Goal: Task Accomplishment & Management: Manage account settings

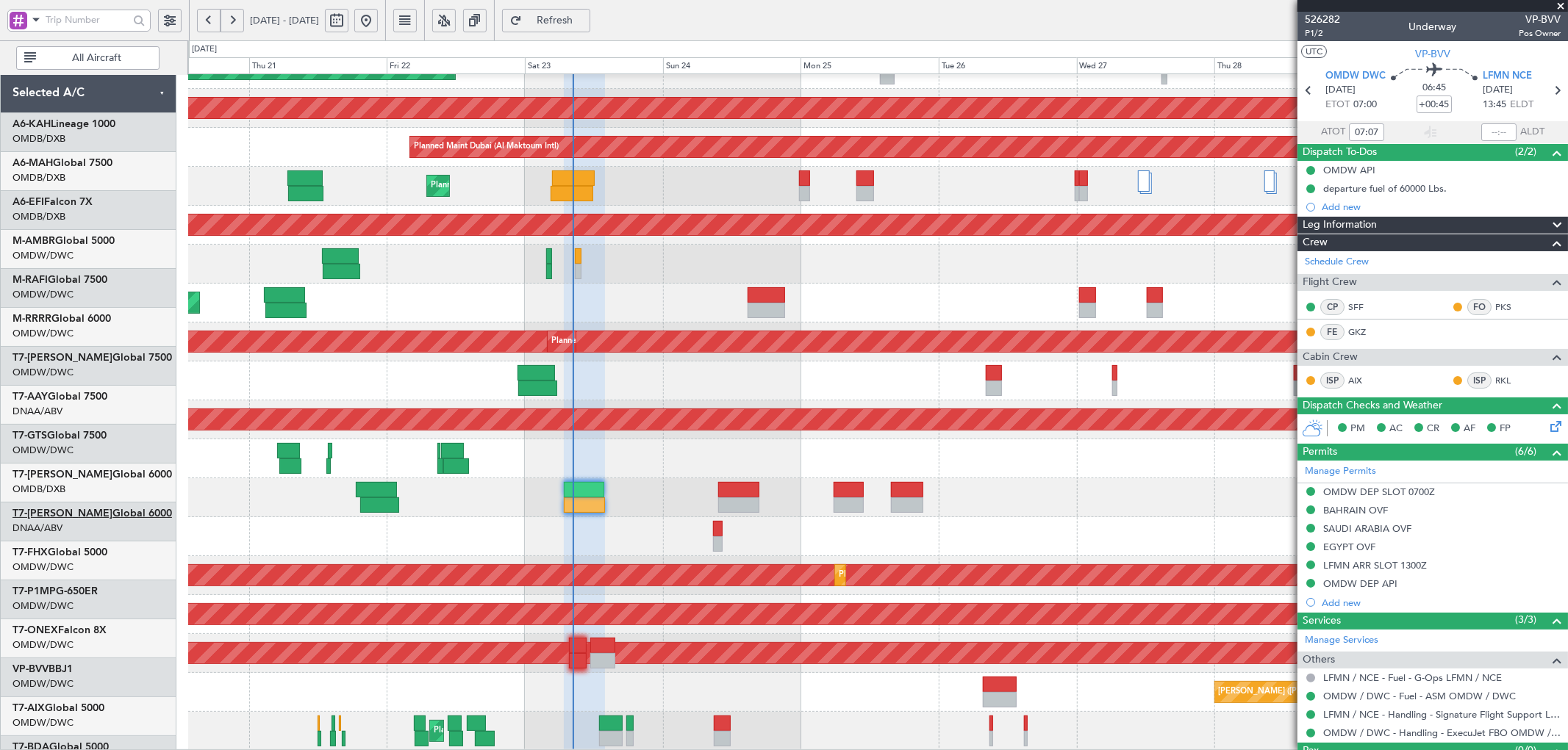
scroll to position [180, 0]
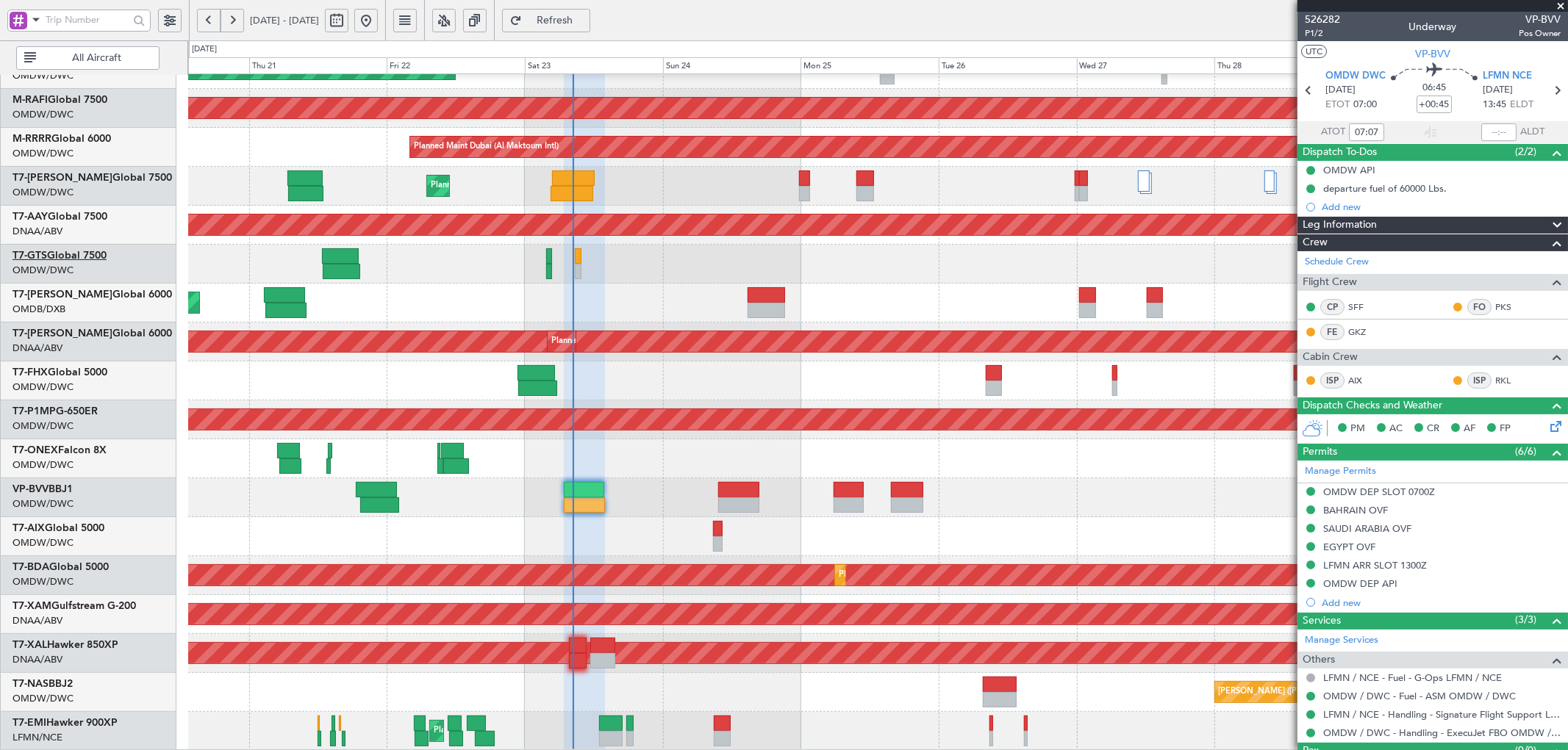
click at [91, 255] on link "T7-GTS Global 7500" at bounding box center [59, 256] width 94 height 11
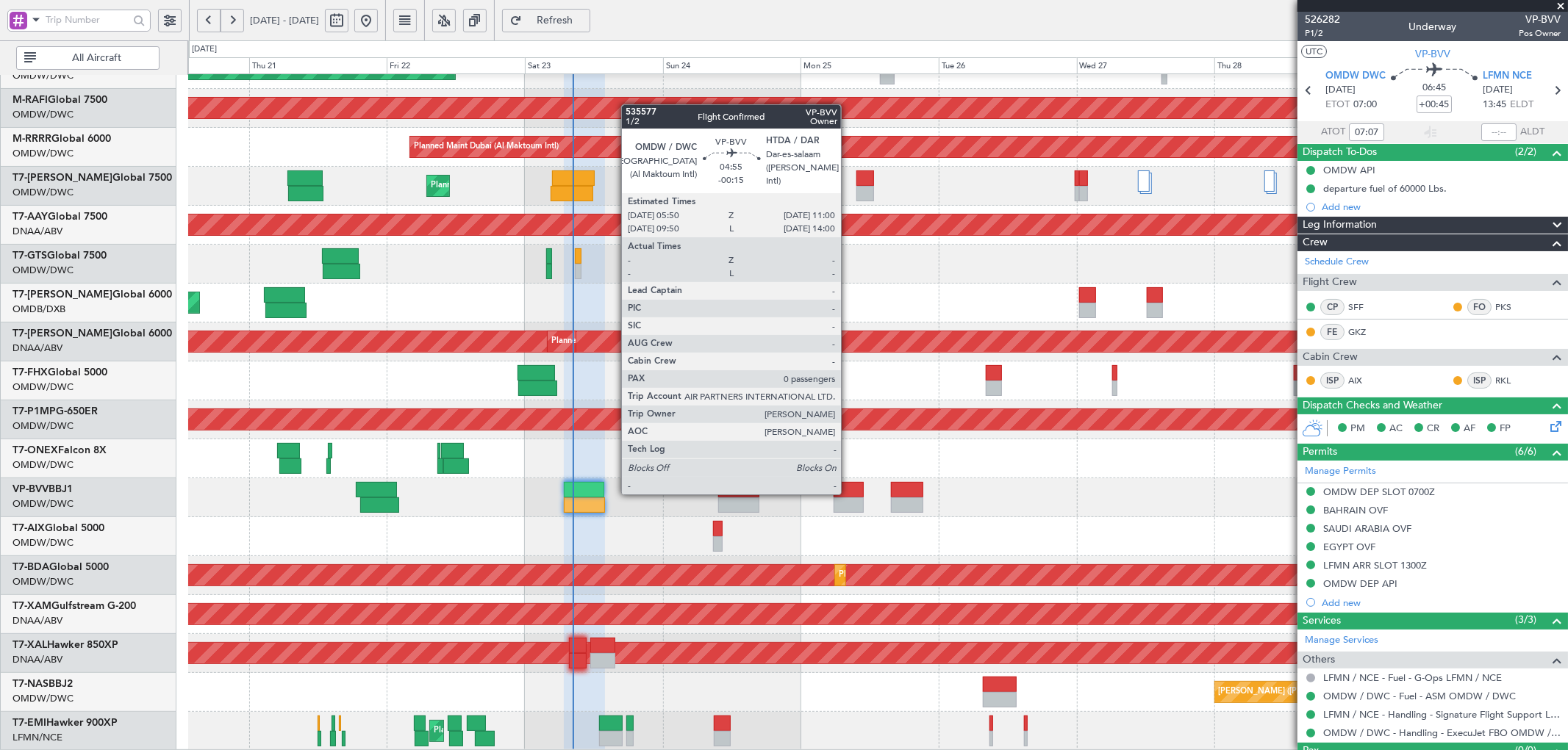
click at [848, 493] on div at bounding box center [848, 489] width 30 height 15
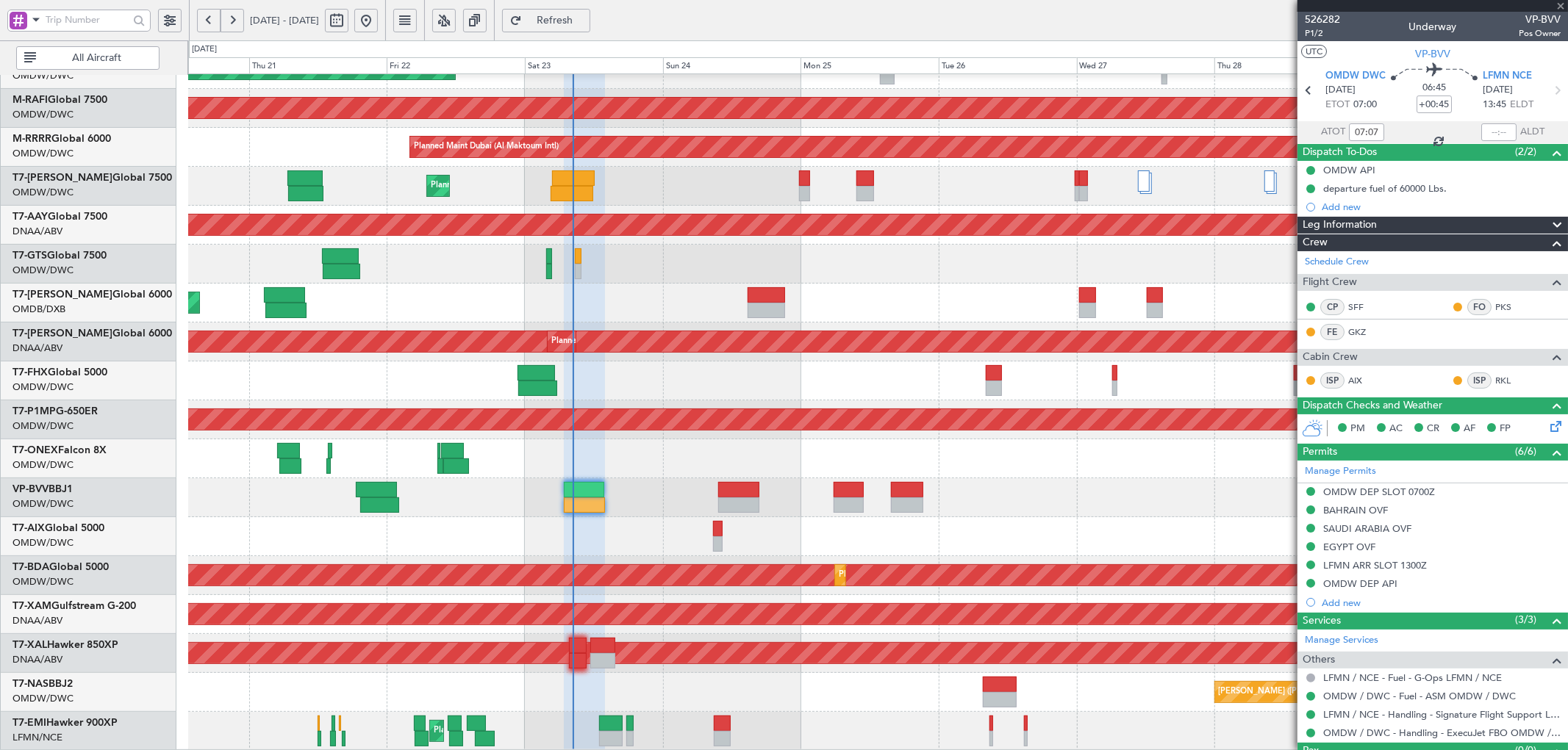
type input "-00:15"
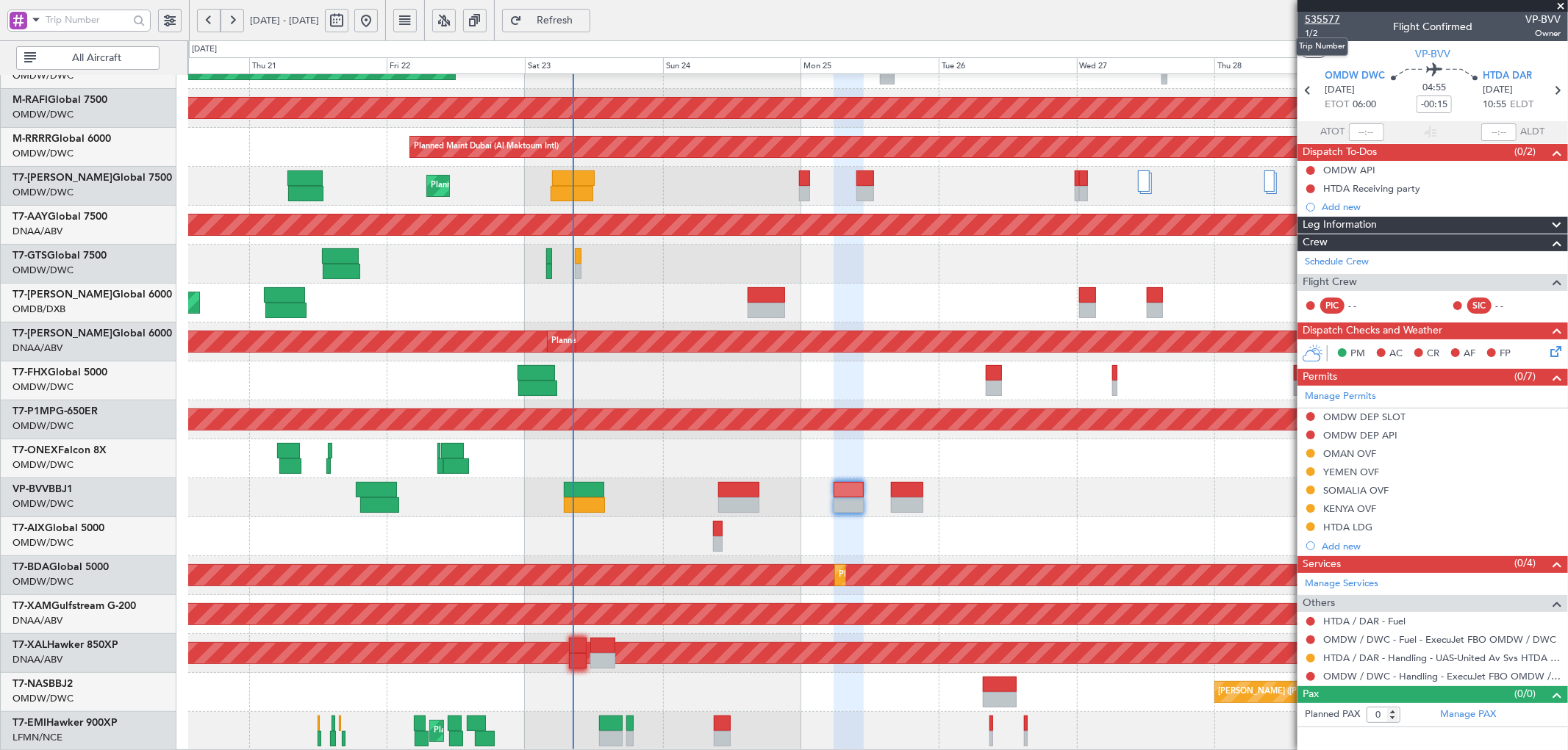
click at [1316, 23] on span "535577" at bounding box center [1323, 19] width 36 height 15
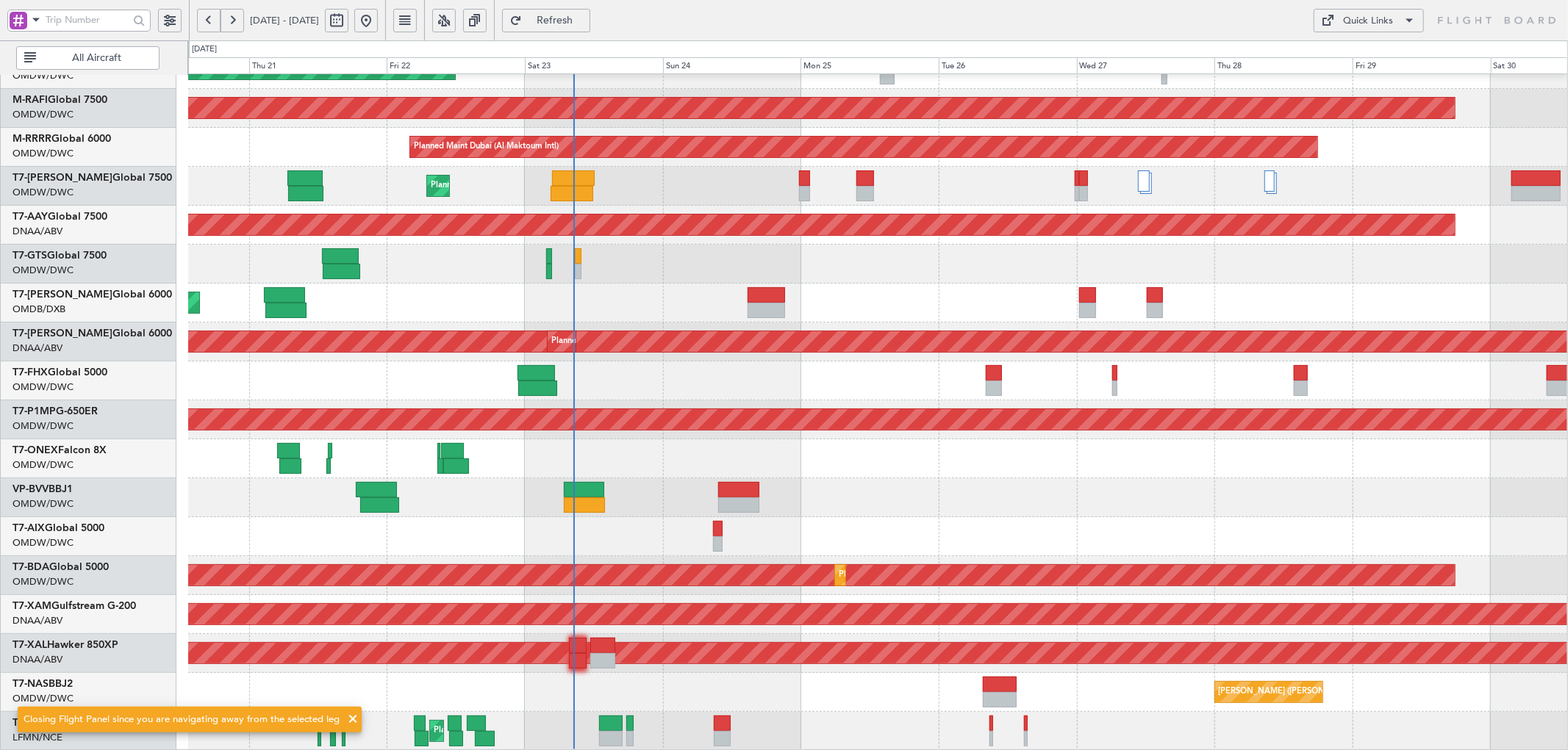
click at [585, 16] on span "Refresh" at bounding box center [555, 20] width 60 height 11
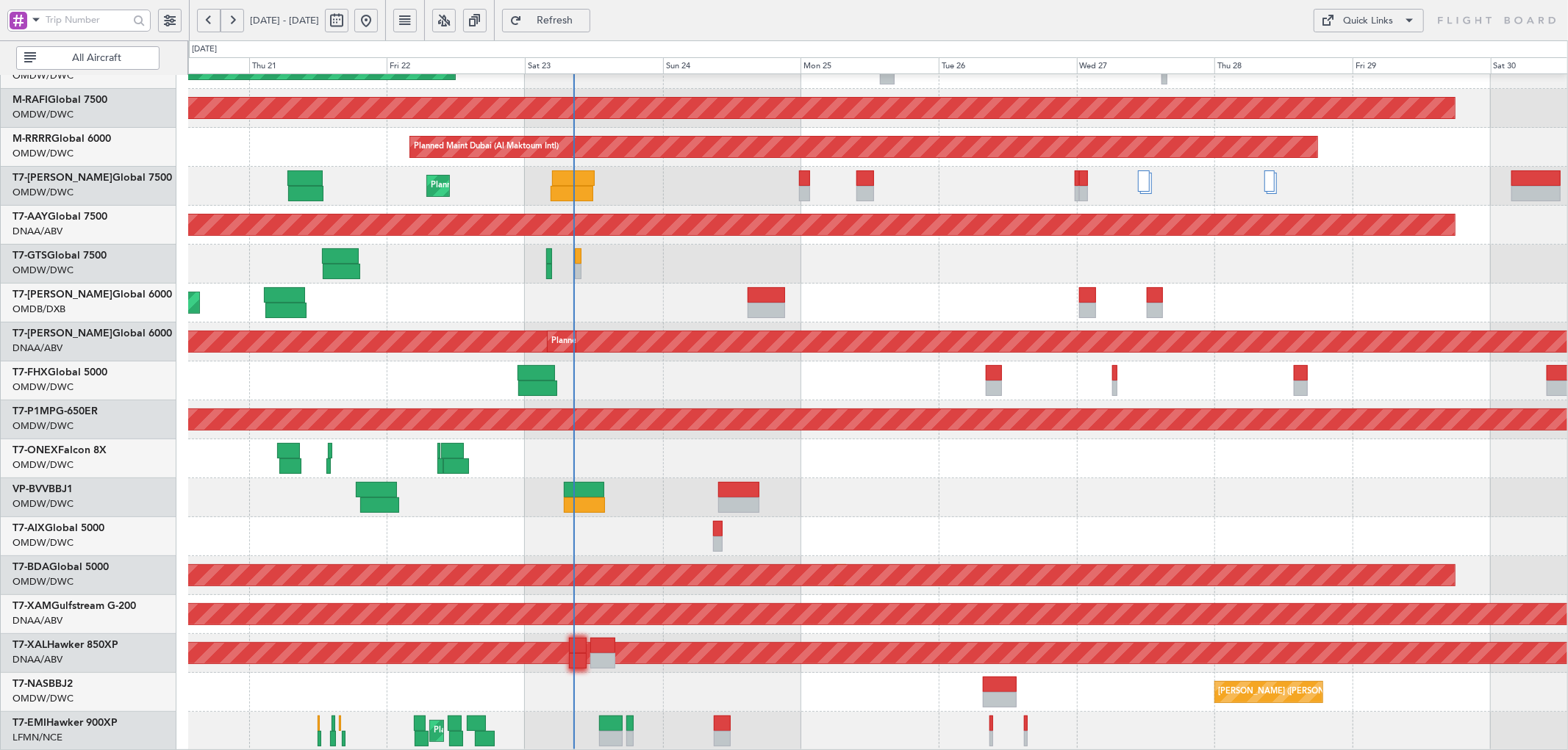
click at [585, 24] on span "Refresh" at bounding box center [555, 20] width 60 height 11
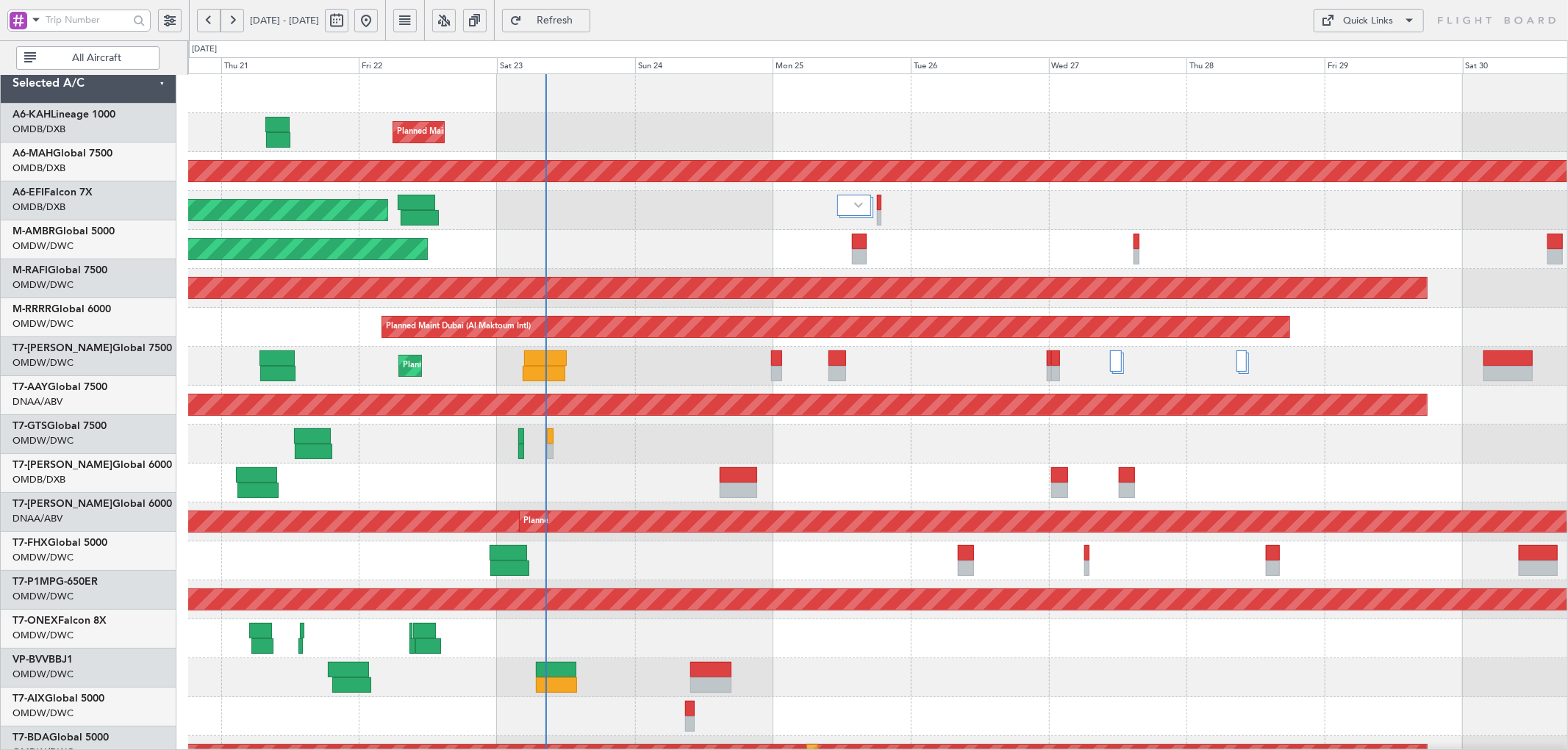
scroll to position [0, 0]
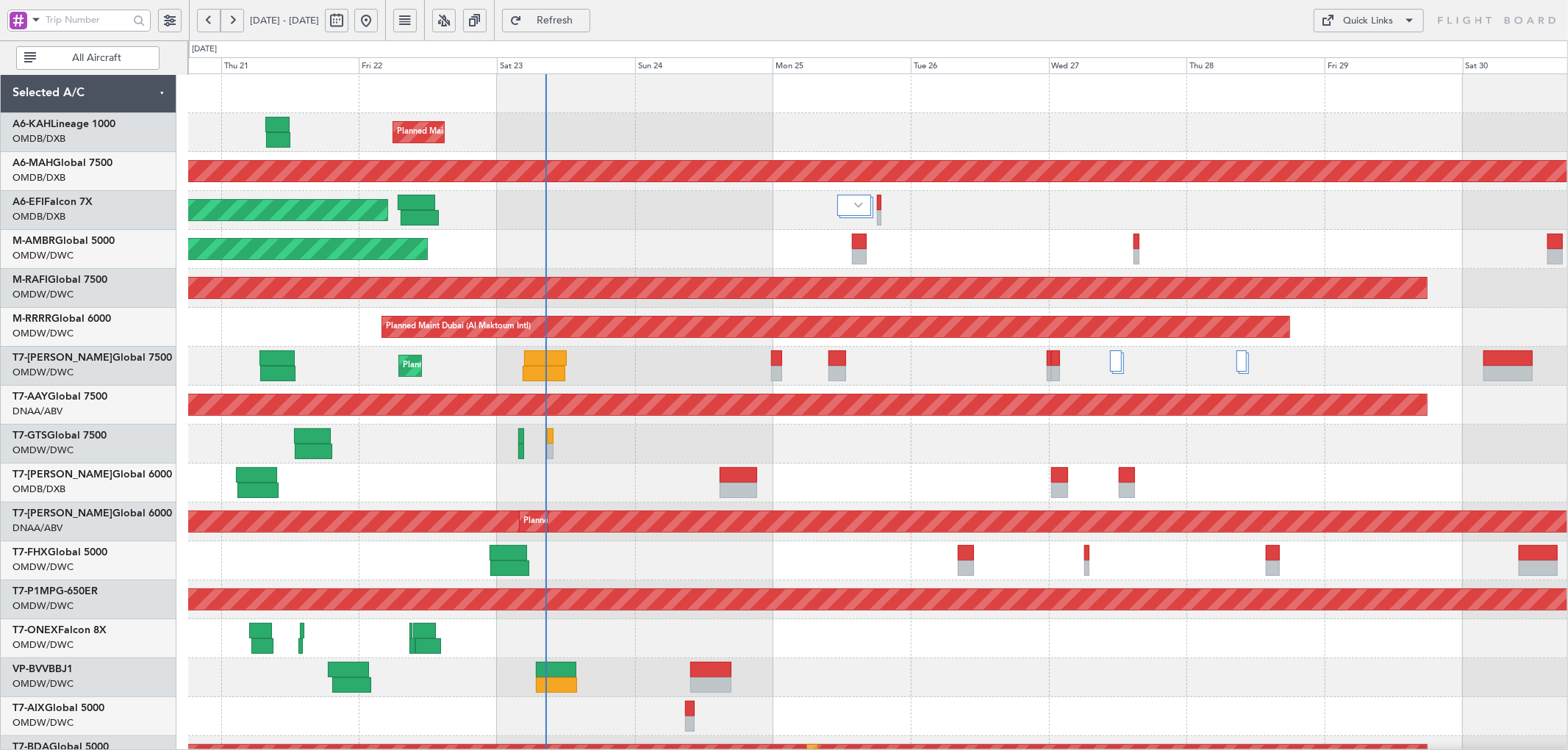
click at [621, 489] on div "Planned Maint Dubai (Al Maktoum Intl) Planned Maint Dubai (Dubai Intl) Planned …" at bounding box center [878, 502] width 1379 height 857
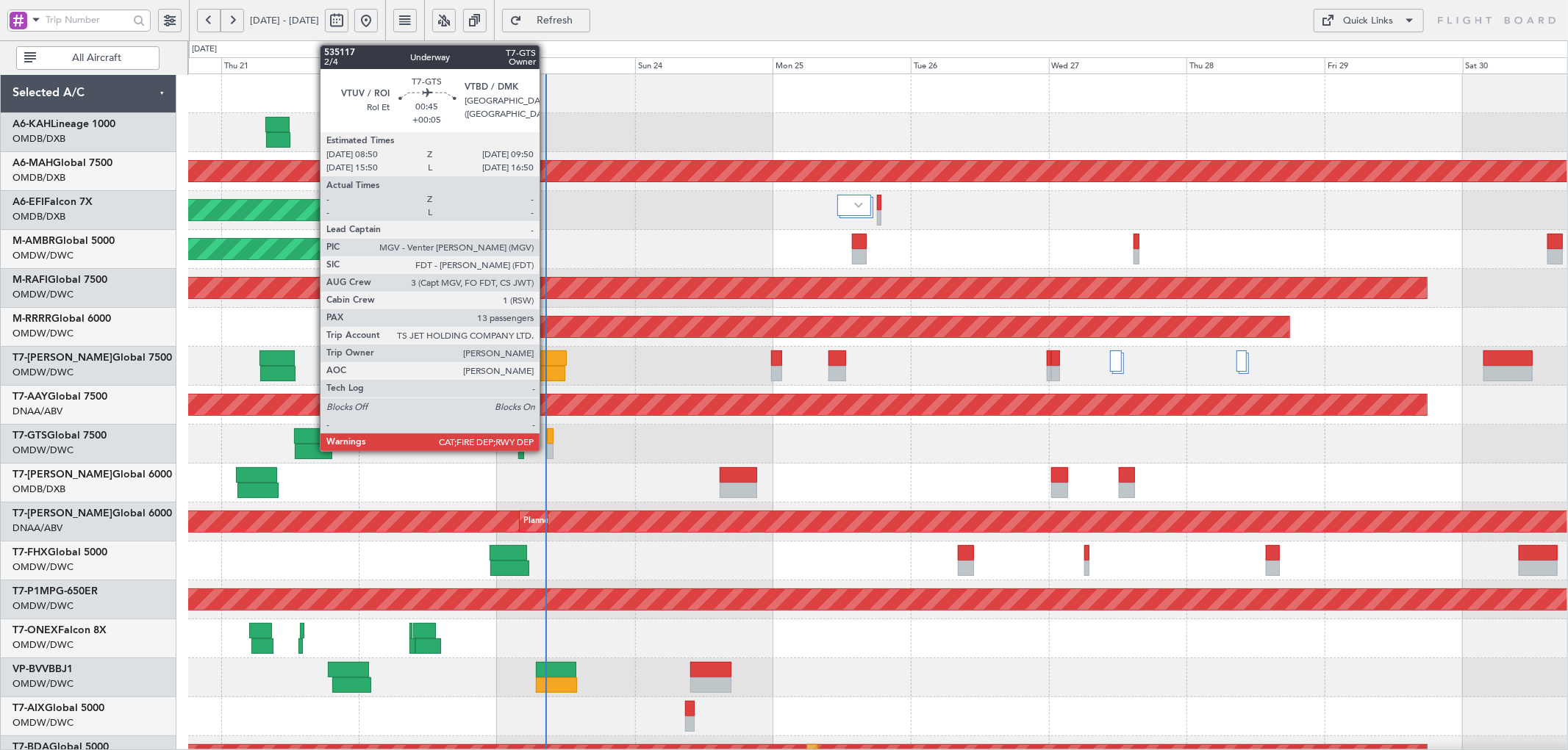
click at [547, 438] on div at bounding box center [550, 436] width 6 height 15
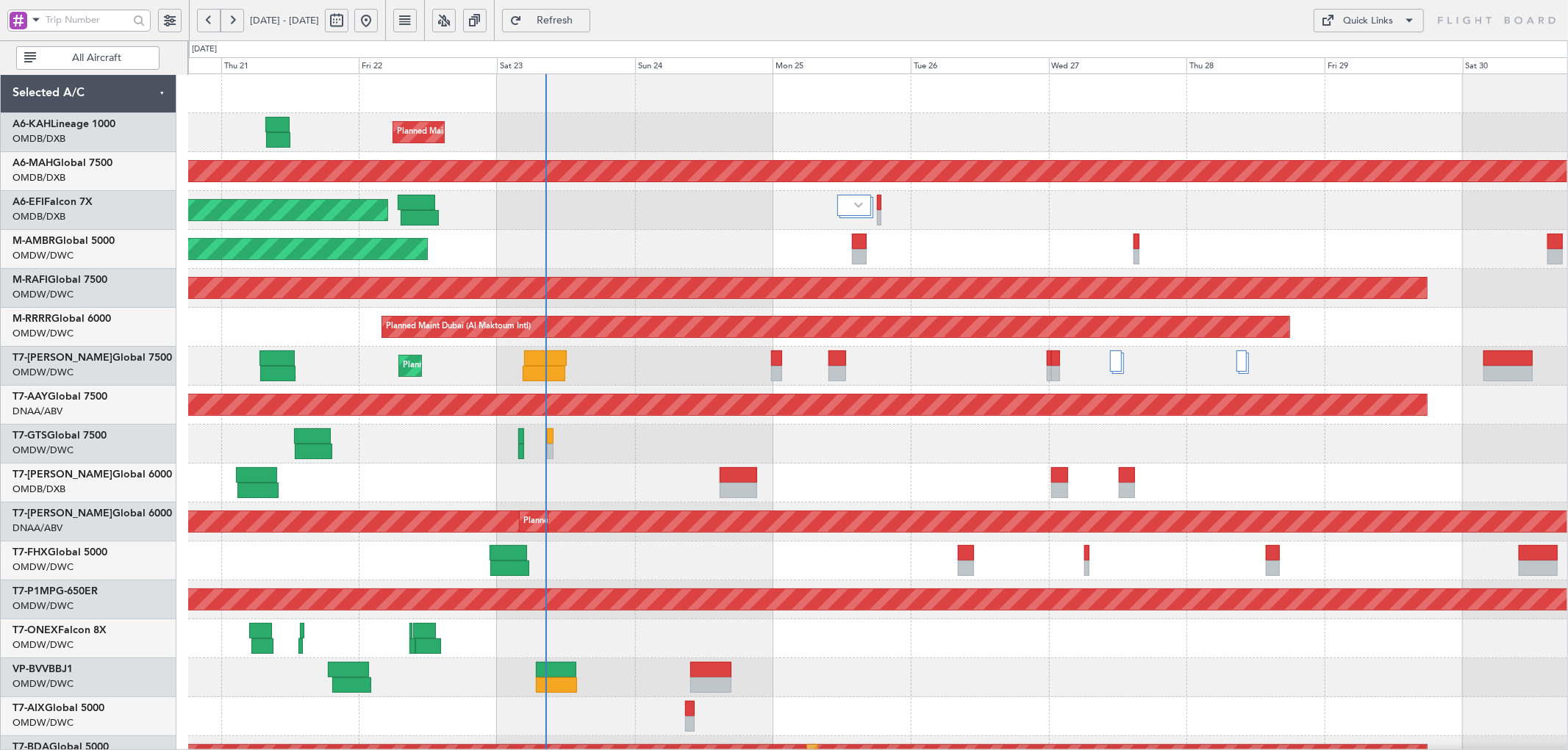
click at [567, 15] on button "Refresh" at bounding box center [546, 20] width 88 height 23
click at [585, 17] on span "Refresh" at bounding box center [555, 20] width 60 height 11
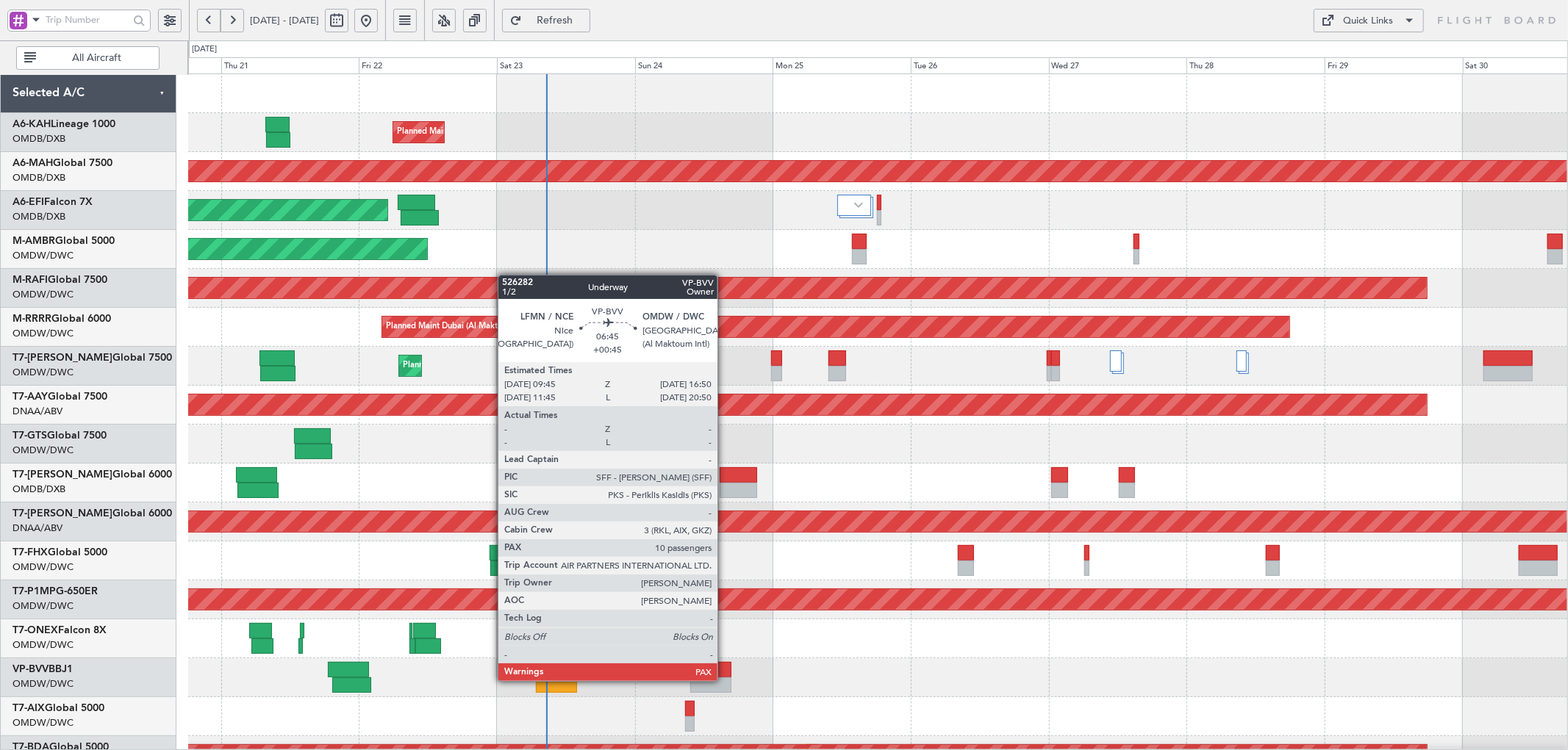
click at [725, 680] on div at bounding box center [711, 684] width 41 height 15
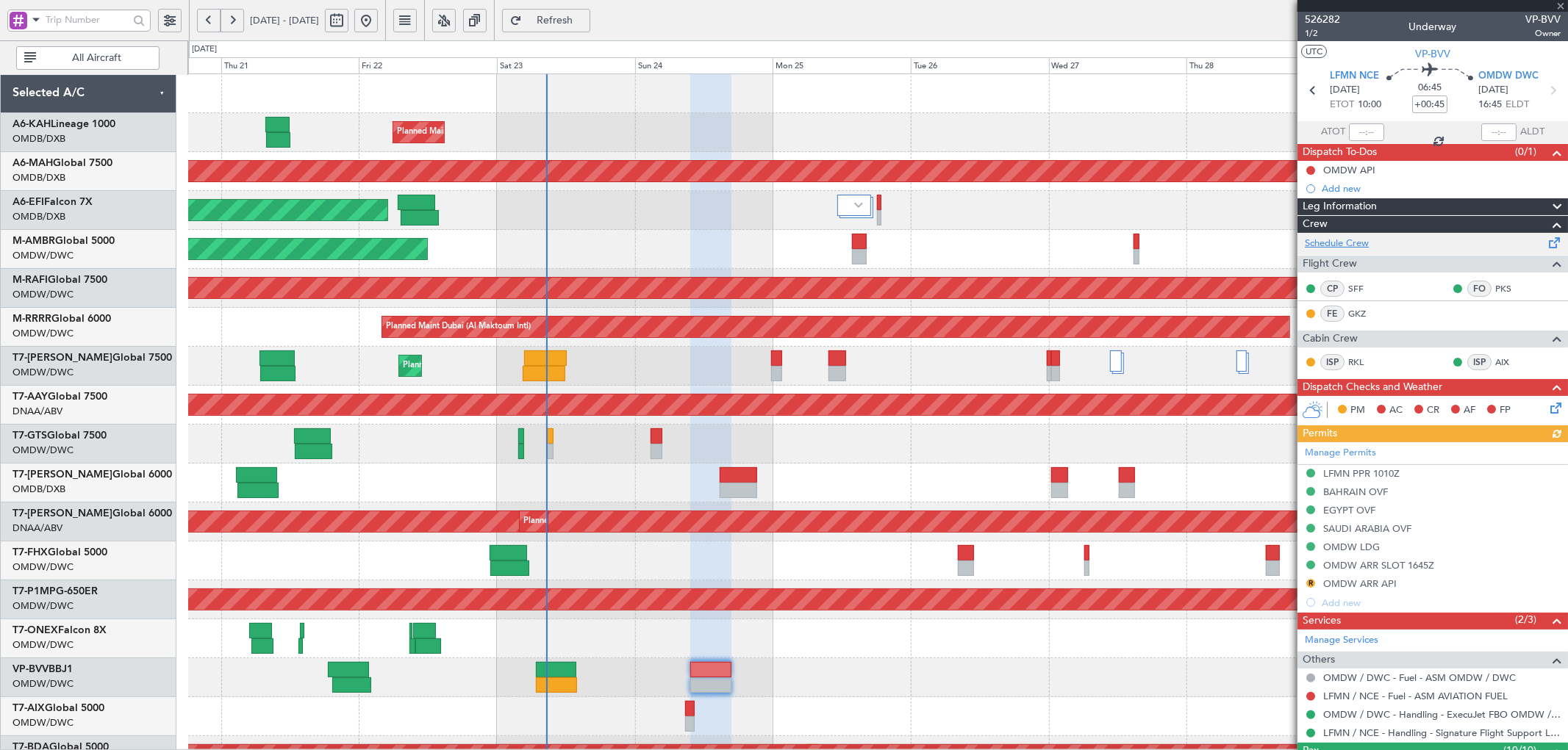
click at [1358, 243] on link "Schedule Crew" at bounding box center [1336, 244] width 64 height 15
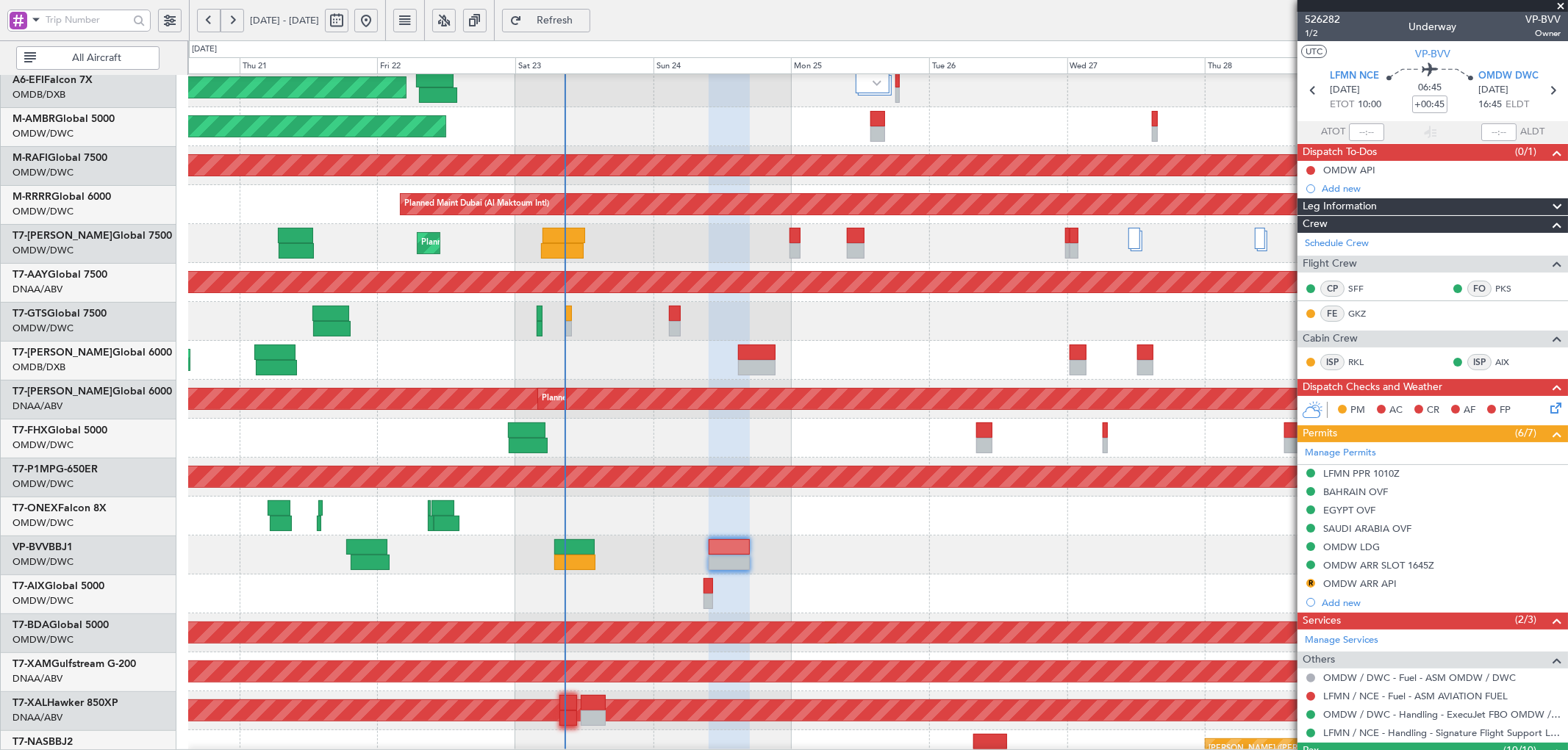
scroll to position [172, 0]
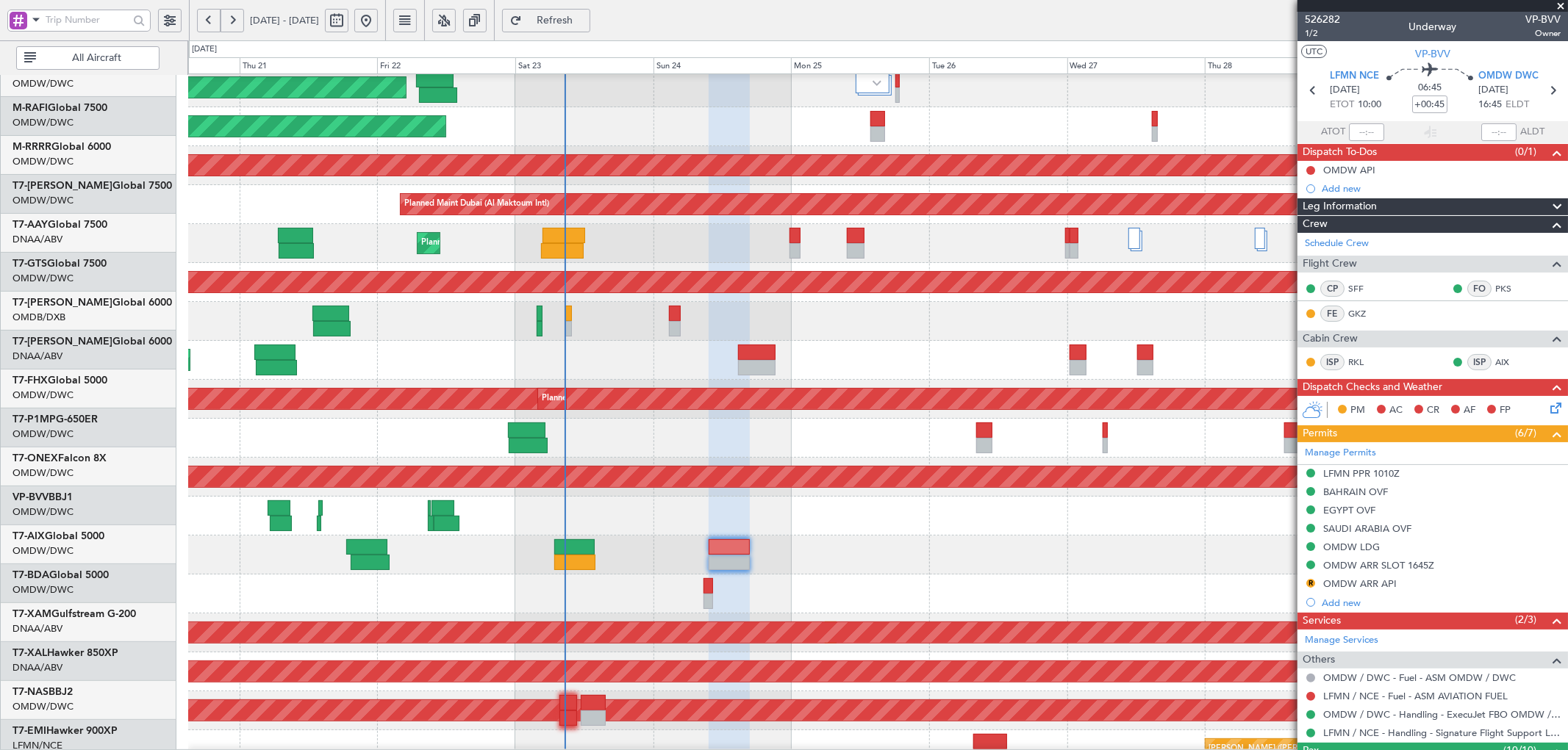
click at [663, 574] on div at bounding box center [878, 594] width 1379 height 39
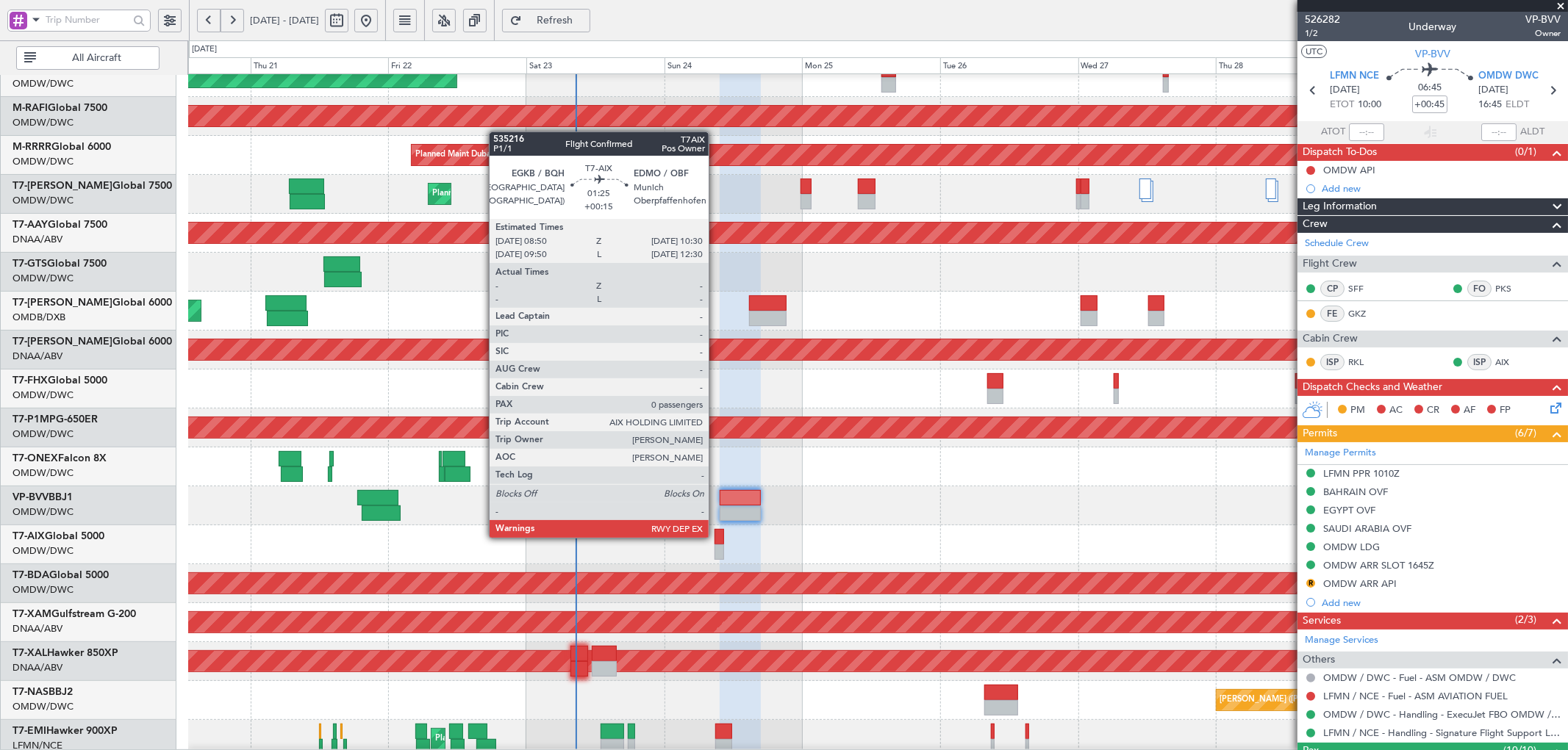
click at [716, 536] on div at bounding box center [720, 536] width 11 height 15
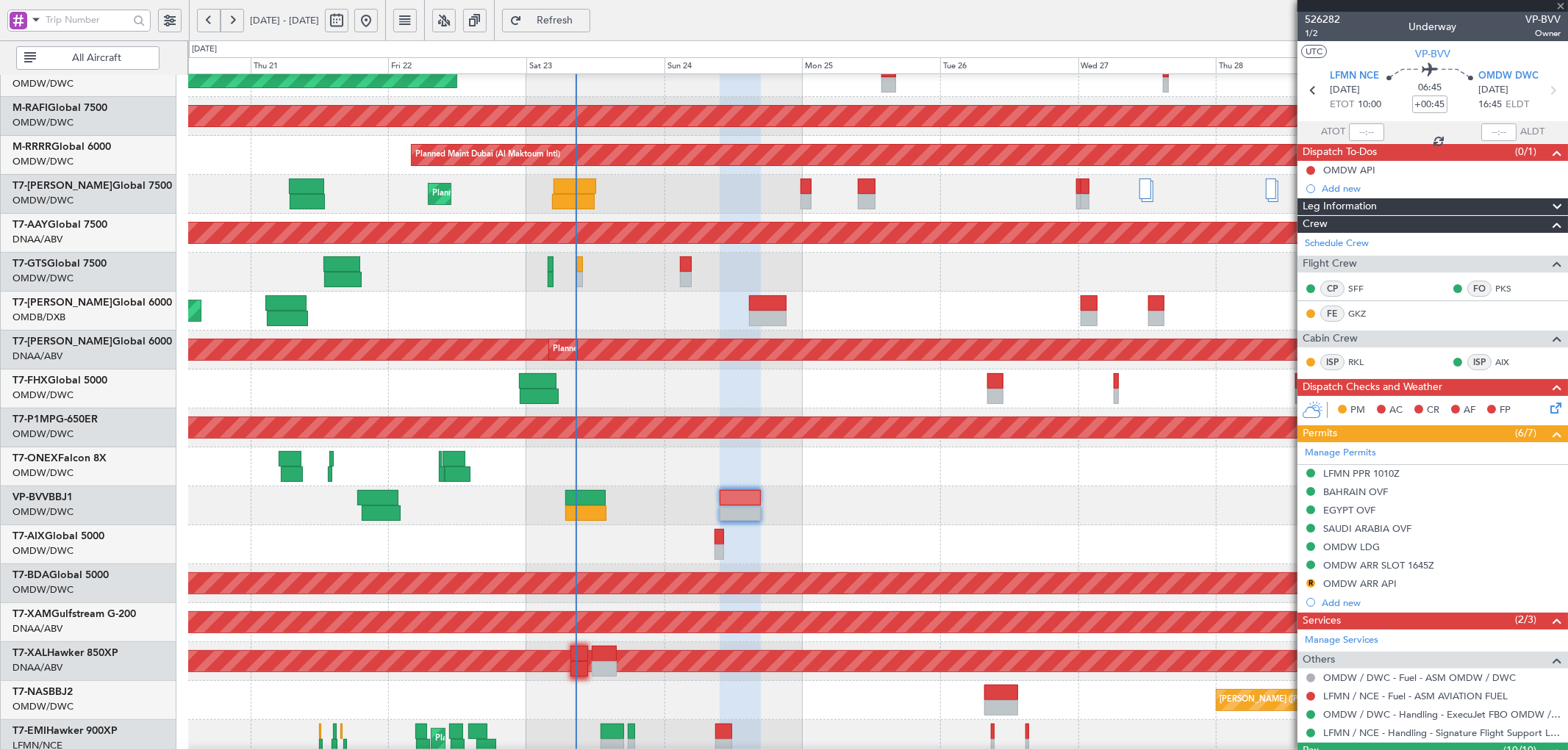
type input "+00:15"
type input "0"
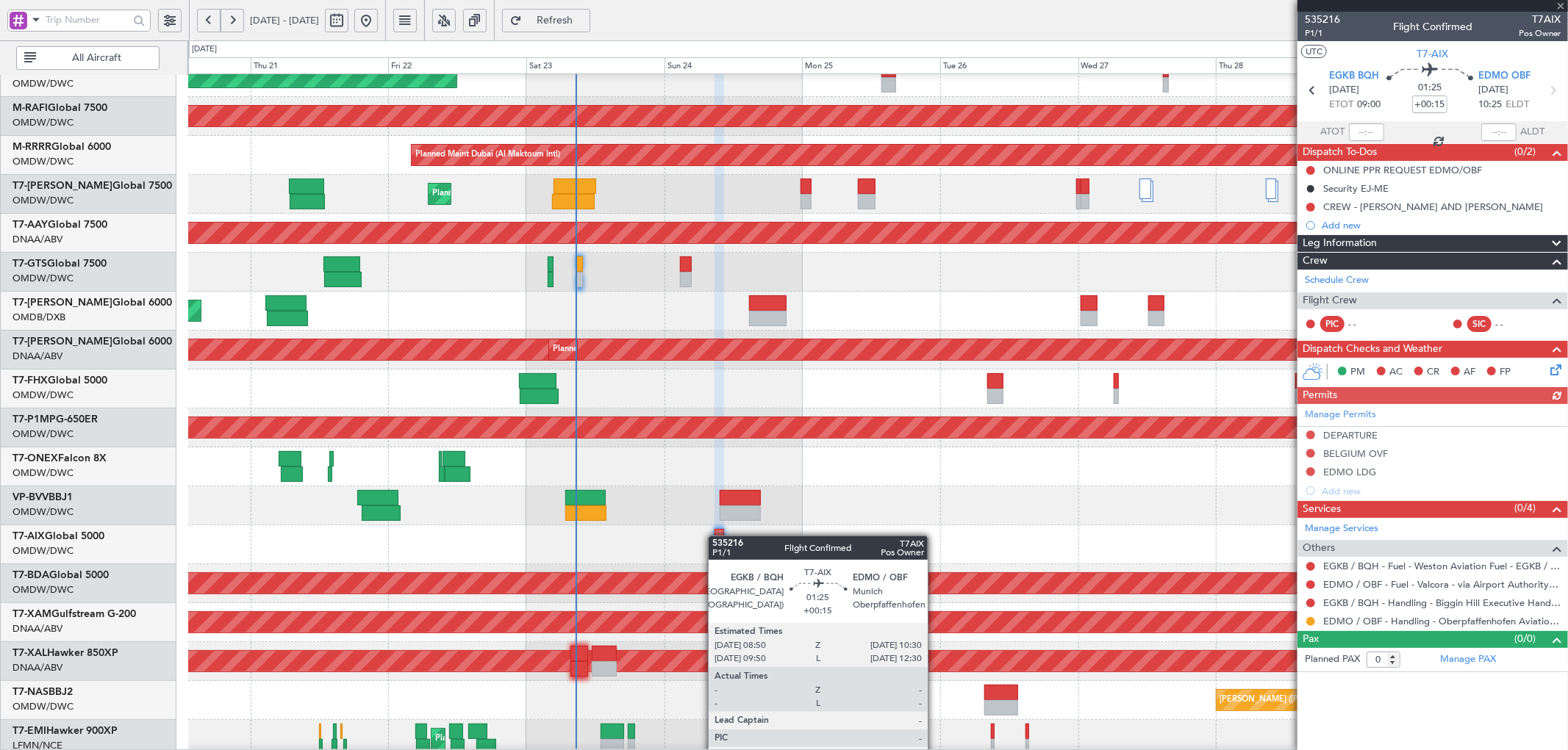
click at [716, 536] on div at bounding box center [720, 536] width 11 height 15
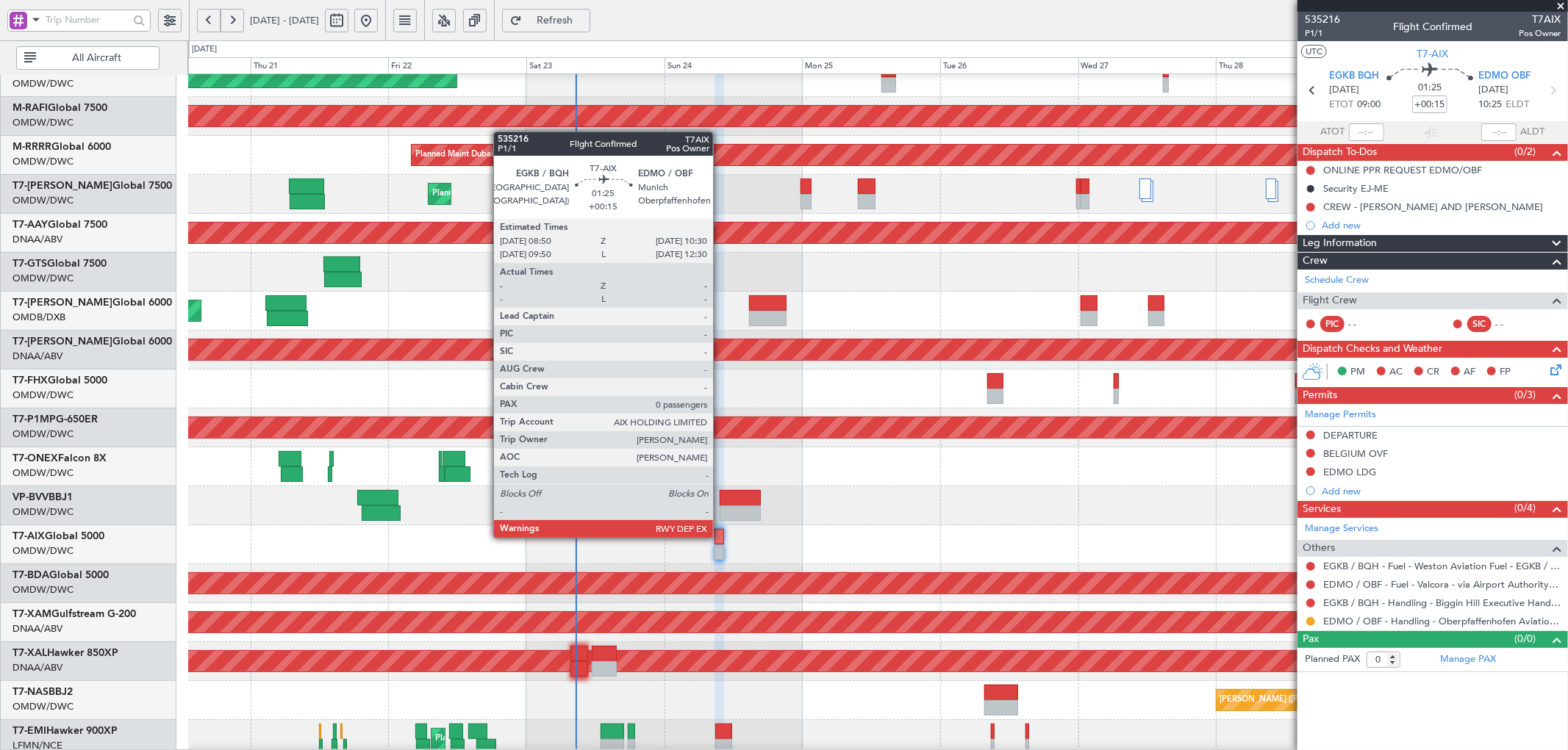
click at [720, 536] on div at bounding box center [720, 536] width 11 height 15
click at [721, 532] on div at bounding box center [720, 536] width 11 height 15
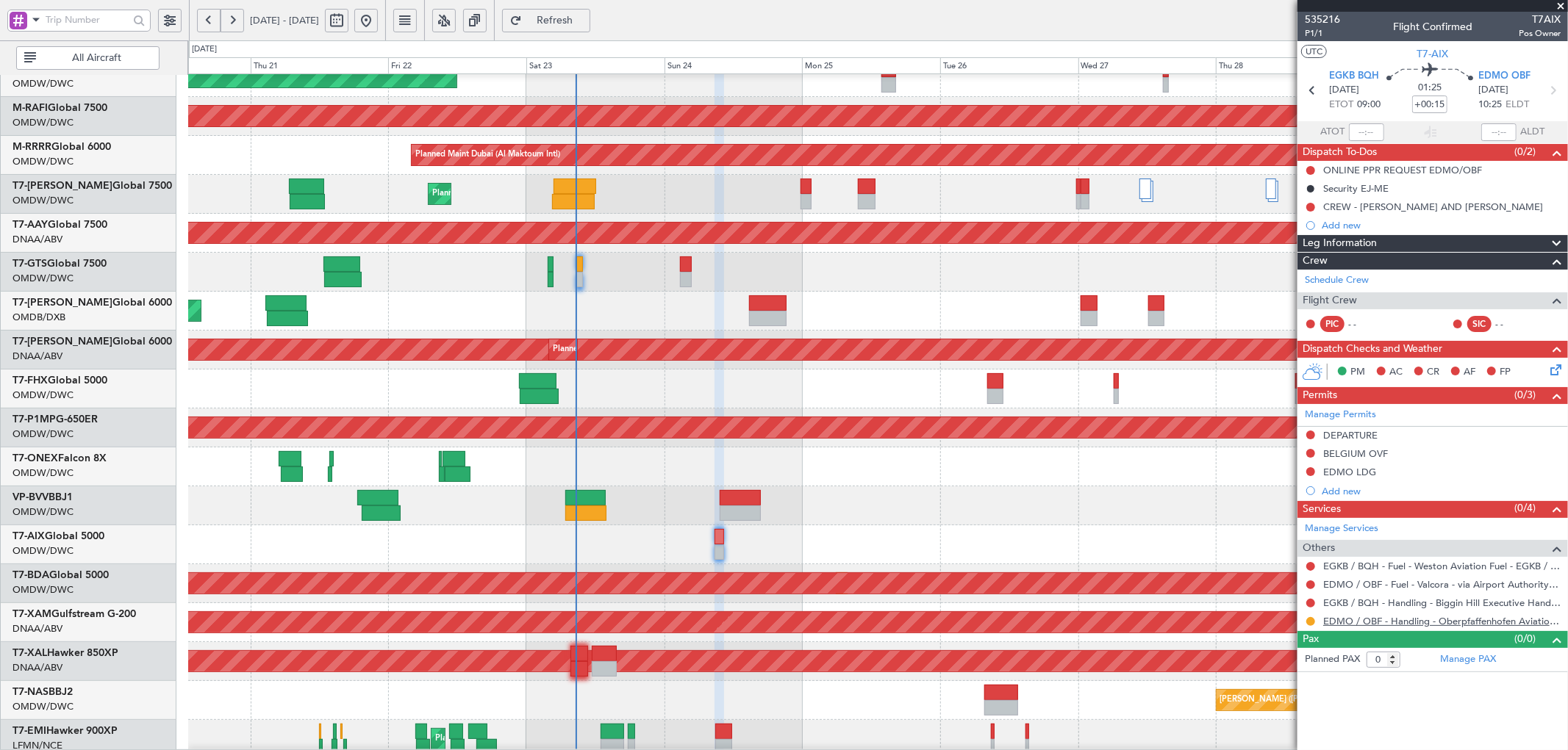
click at [1469, 619] on link "EDMO / OBF - Handling - Oberpfaffenhofen Aviation Service GmbH" at bounding box center [1442, 621] width 237 height 12
click at [563, 16] on button "Refresh" at bounding box center [546, 20] width 88 height 23
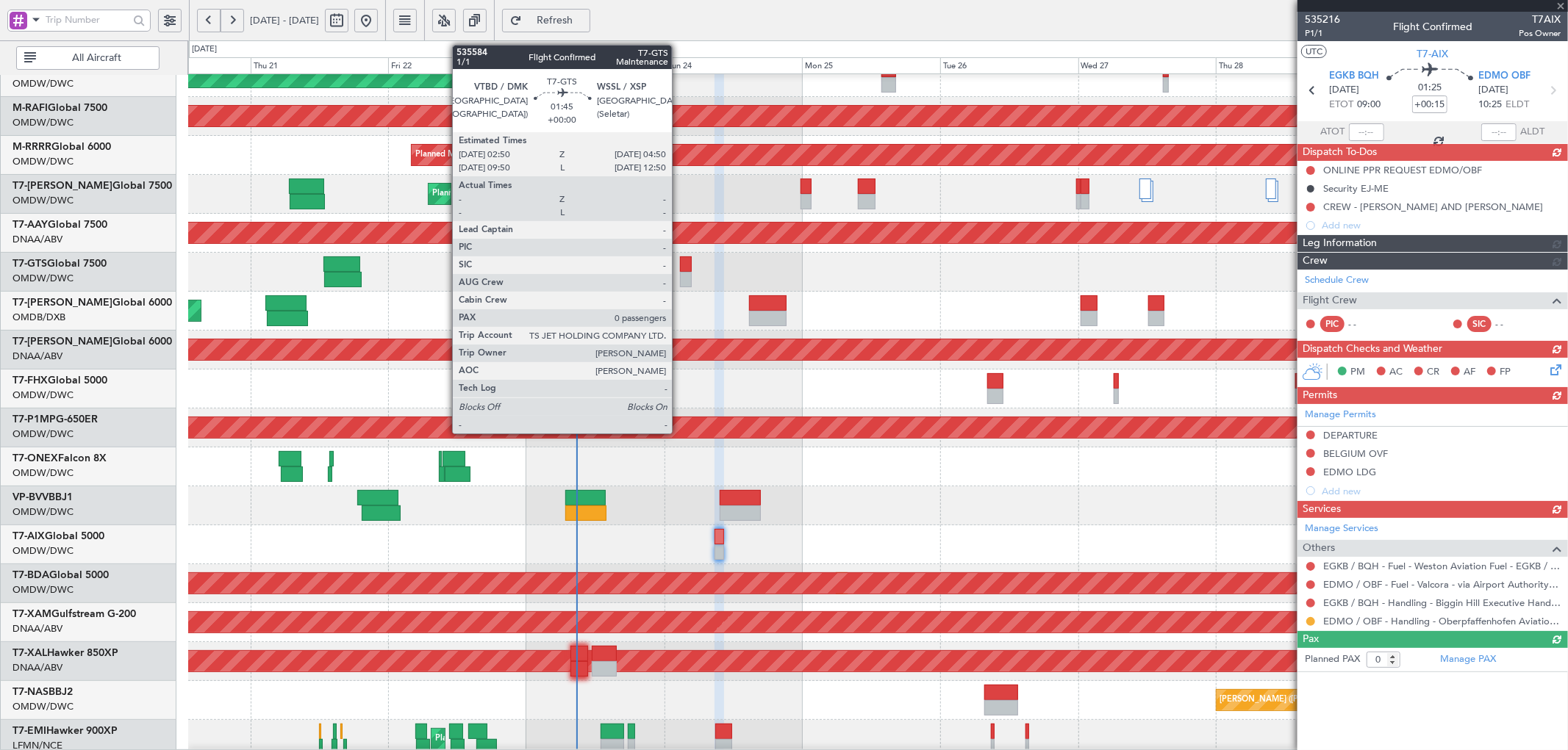
click at [680, 267] on div at bounding box center [686, 264] width 12 height 15
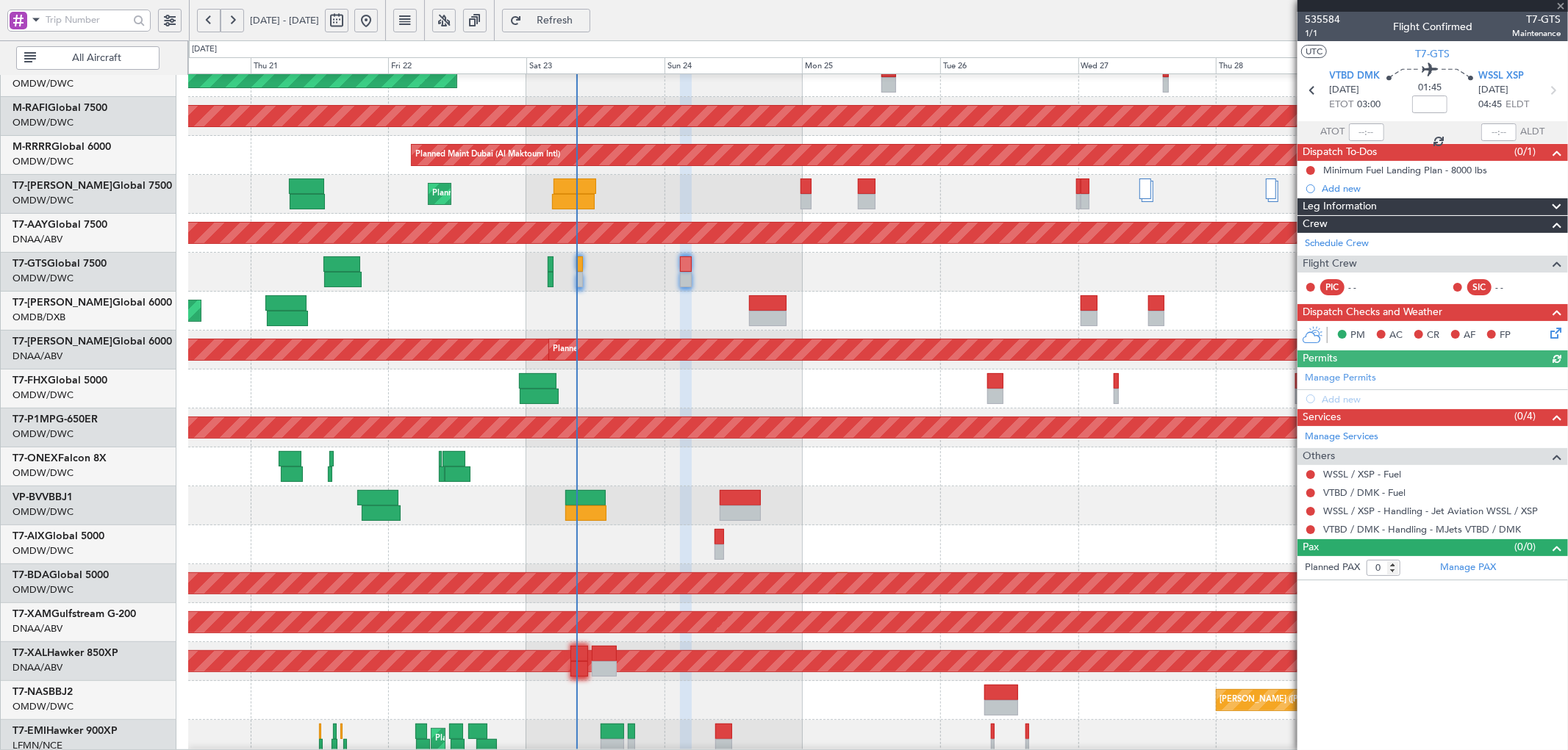
click at [1353, 377] on div "Manage Permits Add new" at bounding box center [1433, 388] width 270 height 41
click at [1368, 373] on link "Manage Permits" at bounding box center [1341, 379] width 71 height 15
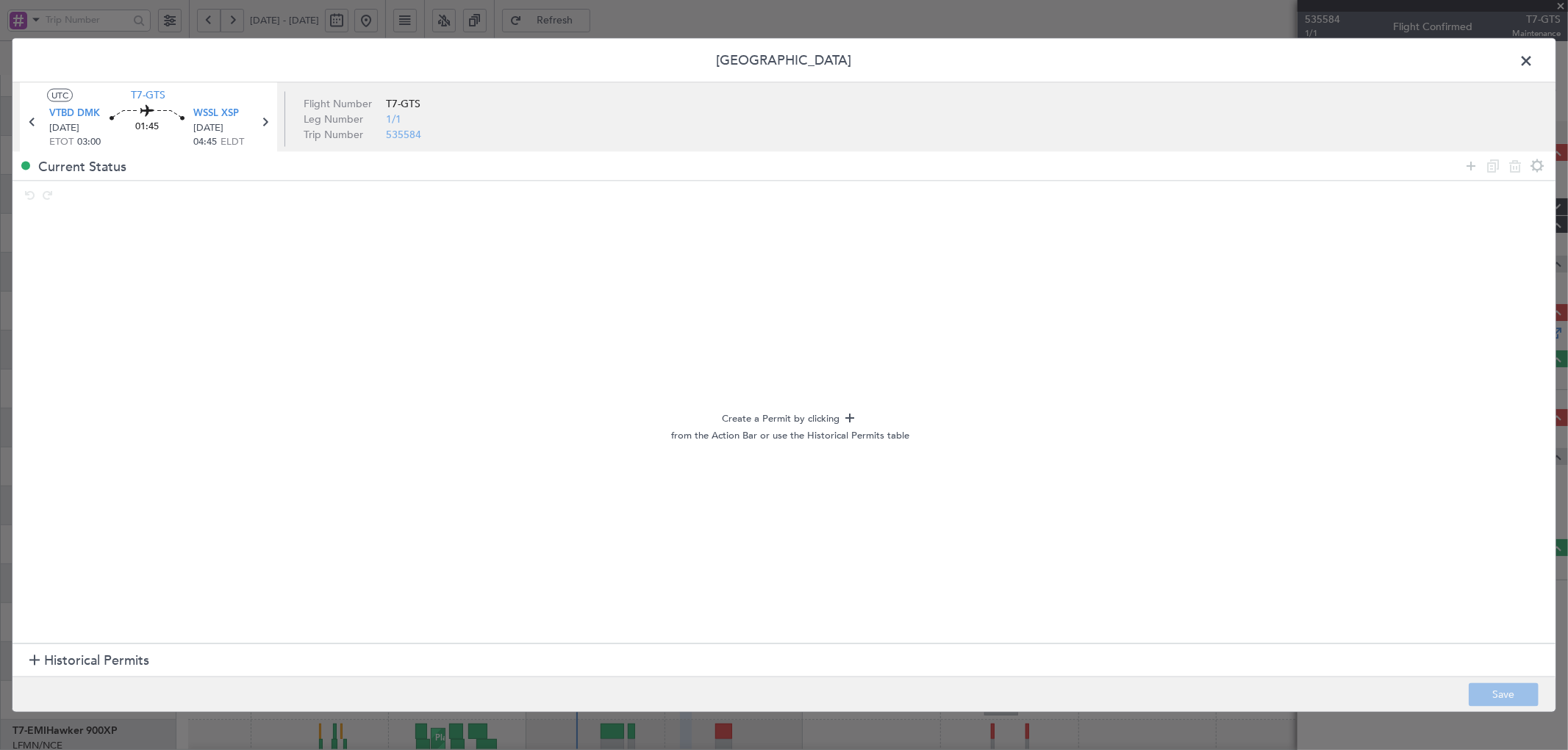
click at [137, 658] on span "Historical Permits" at bounding box center [96, 662] width 105 height 20
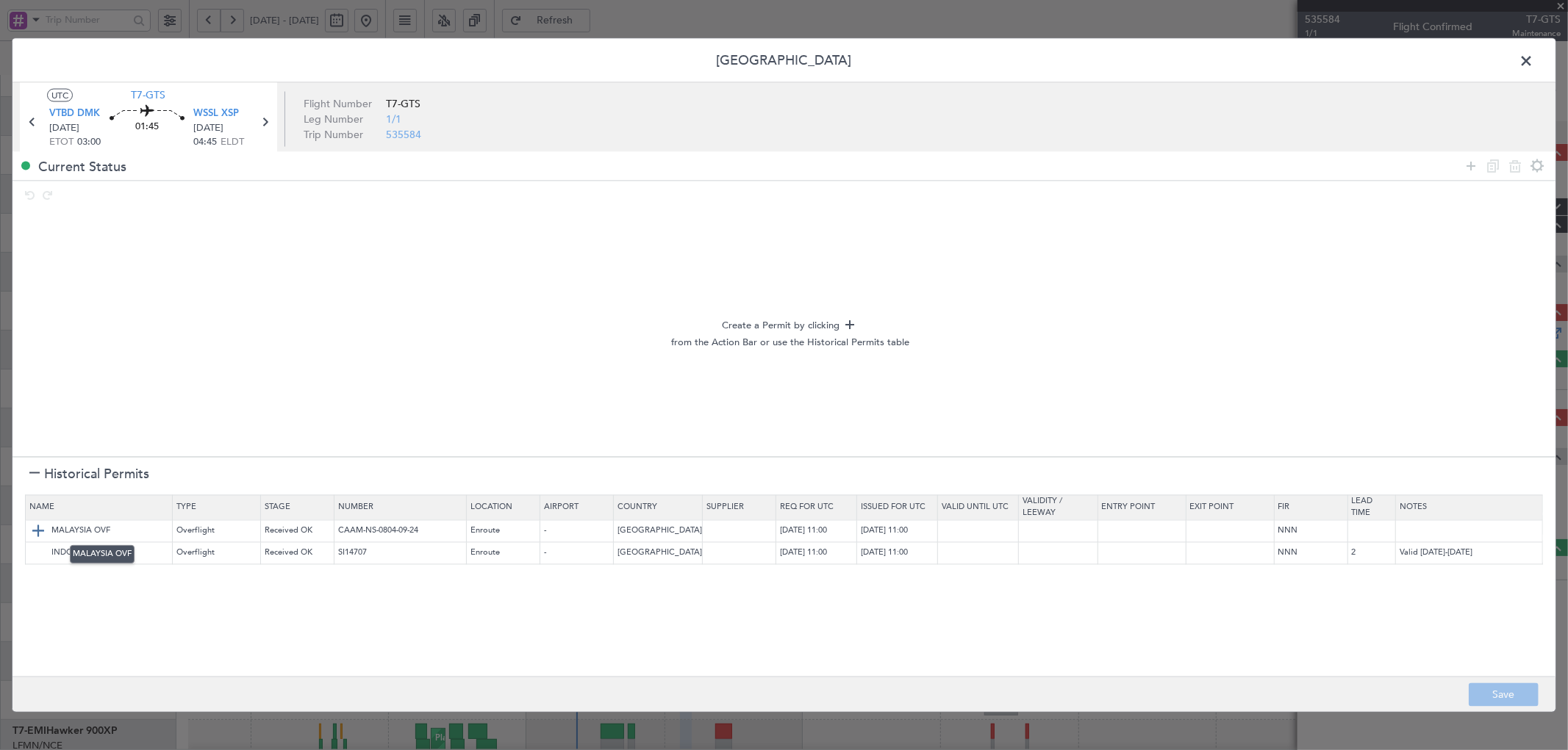
click at [33, 527] on img at bounding box center [38, 532] width 18 height 18
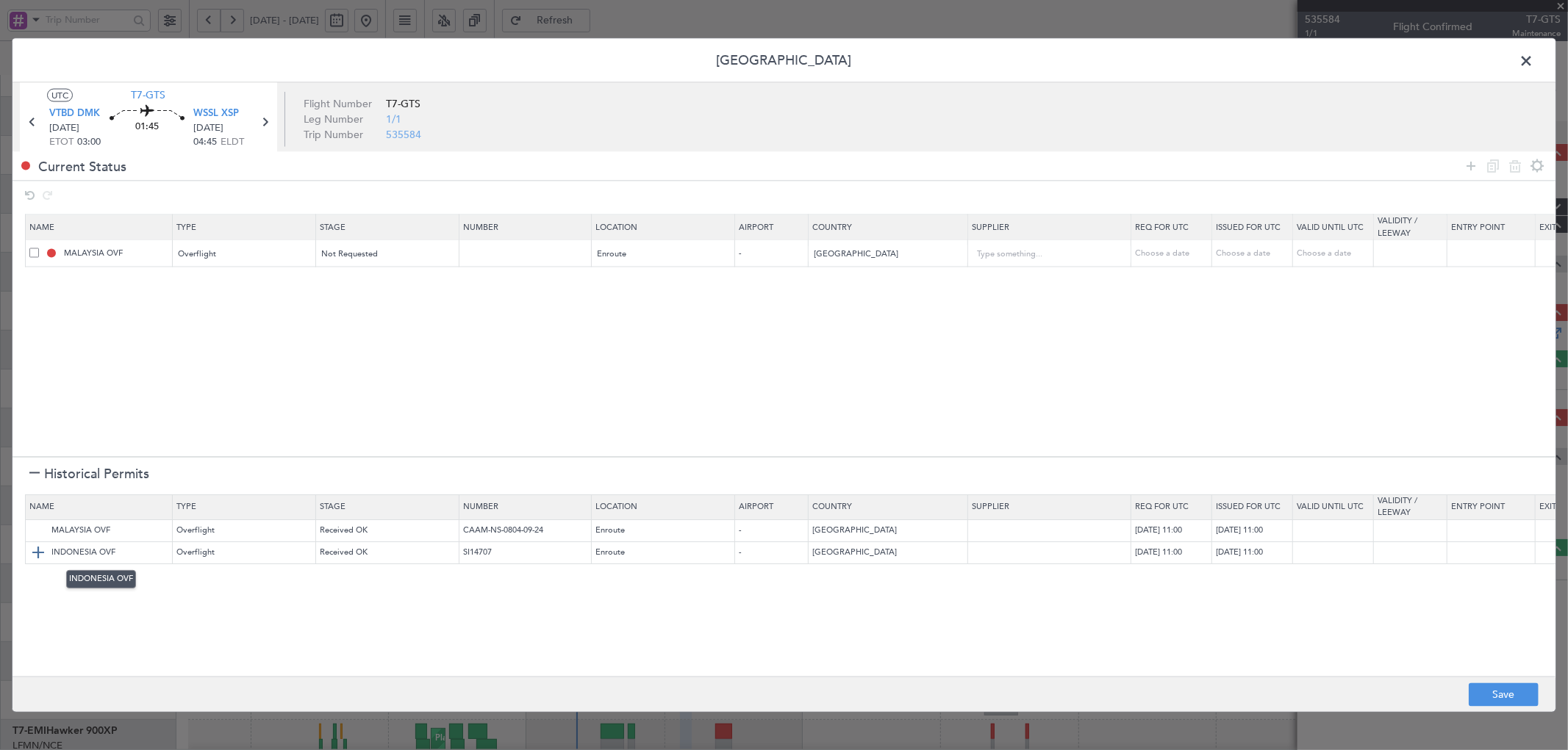
click at [32, 548] on img at bounding box center [38, 553] width 18 height 18
click at [28, 475] on section "Historical Permits" at bounding box center [784, 474] width 1543 height 36
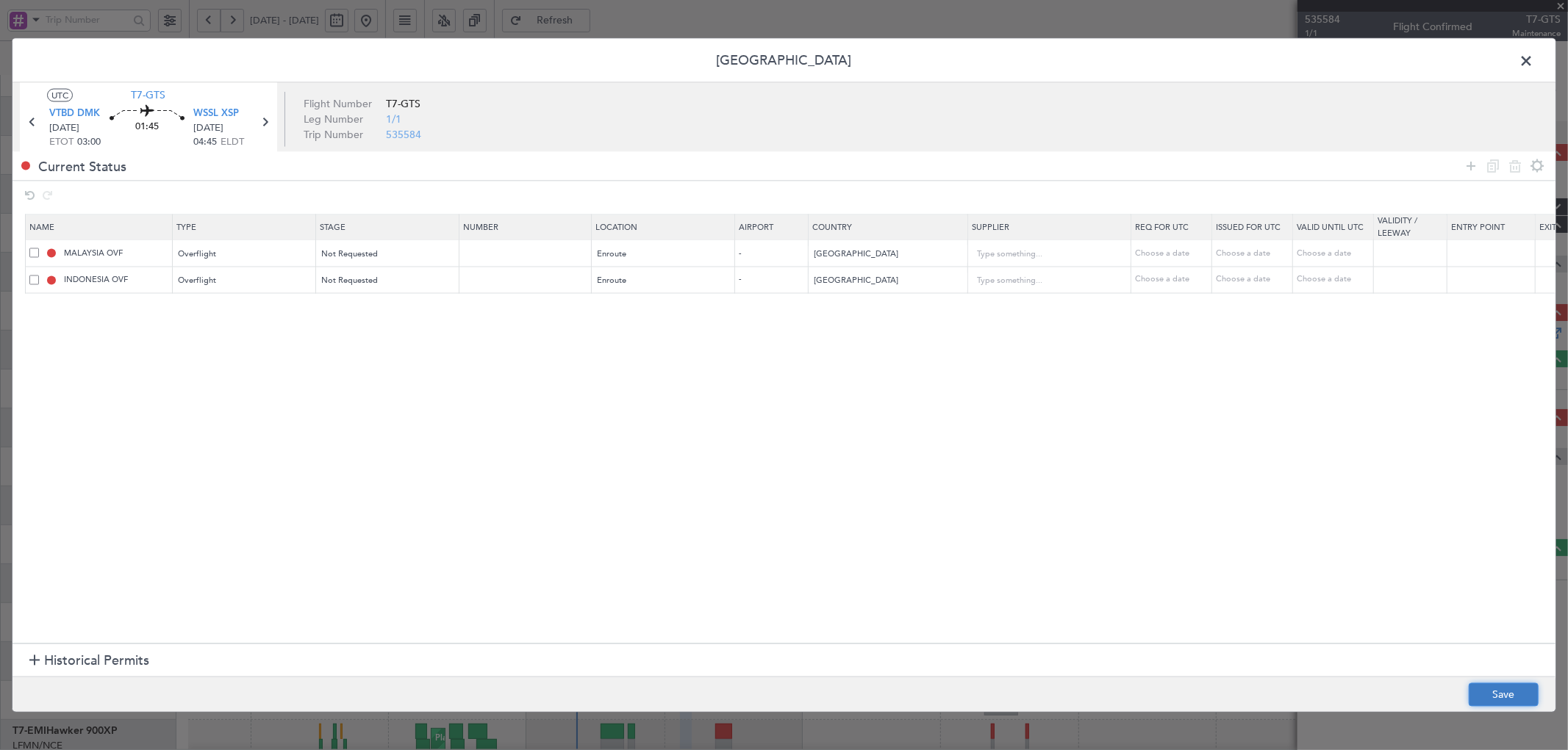
click at [1488, 685] on button "Save" at bounding box center [1504, 695] width 70 height 23
type input "NNN"
type input "2"
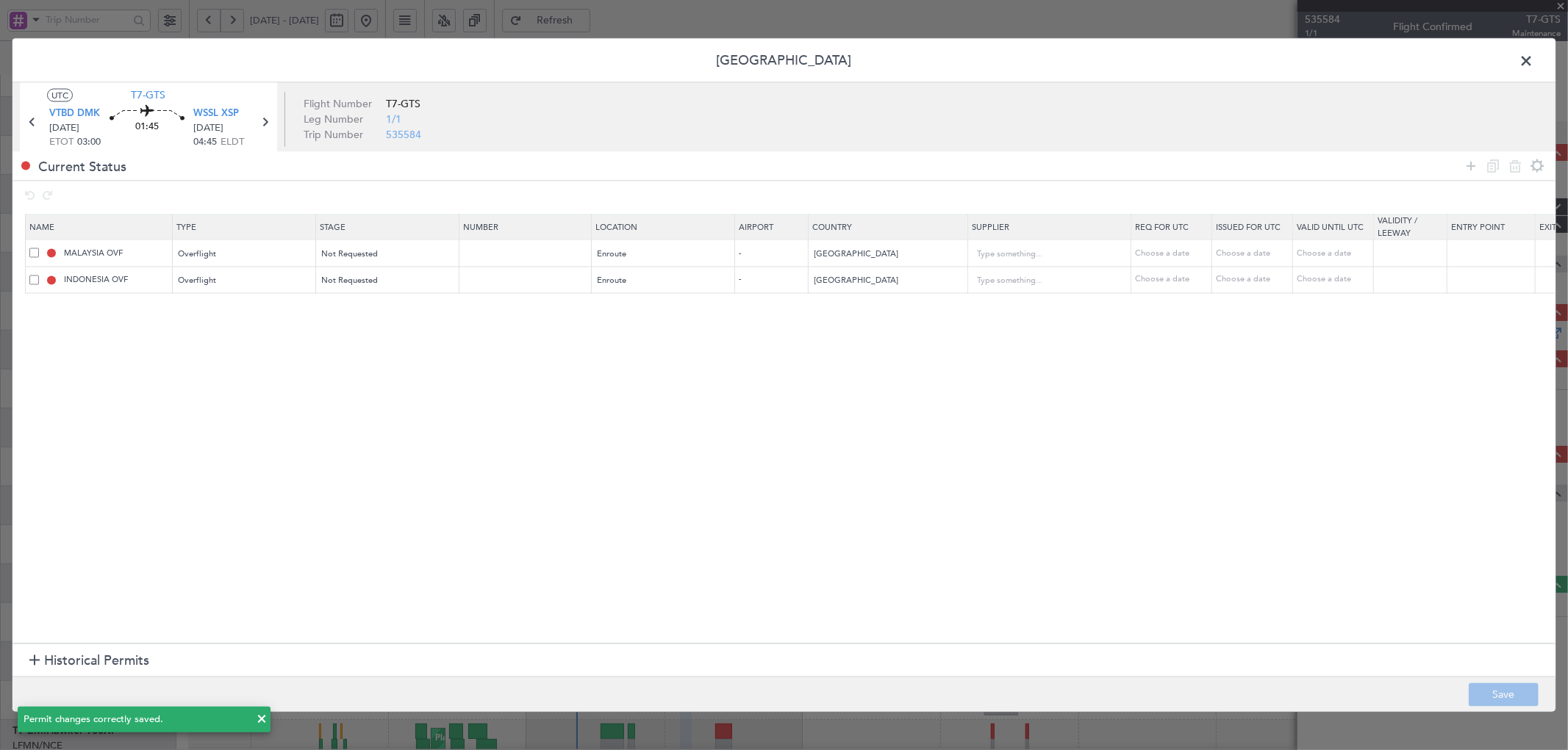
click at [1534, 60] on span at bounding box center [1534, 64] width 0 height 29
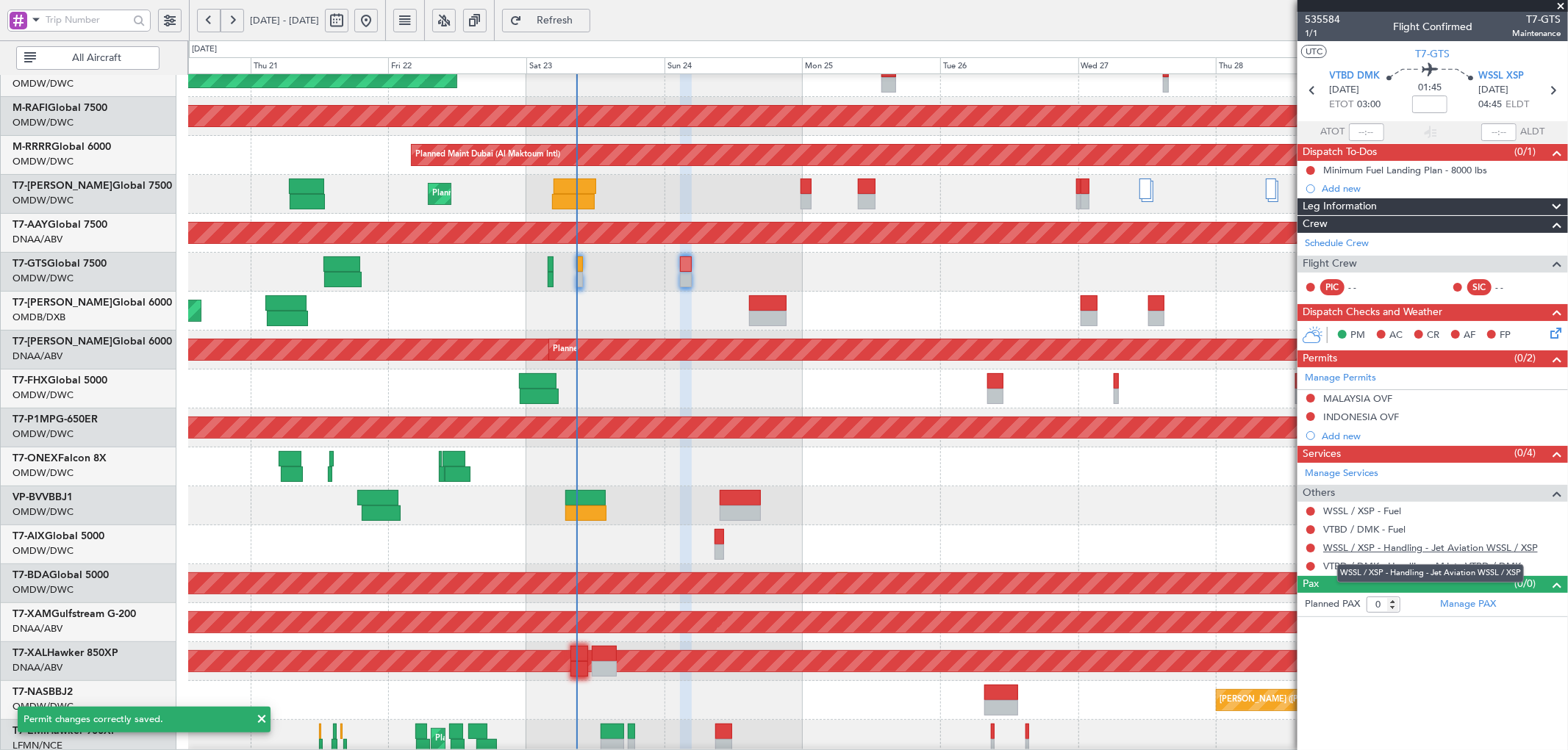
click at [1479, 545] on link "WSSL / XSP - Handling - Jet Aviation WSSL / XSP" at bounding box center [1430, 547] width 215 height 12
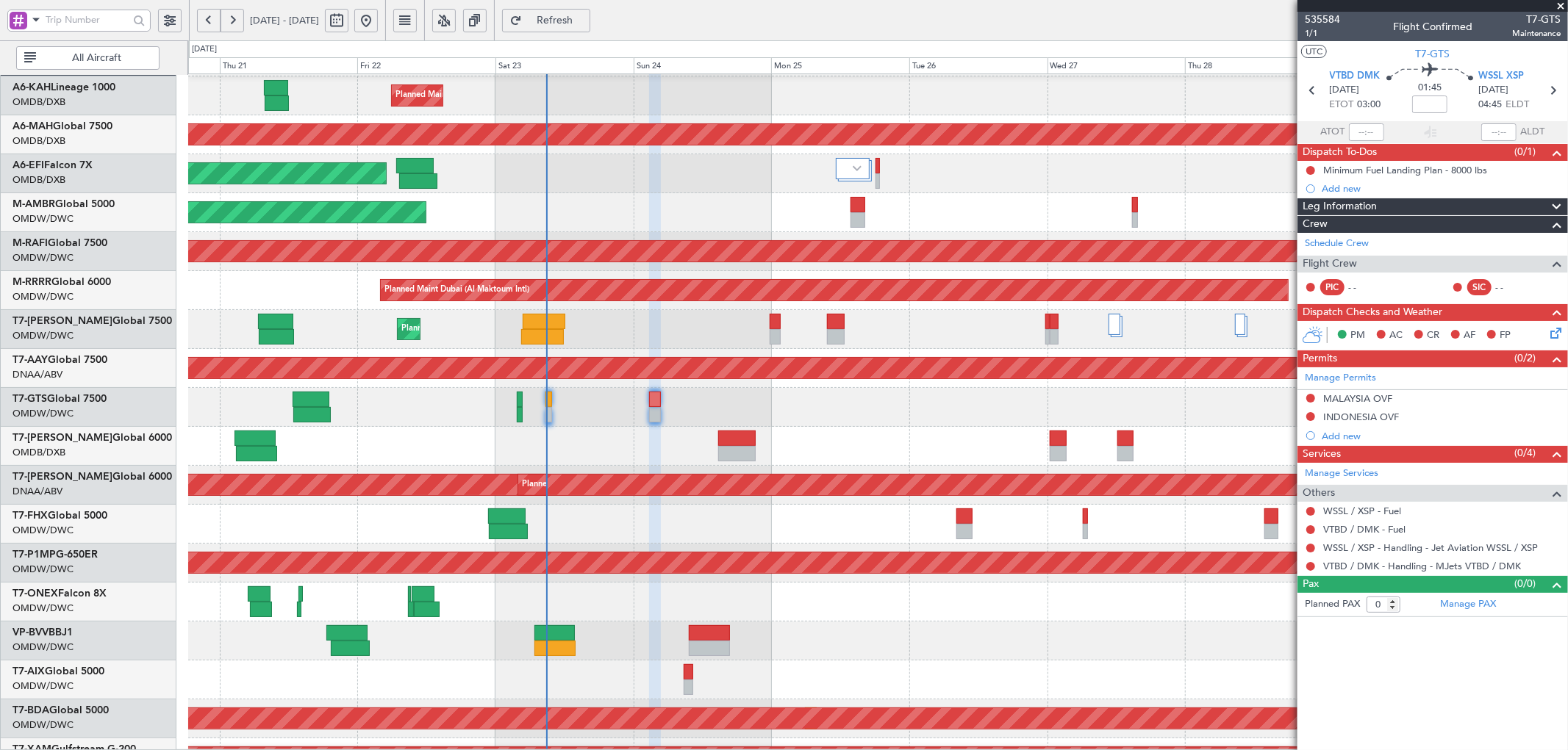
scroll to position [19, 0]
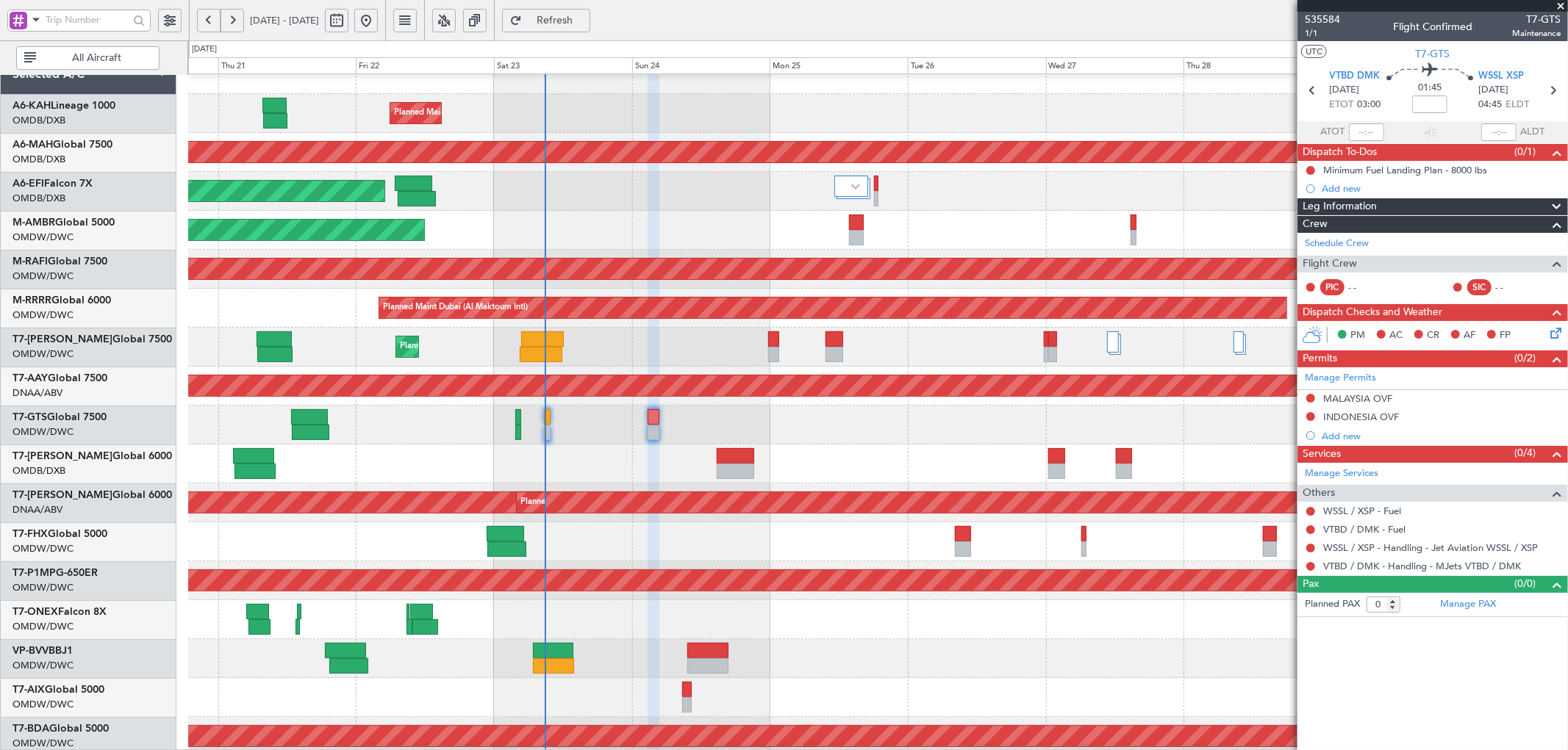
click at [569, 450] on div "Planned Maint [GEOGRAPHIC_DATA] ([GEOGRAPHIC_DATA] Intl)" at bounding box center [878, 464] width 1379 height 39
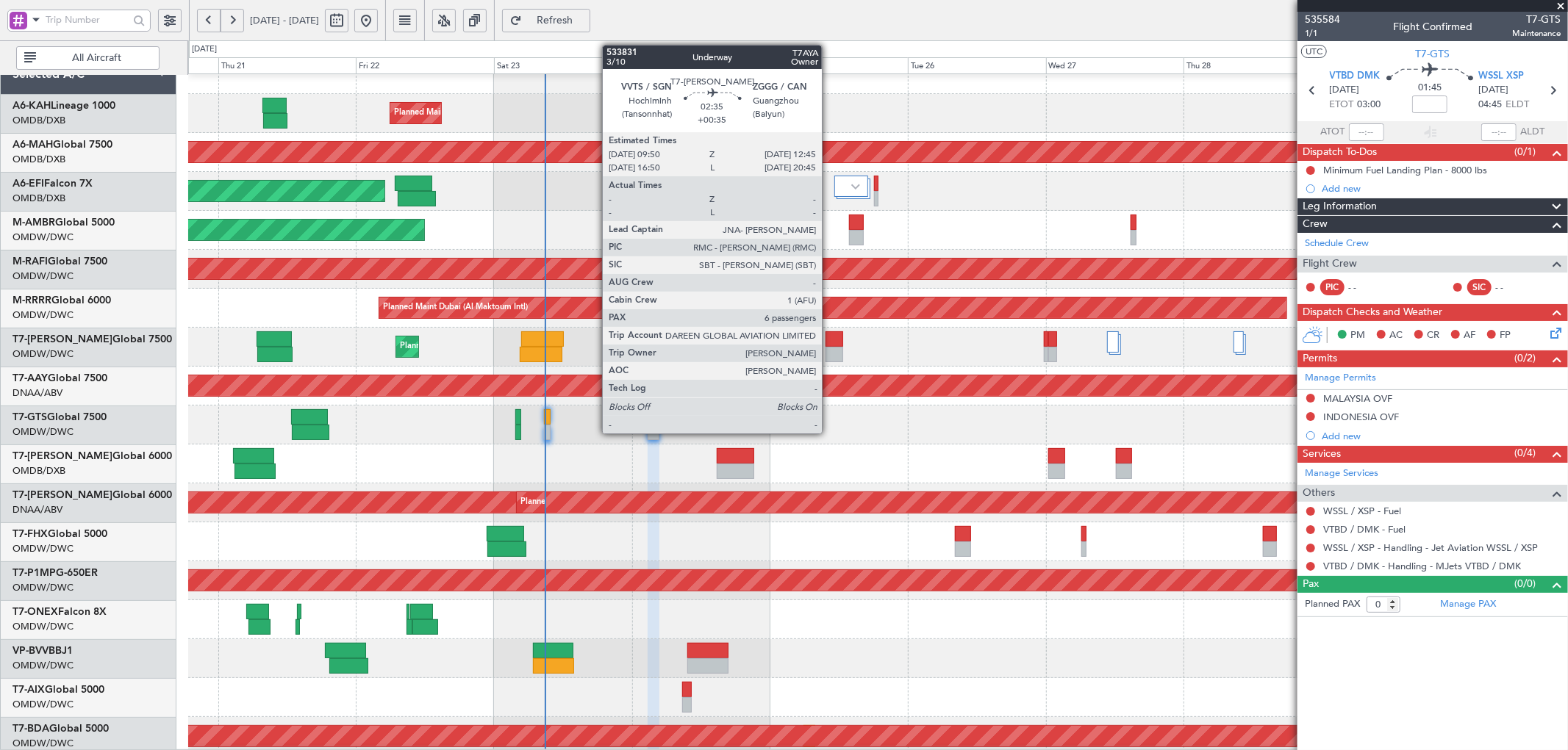
click at [830, 342] on div at bounding box center [834, 339] width 17 height 15
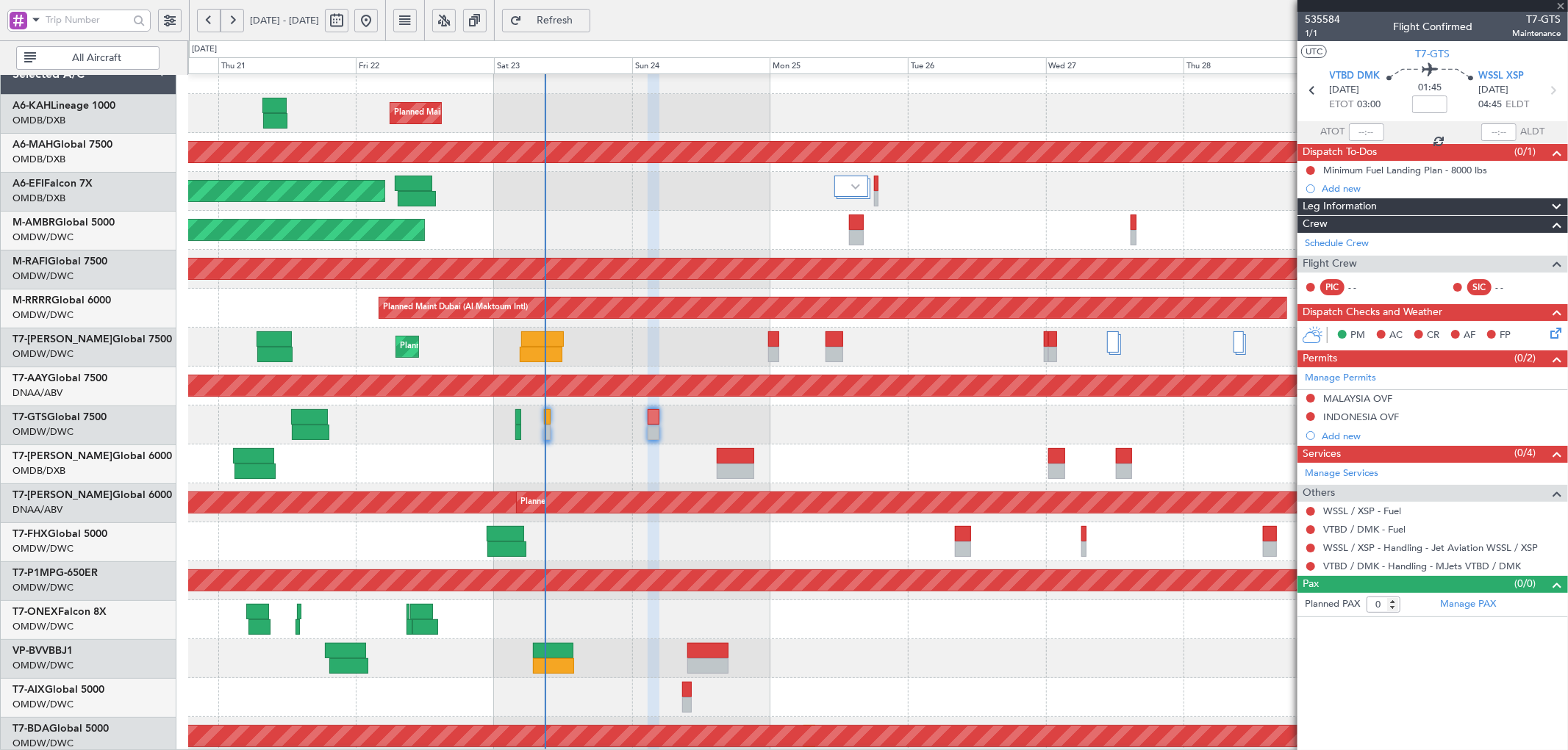
type input "+00:35"
type input "6"
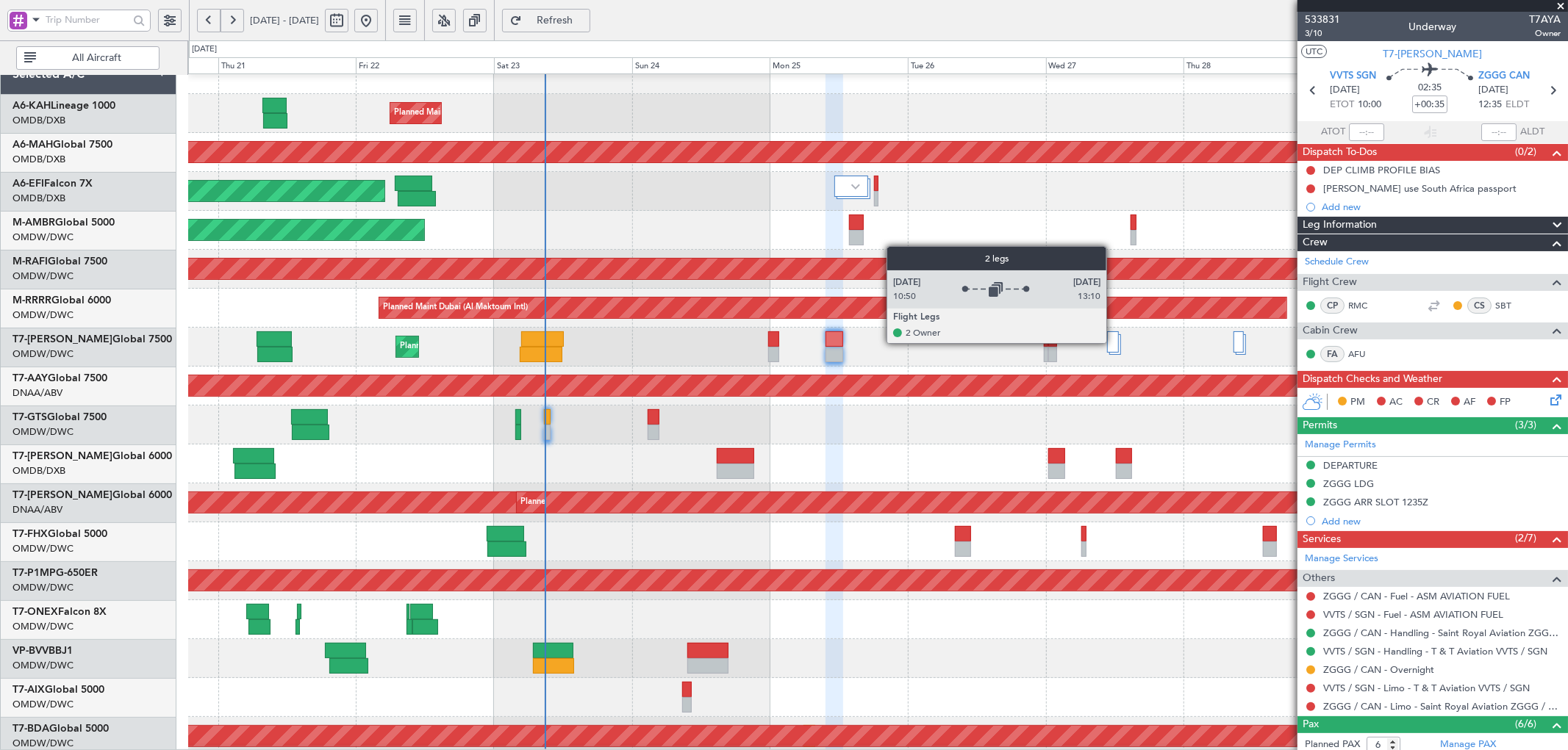
click at [1114, 342] on div at bounding box center [1113, 342] width 12 height 21
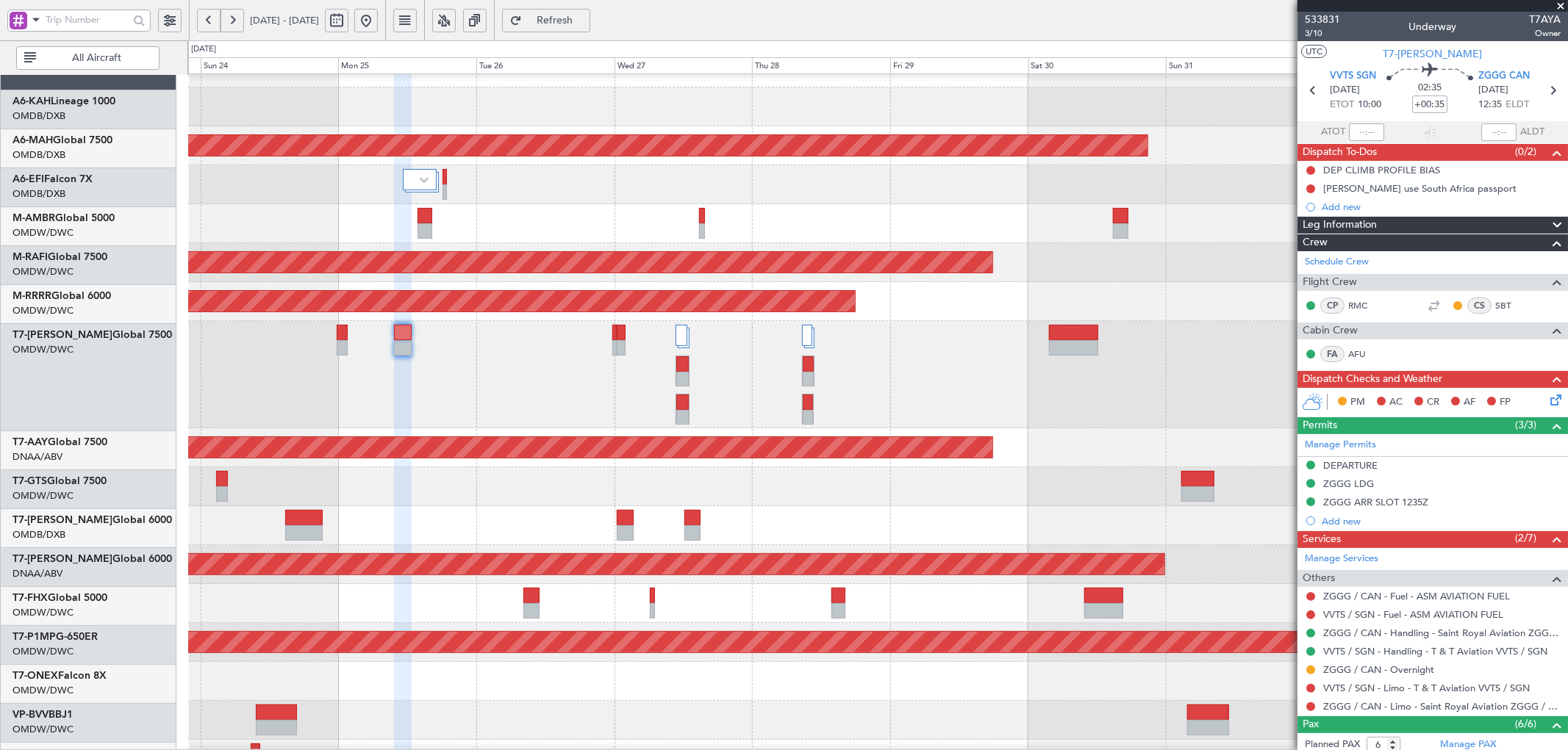
scroll to position [25, 0]
click at [784, 417] on div "Planned Maint Dubai (Al Maktoum Intl)" at bounding box center [878, 375] width 1379 height 108
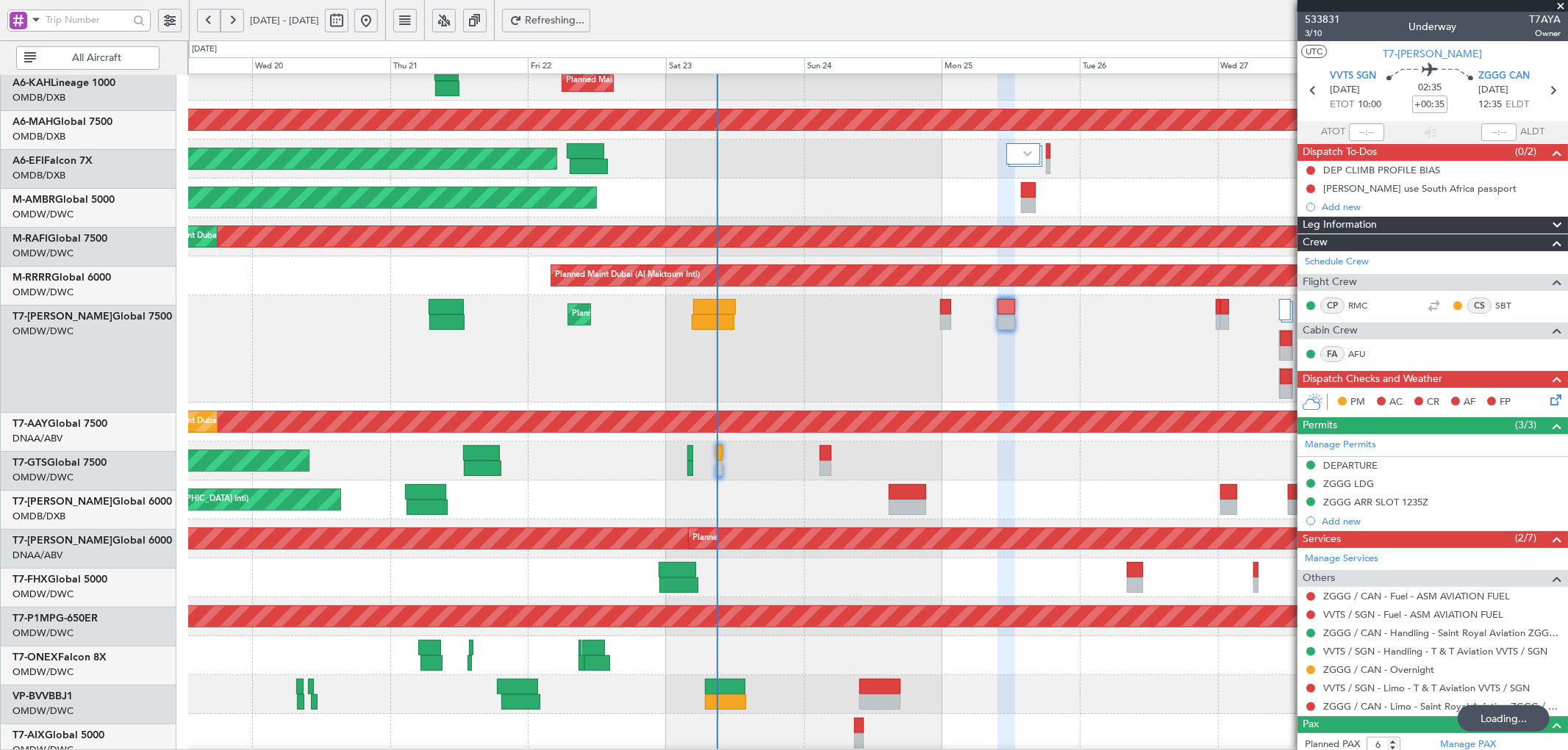
scroll to position [52, 0]
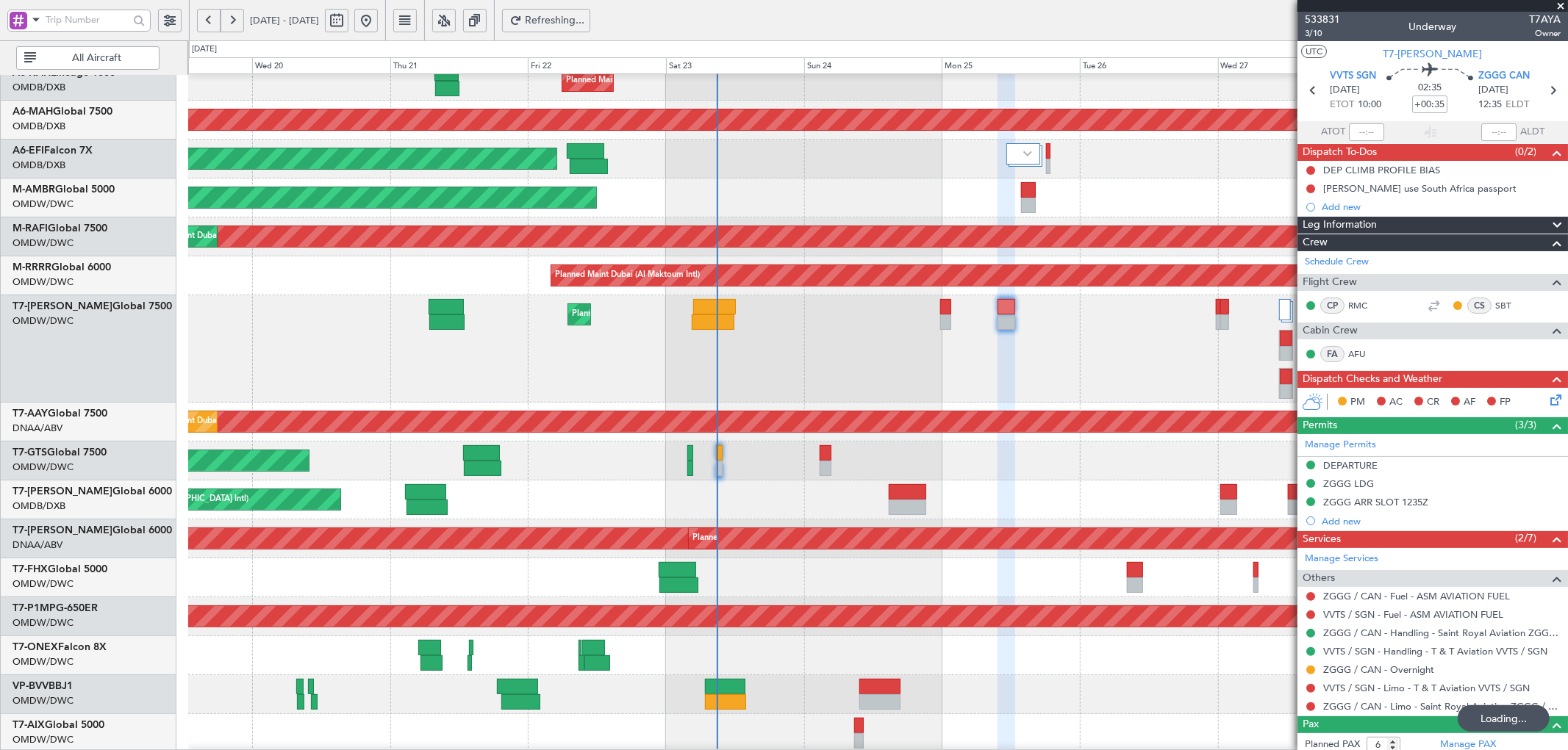
click at [949, 524] on div "Unplanned Maint [GEOGRAPHIC_DATA] (Al Maktoum Intl) Planned Maint [GEOGRAPHIC_D…" at bounding box center [878, 539] width 1379 height 39
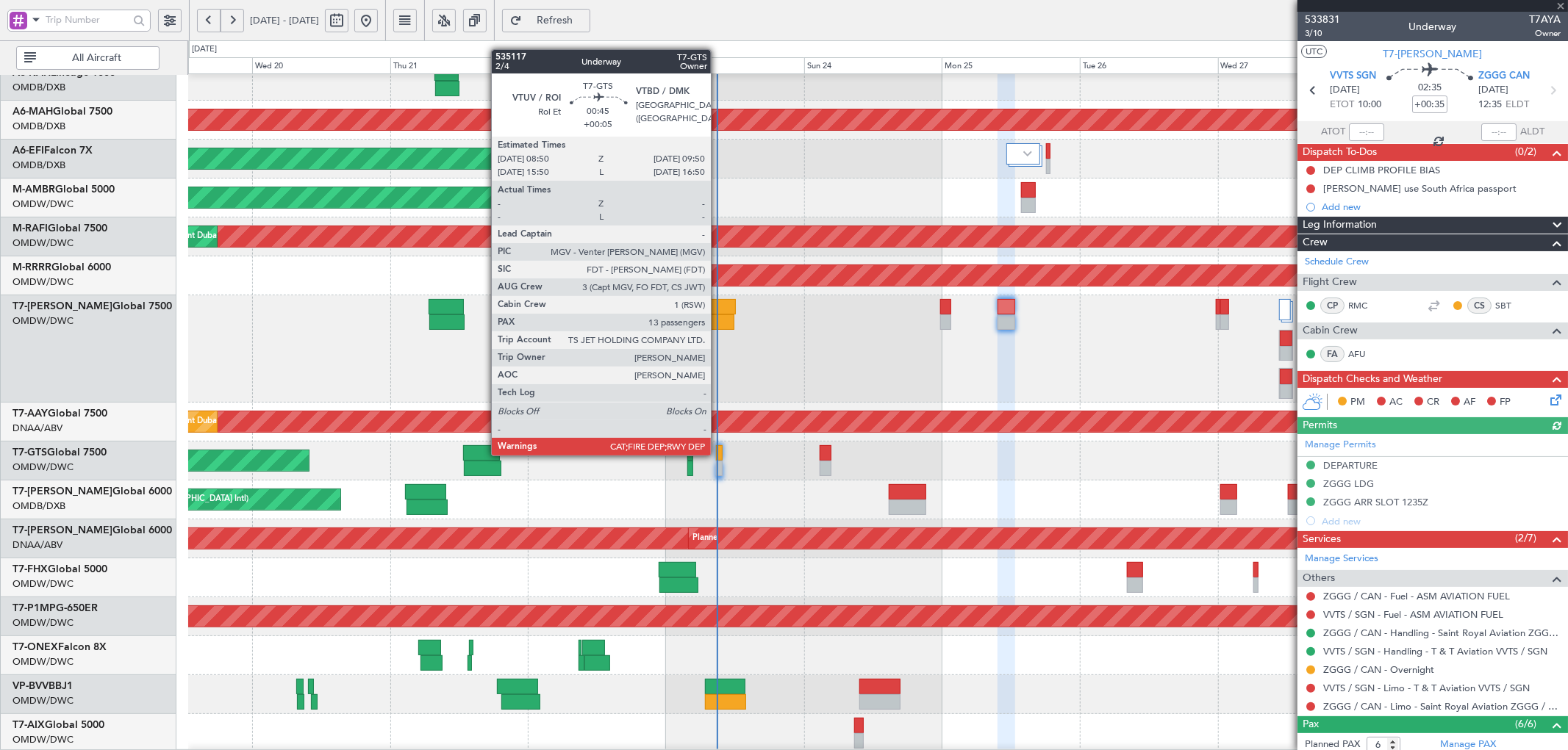
click at [718, 454] on div at bounding box center [719, 452] width 6 height 15
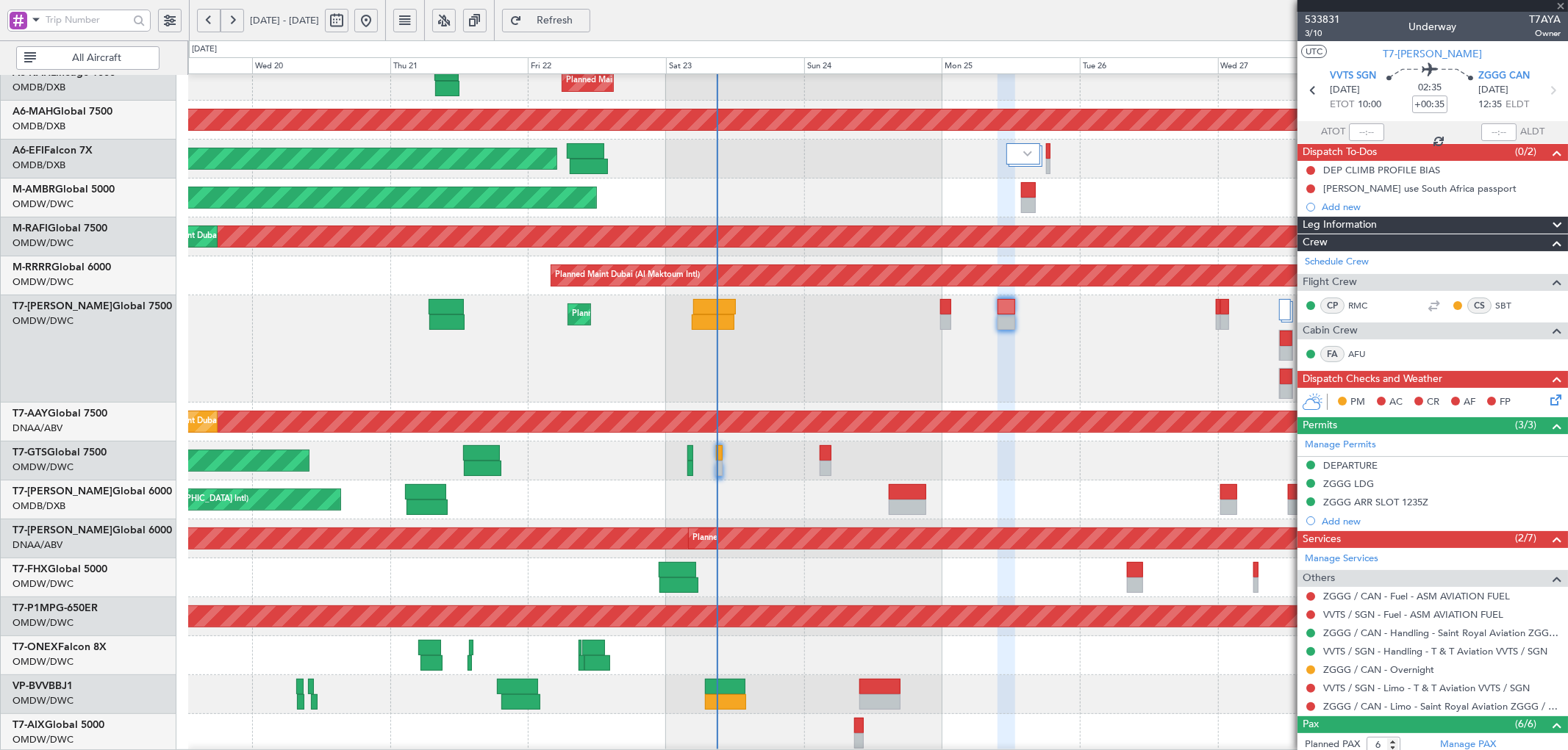
type input "+00:05"
type input "13"
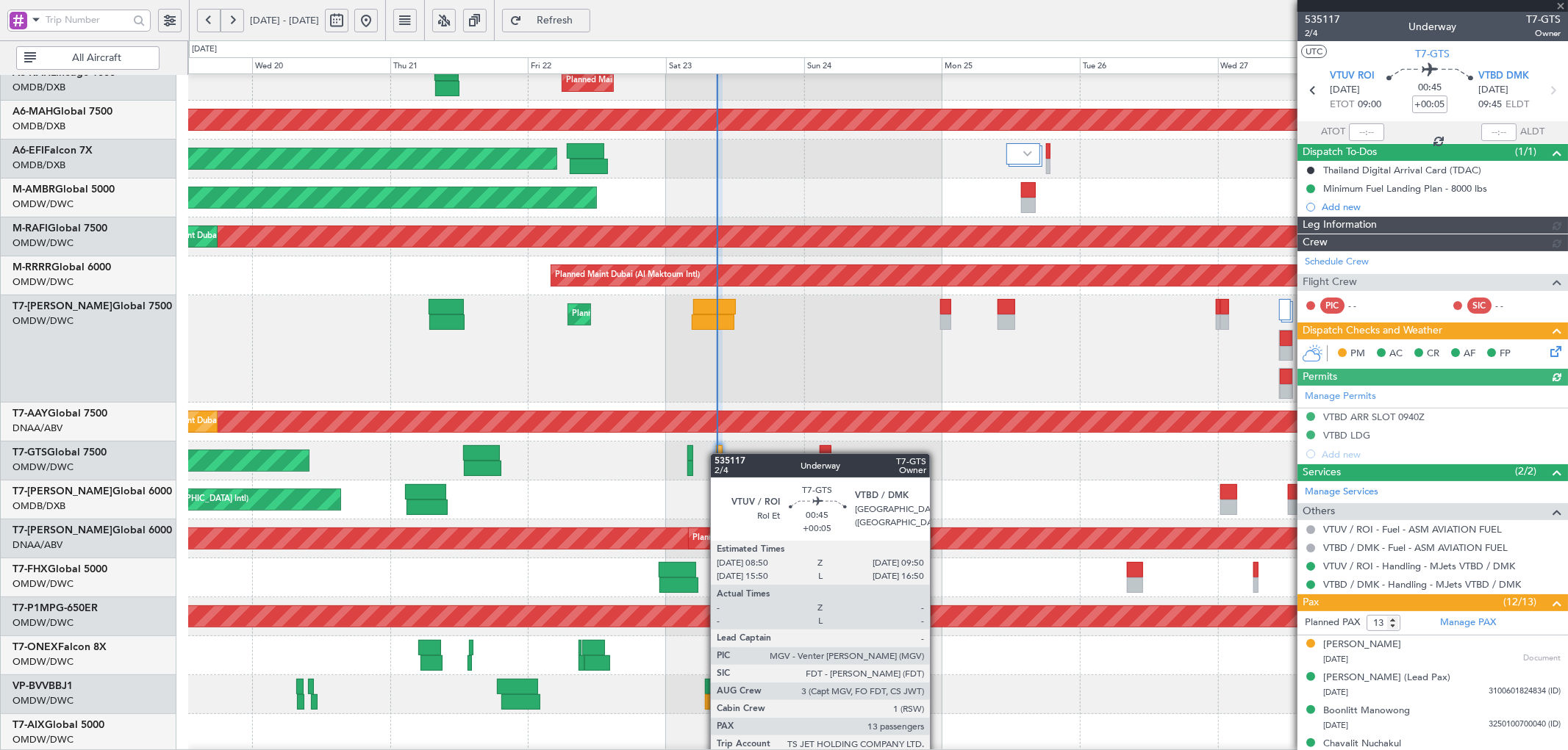
type input "[PERSON_NAME] ([PERSON_NAME])"
type input "7057"
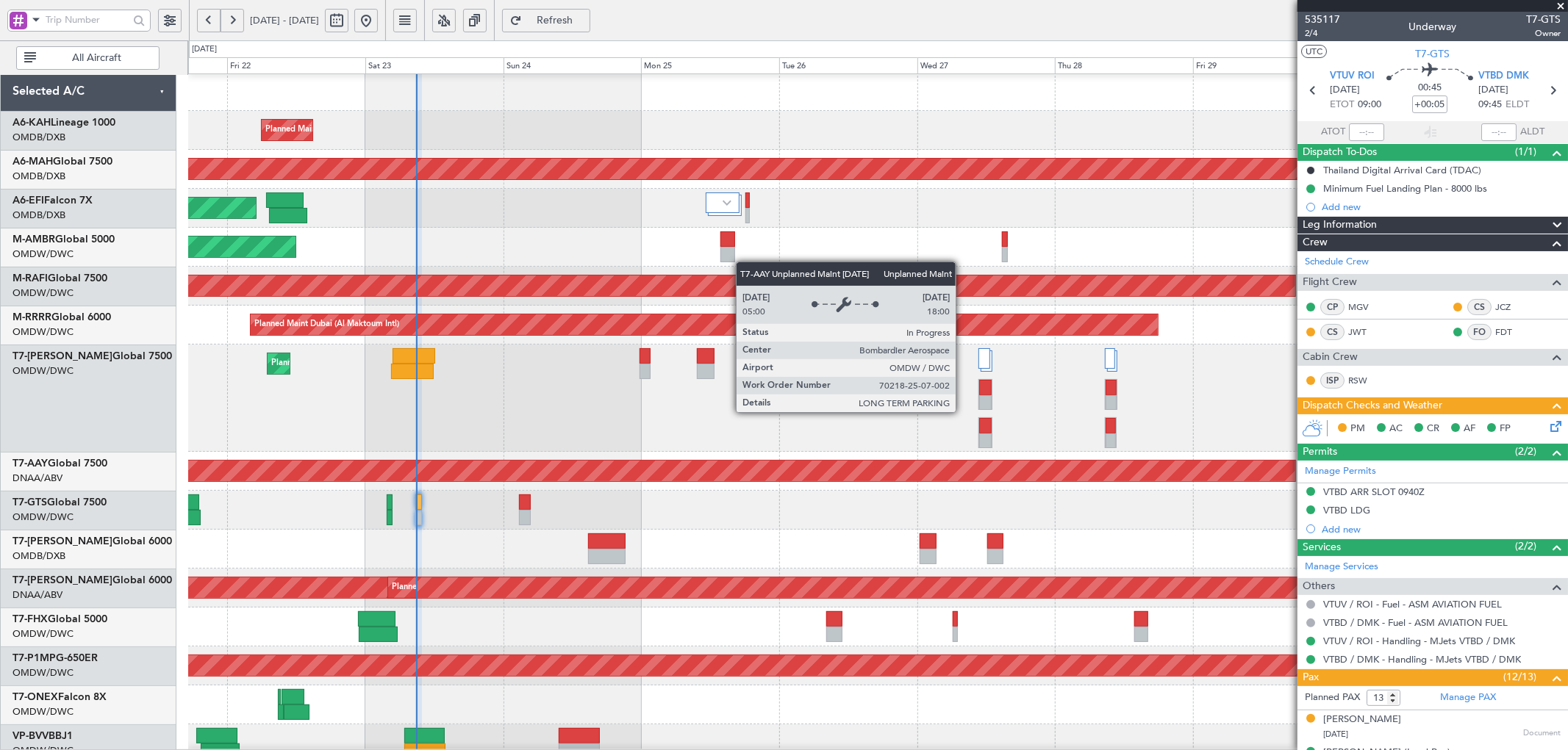
scroll to position [2, 0]
click at [662, 460] on div "Unplanned Maint [GEOGRAPHIC_DATA] (Al Maktoum Intl)" at bounding box center [53, 470] width 2485 height 20
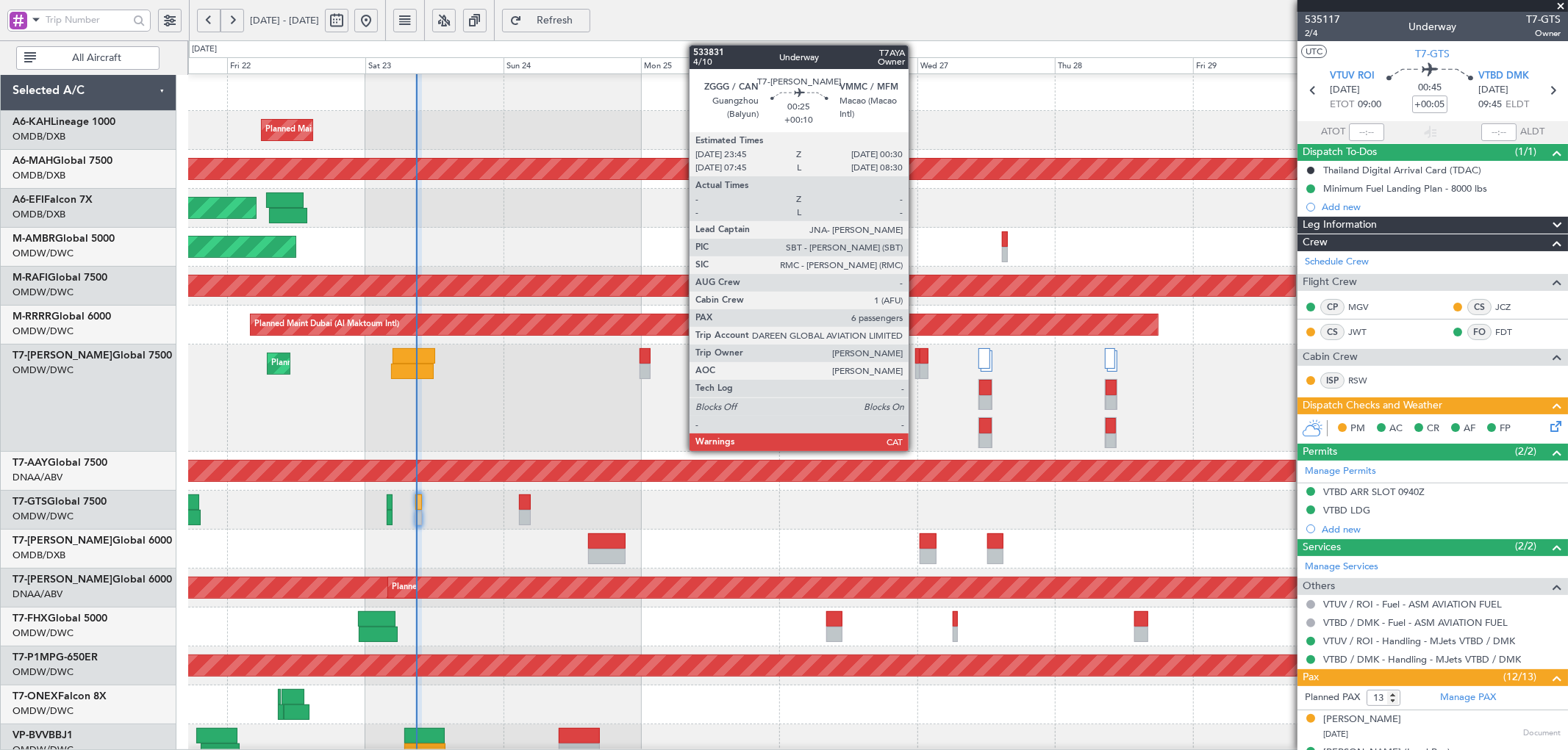
click at [916, 358] on div at bounding box center [917, 356] width 4 height 15
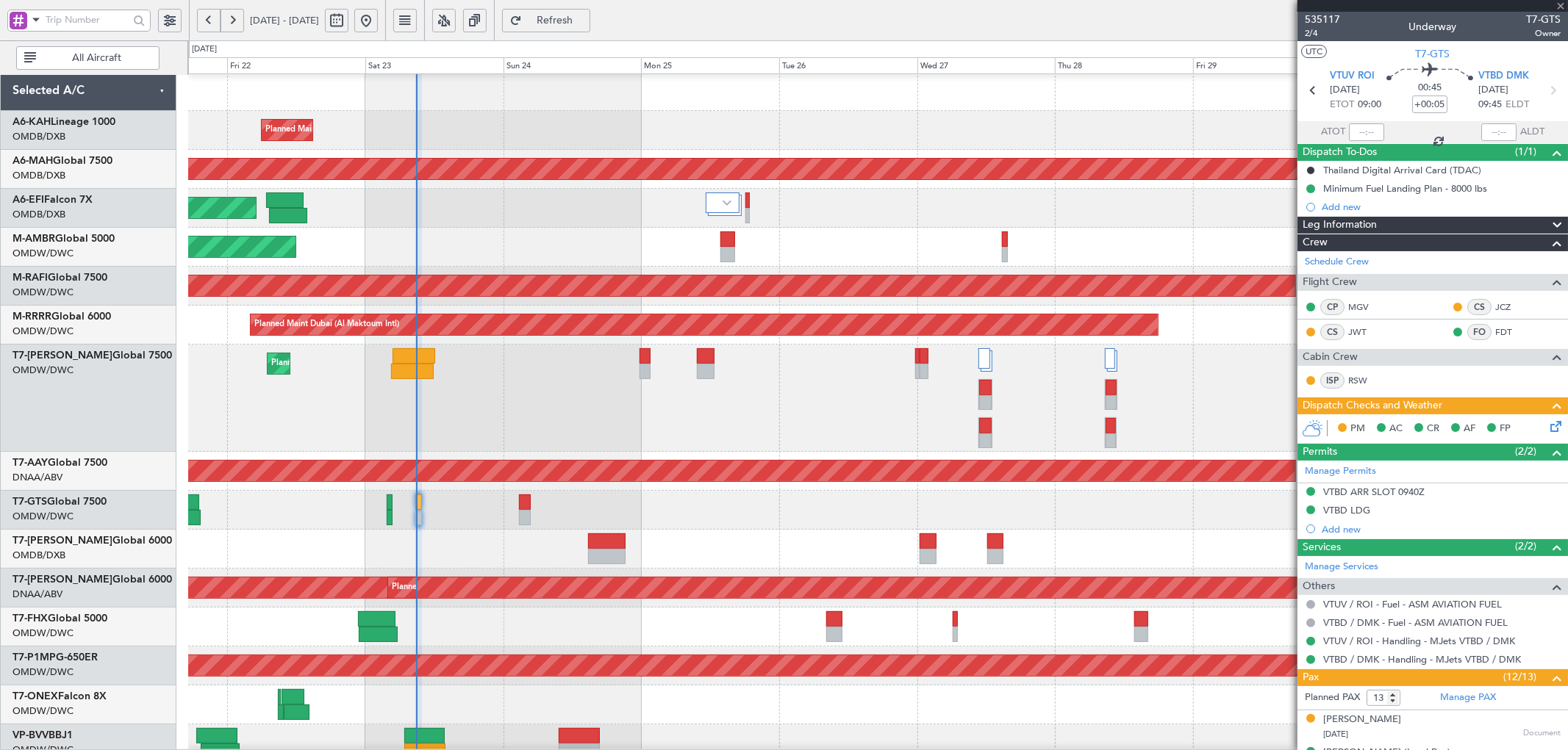
type input "+00:10"
type input "6"
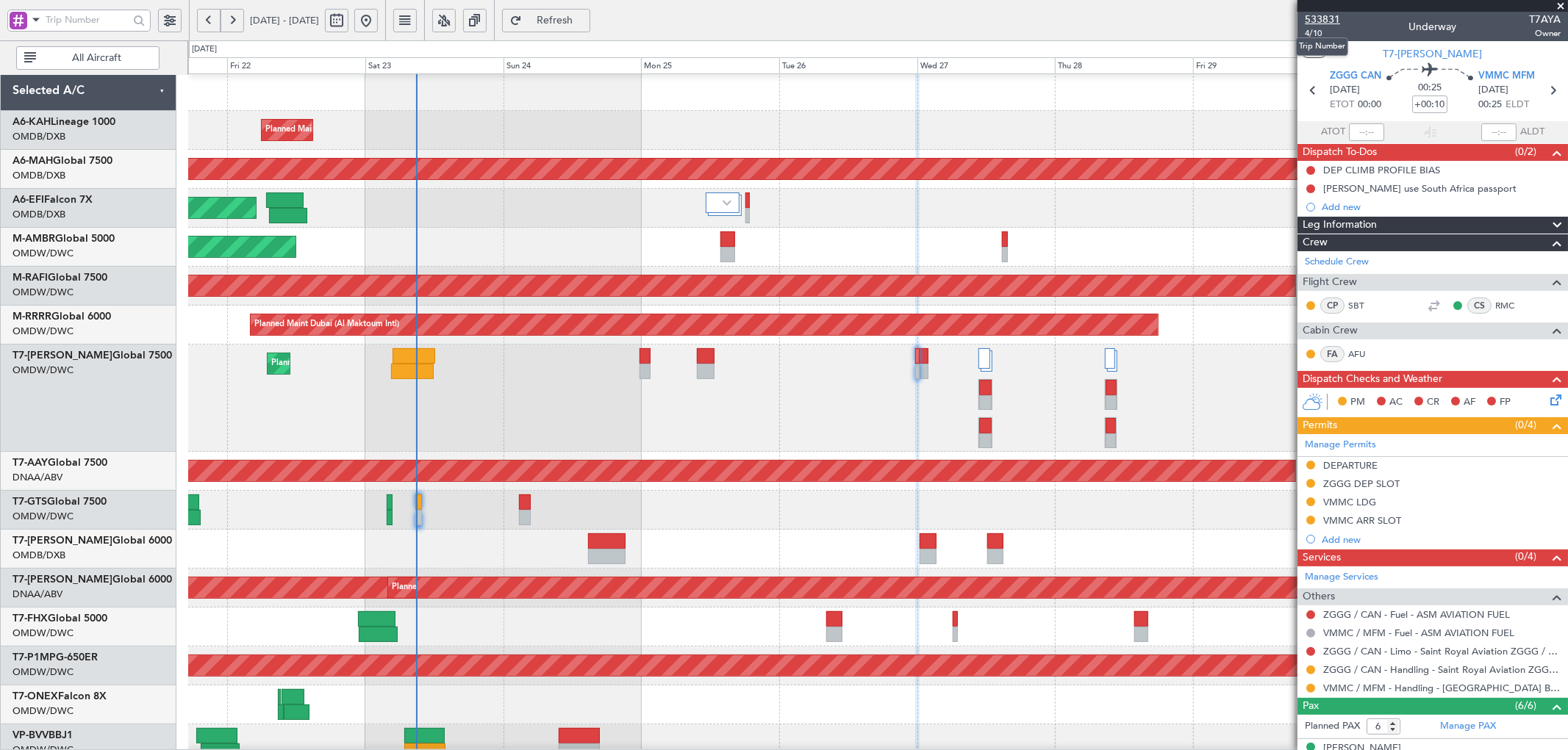
click at [1312, 15] on span "533831" at bounding box center [1323, 19] width 36 height 15
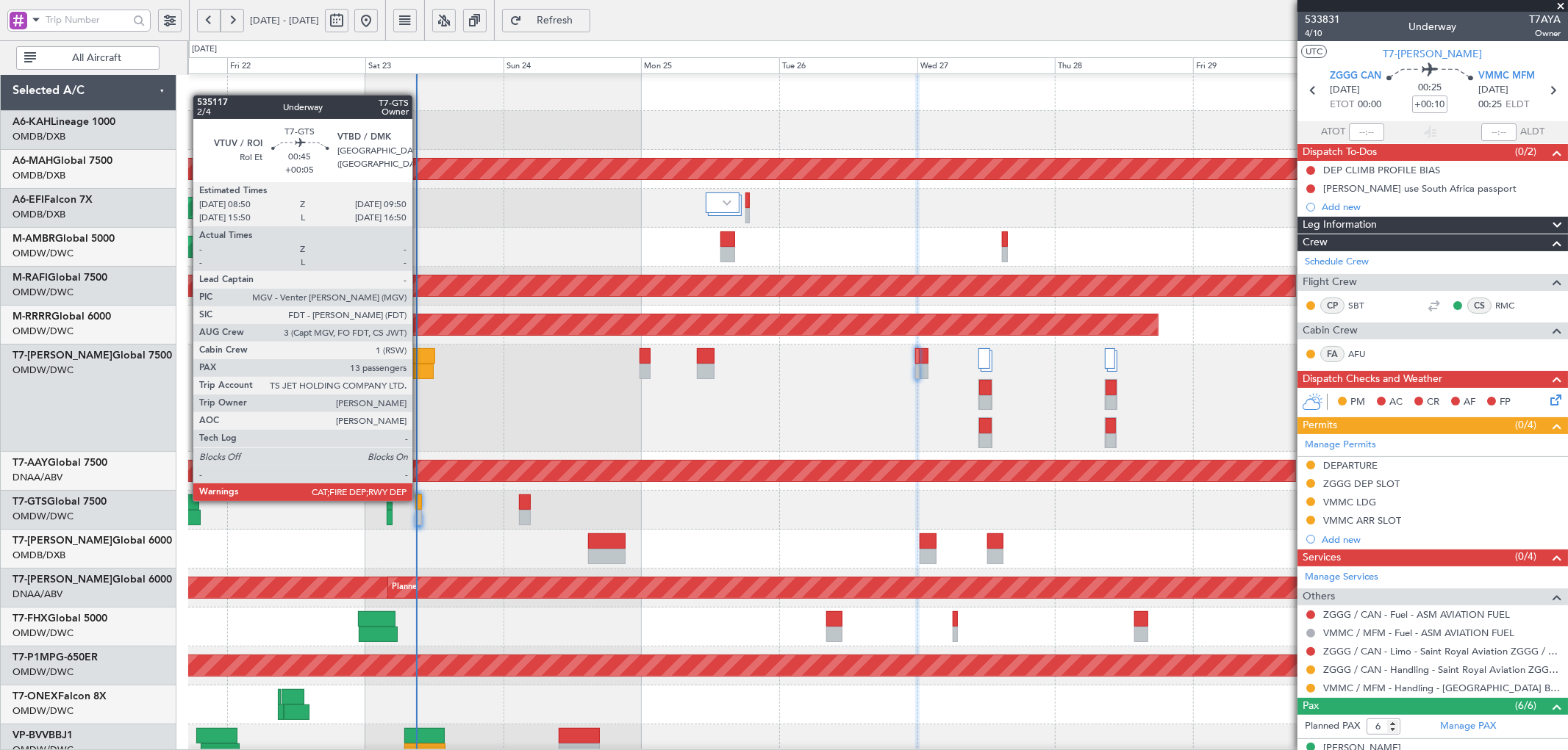
click at [420, 500] on div at bounding box center [418, 502] width 6 height 15
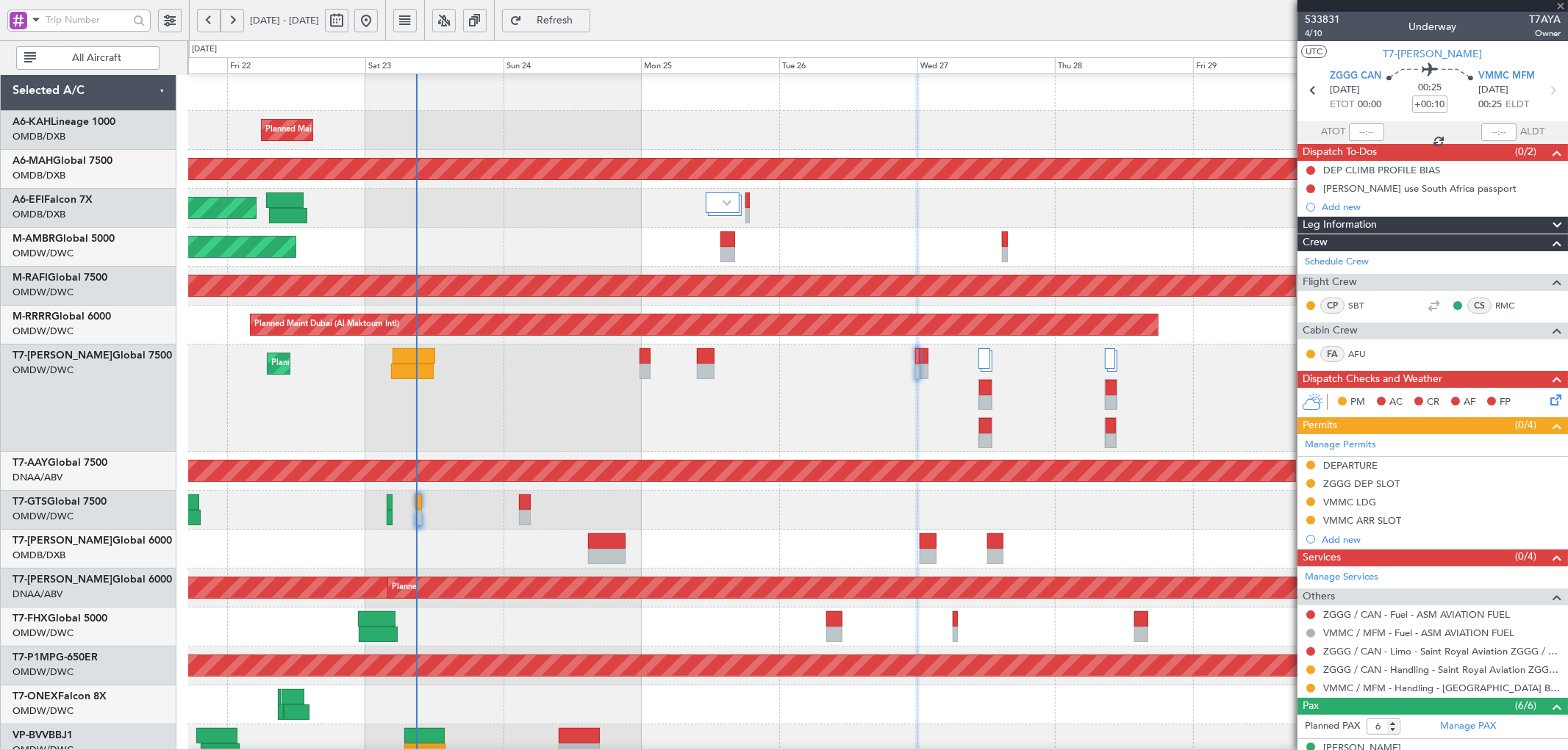
type input "+00:05"
type input "13"
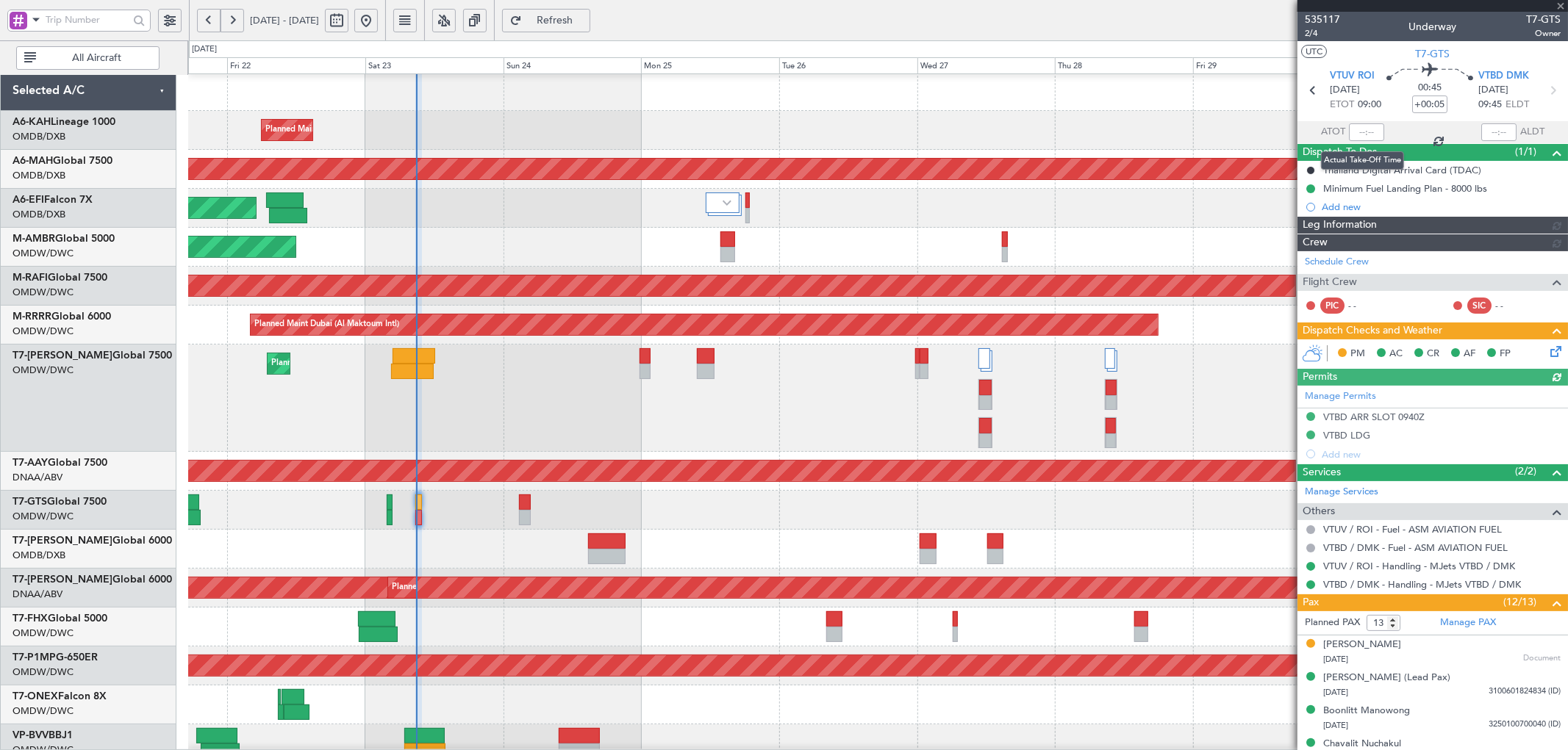
type input "[PERSON_NAME] ([PERSON_NAME])"
type input "7057"
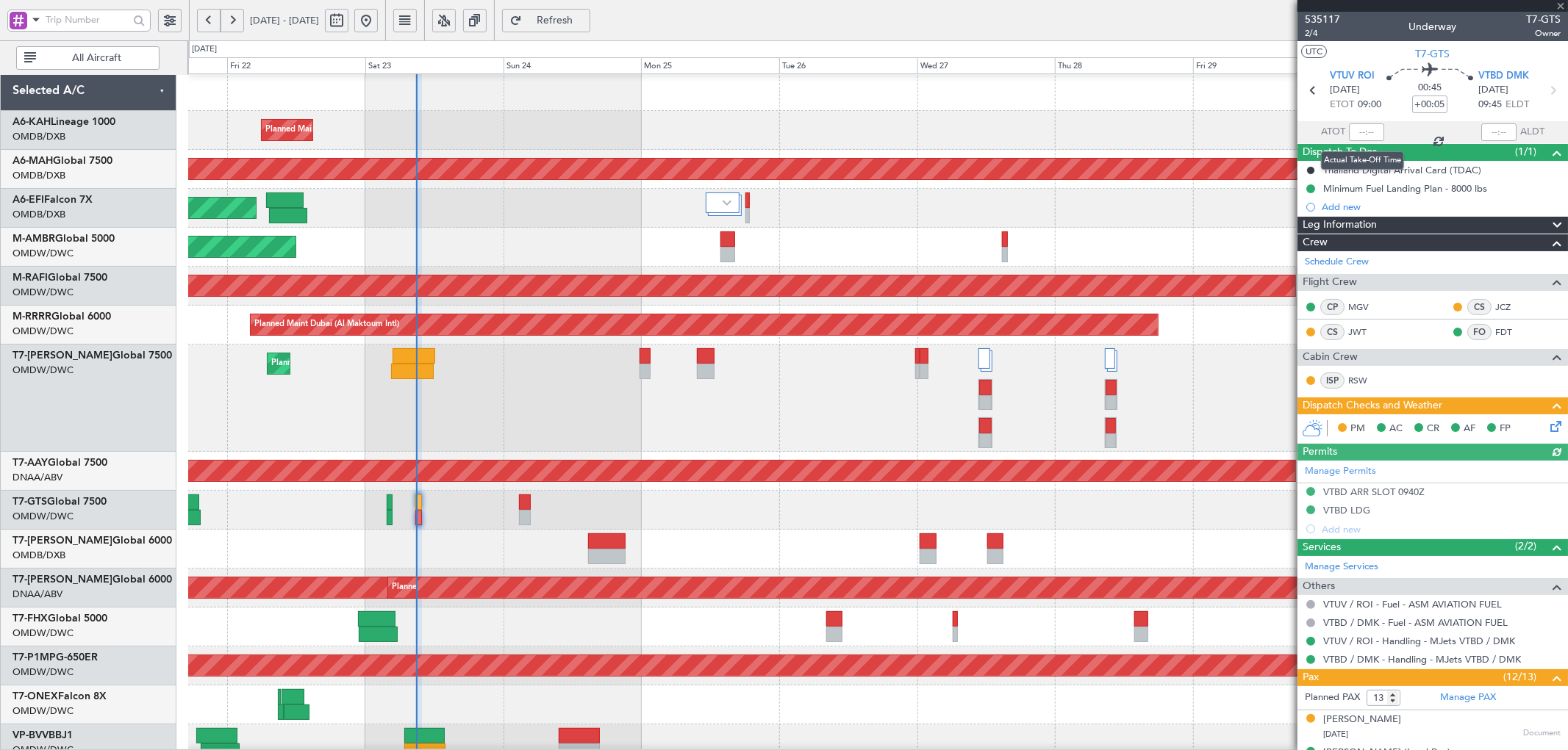
click at [1362, 130] on div at bounding box center [1367, 133] width 36 height 18
click at [1367, 132] on input "text" at bounding box center [1367, 133] width 36 height 18
click at [450, 537] on div "Planned Maint [GEOGRAPHIC_DATA] ([GEOGRAPHIC_DATA] Intl)" at bounding box center [878, 549] width 1379 height 39
type input "08:46"
click at [88, 357] on link "T7-AYA Global 7500" at bounding box center [91, 355] width 159 height 11
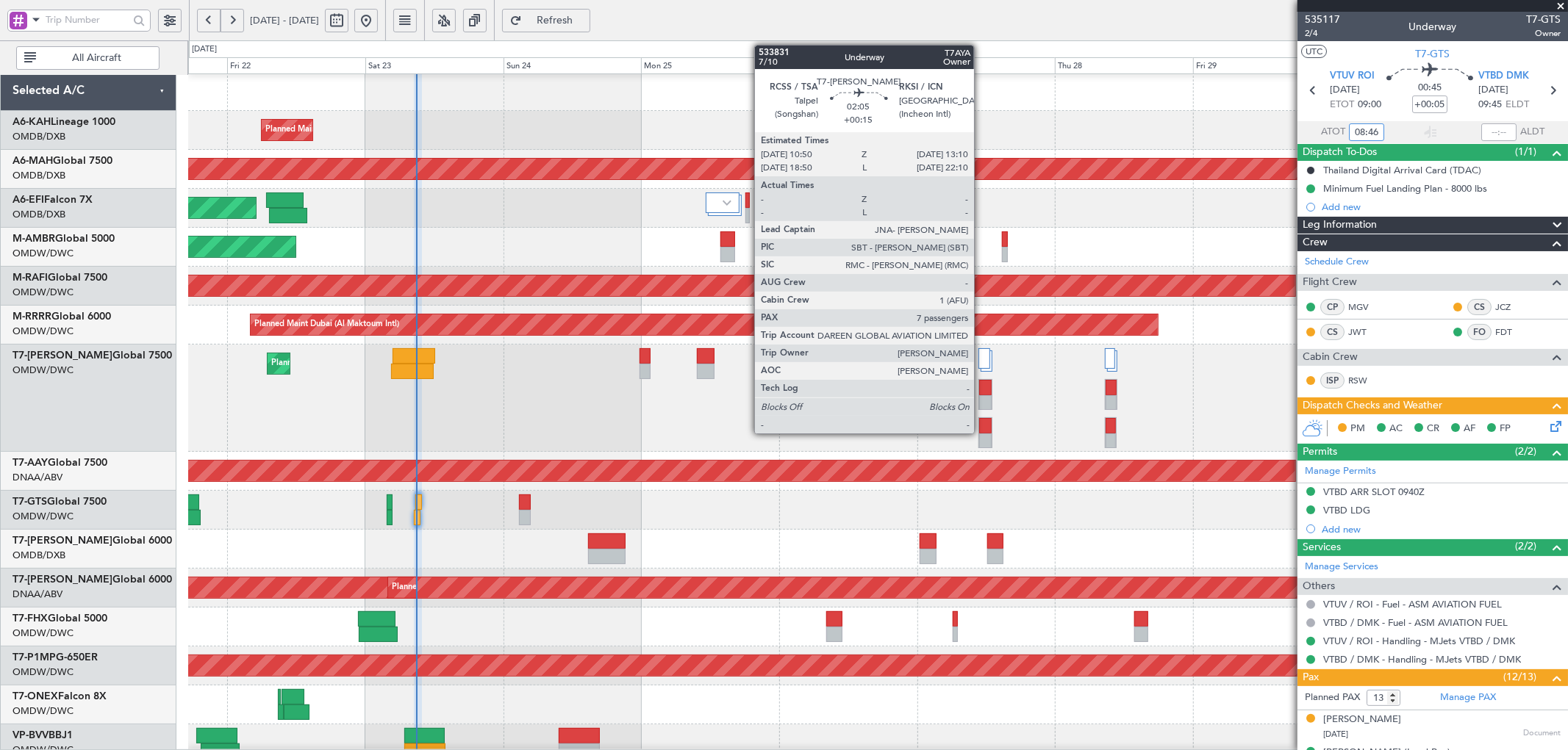
click at [982, 385] on div at bounding box center [985, 388] width 12 height 15
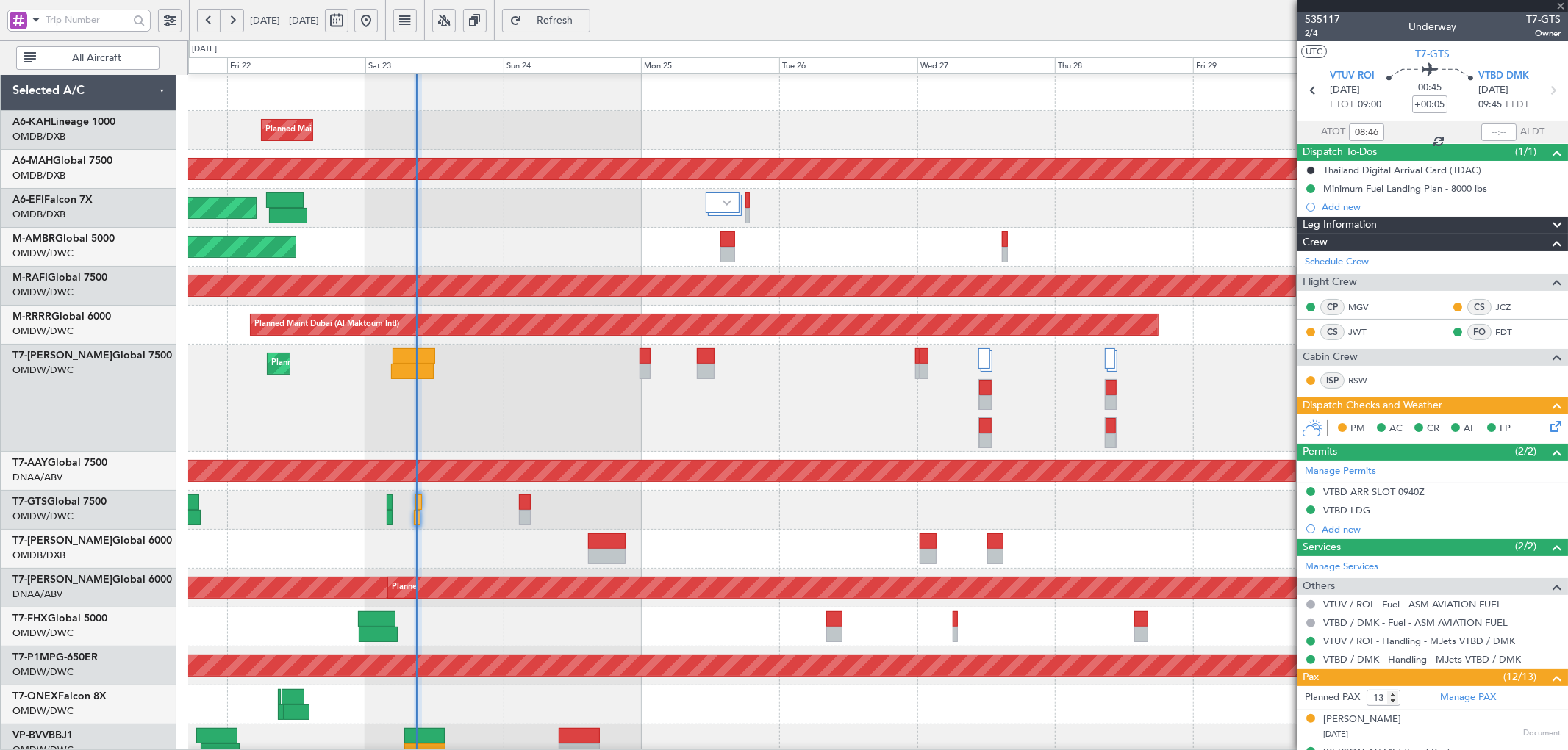
type input "+00:15"
type input "7"
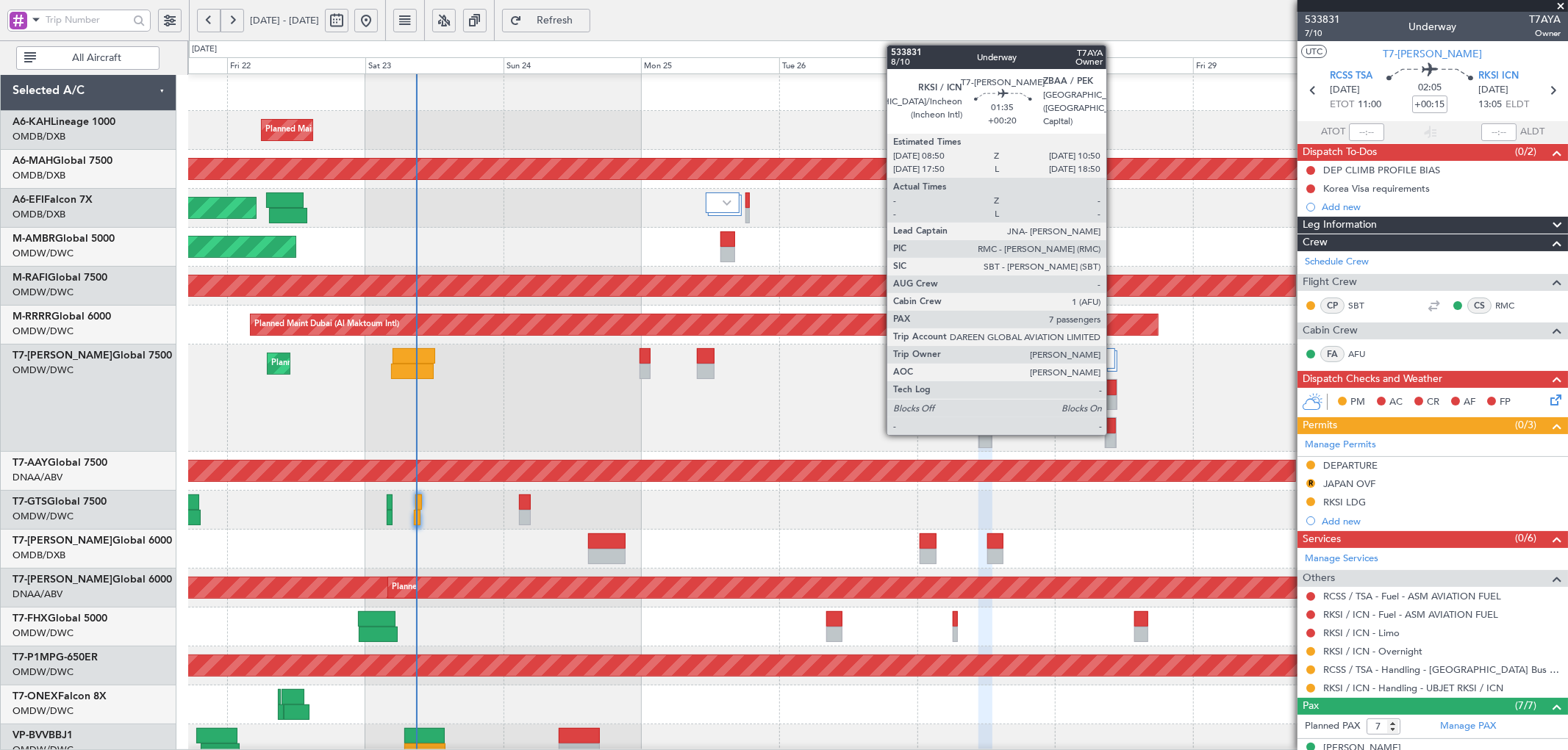
click at [1114, 386] on div at bounding box center [1111, 388] width 11 height 15
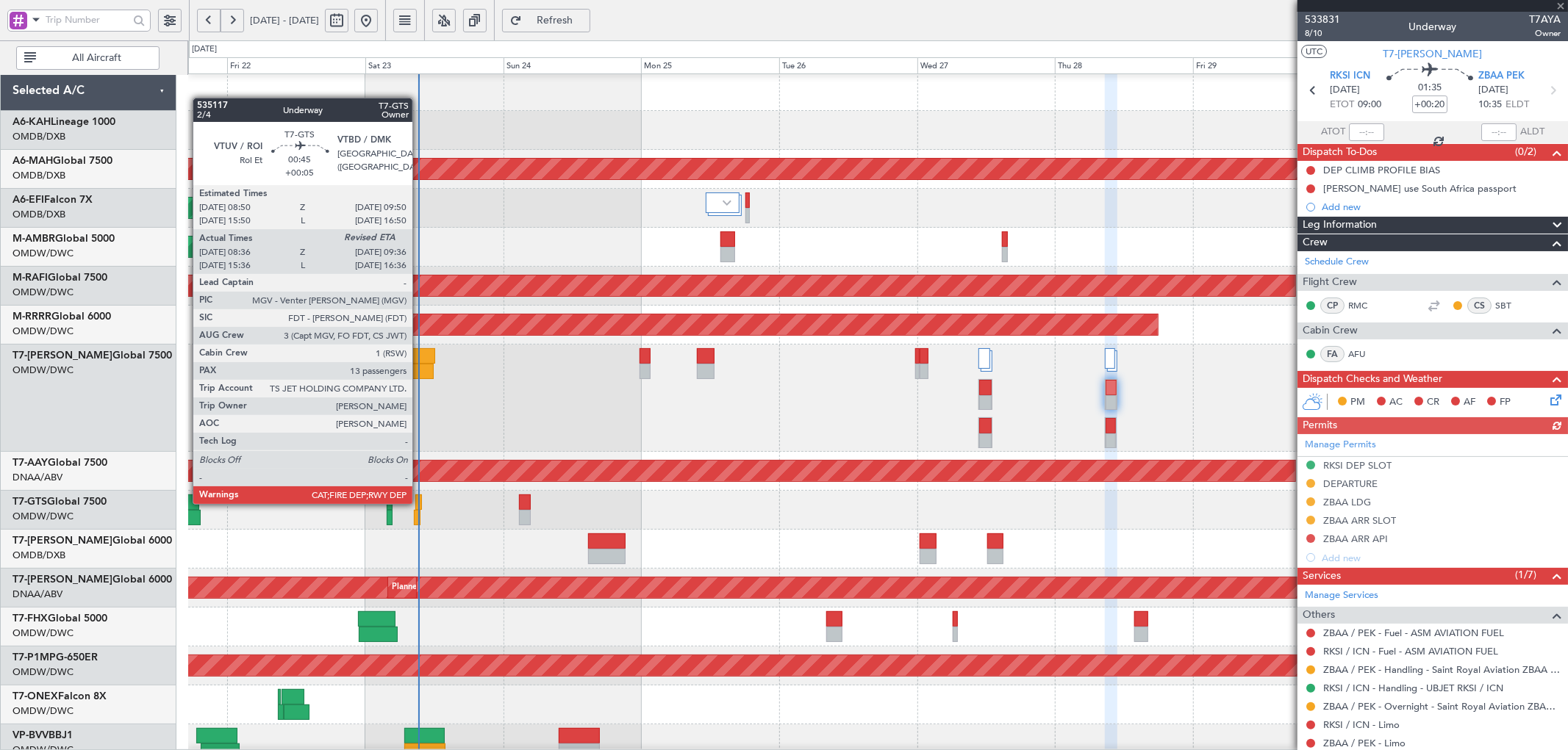
click at [420, 502] on div at bounding box center [418, 502] width 6 height 15
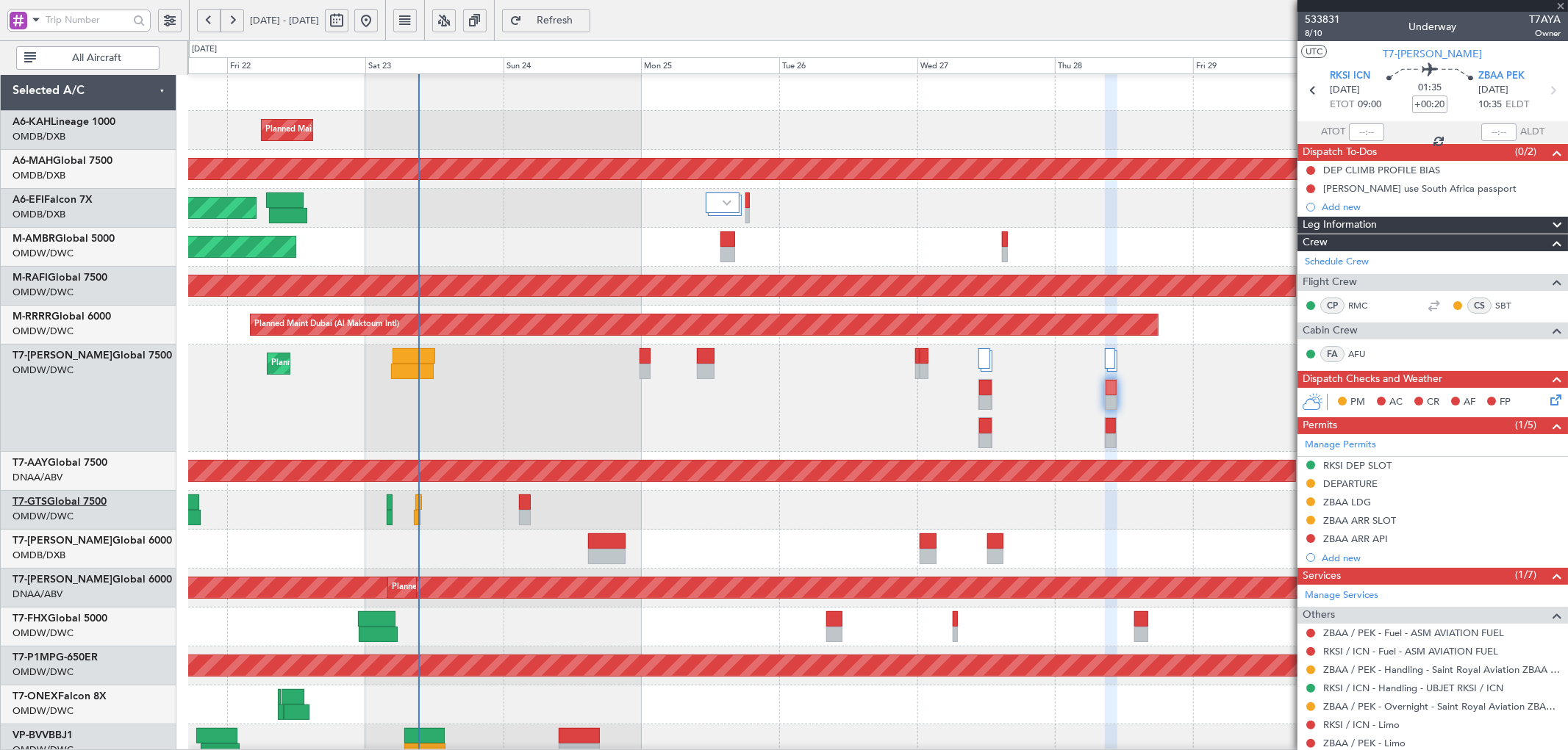
type input "+00:05"
type input "08:46"
type input "13"
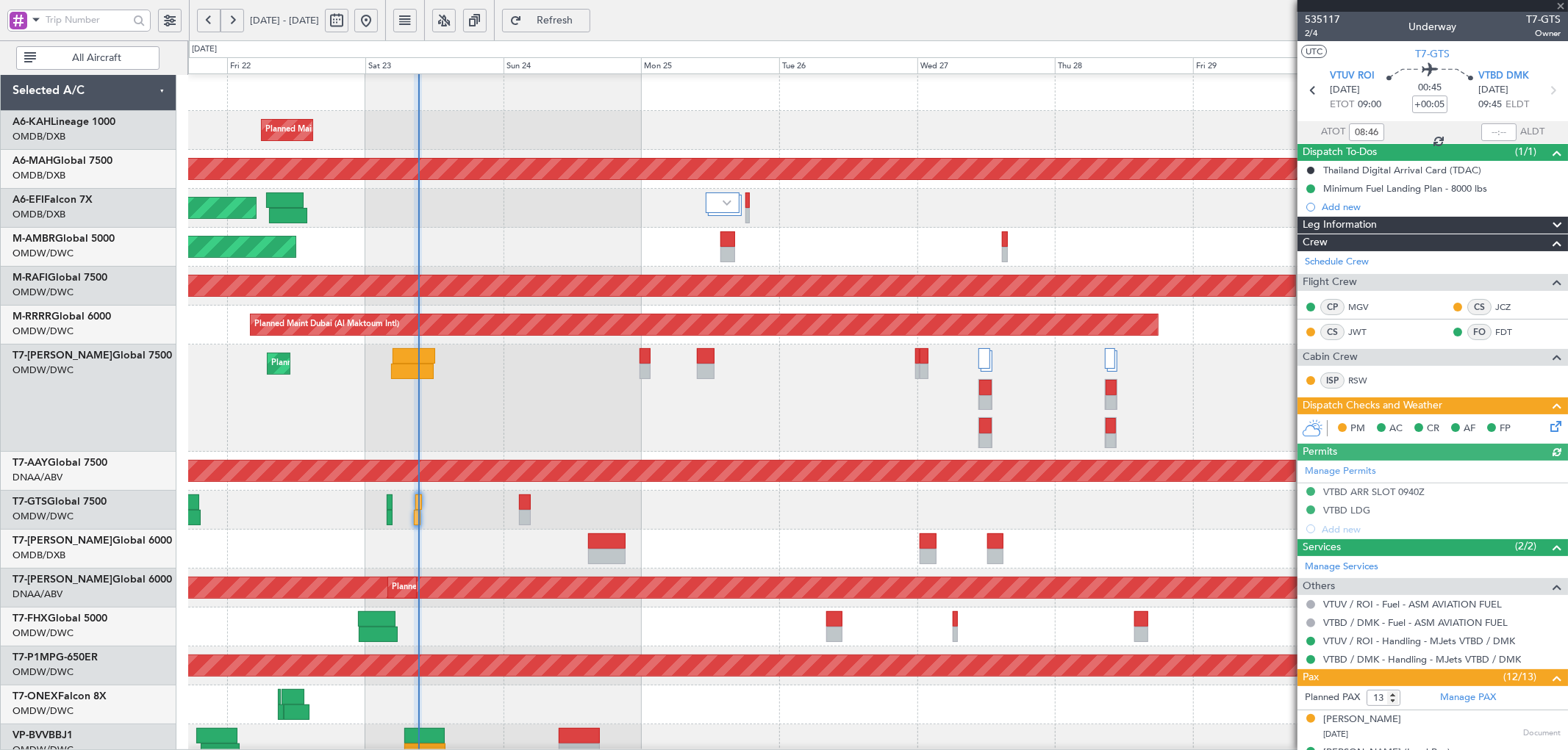
type input "[PERSON_NAME] ([PERSON_NAME])"
type input "7057"
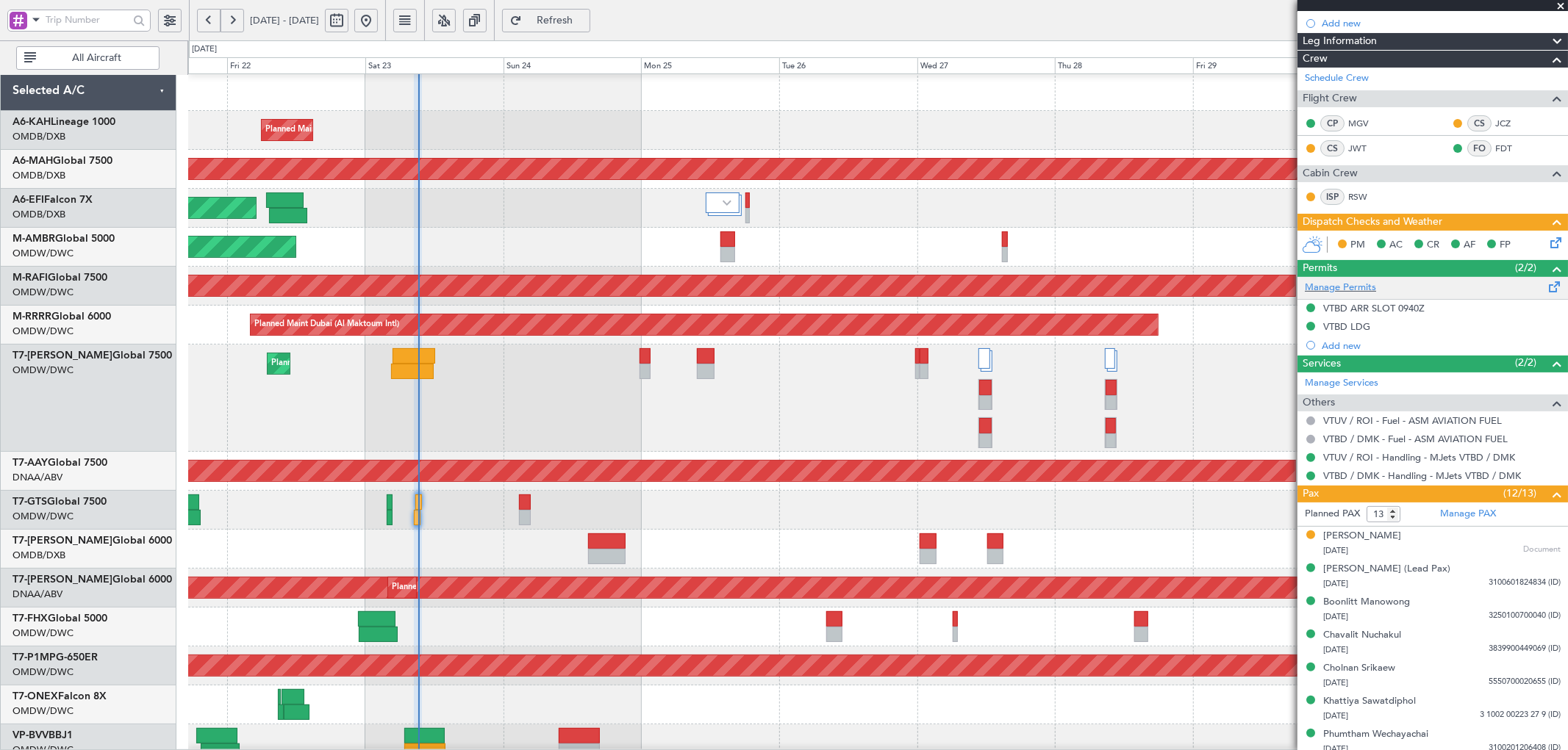
scroll to position [272, 0]
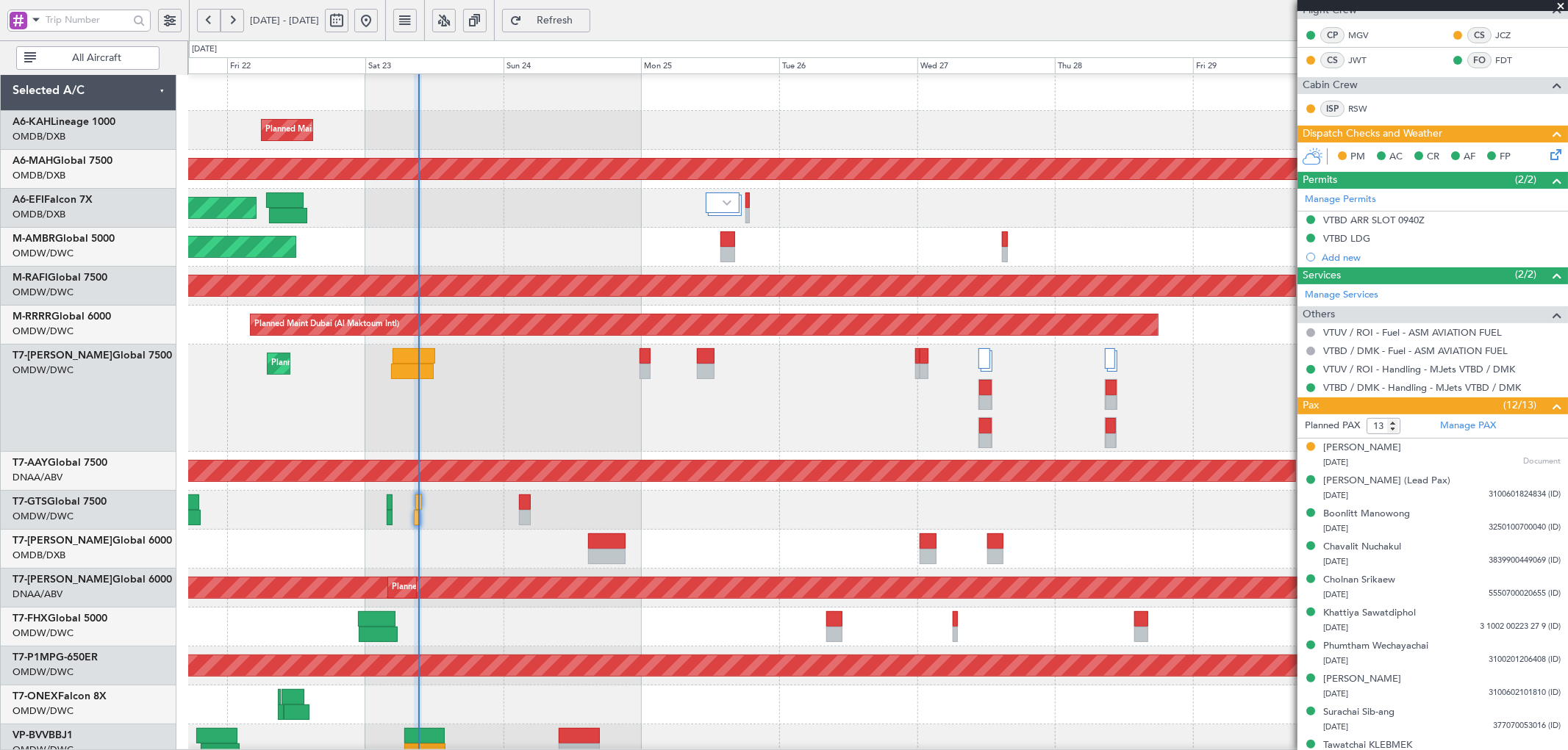
click at [1548, 156] on icon at bounding box center [1553, 152] width 12 height 12
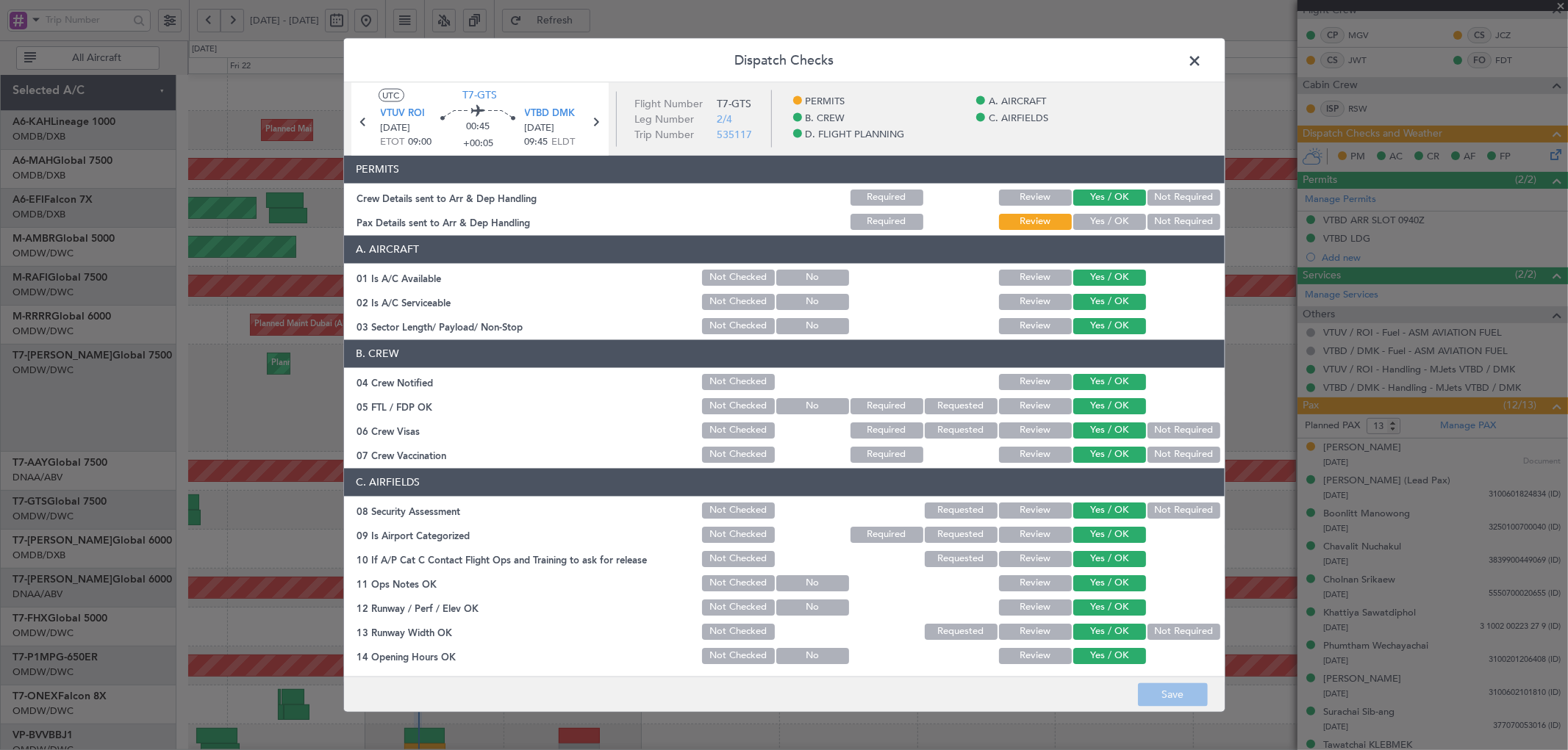
click at [1118, 221] on button "Yes / OK" at bounding box center [1110, 221] width 73 height 16
click at [1158, 692] on button "Save" at bounding box center [1173, 695] width 70 height 23
click at [1203, 56] on span at bounding box center [1203, 64] width 0 height 29
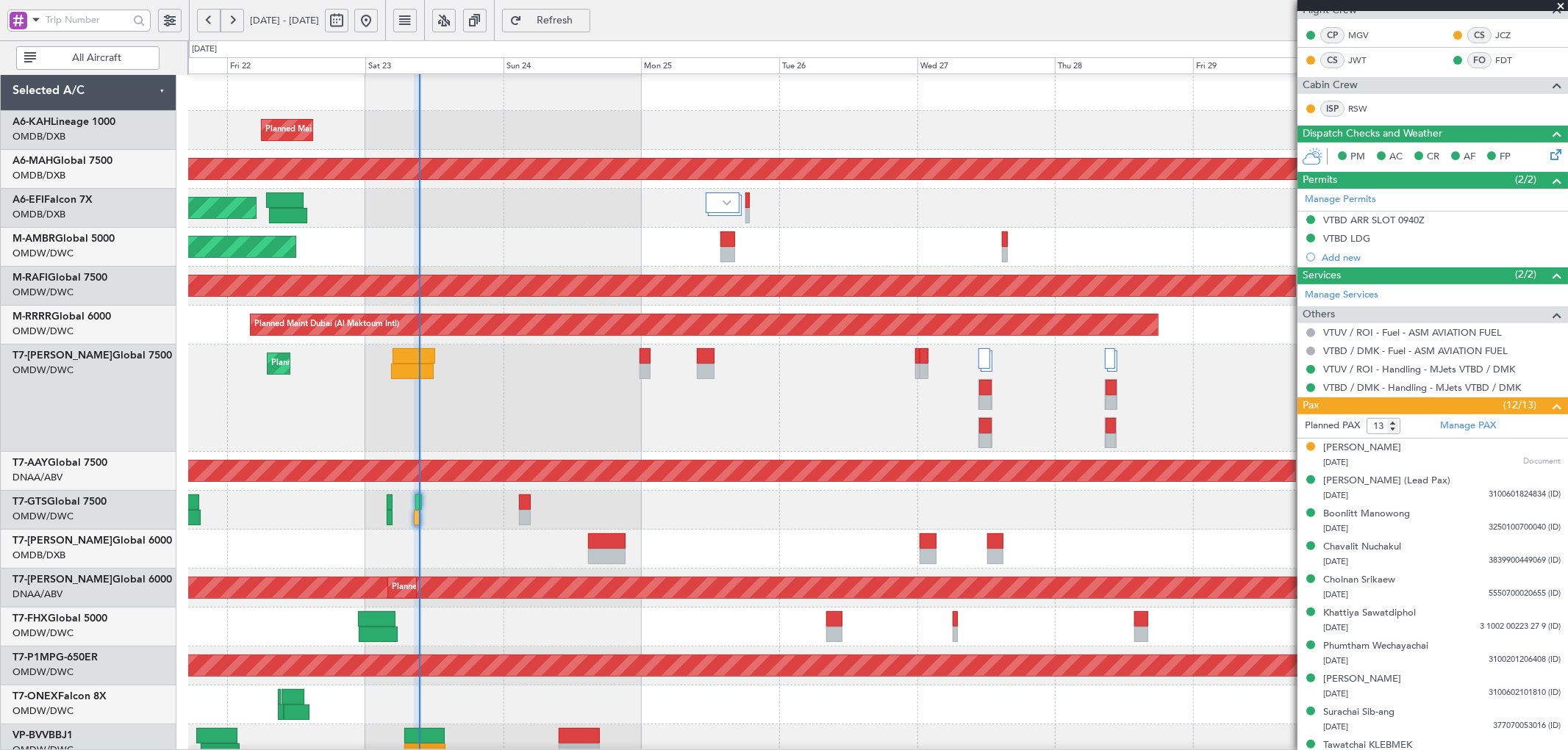
click at [585, 16] on span "Refresh" at bounding box center [555, 20] width 60 height 11
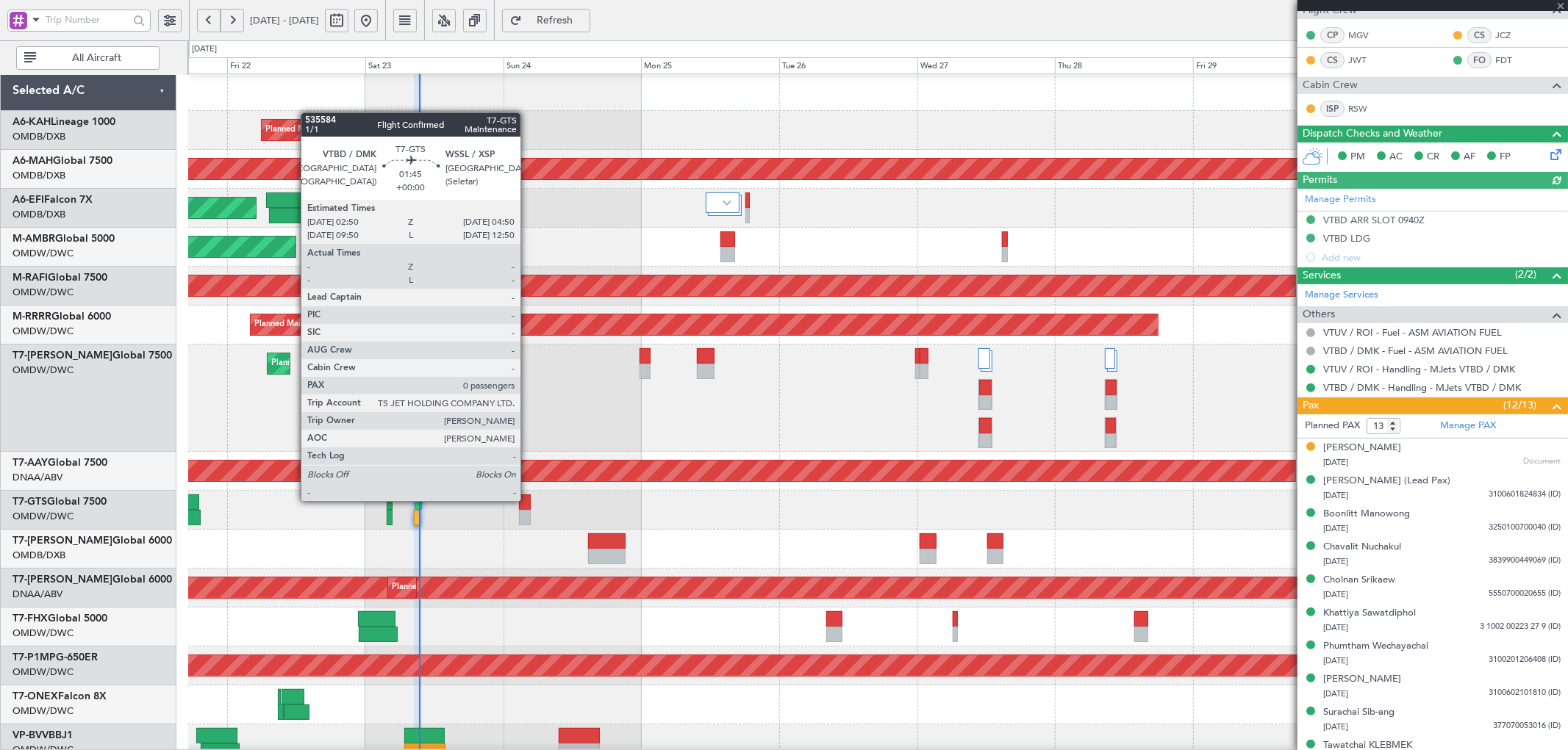
click at [528, 500] on div at bounding box center [525, 502] width 12 height 15
type input "[PERSON_NAME] ([PERSON_NAME])"
type input "7057"
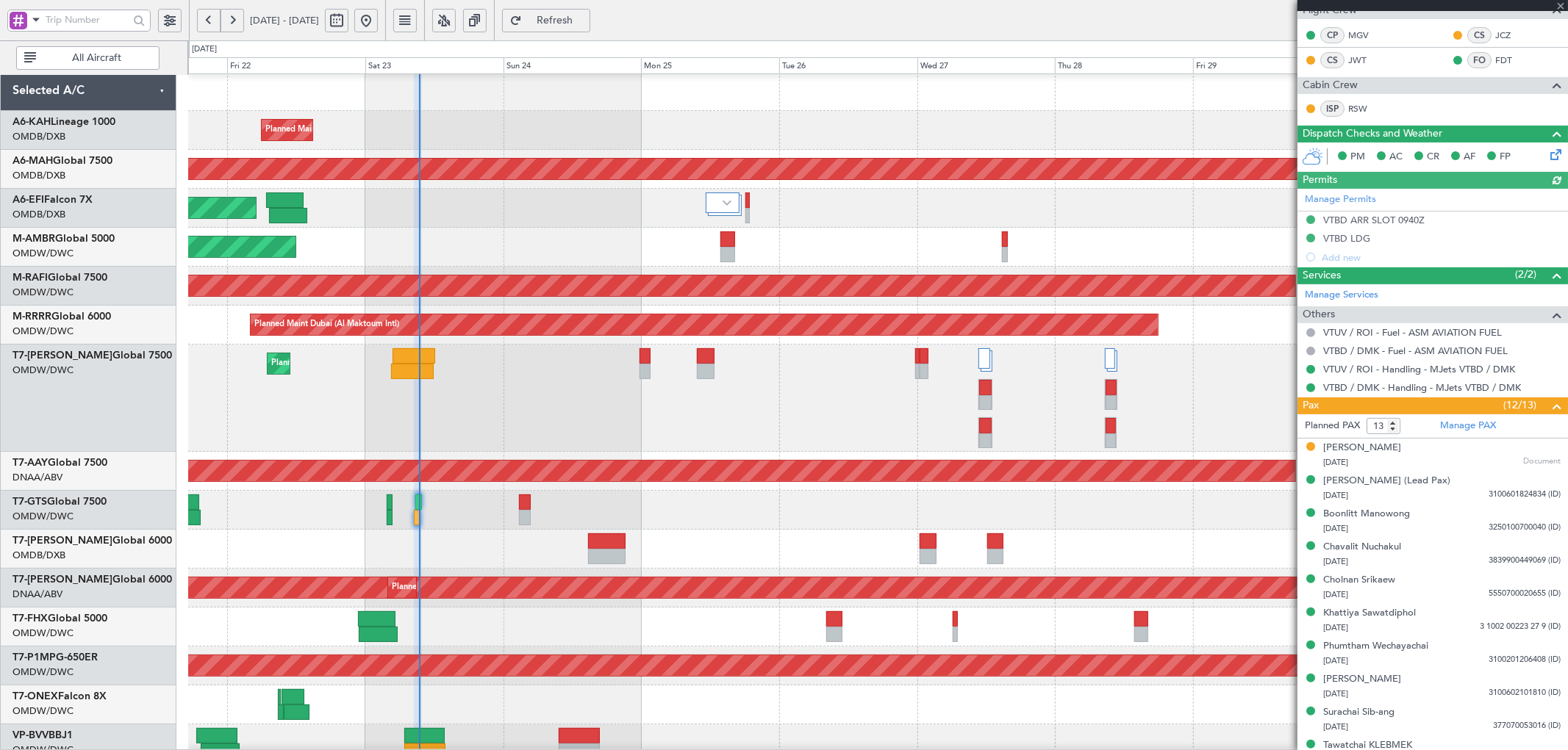
type input "0"
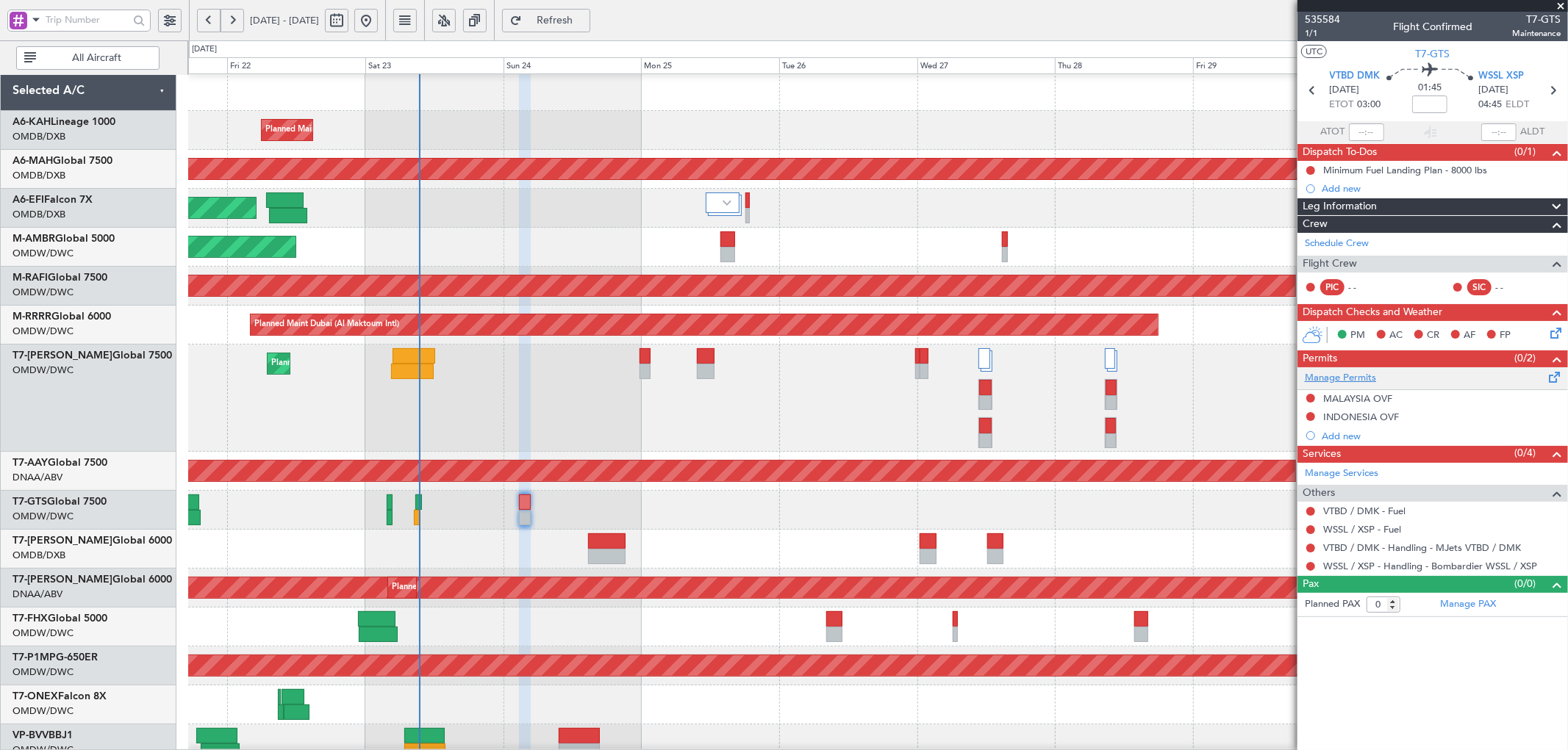
click at [1336, 372] on link "Manage Permits" at bounding box center [1341, 379] width 71 height 15
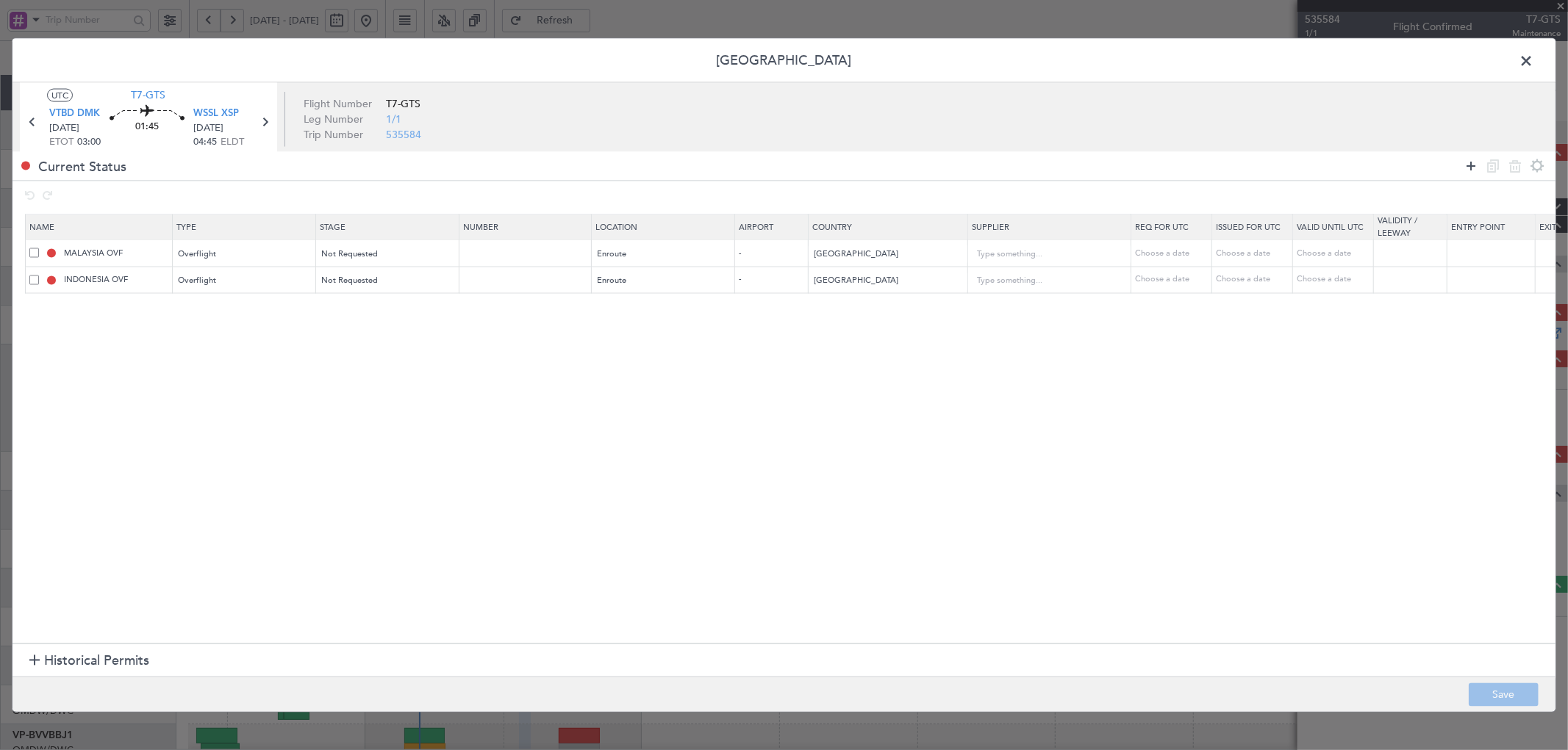
click at [1471, 159] on icon at bounding box center [1472, 166] width 18 height 18
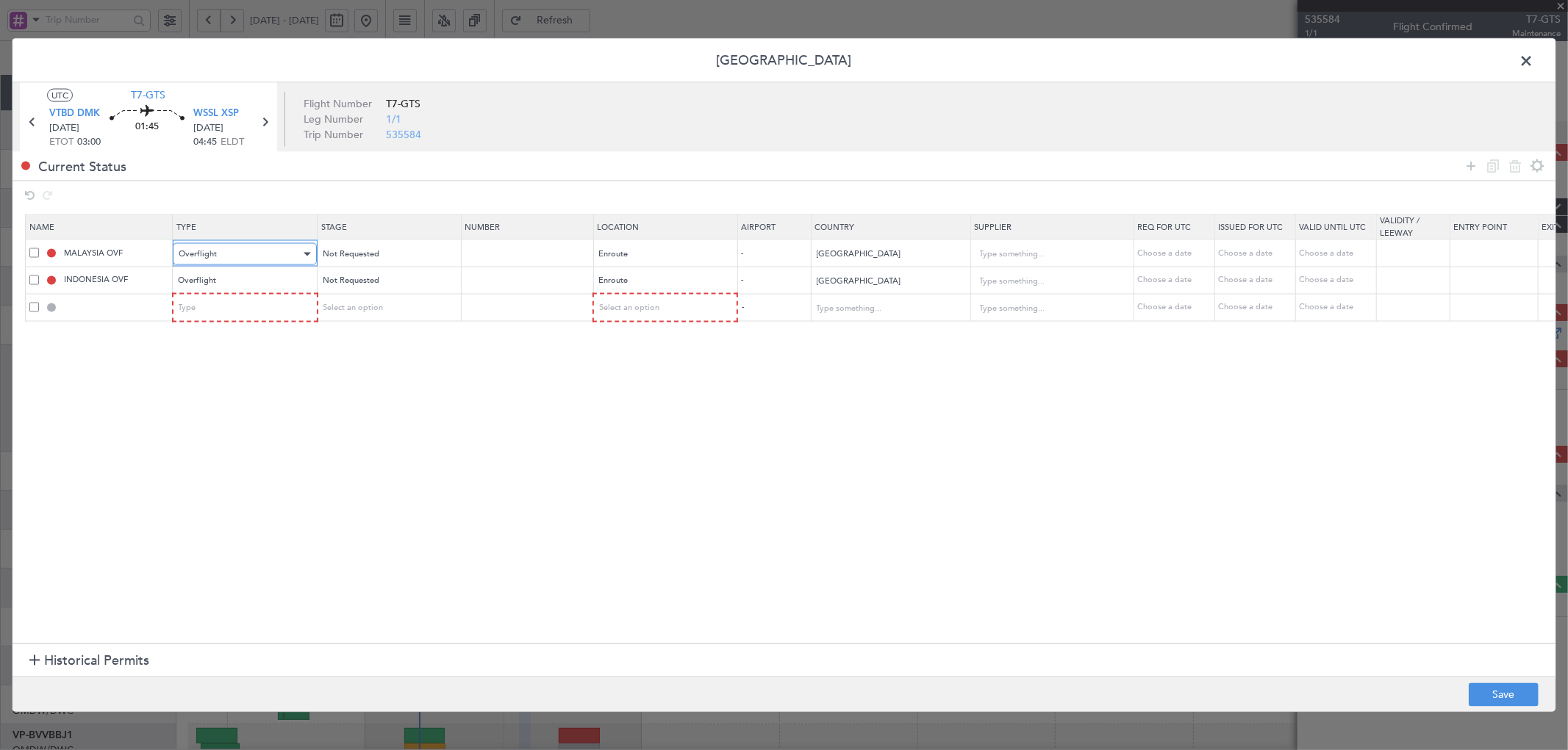
click at [213, 260] on span "Overflight" at bounding box center [198, 254] width 38 height 11
click at [210, 321] on span "Departure" at bounding box center [245, 325] width 131 height 22
click at [143, 256] on input "MALAYSIA OVF" at bounding box center [116, 252] width 110 height 12
drag, startPoint x: 143, startPoint y: 256, endPoint x: -70, endPoint y: 260, distance: 213.0
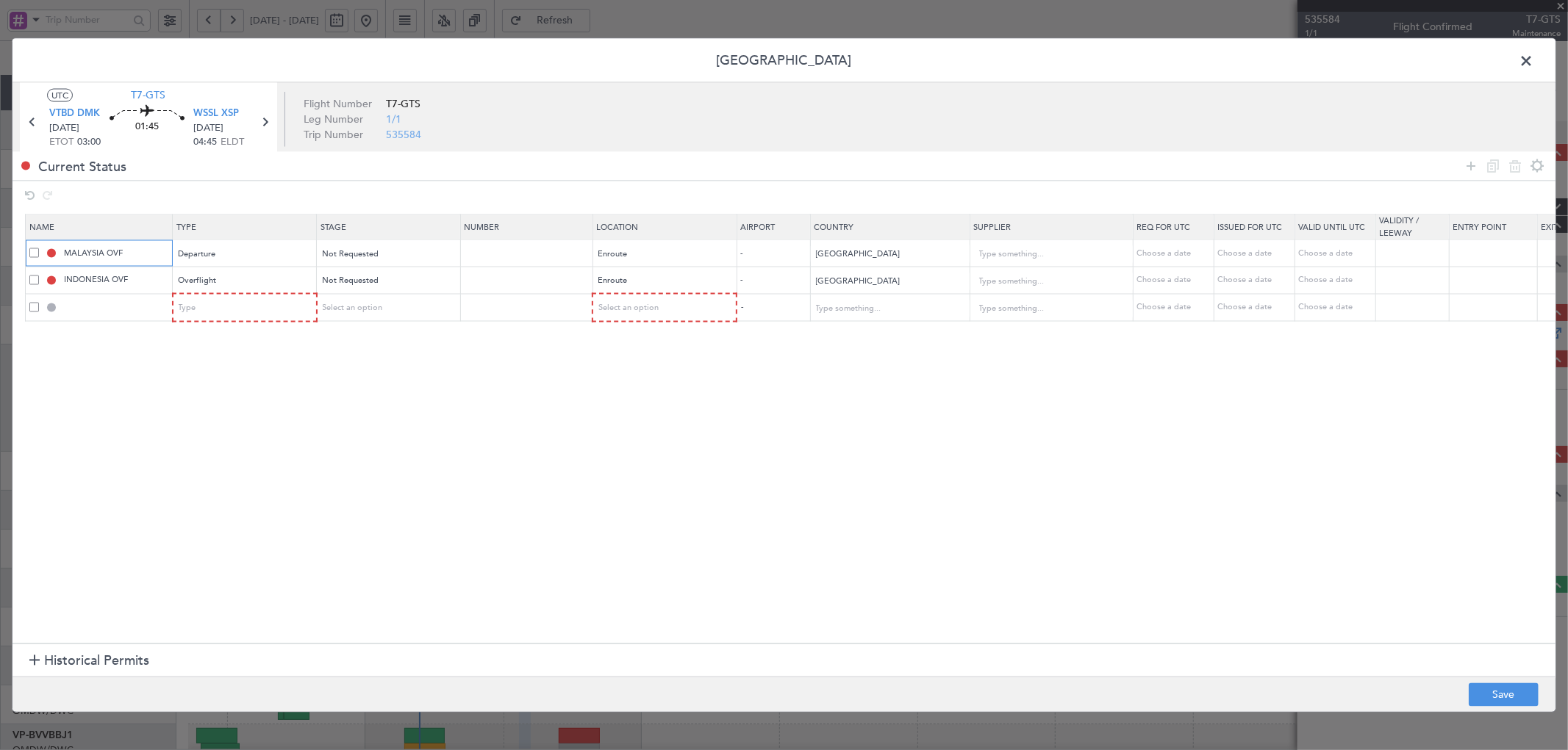
click at [0, 260] on html "21 Aug 2025 - 31 Aug 2025 Refresh Quick Links All Aircraft Planned Maint Dubai …" at bounding box center [784, 375] width 1568 height 750
click at [644, 251] on div "Enroute" at bounding box center [660, 254] width 122 height 22
click at [631, 285] on span "Departure" at bounding box center [665, 285] width 131 height 22
click at [219, 305] on div "Type" at bounding box center [240, 308] width 122 height 22
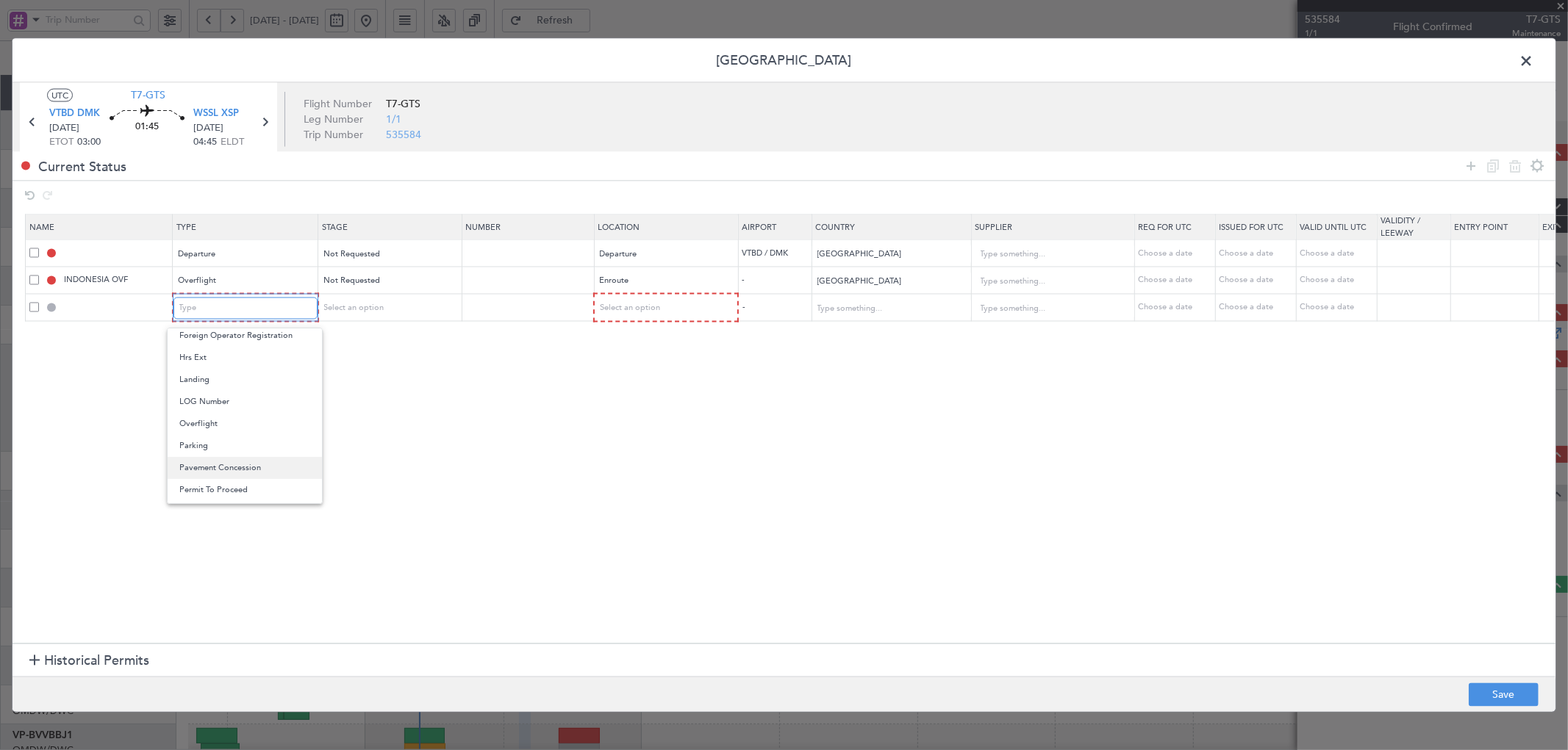
scroll to position [326, 0]
click at [214, 415] on span "Overflight" at bounding box center [245, 409] width 131 height 22
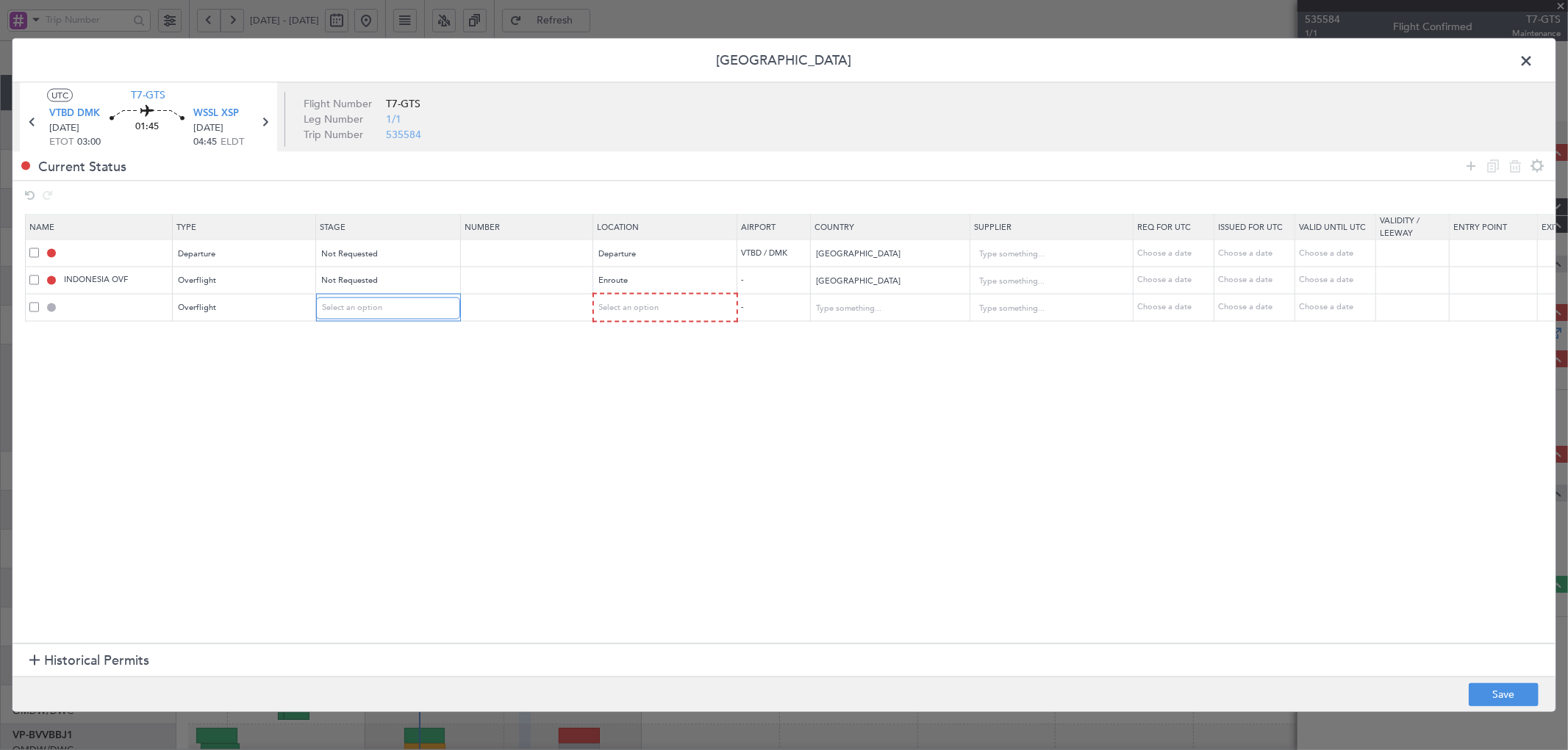
click at [390, 316] on div "Select an option" at bounding box center [383, 308] width 122 height 22
drag, startPoint x: 380, startPoint y: 358, endPoint x: 716, endPoint y: 311, distance: 339.3
click at [383, 360] on span "Not Requested" at bounding box center [389, 361] width 131 height 22
click at [693, 313] on div "Select an option" at bounding box center [659, 308] width 122 height 22
click at [618, 424] on span "Enroute" at bounding box center [665, 427] width 131 height 22
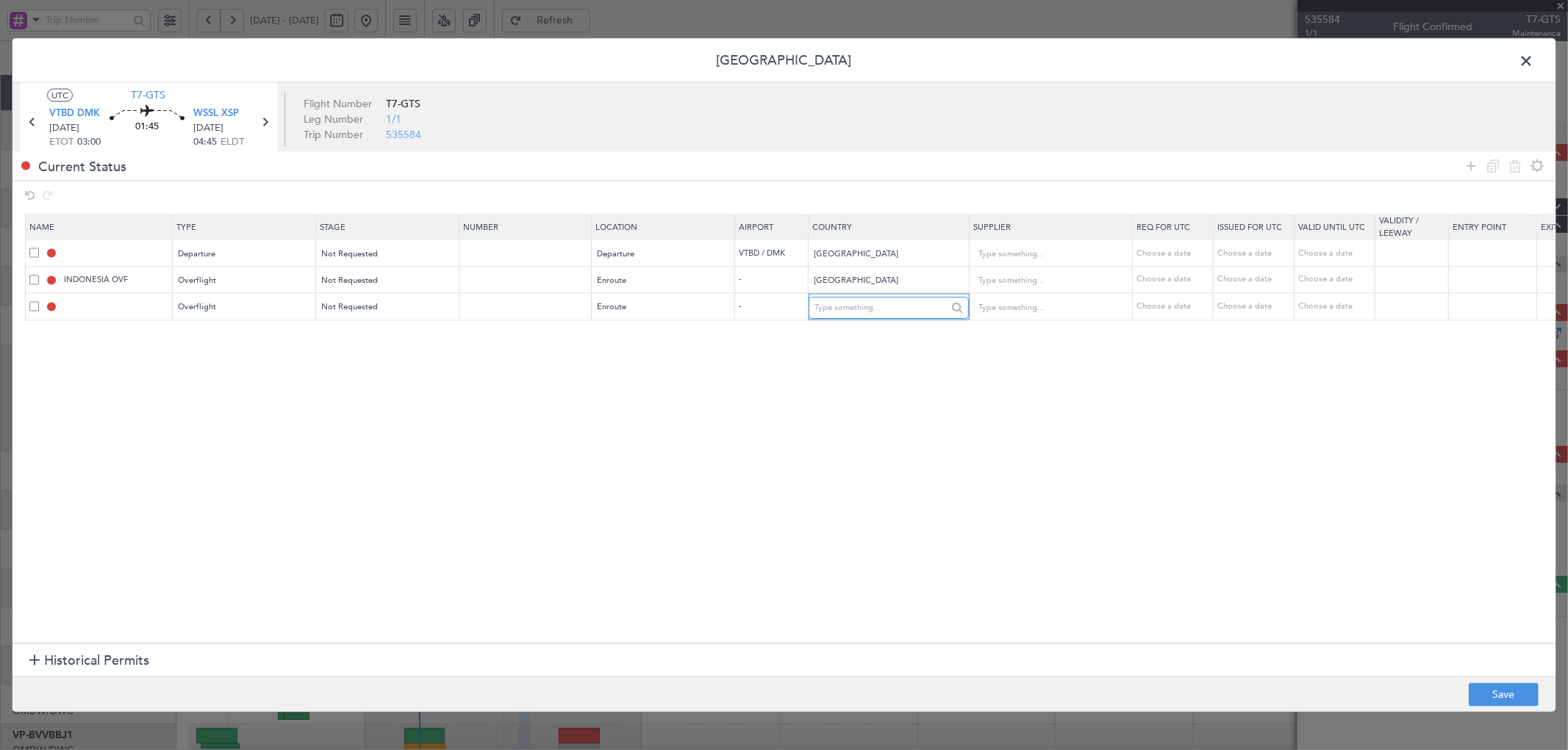
click at [895, 316] on input "text" at bounding box center [880, 307] width 132 height 22
click at [846, 377] on span "[GEOGRAPHIC_DATA]" at bounding box center [890, 375] width 137 height 22
type input "[GEOGRAPHIC_DATA]"
click at [964, 475] on section "Name Type Stage Number Location Airport Country Supplier Req For Utc Issued For…" at bounding box center [784, 427] width 1543 height 433
click at [1484, 694] on button "Save" at bounding box center [1504, 695] width 70 height 23
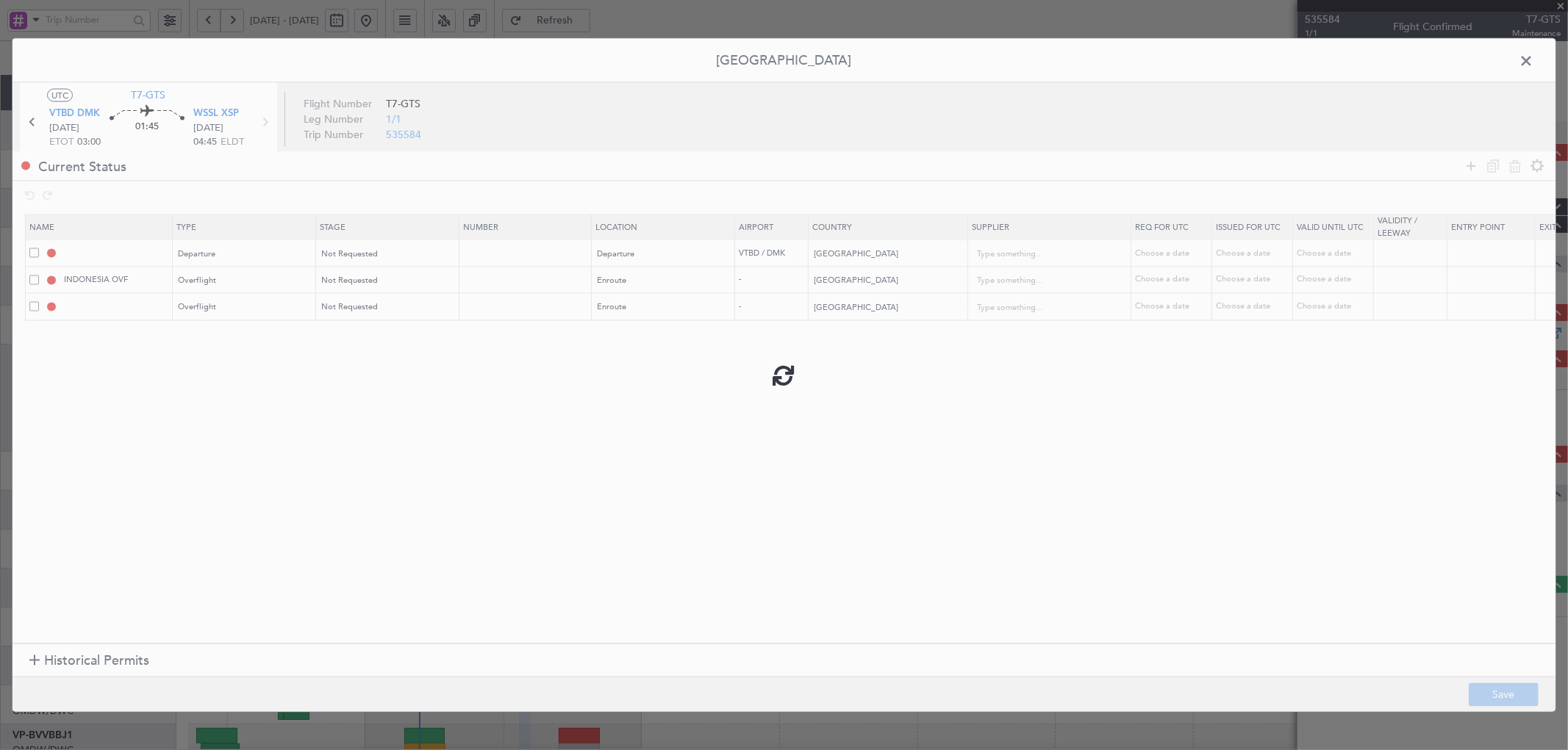
type input "a0oTG0000032ACr"
type input "[GEOGRAPHIC_DATA]"
type input "MALAYSIA OVF"
type input "NNN"
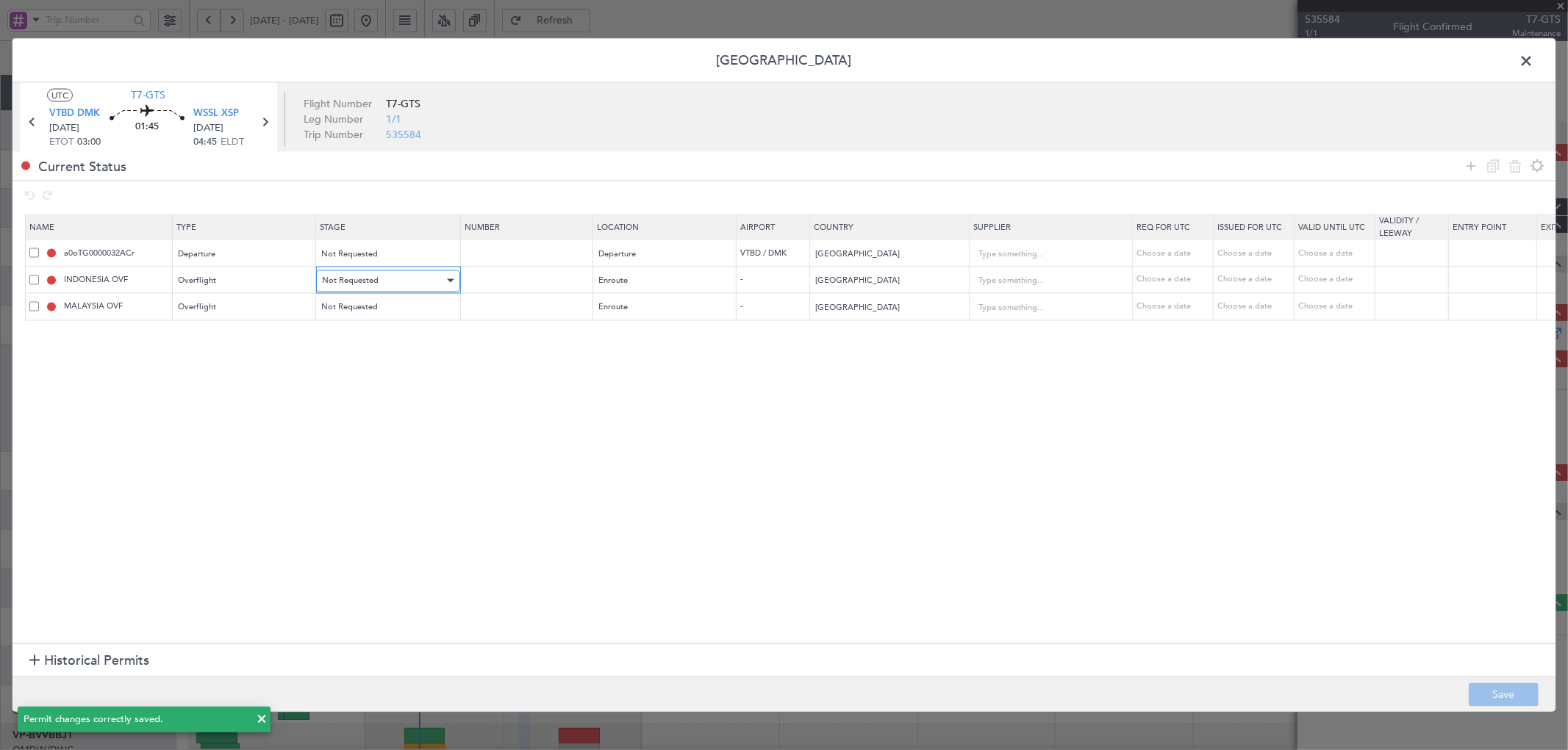
click at [388, 273] on div "Not Requested" at bounding box center [383, 280] width 122 height 22
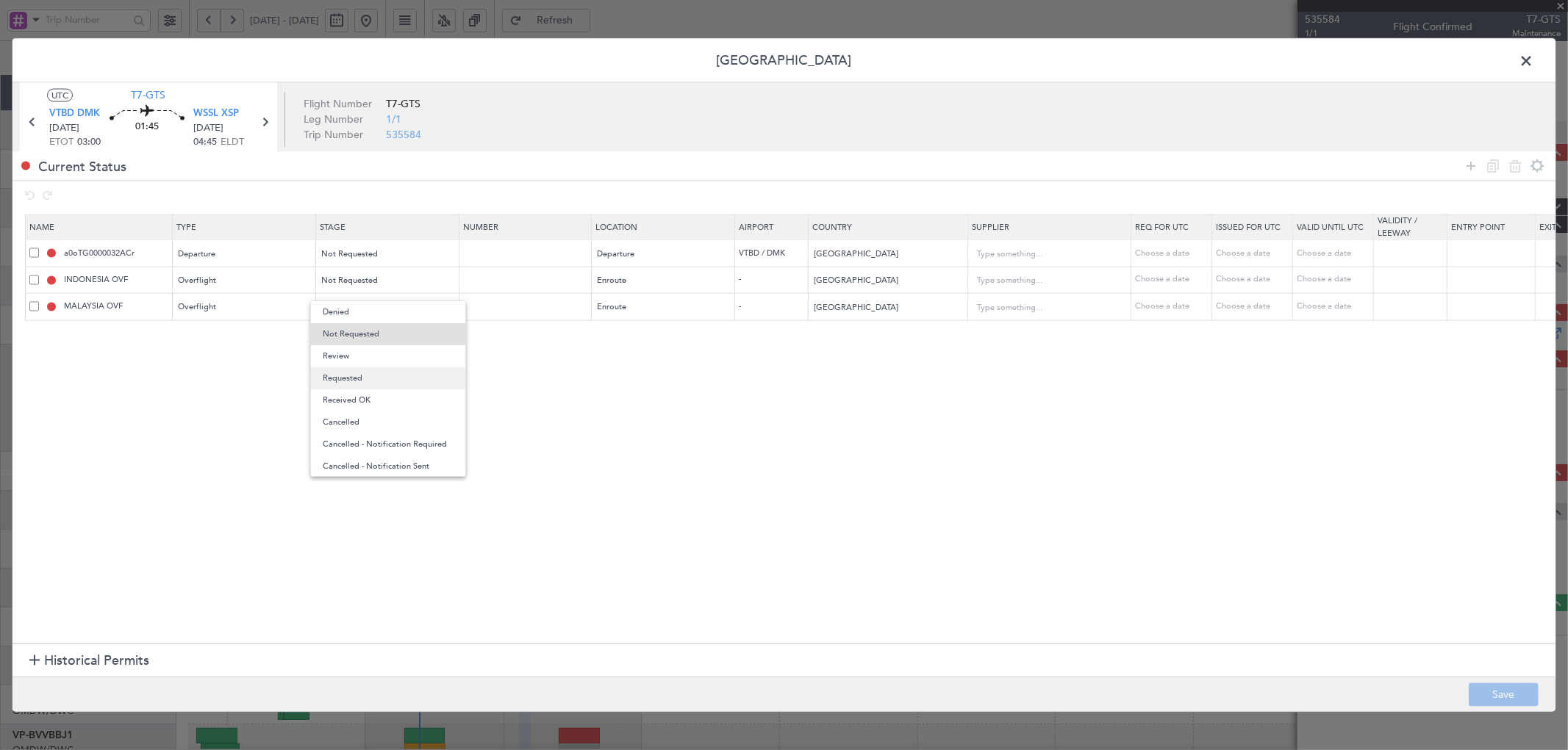
click at [351, 376] on span "Requested" at bounding box center [389, 378] width 131 height 22
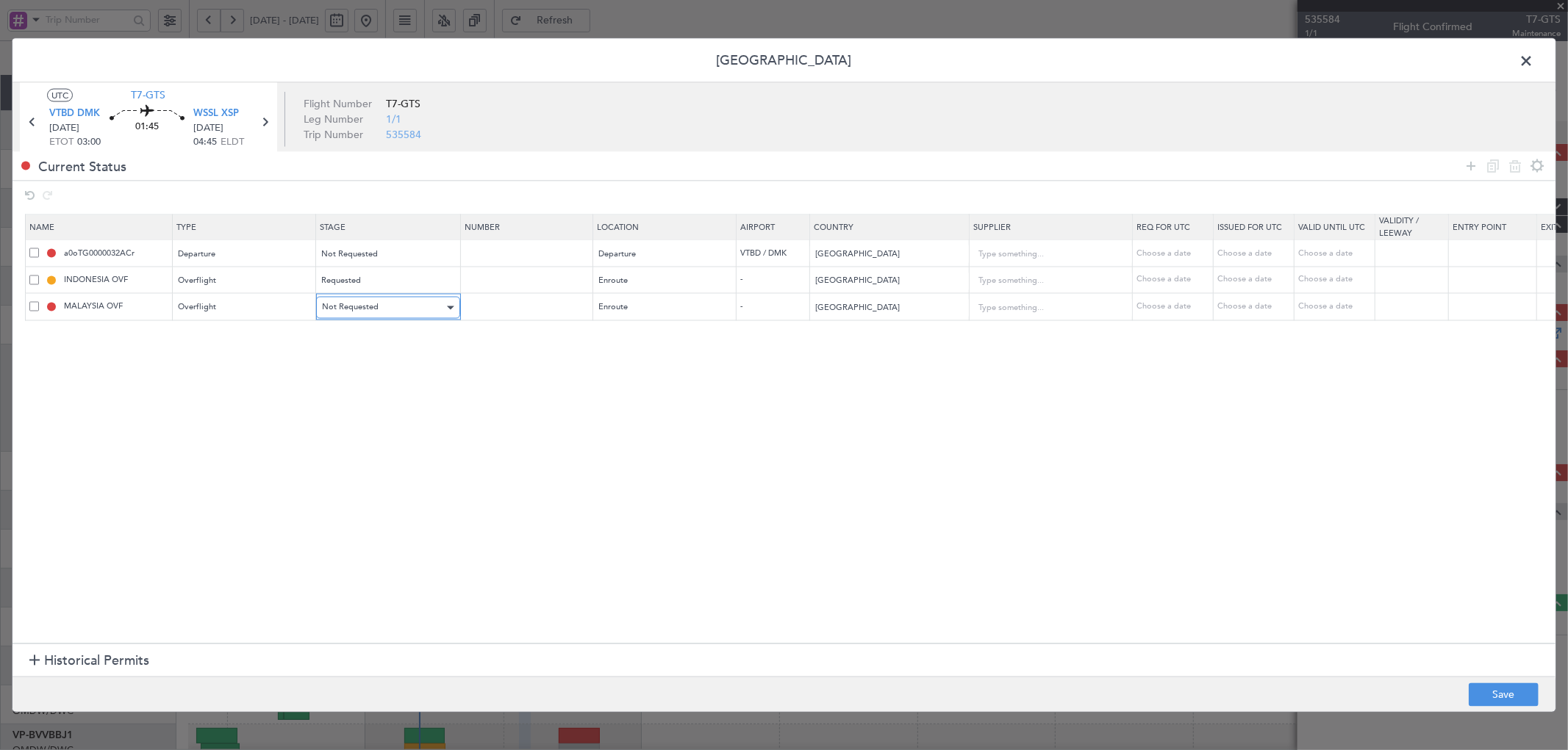
click at [372, 312] on span "Not Requested" at bounding box center [351, 307] width 57 height 11
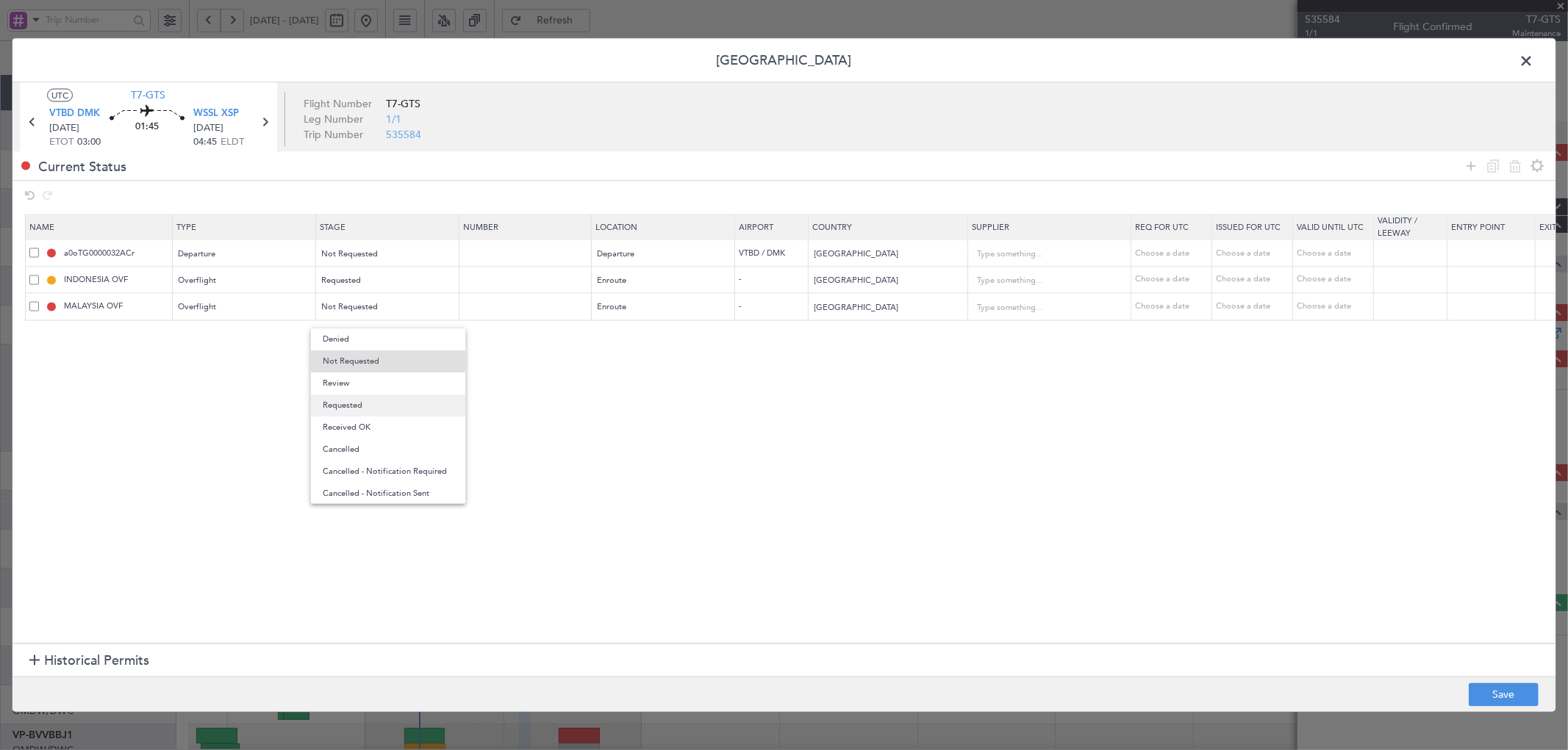
click at [355, 399] on span "Requested" at bounding box center [389, 405] width 131 height 22
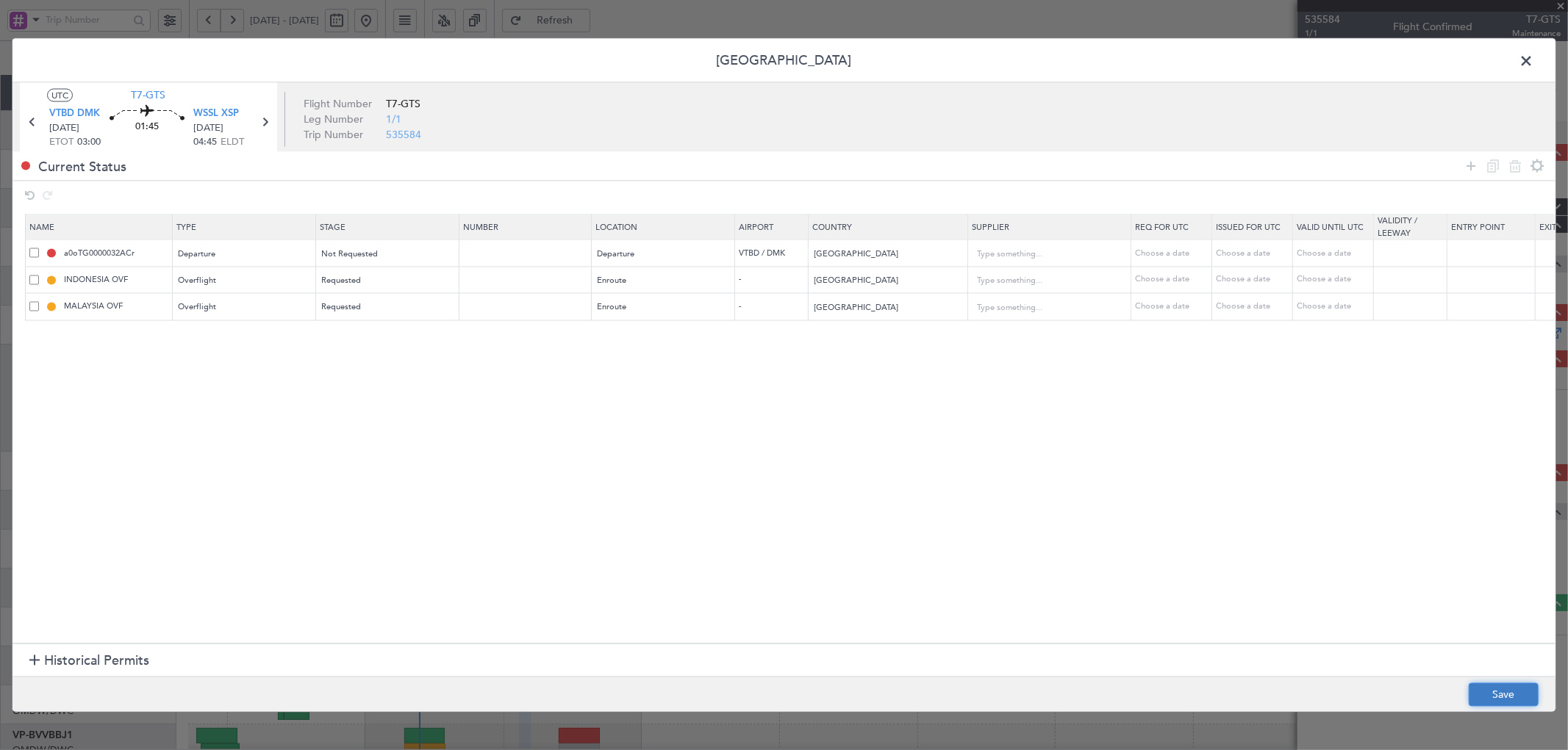
click at [1491, 695] on button "Save" at bounding box center [1504, 695] width 70 height 23
drag, startPoint x: 1527, startPoint y: 59, endPoint x: 1285, endPoint y: 112, distance: 247.7
click at [1534, 59] on span at bounding box center [1534, 64] width 0 height 29
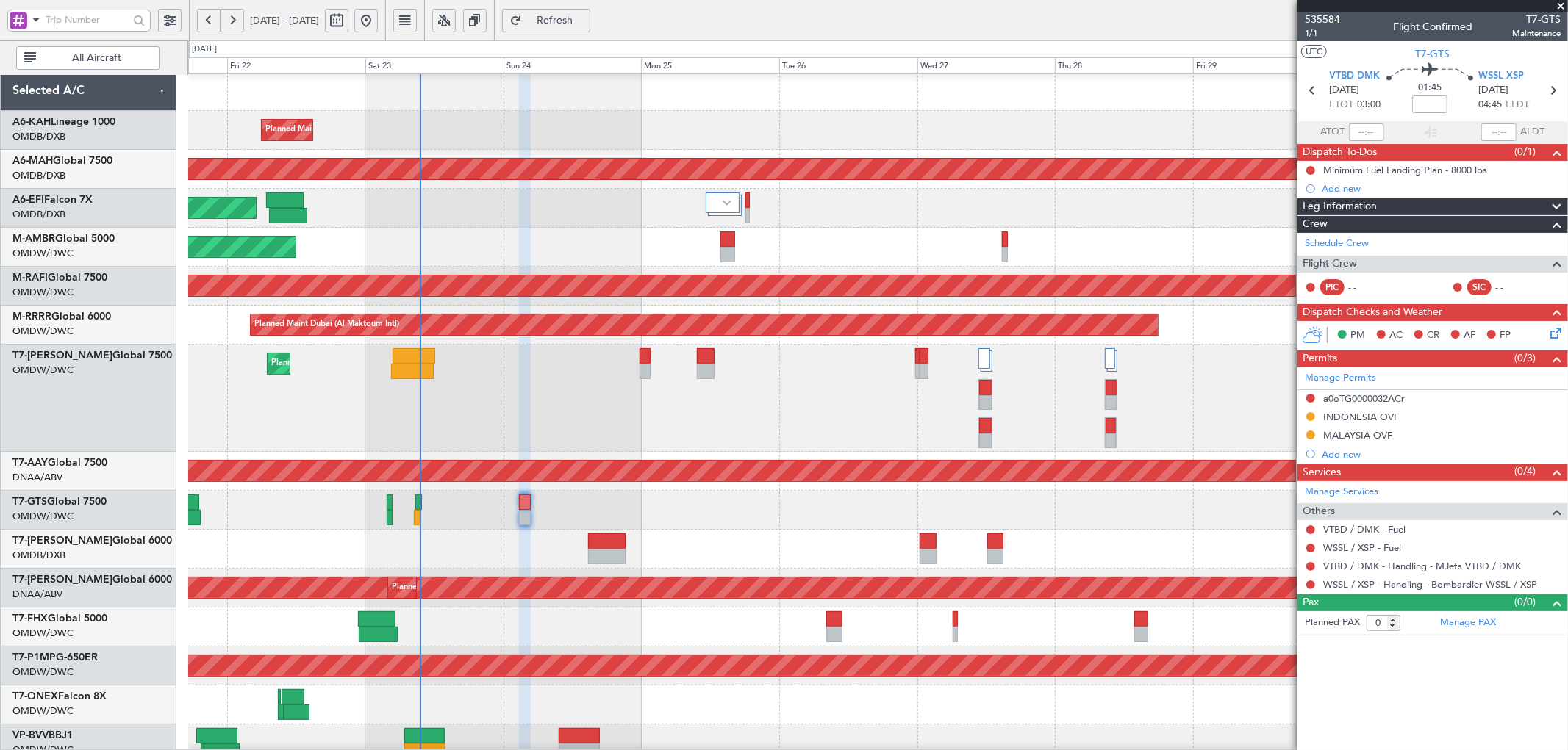
click at [590, 27] on button "Refresh" at bounding box center [546, 20] width 88 height 23
click at [1399, 402] on div "Manage Permits a0oTG0000032ACr INDONESIA OVF MALAYSIA OVF Add new" at bounding box center [1433, 415] width 270 height 96
click at [1358, 380] on link "Manage Permits" at bounding box center [1341, 379] width 71 height 15
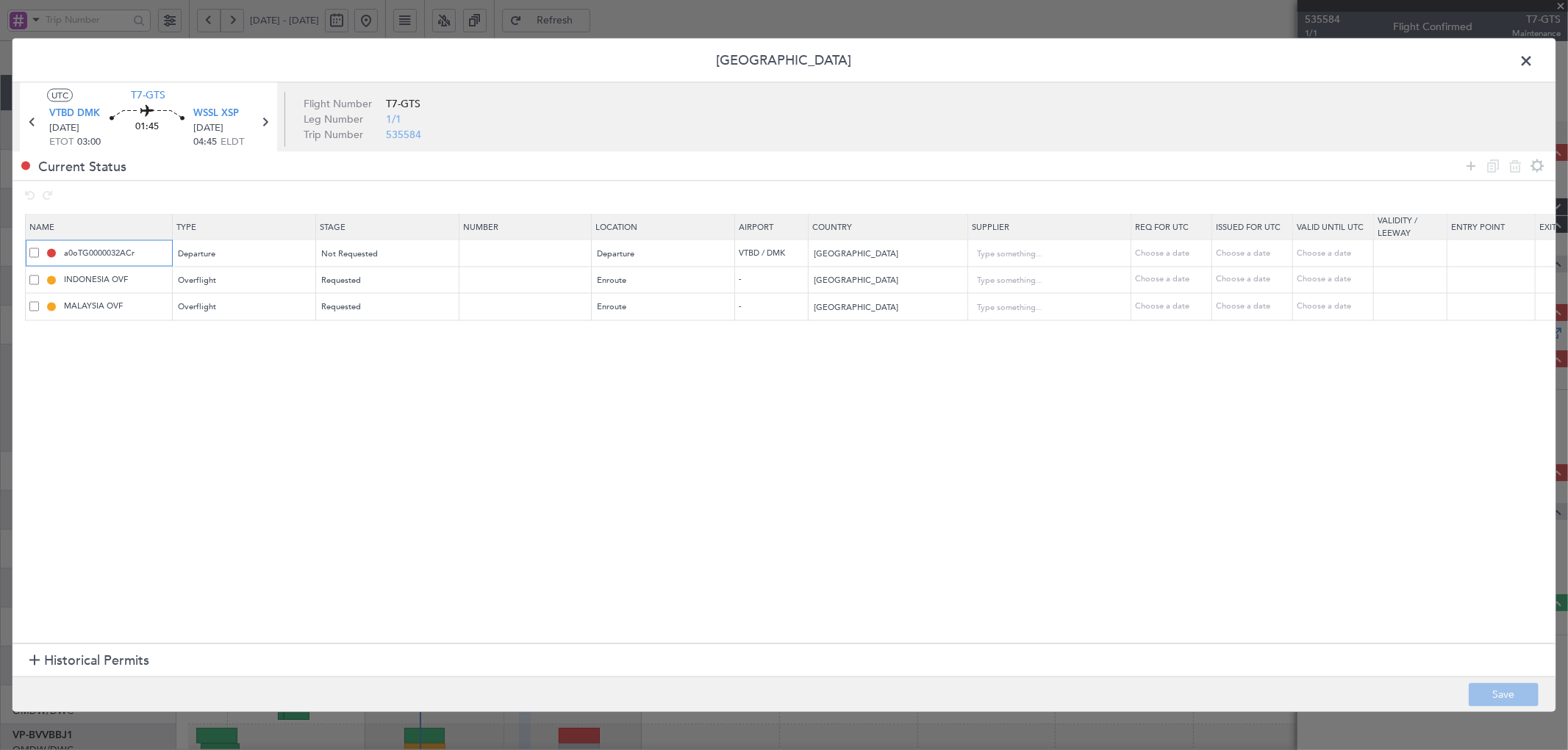
drag, startPoint x: 151, startPoint y: 251, endPoint x: 44, endPoint y: 248, distance: 107.0
click at [44, 248] on div "a0oTG0000032ACr" at bounding box center [100, 253] width 142 height 13
type input "VTBD DEPARTURE"
click at [295, 515] on section "Name Type Stage Number Location Airport Country Supplier Req For Utc Issued For…" at bounding box center [784, 427] width 1543 height 433
click at [1526, 697] on button "Save" at bounding box center [1504, 695] width 70 height 23
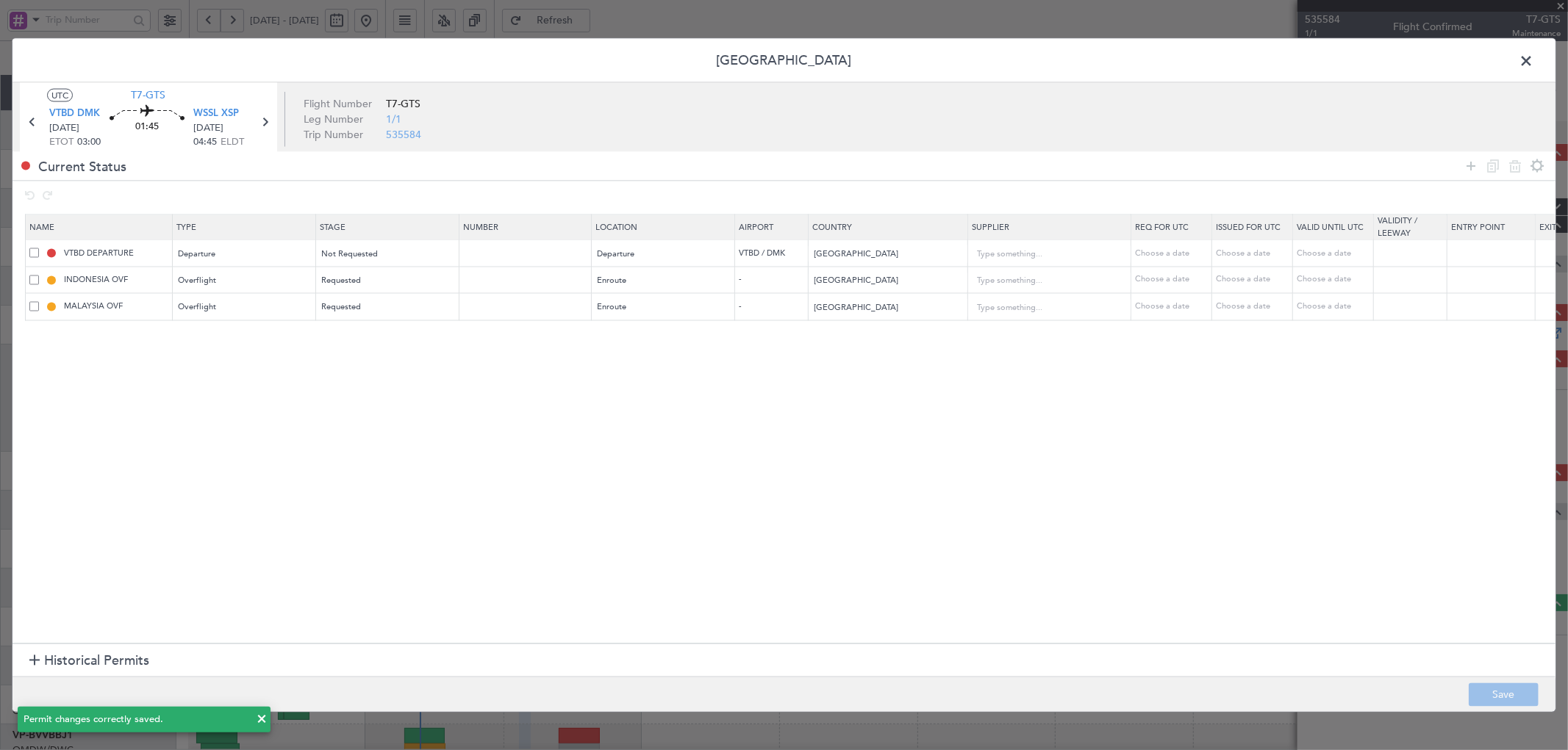
click at [1534, 61] on span at bounding box center [1534, 64] width 0 height 29
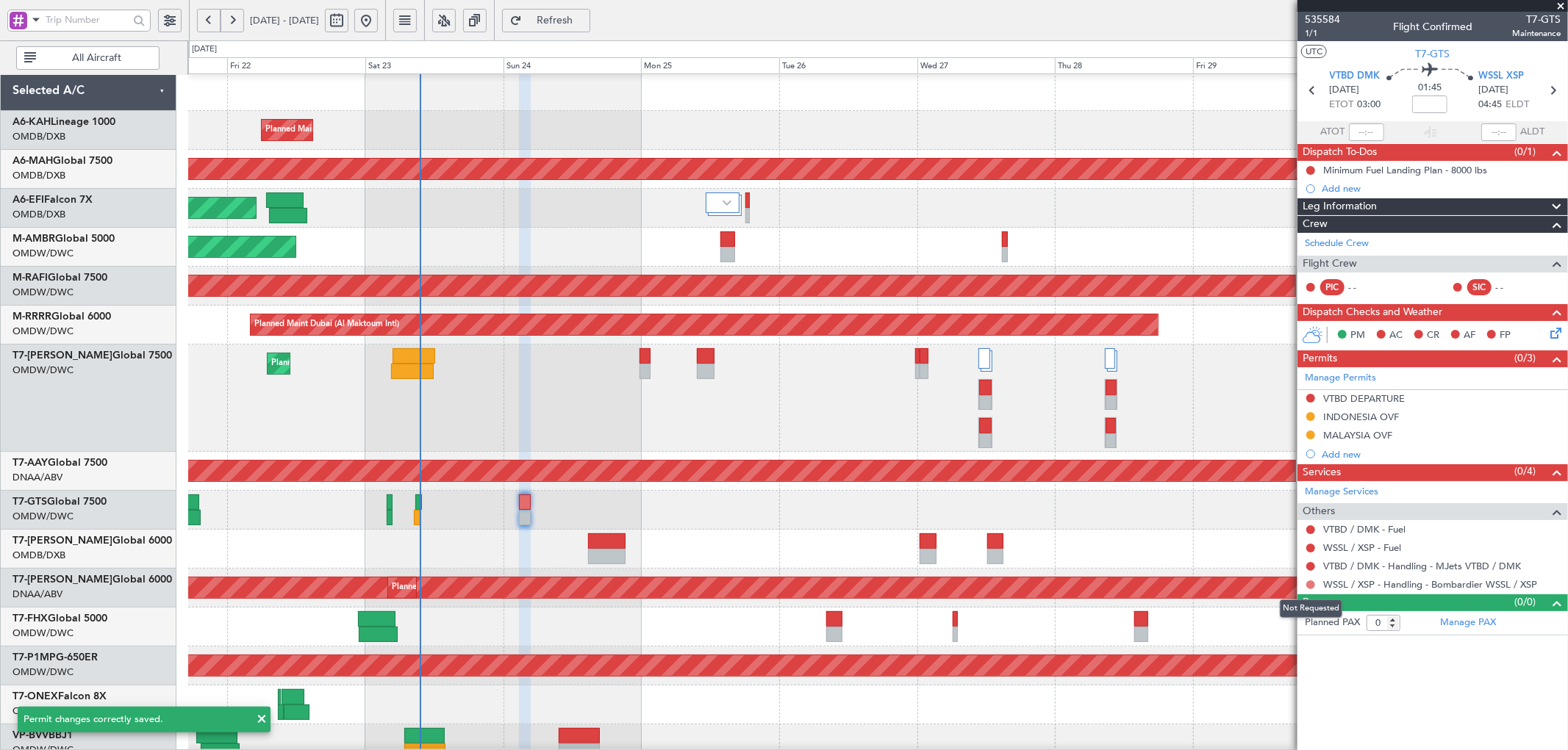
click at [1307, 584] on button at bounding box center [1311, 585] width 9 height 9
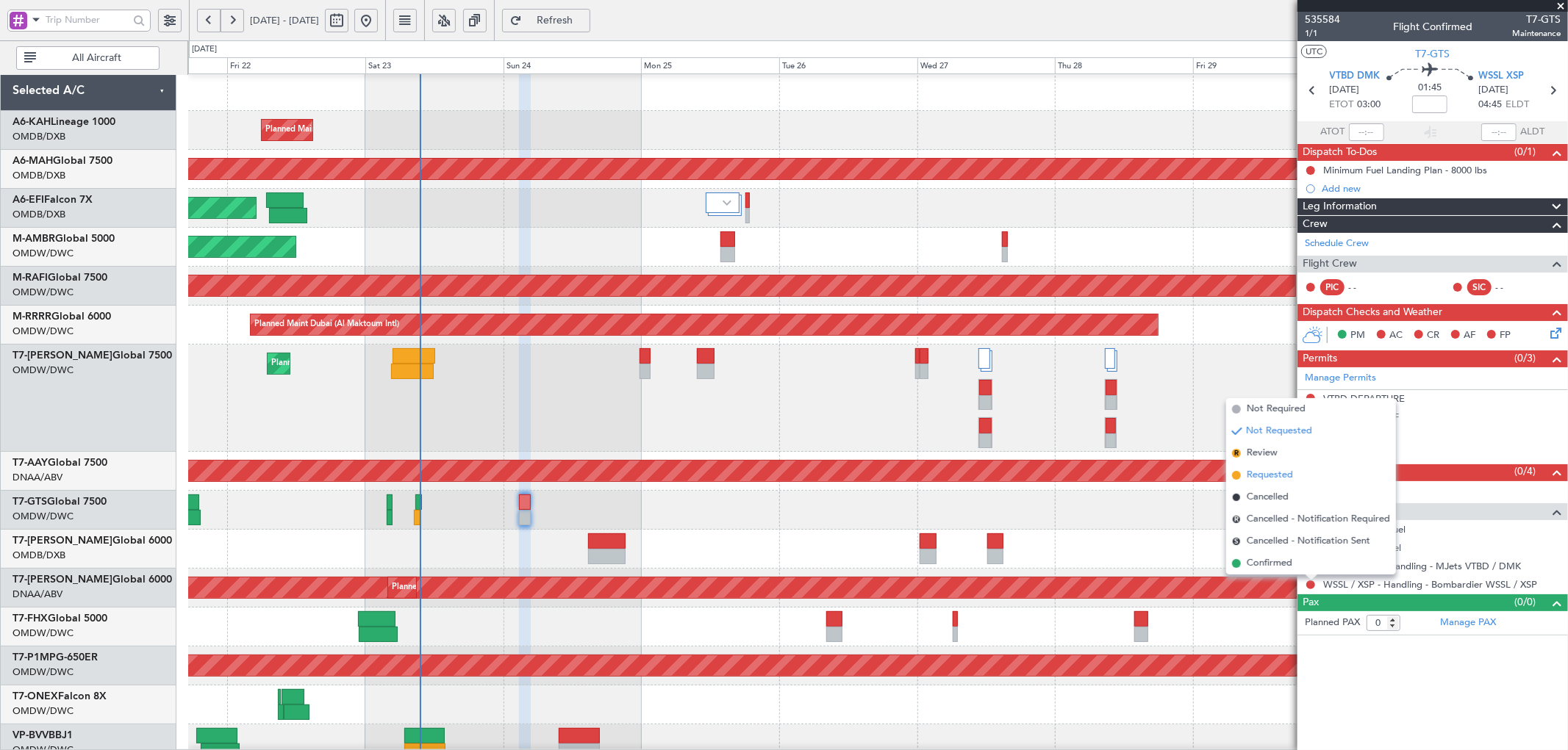
click at [1263, 471] on span "Requested" at bounding box center [1269, 476] width 46 height 15
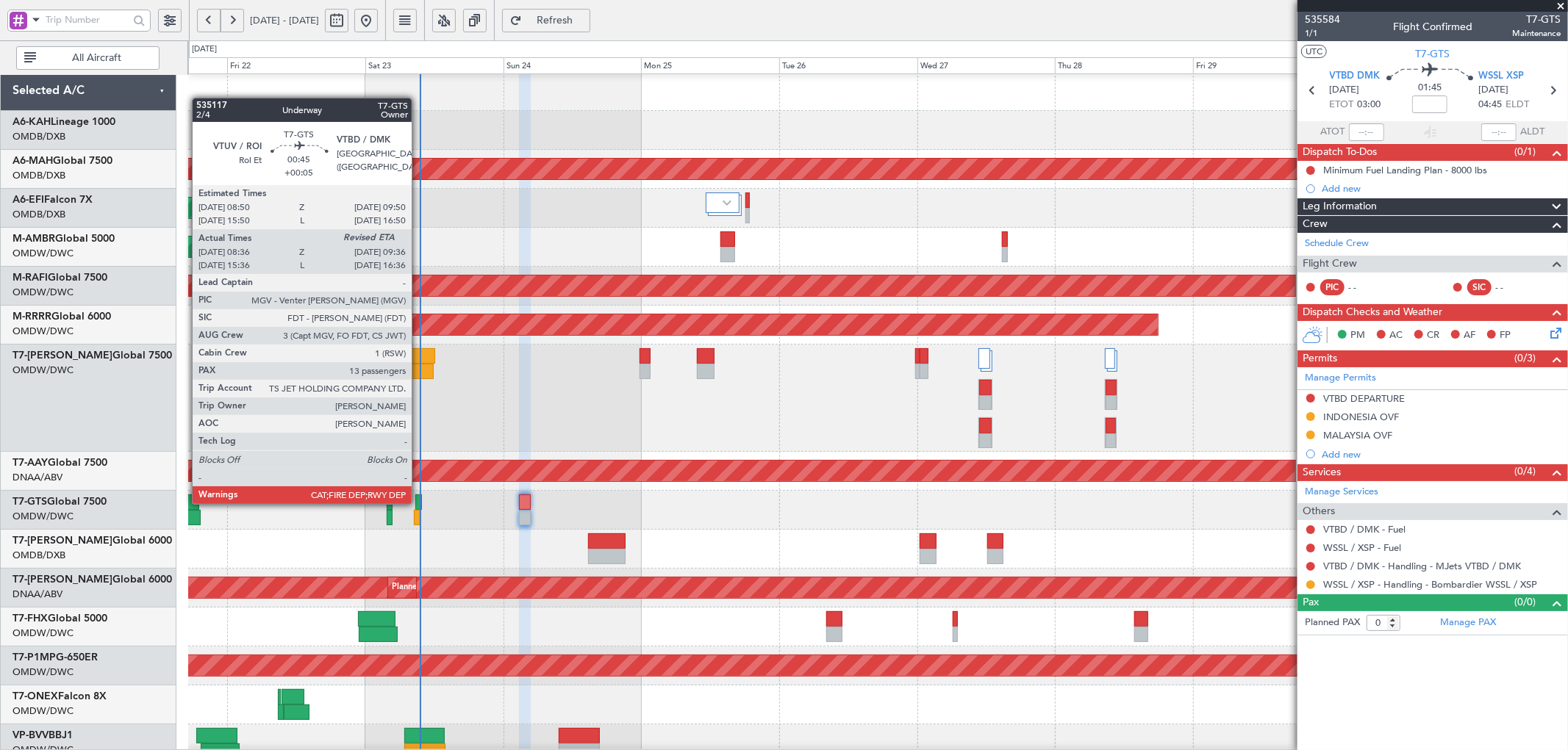
click at [419, 502] on div at bounding box center [418, 502] width 6 height 15
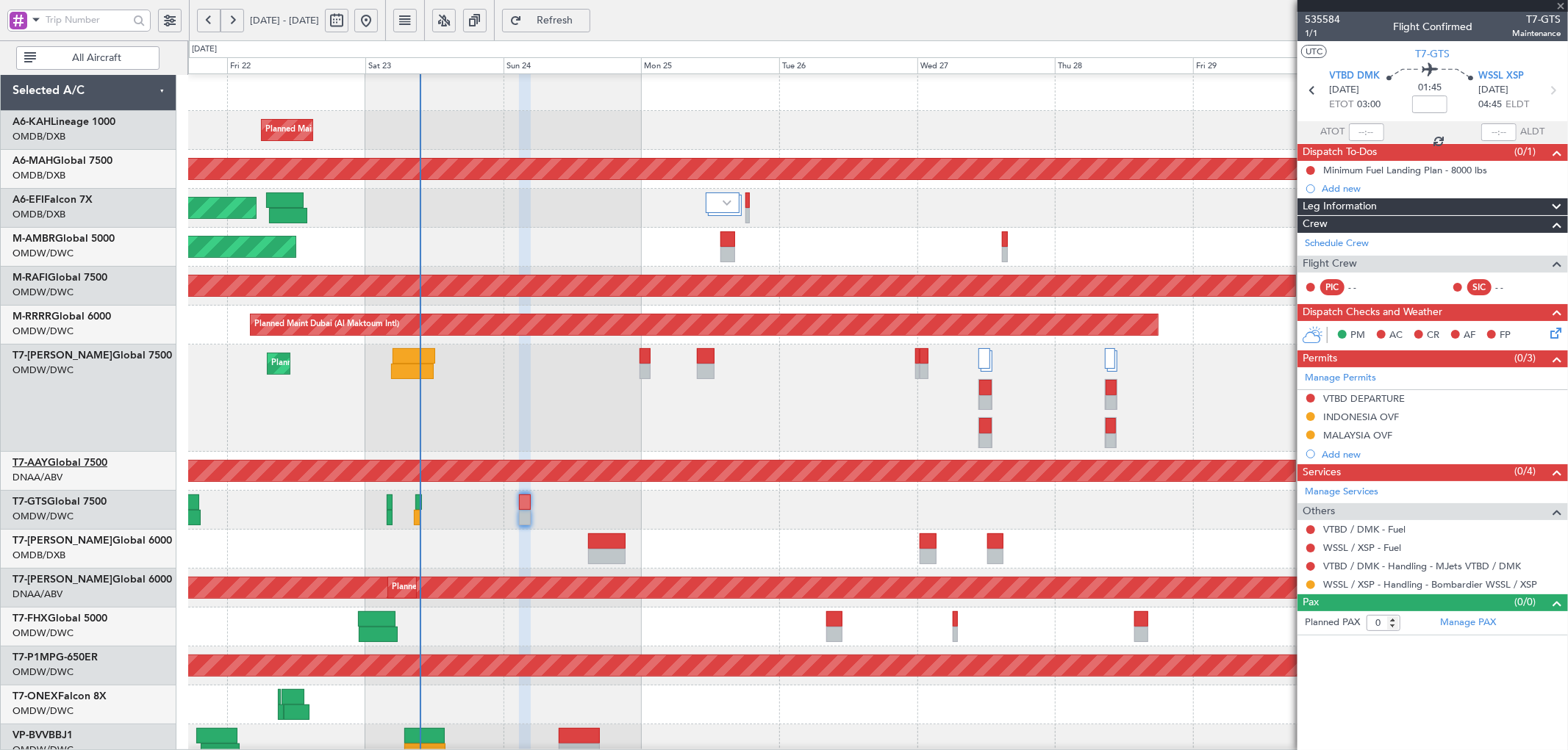
type input "+00:05"
type input "08:46"
type input "13"
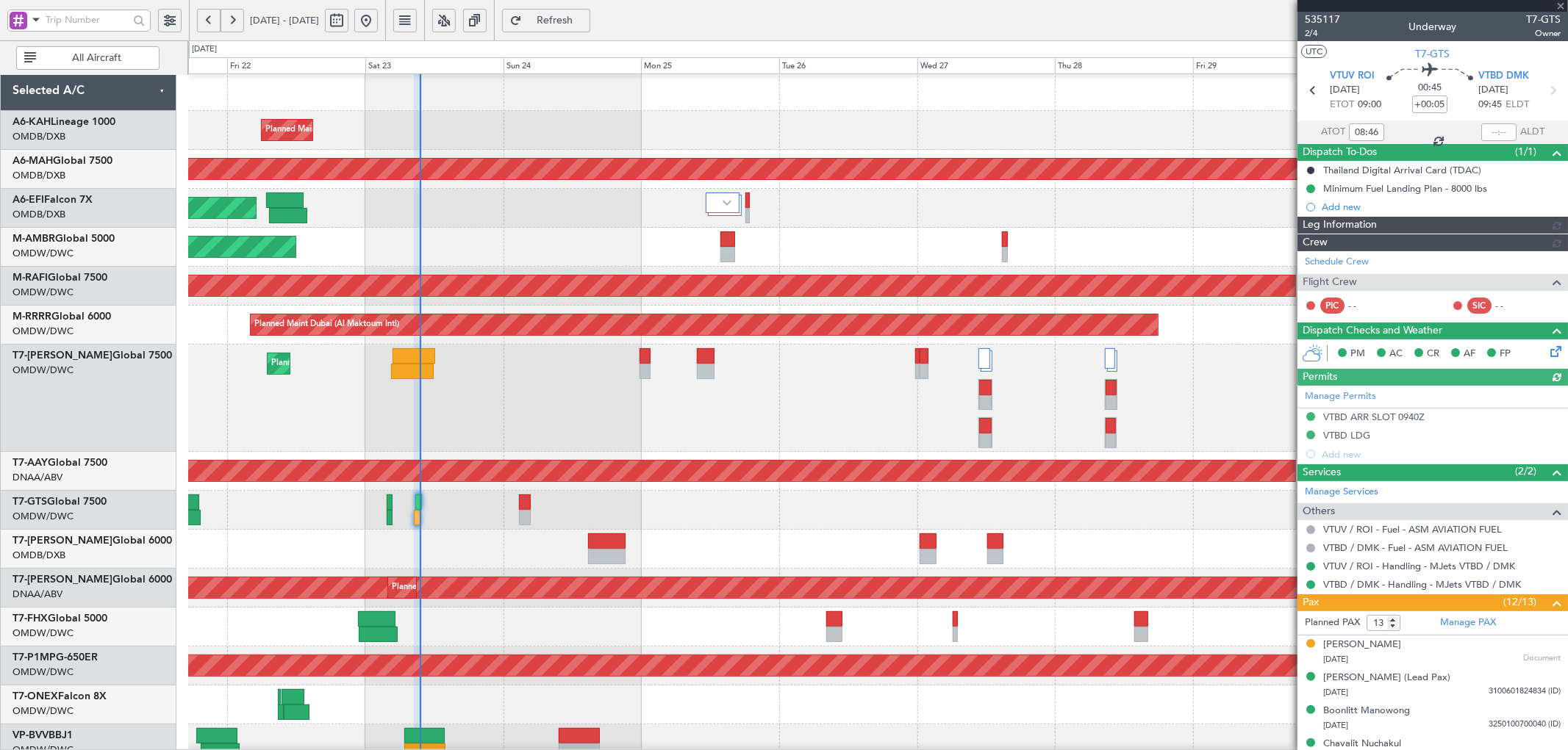
type input "[PERSON_NAME] ([PERSON_NAME])"
type input "7057"
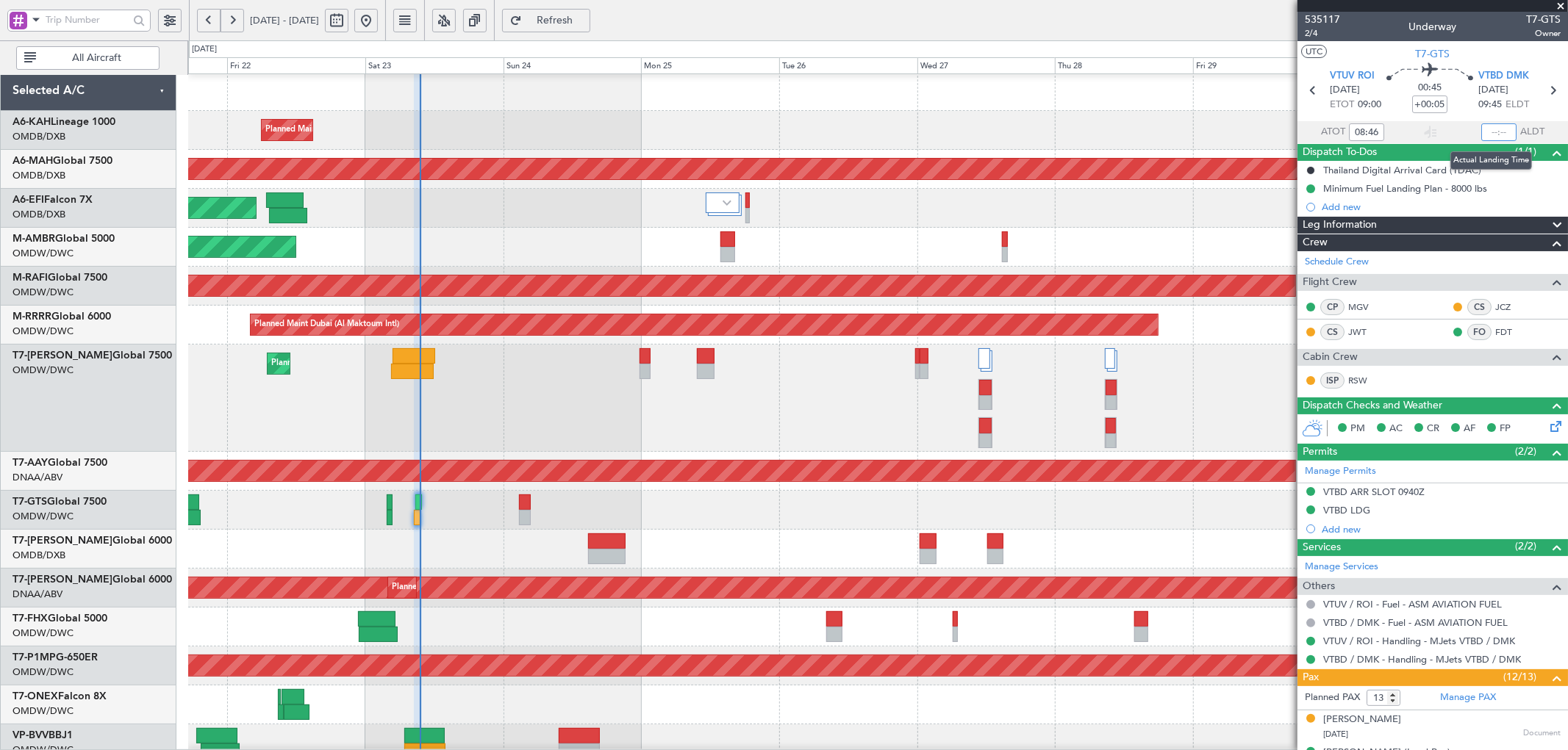
click at [1494, 133] on input "text" at bounding box center [1499, 133] width 36 height 18
click at [725, 345] on div "Planned Maint Dubai (Al Maktoum Intl)" at bounding box center [878, 398] width 1379 height 108
type input "09:29"
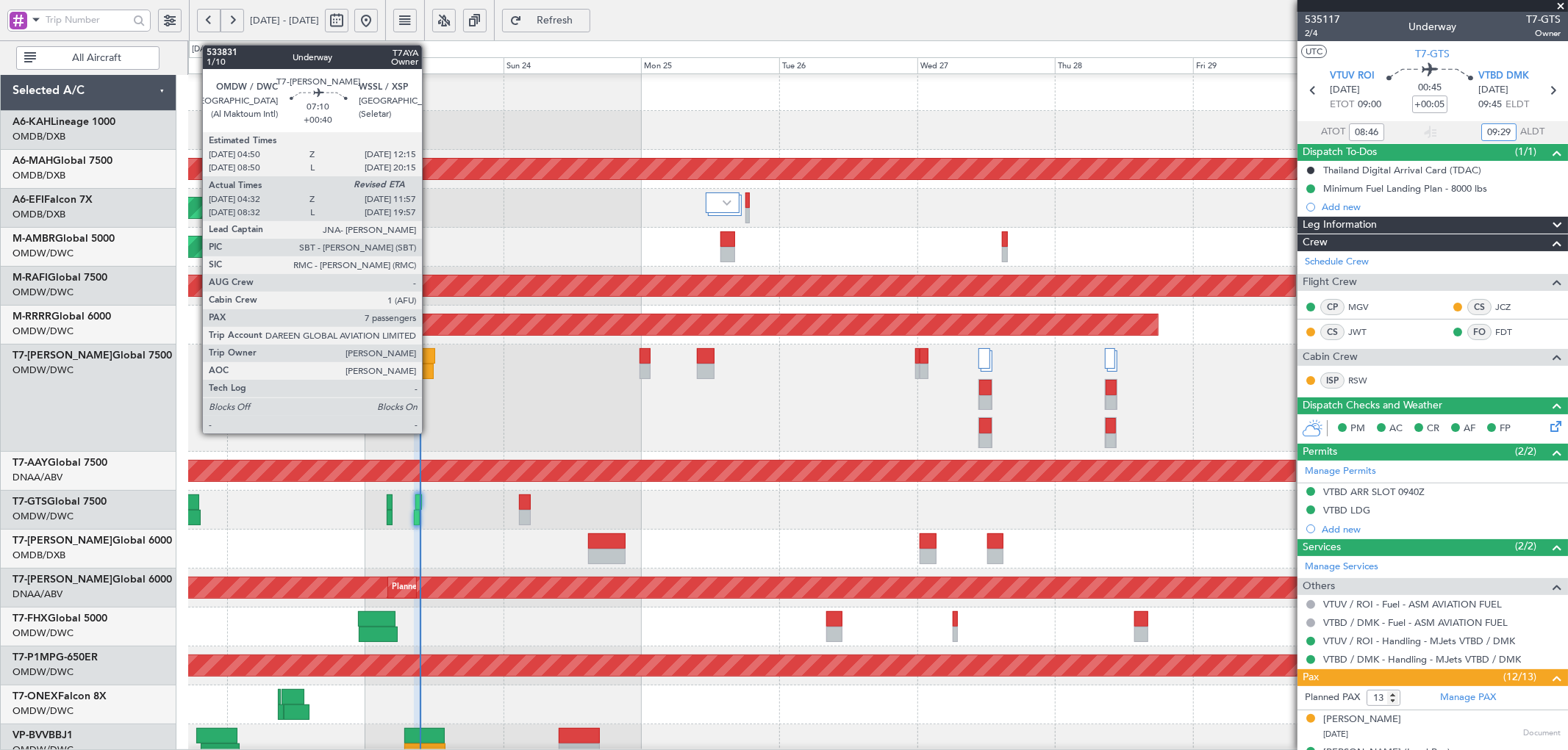
click at [429, 361] on div at bounding box center [414, 356] width 43 height 15
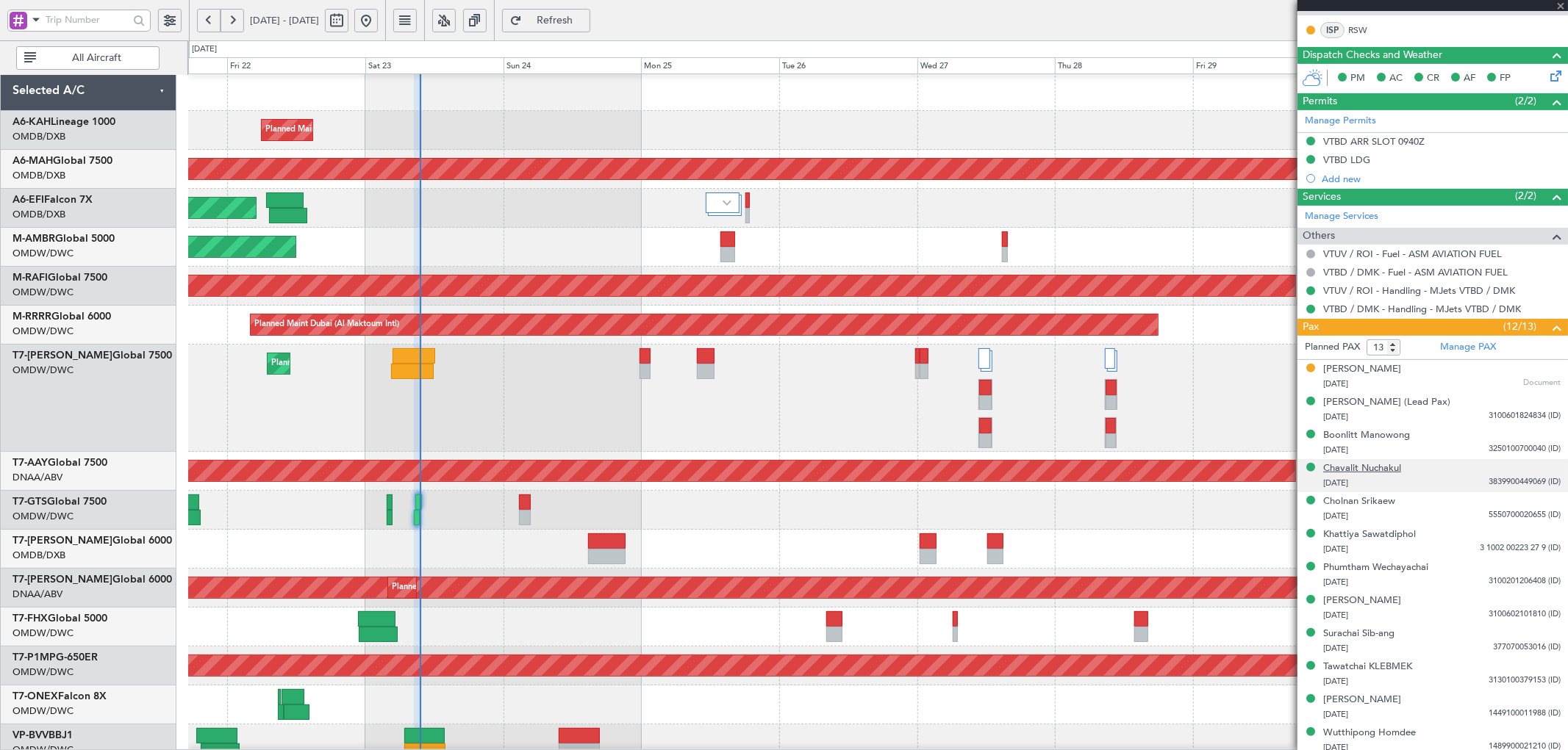
scroll to position [380, 0]
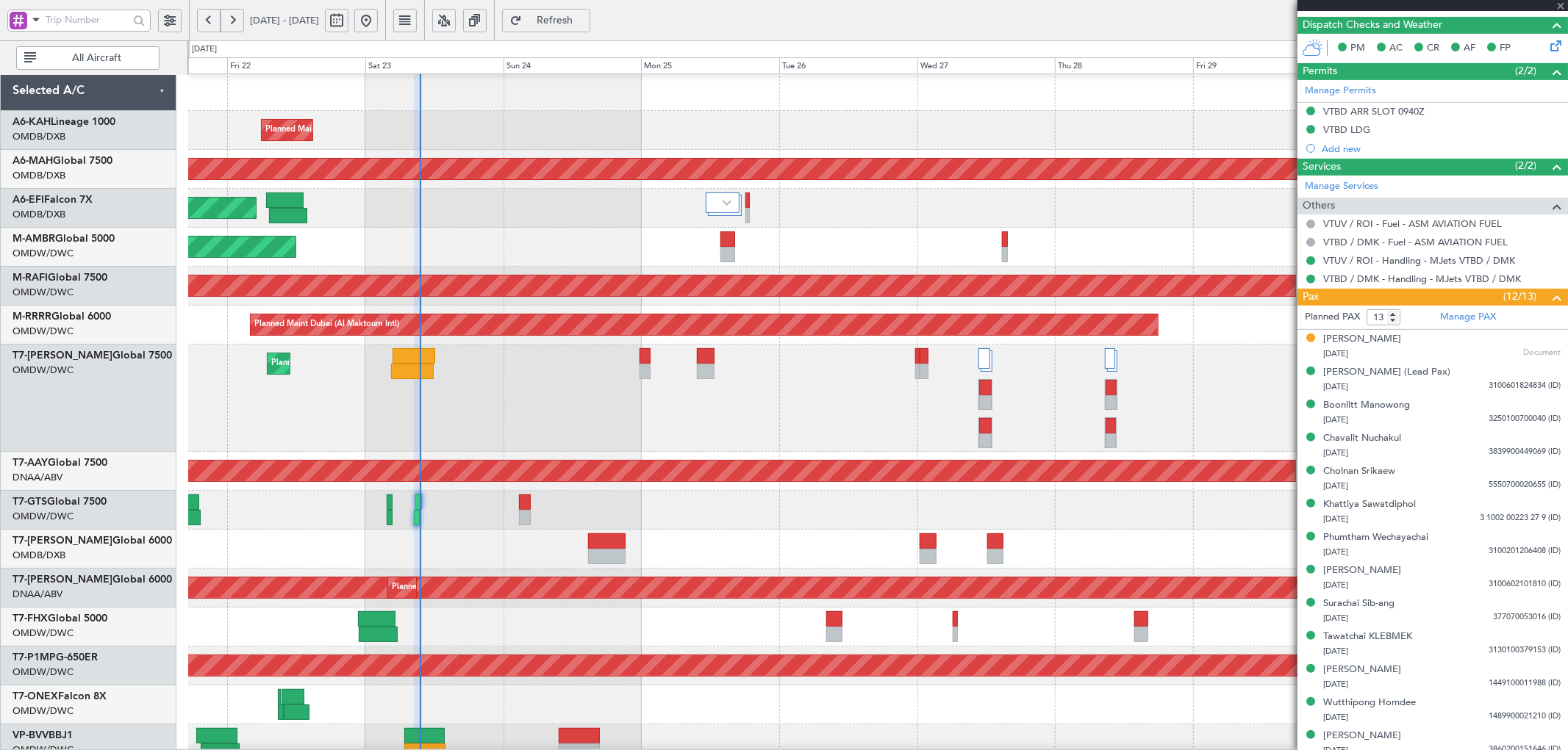
type input "+00:40"
type input "04:42"
type input "7"
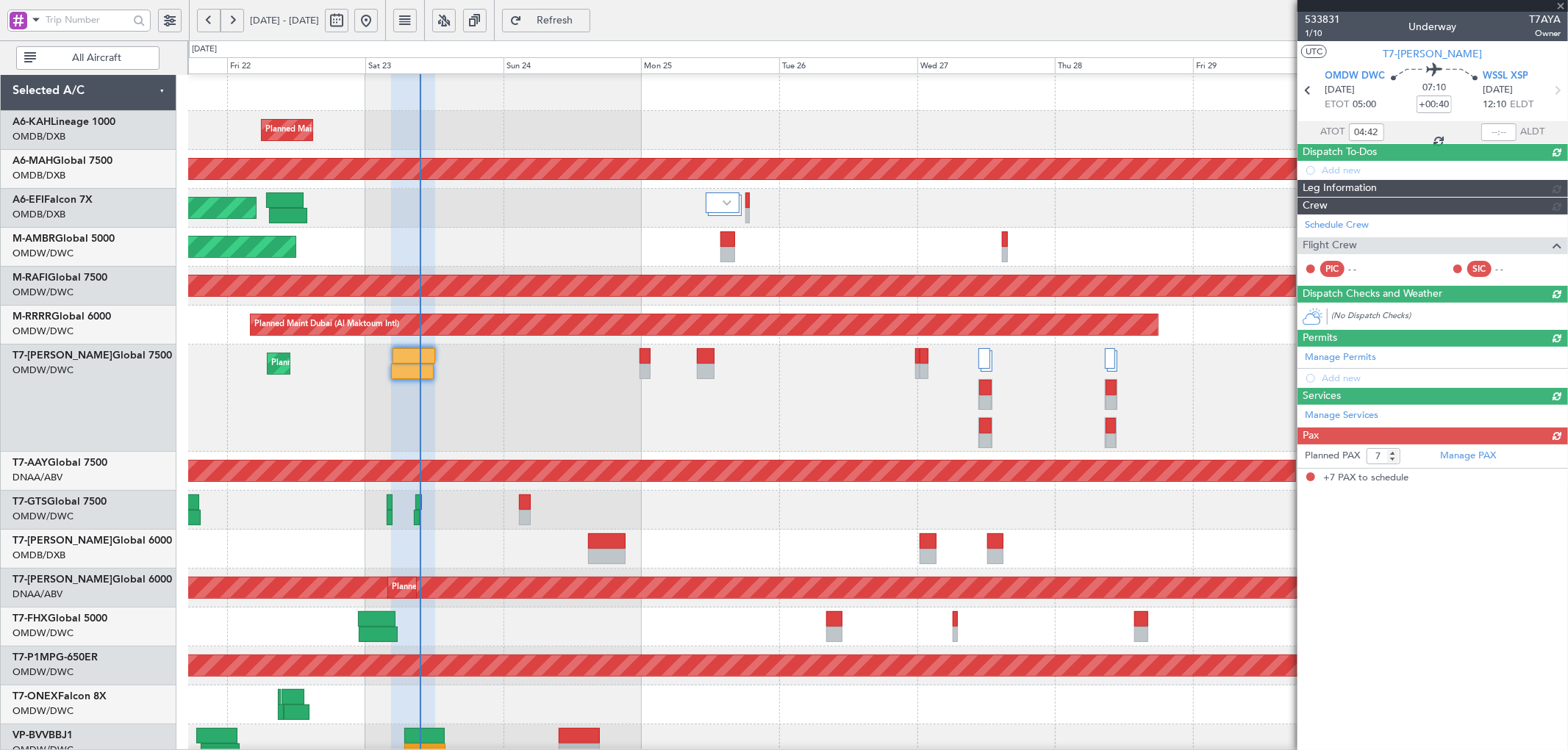
scroll to position [0, 0]
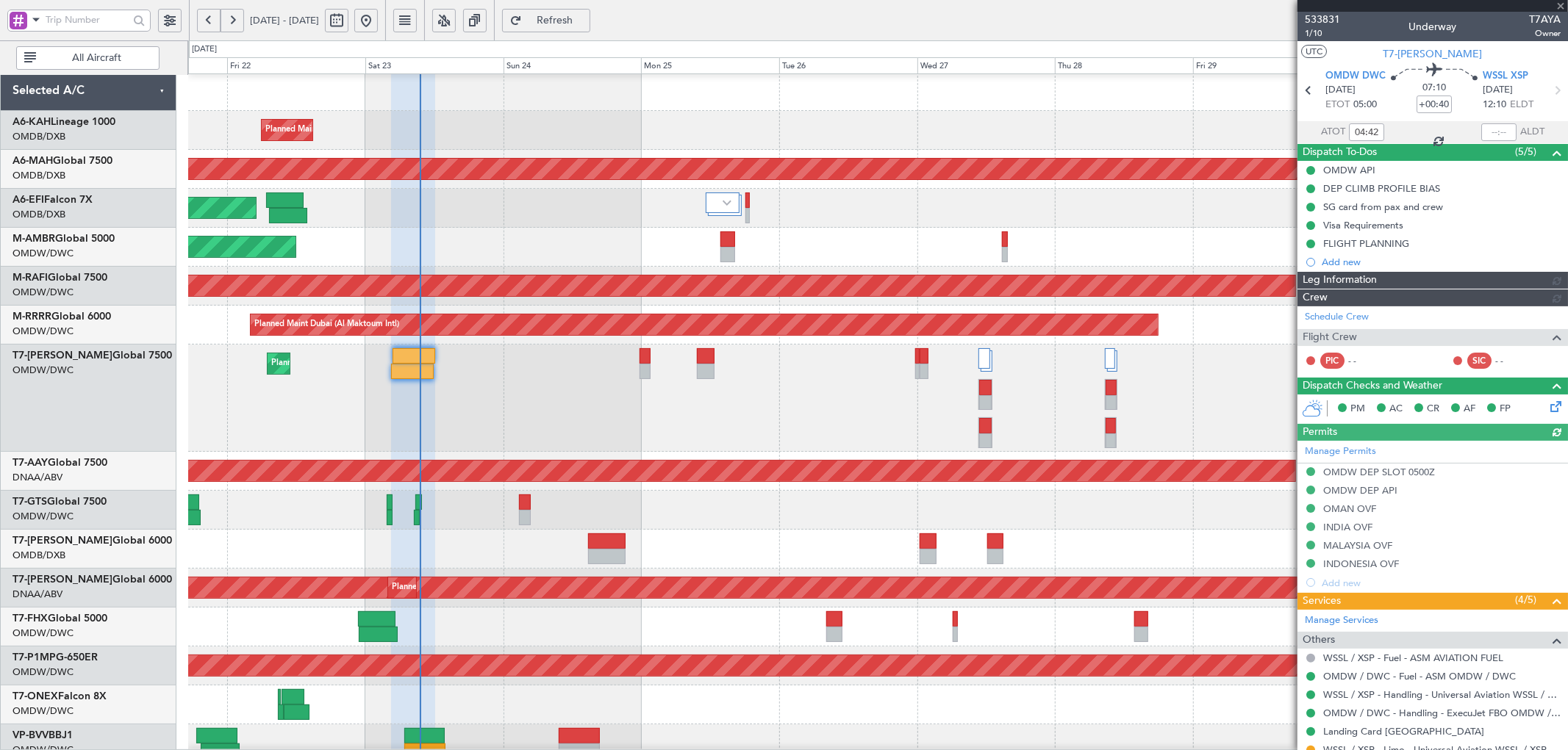
type input "[PERSON_NAME] ([PERSON_NAME])"
type input "6914"
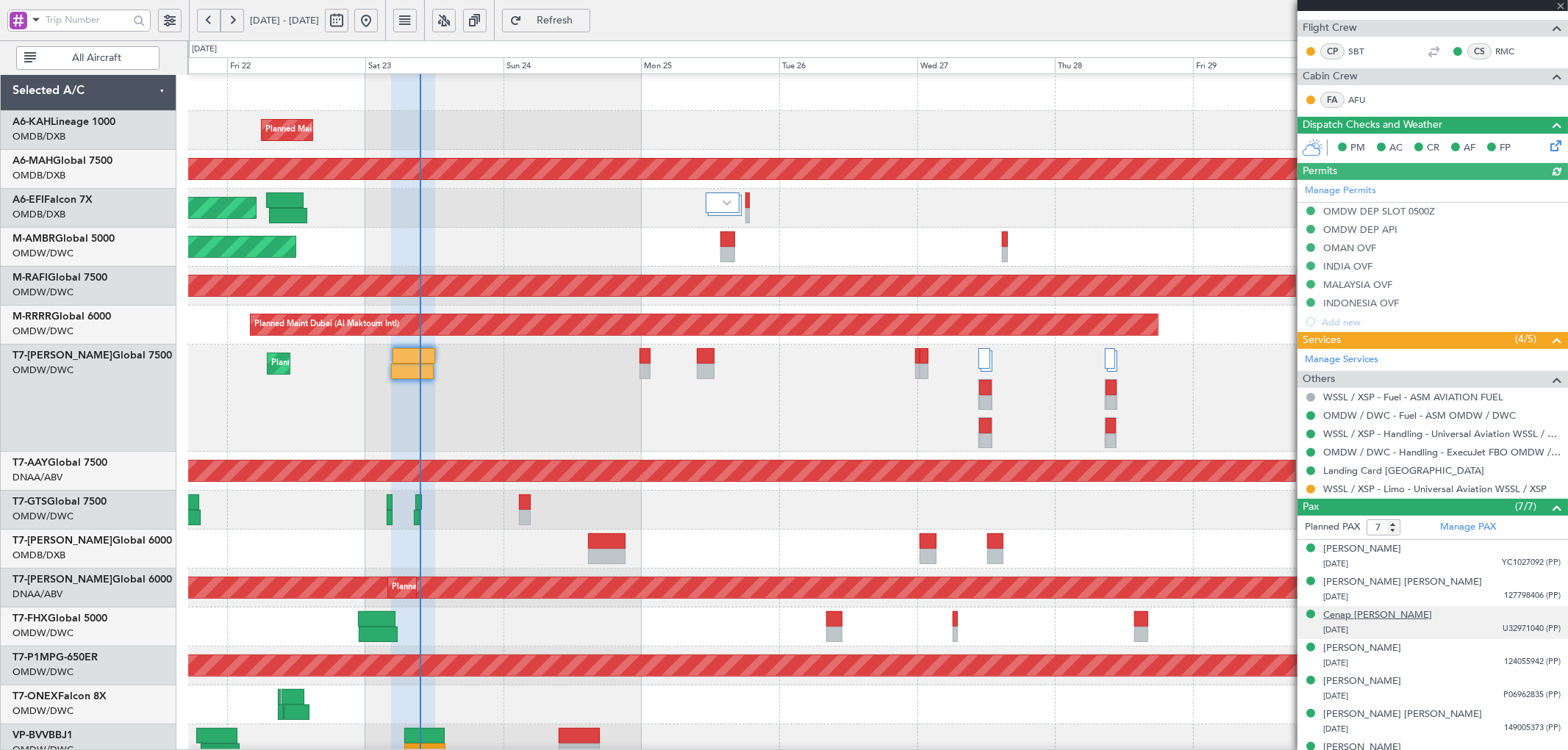
scroll to position [326, 0]
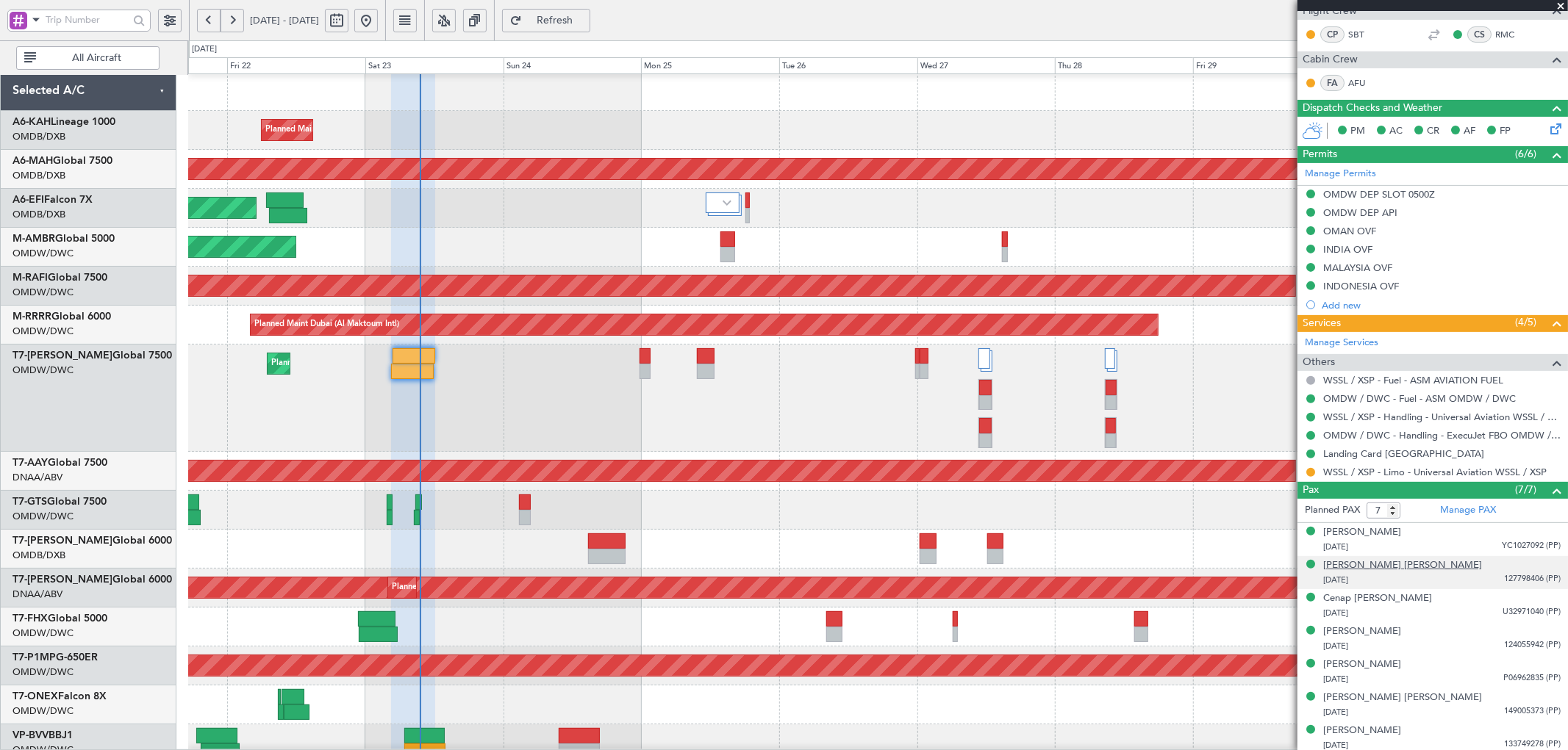
click at [1409, 566] on div "[PERSON_NAME] [PERSON_NAME]" at bounding box center [1403, 566] width 159 height 15
type input "[PERSON_NAME] ([PERSON_NAME])"
type input "6914"
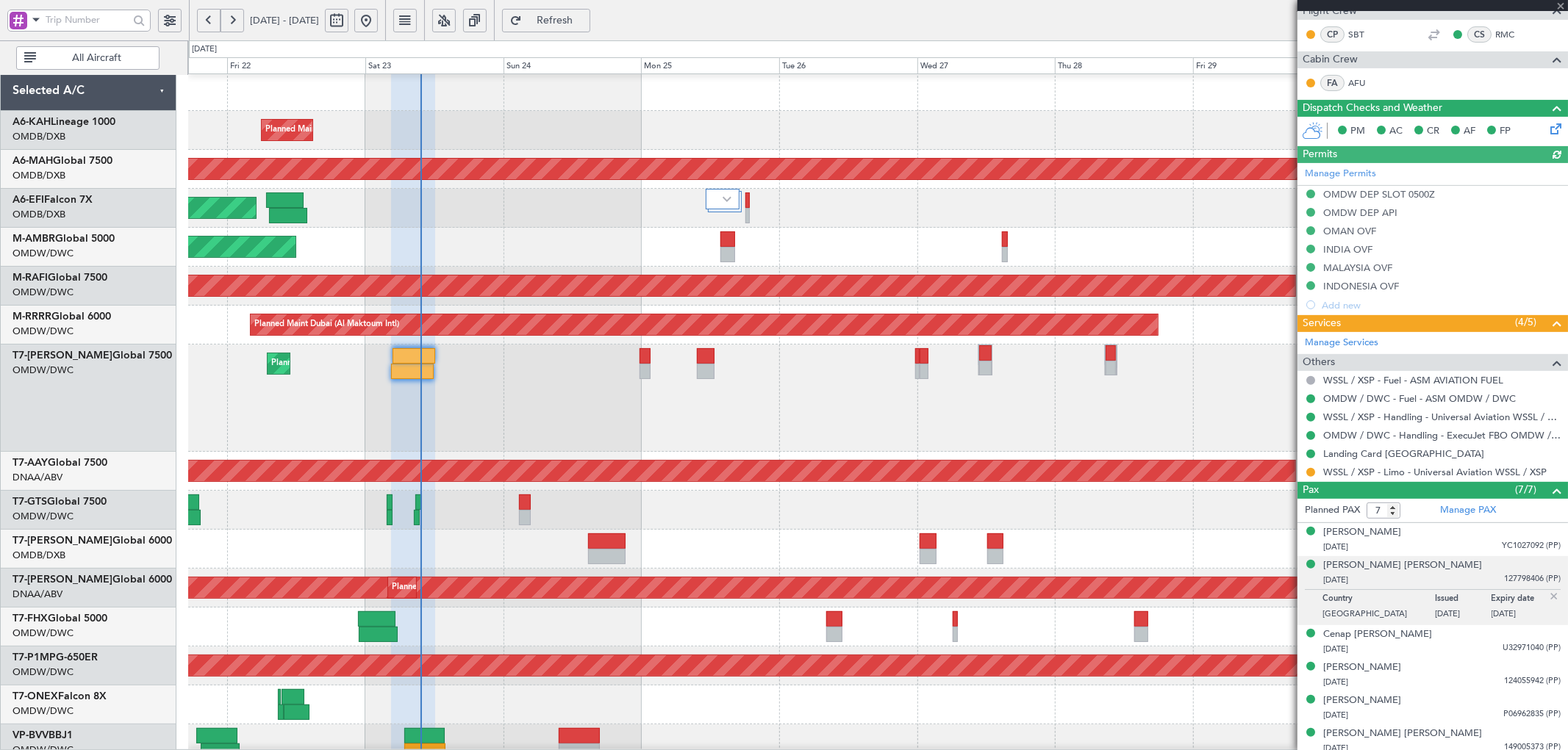
type input "[PERSON_NAME] ([PERSON_NAME])"
type input "6914"
type input "[PERSON_NAME] ([PERSON_NAME])"
type input "6914"
type input "[PERSON_NAME] ([PERSON_NAME])"
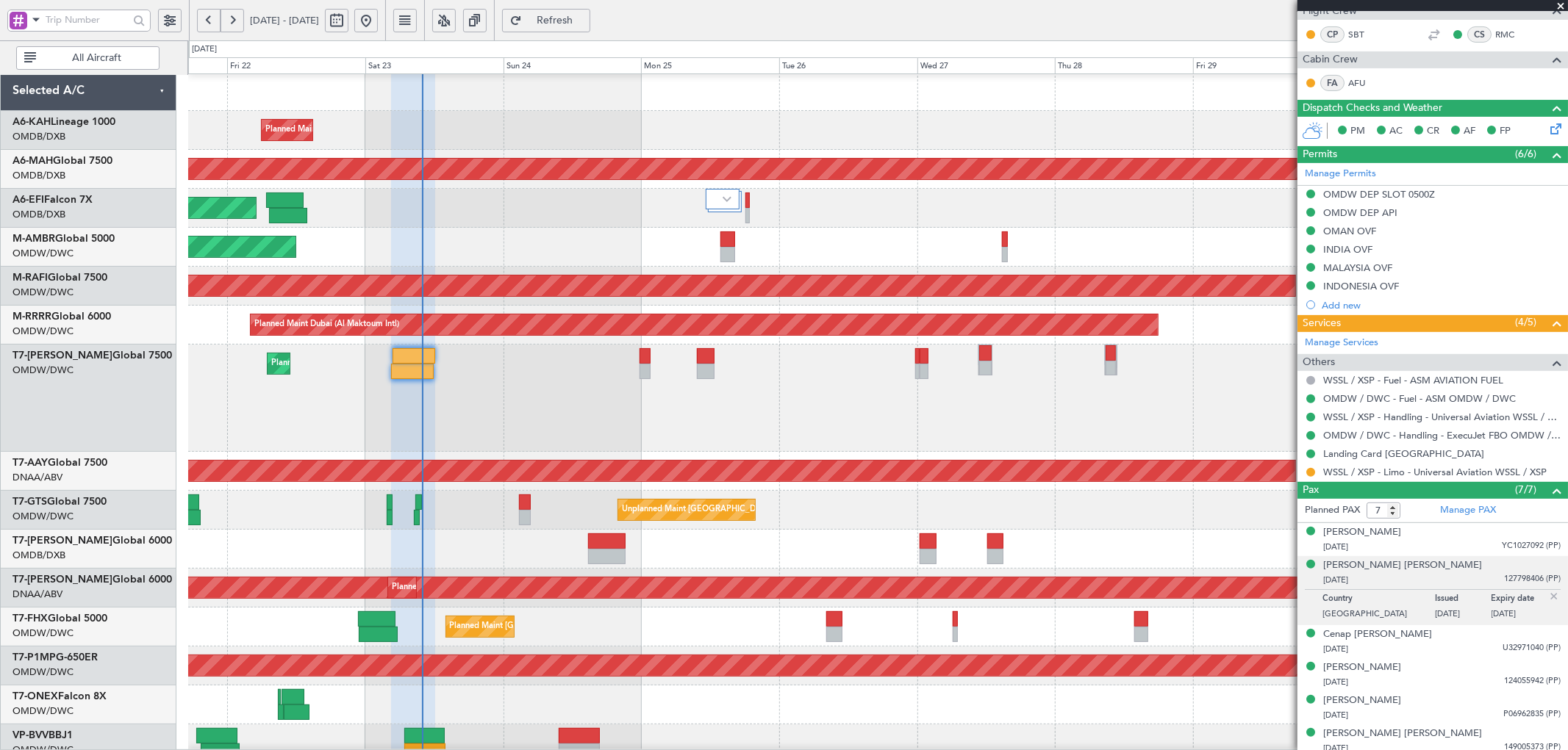
type input "6914"
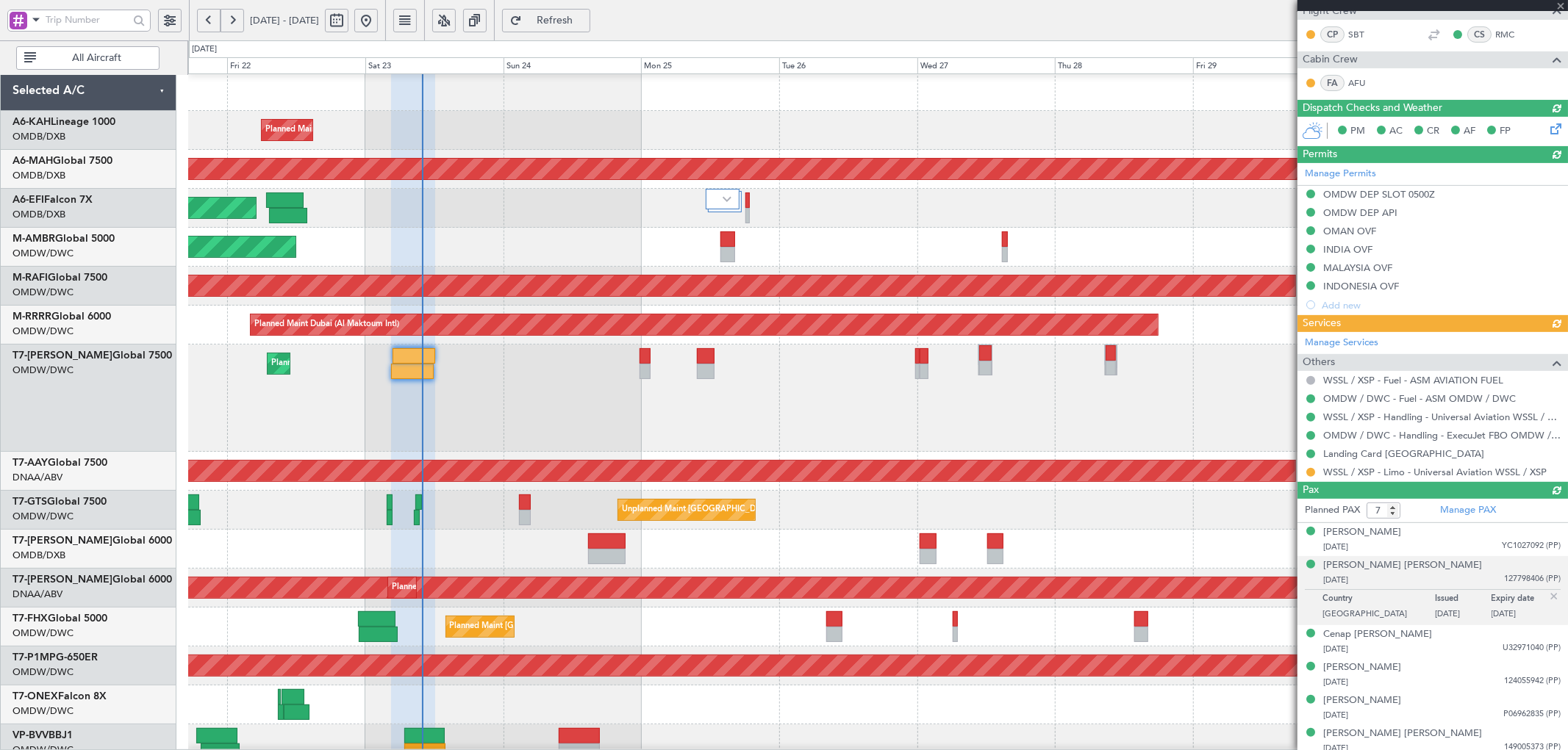
type input "[PERSON_NAME] ([PERSON_NAME])"
type input "6914"
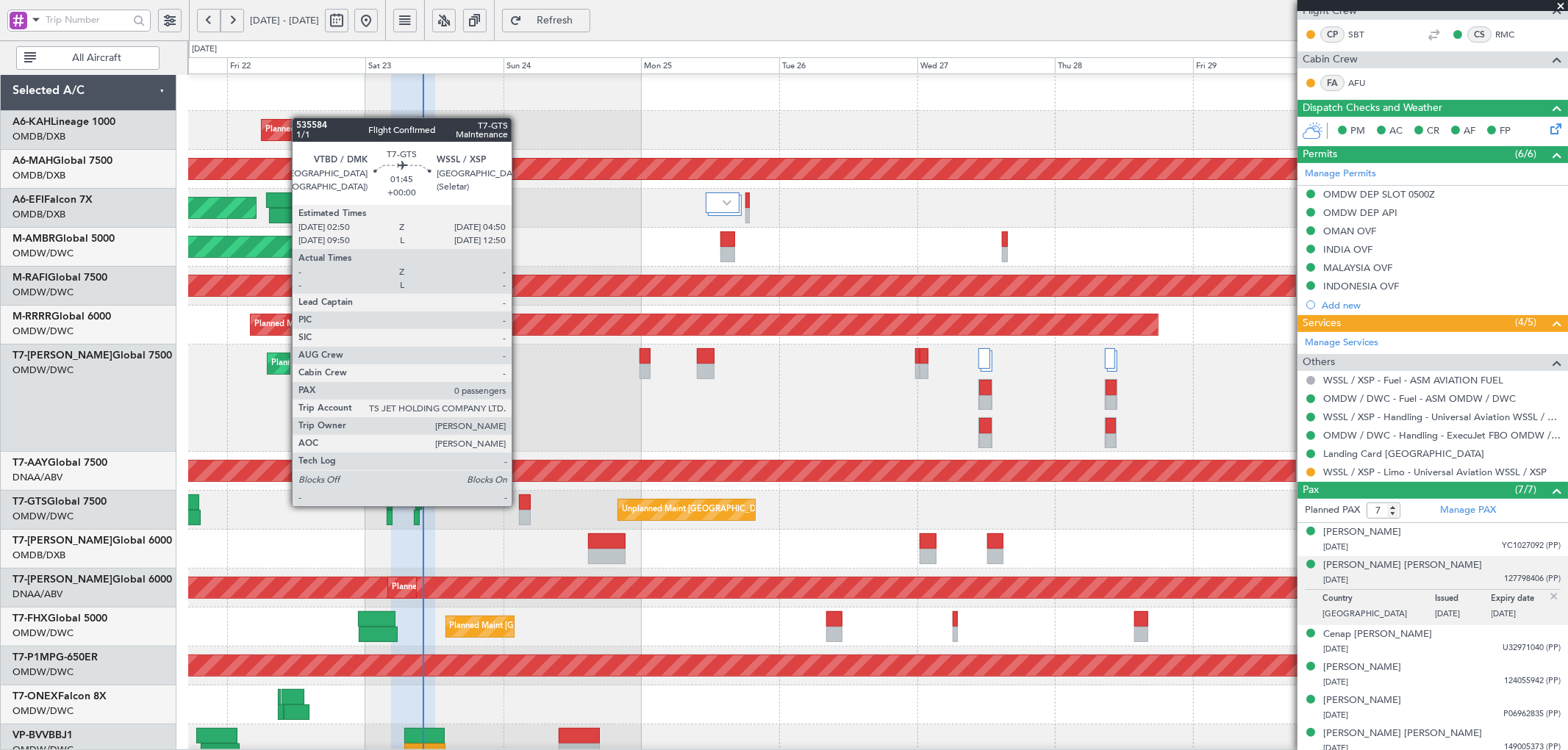
click at [519, 505] on div at bounding box center [525, 502] width 12 height 15
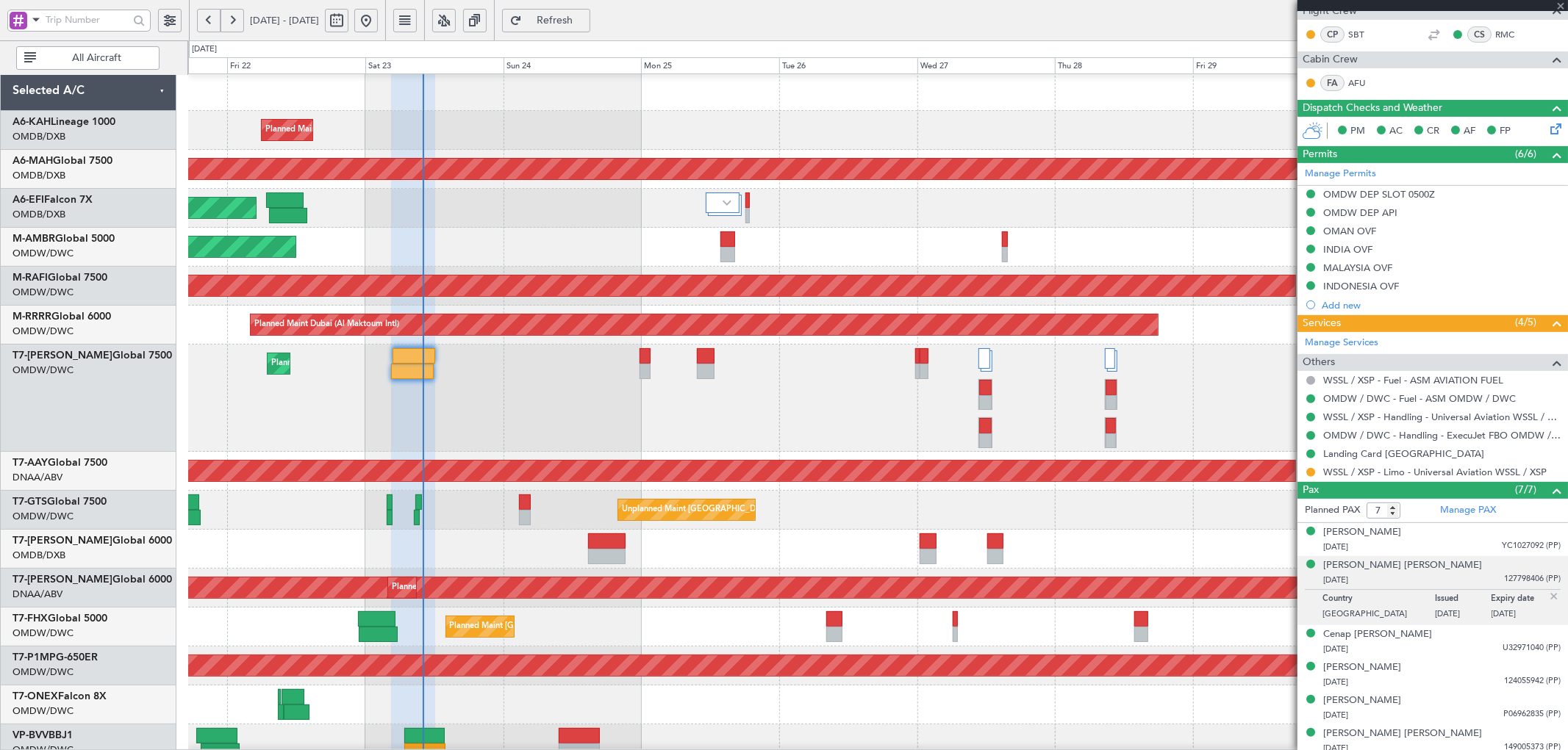
type input "0"
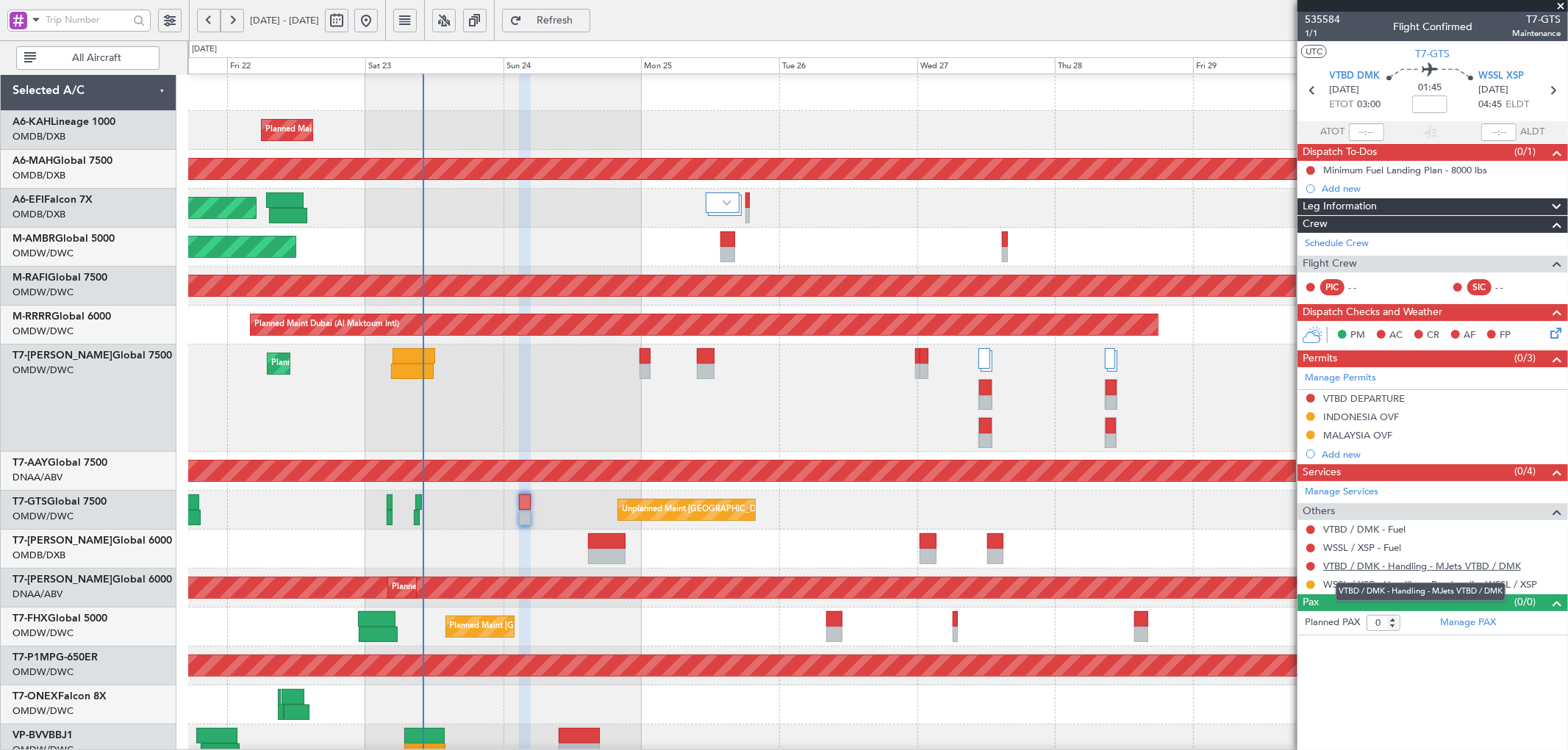
click at [1434, 566] on link "VTBD / DMK - Handling - MJets VTBD / DMK" at bounding box center [1422, 566] width 198 height 12
click at [1358, 434] on div "Manage Permits VTBD DEPARTURE INDONESIA OVF MALAYSIA OVF Add new" at bounding box center [1433, 415] width 270 height 96
click at [1383, 431] on div "MALAYSIA OVF" at bounding box center [1358, 434] width 69 height 12
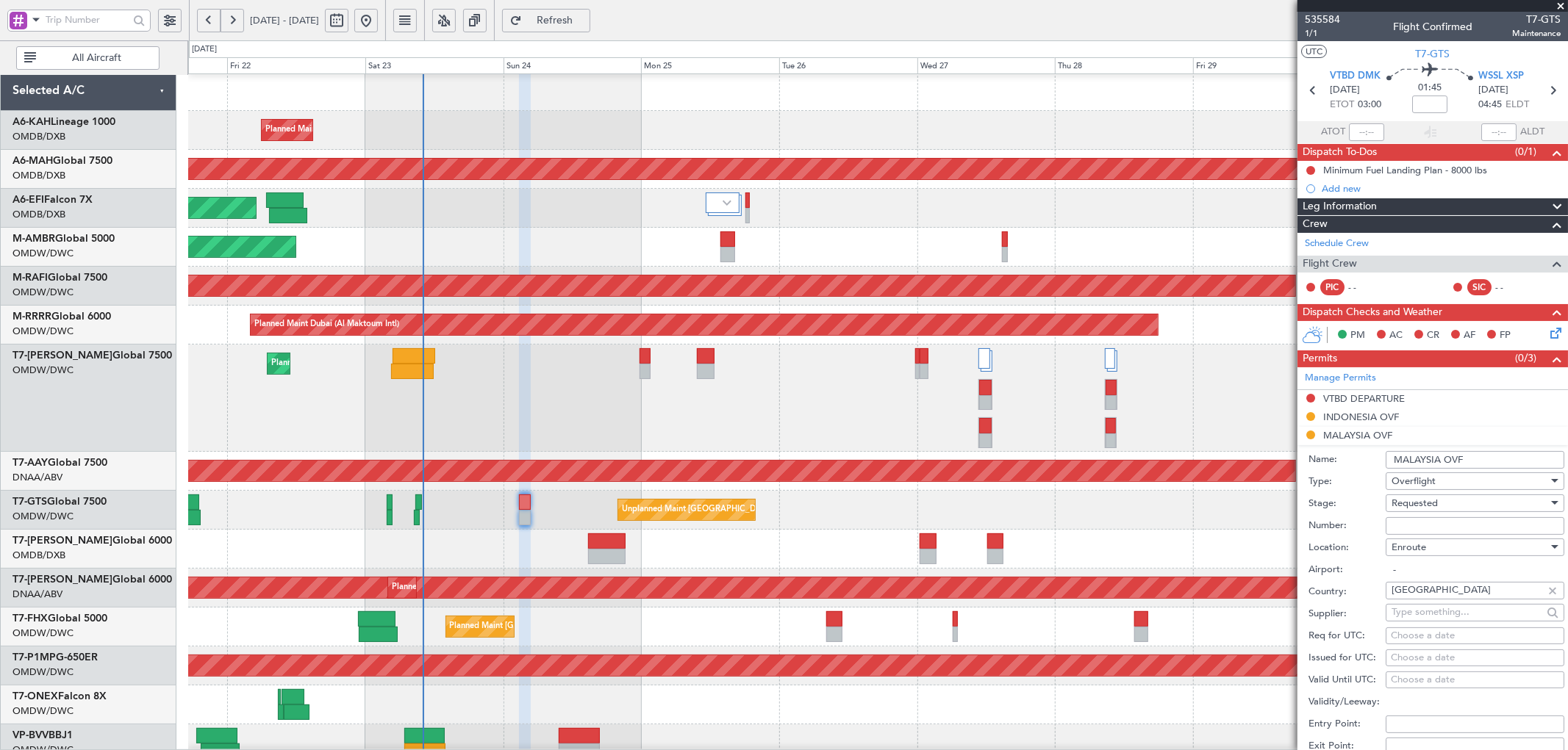
click at [1443, 532] on input "Number:" at bounding box center [1475, 526] width 179 height 18
paste input "CAAM-NS-0943-08-25"
type input "CAAM-NS-0943-08-25"
click at [1442, 502] on div "Requested" at bounding box center [1469, 503] width 156 height 22
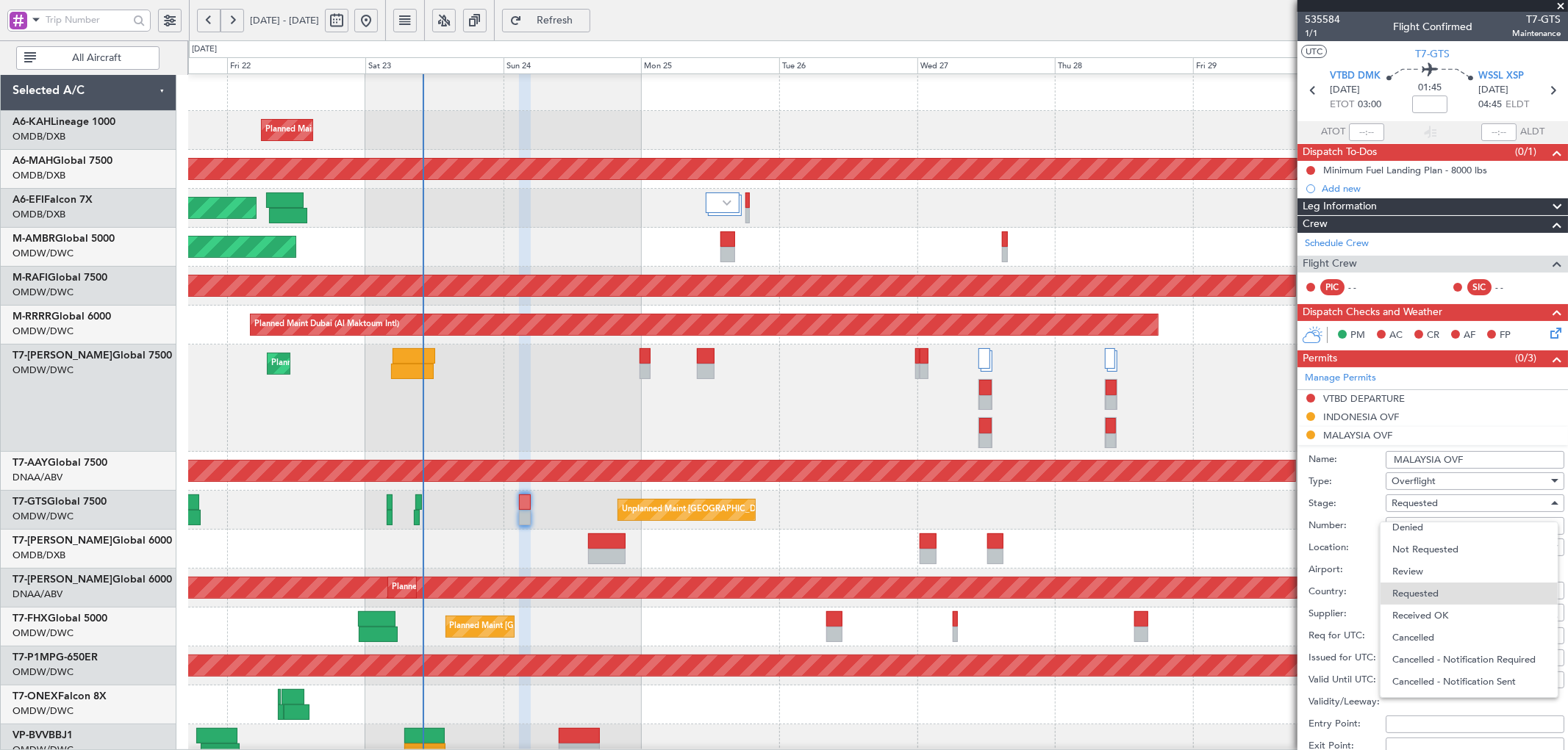
click at [1426, 613] on span "Received OK" at bounding box center [1468, 616] width 153 height 22
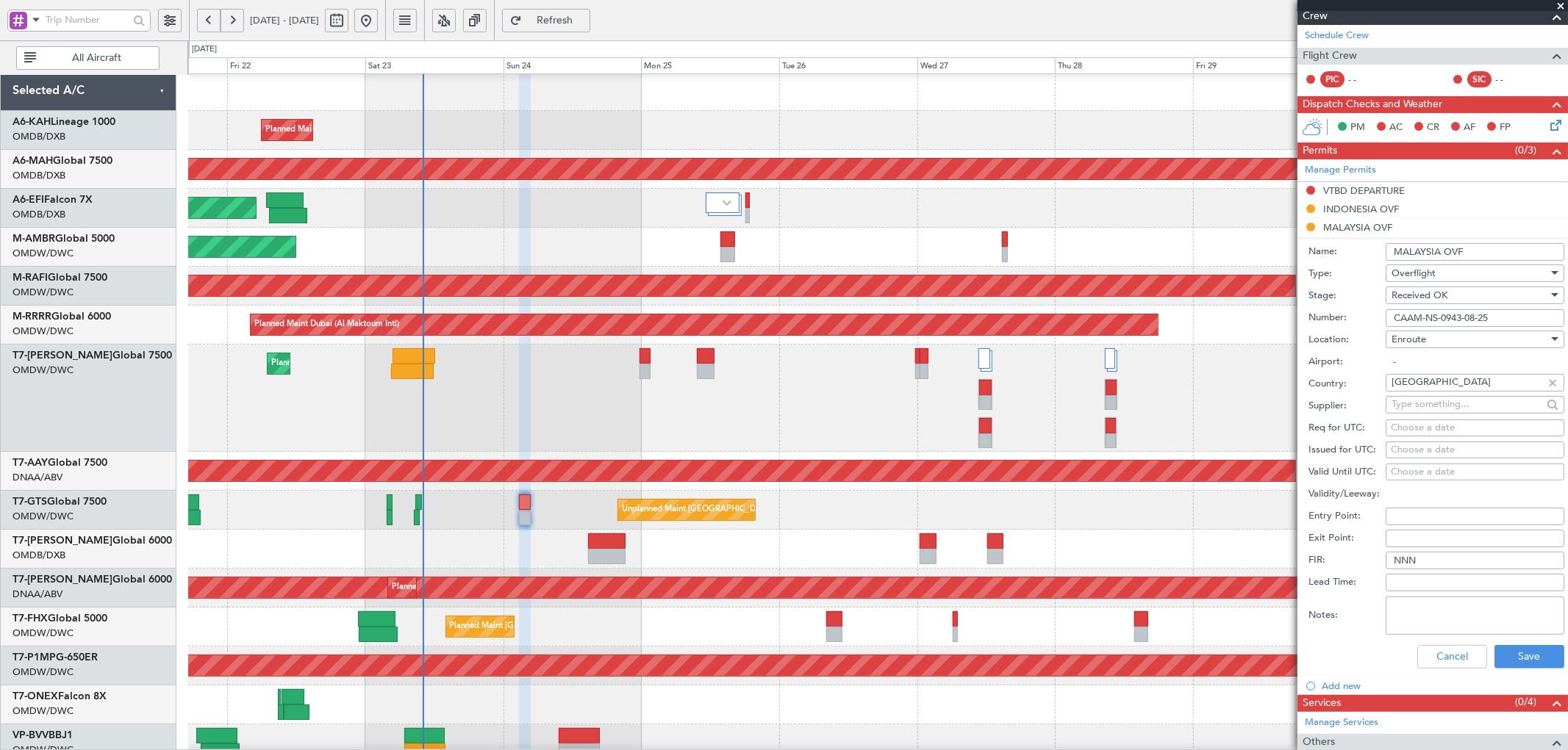
scroll to position [218, 0]
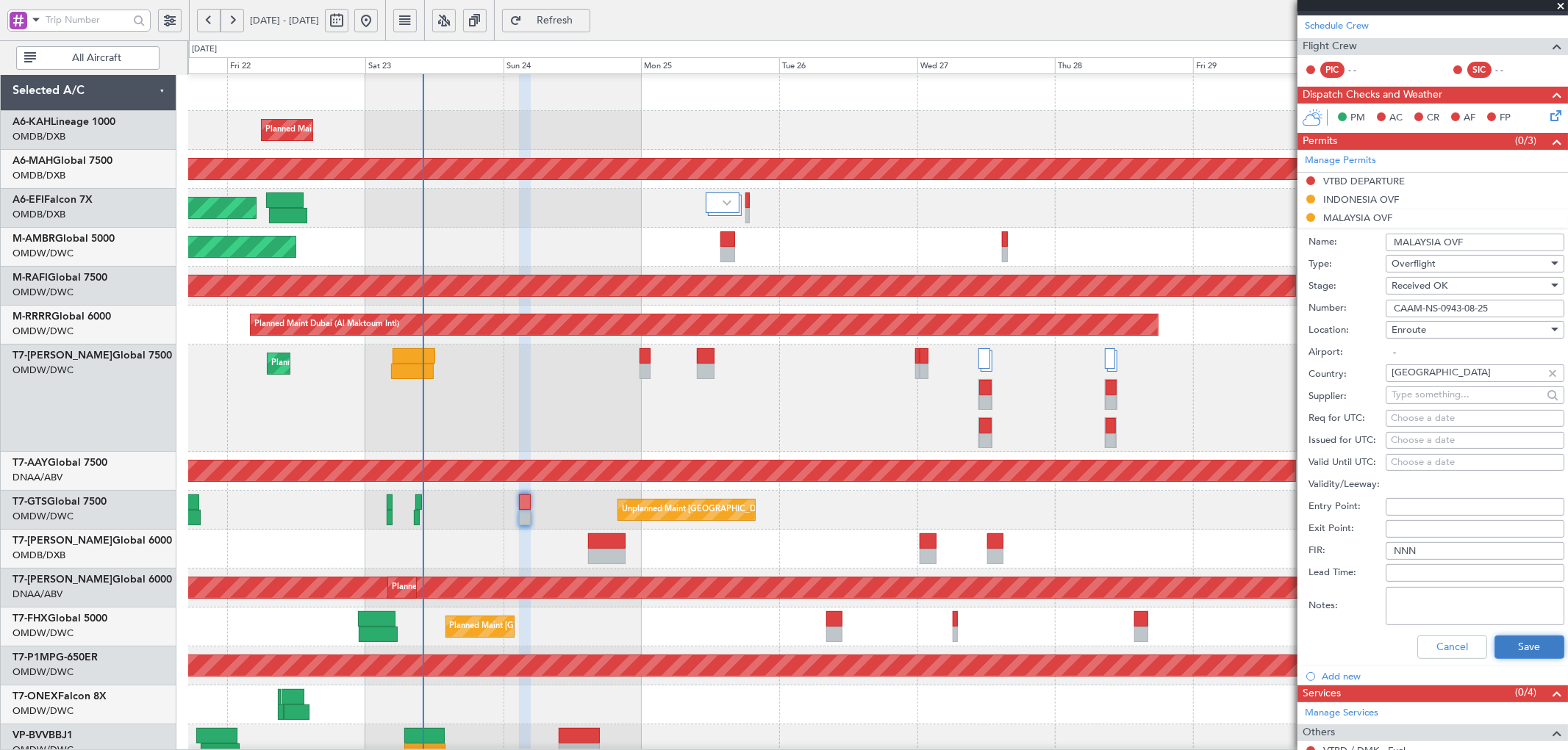
click at [1511, 658] on button "Save" at bounding box center [1530, 647] width 70 height 23
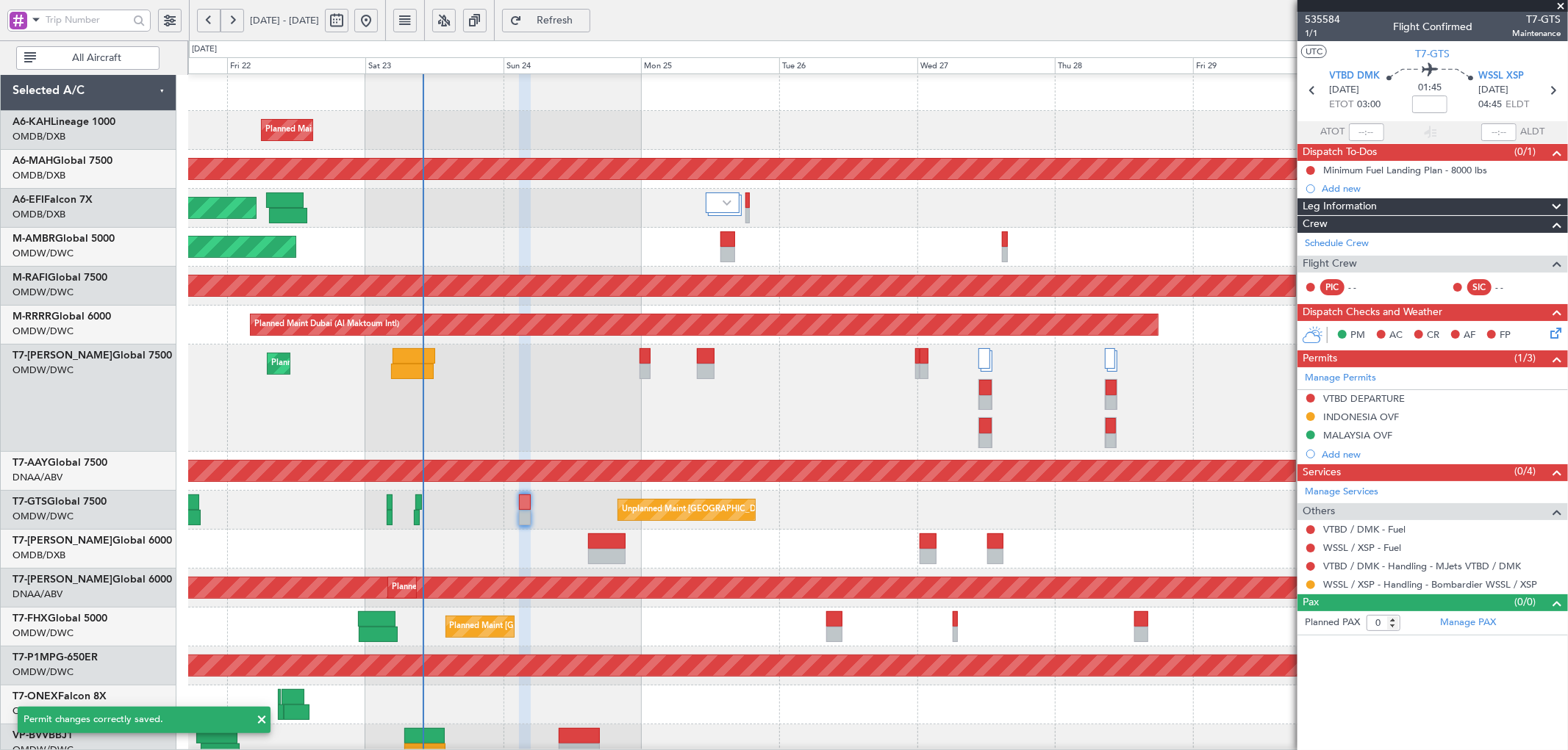
scroll to position [0, 0]
click at [1430, 570] on link "VTBD / DMK - Handling - MJets VTBD / DMK" at bounding box center [1422, 566] width 198 height 12
click at [1438, 582] on link "WSSL / XSP - Handling - Bombardier WSSL / XSP" at bounding box center [1430, 584] width 214 height 12
click at [585, 15] on span "Refresh" at bounding box center [555, 20] width 60 height 11
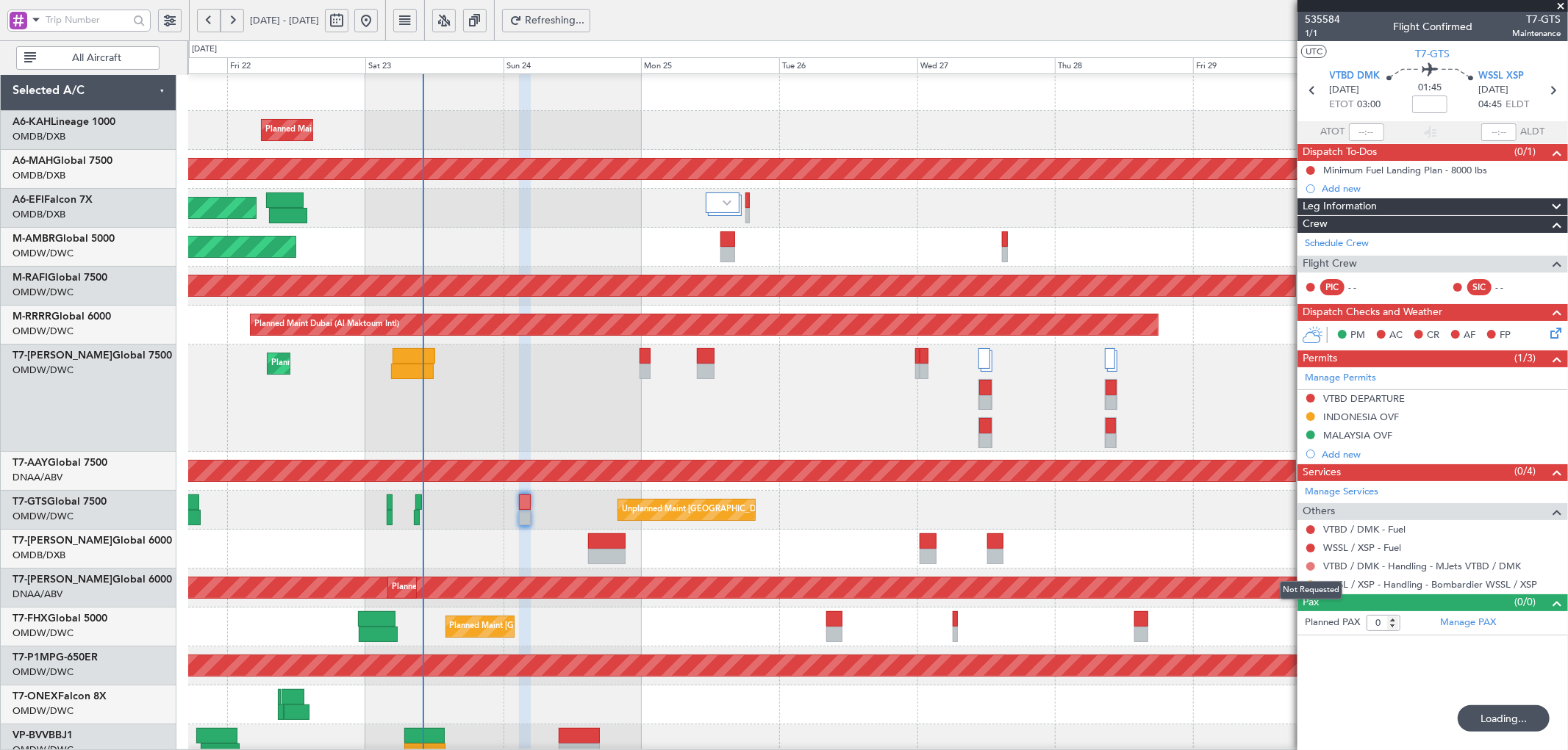
click at [1313, 569] on button at bounding box center [1311, 566] width 9 height 9
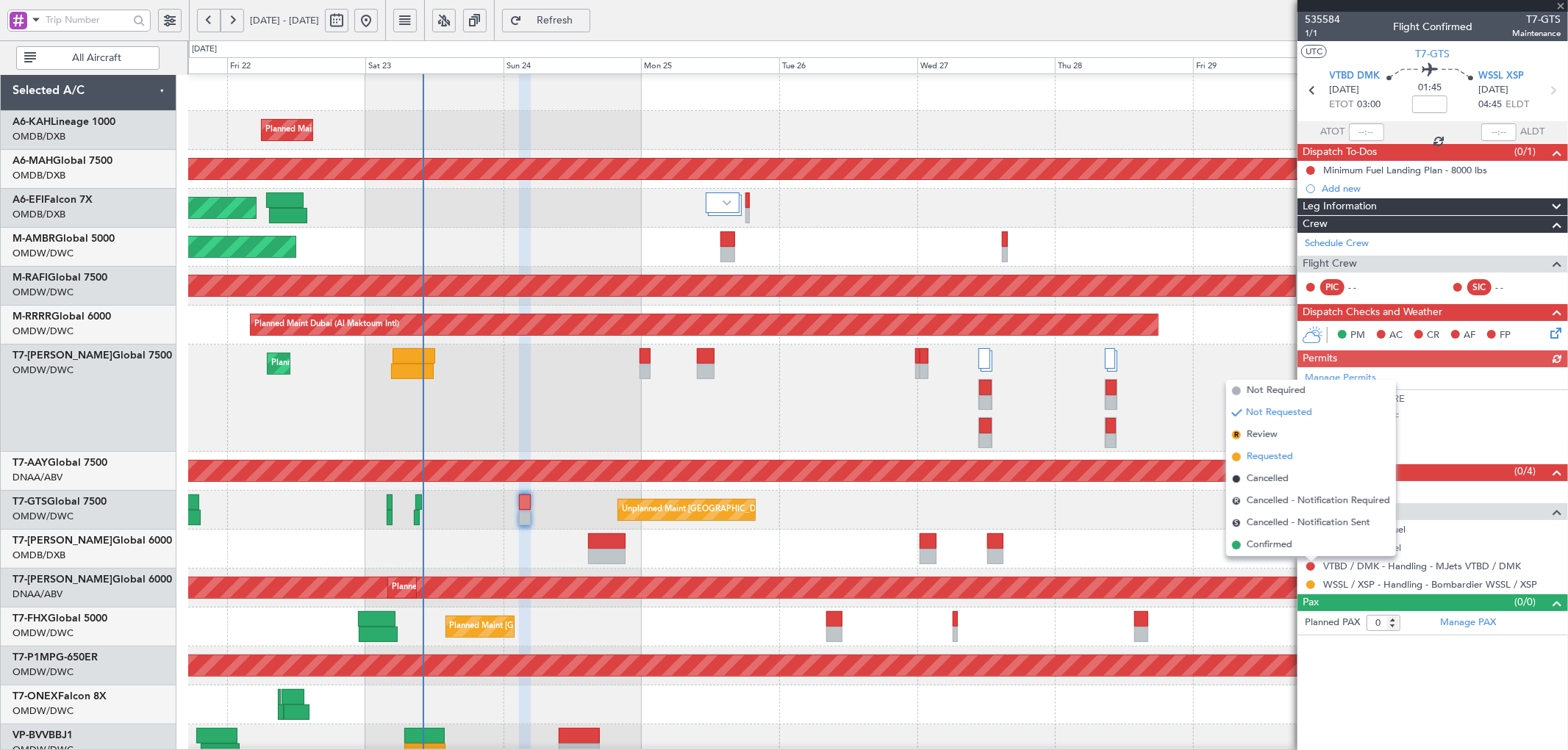
click at [1263, 451] on span "Requested" at bounding box center [1269, 457] width 46 height 15
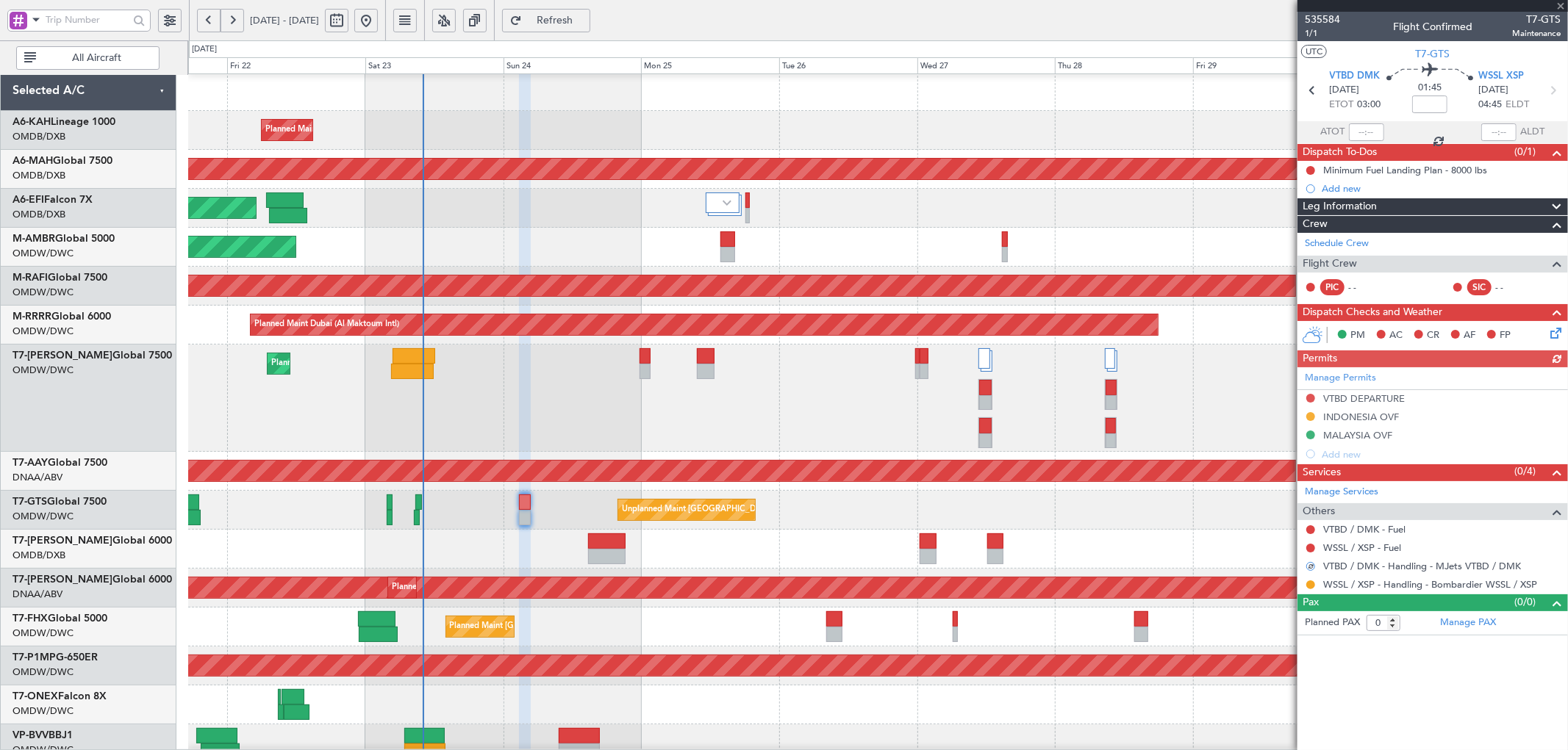
click at [1309, 396] on div "Manage Permits VTBD DEPARTURE INDONESIA OVF MALAYSIA OVF Add new" at bounding box center [1433, 415] width 270 height 96
click at [1310, 398] on button at bounding box center [1311, 398] width 9 height 9
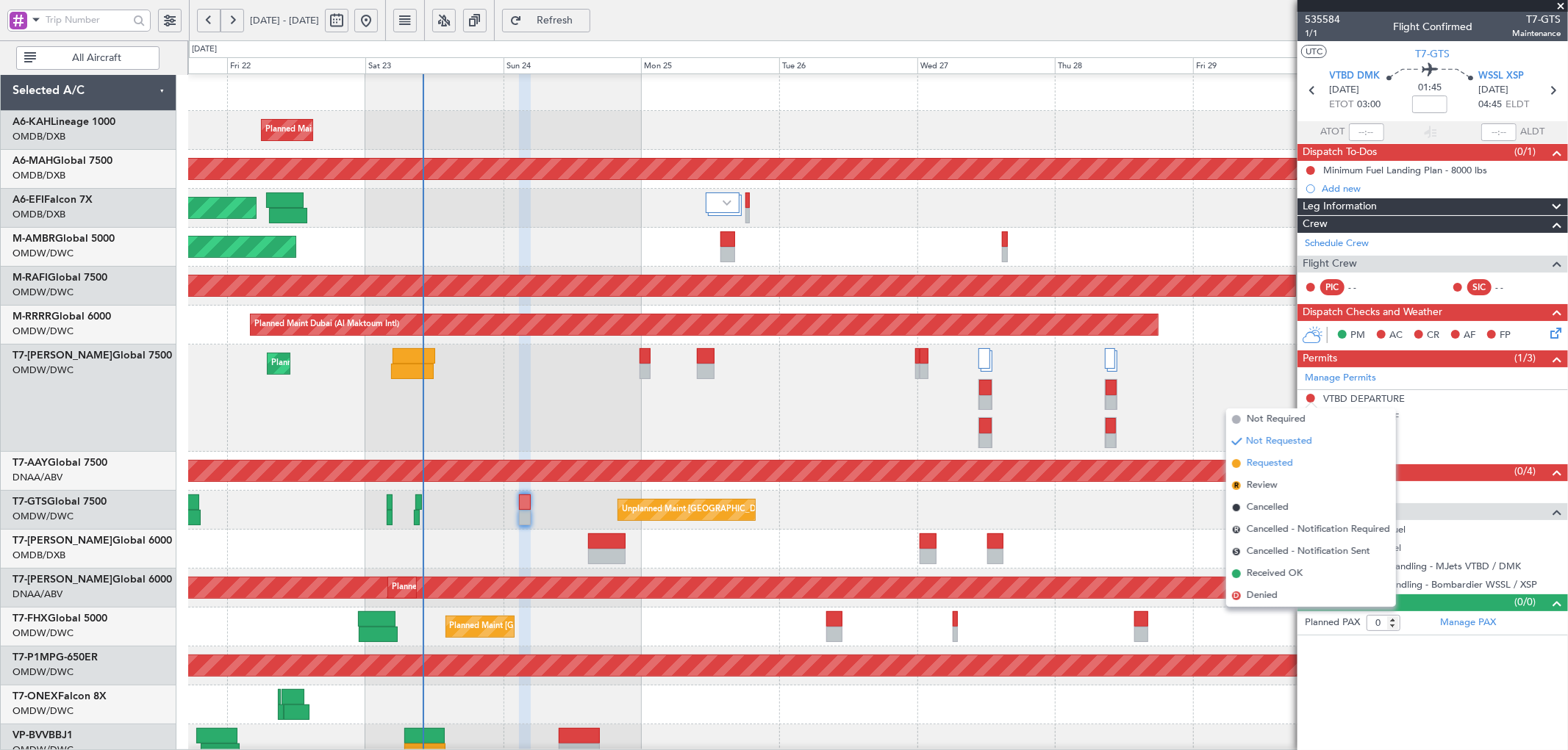
click at [1248, 460] on span "Requested" at bounding box center [1269, 464] width 46 height 15
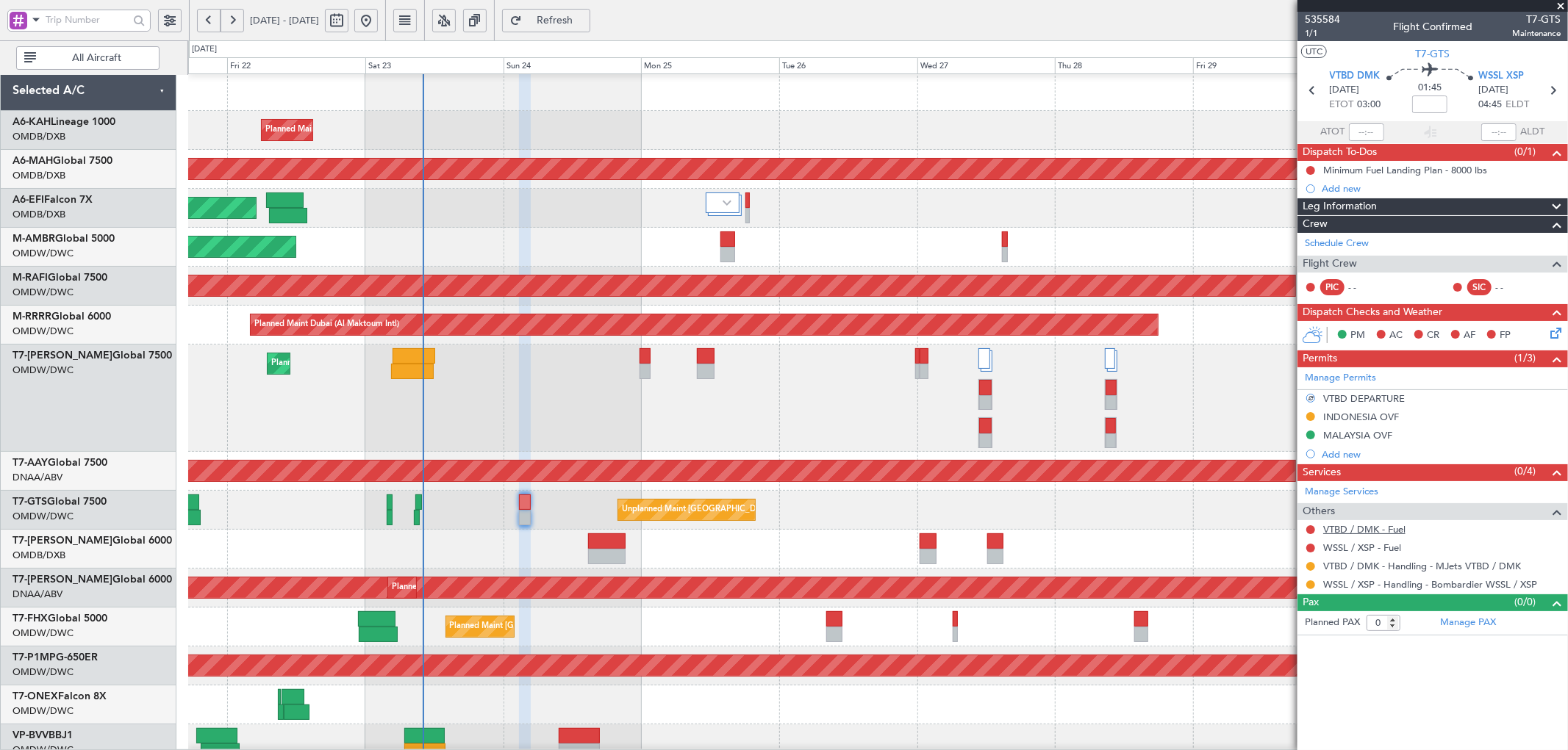
click at [1391, 532] on link "VTBD / DMK - Fuel" at bounding box center [1365, 529] width 83 height 12
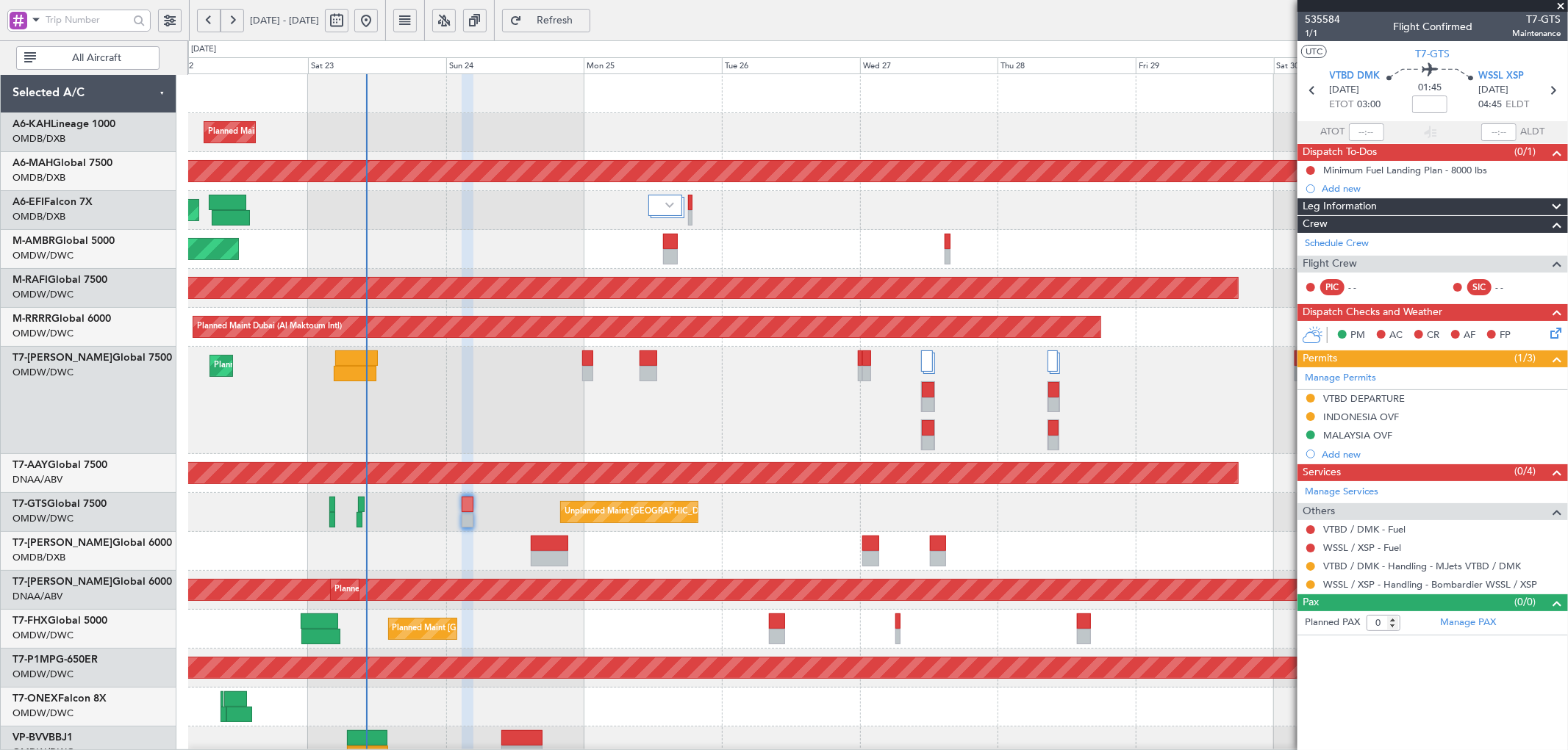
click at [950, 431] on div "Planned Maint Dubai (Al Maktoum Intl)" at bounding box center [878, 400] width 1379 height 108
click at [585, 23] on span "Refresh" at bounding box center [555, 20] width 60 height 11
click at [1356, 524] on link "VTBD / DMK - Fuel" at bounding box center [1365, 529] width 83 height 12
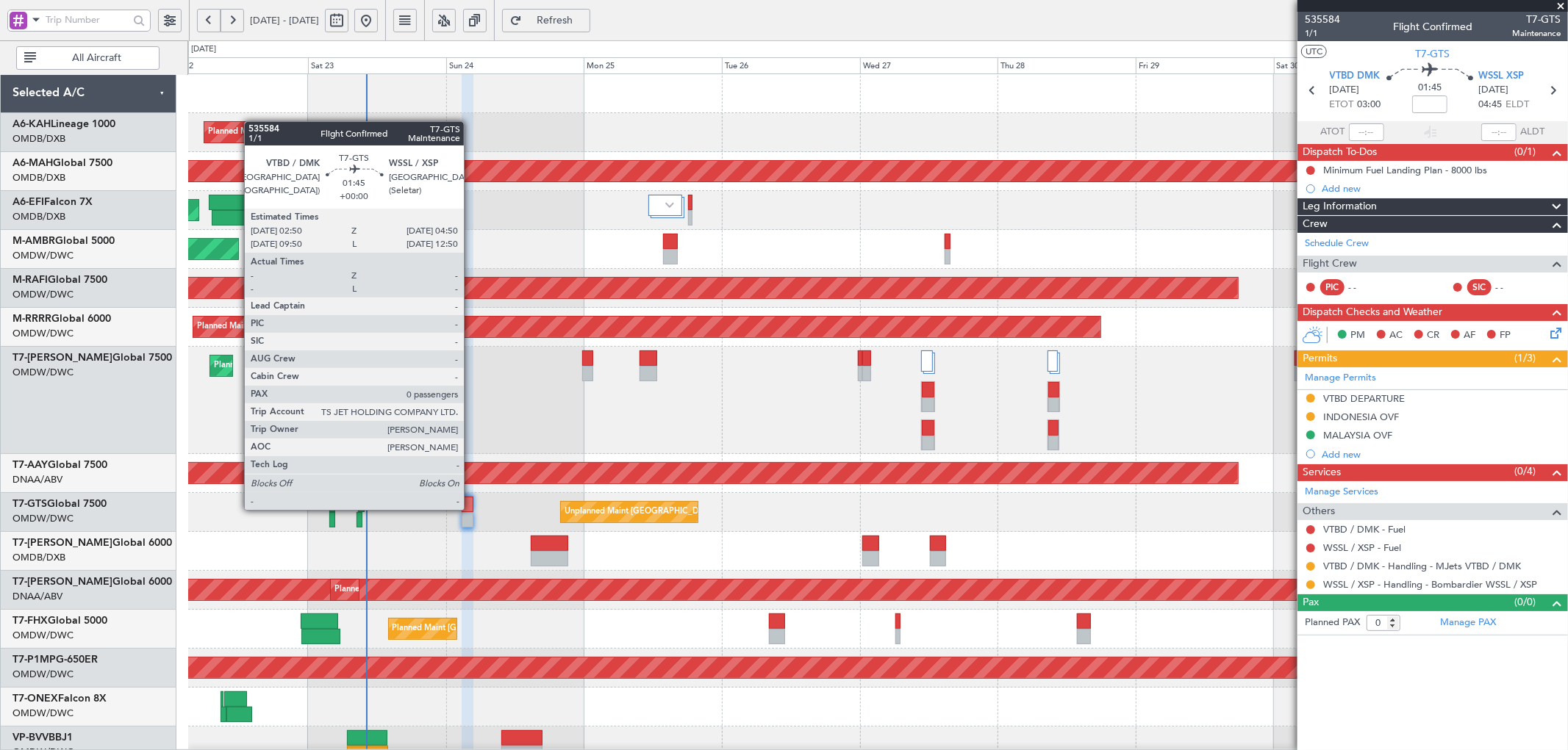
click at [469, 503] on div at bounding box center [467, 504] width 12 height 15
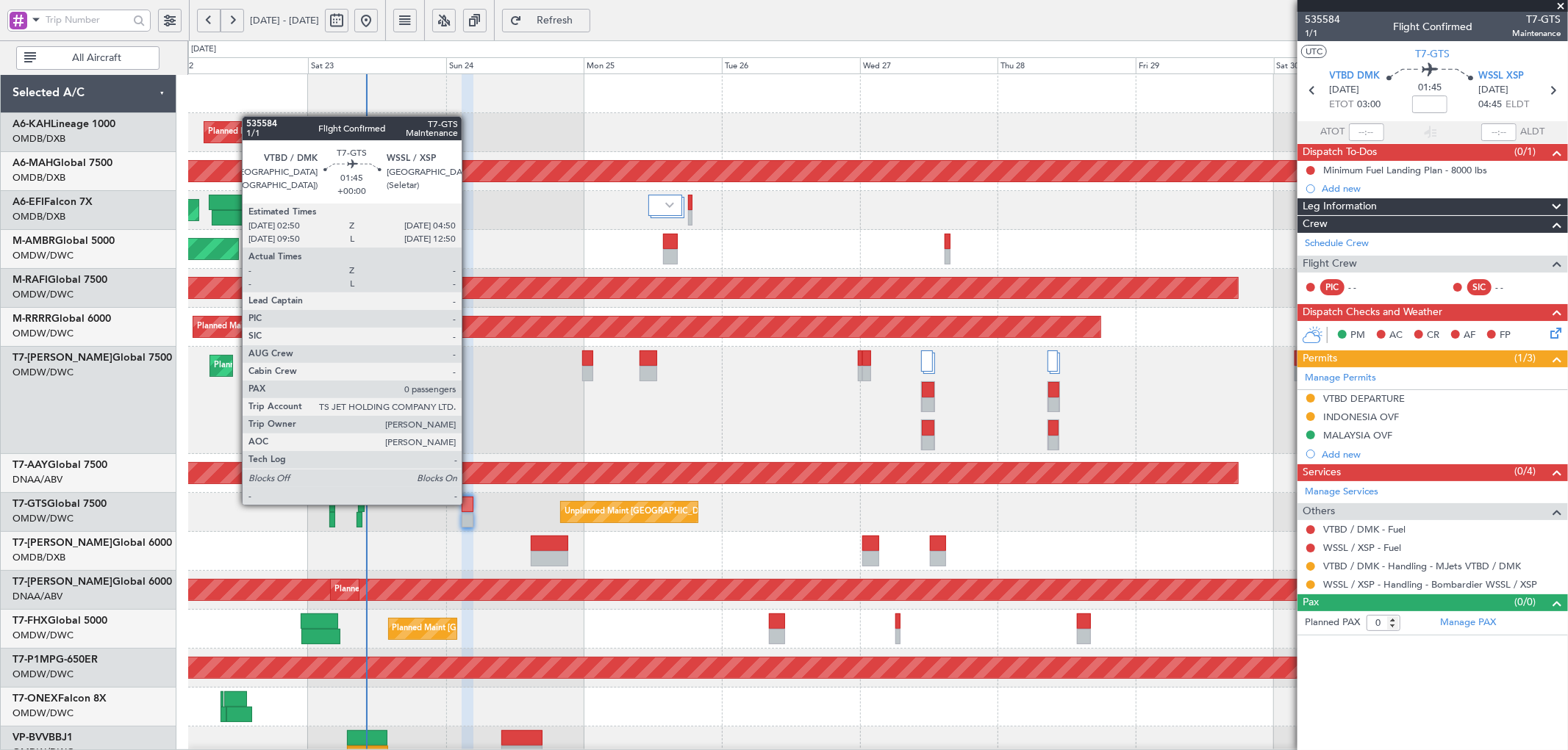
click at [469, 503] on div at bounding box center [467, 504] width 12 height 15
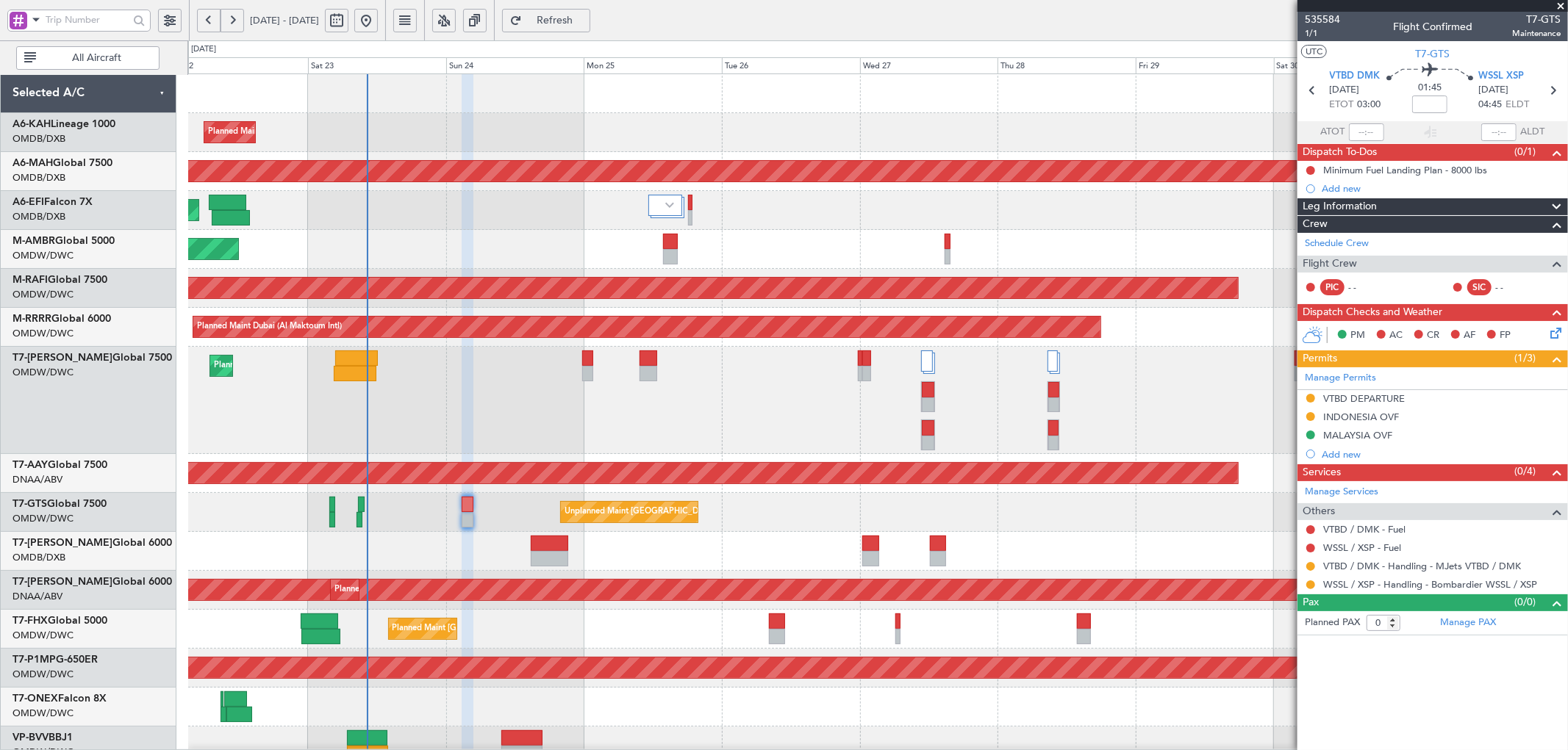
click at [585, 15] on span "Refresh" at bounding box center [555, 20] width 60 height 11
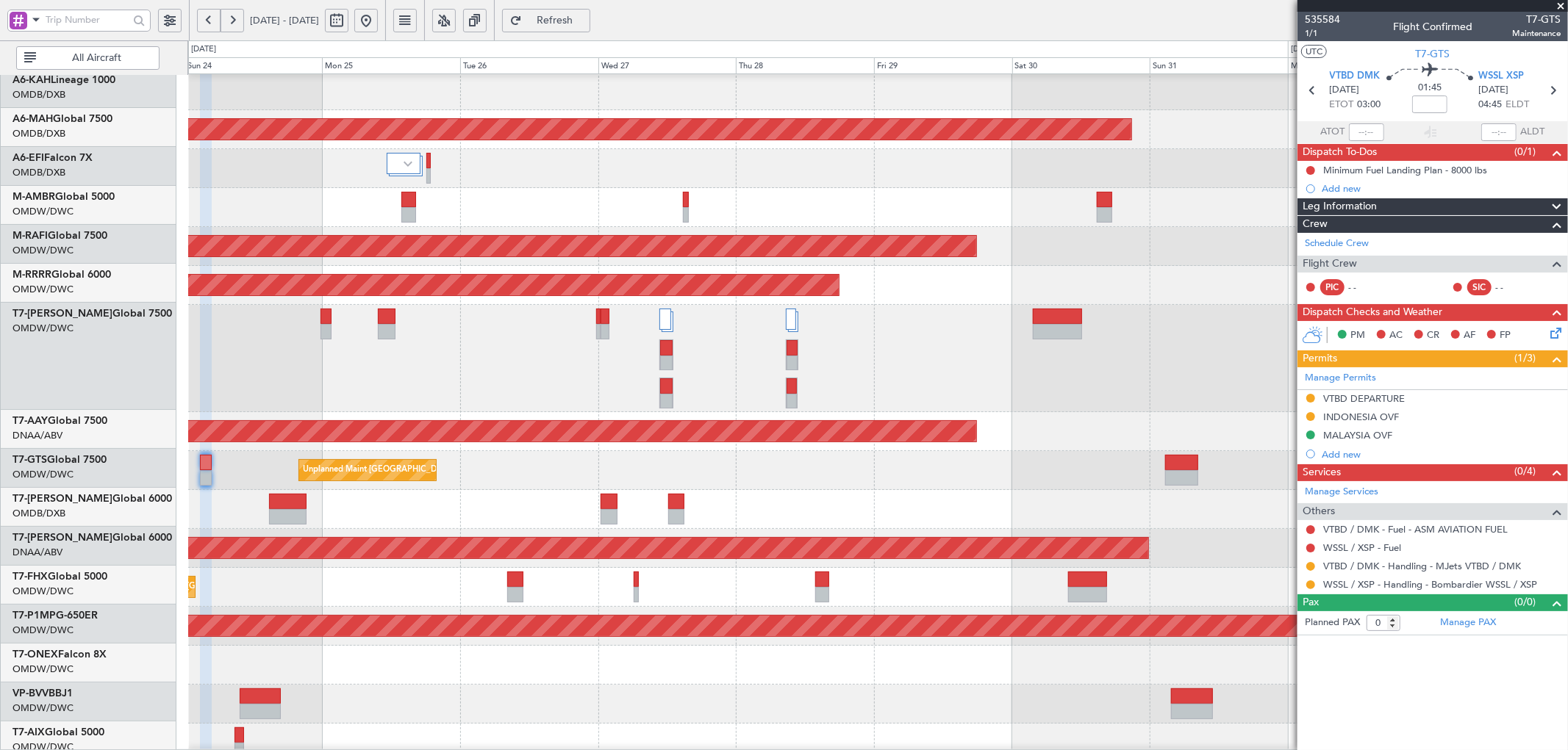
scroll to position [44, 0]
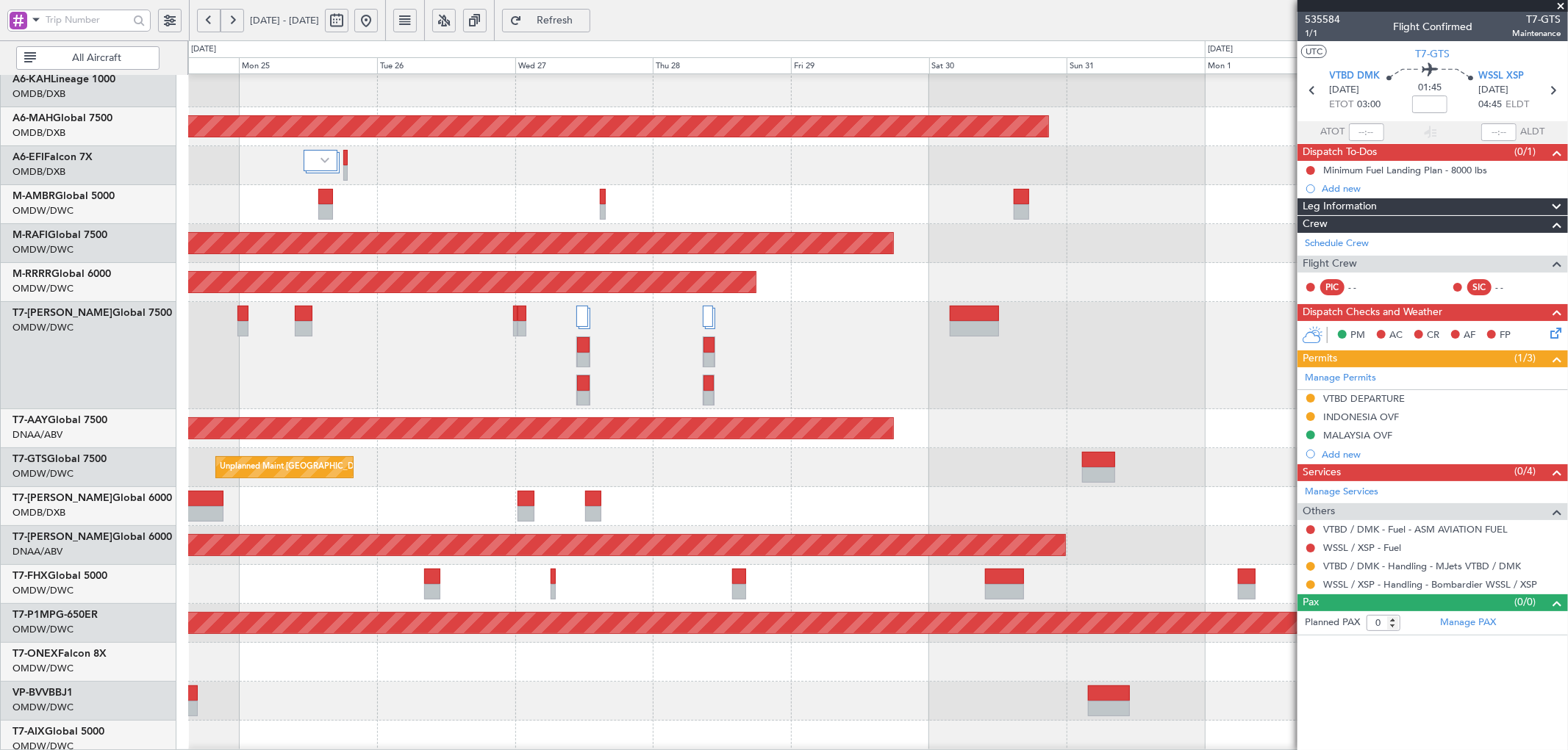
click at [679, 463] on div "Unplanned Maint [GEOGRAPHIC_DATA] (Seletar)" at bounding box center [878, 468] width 1379 height 39
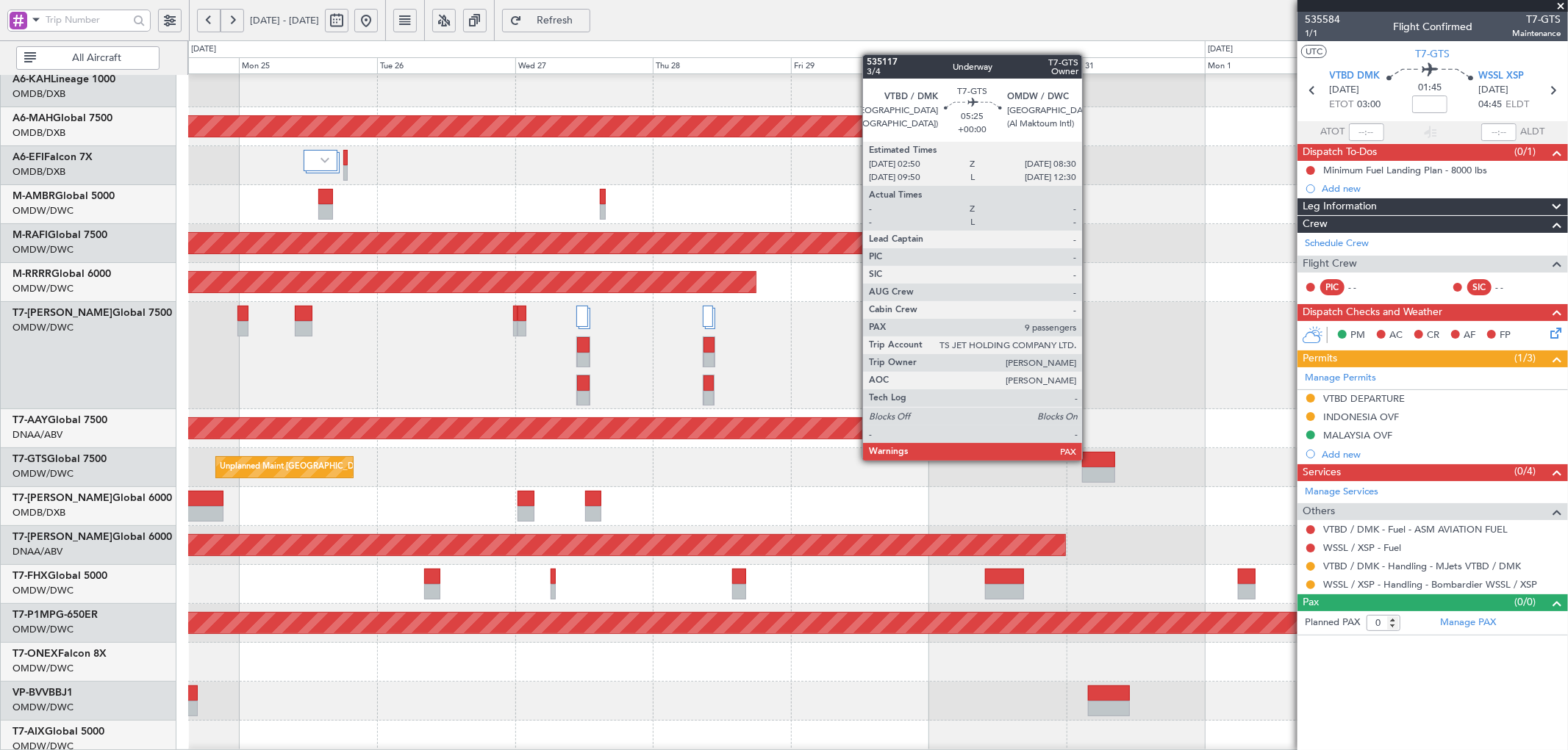
click at [1090, 459] on div at bounding box center [1098, 460] width 33 height 15
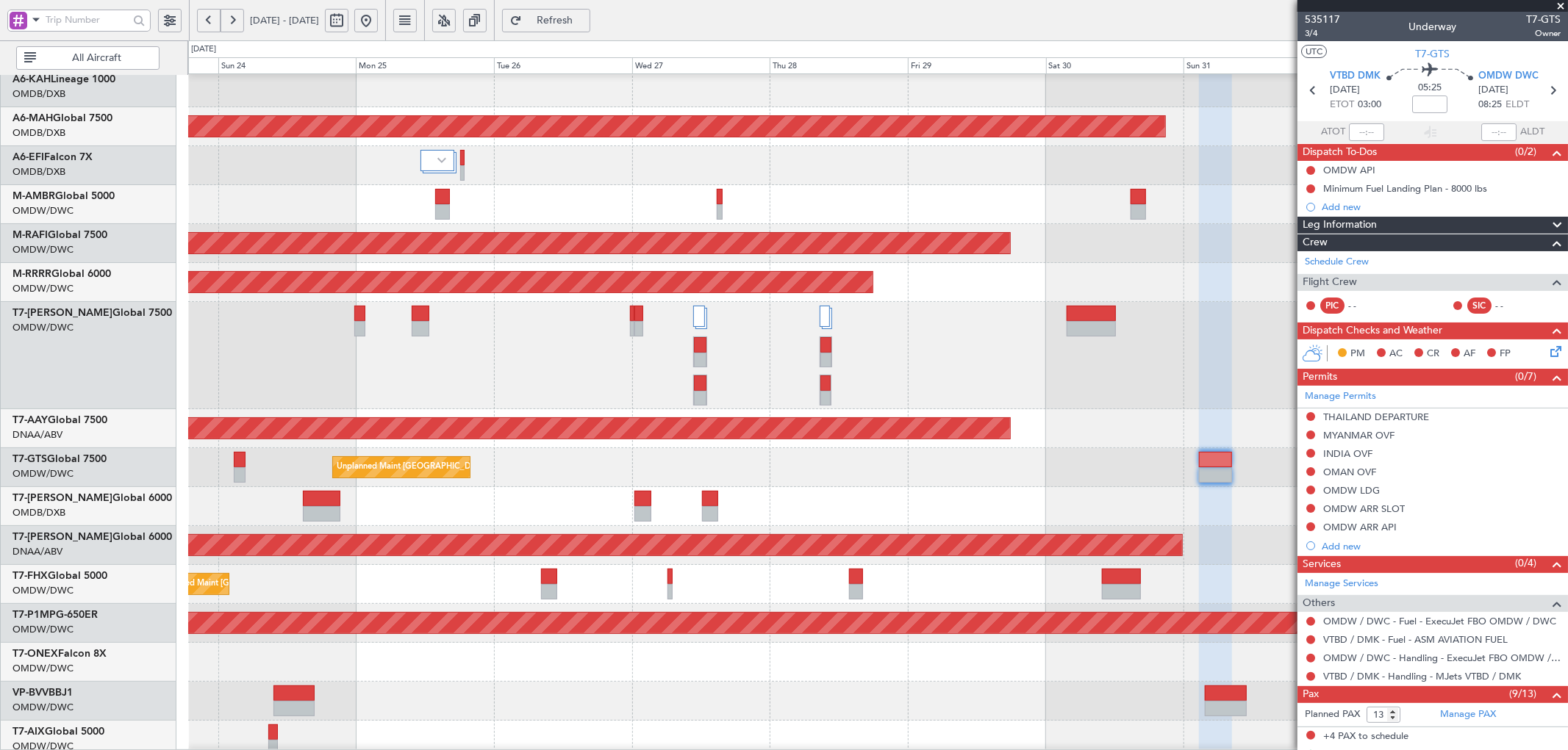
scroll to position [25, 0]
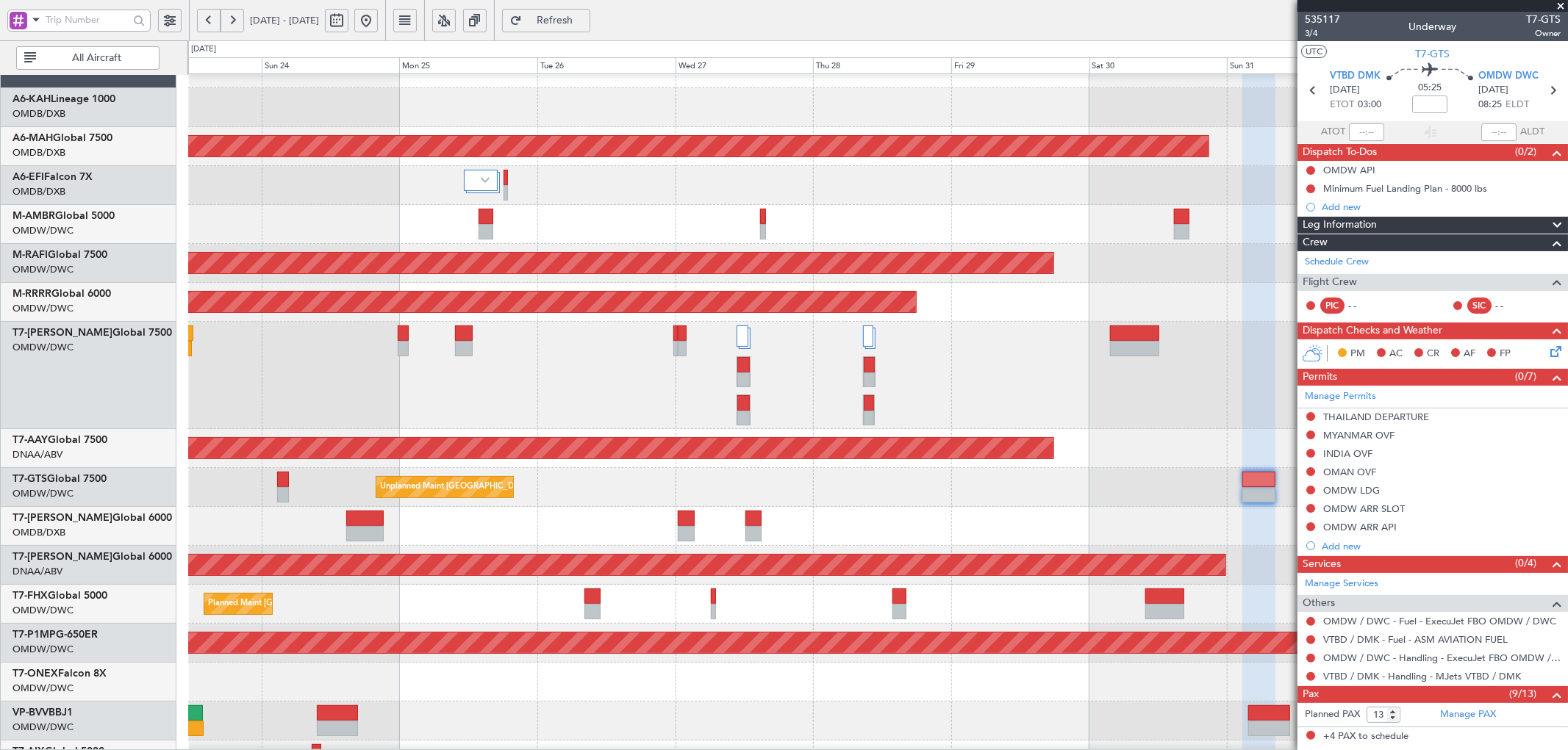
click at [589, 536] on div at bounding box center [878, 527] width 1379 height 39
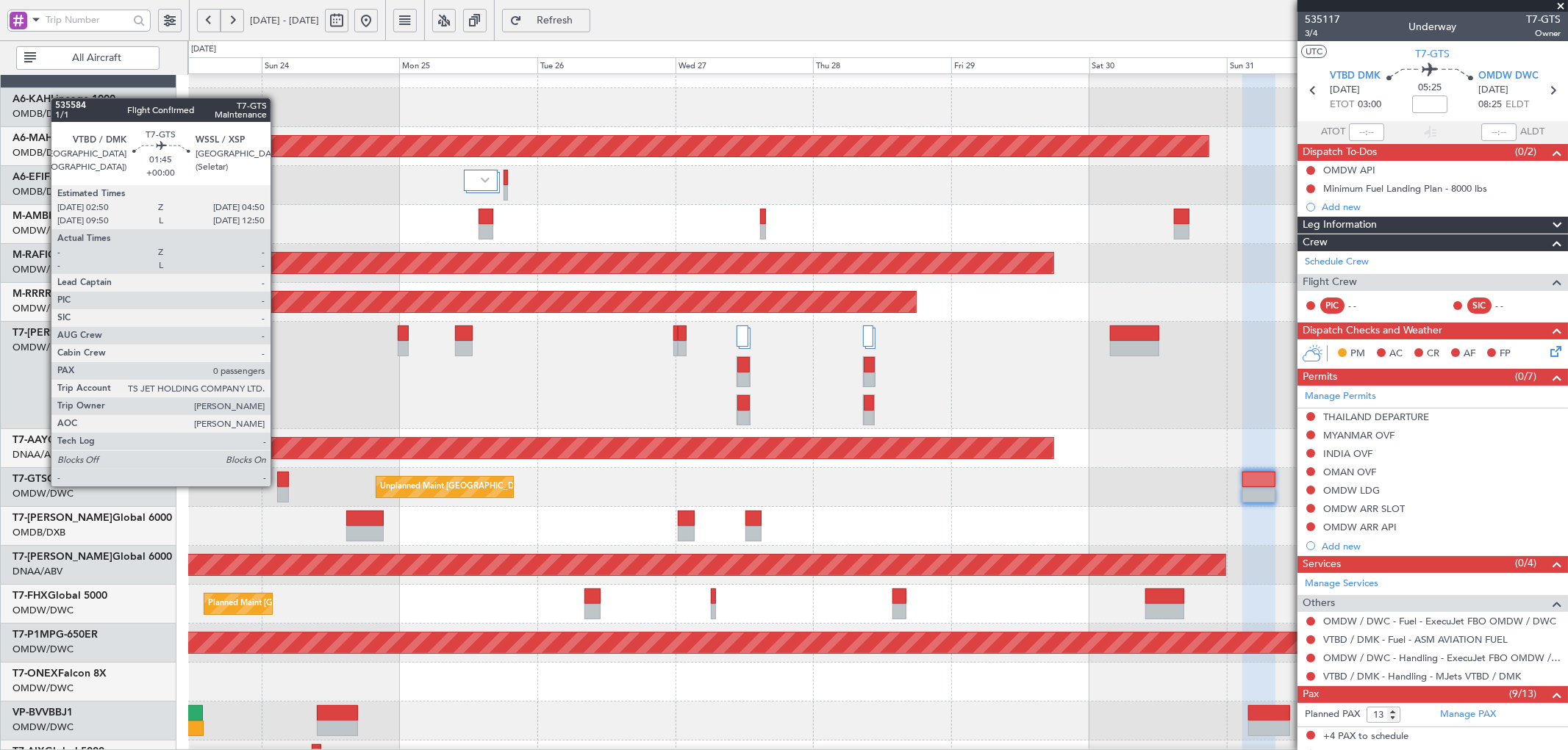
click at [278, 485] on div at bounding box center [283, 479] width 12 height 15
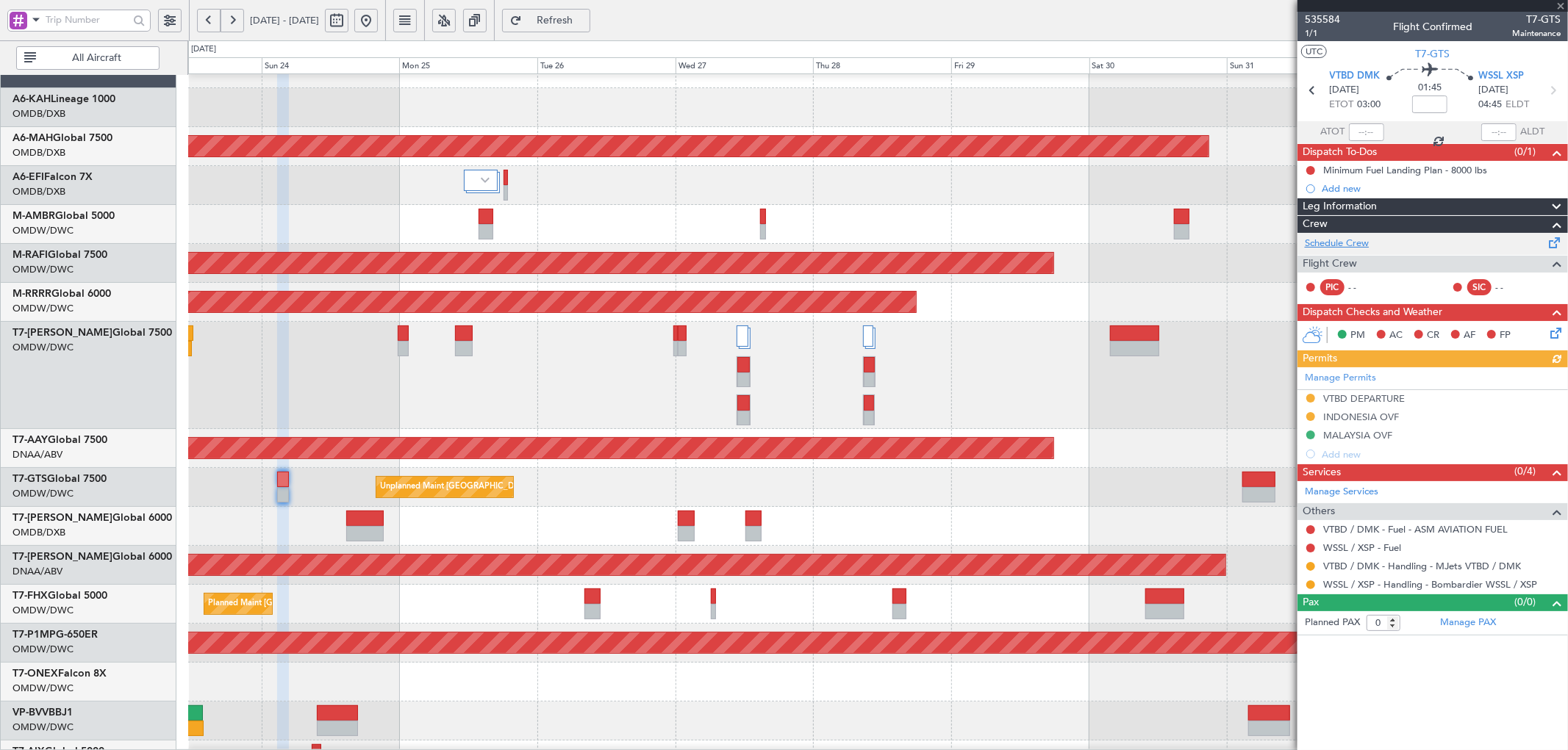
click at [1321, 244] on link "Schedule Crew" at bounding box center [1336, 244] width 64 height 15
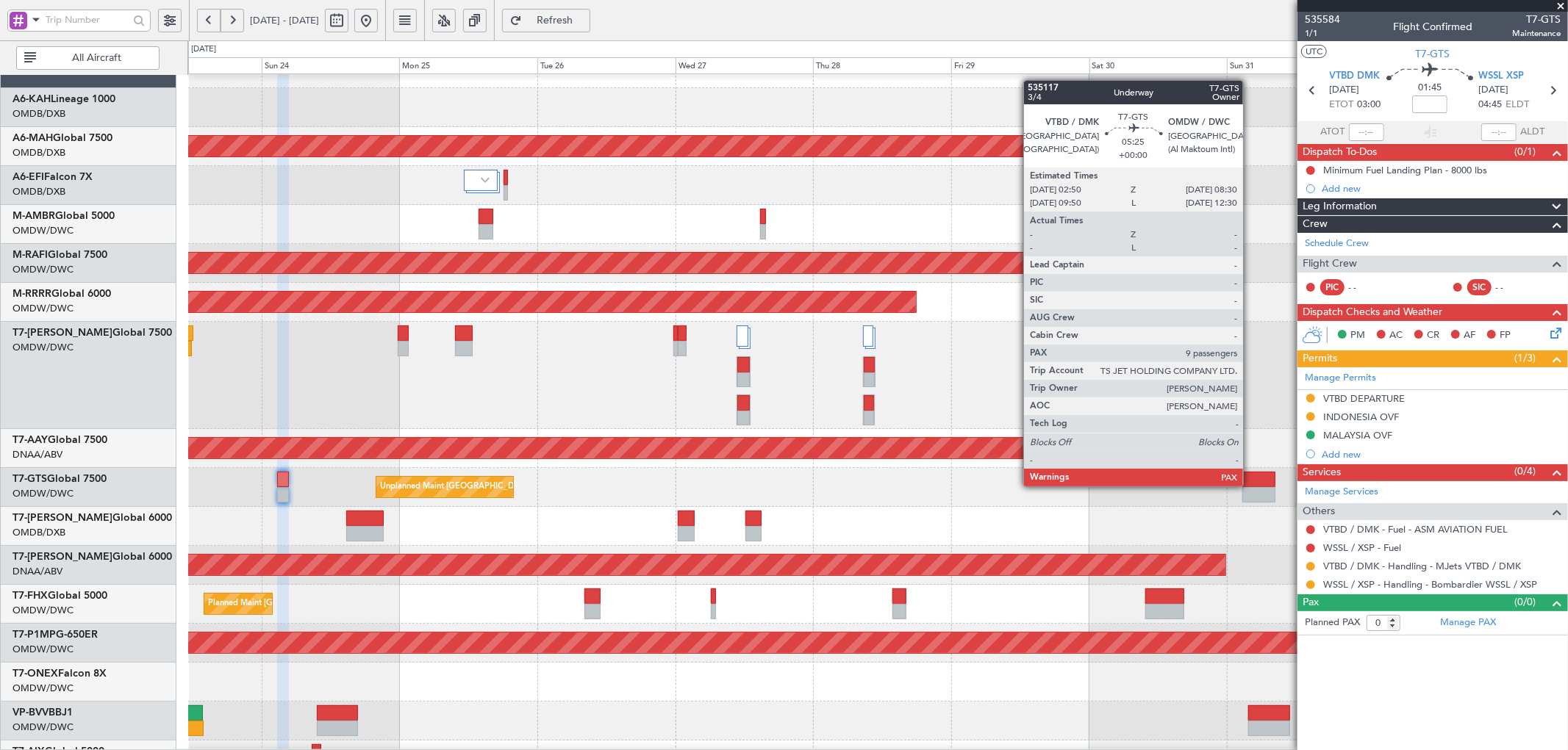
click at [1251, 485] on div at bounding box center [1259, 479] width 33 height 15
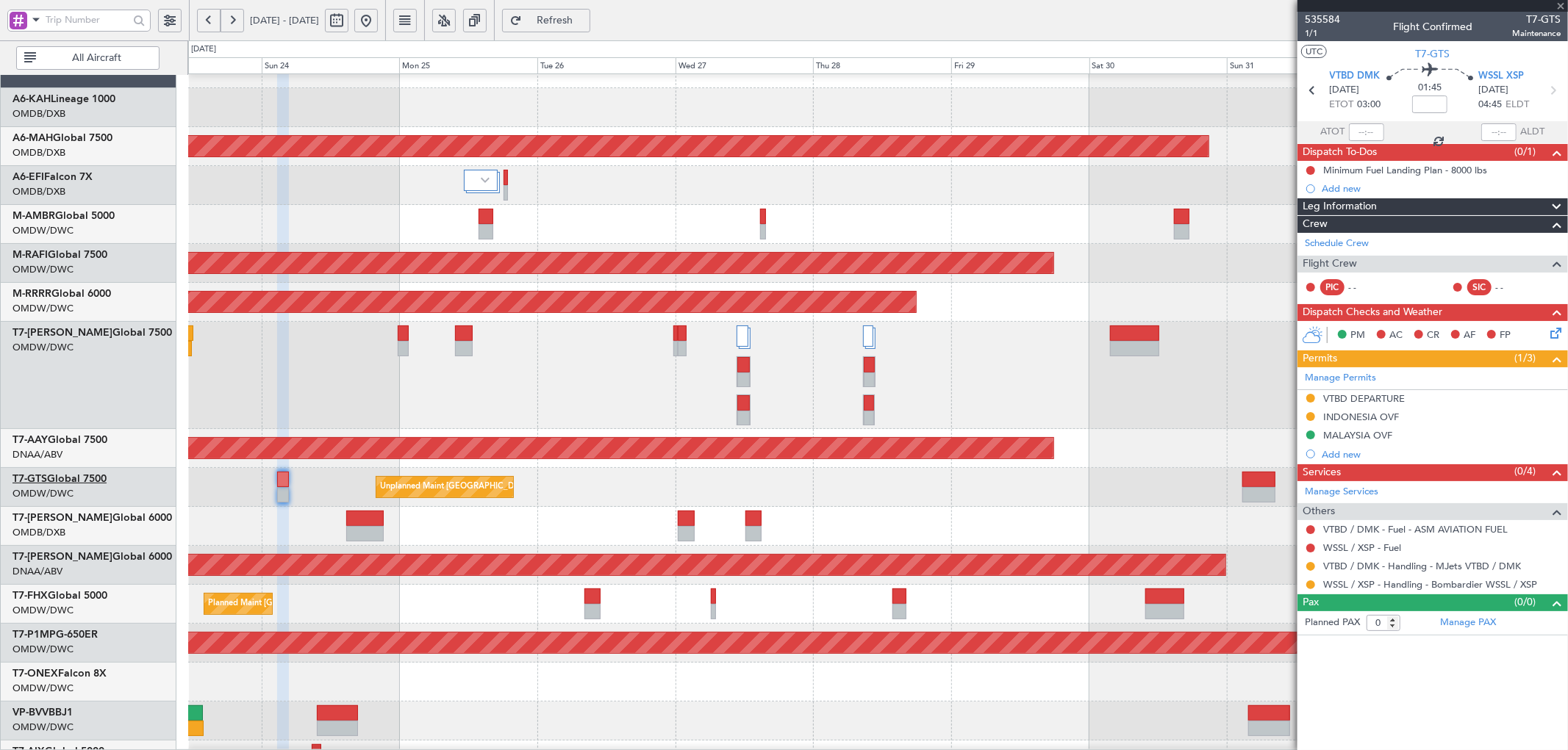
type input "13"
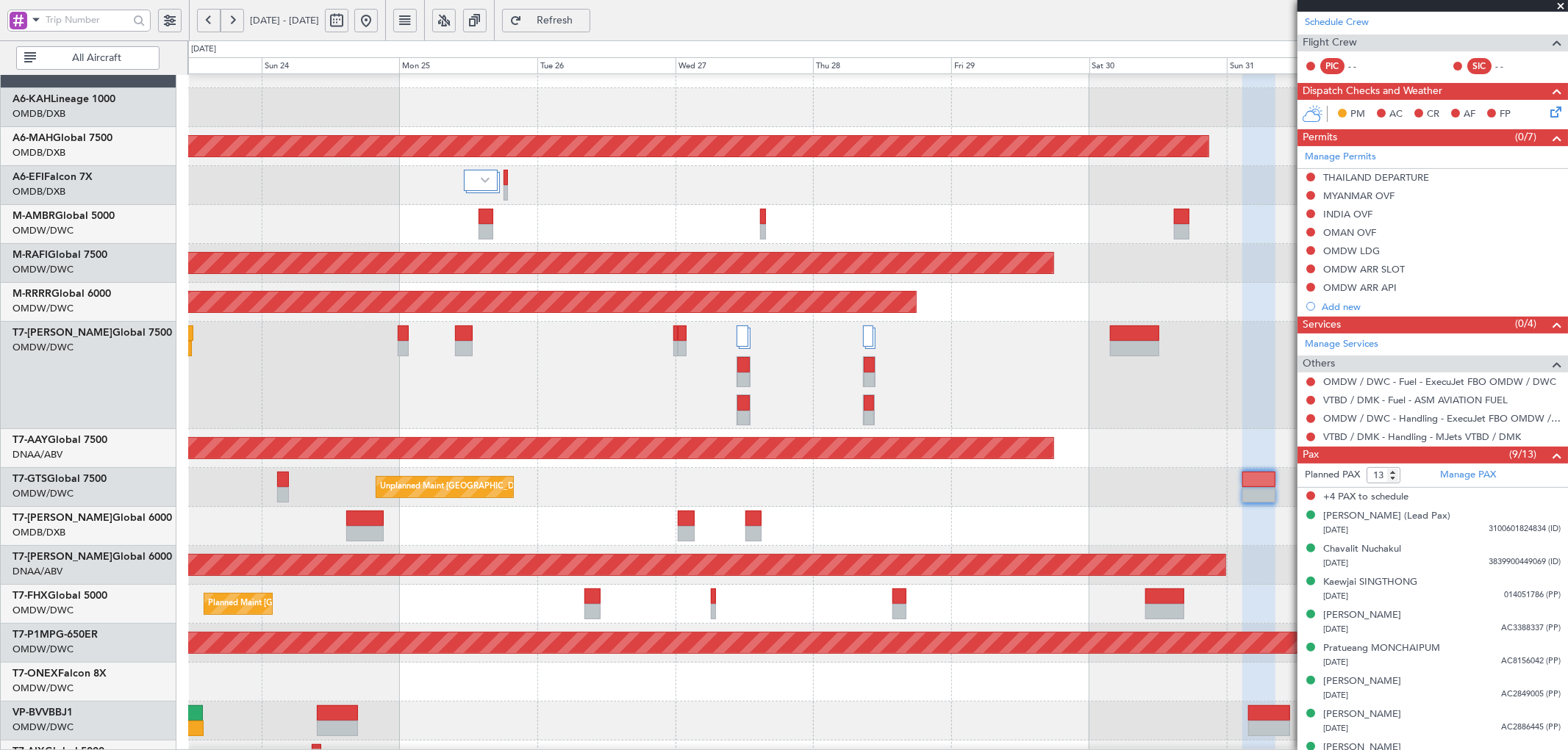
scroll to position [227, 0]
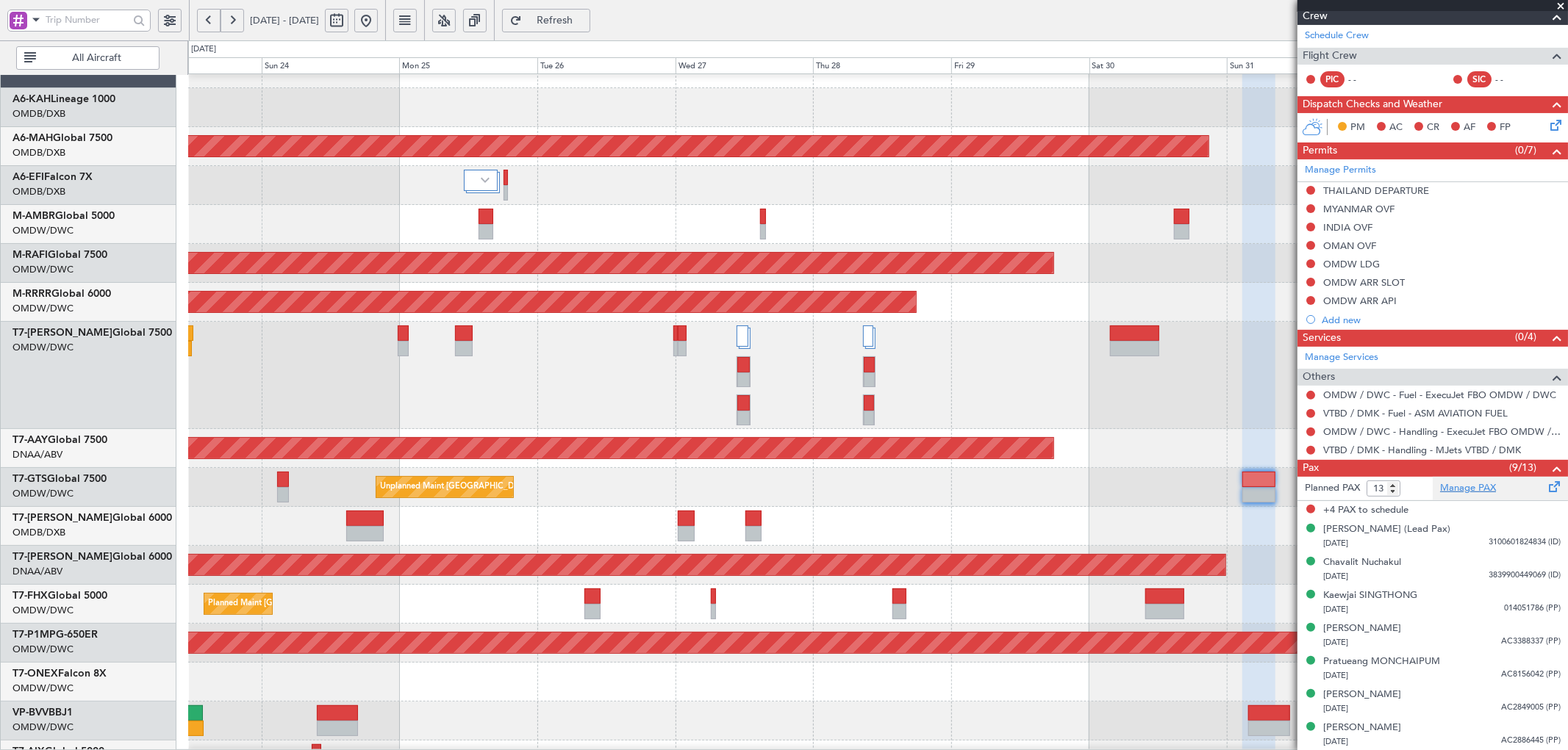
click at [1455, 489] on link "Manage PAX" at bounding box center [1468, 489] width 56 height 15
click at [590, 26] on button "Refresh" at bounding box center [546, 20] width 88 height 23
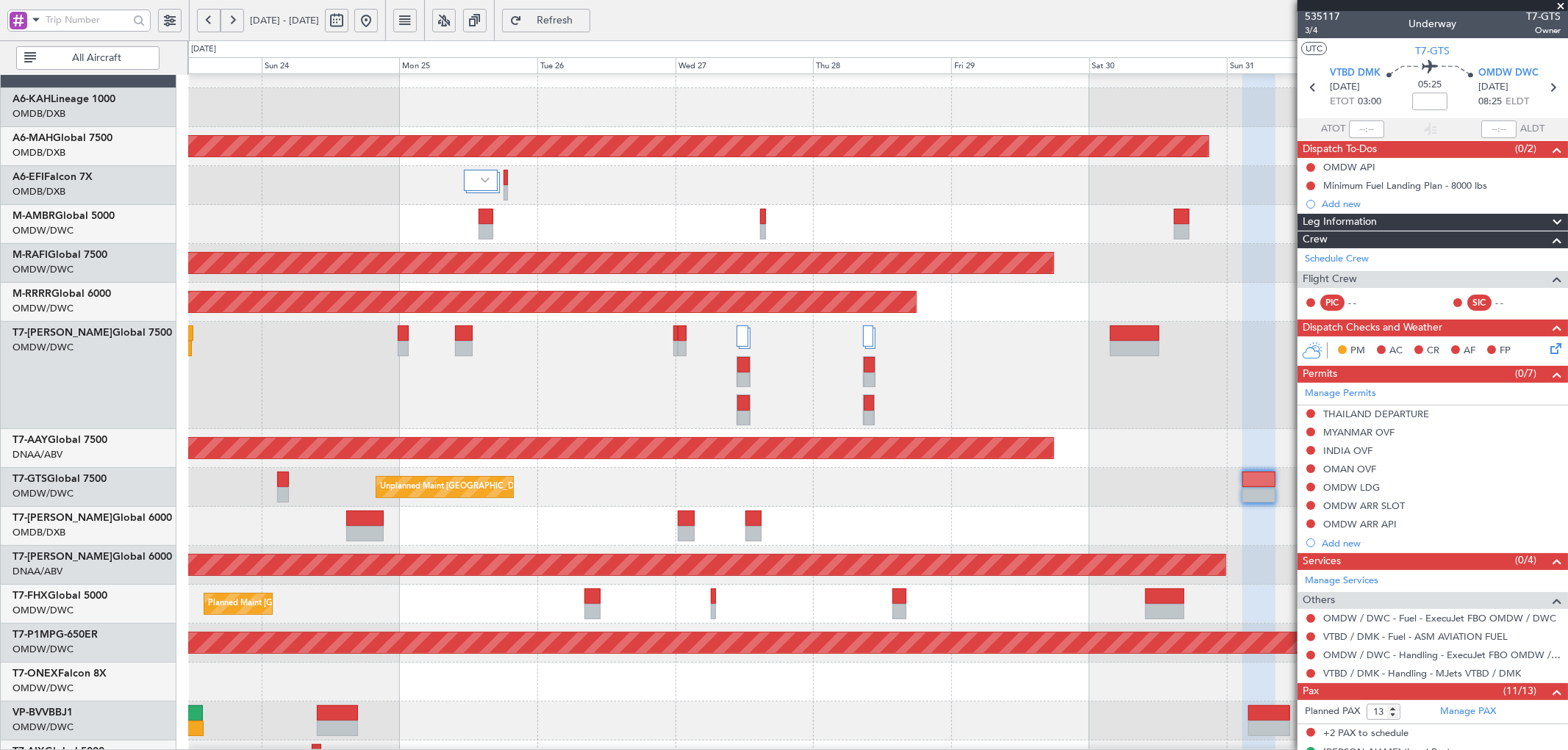
scroll to position [0, 0]
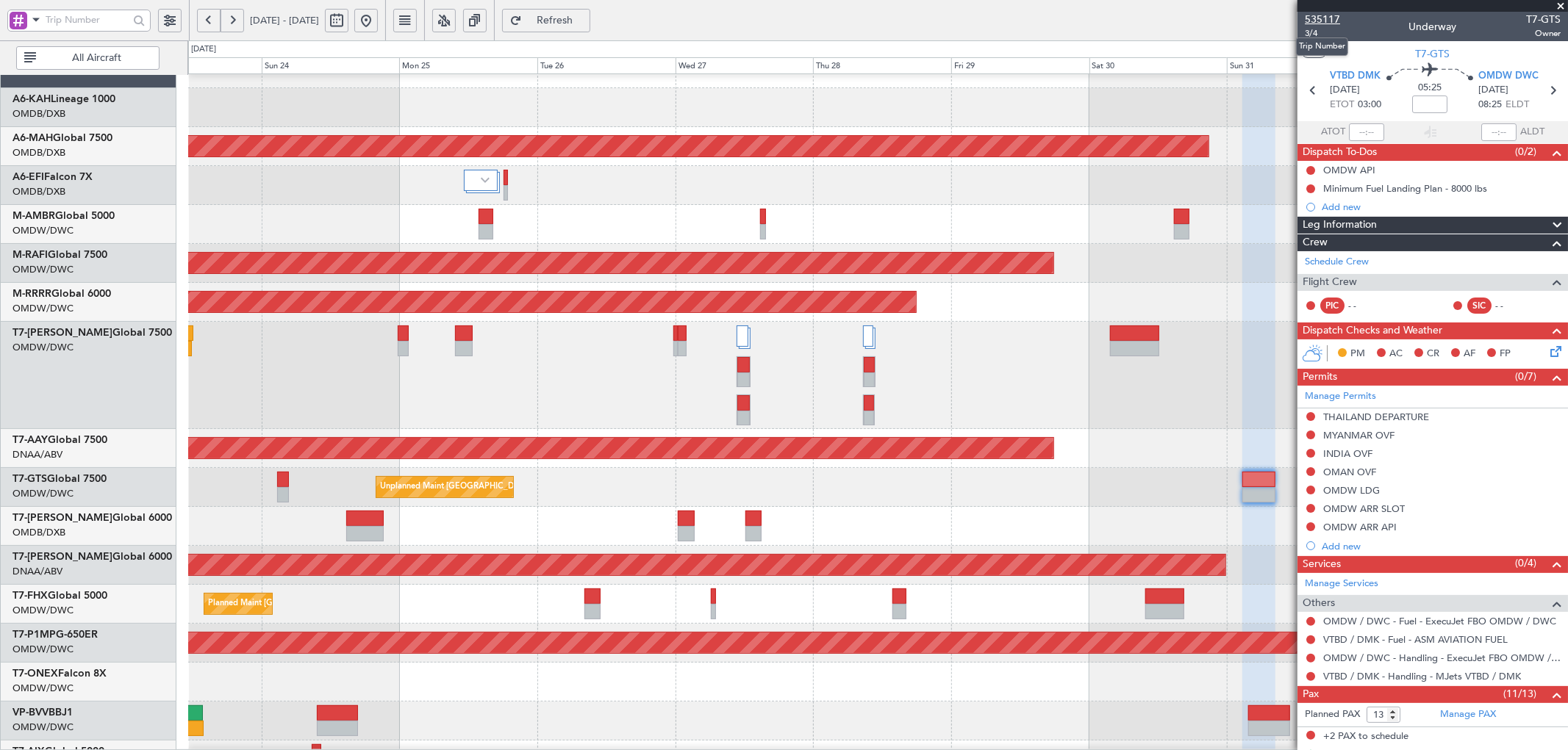
click at [1324, 16] on span "535117" at bounding box center [1323, 19] width 36 height 15
click at [585, 19] on span "Refresh" at bounding box center [555, 20] width 60 height 11
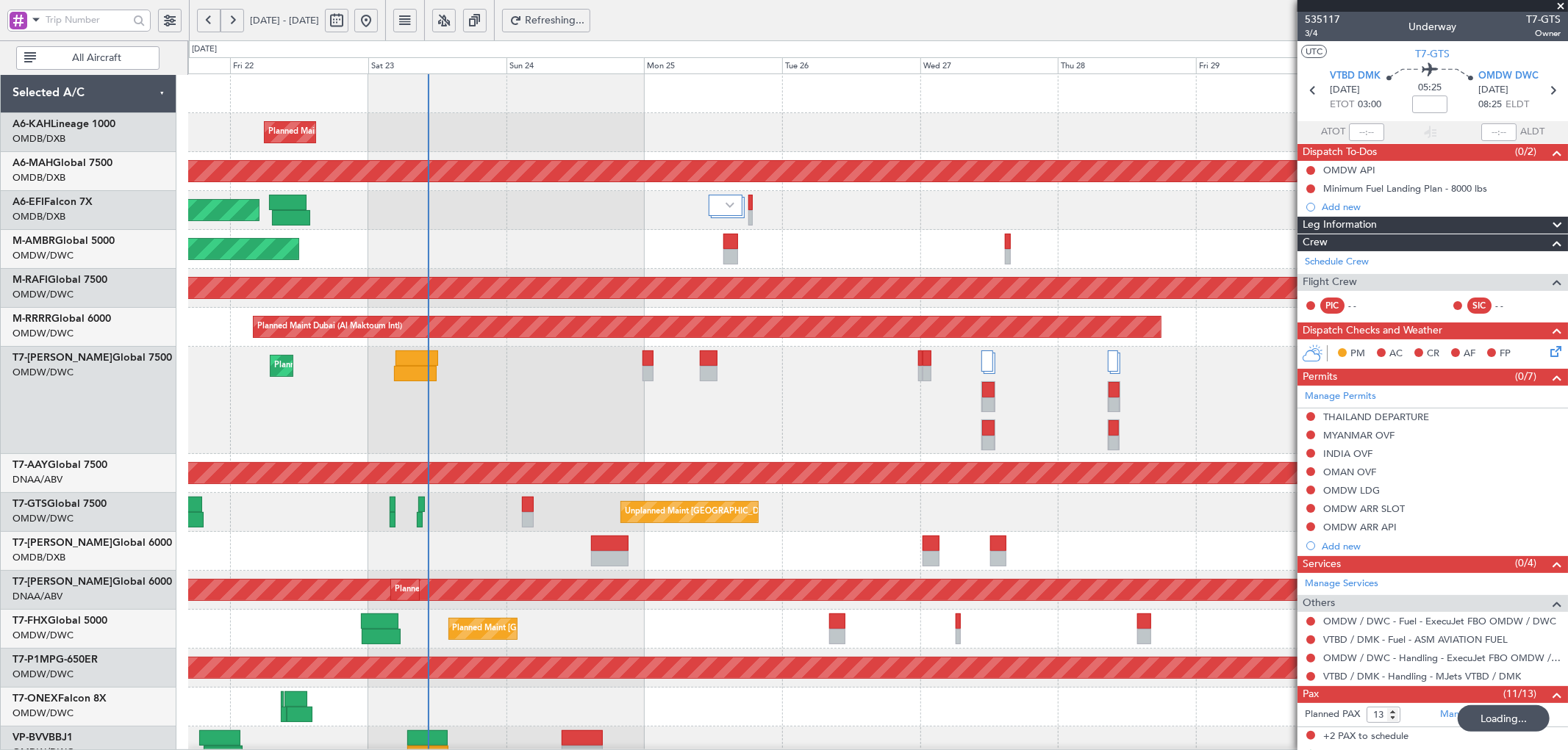
click at [686, 313] on div "Planned Maint Dubai (Al Maktoum Intl) Planned Maint Dubai (Dubai Intl) Planned …" at bounding box center [878, 537] width 1379 height 926
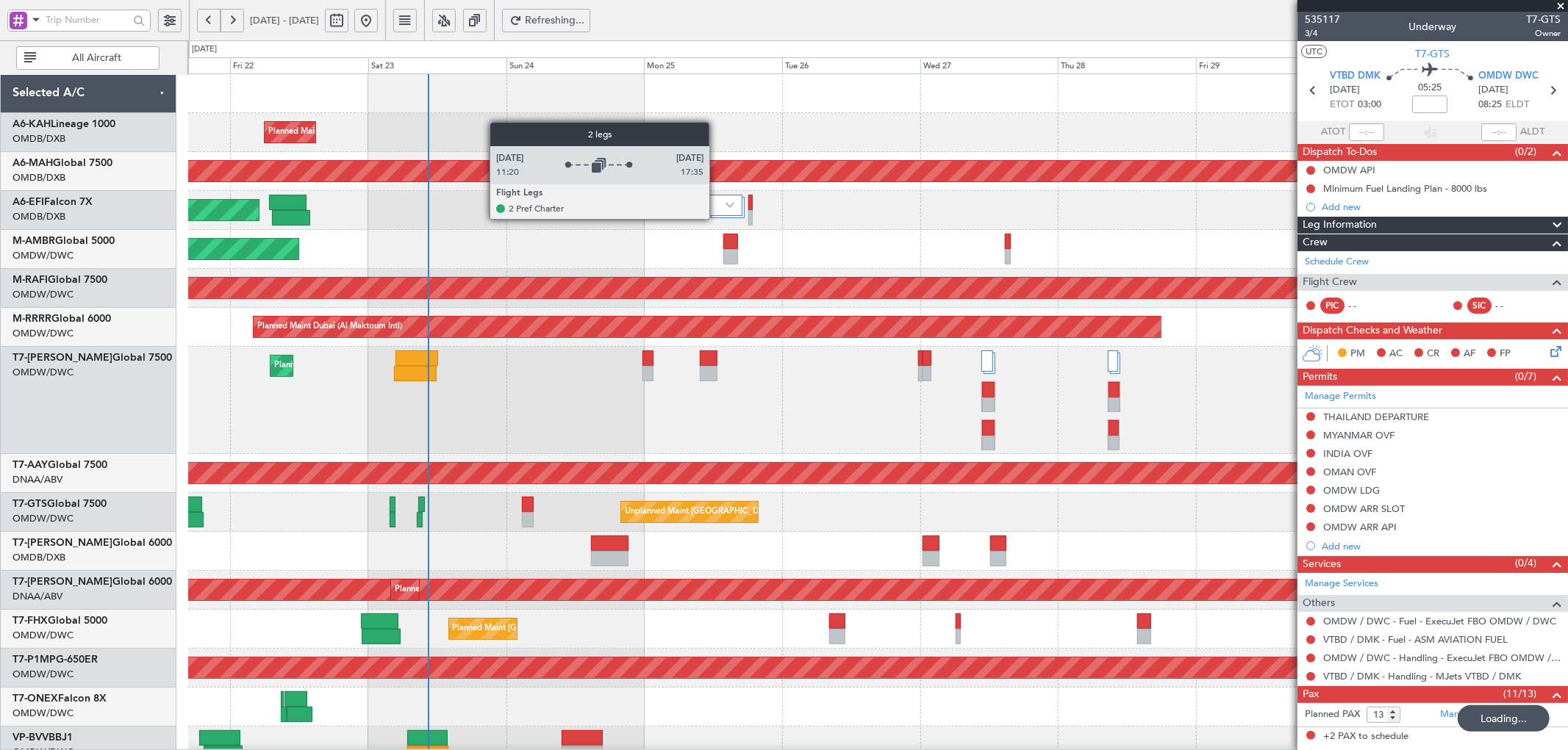
click at [717, 218] on div at bounding box center [727, 210] width 36 height 31
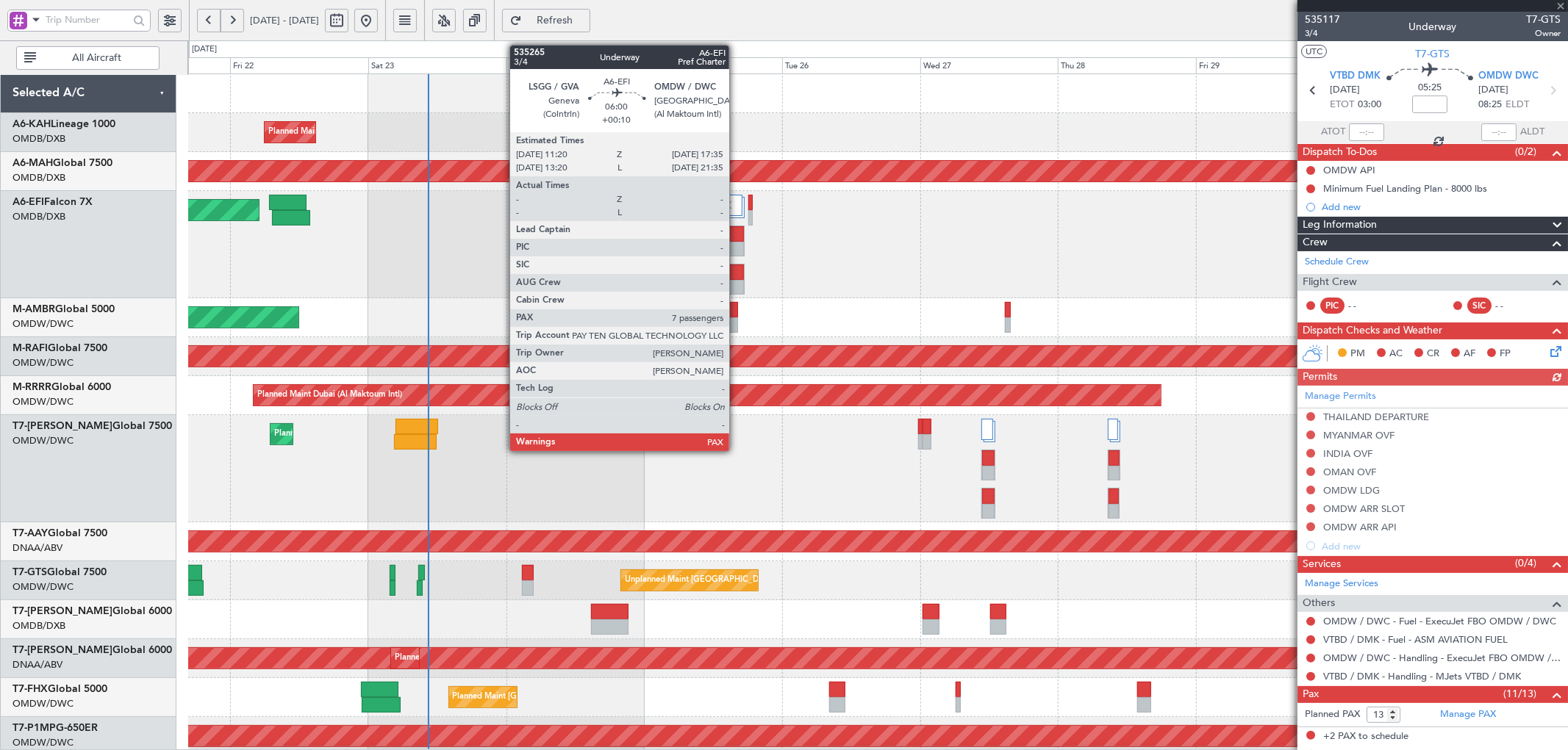
click at [737, 274] on div at bounding box center [726, 272] width 35 height 15
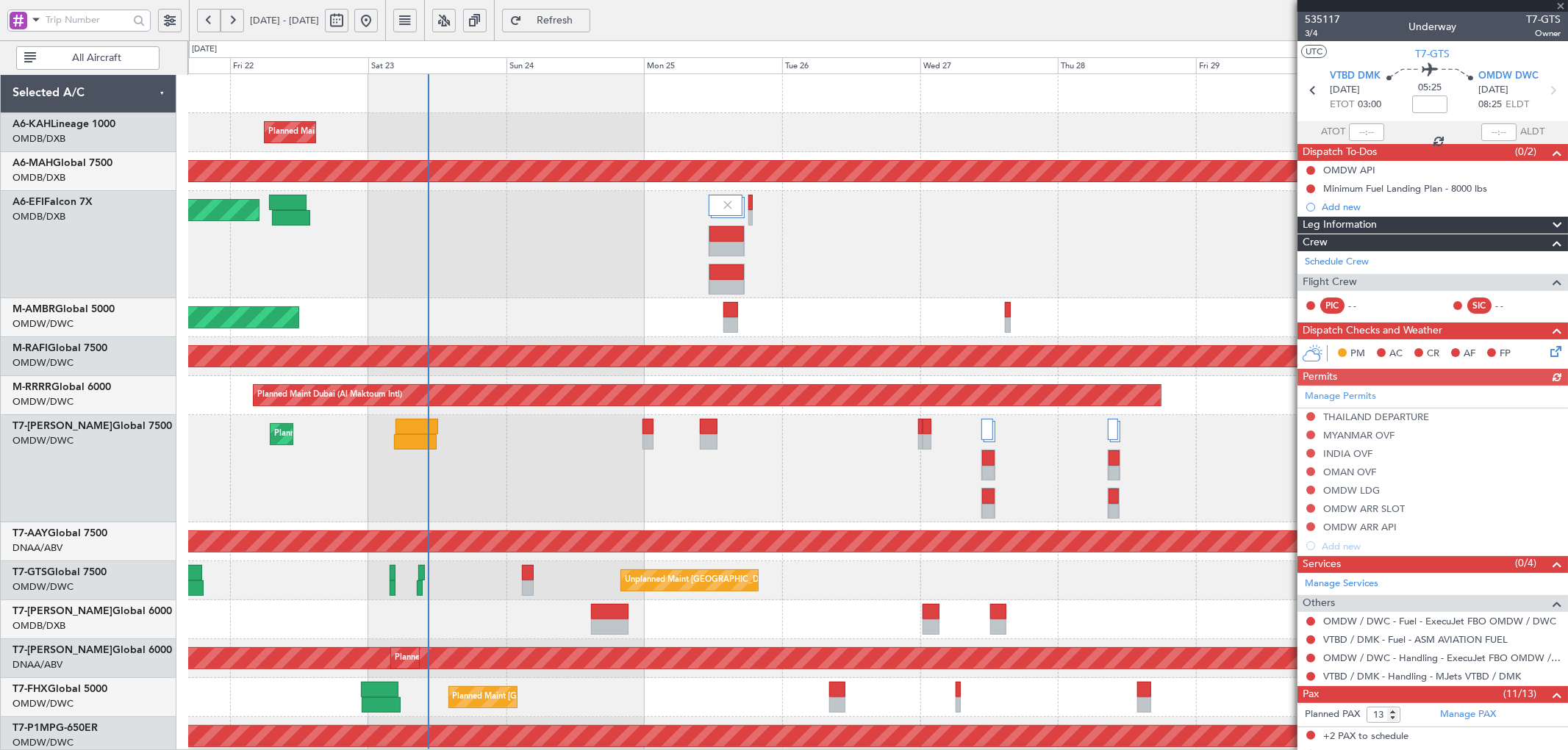
type input "+00:10"
type input "7"
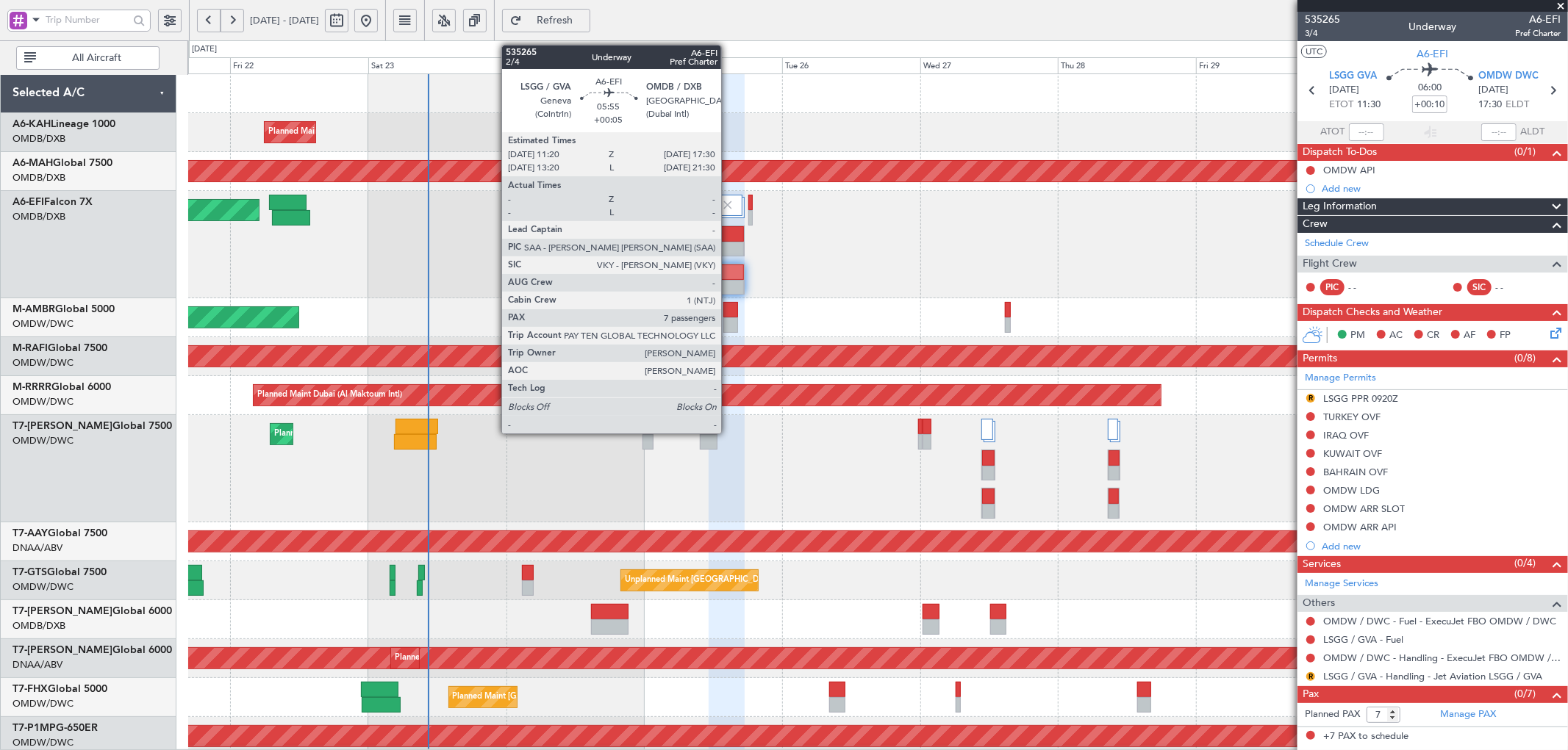
click at [729, 244] on div at bounding box center [726, 249] width 35 height 15
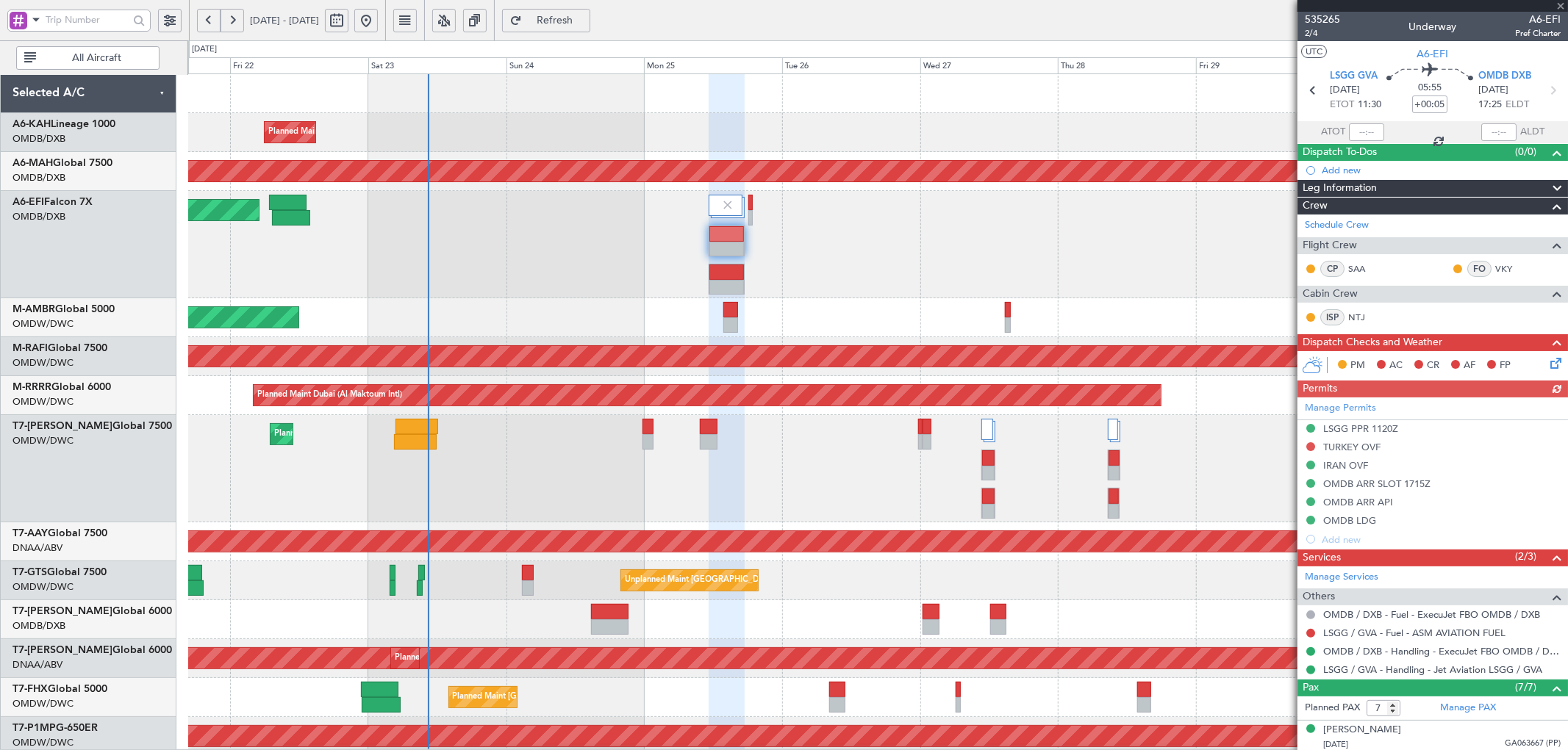
click at [1343, 446] on div "Manage Permits LSGG PPR 1120Z TURKEY OVF IRAN OVF OMDB ARR SLOT 1715Z OMDB ARR …" at bounding box center [1433, 472] width 270 height 151
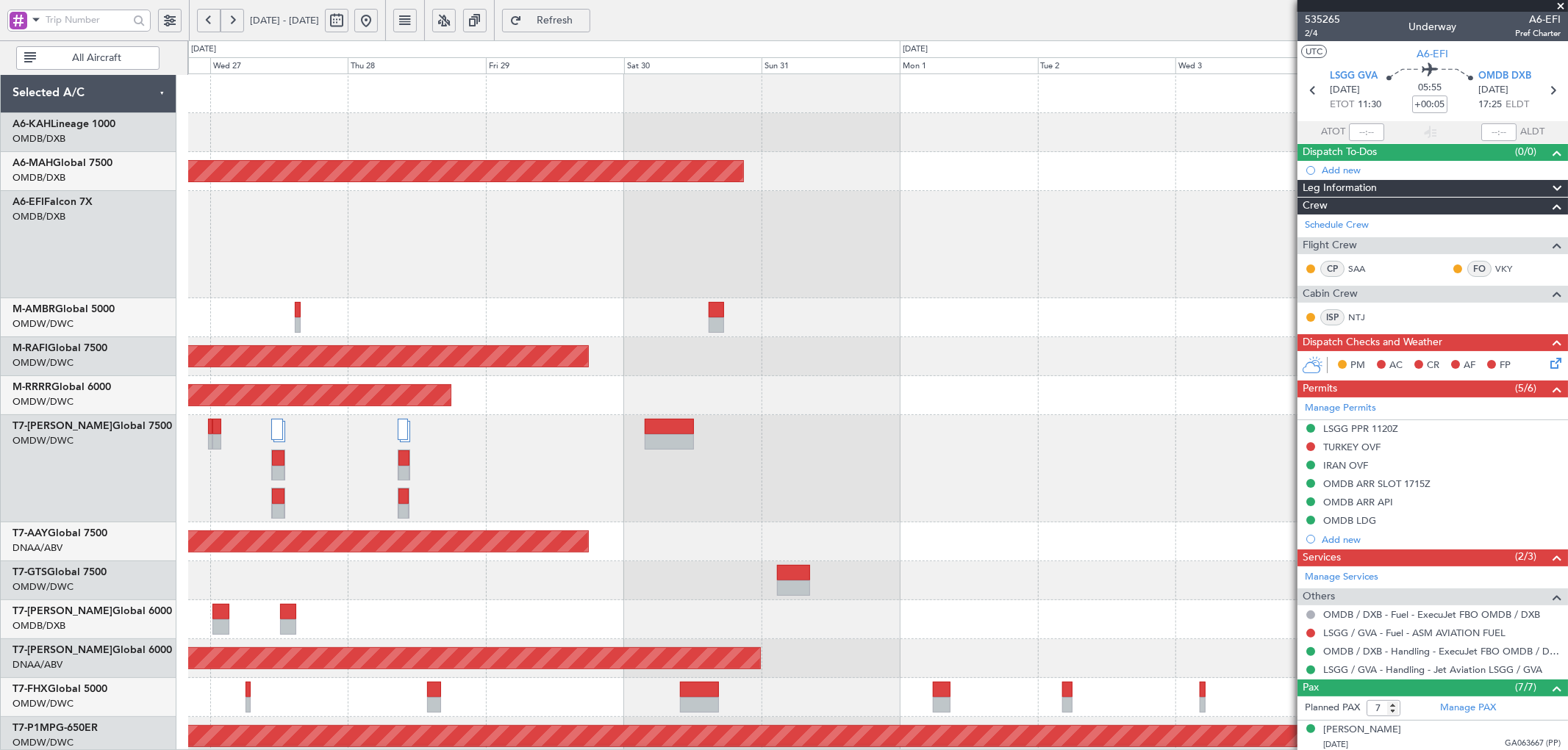
click at [200, 435] on div "Planned Maint Dubai (Dubai Intl) Planned Maint Dubai (Al Maktoum Intl) Planned …" at bounding box center [878, 571] width 1379 height 994
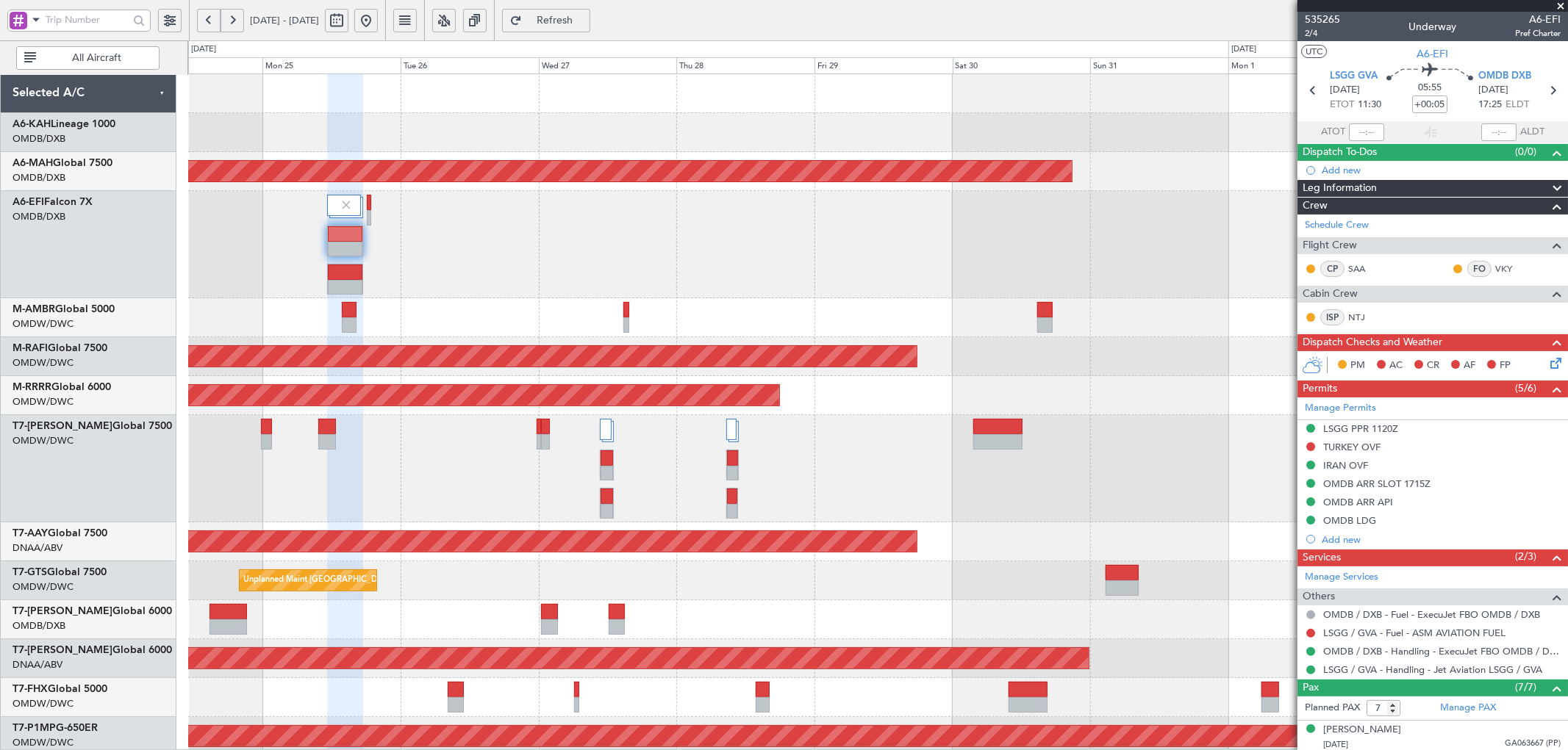
click at [755, 493] on div "Planned Maint Dubai (Al Maktoum Intl)" at bounding box center [878, 468] width 1379 height 108
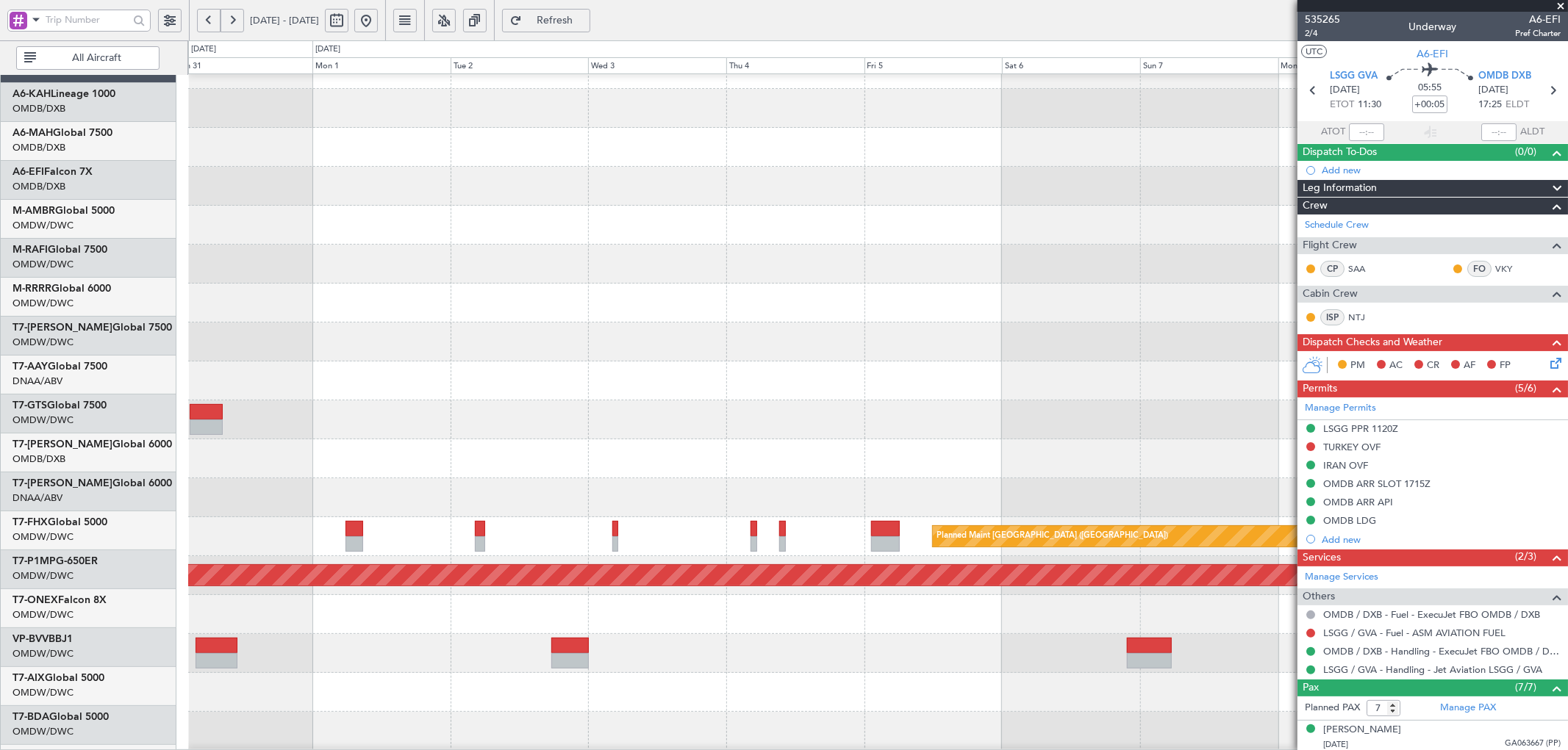
scroll to position [24, 0]
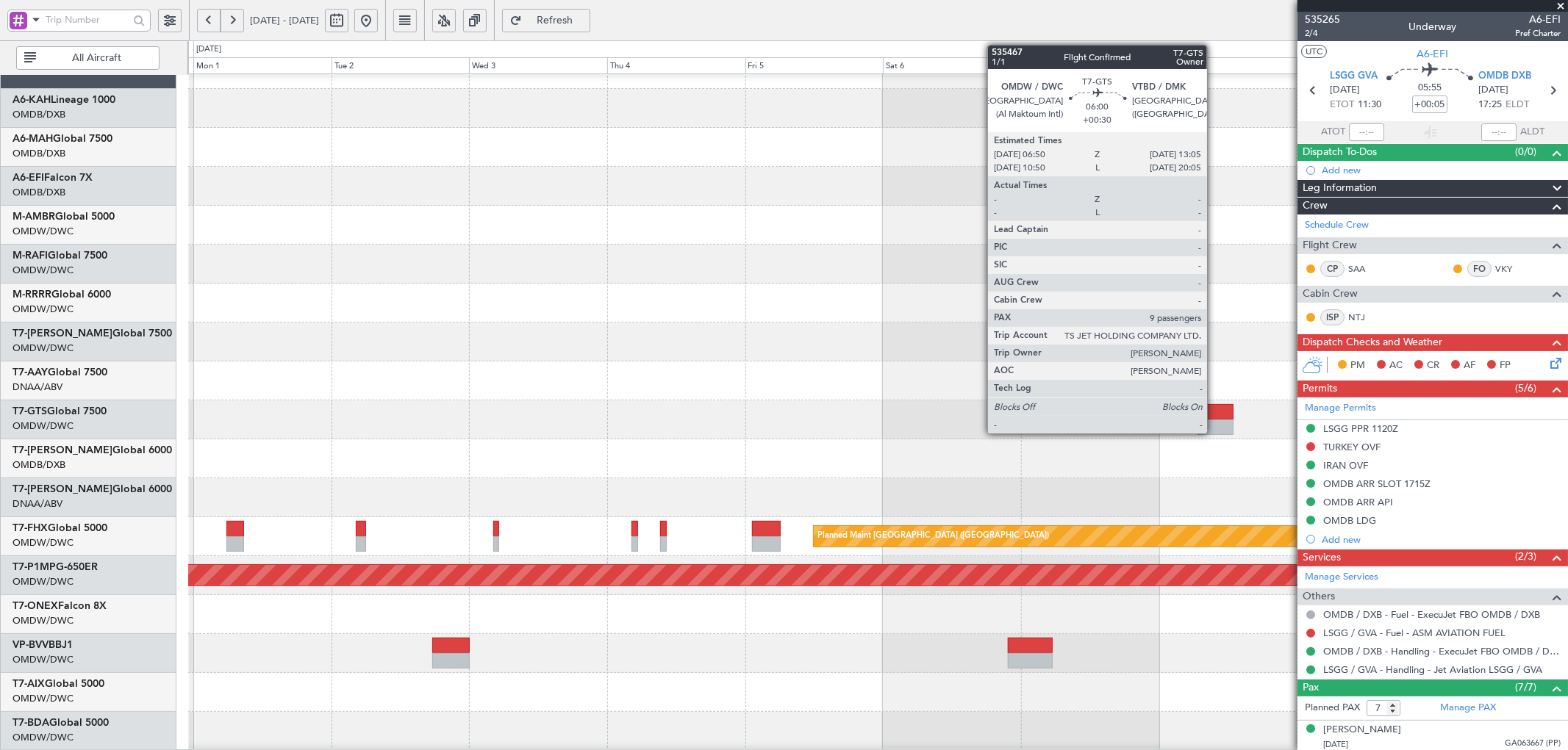
click at [1214, 412] on div at bounding box center [1216, 412] width 36 height 15
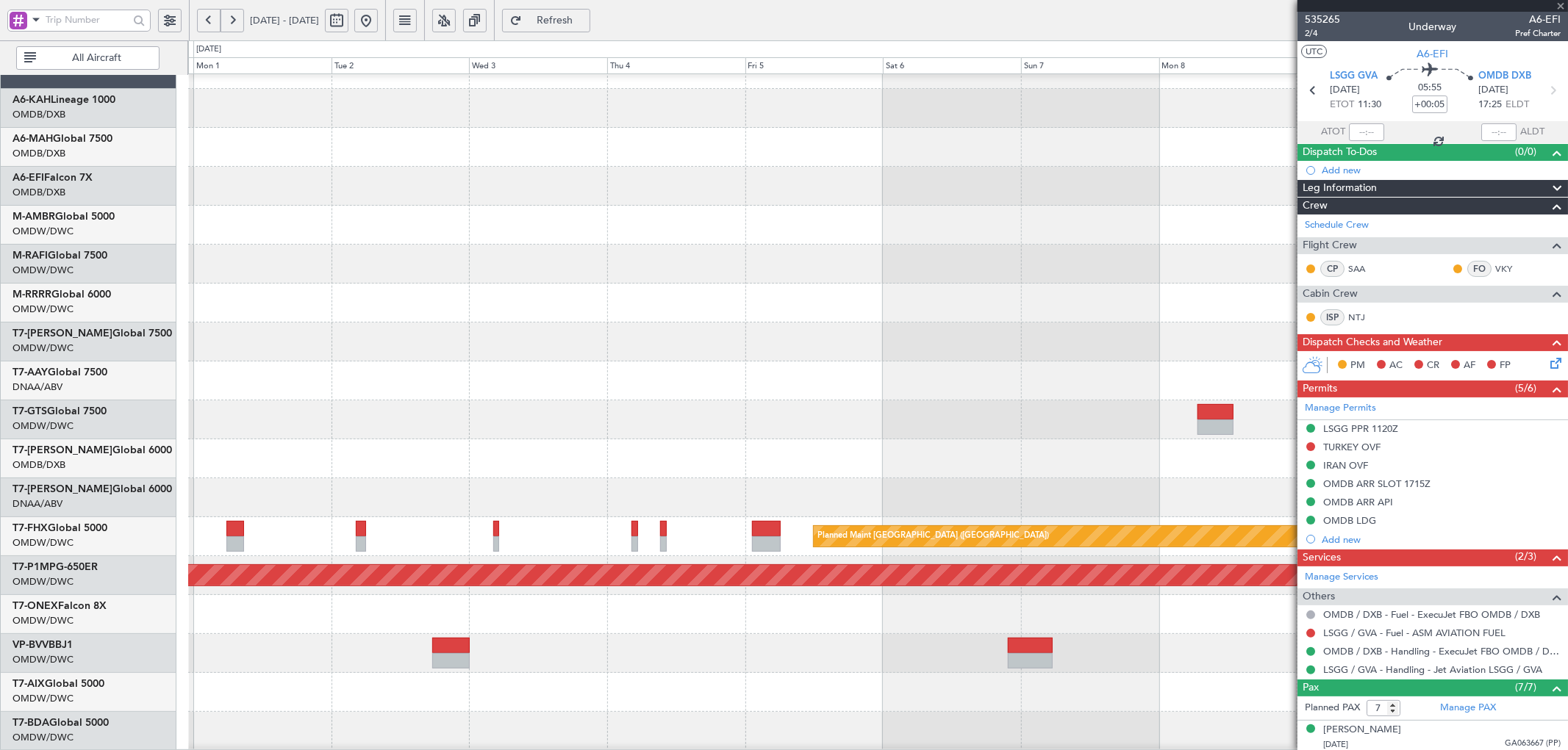
type input "+00:30"
type input "9"
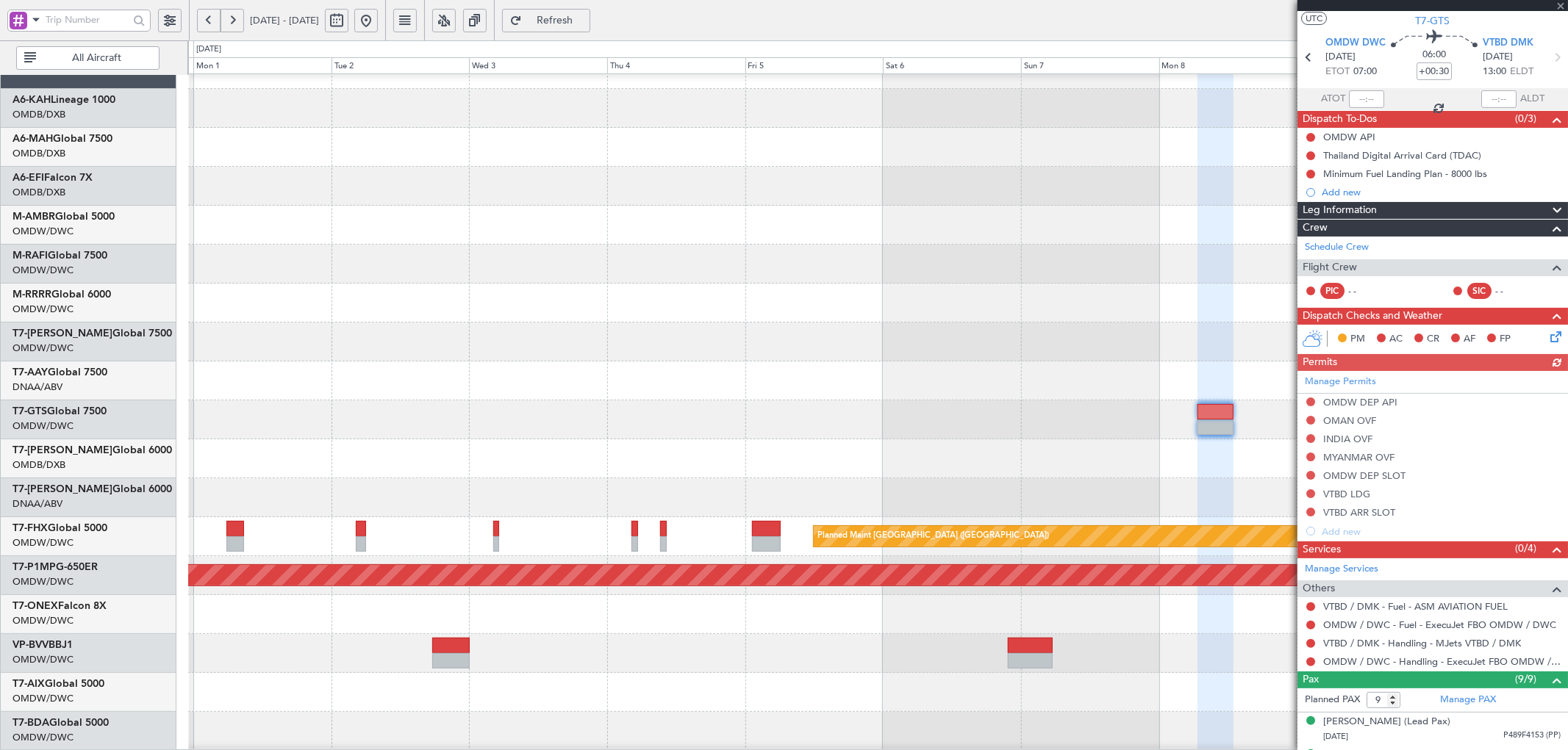
scroll to position [54, 0]
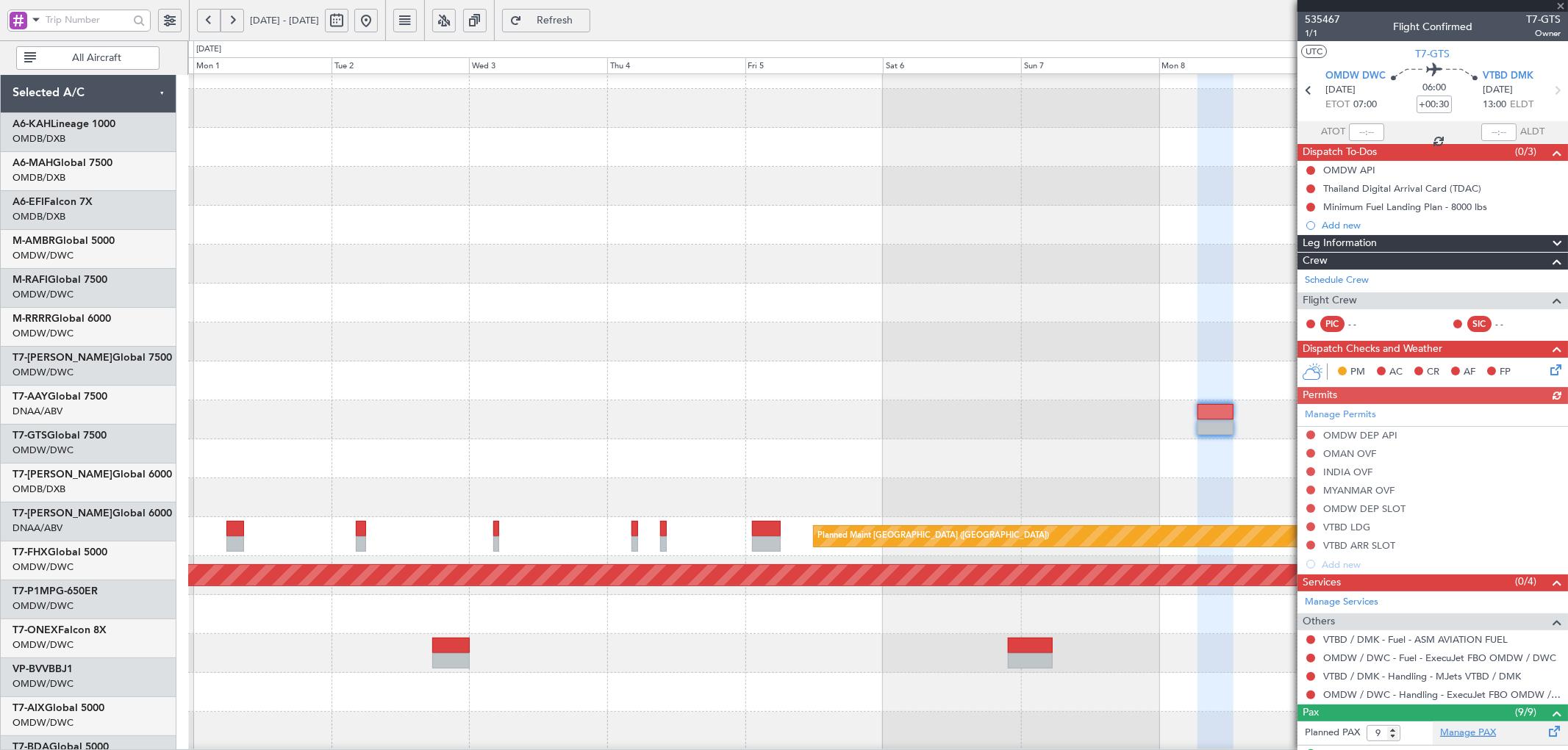
scroll to position [54, 0]
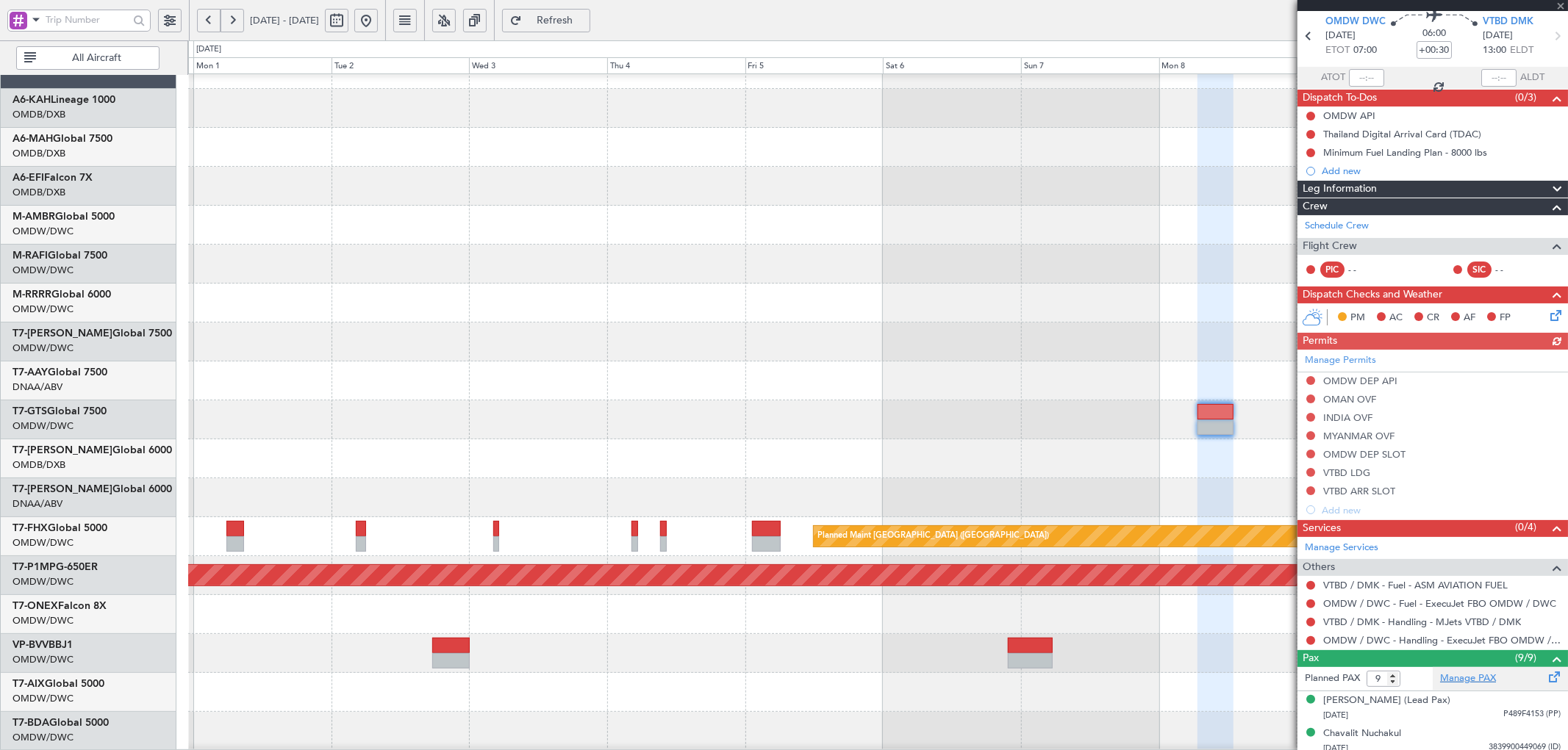
click at [1457, 678] on link "Manage PAX" at bounding box center [1468, 679] width 56 height 15
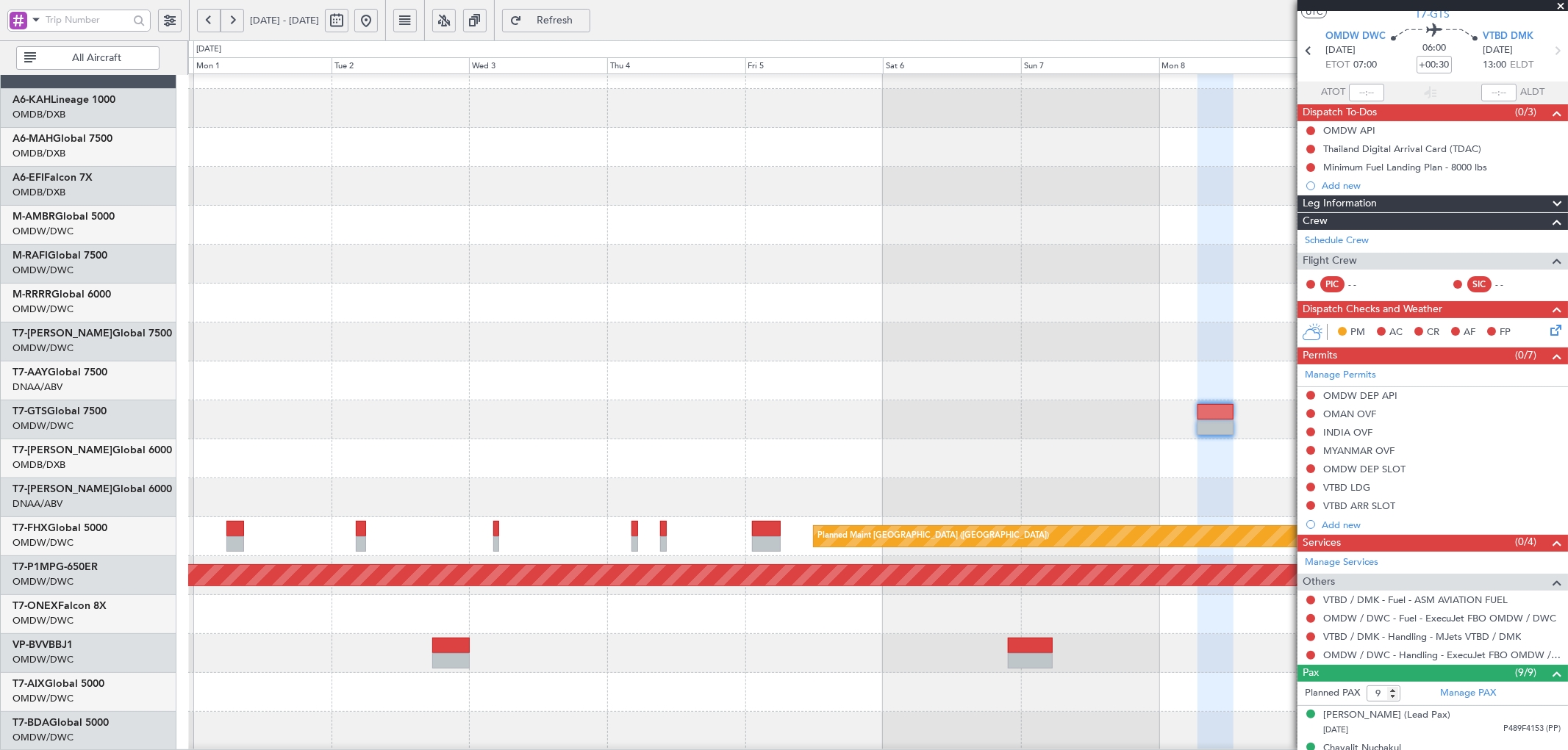
scroll to position [0, 0]
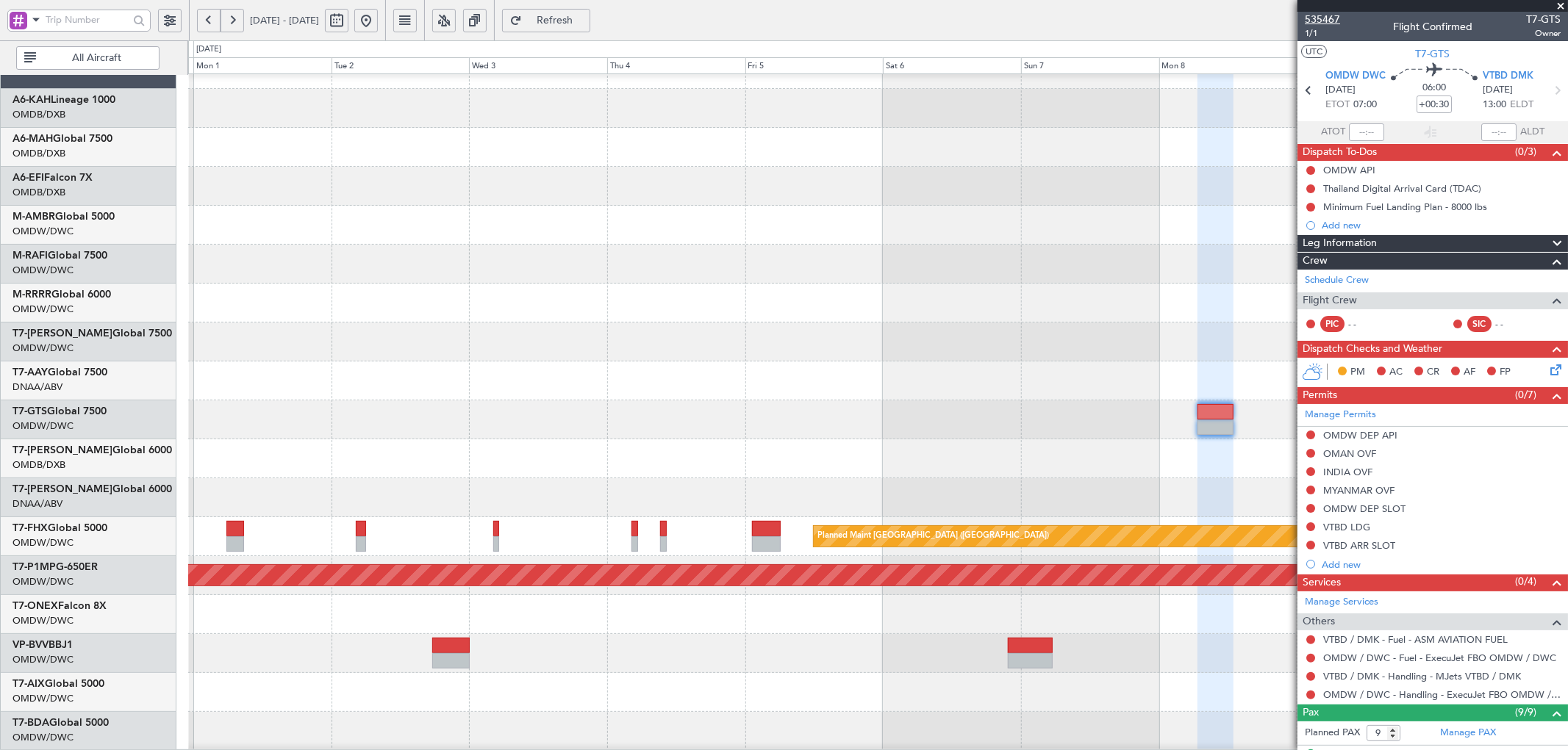
click at [1329, 15] on span "535467" at bounding box center [1323, 19] width 36 height 15
type input "11"
click at [590, 11] on button "Refresh" at bounding box center [546, 20] width 88 height 23
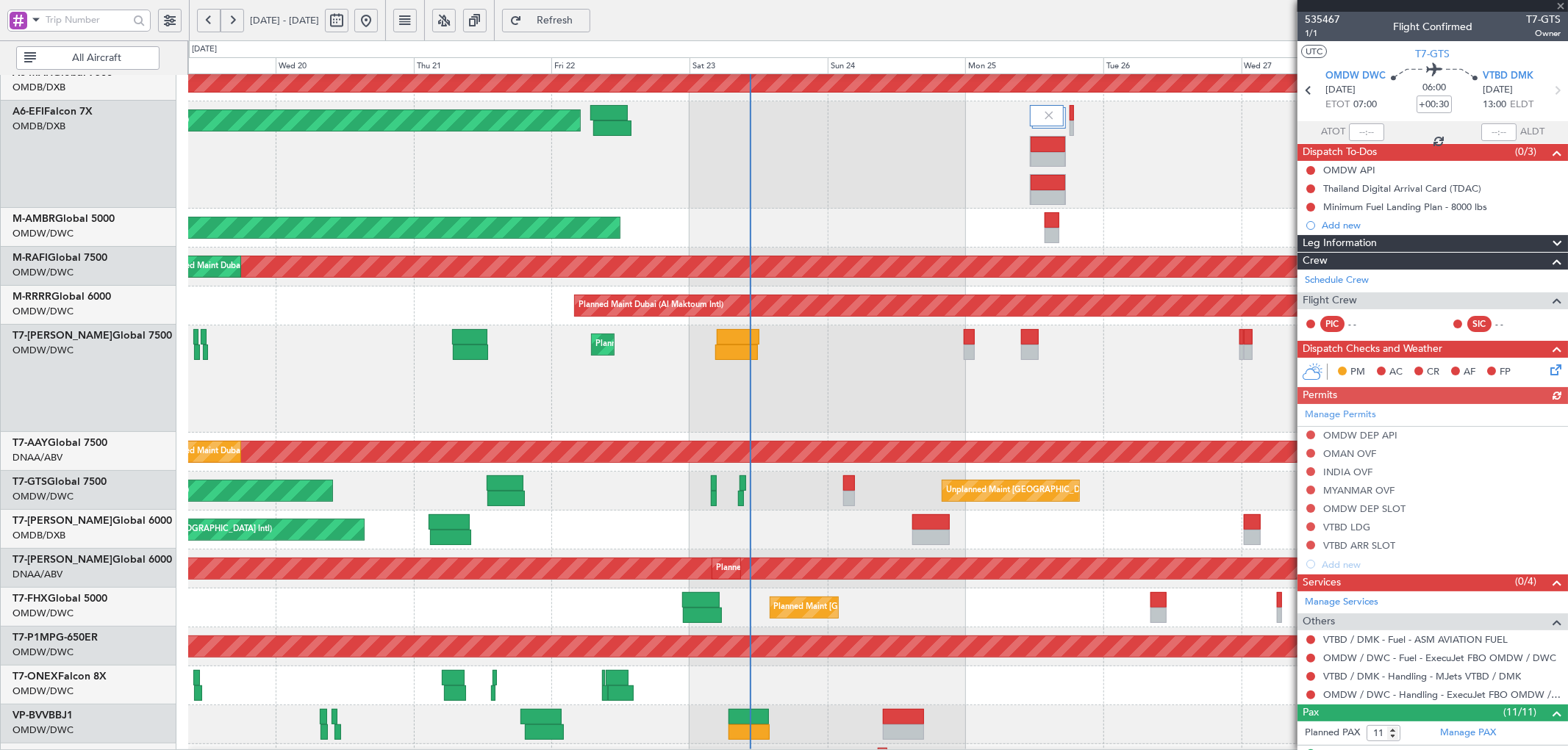
scroll to position [85, 0]
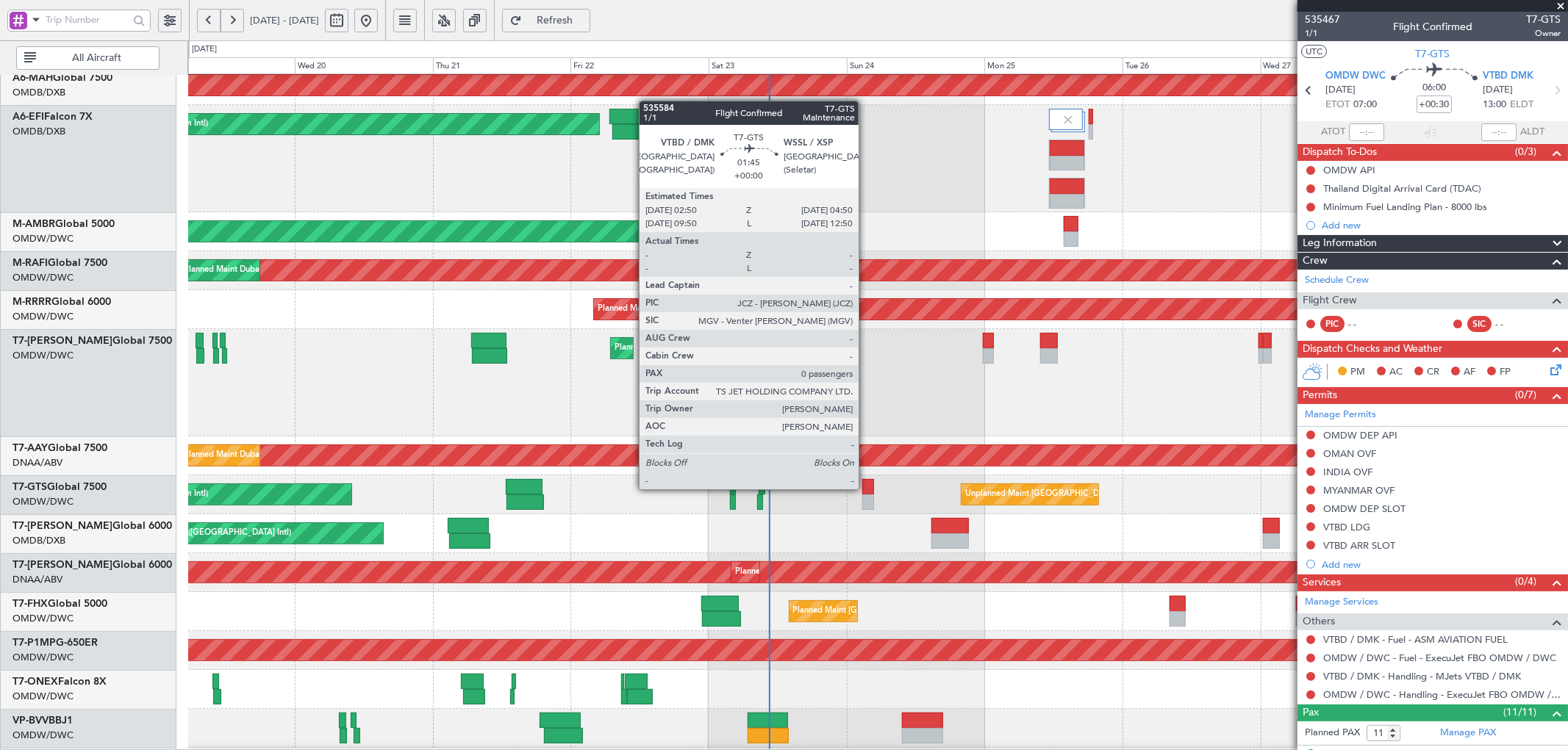
click at [866, 488] on div at bounding box center [868, 486] width 12 height 15
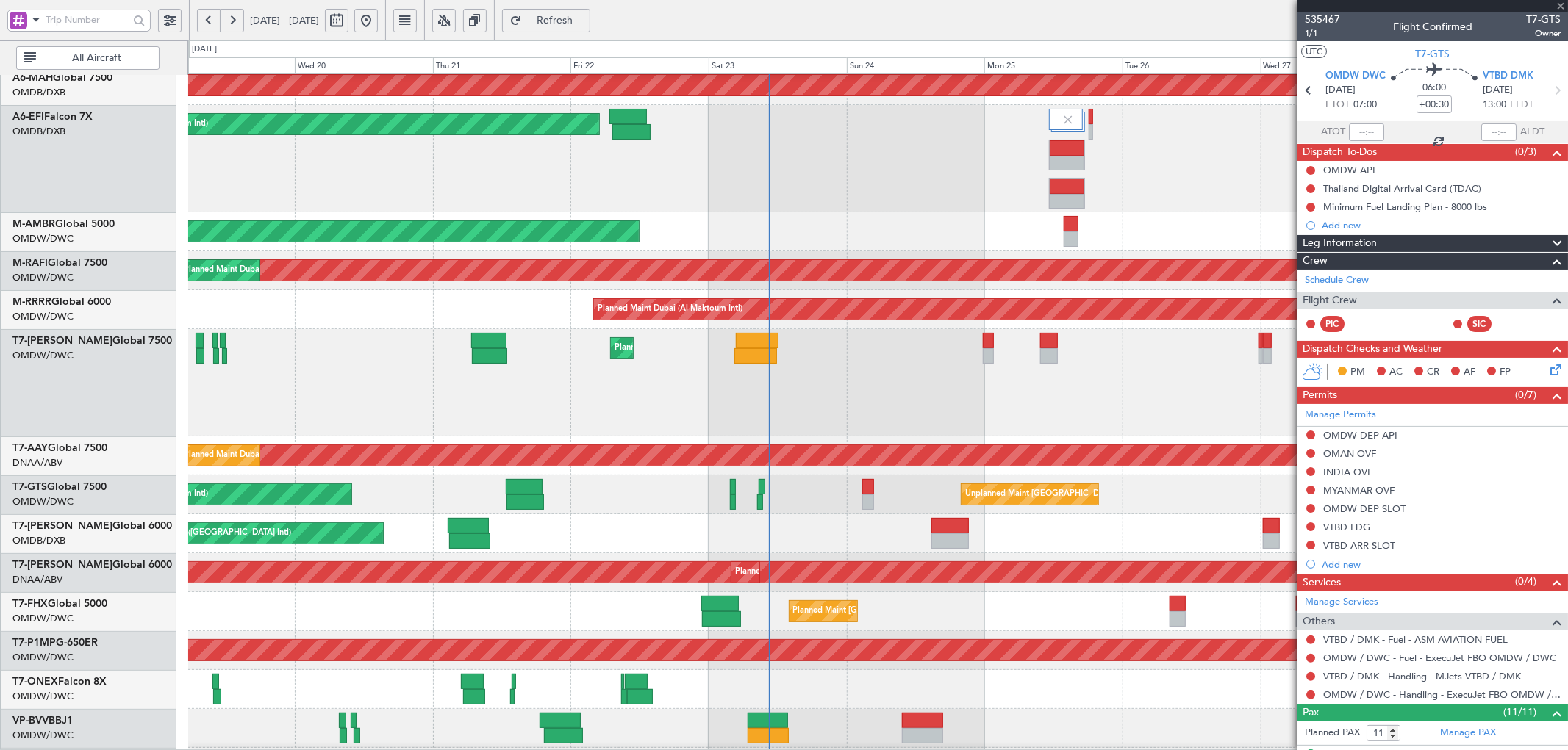
type input "0"
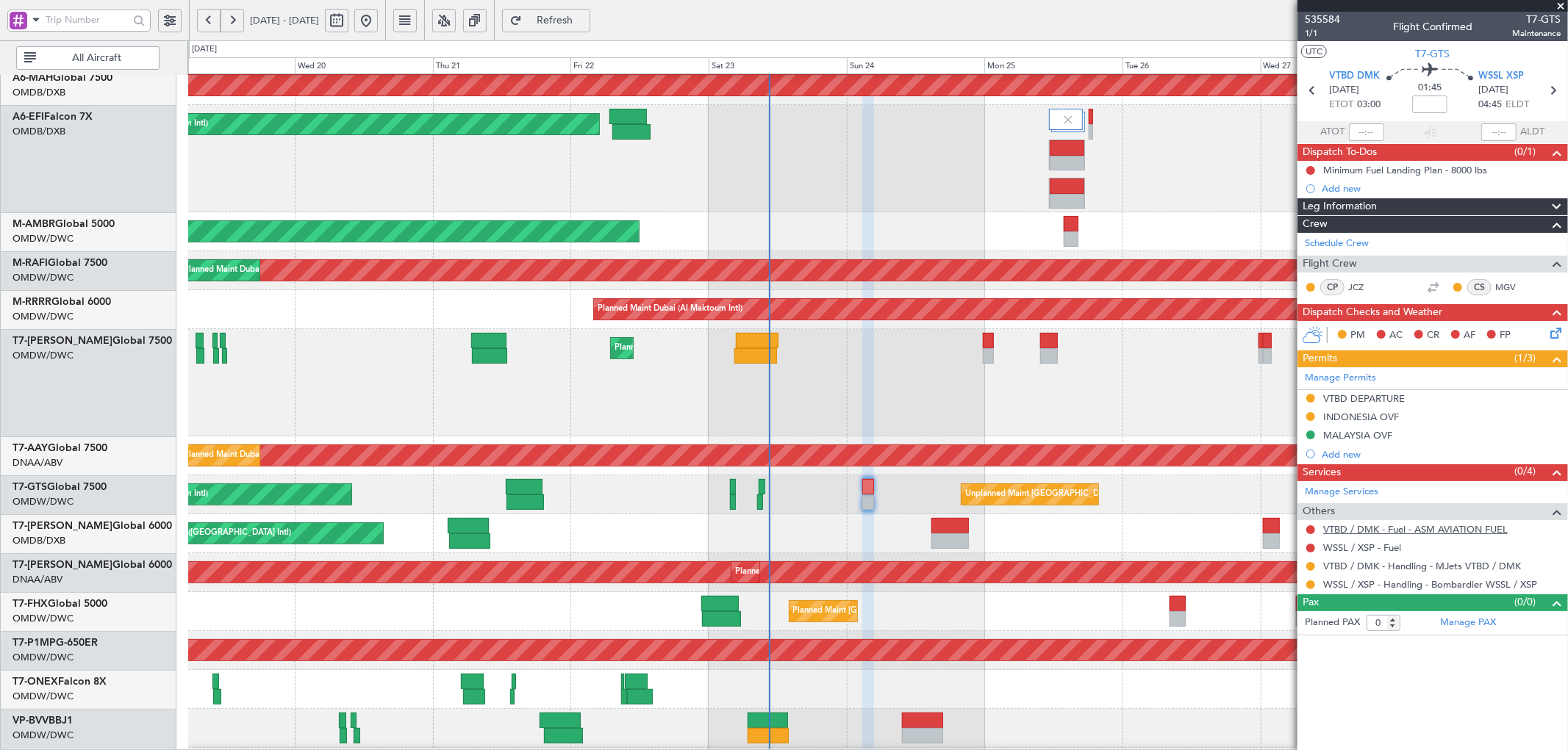
click at [1383, 532] on link "VTBD / DMK - Fuel - ASM AVIATION FUEL" at bounding box center [1416, 529] width 185 height 12
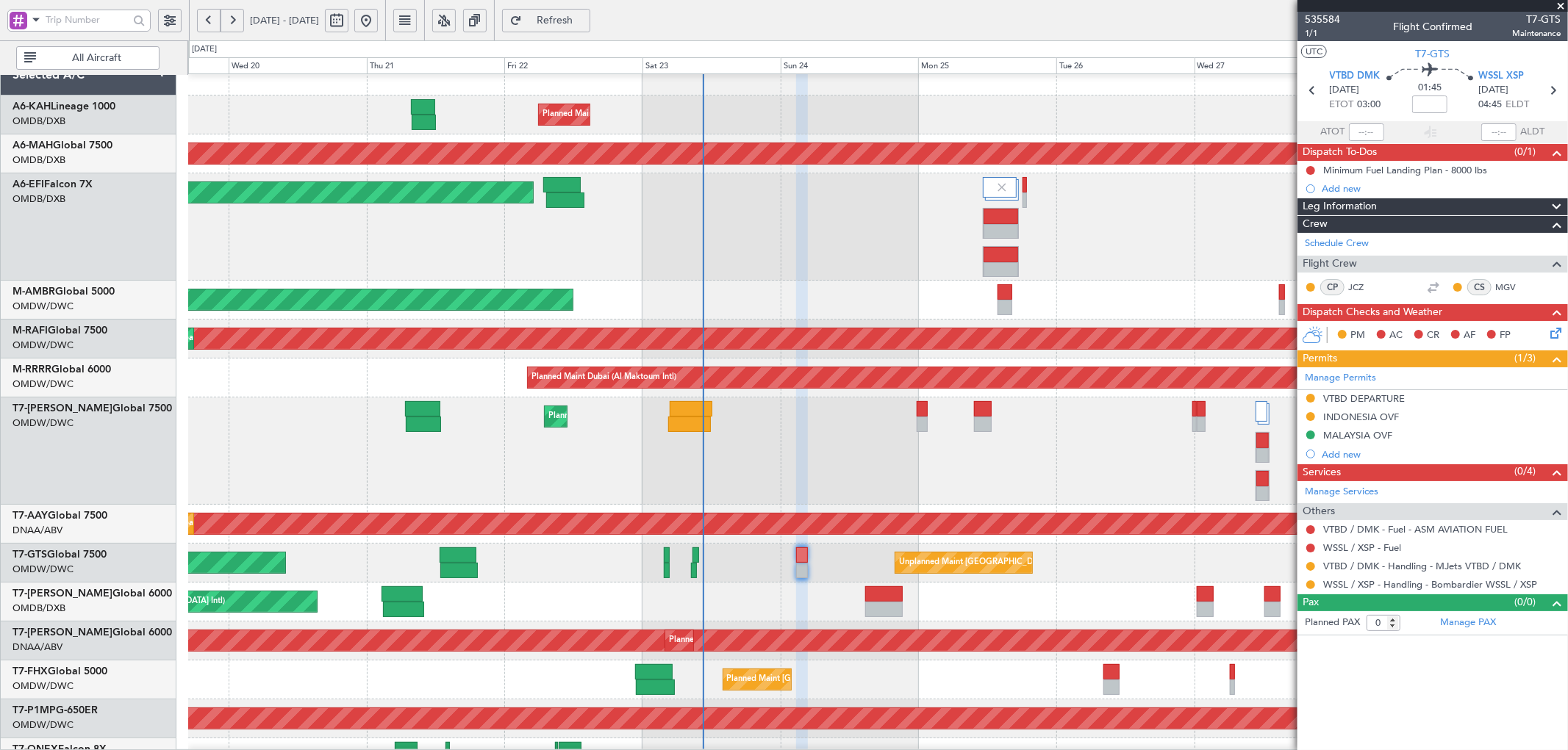
click at [950, 307] on div "Planned Maint Dubai (Al Maktoum Intl) Planned Maint [GEOGRAPHIC_DATA] (Al Makto…" at bounding box center [878, 300] width 1379 height 39
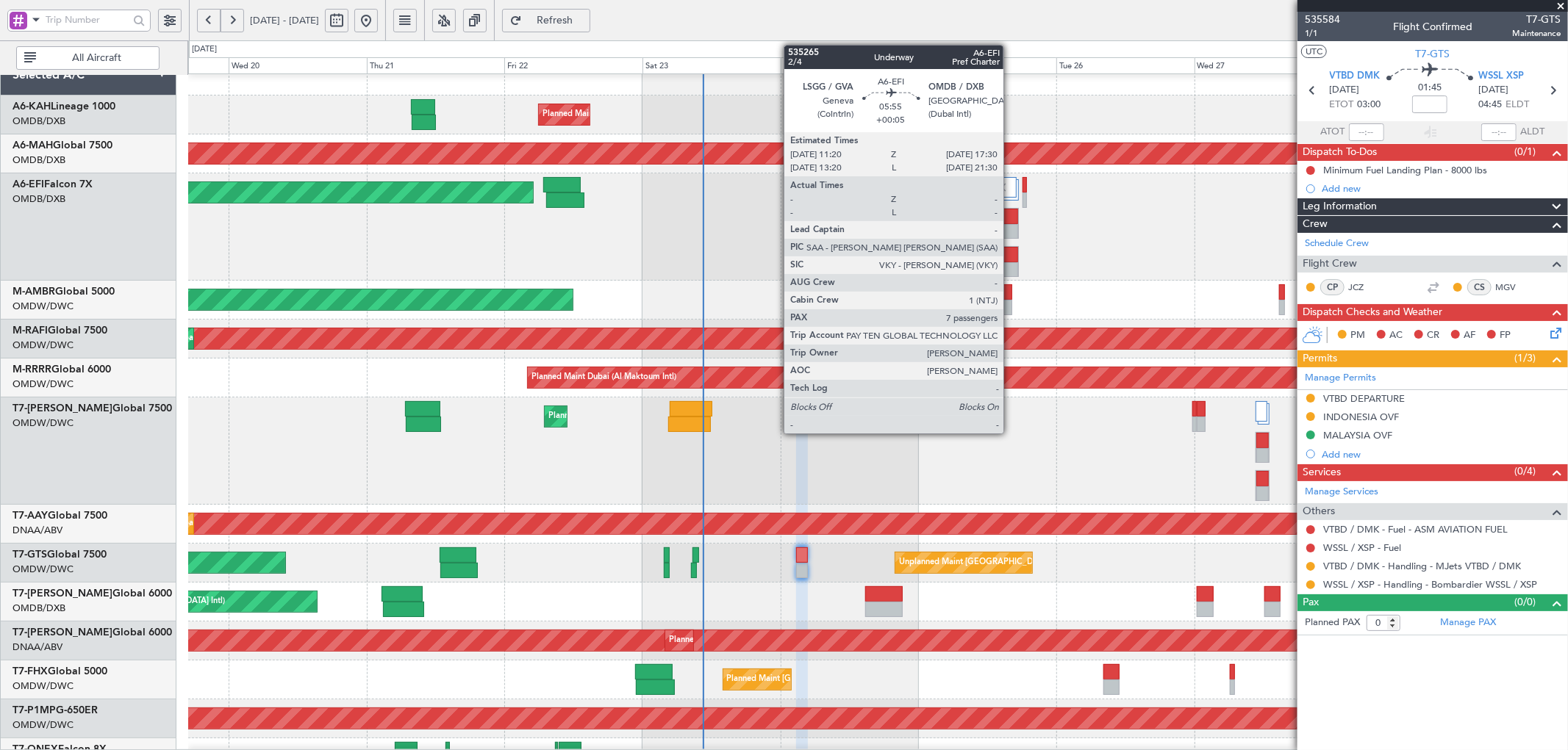
click at [1010, 221] on div at bounding box center [1001, 216] width 35 height 15
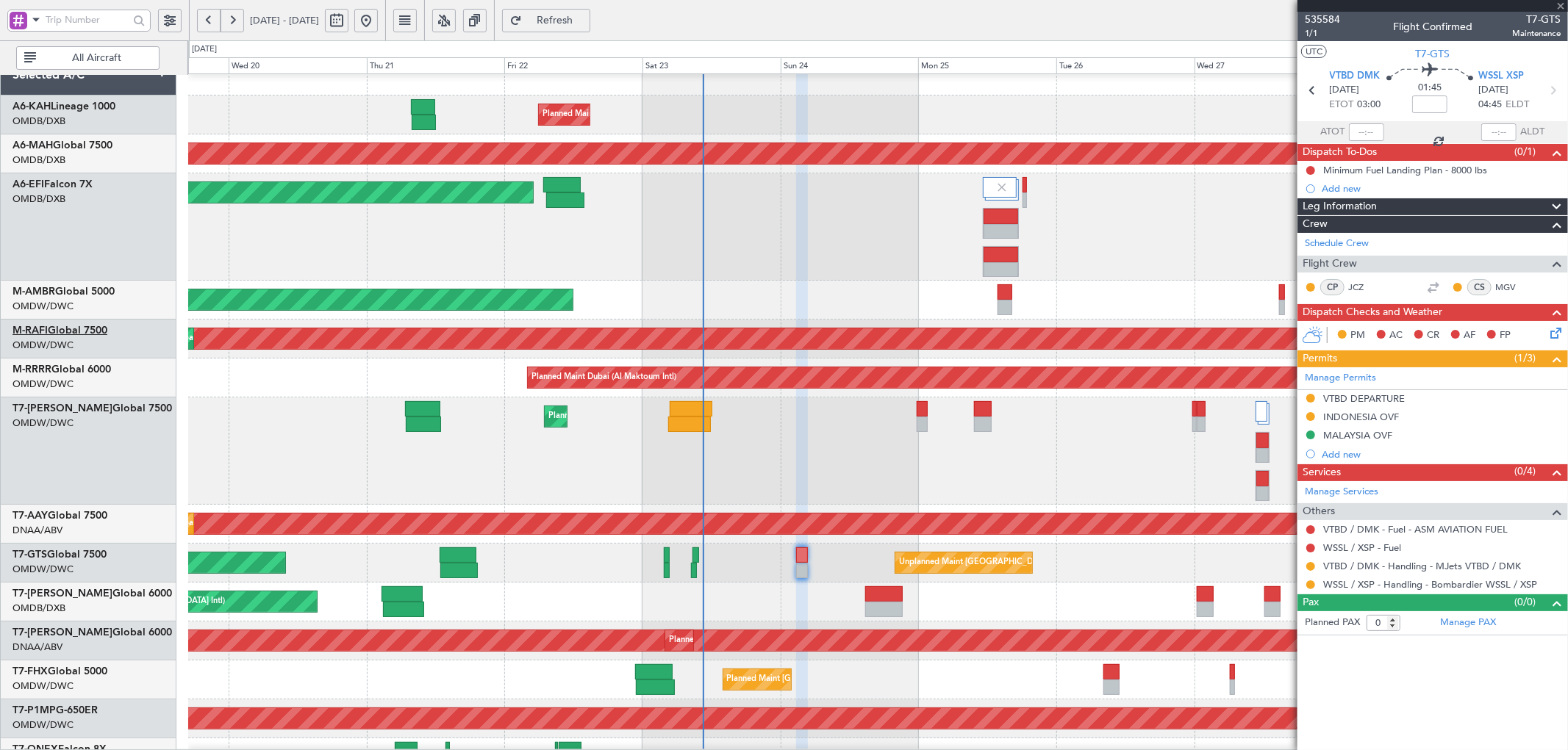
type input "+00:05"
type input "7"
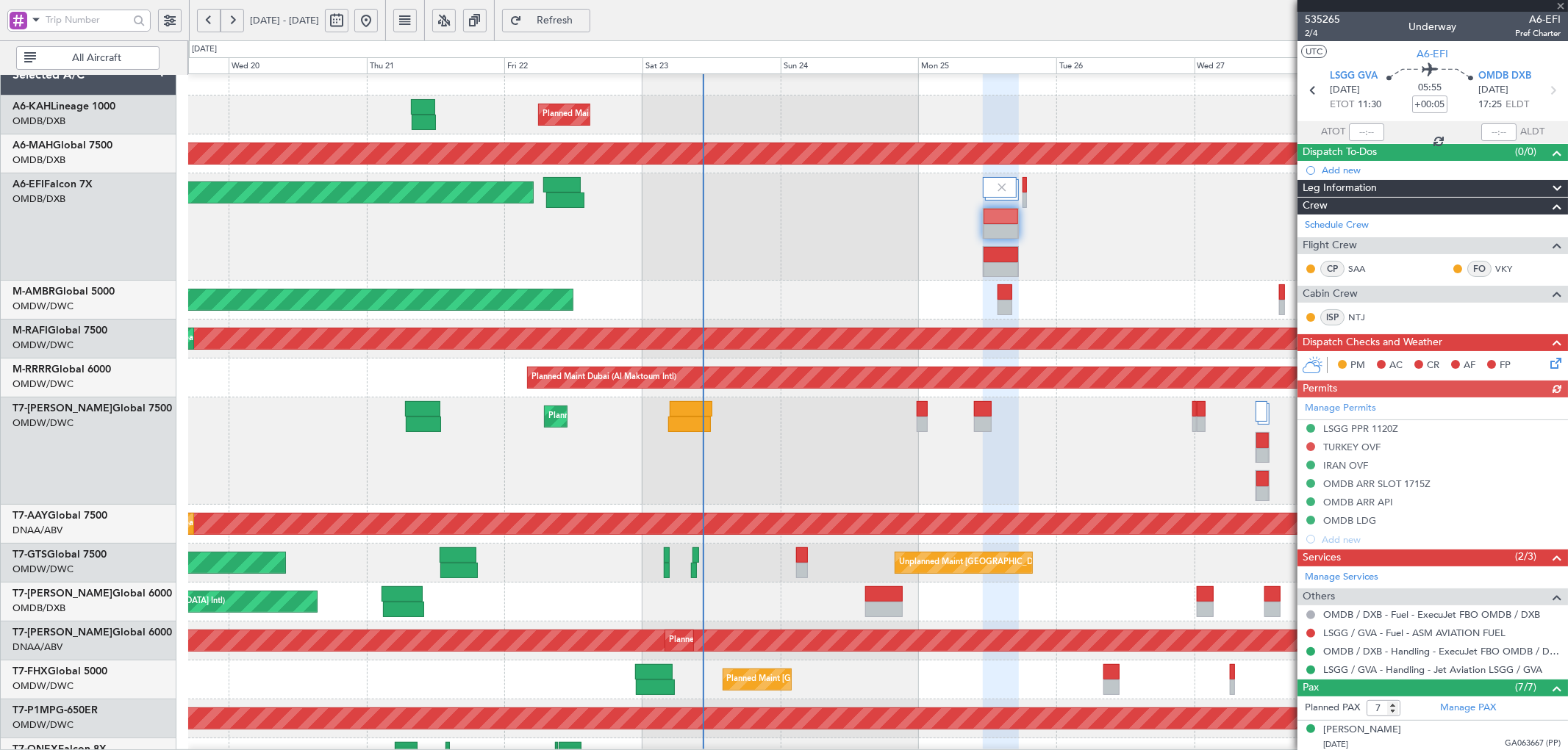
click at [1312, 445] on div "Manage Permits LSGG PPR 1120Z TURKEY OVF IRAN OVF OMDB ARR SLOT 1715Z OMDB ARR …" at bounding box center [1433, 472] width 270 height 151
click at [1311, 445] on div "Manage Permits LSGG PPR 1120Z TURKEY OVF IRAN OVF OMDB ARR SLOT 1715Z OMDB ARR …" at bounding box center [1433, 472] width 270 height 151
click at [1311, 447] on button at bounding box center [1311, 447] width 9 height 9
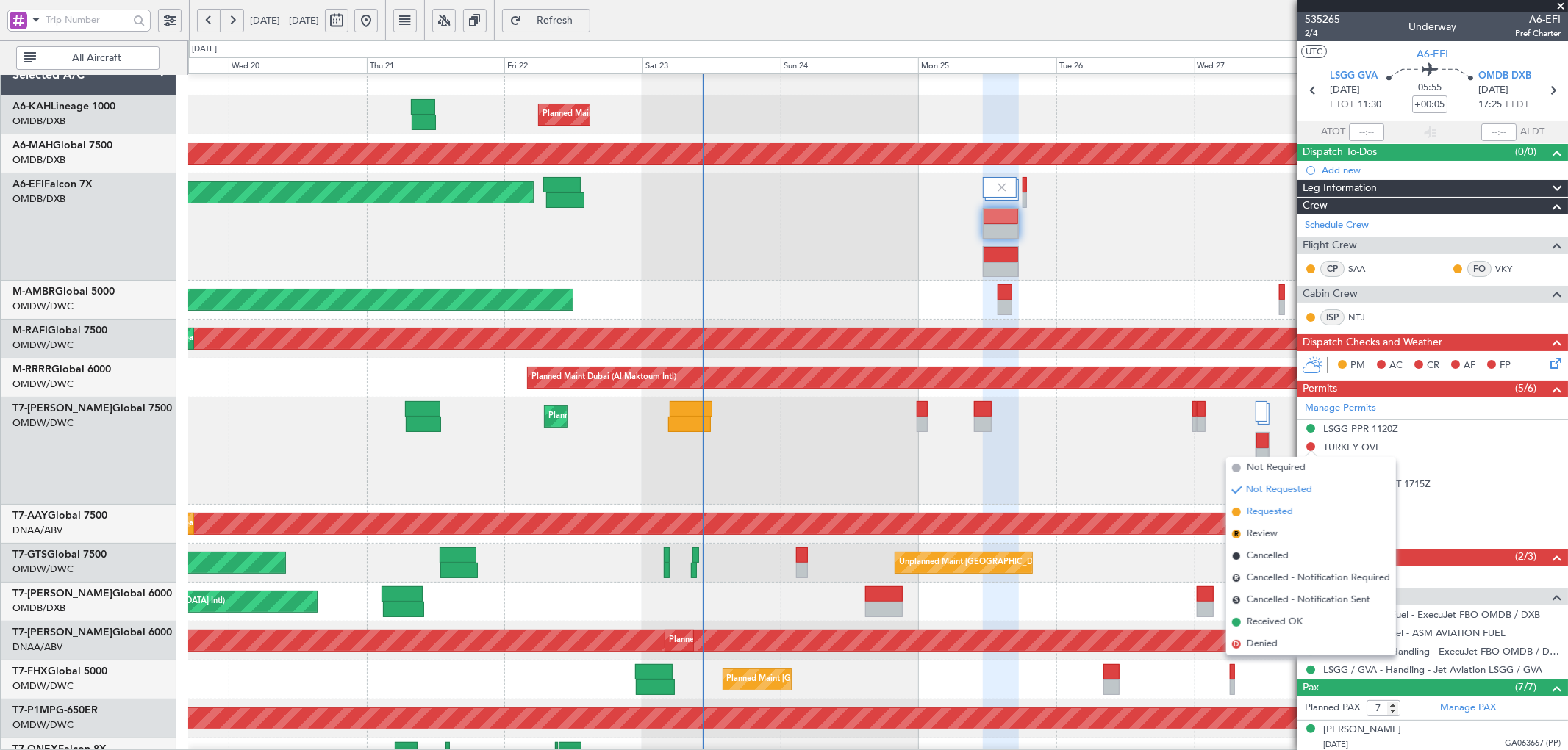
click at [1276, 513] on span "Requested" at bounding box center [1269, 512] width 46 height 15
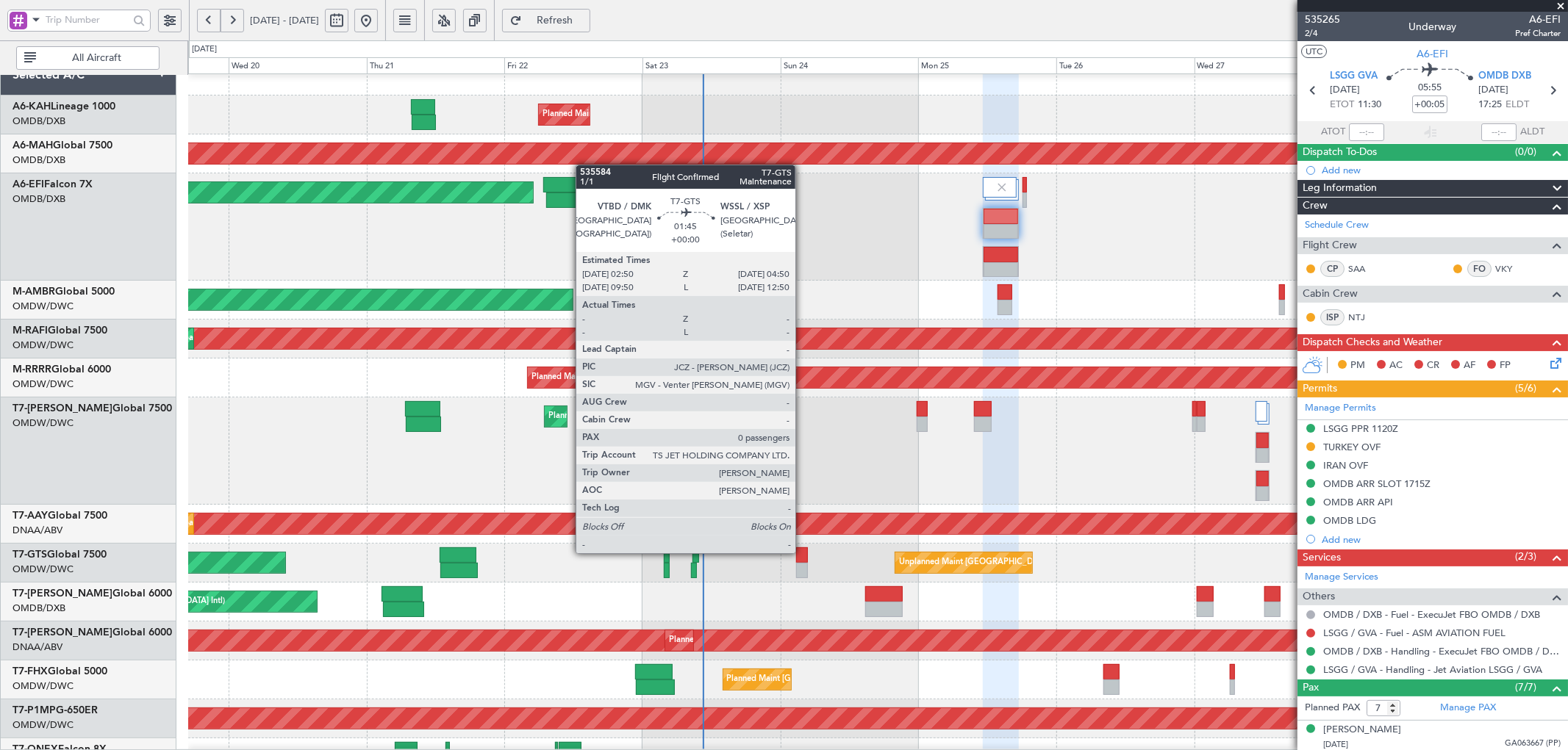
click at [803, 552] on div at bounding box center [802, 555] width 12 height 15
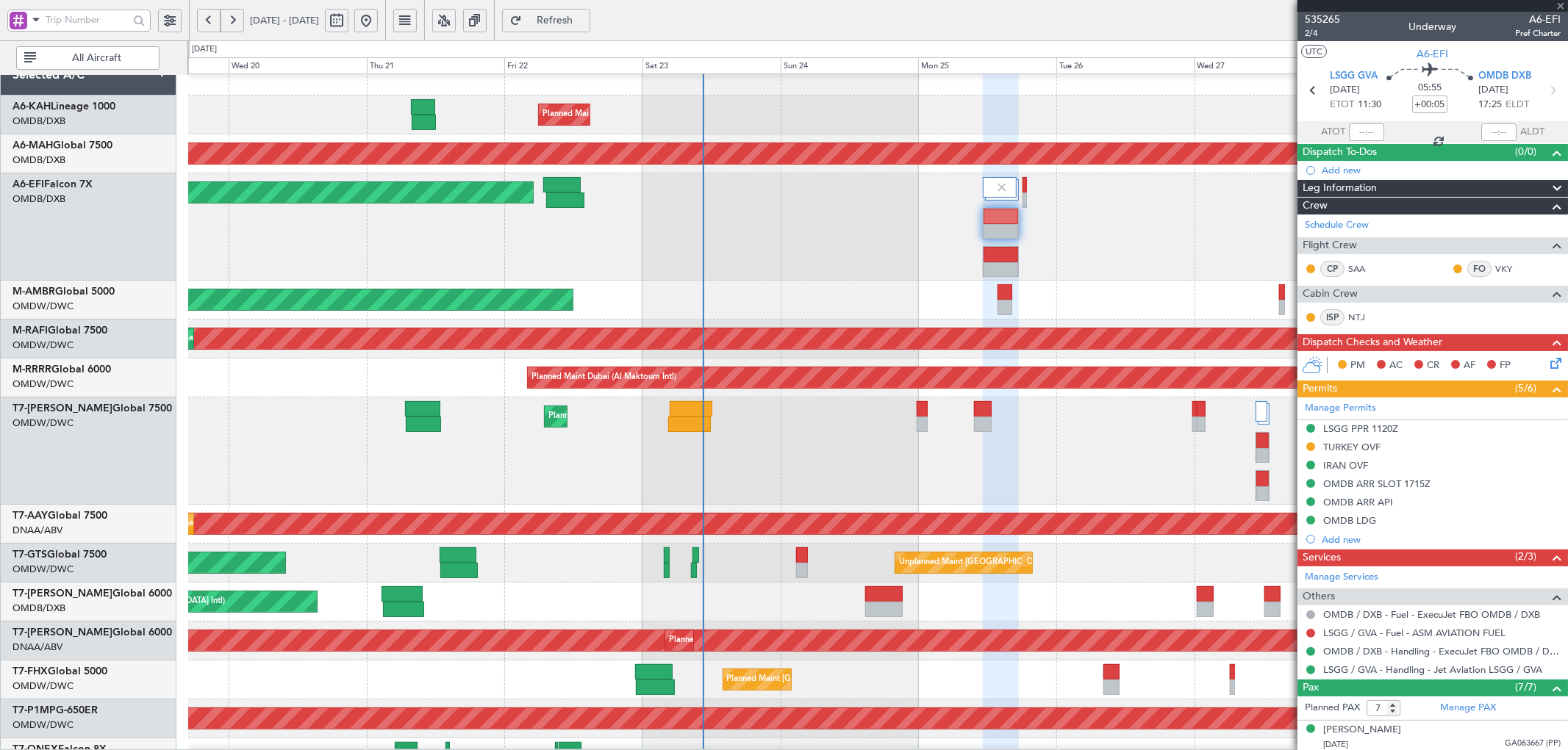
type input "0"
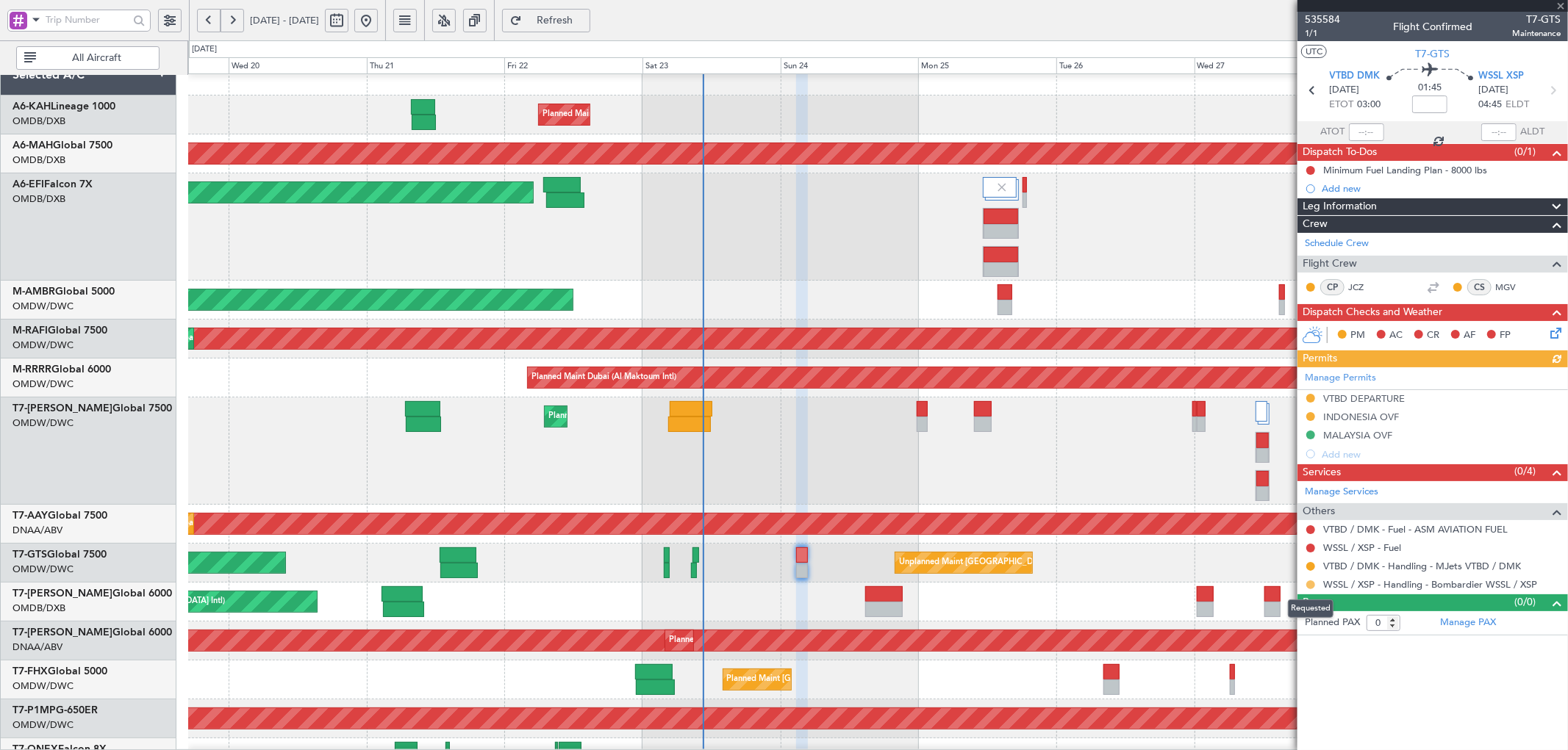
click at [1311, 583] on button at bounding box center [1311, 585] width 9 height 9
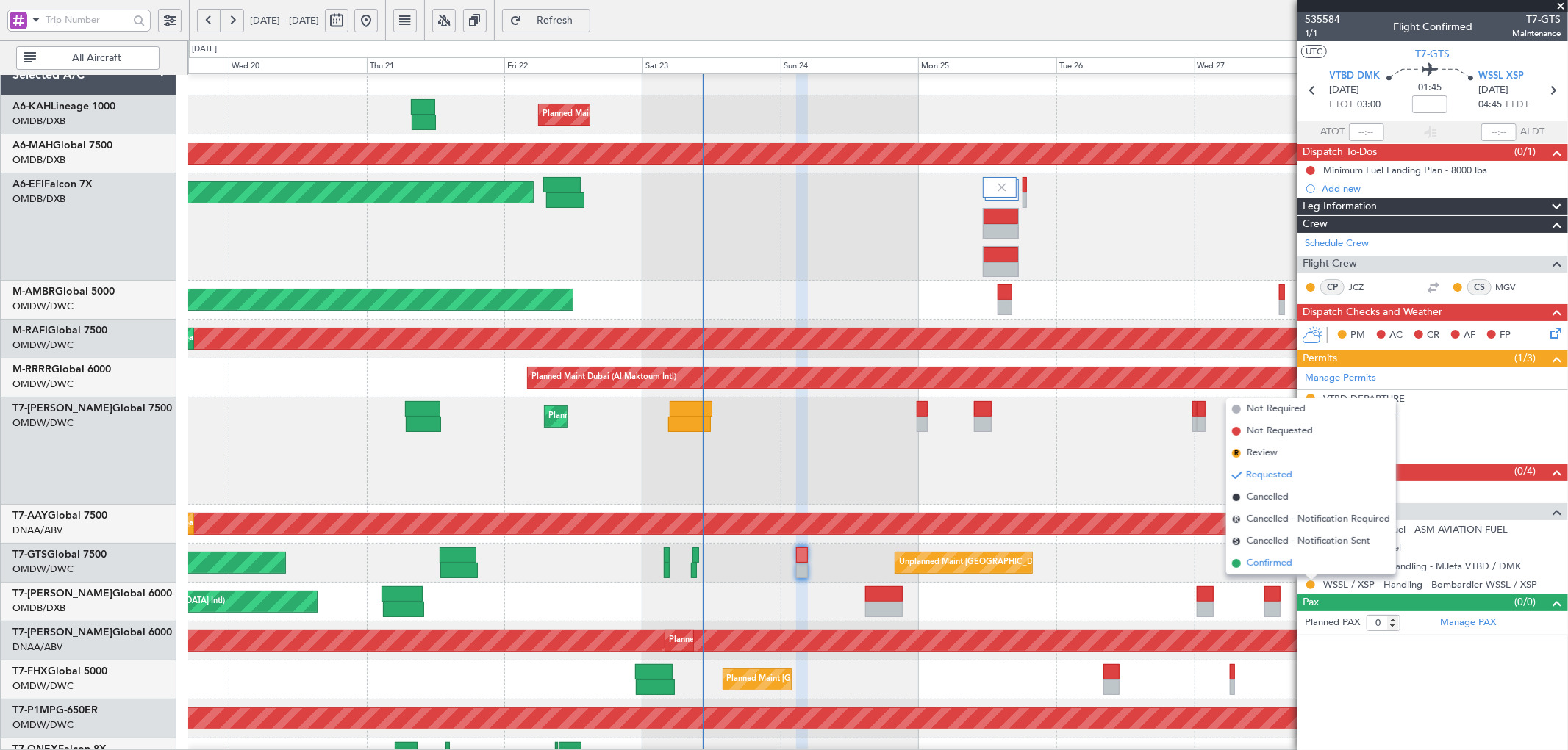
click at [1262, 564] on span "Confirmed" at bounding box center [1269, 564] width 45 height 15
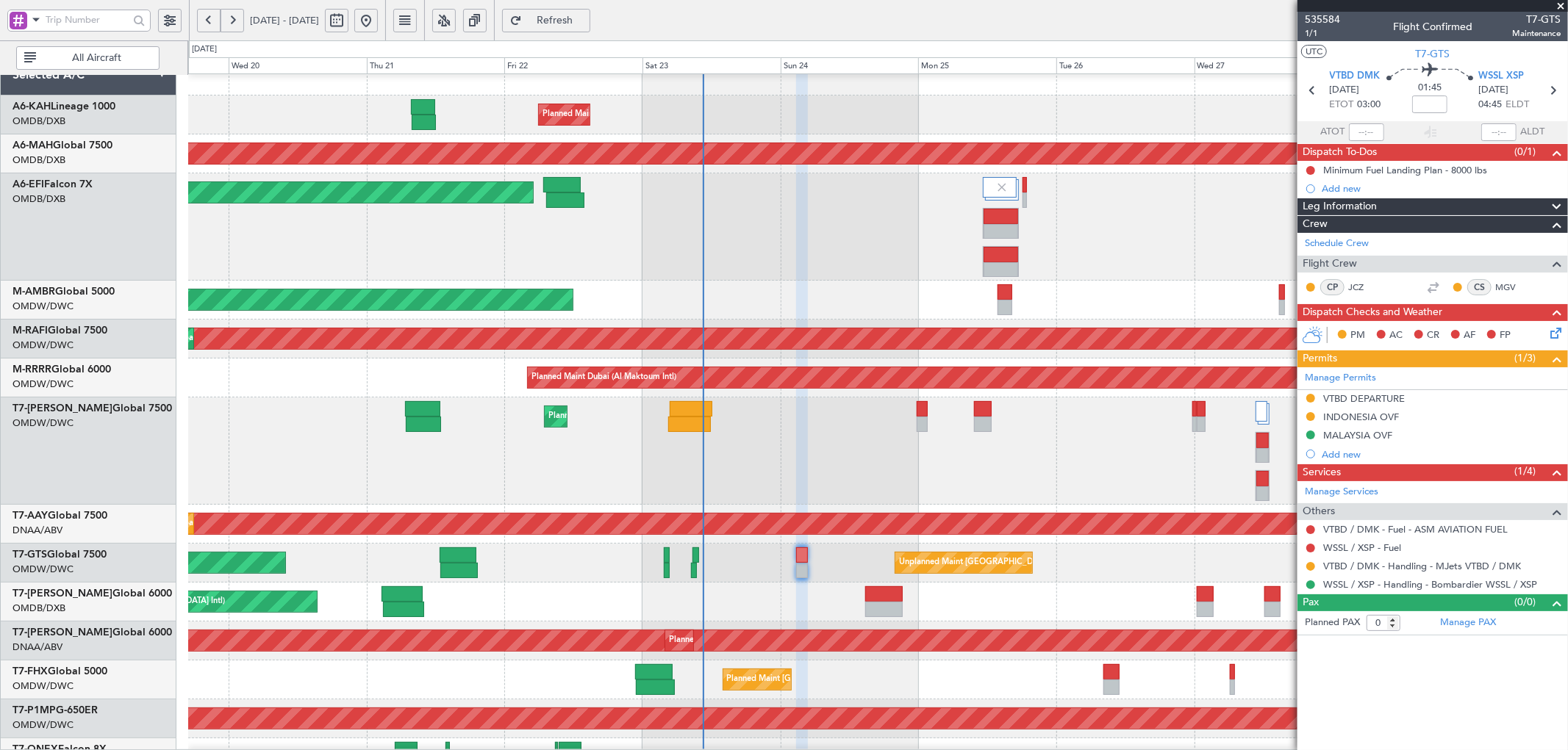
scroll to position [0, 0]
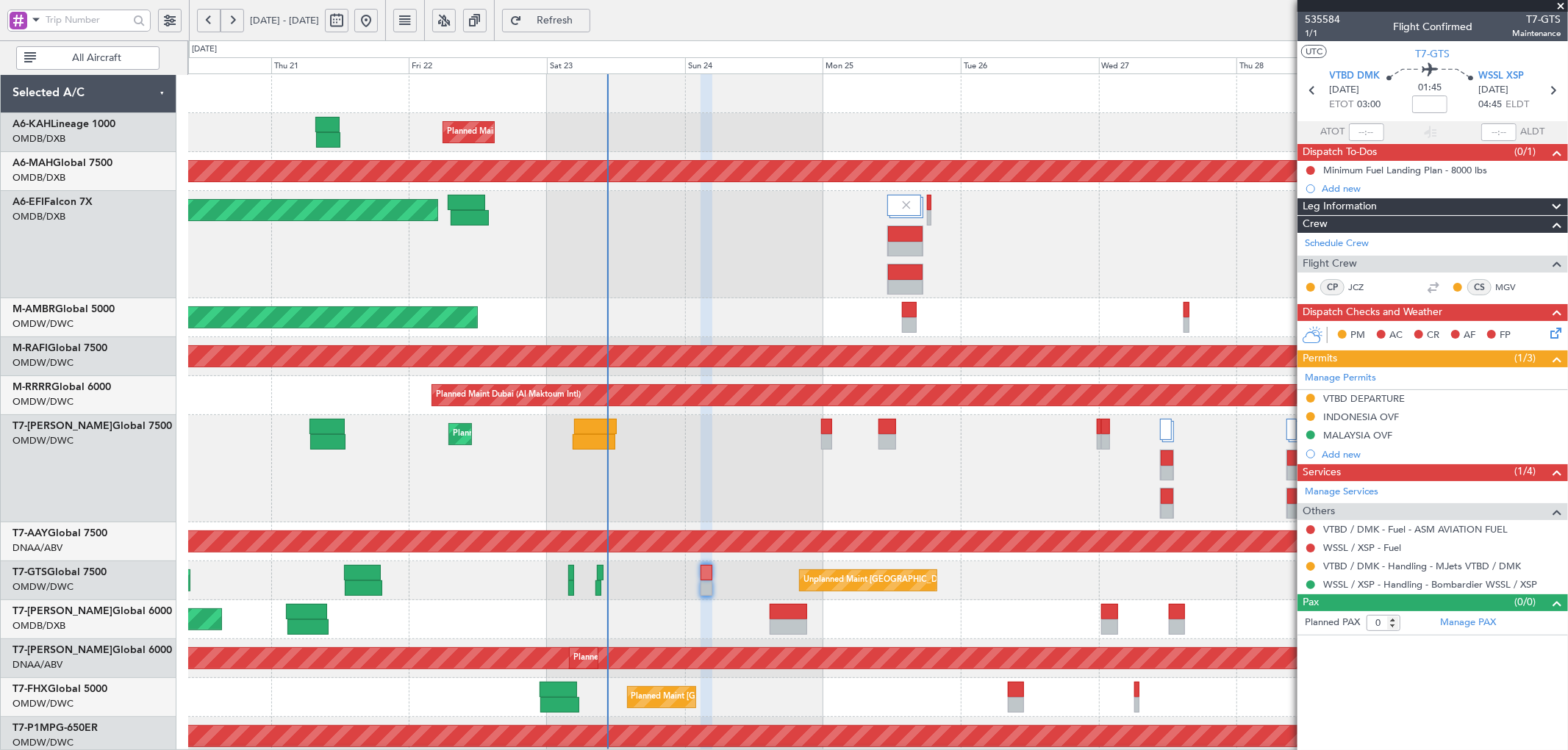
click at [754, 498] on div "Planned Maint Dubai (Al Maktoum Intl)" at bounding box center [878, 468] width 1379 height 108
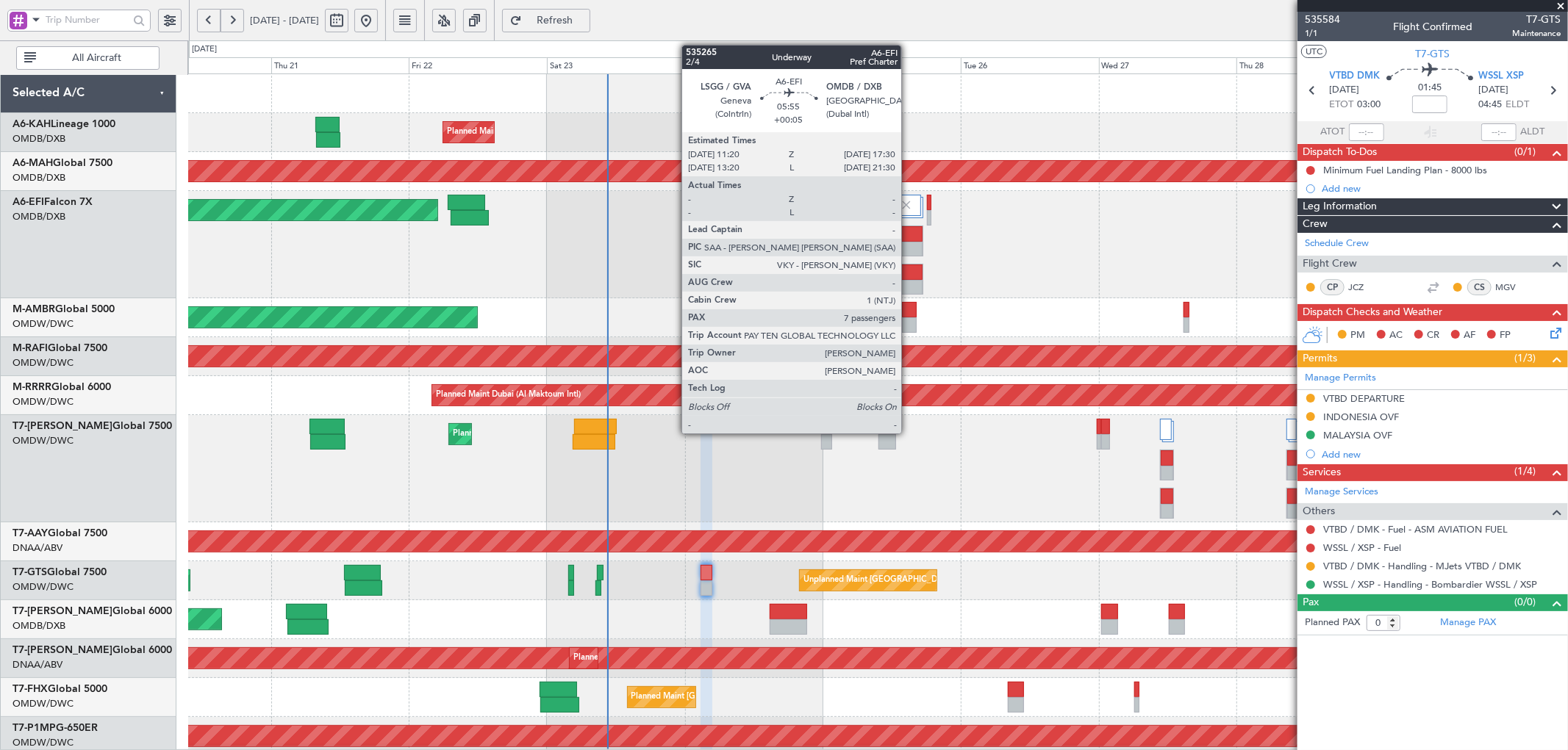
click at [909, 234] on div at bounding box center [905, 234] width 35 height 15
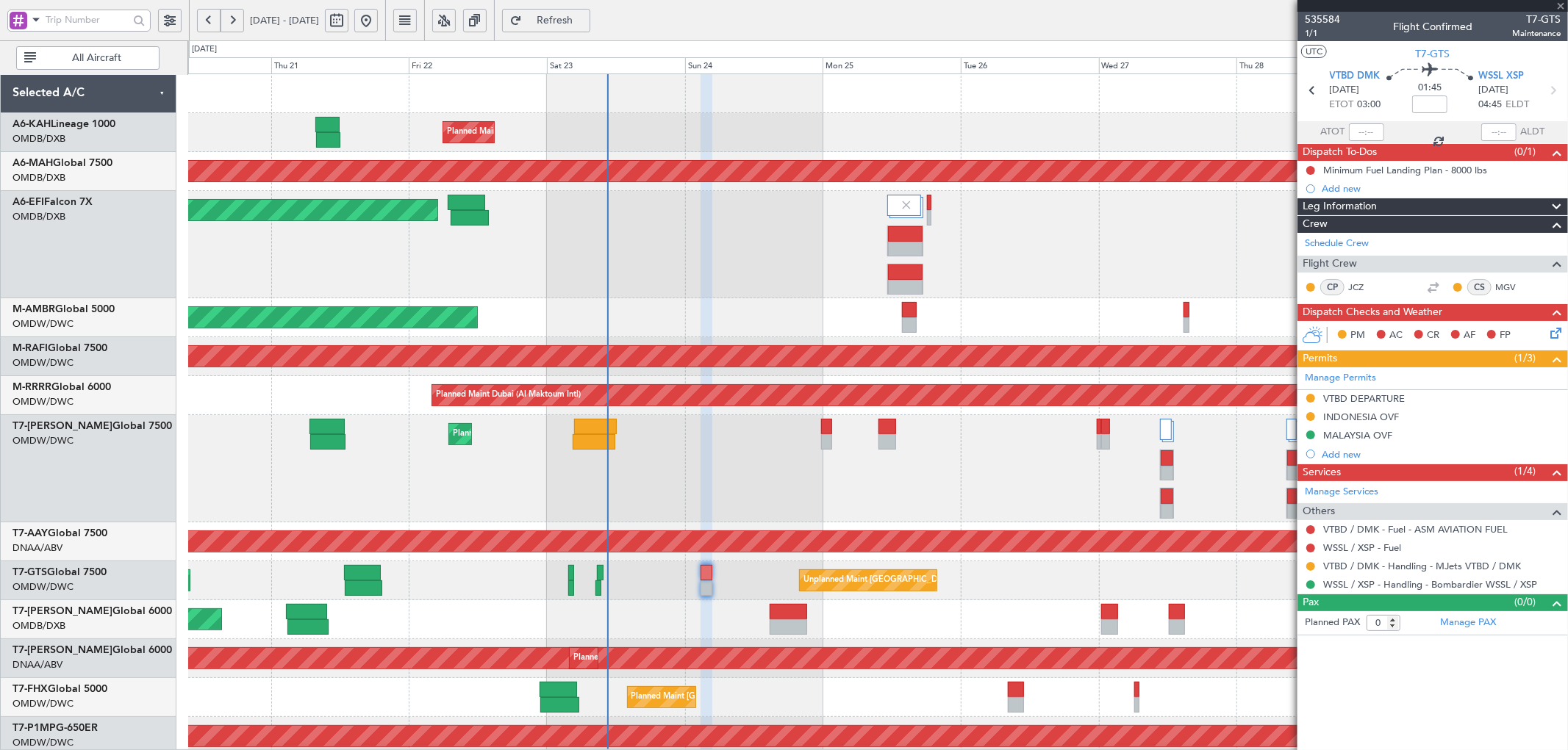
type input "+00:05"
type input "7"
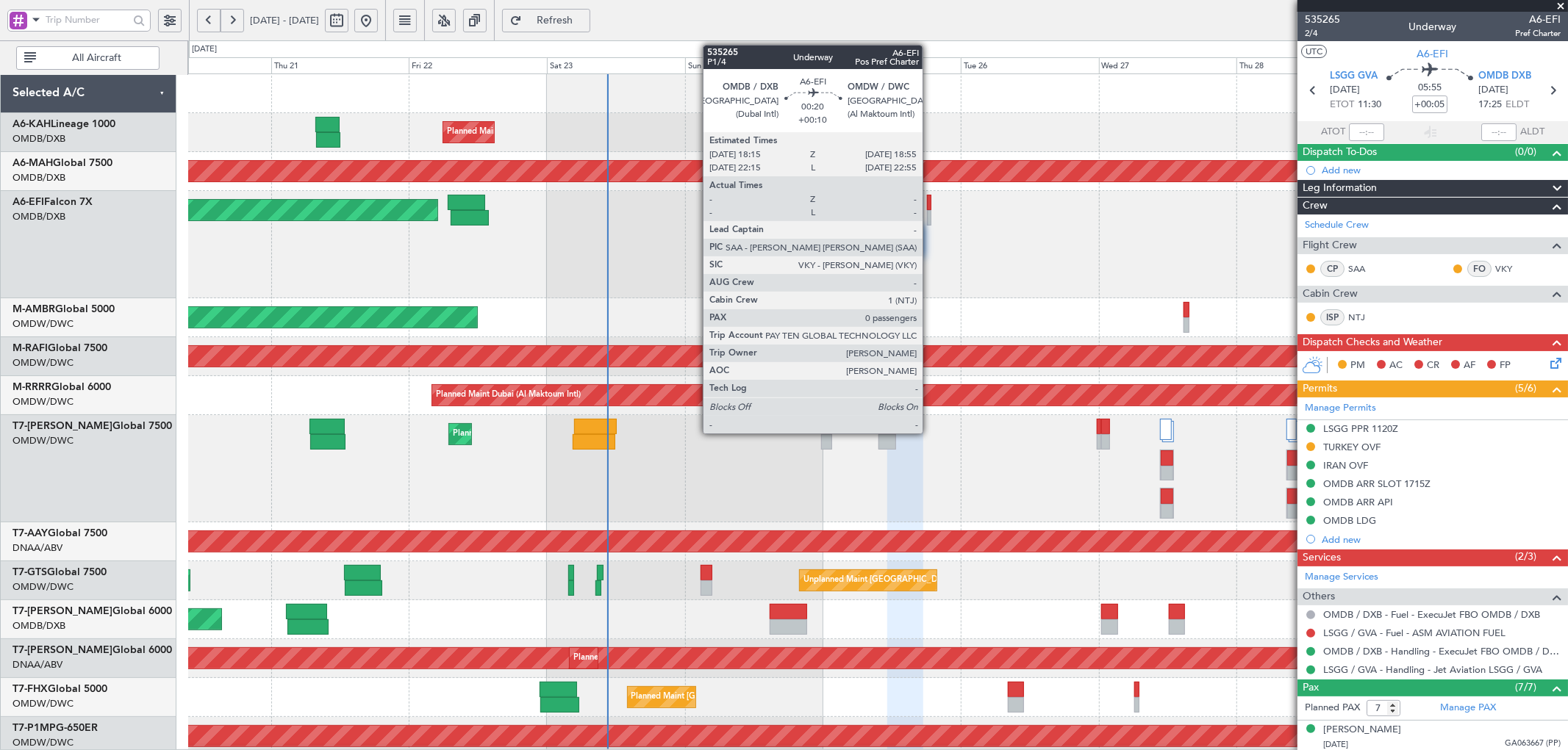
click at [930, 214] on div at bounding box center [928, 218] width 4 height 15
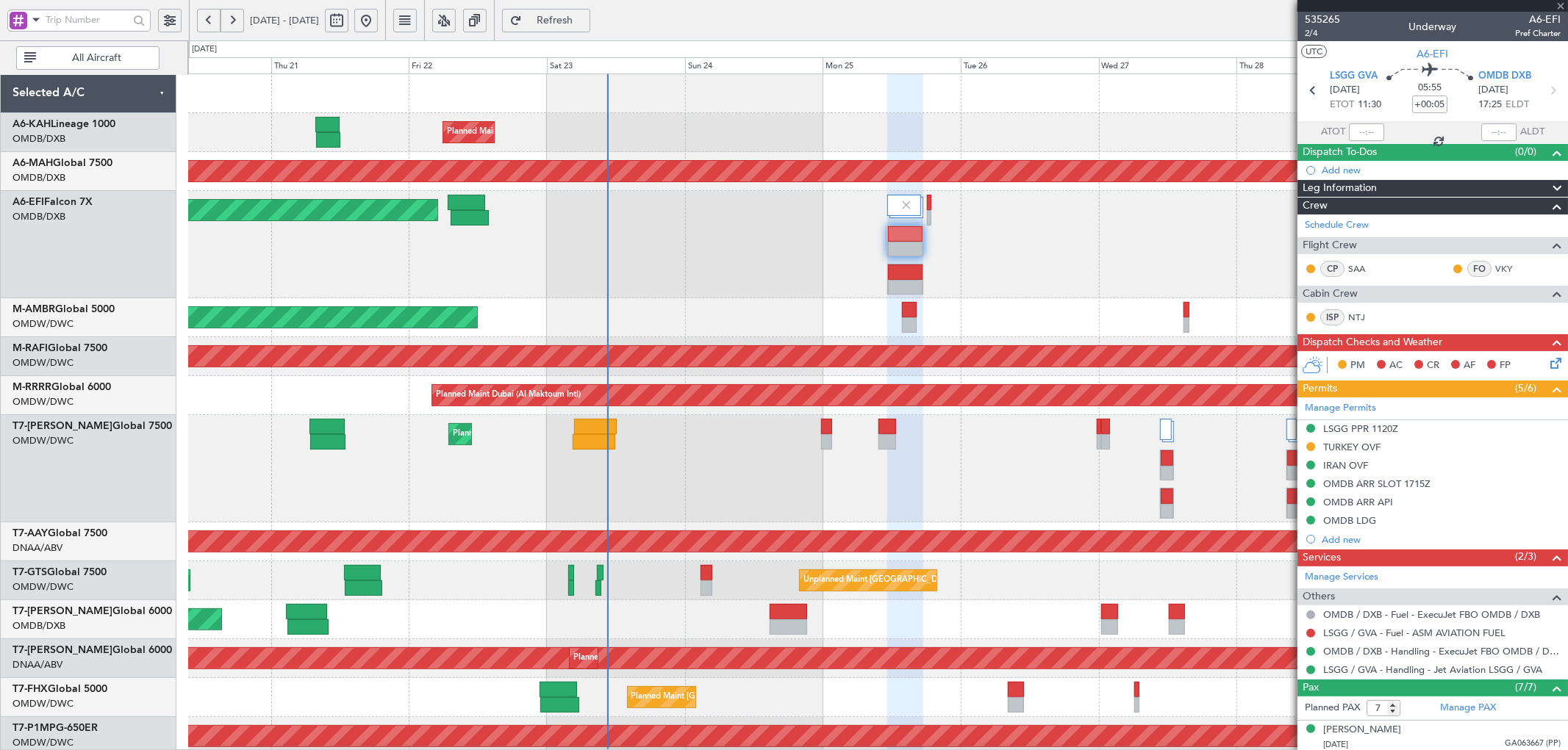
type input "+00:10"
type input "0"
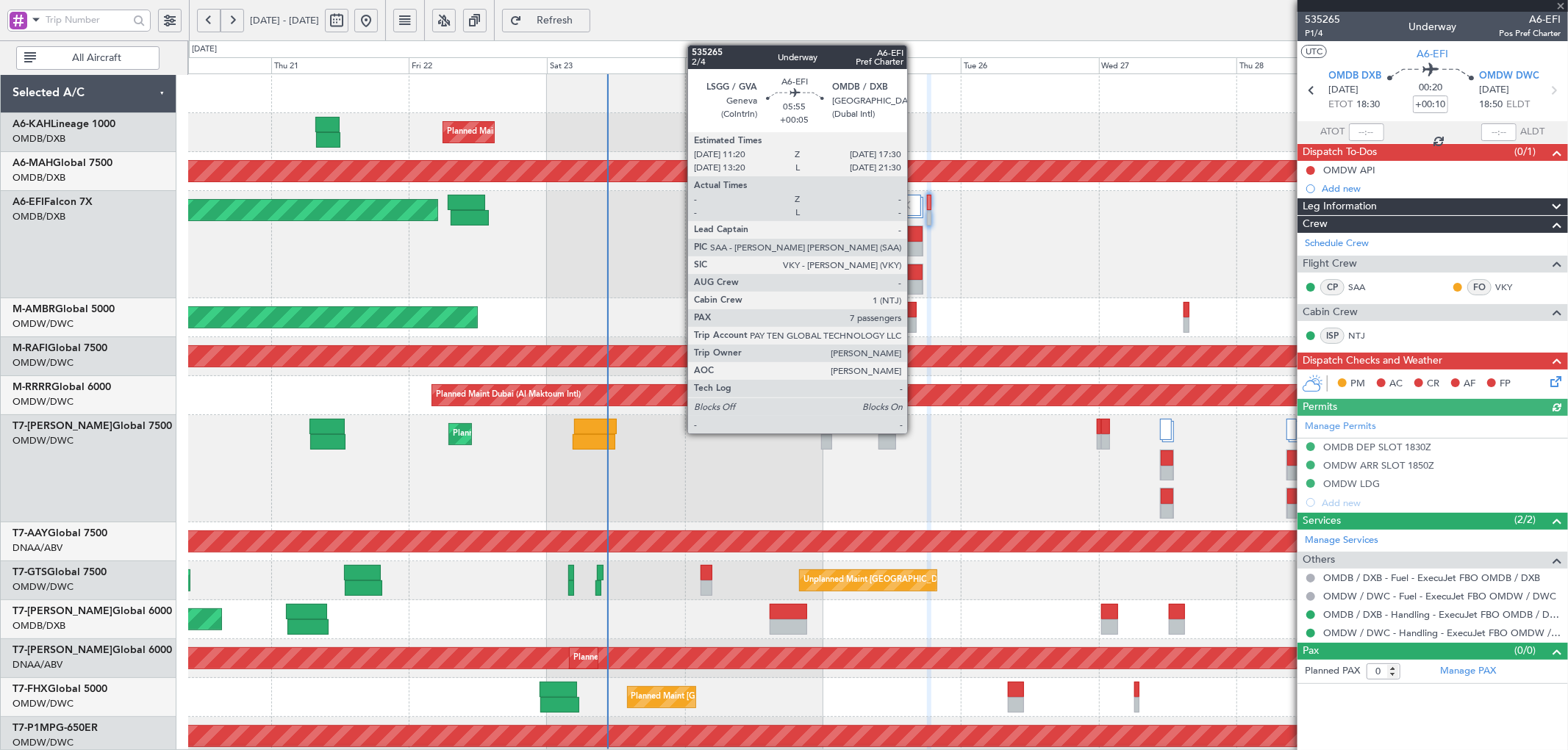
click at [915, 239] on div at bounding box center [905, 234] width 35 height 15
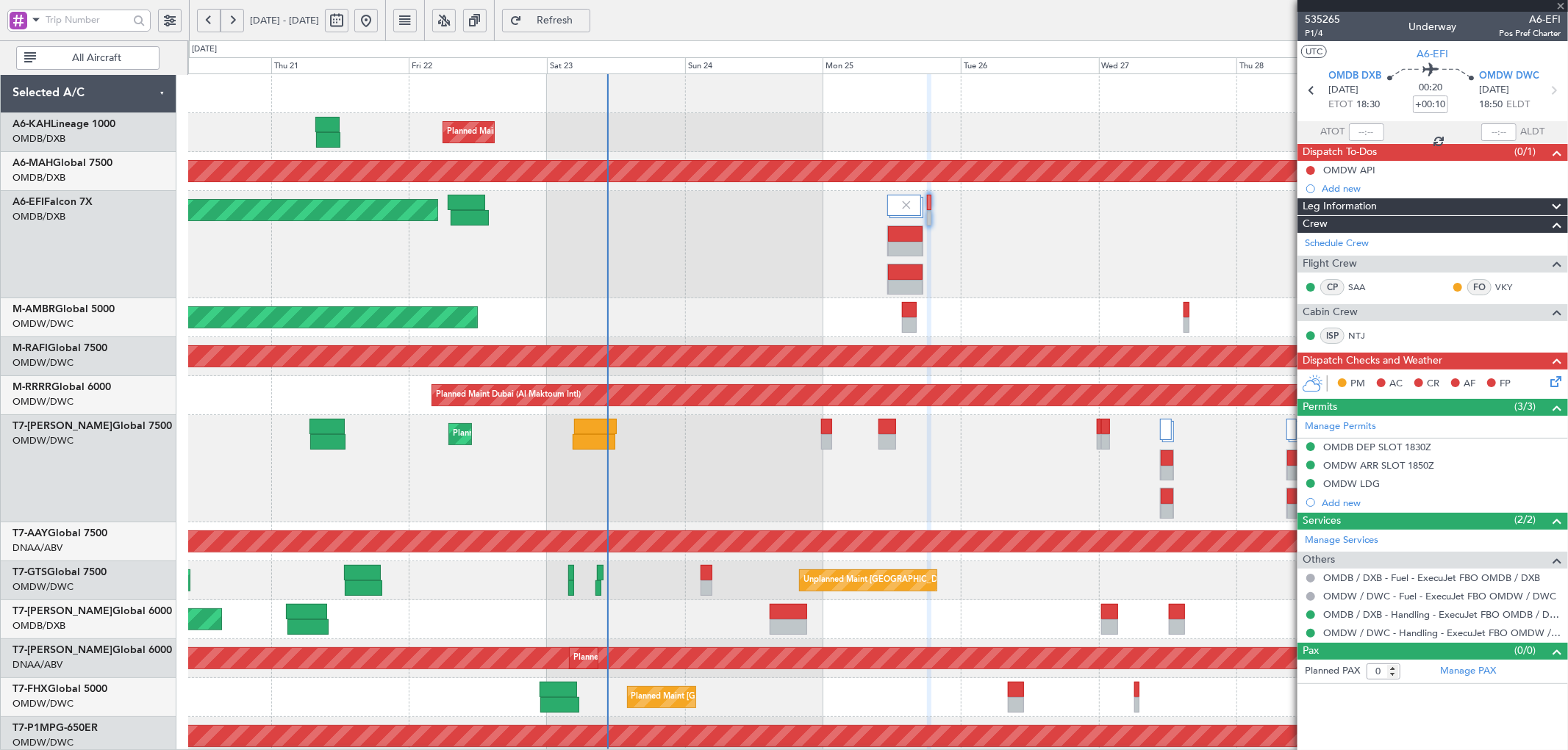
type input "+00:05"
type input "7"
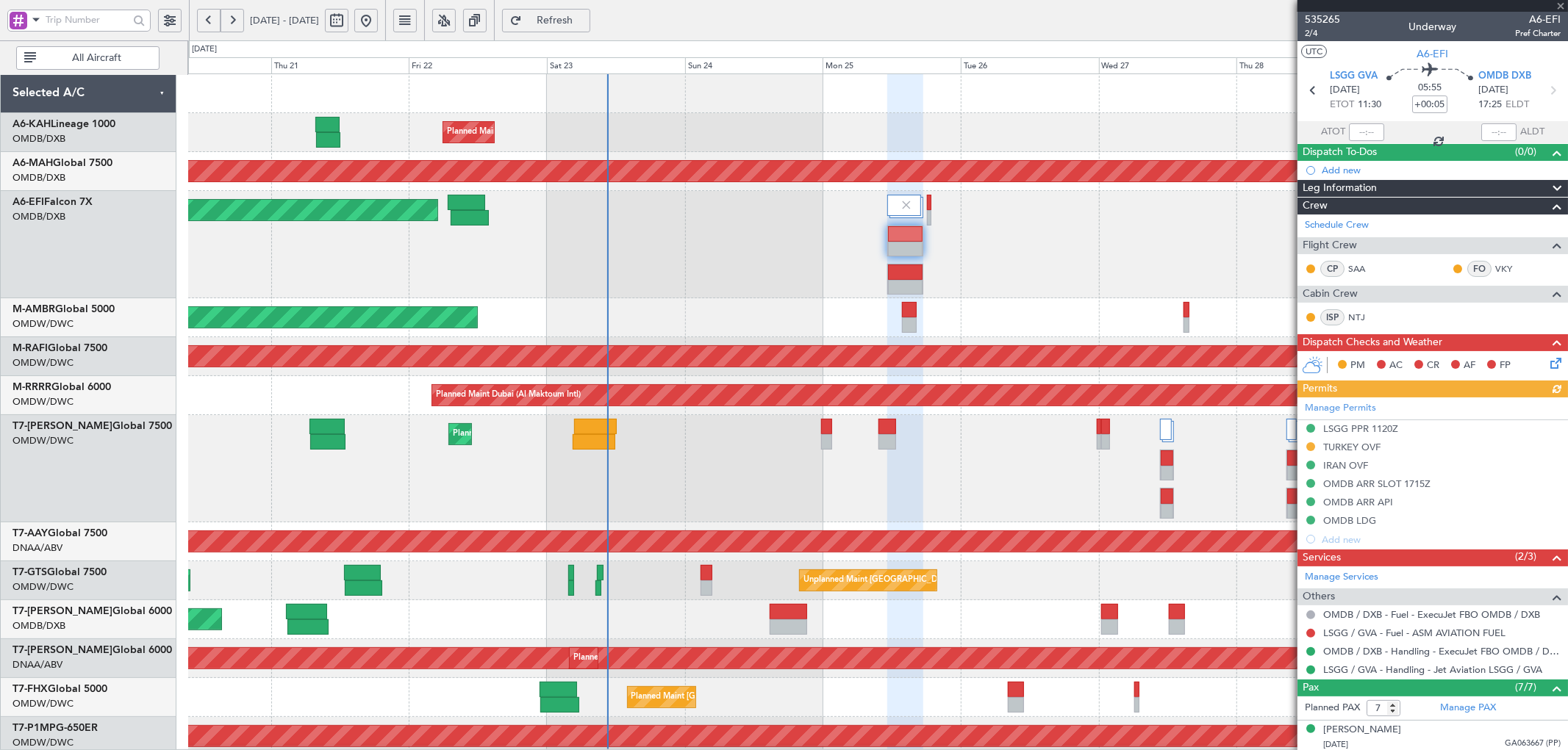
click at [1360, 409] on div "Manage Permits LSGG PPR 1120Z TURKEY OVF IRAN OVF OMDB ARR SLOT 1715Z OMDB ARR …" at bounding box center [1433, 472] width 270 height 151
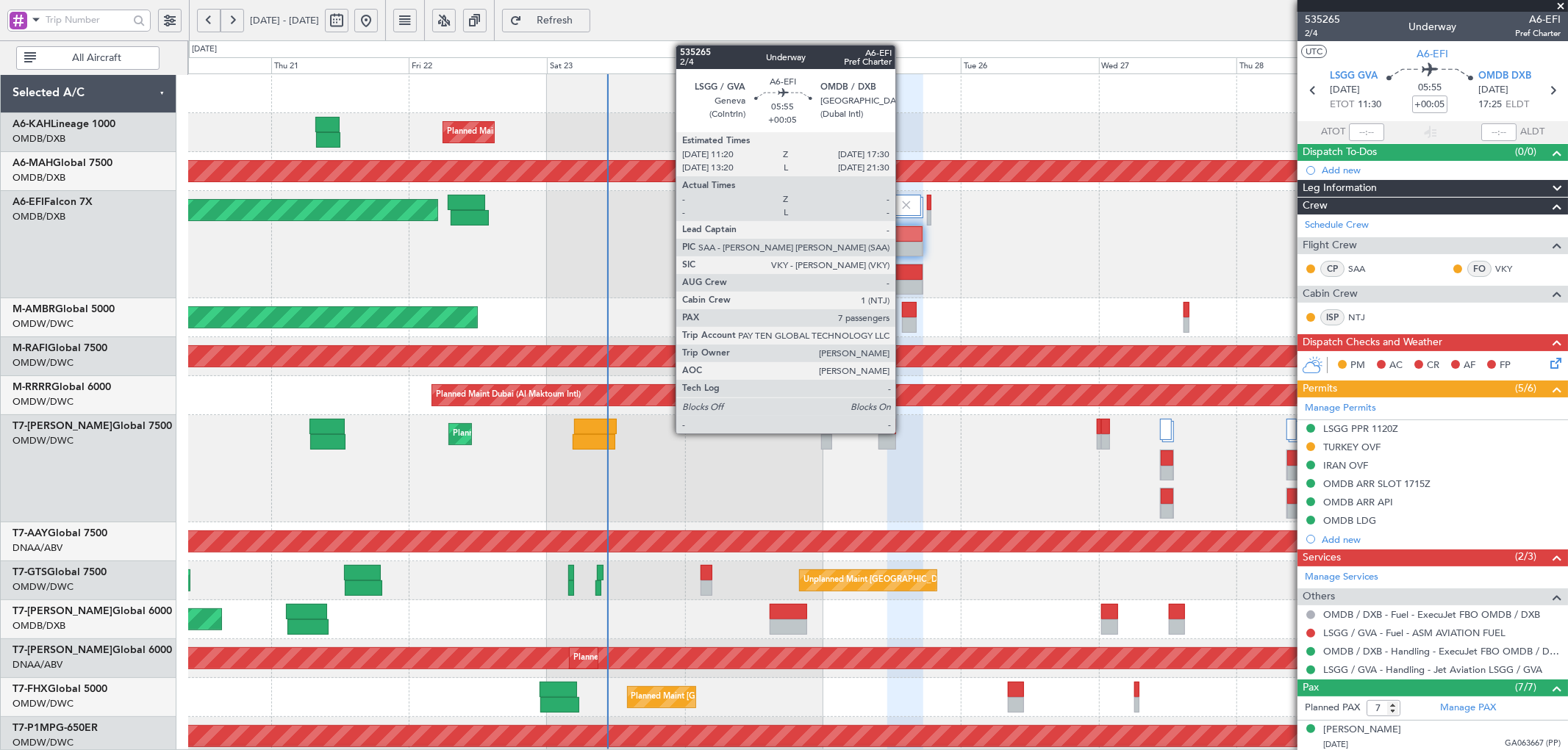
click at [903, 239] on div at bounding box center [905, 234] width 35 height 15
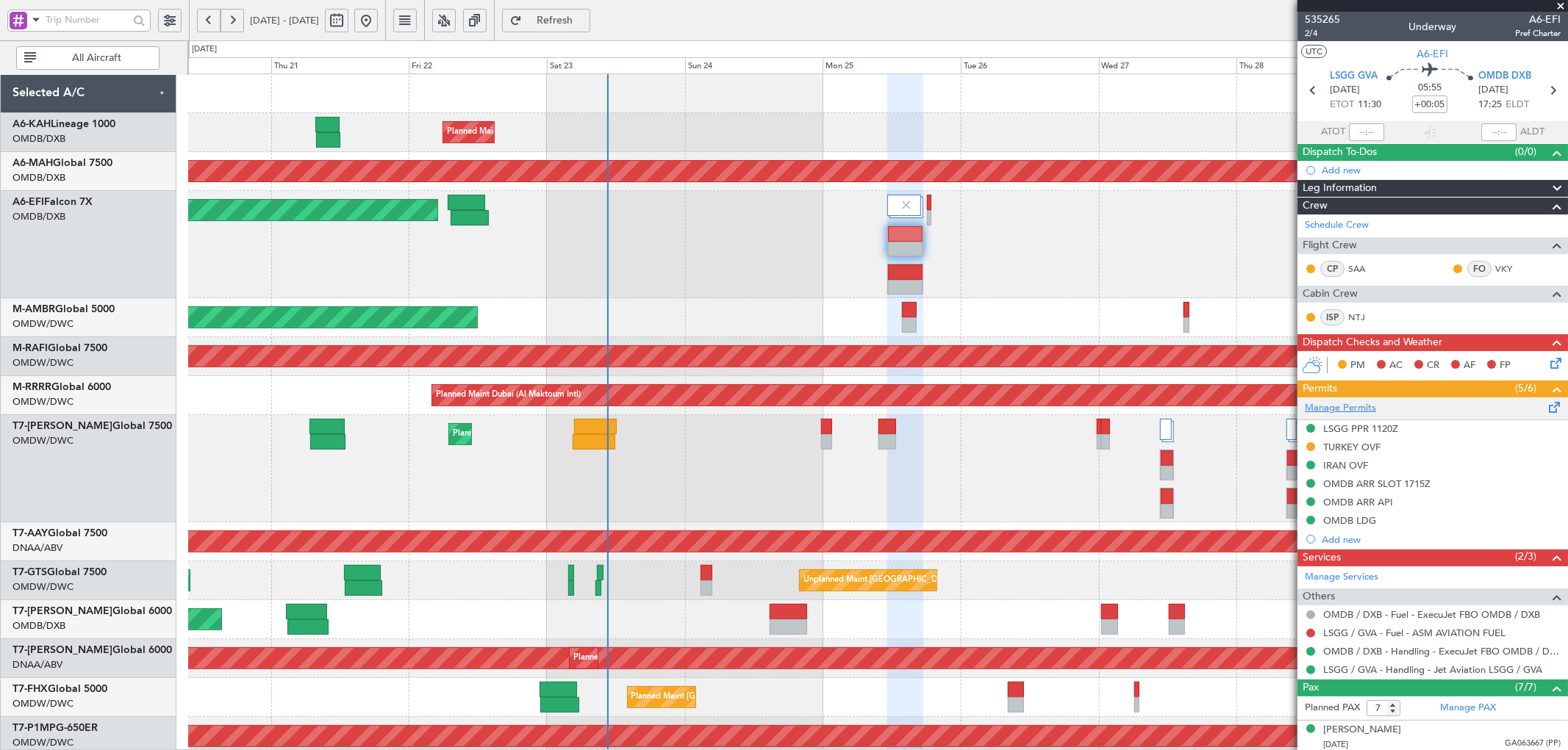
click at [1336, 405] on link "Manage Permits" at bounding box center [1341, 409] width 71 height 15
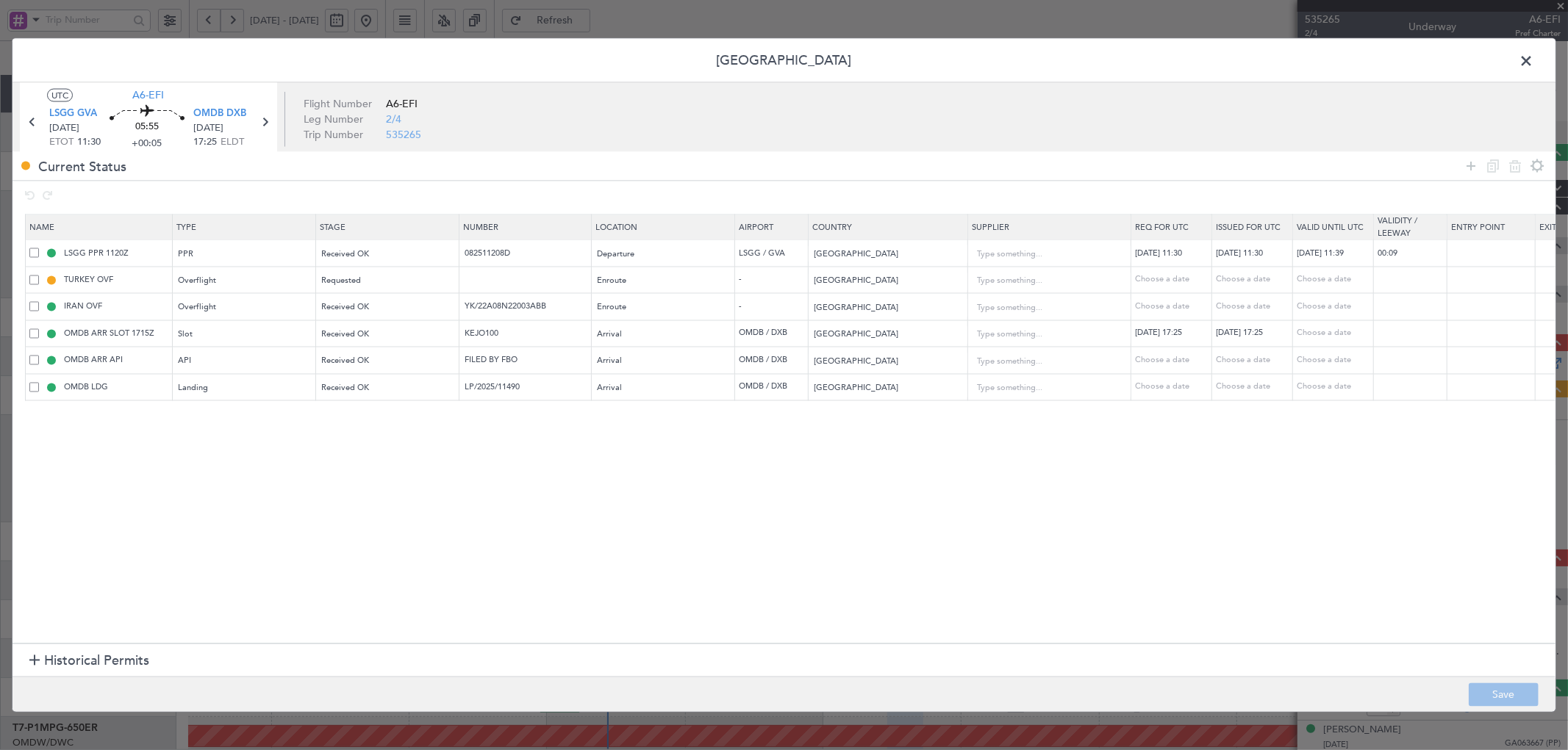
click at [157, 662] on section "Historical Permits" at bounding box center [784, 662] width 1543 height 36
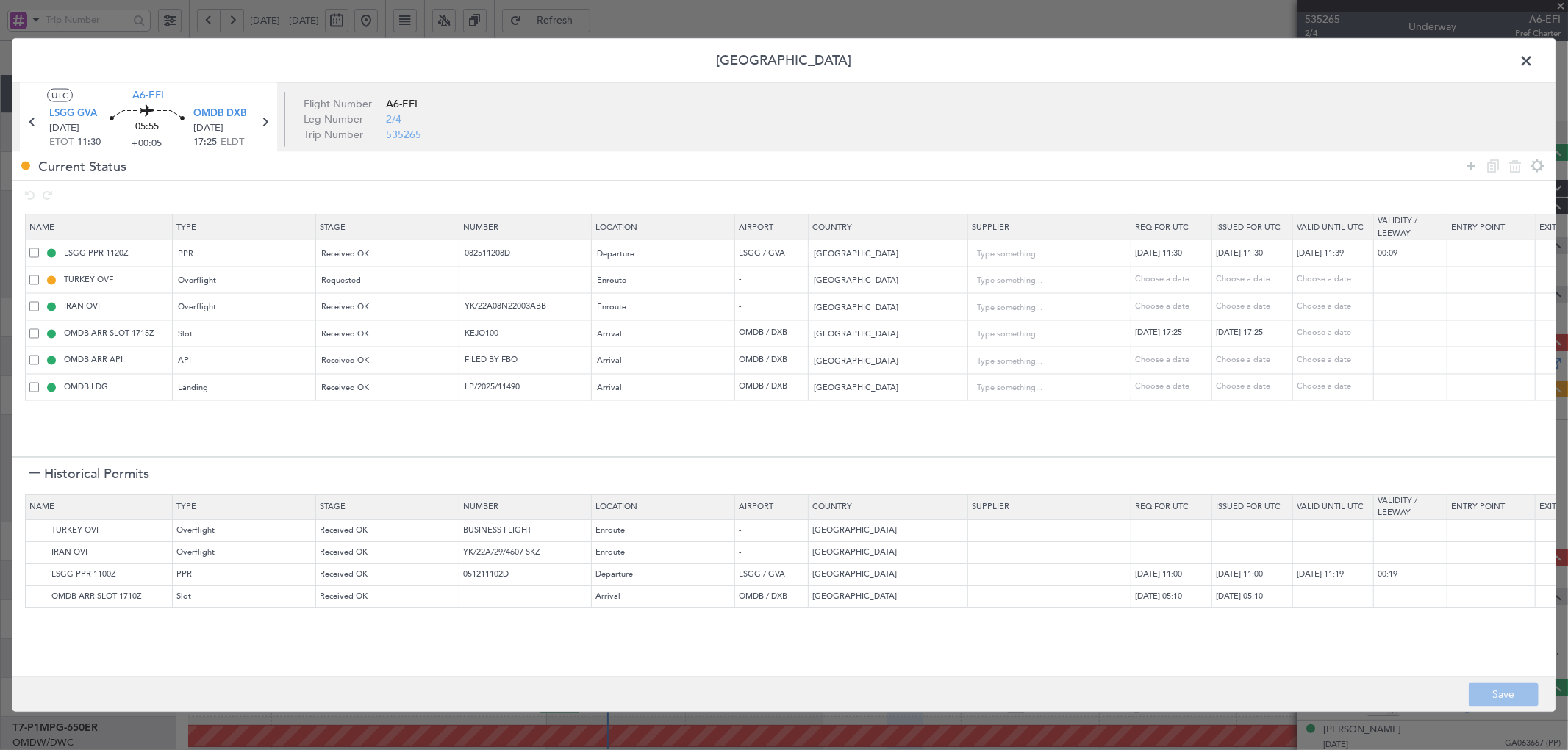
click at [32, 472] on div at bounding box center [34, 474] width 11 height 11
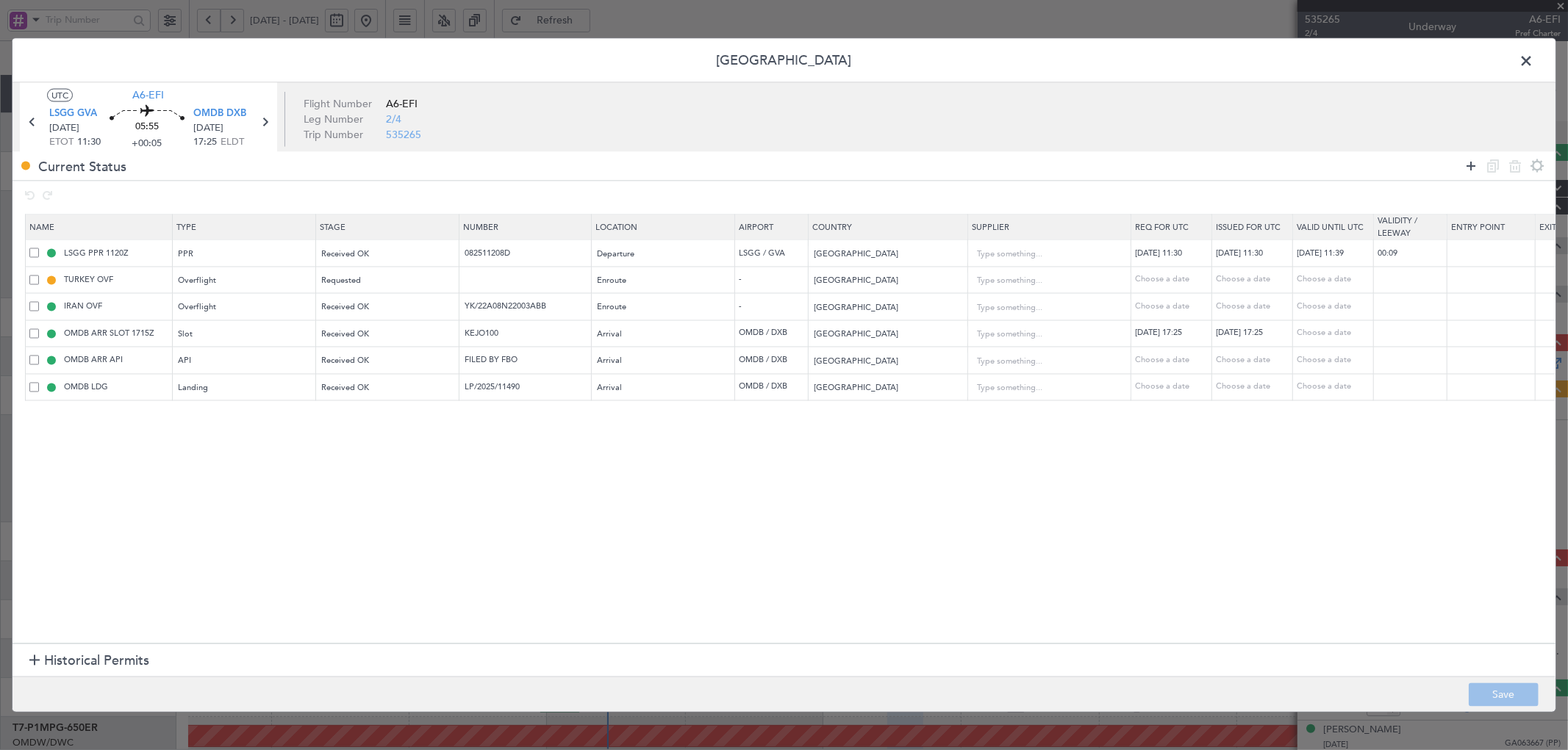
click at [1472, 167] on icon at bounding box center [1472, 166] width 18 height 18
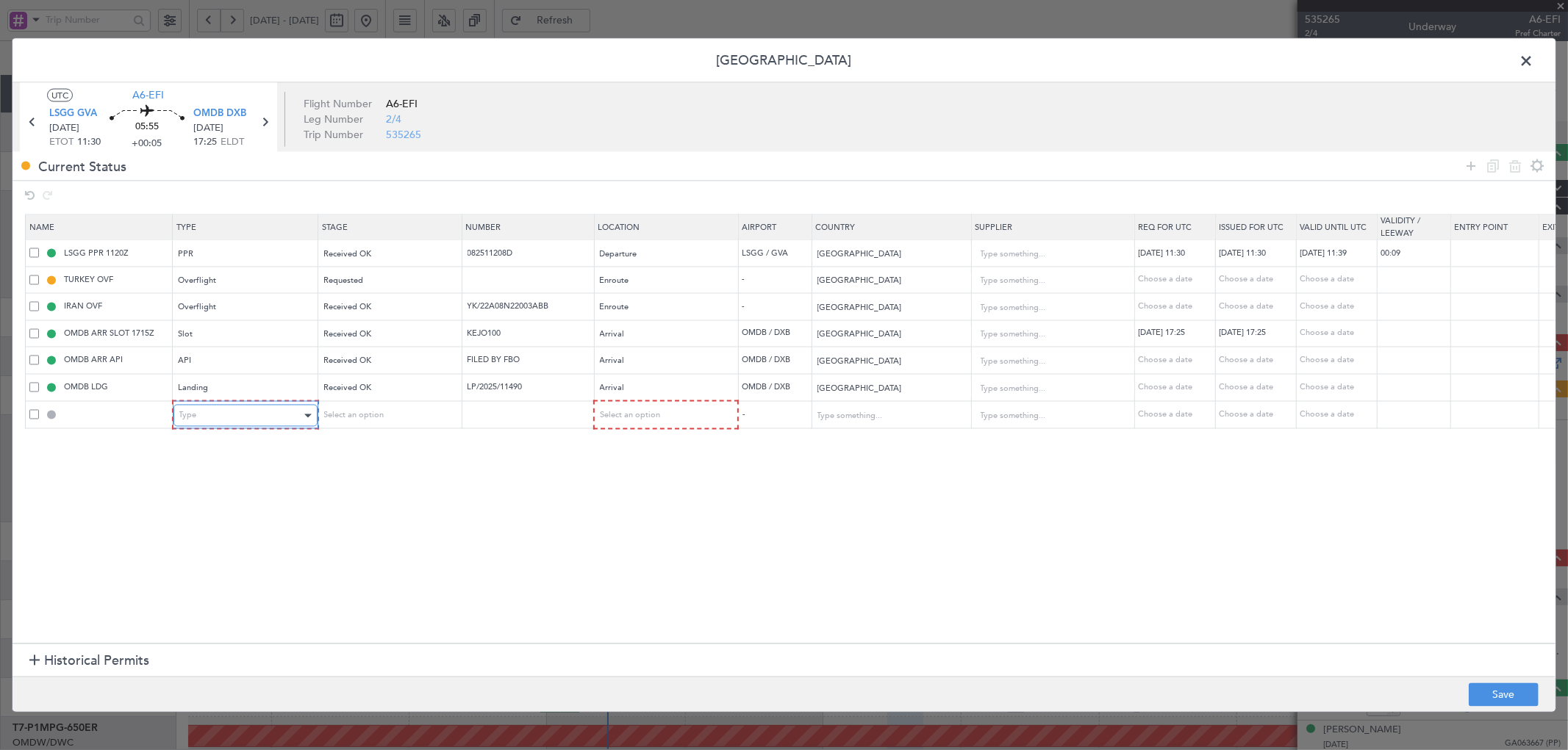
click at [210, 413] on div "Type" at bounding box center [240, 415] width 122 height 22
click at [214, 525] on span "Overflight" at bounding box center [245, 517] width 131 height 22
click at [365, 422] on div "Select an option" at bounding box center [383, 415] width 122 height 22
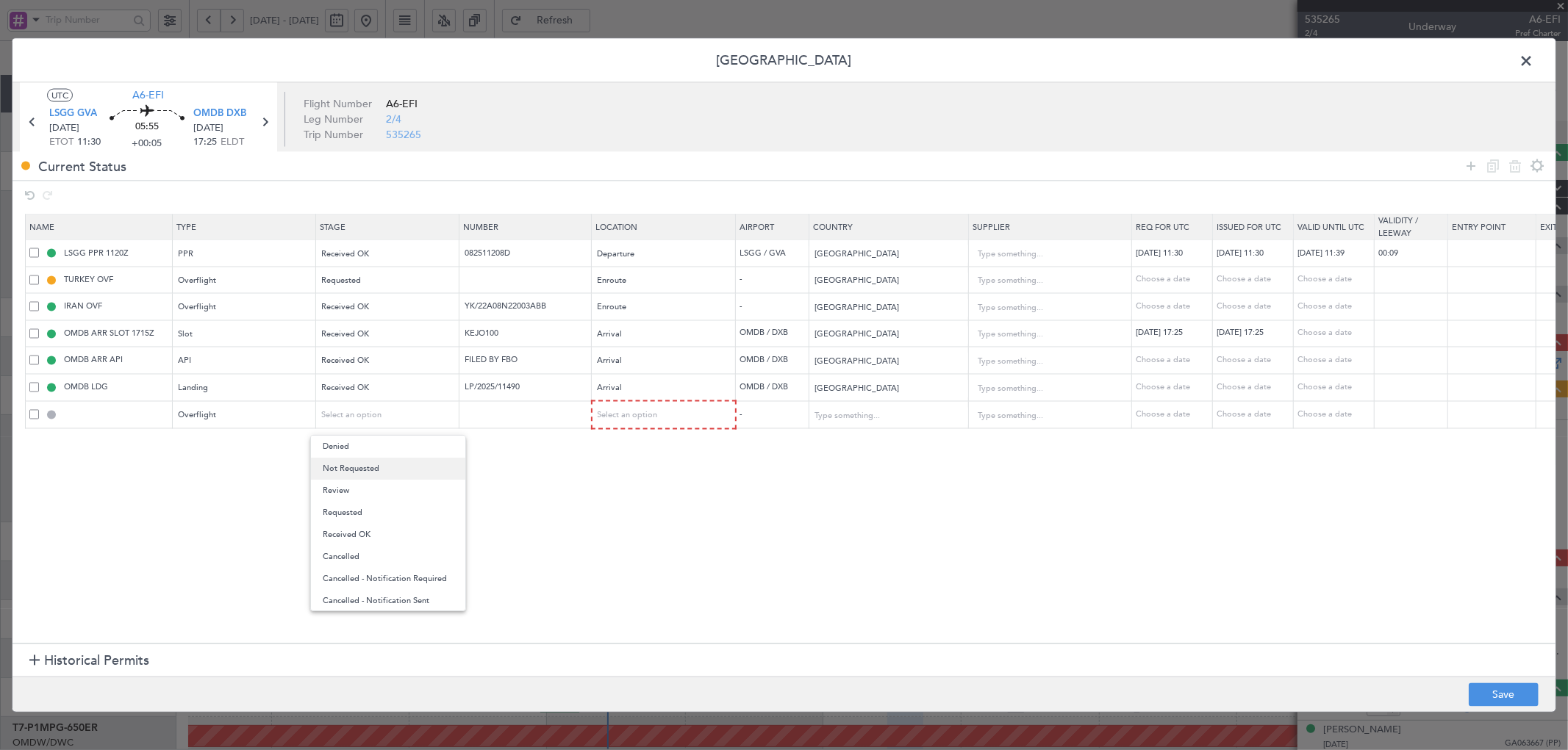
click at [362, 475] on span "Not Requested" at bounding box center [389, 468] width 131 height 22
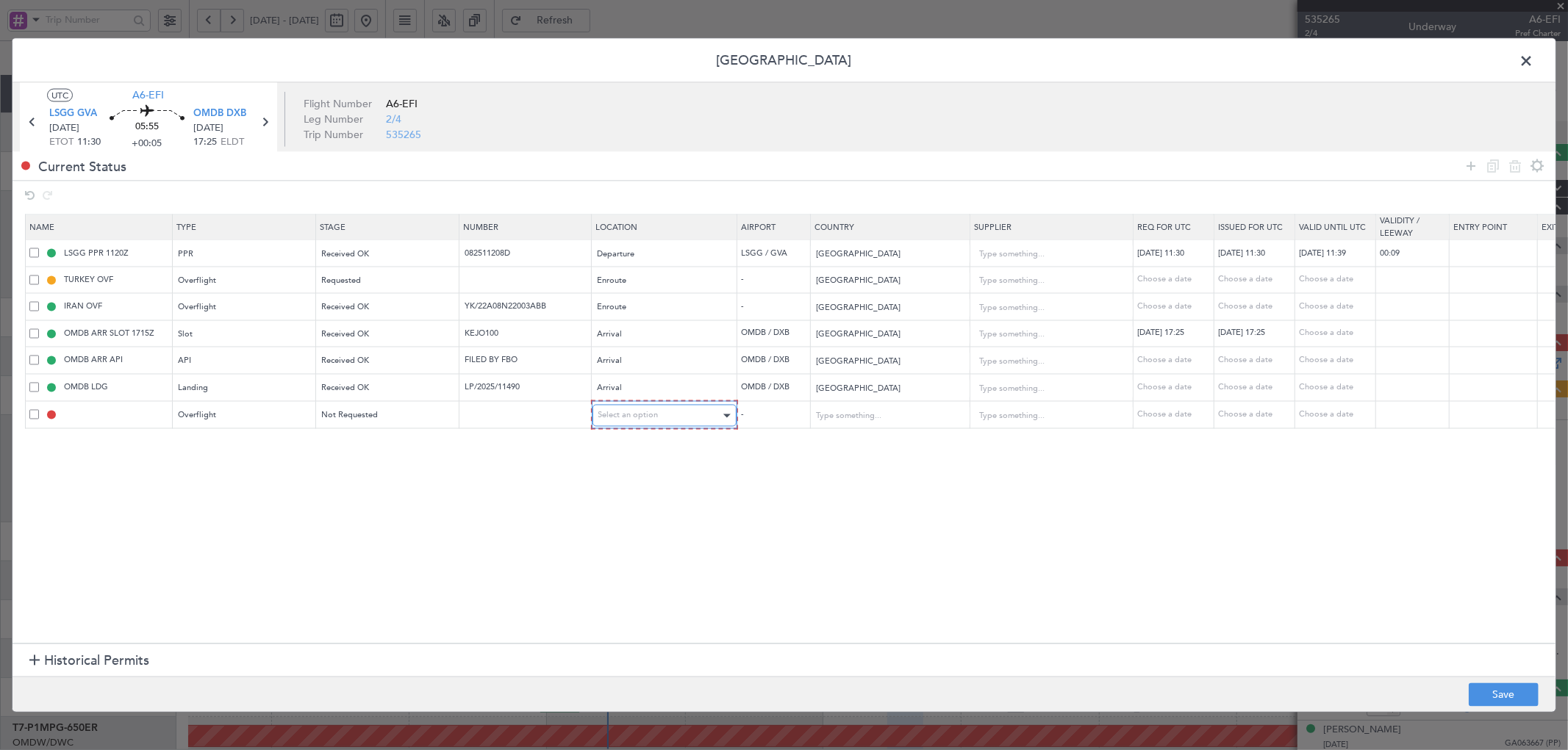
click at [642, 419] on span "Select an option" at bounding box center [628, 416] width 60 height 11
click at [609, 535] on span "Enroute" at bounding box center [665, 535] width 131 height 22
click at [891, 409] on input "text" at bounding box center [880, 415] width 132 height 22
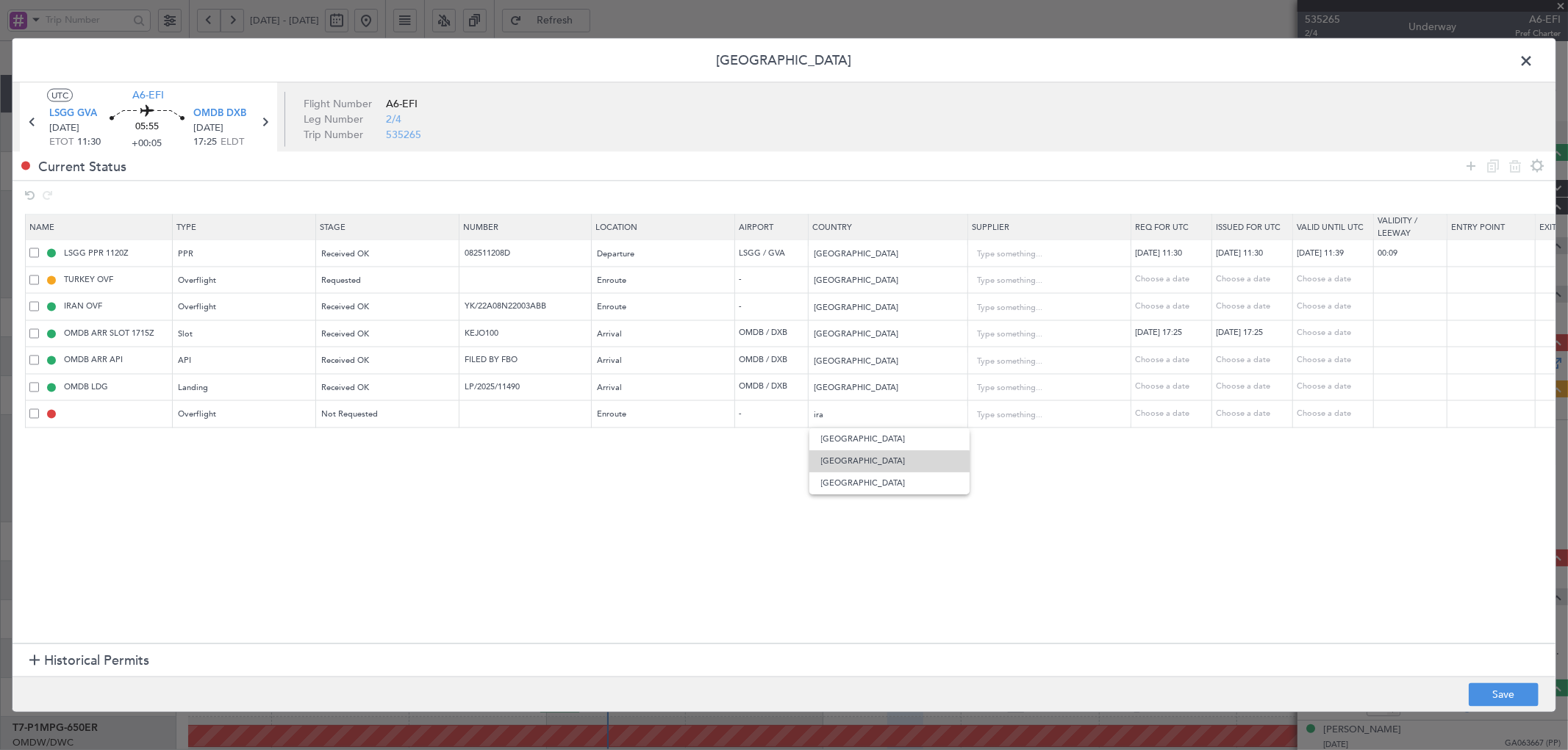
click at [876, 464] on span "[GEOGRAPHIC_DATA]" at bounding box center [890, 461] width 137 height 22
type input "[GEOGRAPHIC_DATA]"
click at [1471, 165] on icon at bounding box center [1472, 166] width 18 height 18
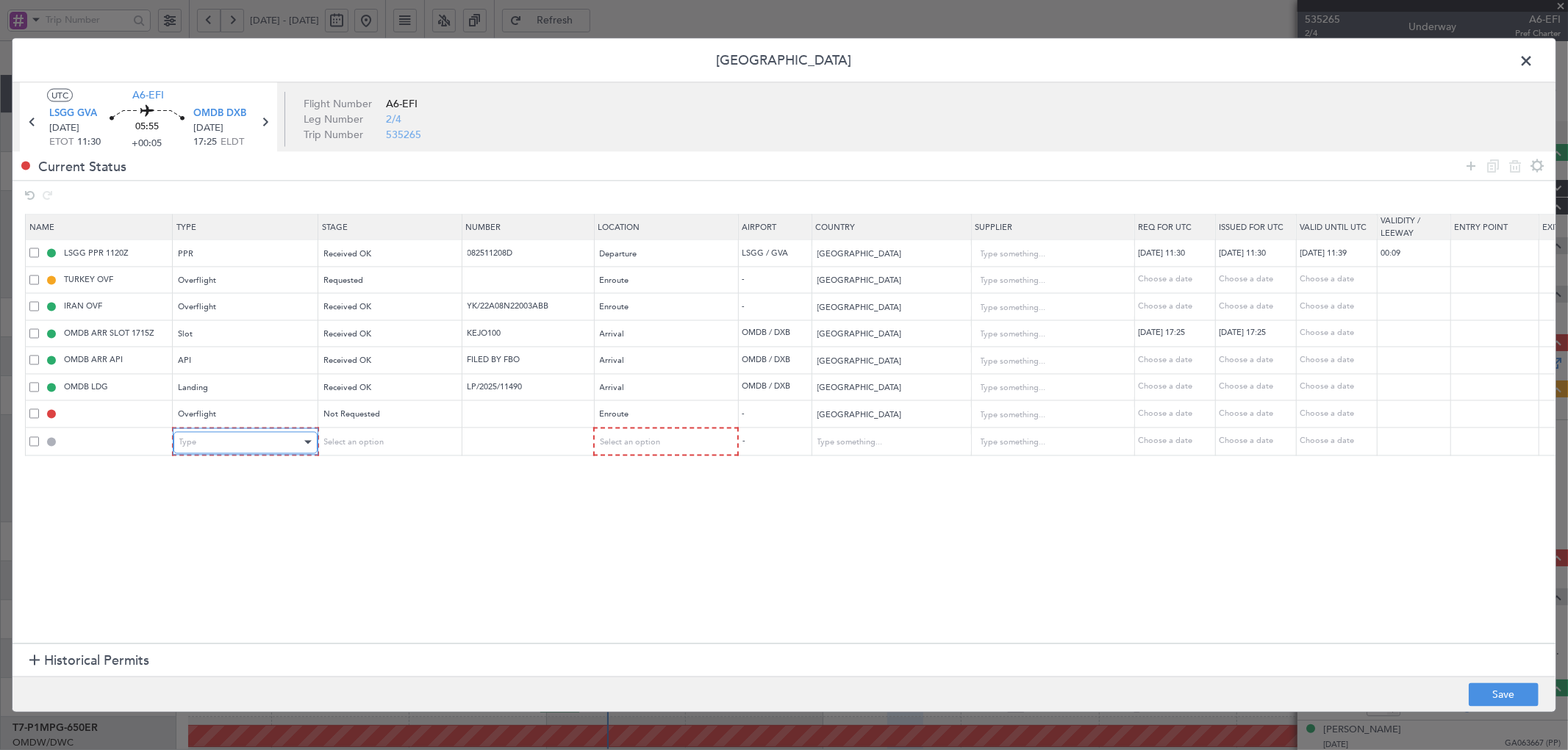
click at [277, 442] on div "Type" at bounding box center [240, 442] width 122 height 22
click at [220, 541] on span "Overflight" at bounding box center [245, 544] width 131 height 22
click at [380, 439] on span "Select an option" at bounding box center [352, 443] width 60 height 11
click at [368, 498] on span "Not Requested" at bounding box center [389, 495] width 131 height 22
click at [604, 447] on span "Select an option" at bounding box center [628, 443] width 60 height 11
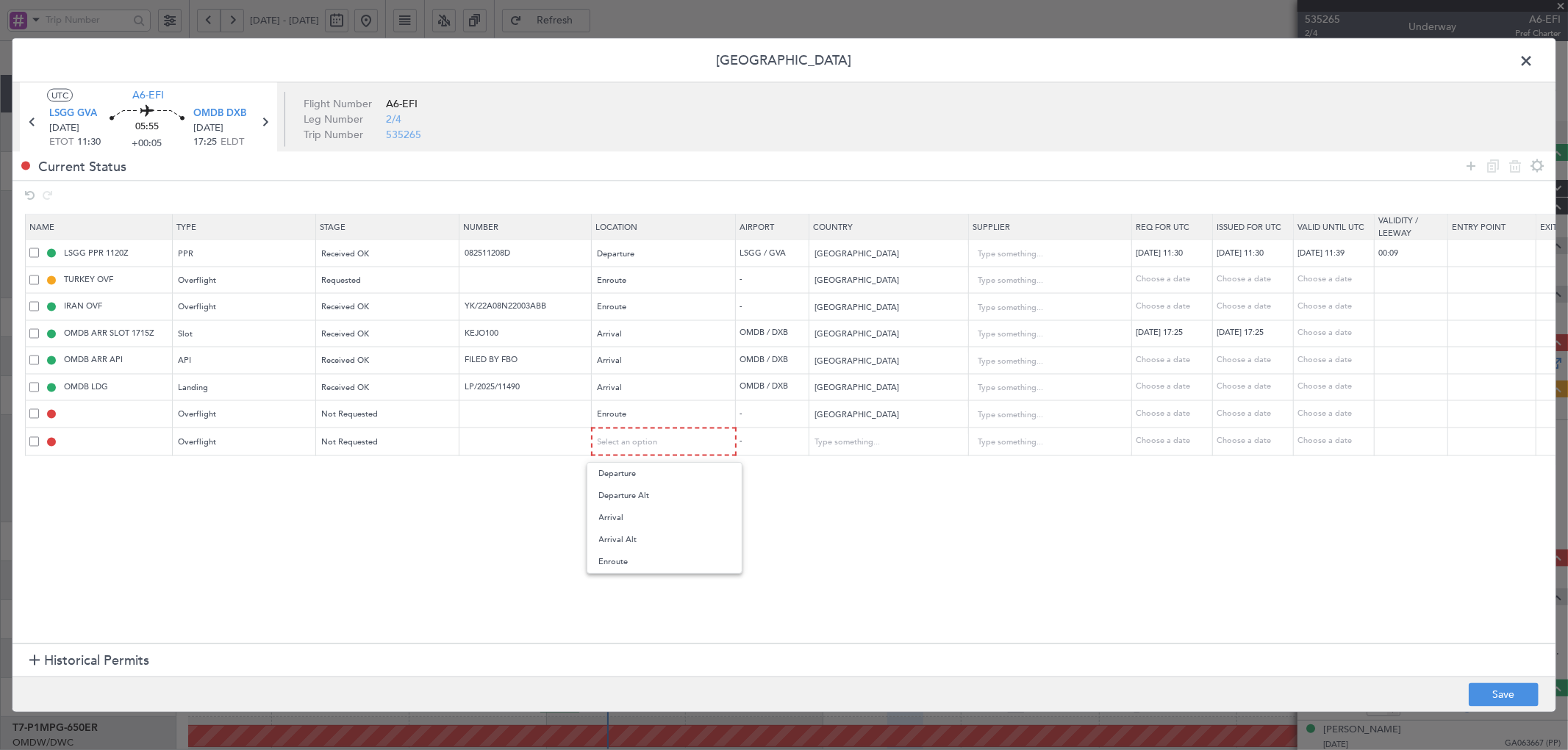
drag, startPoint x: 612, startPoint y: 562, endPoint x: 888, endPoint y: 460, distance: 294.2
click at [610, 561] on span "Enroute" at bounding box center [665, 561] width 131 height 22
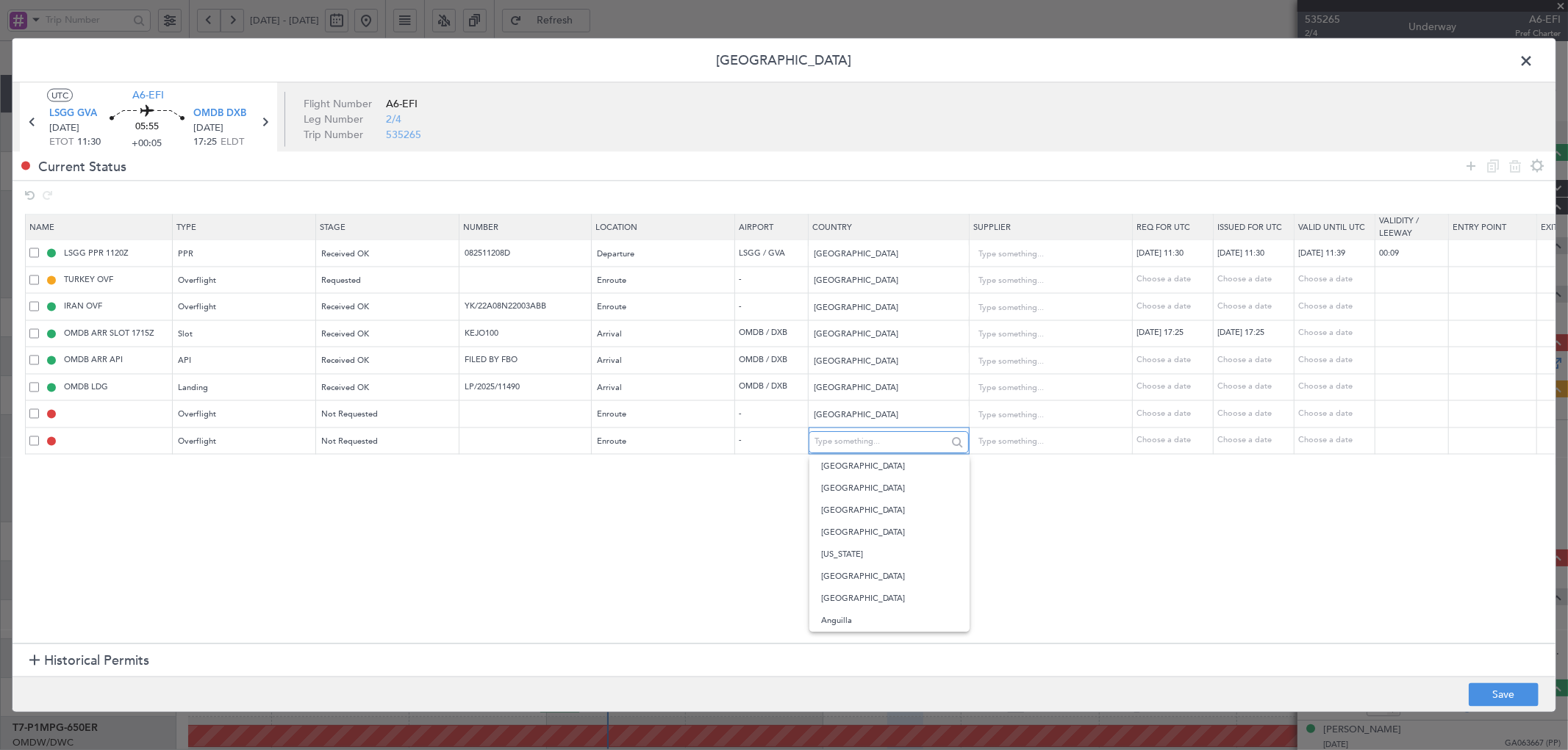
click at [890, 443] on input "text" at bounding box center [880, 441] width 132 height 22
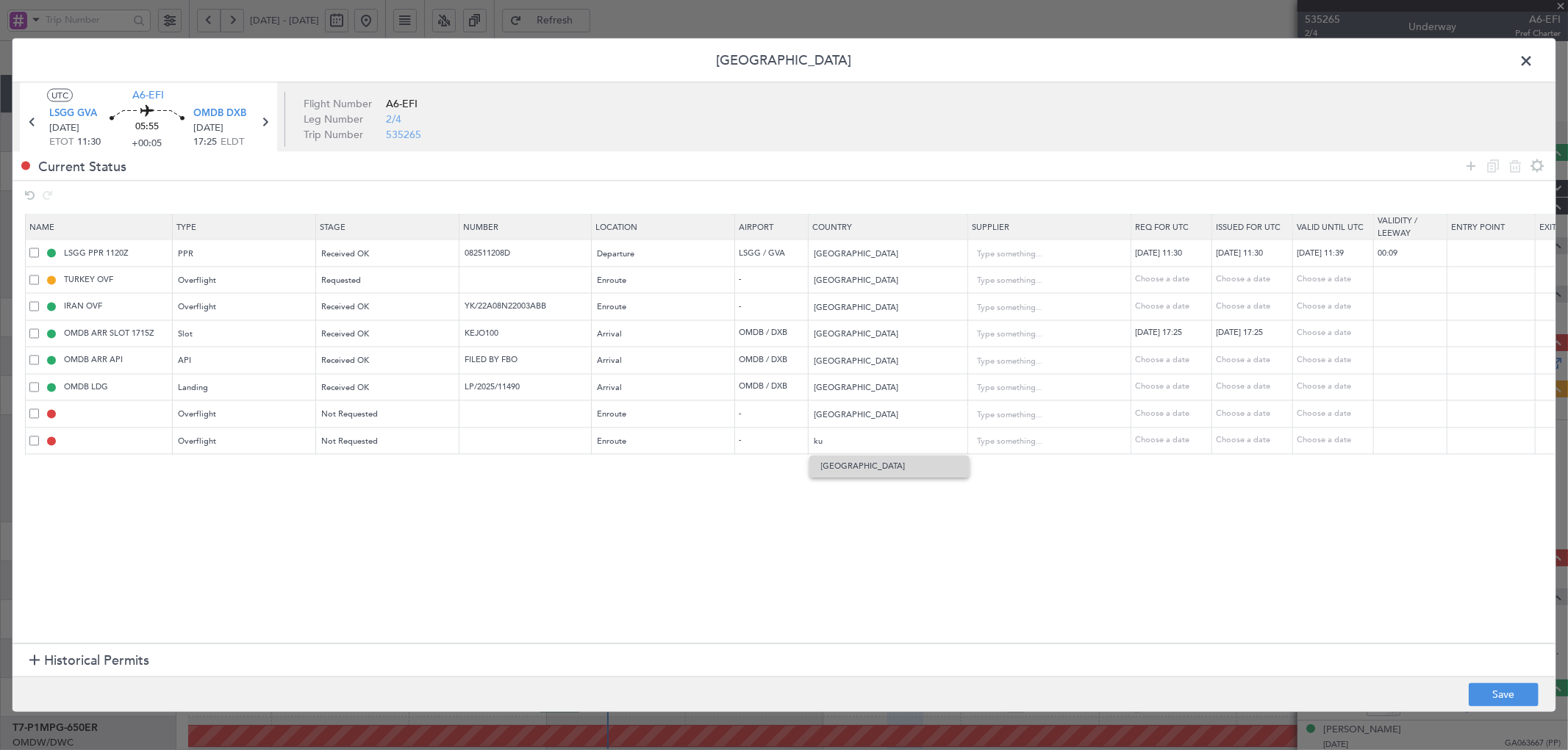
click at [882, 467] on span "[GEOGRAPHIC_DATA]" at bounding box center [890, 466] width 137 height 22
type input "[GEOGRAPHIC_DATA]"
click at [360, 567] on section "Name Type Stage Number Location Airport Country Supplier Req For Utc Issued For…" at bounding box center [784, 427] width 1543 height 433
click at [1469, 163] on icon at bounding box center [1472, 166] width 18 height 18
click at [214, 472] on div "Type" at bounding box center [240, 469] width 122 height 22
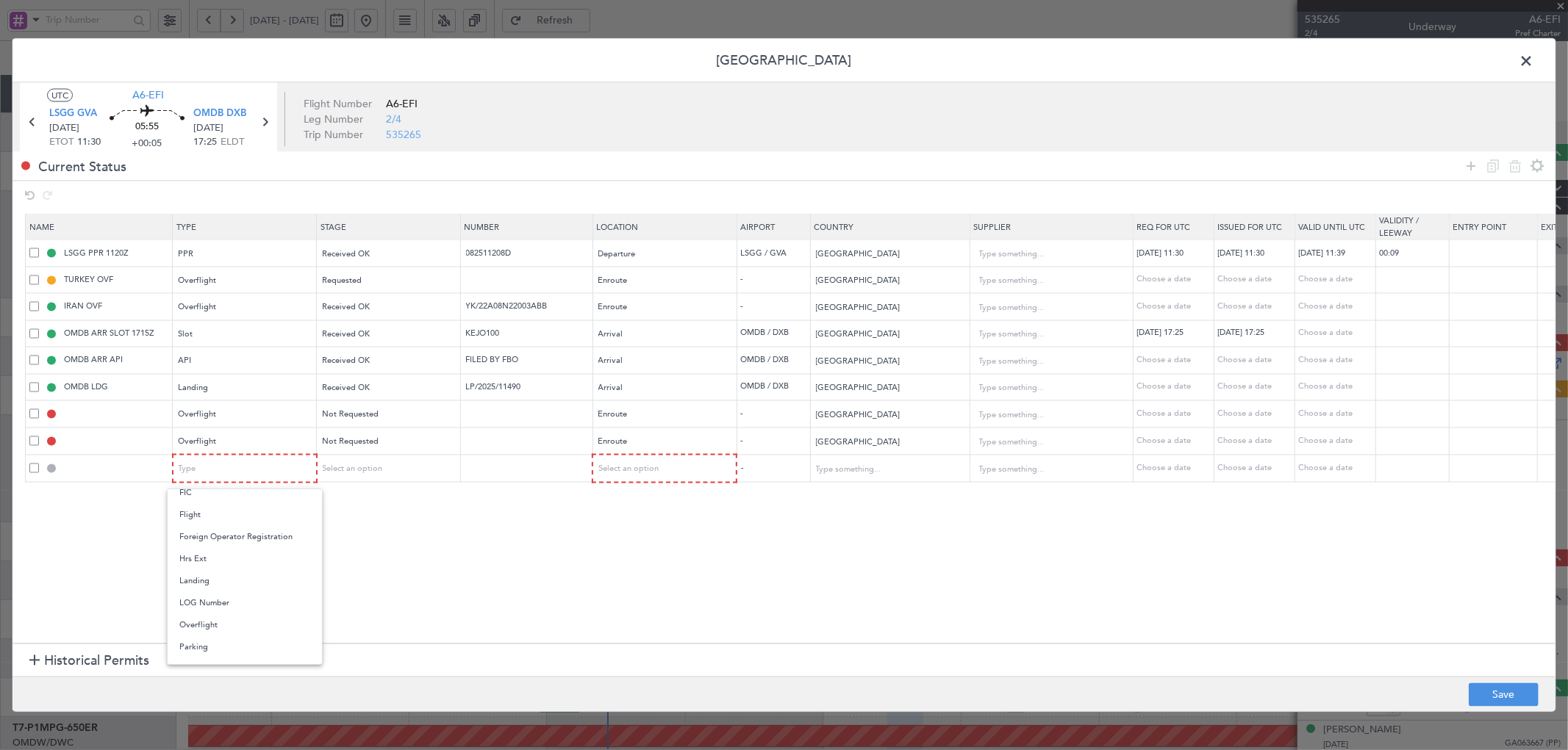
click at [202, 634] on span "Overflight" at bounding box center [245, 625] width 131 height 22
click at [376, 468] on span "Select an option" at bounding box center [352, 469] width 60 height 11
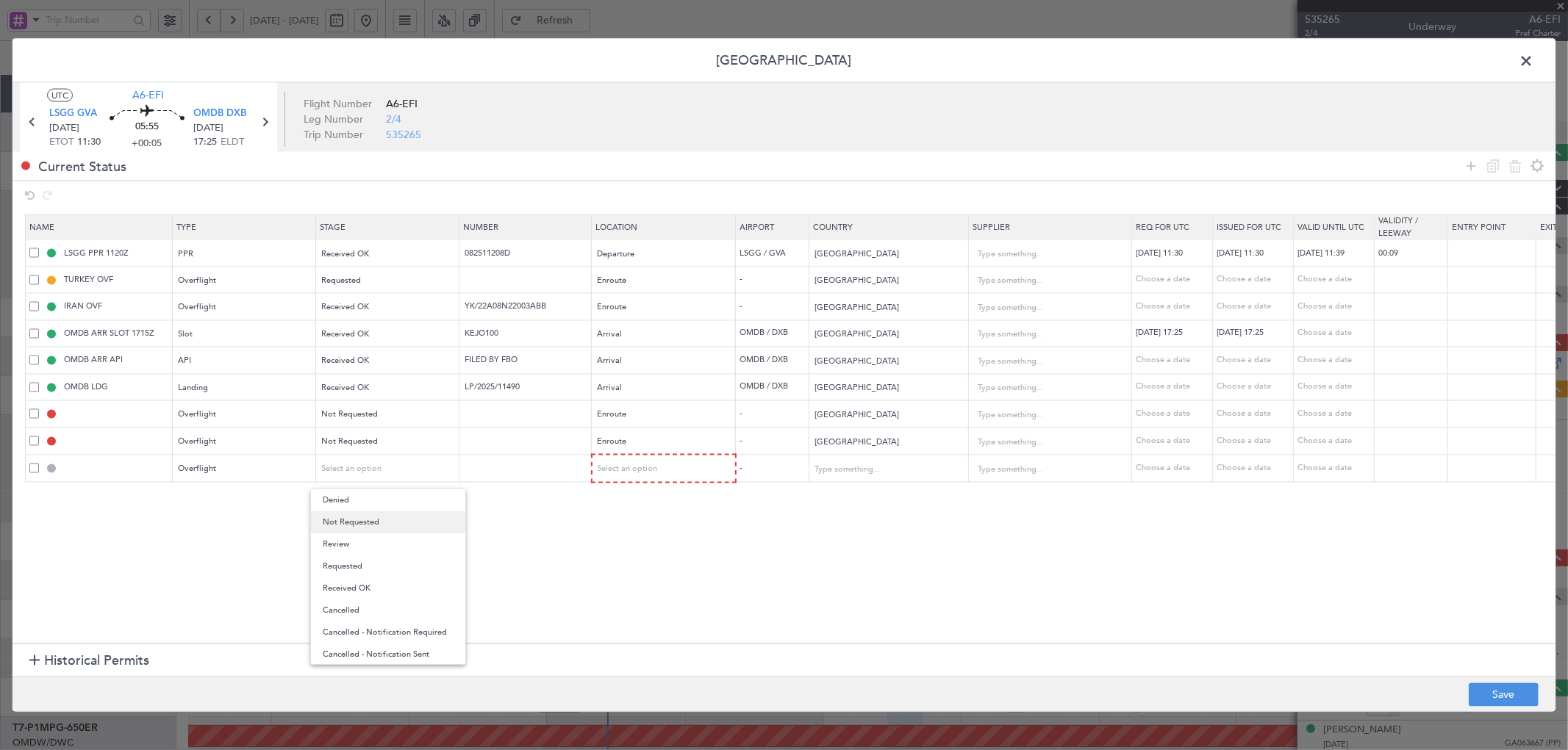
click at [375, 525] on span "Not Requested" at bounding box center [389, 522] width 131 height 22
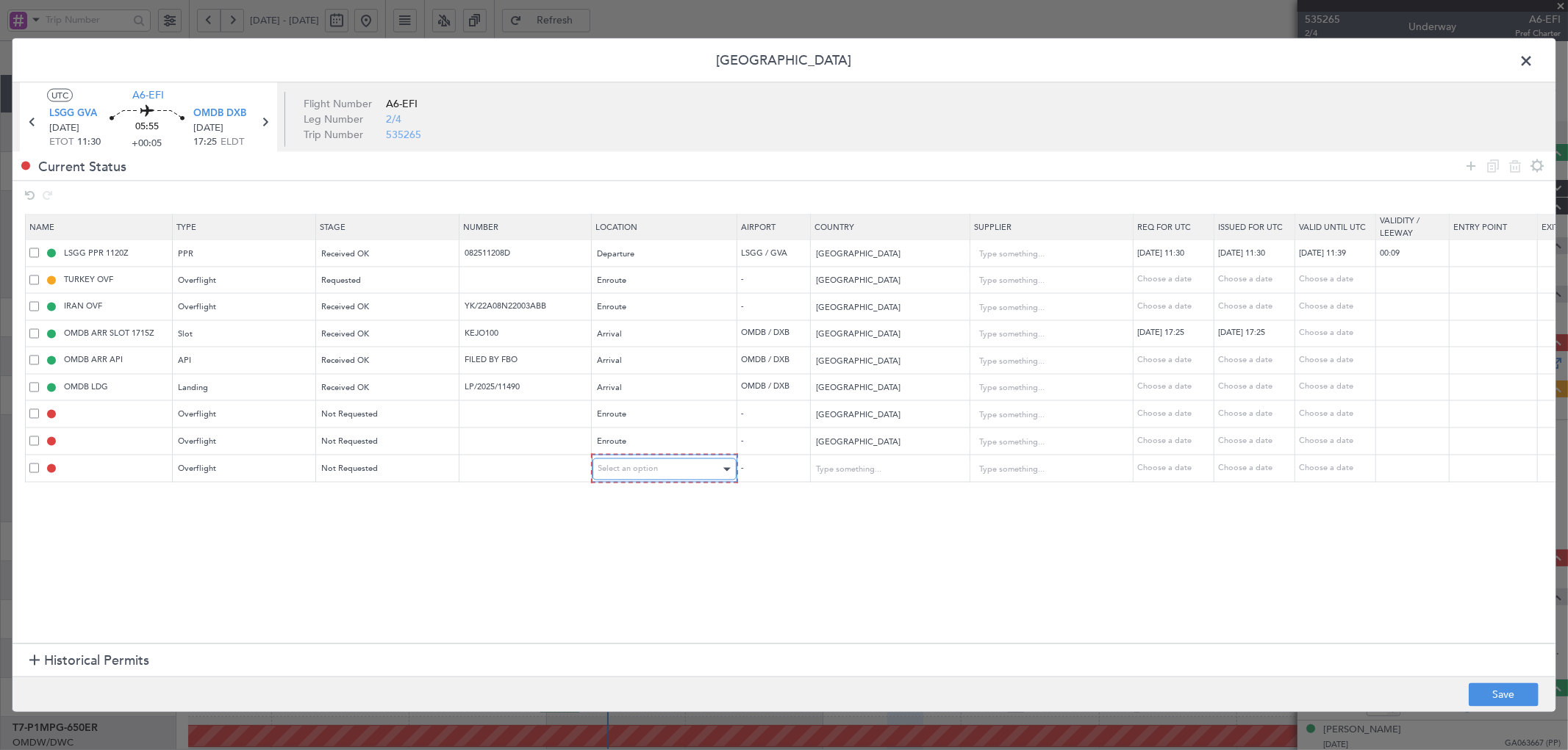
click at [667, 477] on div "Select an option" at bounding box center [659, 469] width 122 height 22
click at [635, 589] on span "Enroute" at bounding box center [665, 588] width 131 height 22
click at [932, 460] on body "[DATE] - [DATE] Refresh Quick Links All Aircraft Planned Maint [GEOGRAPHIC_DATA…" at bounding box center [784, 375] width 1568 height 750
click at [895, 466] on span "[GEOGRAPHIC_DATA]" at bounding box center [890, 466] width 137 height 22
click at [826, 566] on section "Name Type Stage Number Location Airport Country Supplier Req For Utc Issued For…" at bounding box center [784, 427] width 1543 height 433
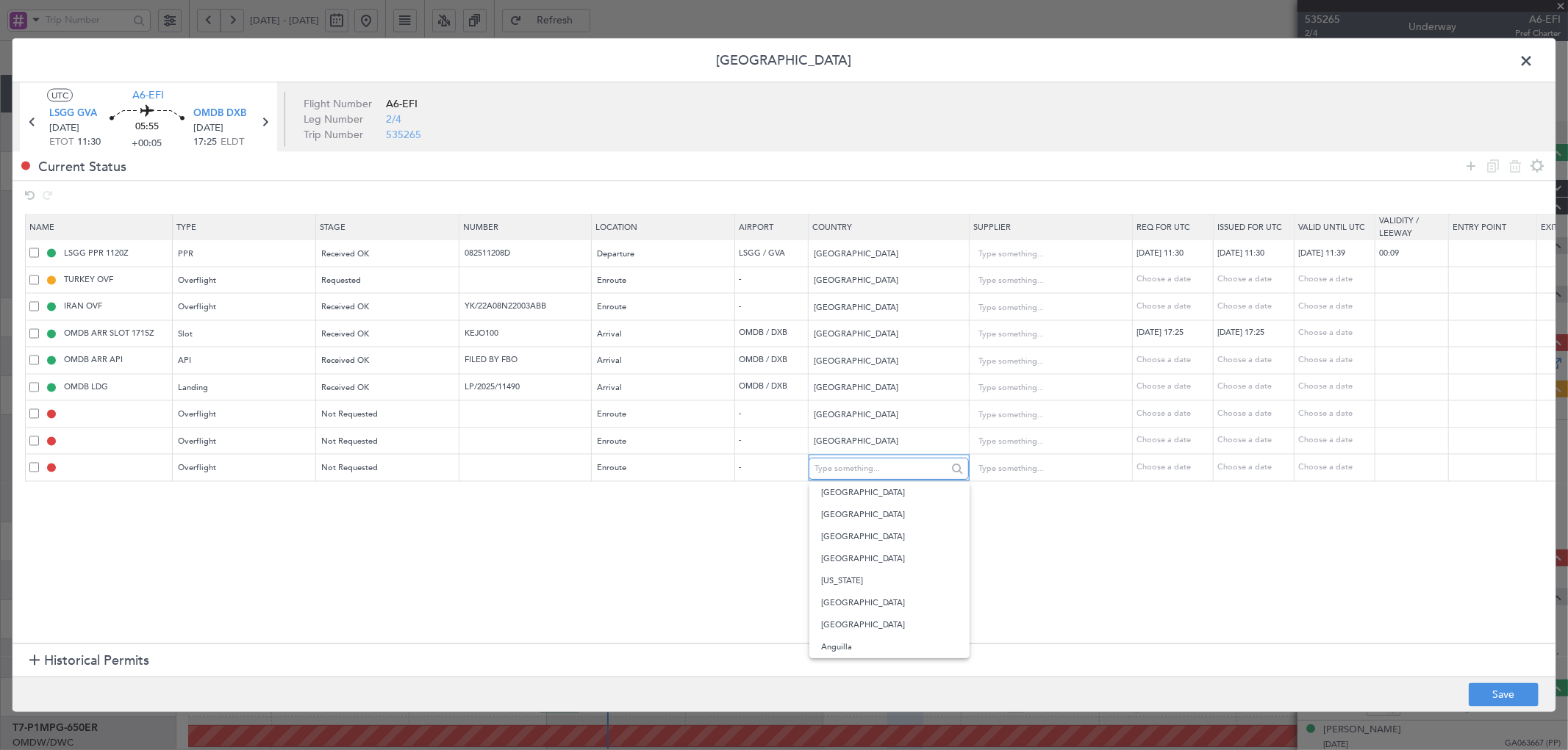
click at [869, 468] on input "text" at bounding box center [880, 468] width 132 height 22
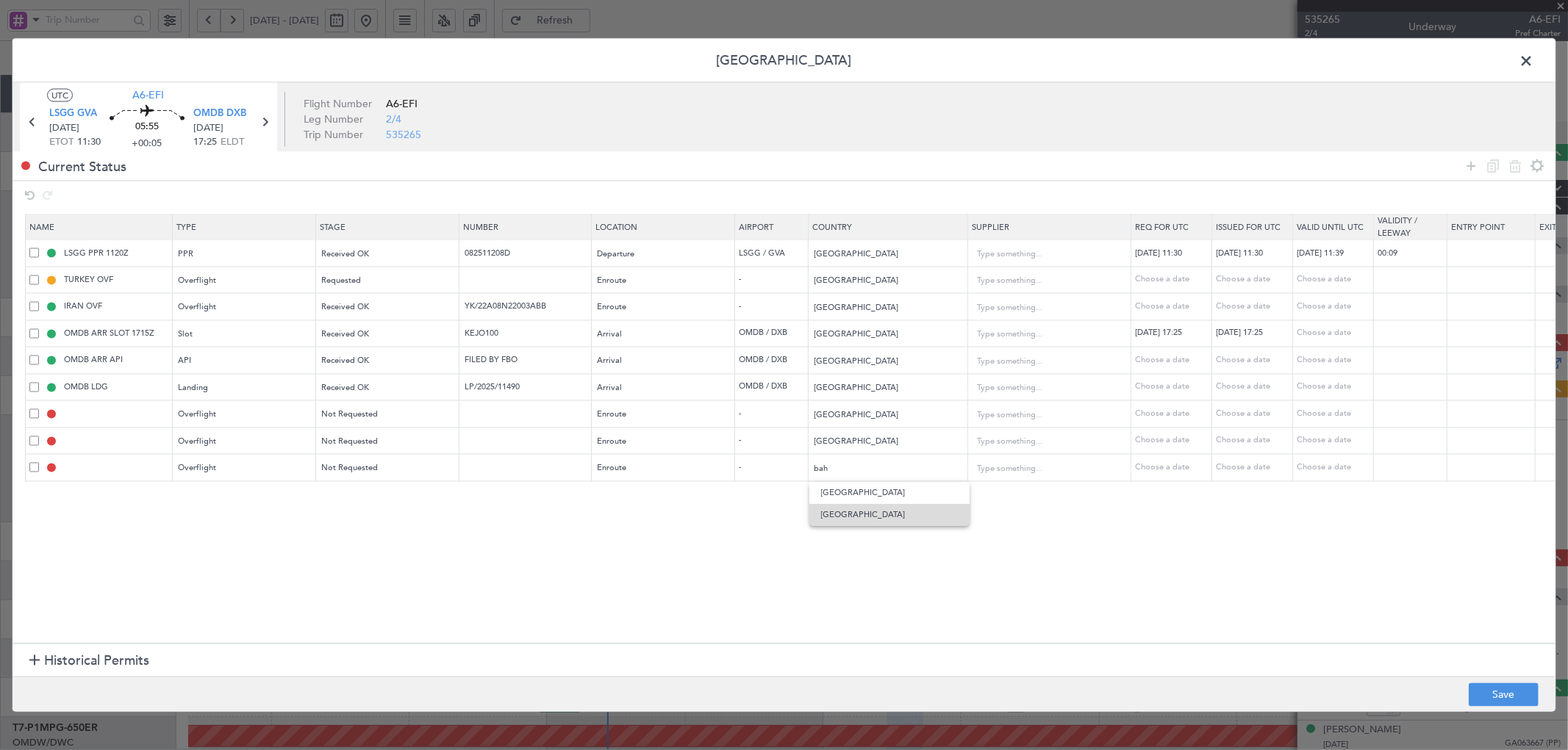
drag, startPoint x: 836, startPoint y: 520, endPoint x: 563, endPoint y: 619, distance: 290.4
click at [836, 519] on span "[GEOGRAPHIC_DATA]" at bounding box center [890, 515] width 137 height 22
type input "[GEOGRAPHIC_DATA]"
click at [544, 620] on section "Name Type Stage Number Location Airport Country Supplier Req For Utc Issued For…" at bounding box center [784, 427] width 1543 height 433
click at [1525, 697] on button "Save" at bounding box center [1504, 695] width 70 height 23
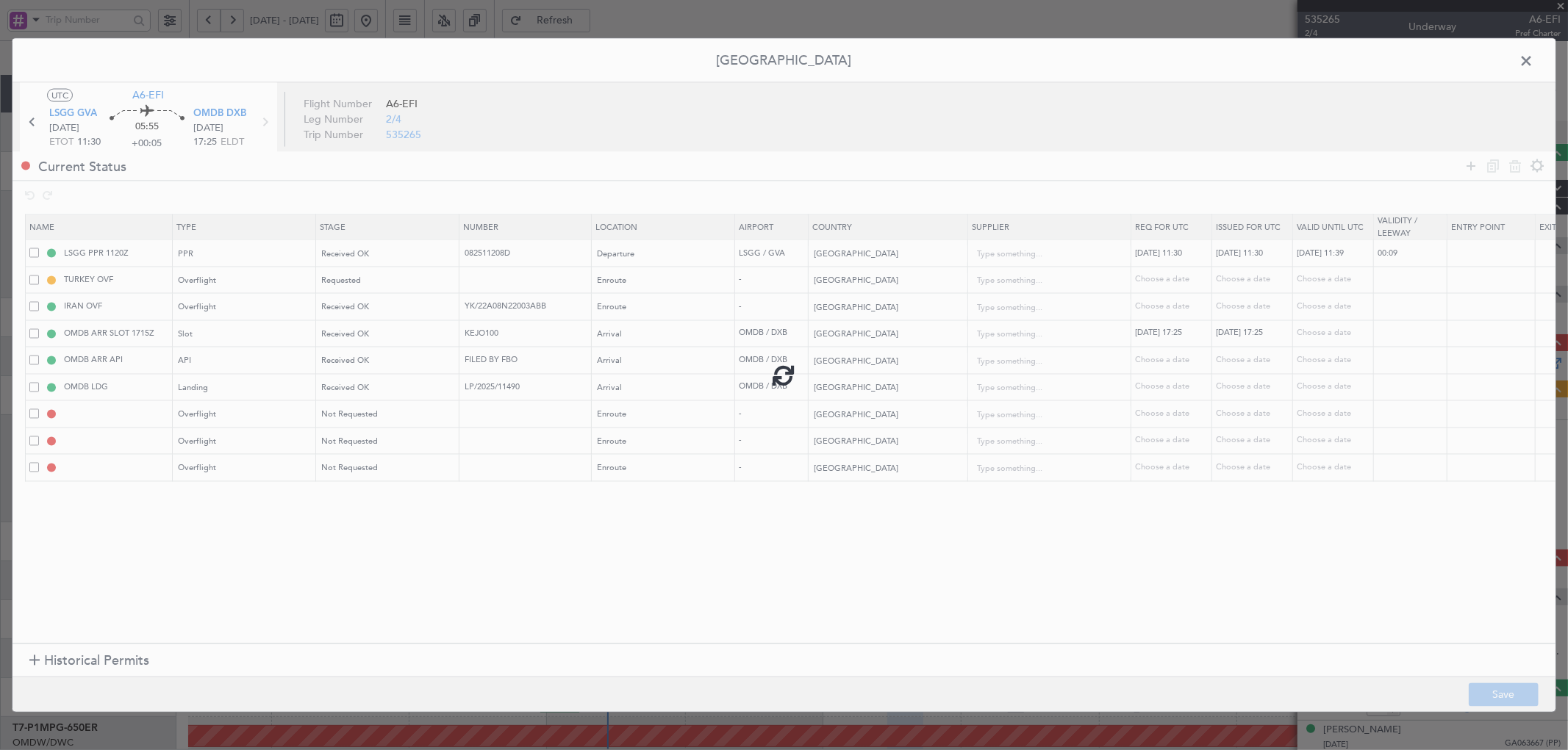
type input "IRAQ OVF"
type input "NNN"
type input "1"
type input "KUWAIT OVF"
type input "NNN"
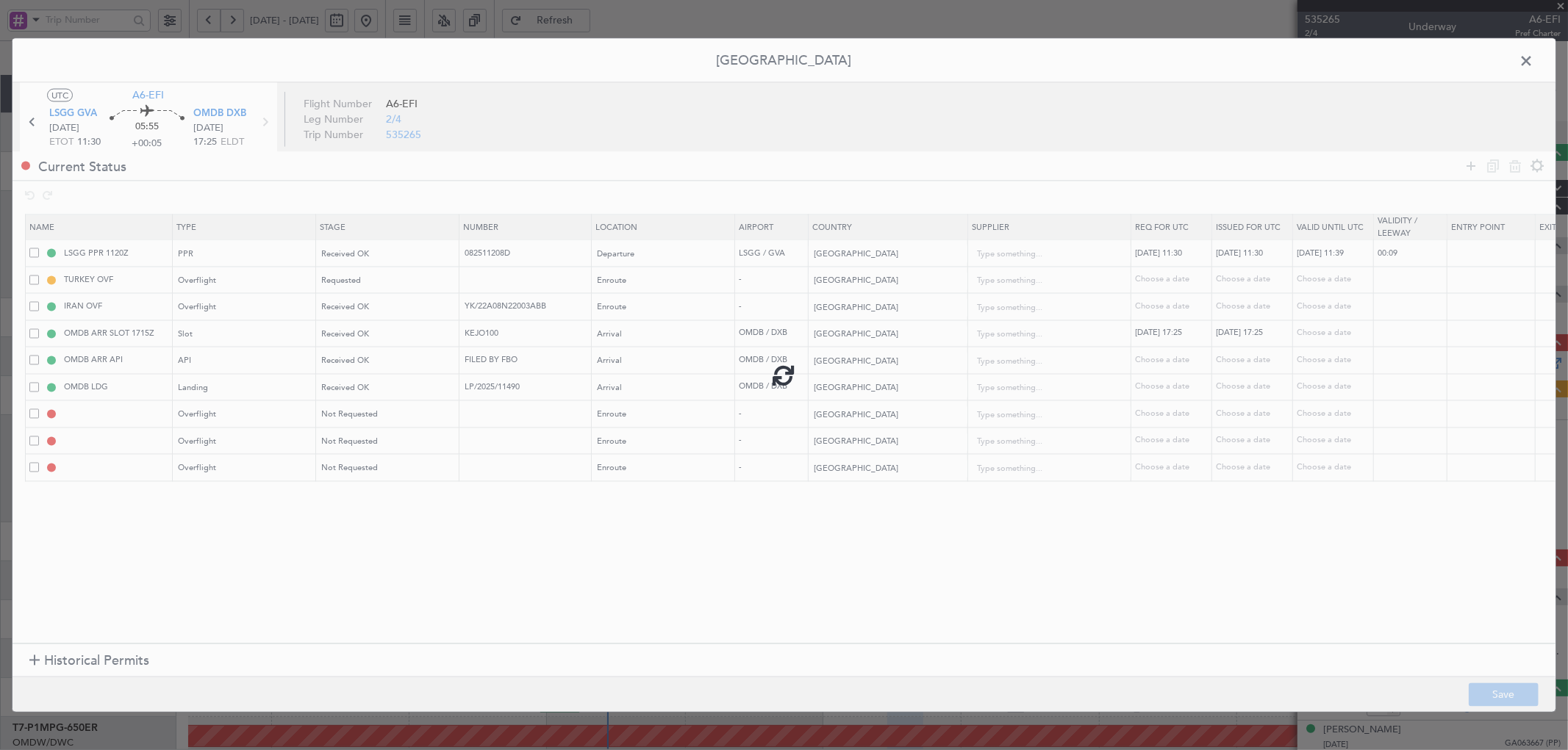
type input "BAHRAIN OVF"
type input "NNN"
click at [1534, 57] on span at bounding box center [1534, 64] width 0 height 29
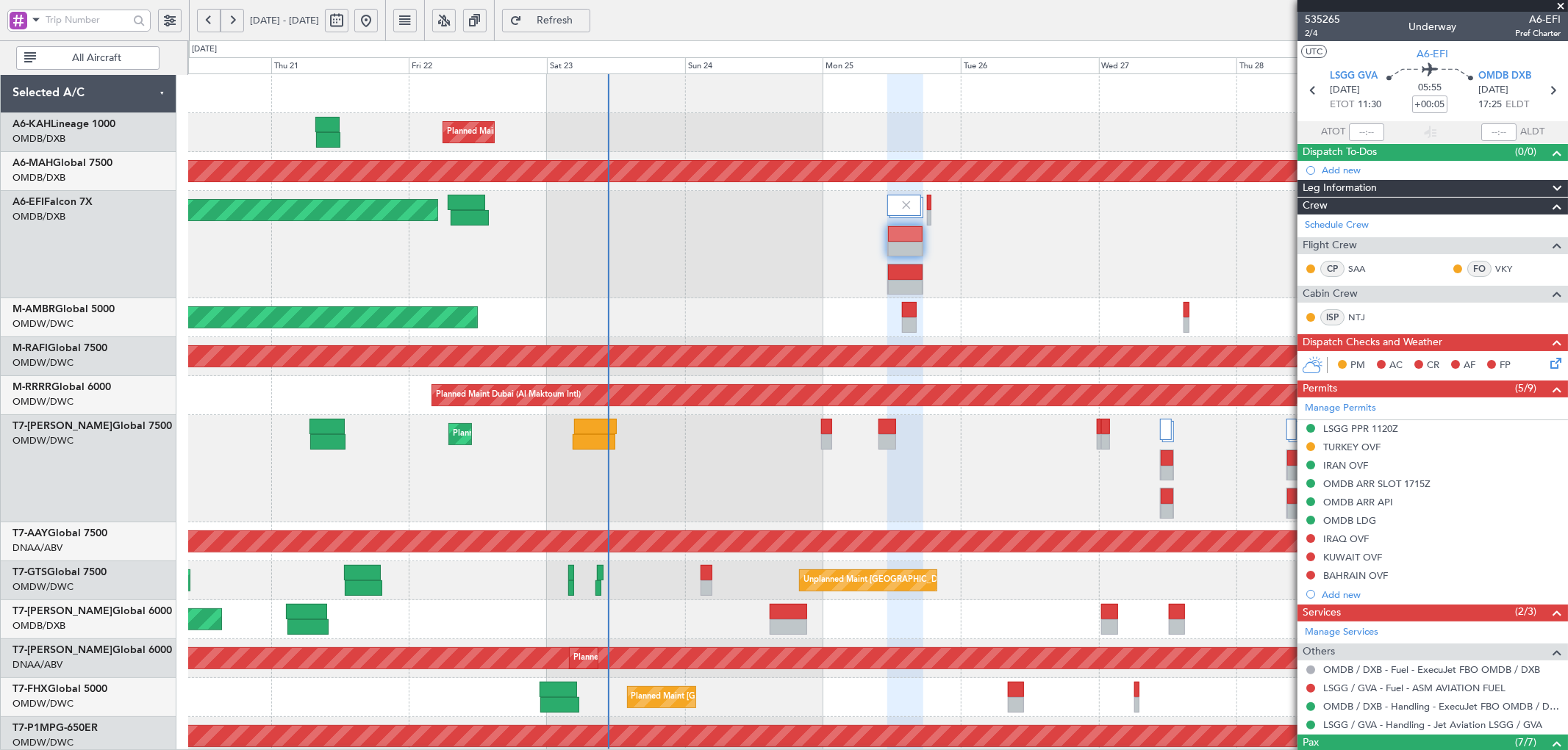
click at [585, 19] on span "Refresh" at bounding box center [555, 20] width 60 height 11
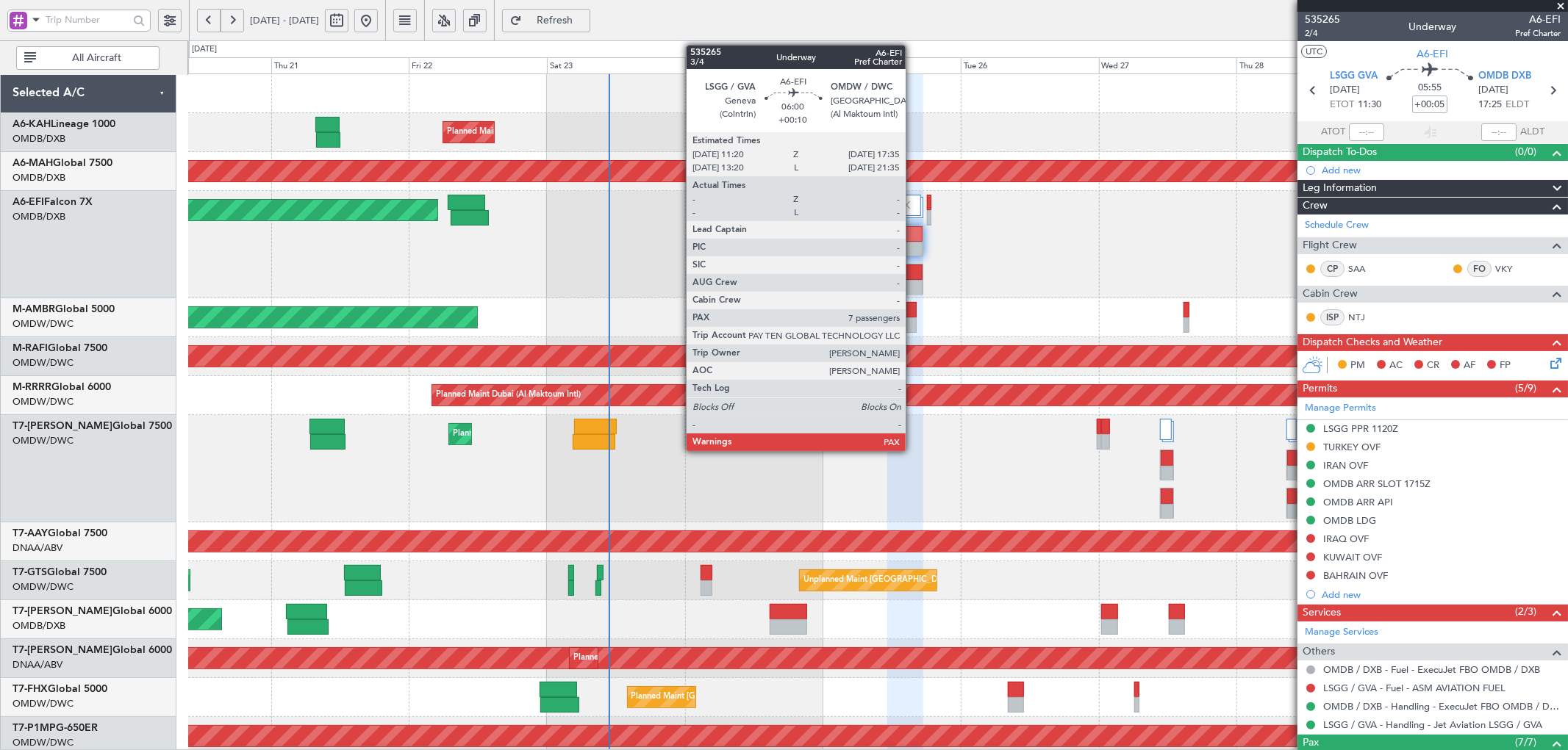
click at [913, 276] on div at bounding box center [905, 272] width 35 height 15
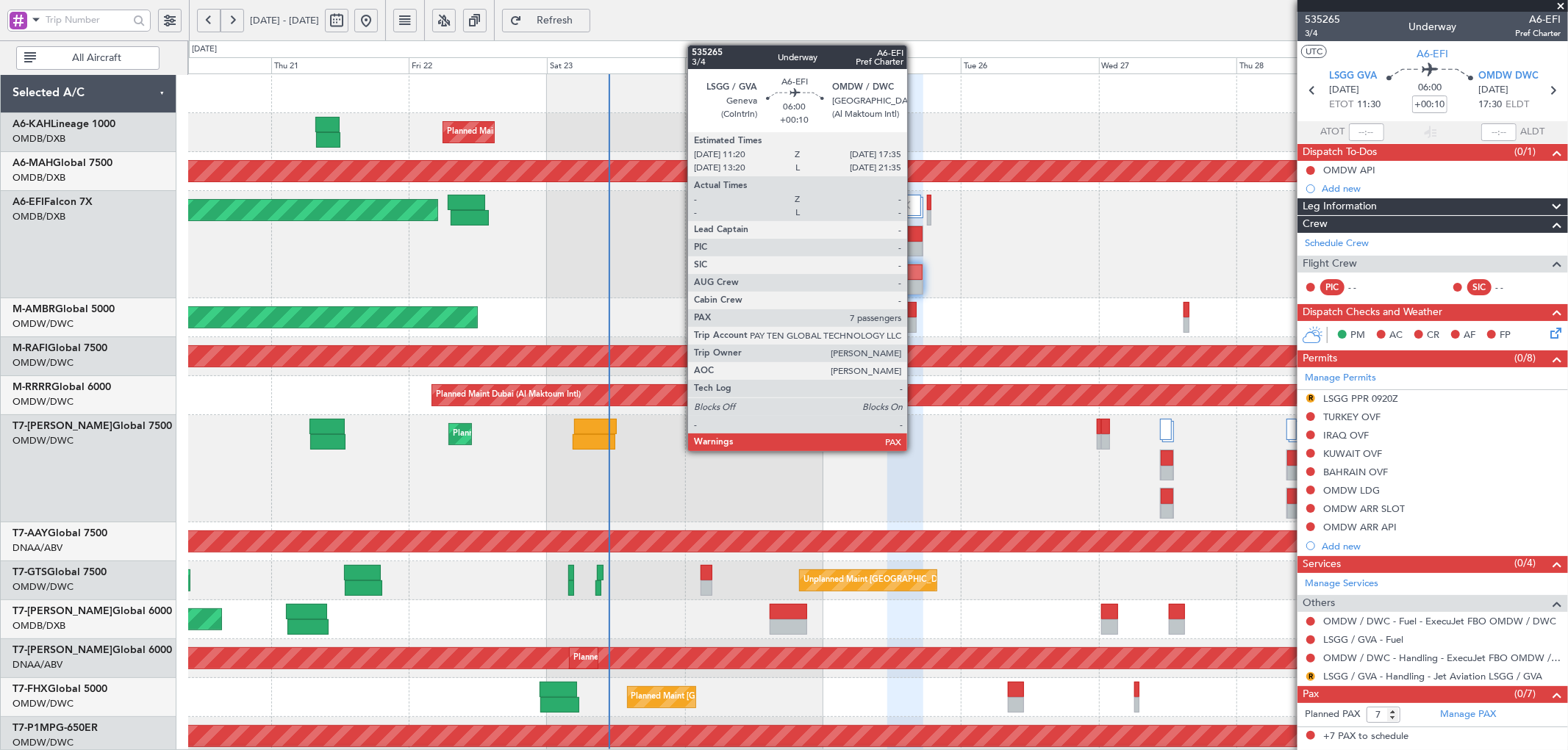
click at [915, 270] on div at bounding box center [905, 272] width 35 height 15
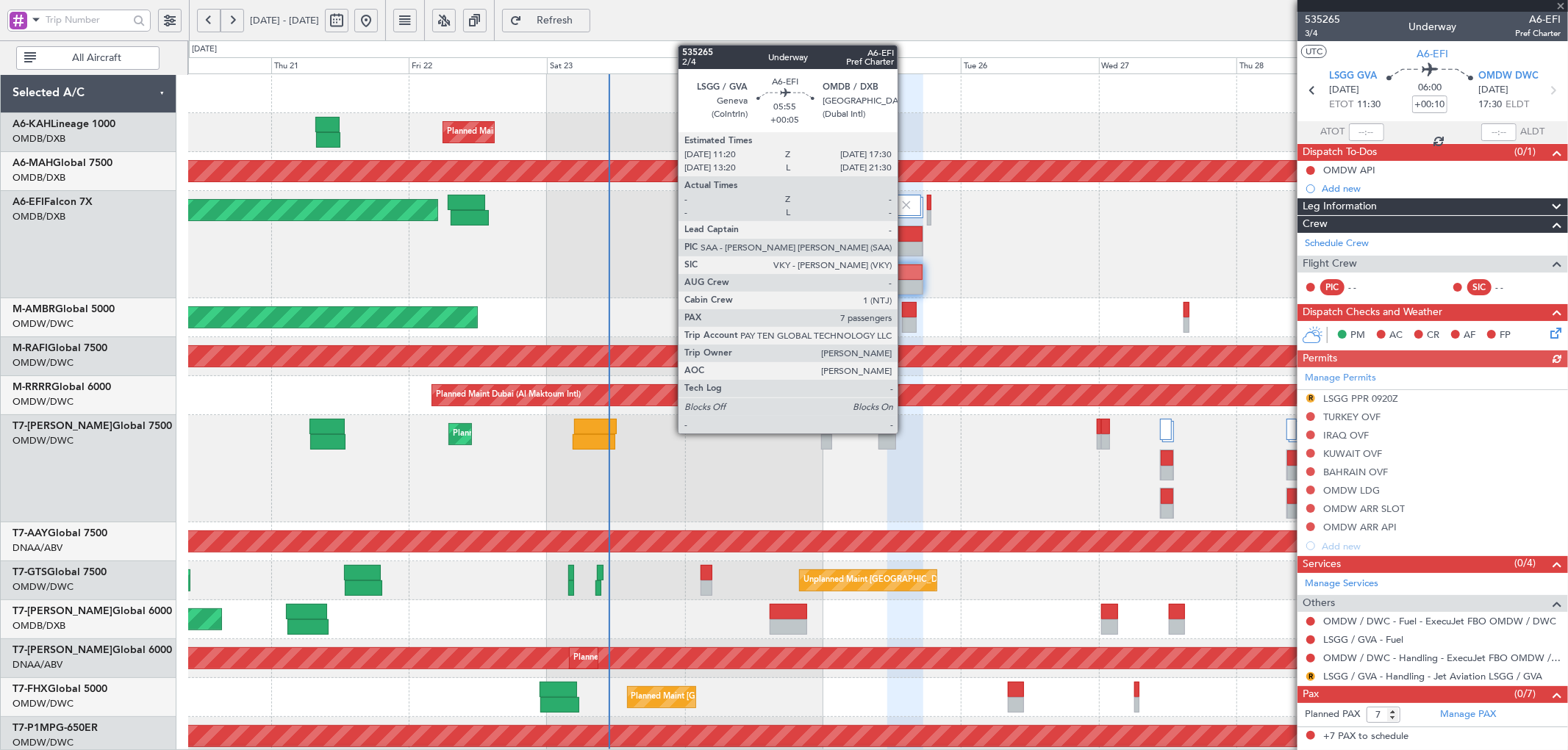
click at [905, 239] on div at bounding box center [905, 234] width 35 height 15
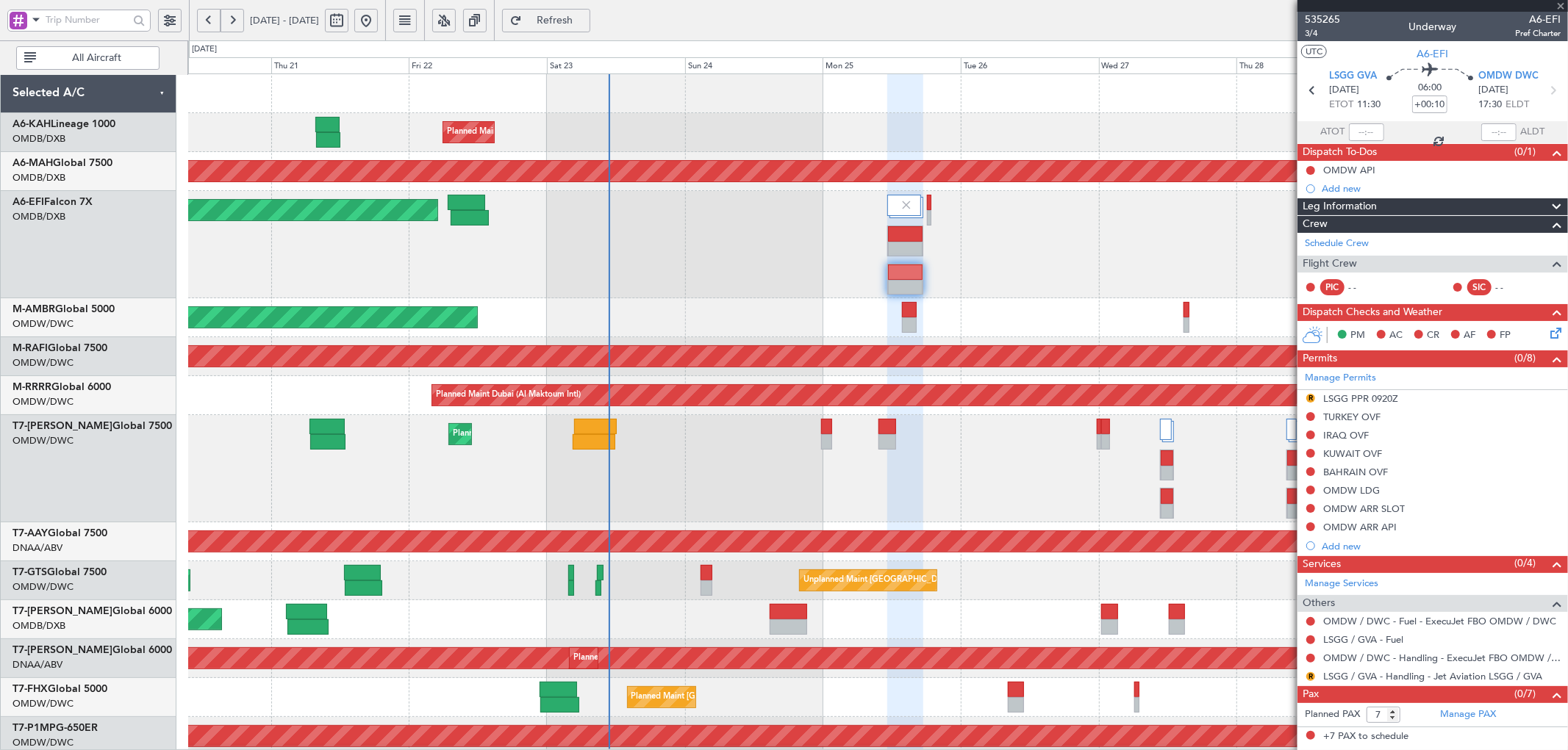
type input "+00:05"
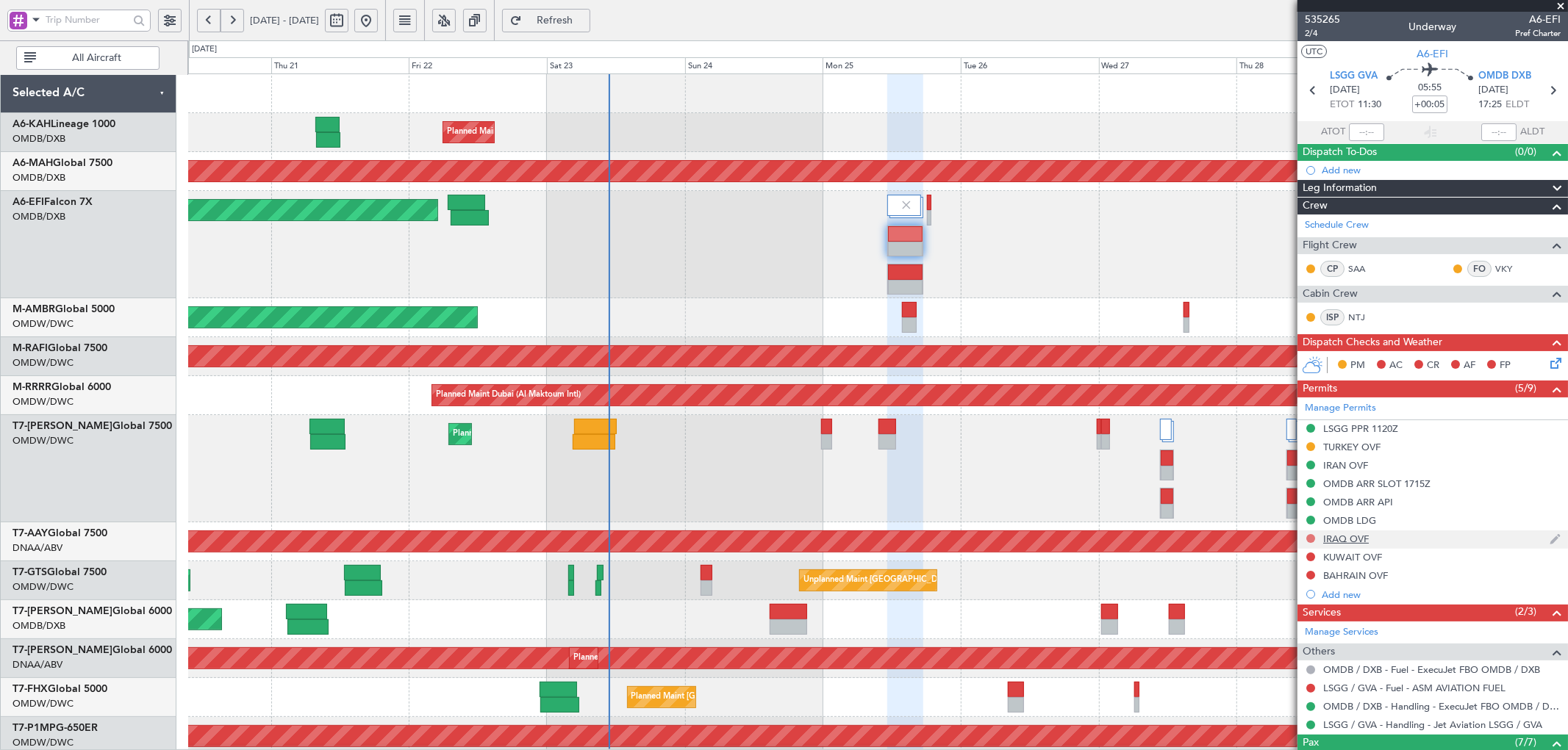
click at [1311, 537] on button at bounding box center [1311, 538] width 9 height 9
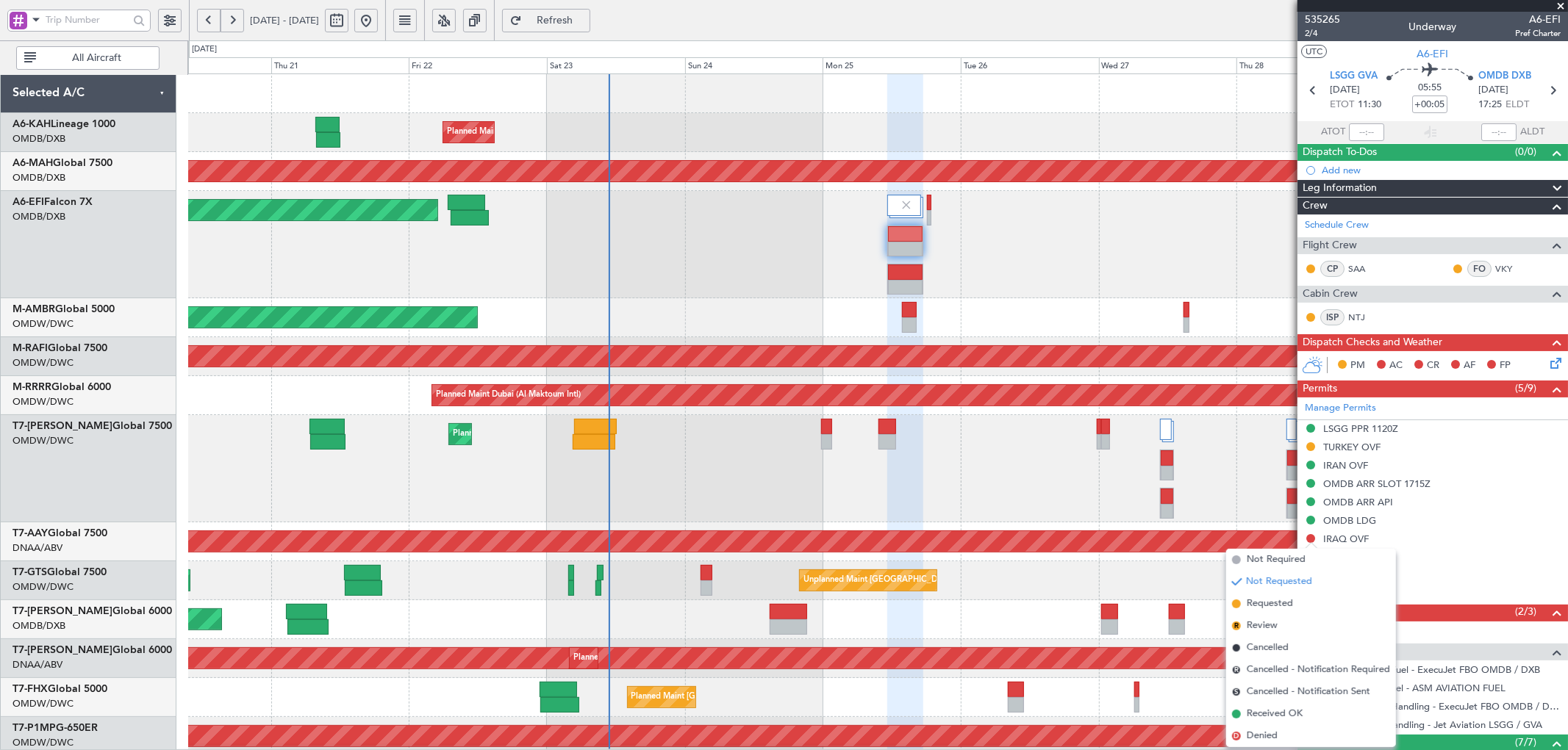
drag, startPoint x: 1258, startPoint y: 607, endPoint x: 1275, endPoint y: 583, distance: 29.4
click at [1258, 606] on span "Requested" at bounding box center [1269, 604] width 46 height 15
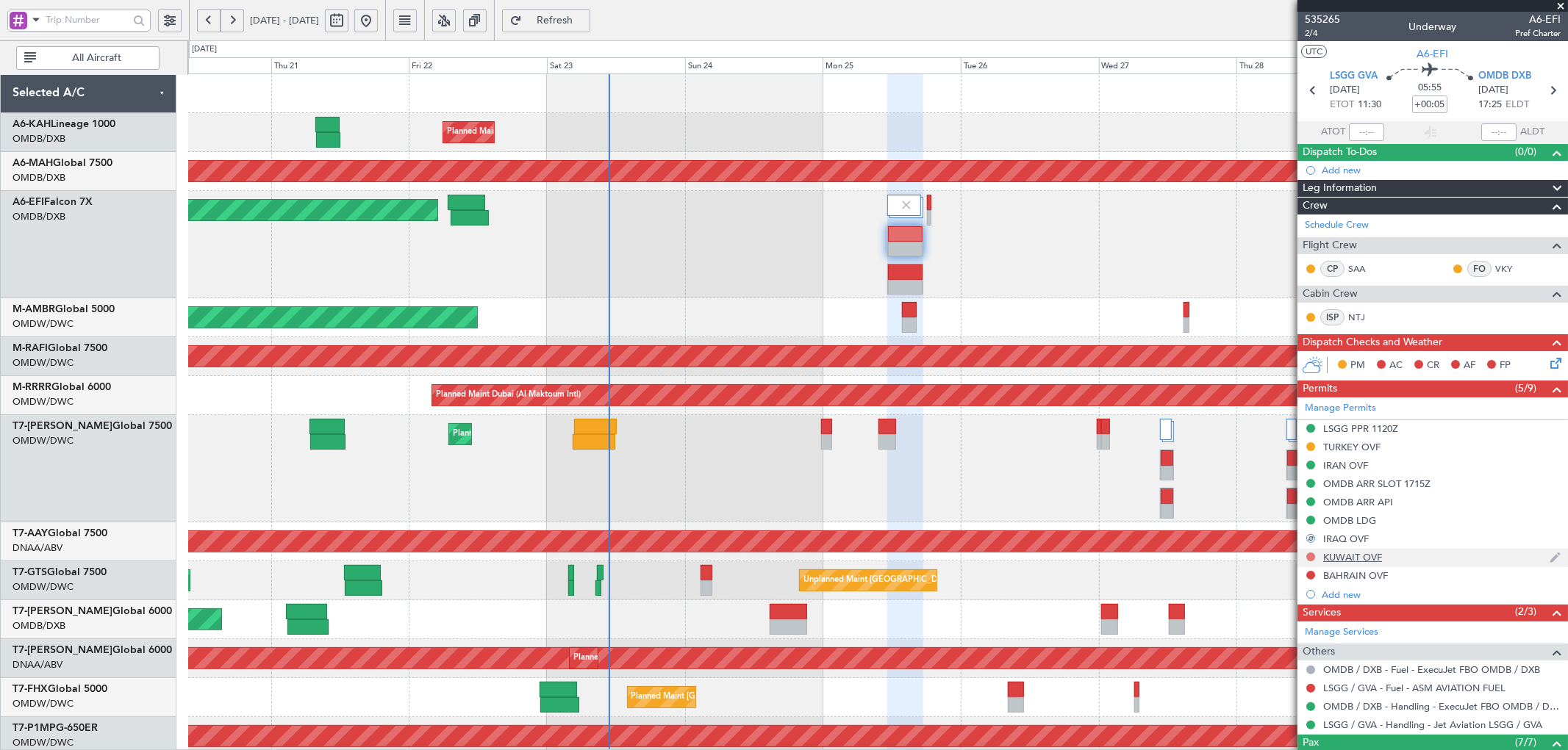
click at [1311, 556] on button at bounding box center [1311, 557] width 9 height 9
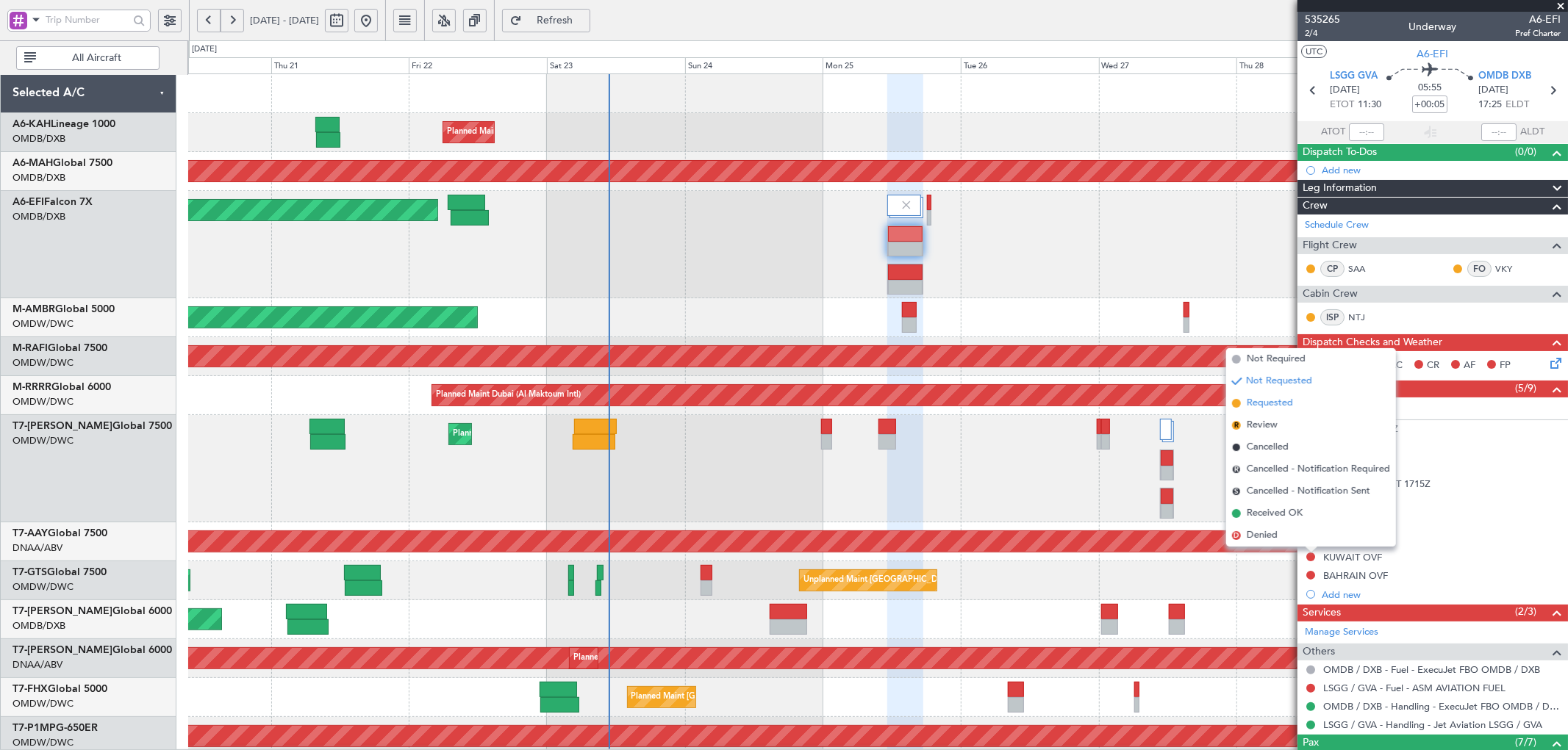
click at [1265, 405] on span "Requested" at bounding box center [1269, 404] width 46 height 15
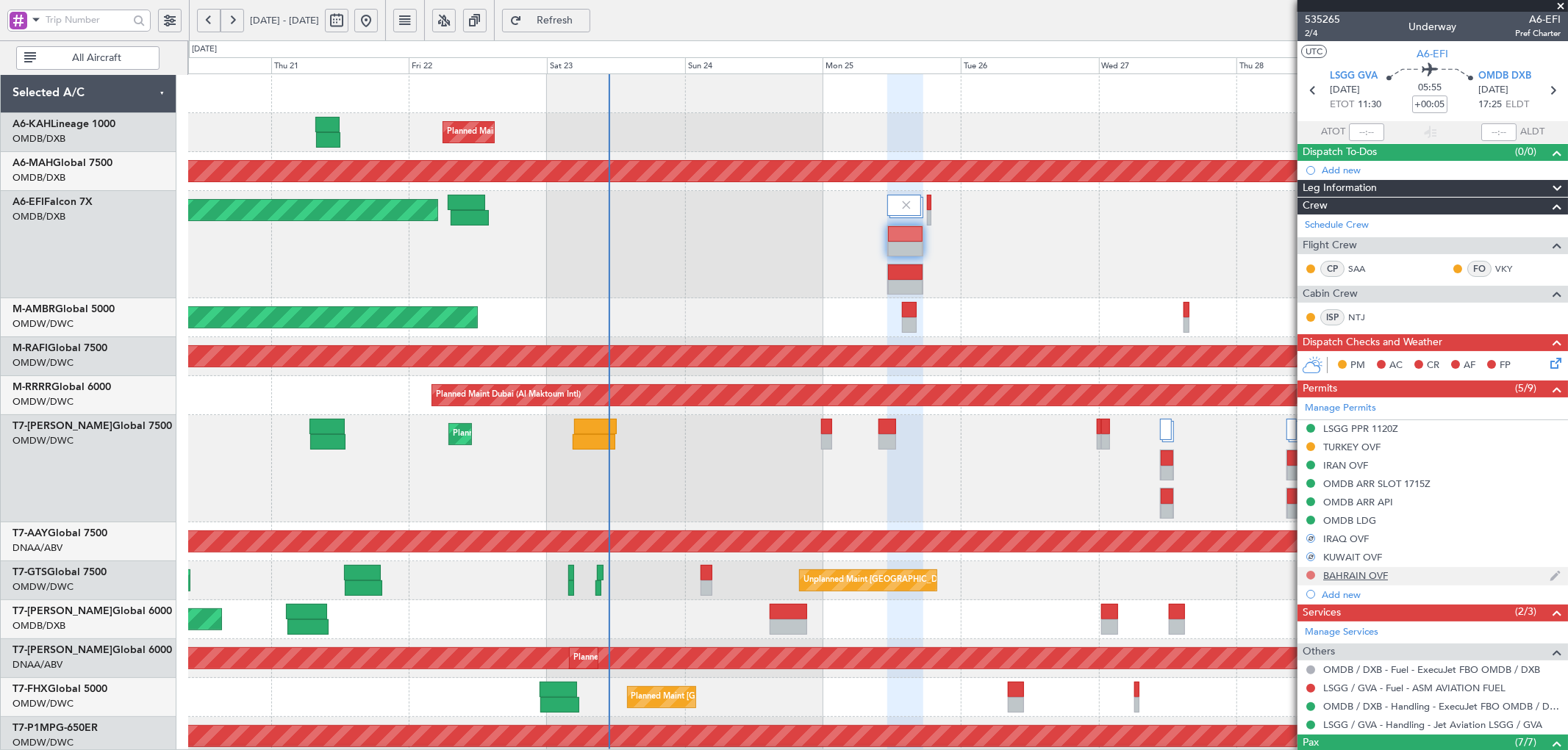
click at [1312, 572] on button at bounding box center [1311, 575] width 9 height 9
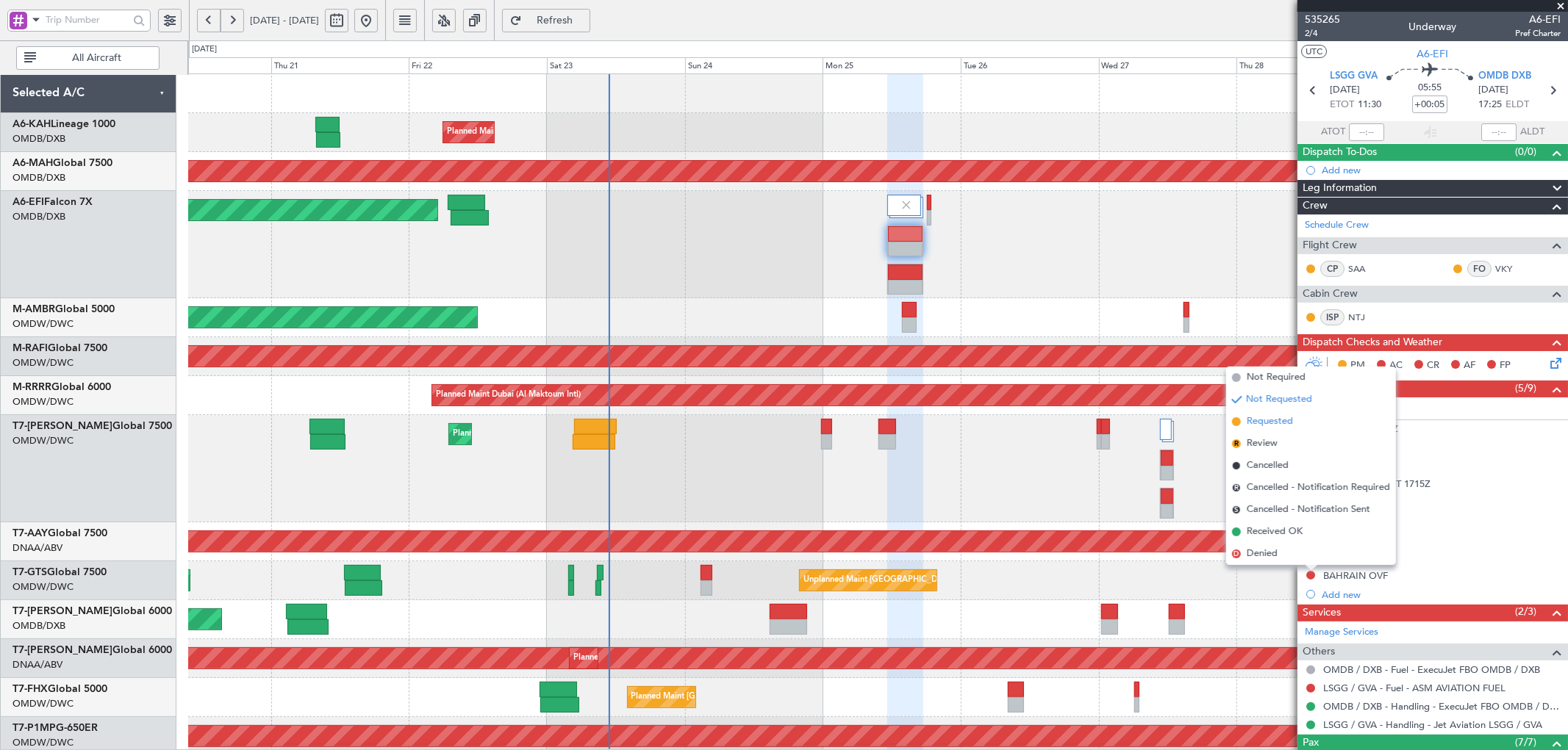
click at [1256, 427] on span "Requested" at bounding box center [1269, 422] width 46 height 15
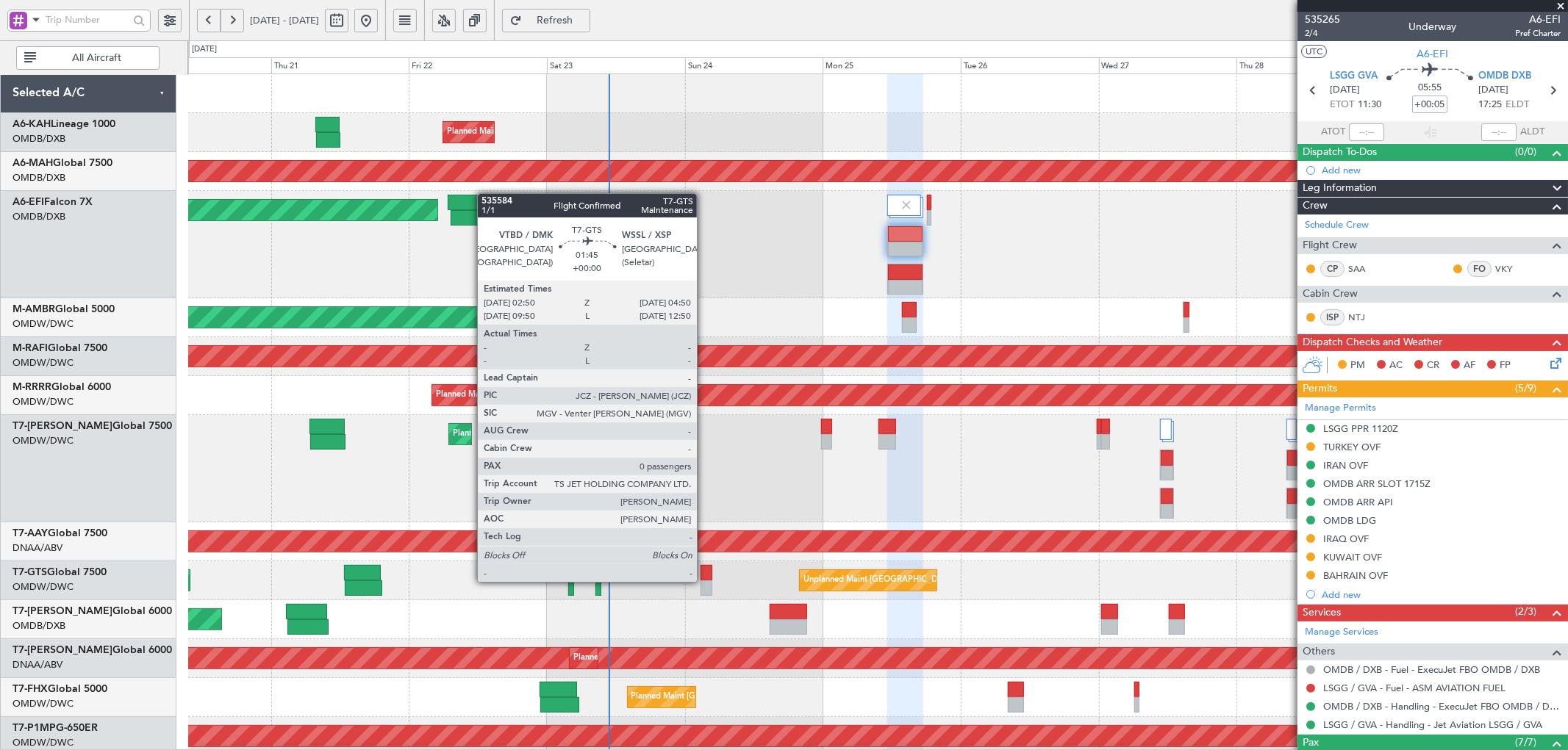
click at [704, 579] on div "Unplanned Maint [GEOGRAPHIC_DATA] (Seletar) Planned Maint [GEOGRAPHIC_DATA] (Al…" at bounding box center [878, 581] width 1379 height 39
click at [704, 579] on div at bounding box center [707, 572] width 12 height 15
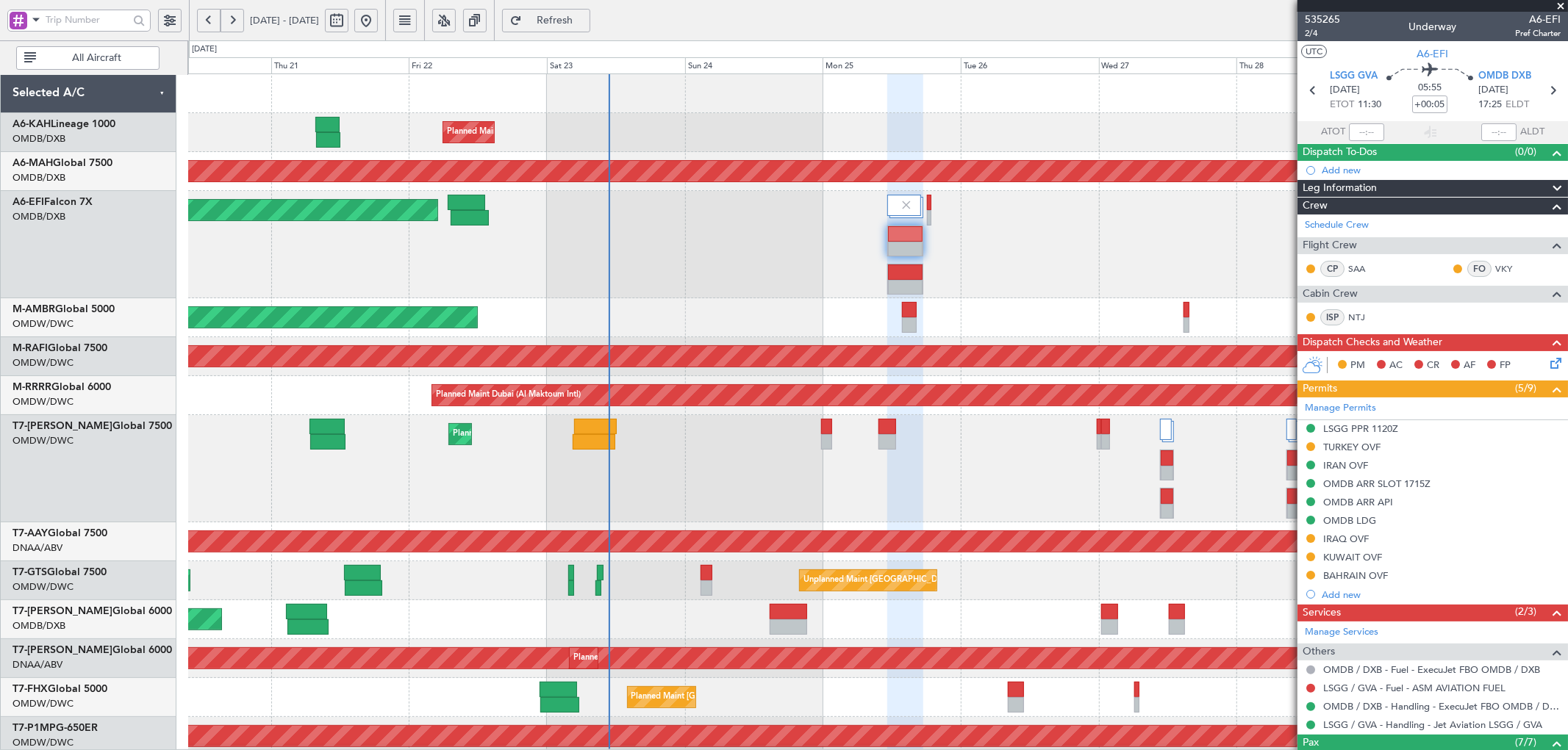
click at [585, 16] on span "Refresh" at bounding box center [555, 20] width 60 height 11
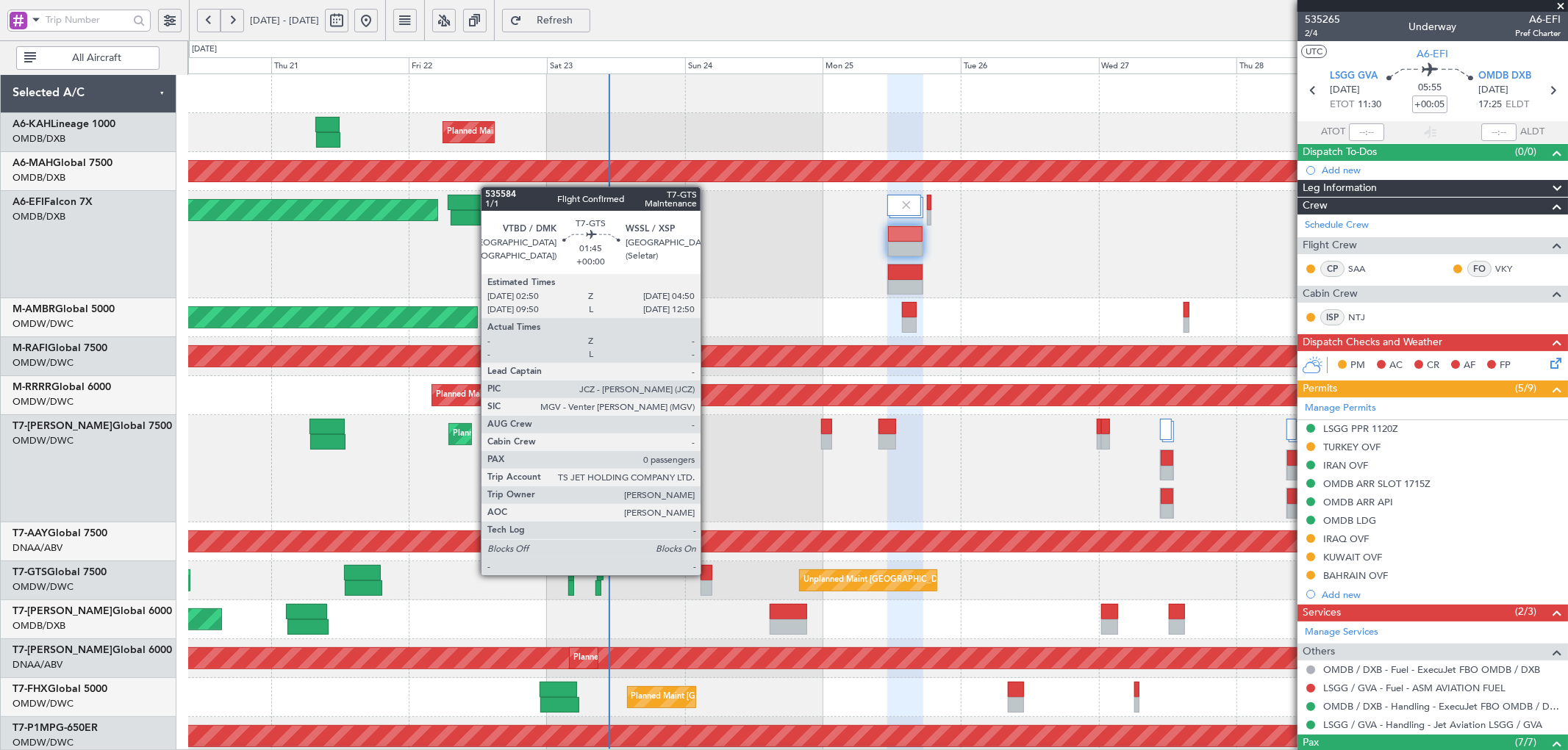
click at [708, 574] on div at bounding box center [707, 572] width 12 height 15
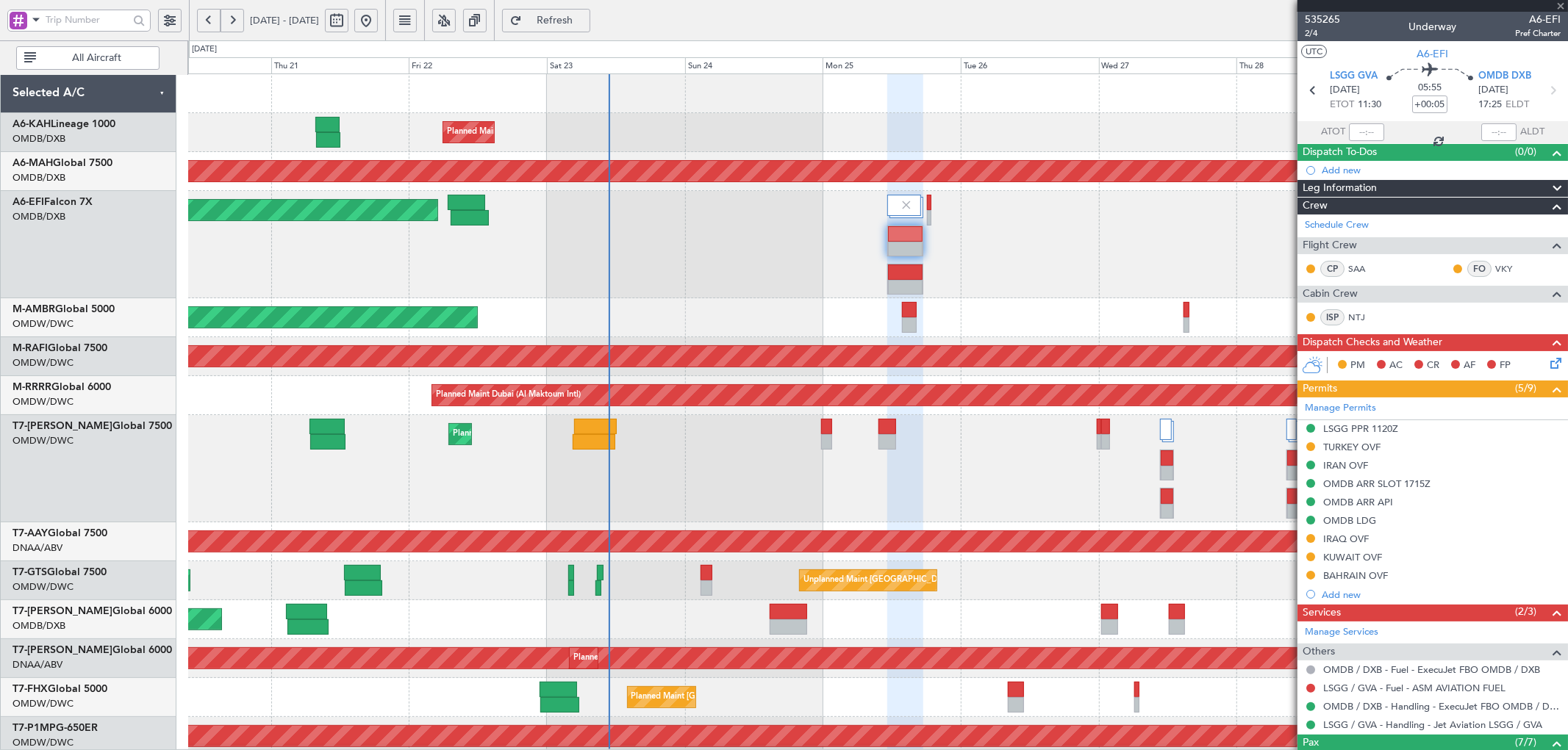
type input "0"
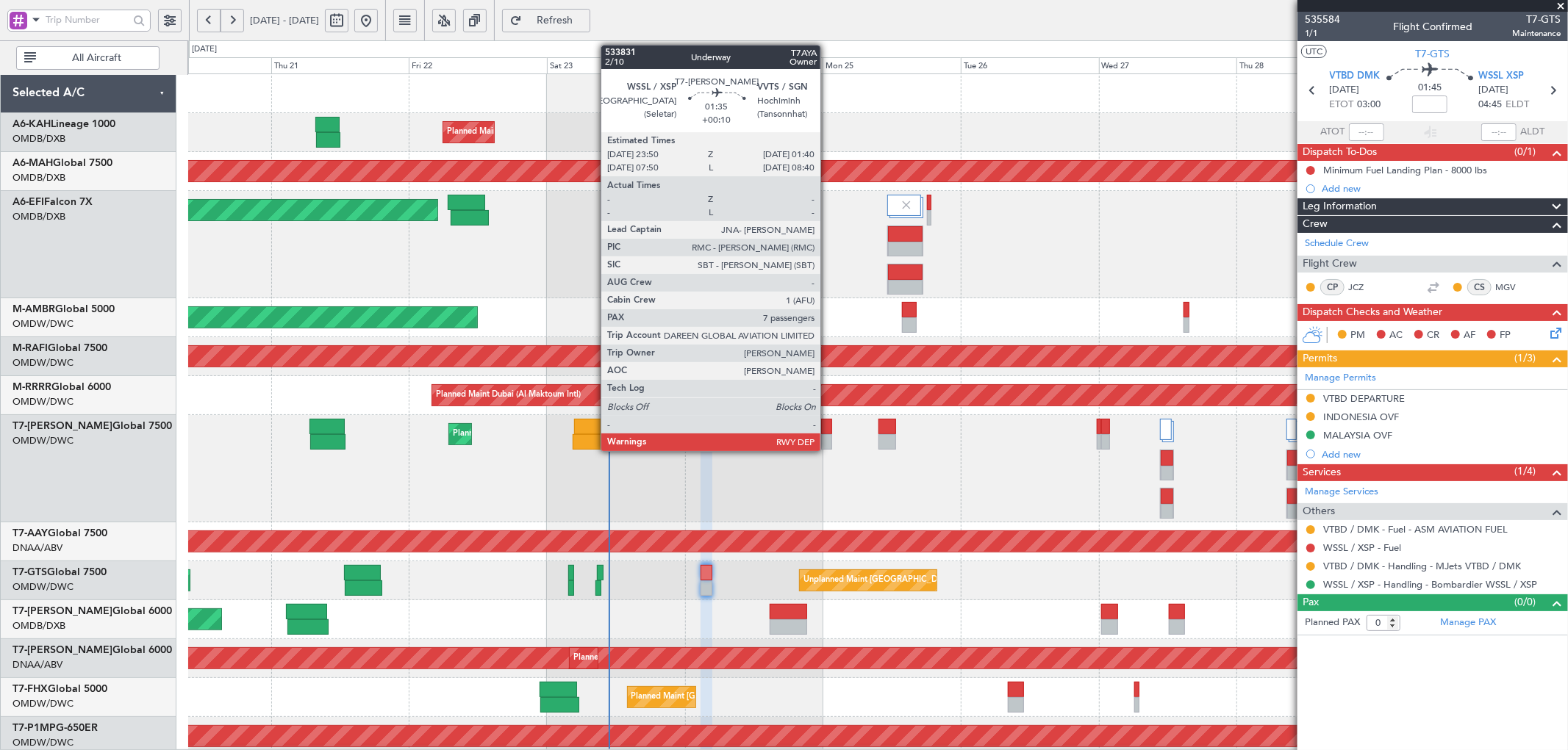
click at [828, 430] on div at bounding box center [827, 426] width 11 height 15
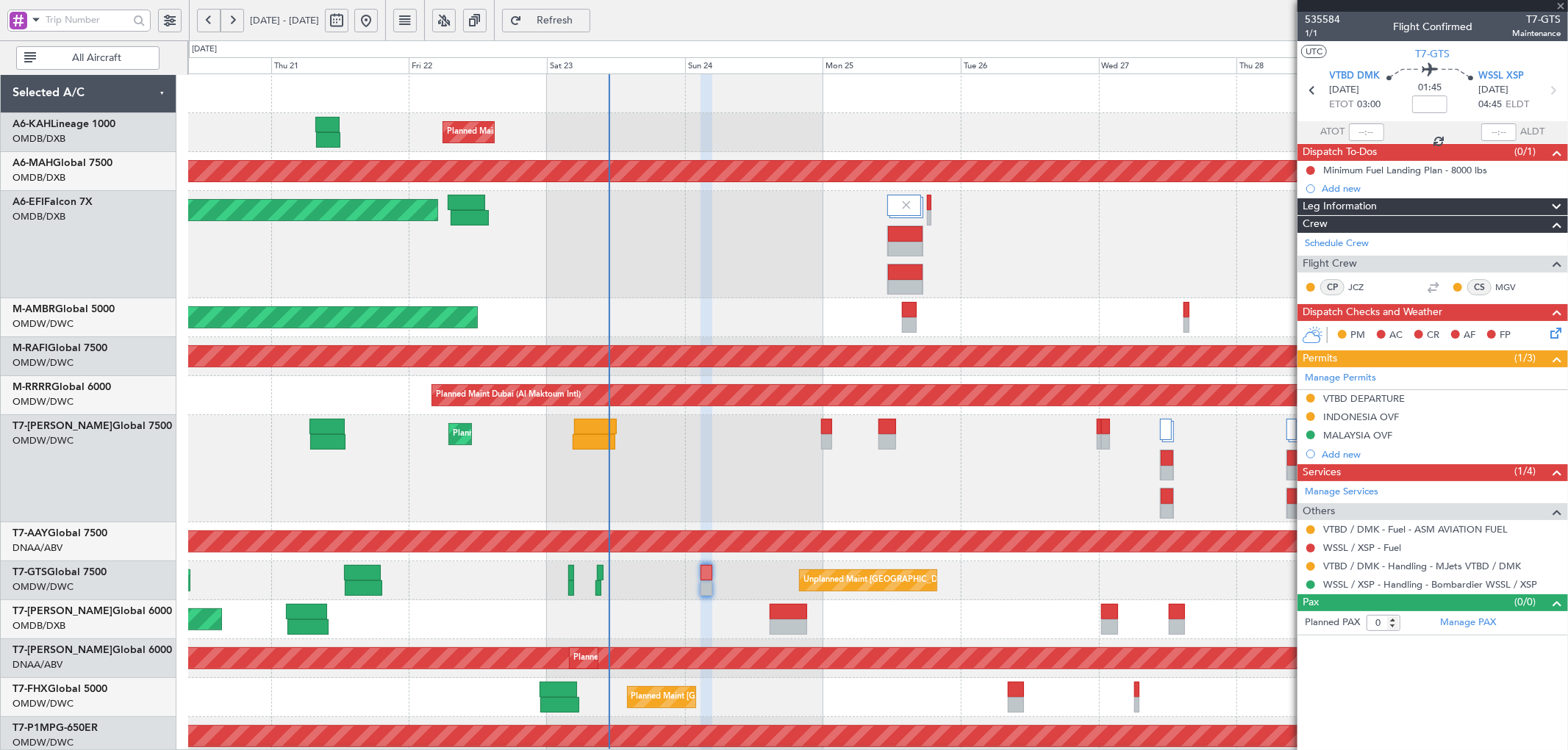
type input "+00:10"
type input "7"
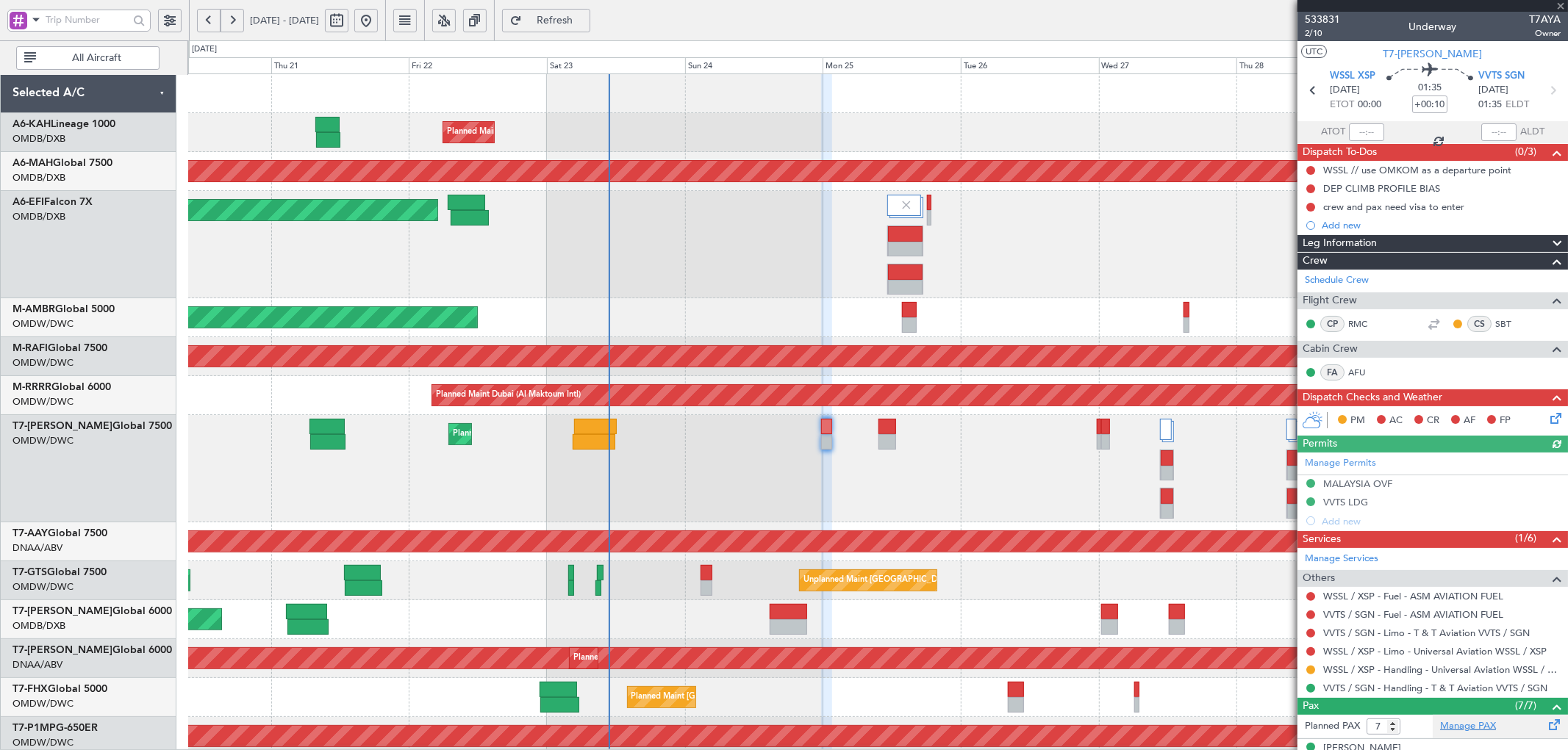
click at [1457, 726] on link "Manage PAX" at bounding box center [1468, 727] width 56 height 15
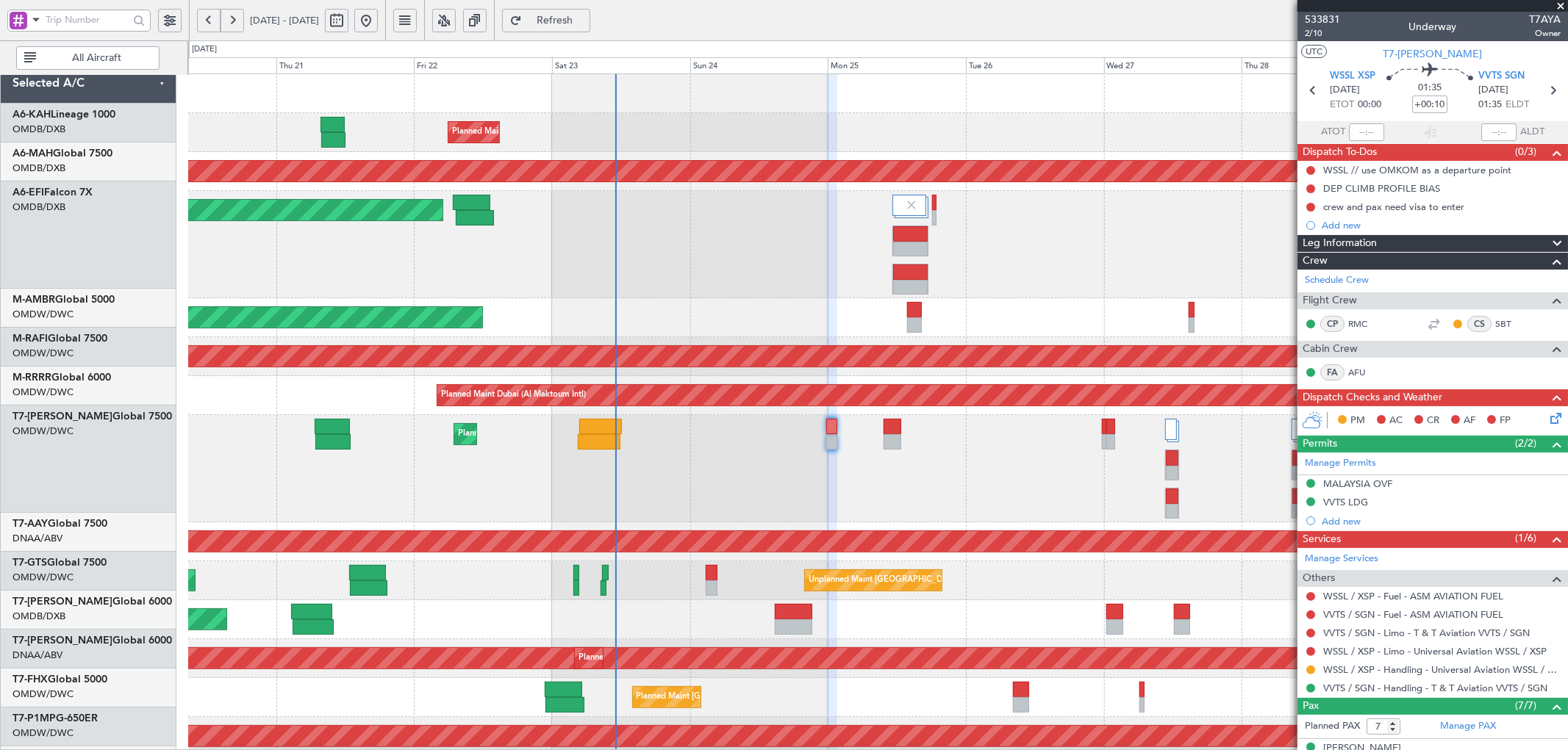
scroll to position [0, 0]
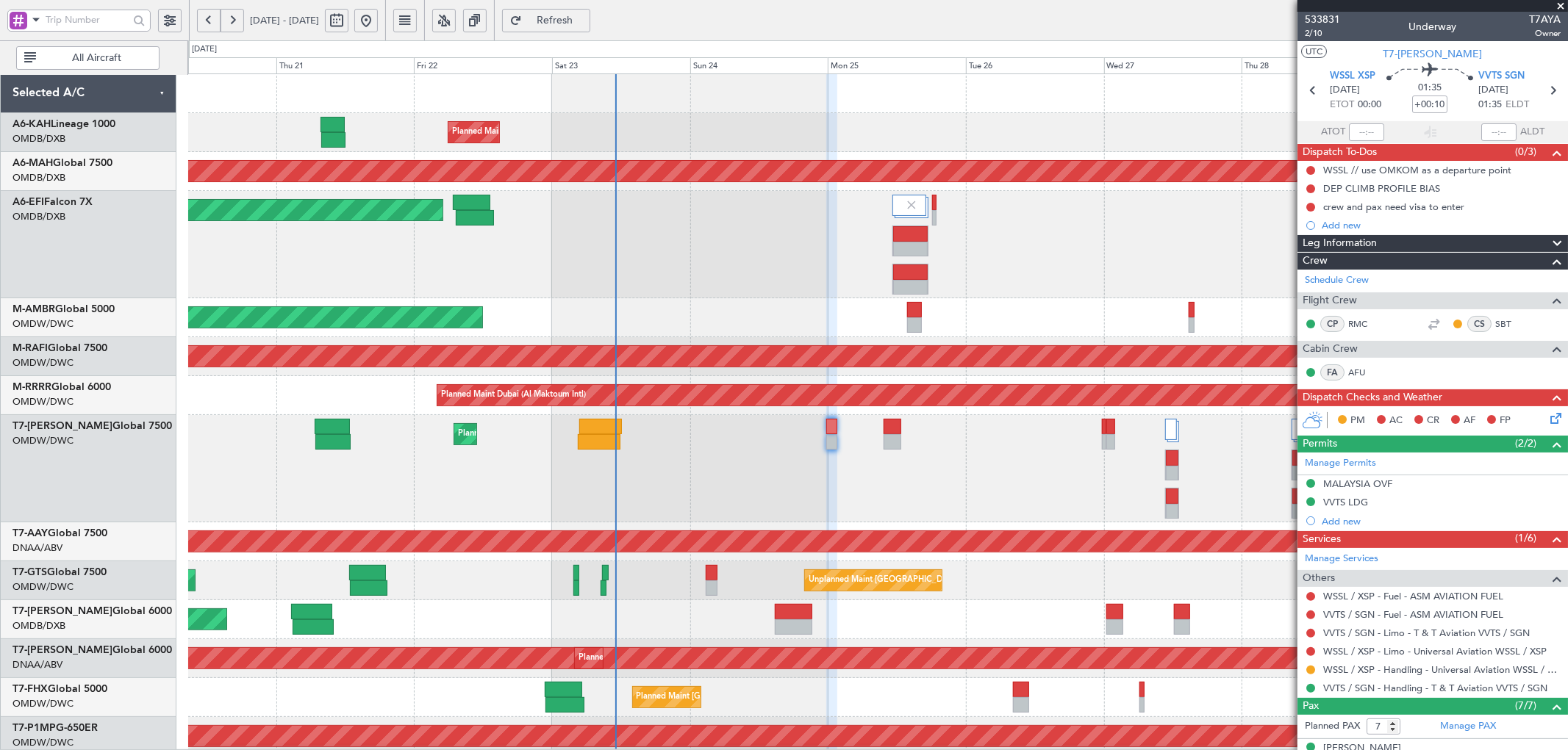
click at [766, 676] on div "Unplanned Maint [GEOGRAPHIC_DATA] (Al Maktoum Intl) Planned Maint [GEOGRAPHIC_D…" at bounding box center [878, 659] width 1379 height 39
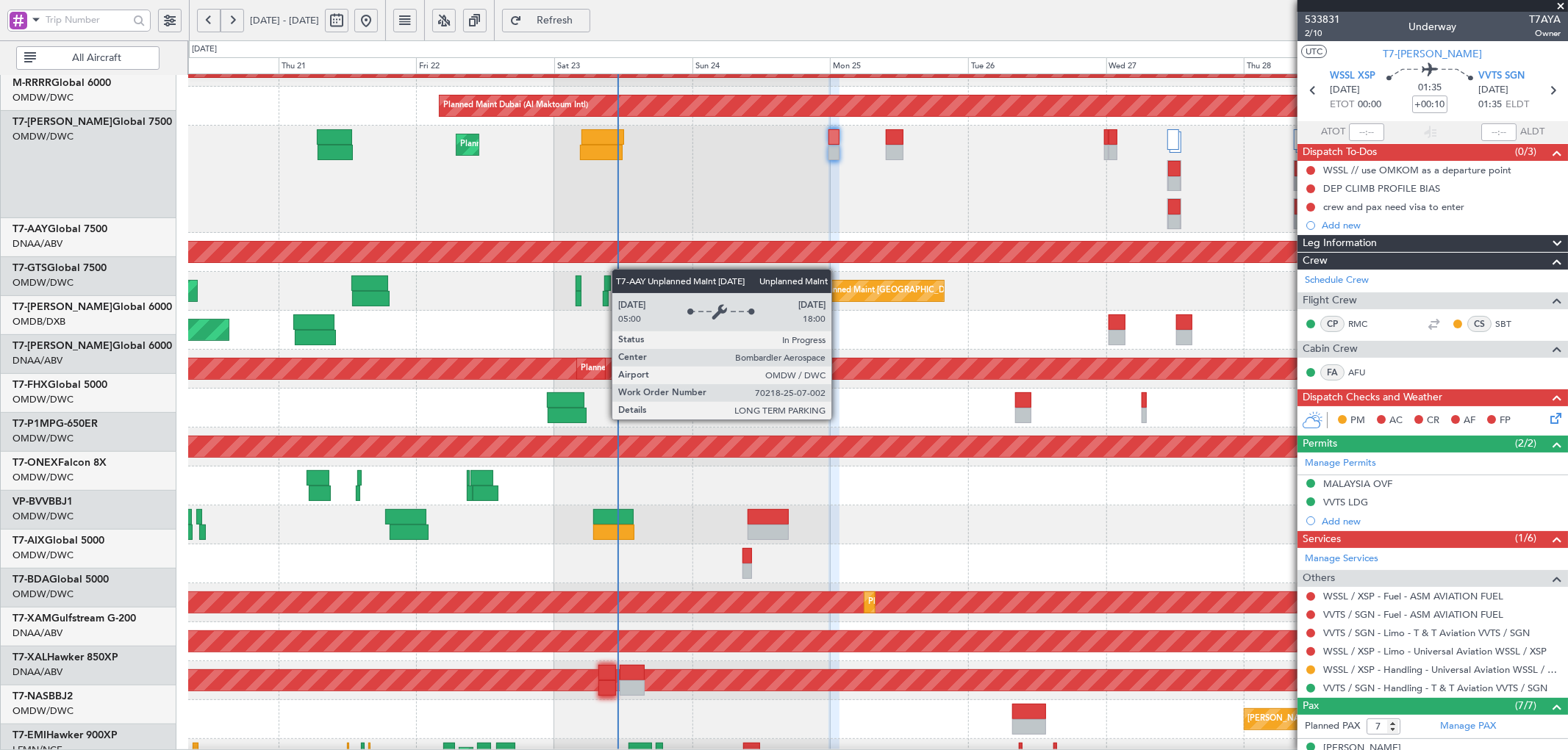
scroll to position [309, 0]
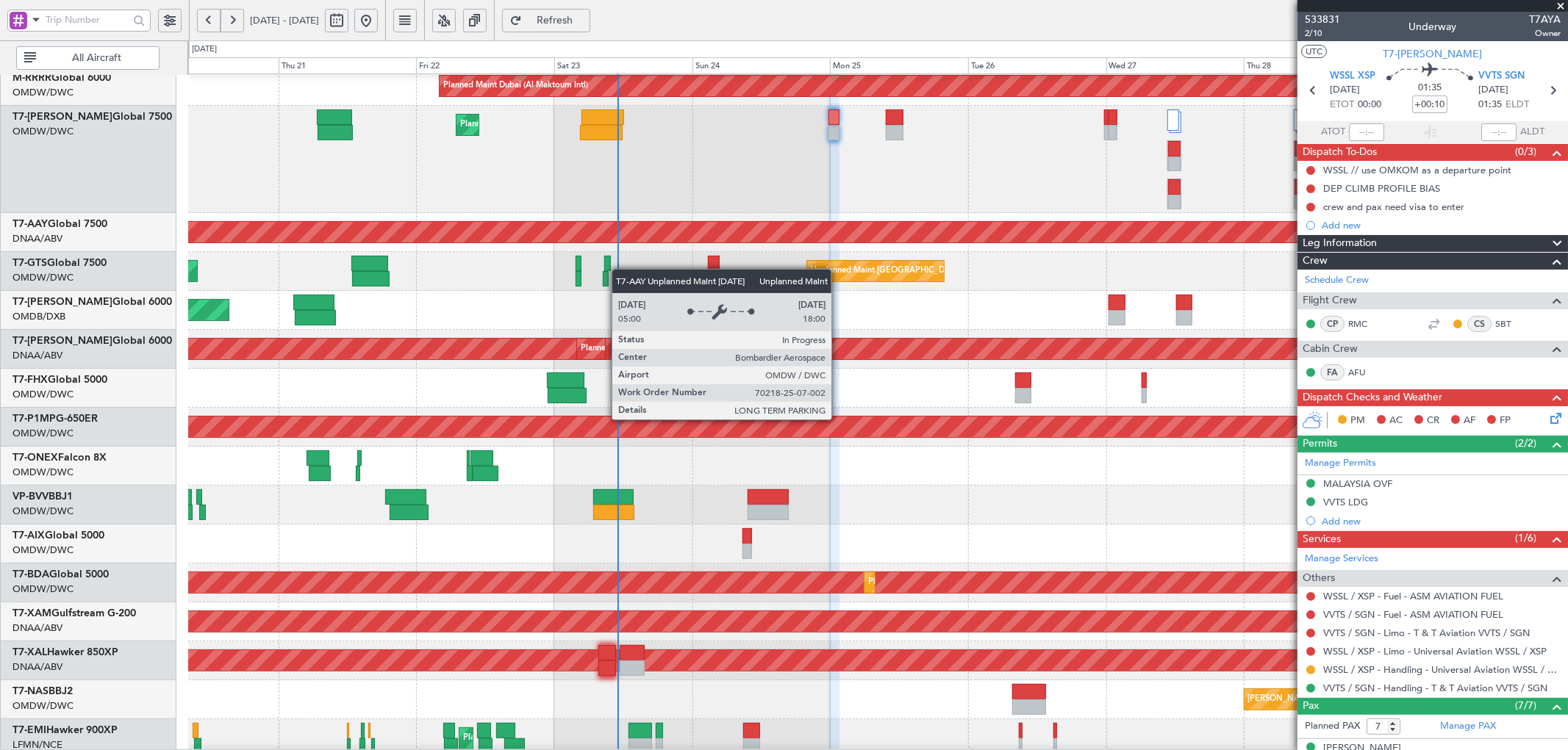
click at [620, 237] on div "Unplanned Maint [GEOGRAPHIC_DATA] (Al Maktoum Intl)" at bounding box center [147, 231] width 2674 height 20
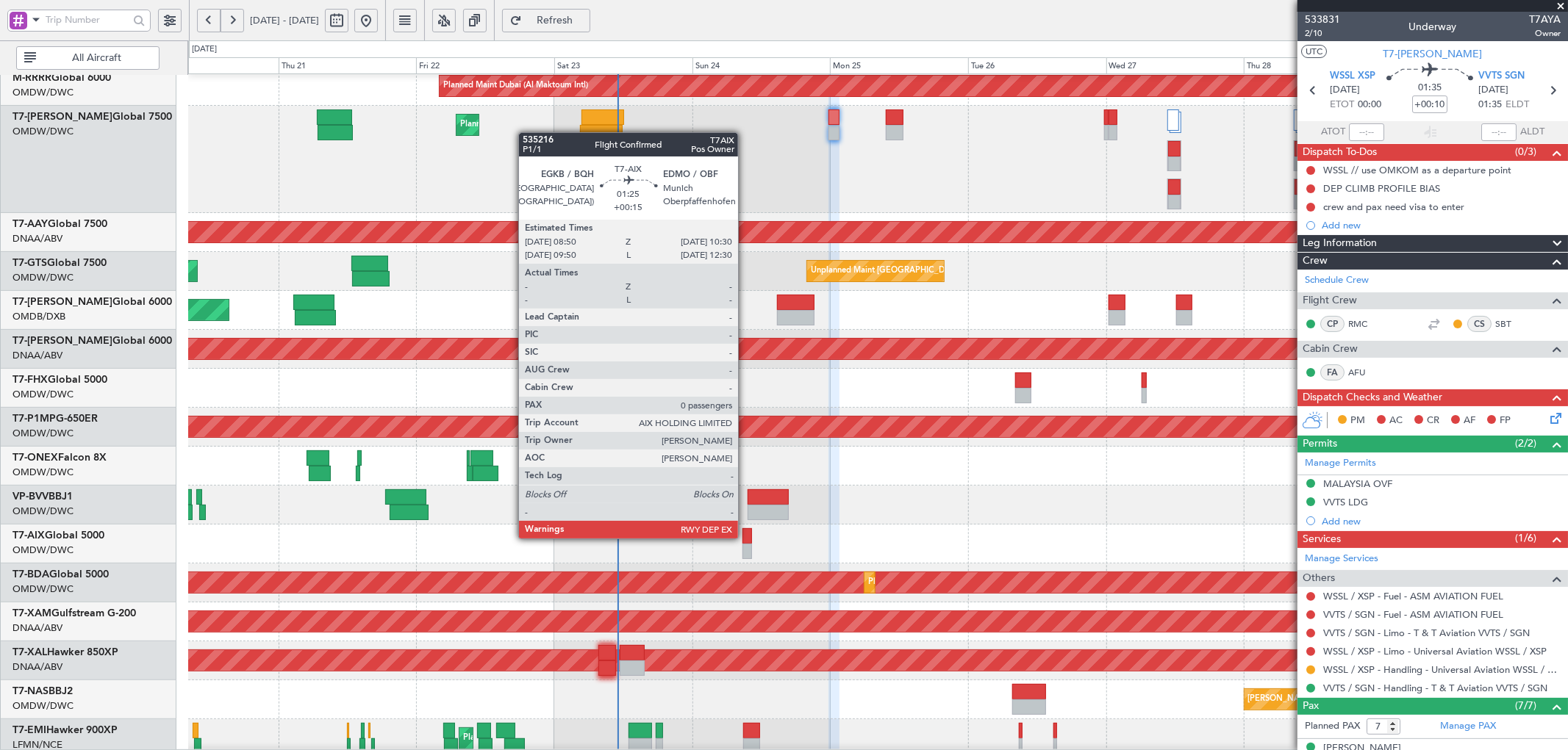
click at [746, 537] on div at bounding box center [747, 536] width 11 height 15
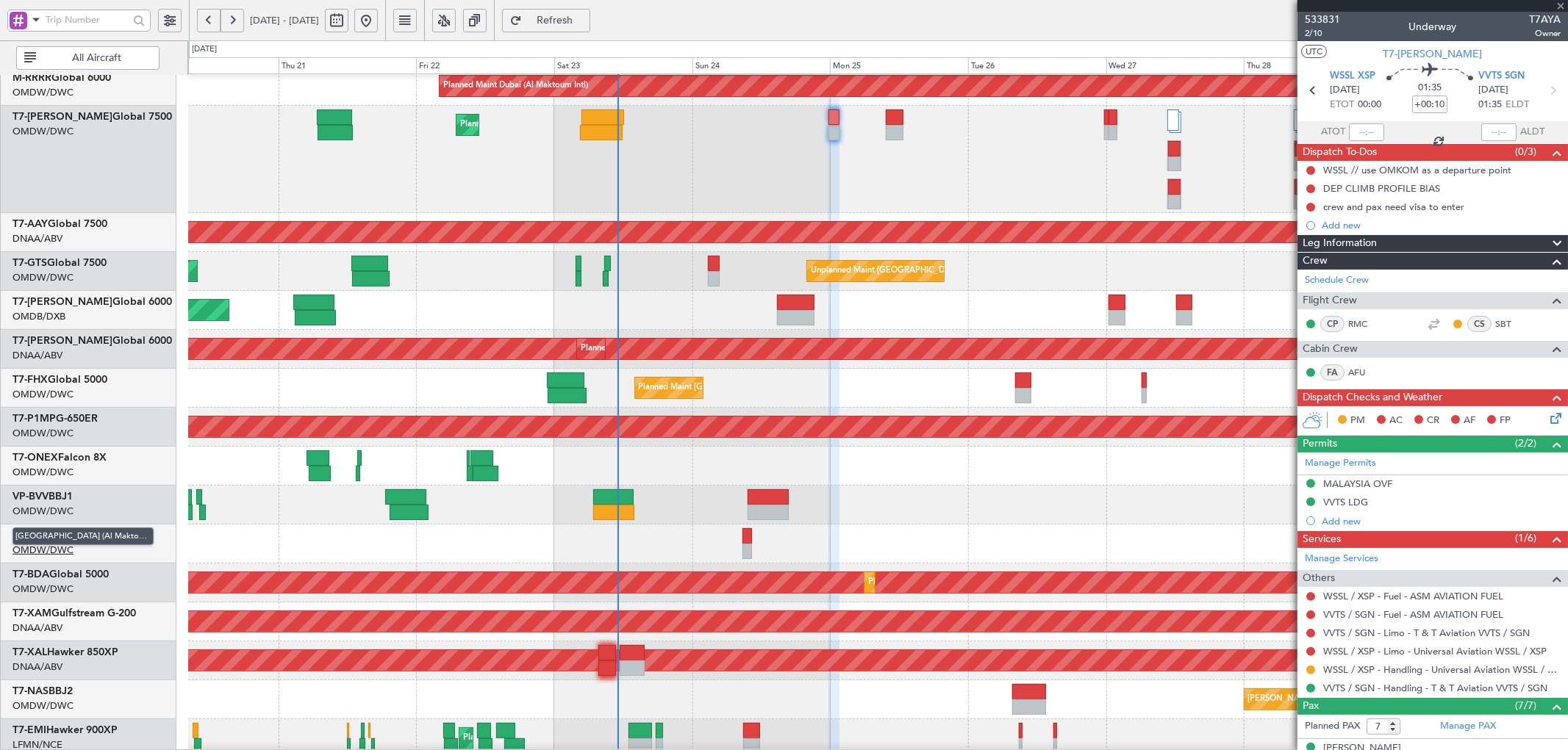
type input "+00:15"
type input "0"
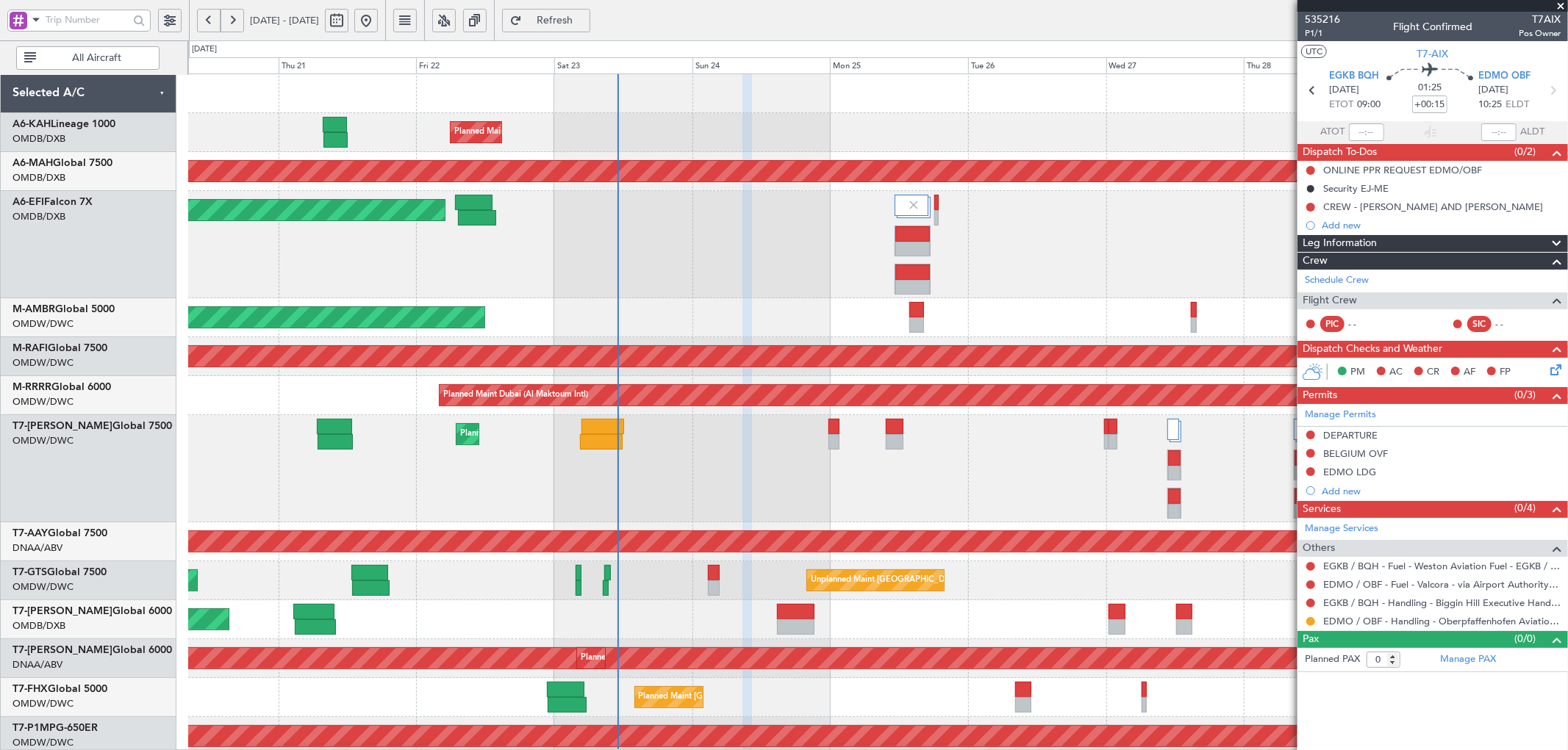
scroll to position [218, 0]
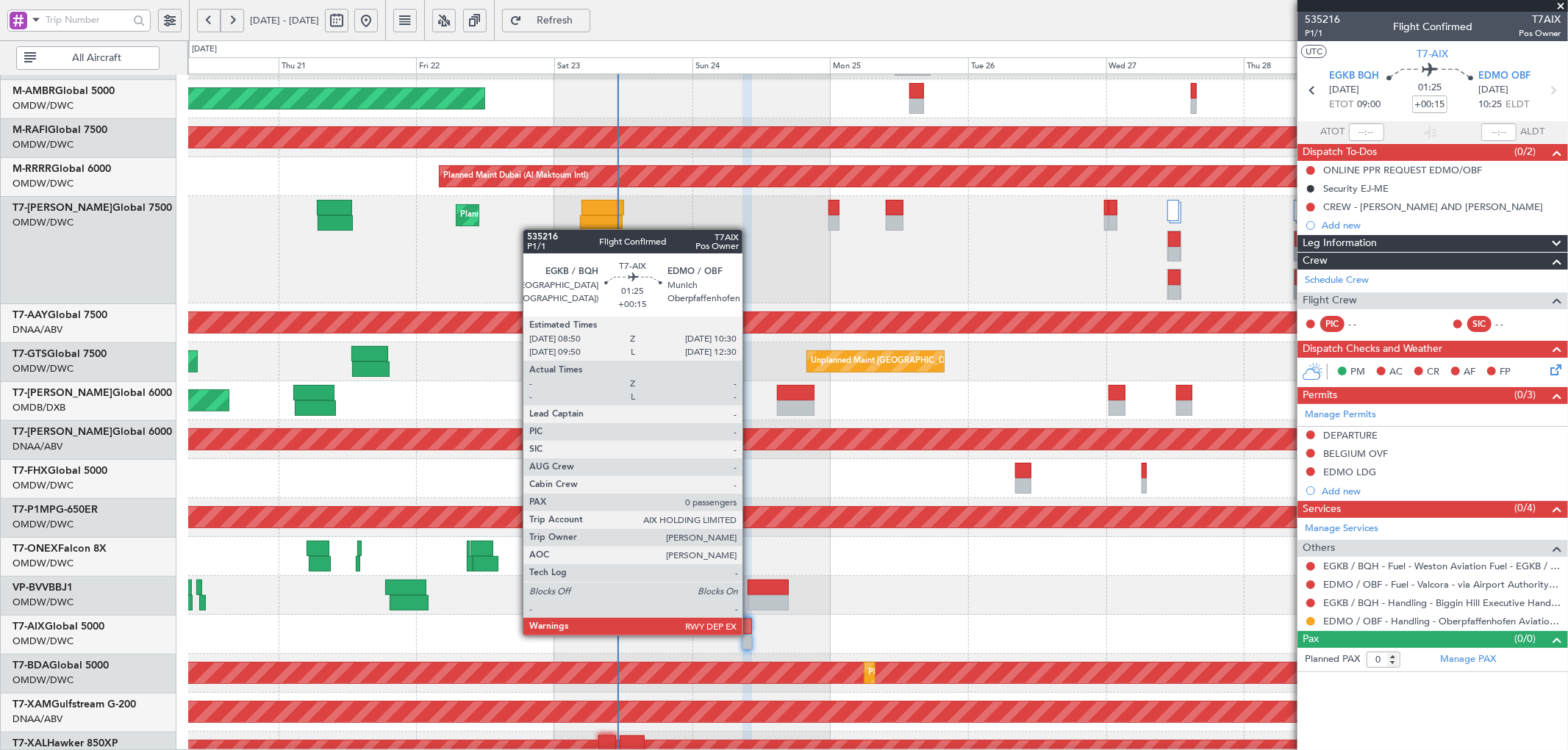
click at [750, 634] on div at bounding box center [747, 642] width 11 height 15
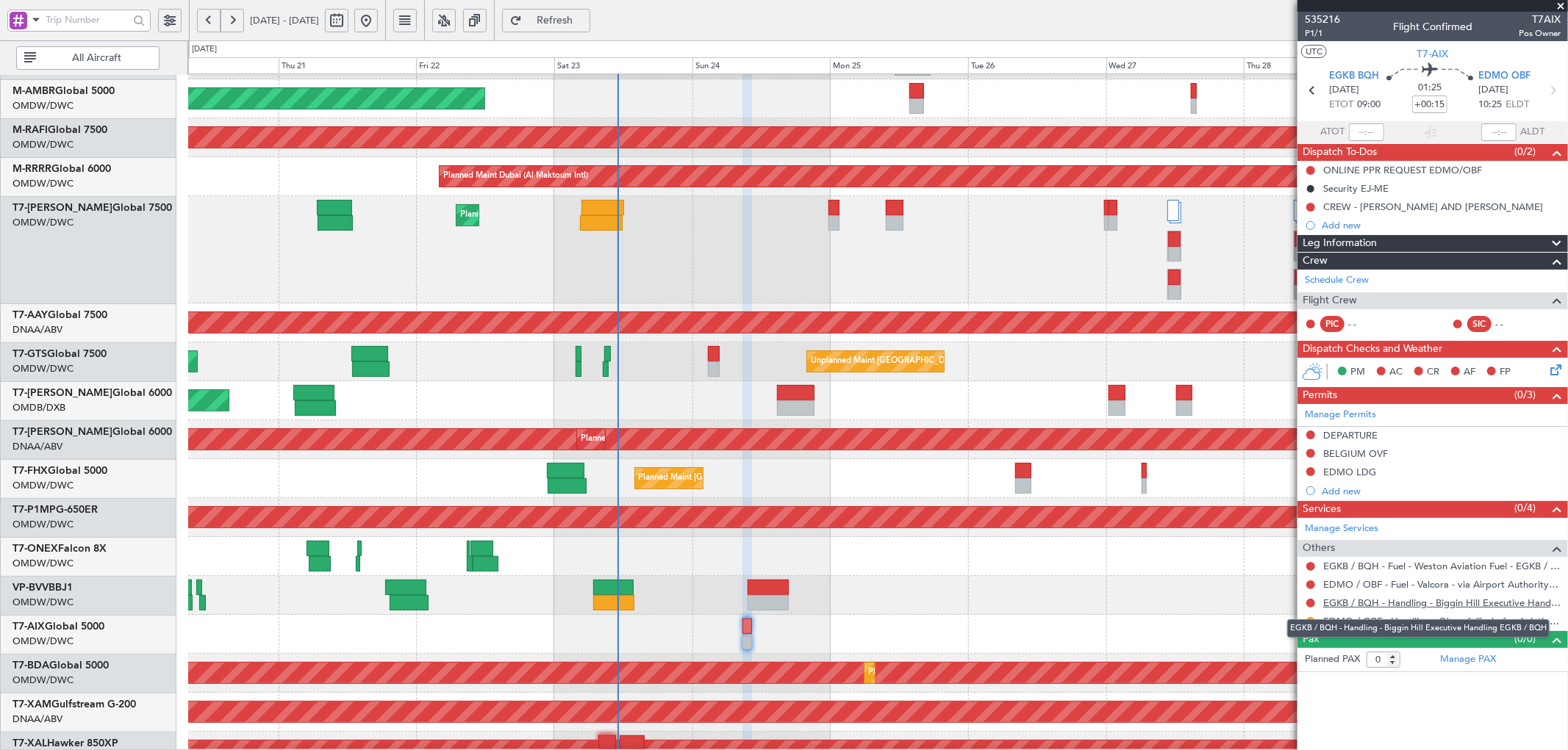
click at [1385, 605] on link "EGKB / BQH - Handling - Biggin Hill Executive Handling EGKB / BQH" at bounding box center [1442, 603] width 237 height 12
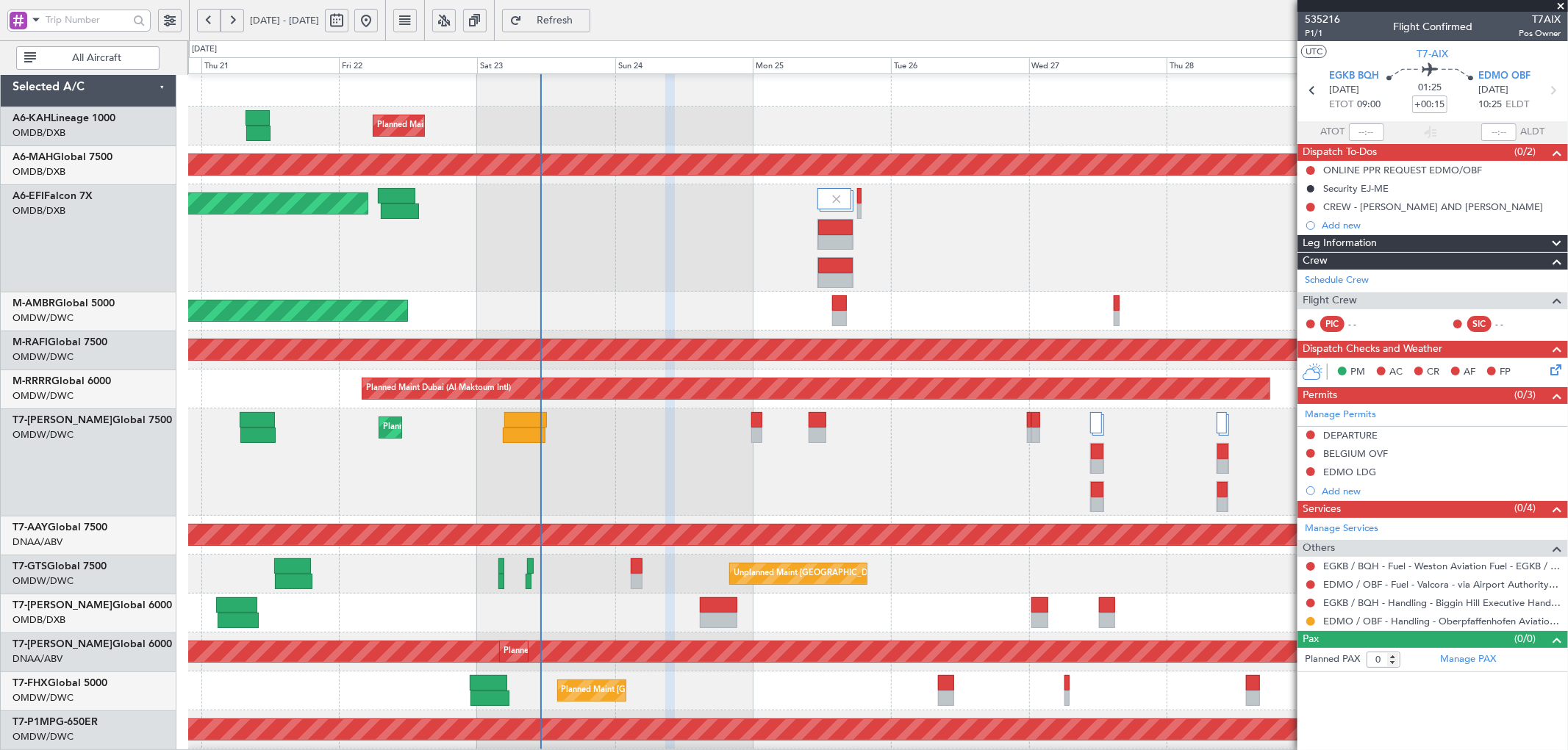
click at [669, 465] on div "Planned Maint Dubai (Al Maktoum Intl)" at bounding box center [878, 462] width 1379 height 108
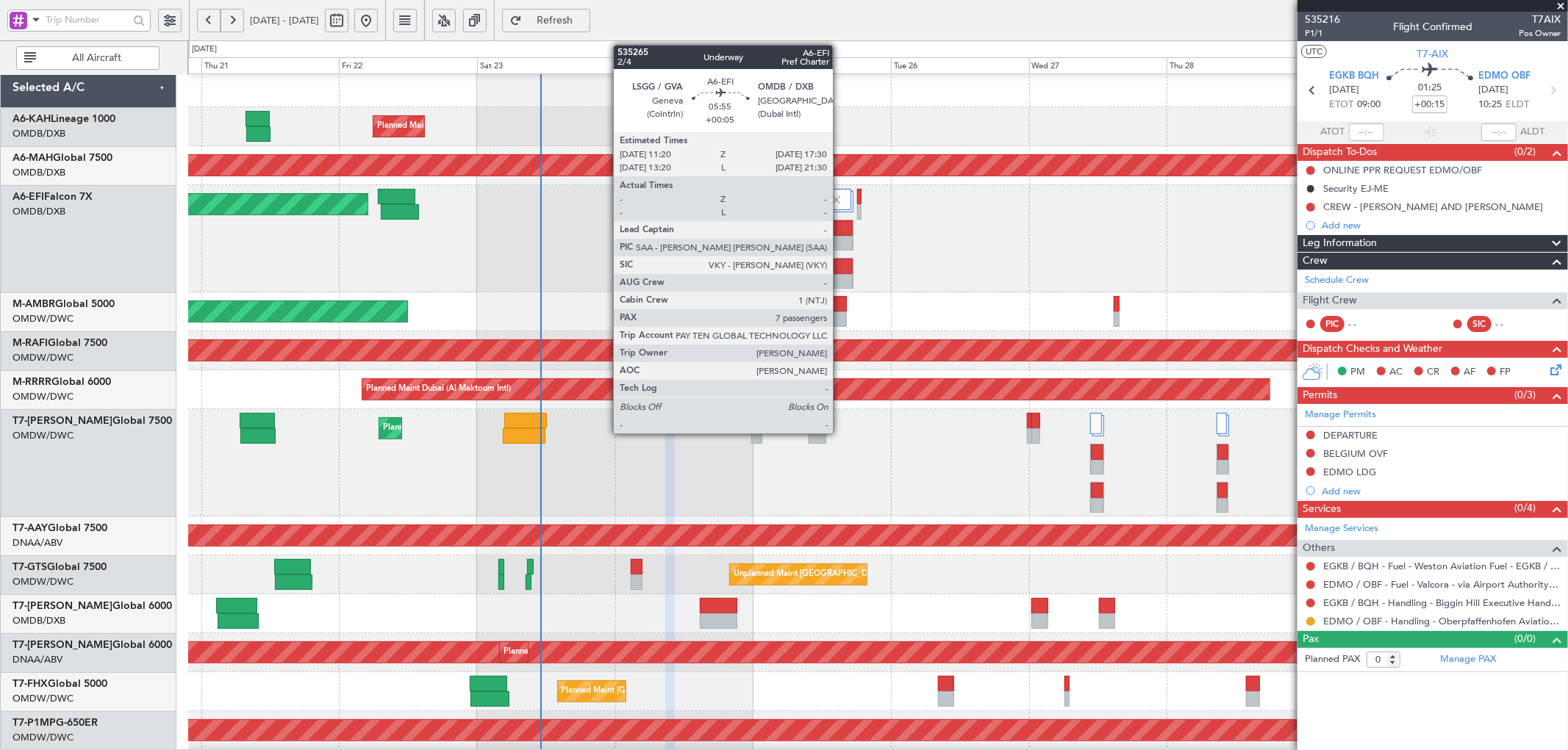
click at [840, 237] on div at bounding box center [835, 244] width 35 height 15
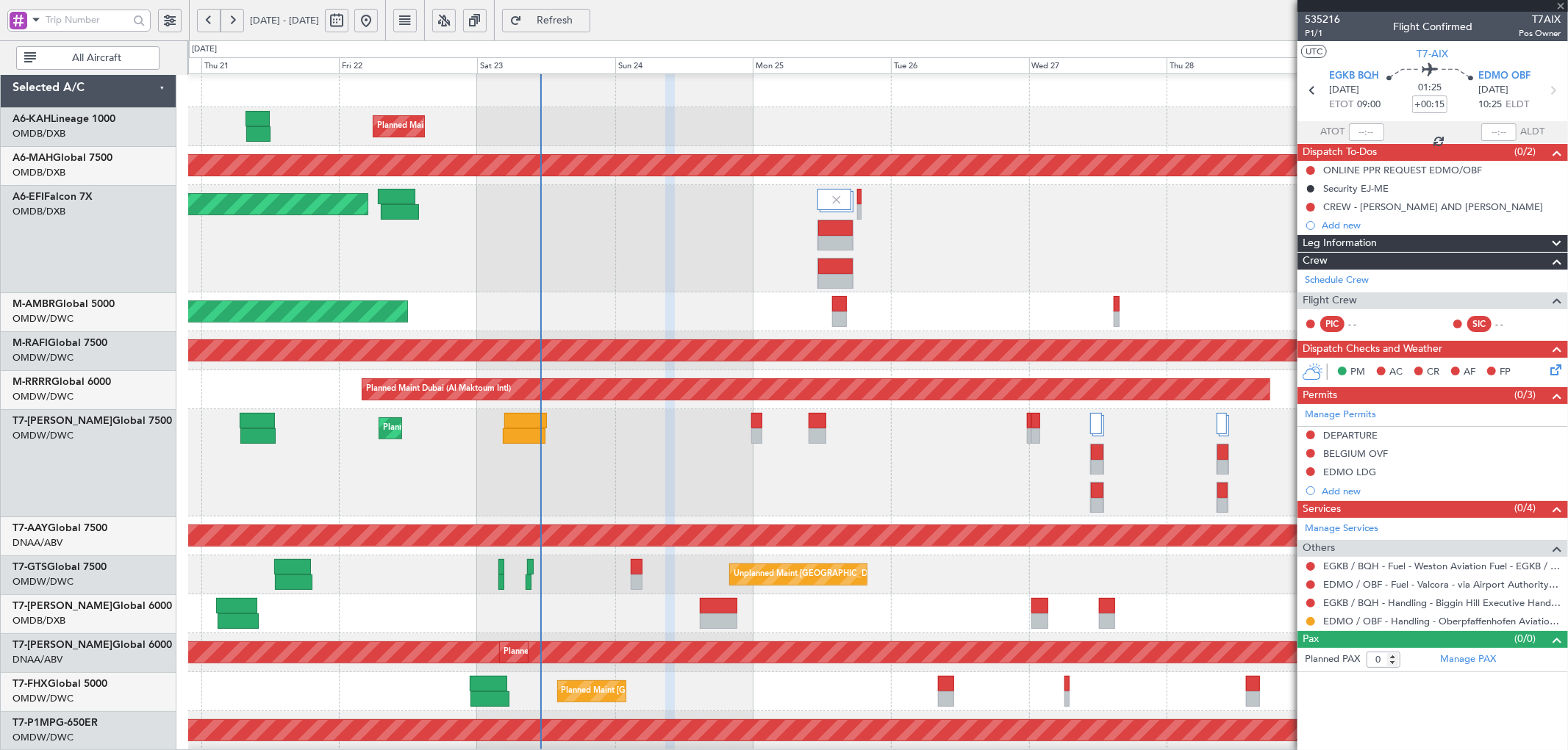
type input "+00:05"
type input "7"
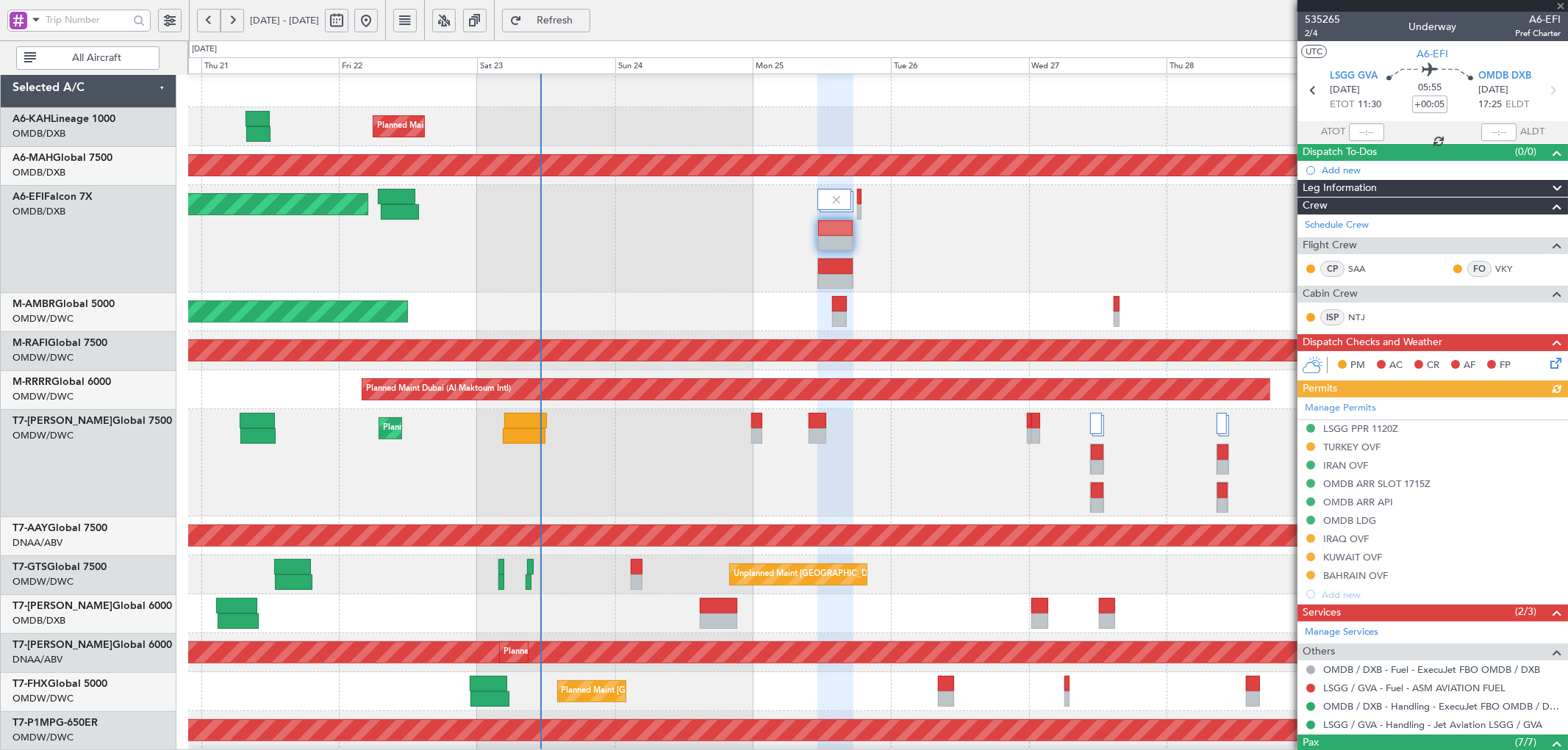
click at [1350, 445] on div "Manage Permits LSGG PPR 1120Z TURKEY OVF IRAN OVF OMDB ARR SLOT 1715Z OMDB ARR …" at bounding box center [1433, 500] width 270 height 206
click at [1367, 449] on div "TURKEY OVF" at bounding box center [1352, 447] width 57 height 12
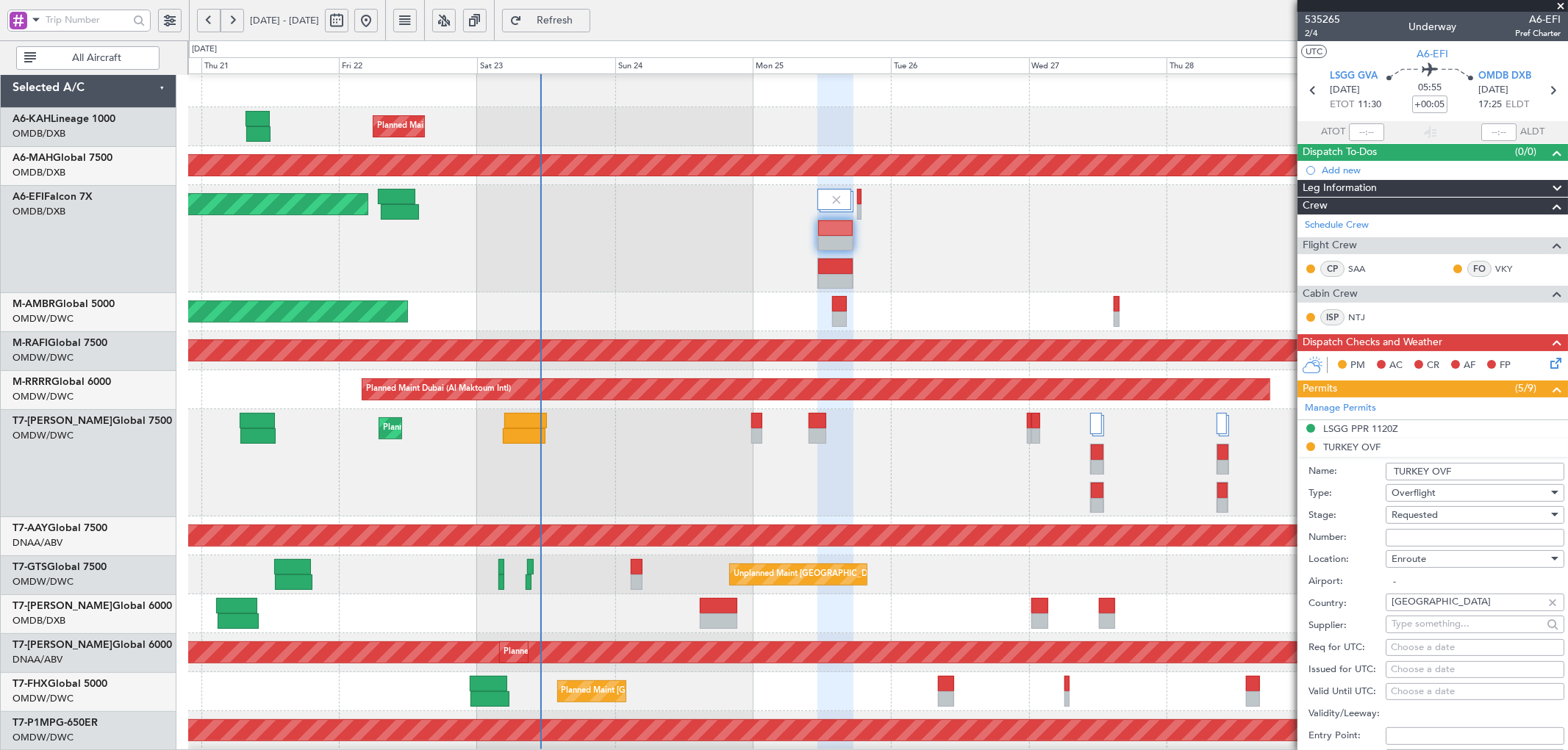
click at [1451, 540] on input "Number:" at bounding box center [1475, 538] width 179 height 18
type input "APPROVED ECAC BUSINES FLT"
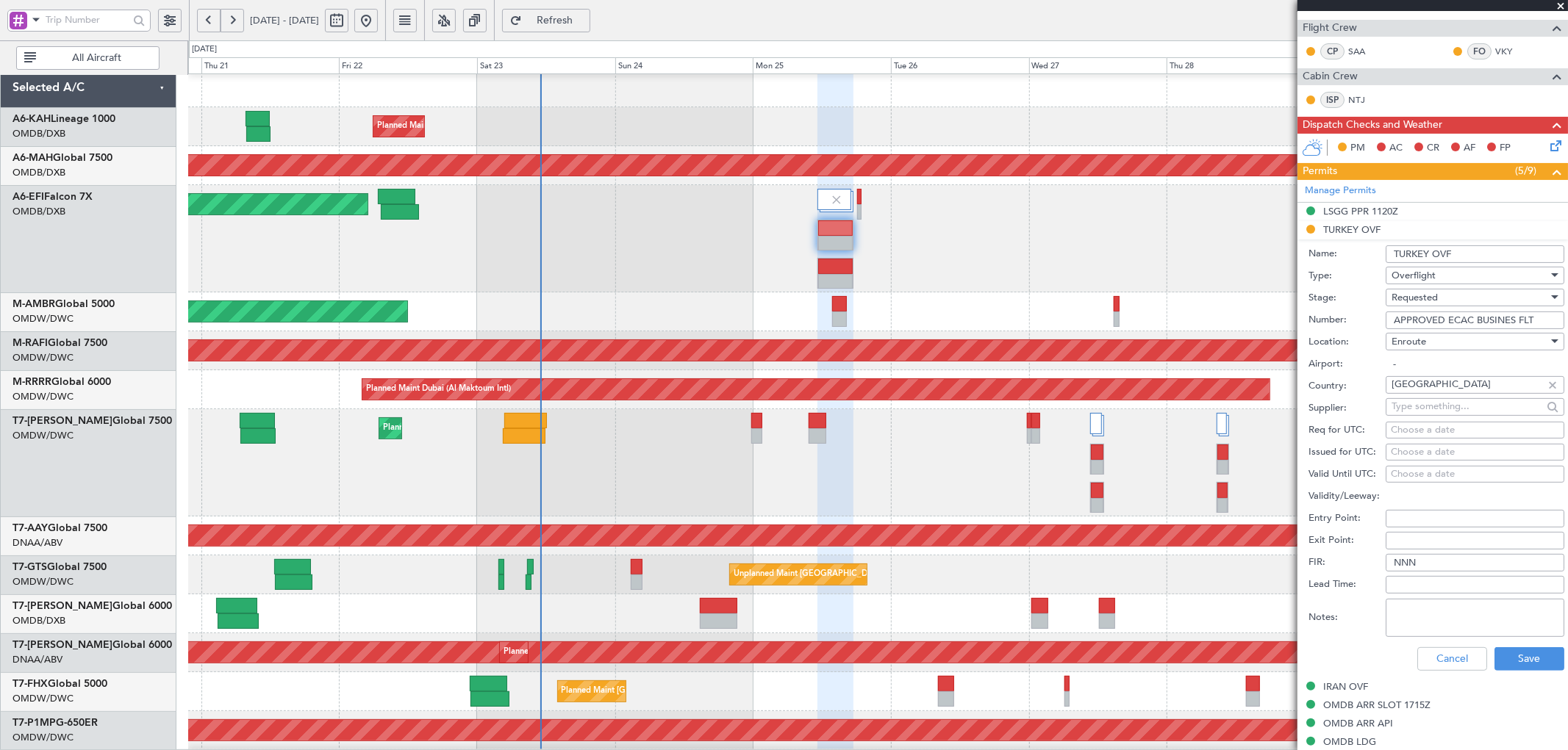
click at [1414, 300] on span "Requested" at bounding box center [1414, 298] width 46 height 13
click at [1432, 413] on span "Received OK" at bounding box center [1468, 409] width 153 height 22
click at [1510, 655] on button "Save" at bounding box center [1530, 659] width 70 height 23
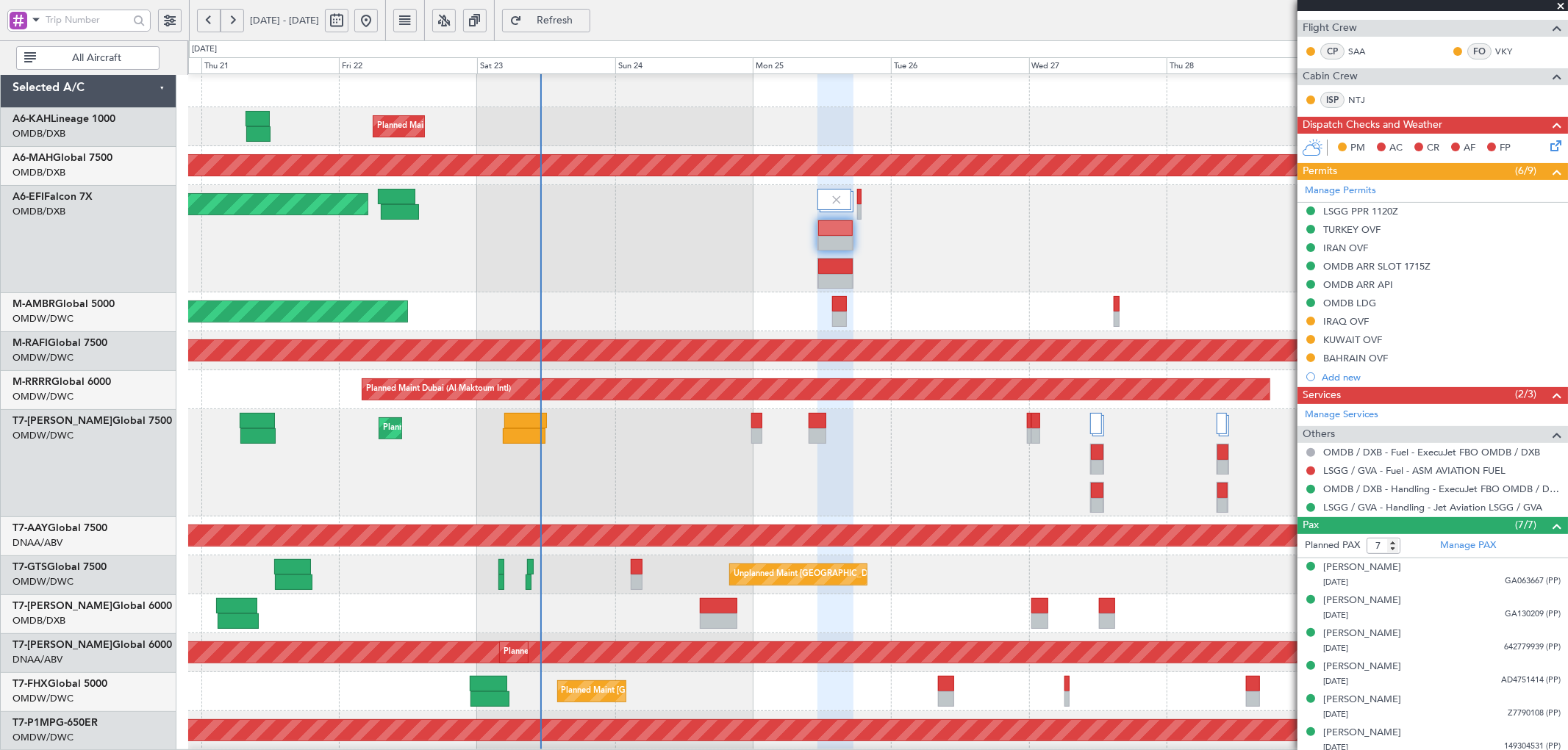
scroll to position [18, 0]
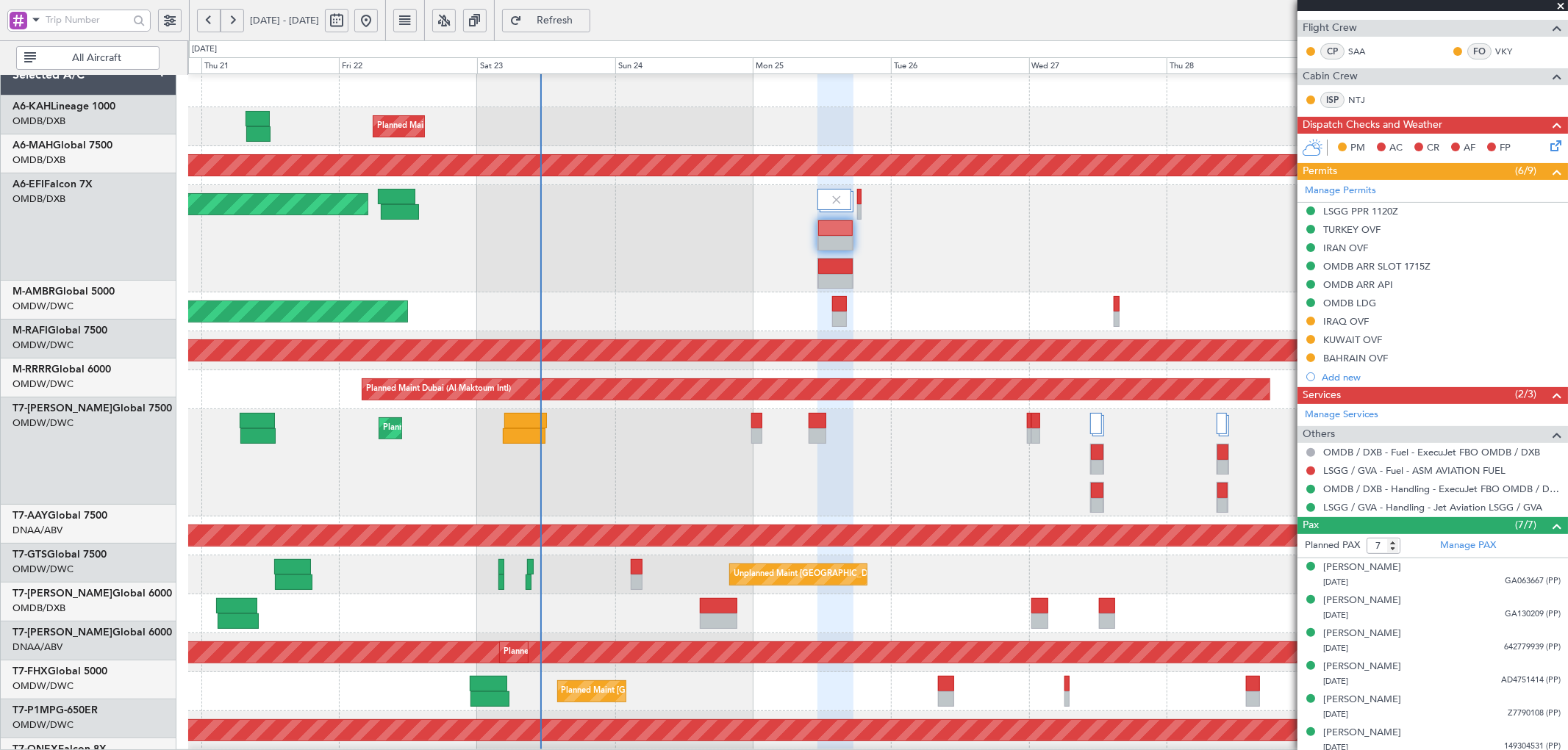
click at [701, 517] on div "Unplanned Maint [GEOGRAPHIC_DATA] (Al Maktoum Intl) Planned Maint [GEOGRAPHIC_D…" at bounding box center [878, 536] width 1379 height 39
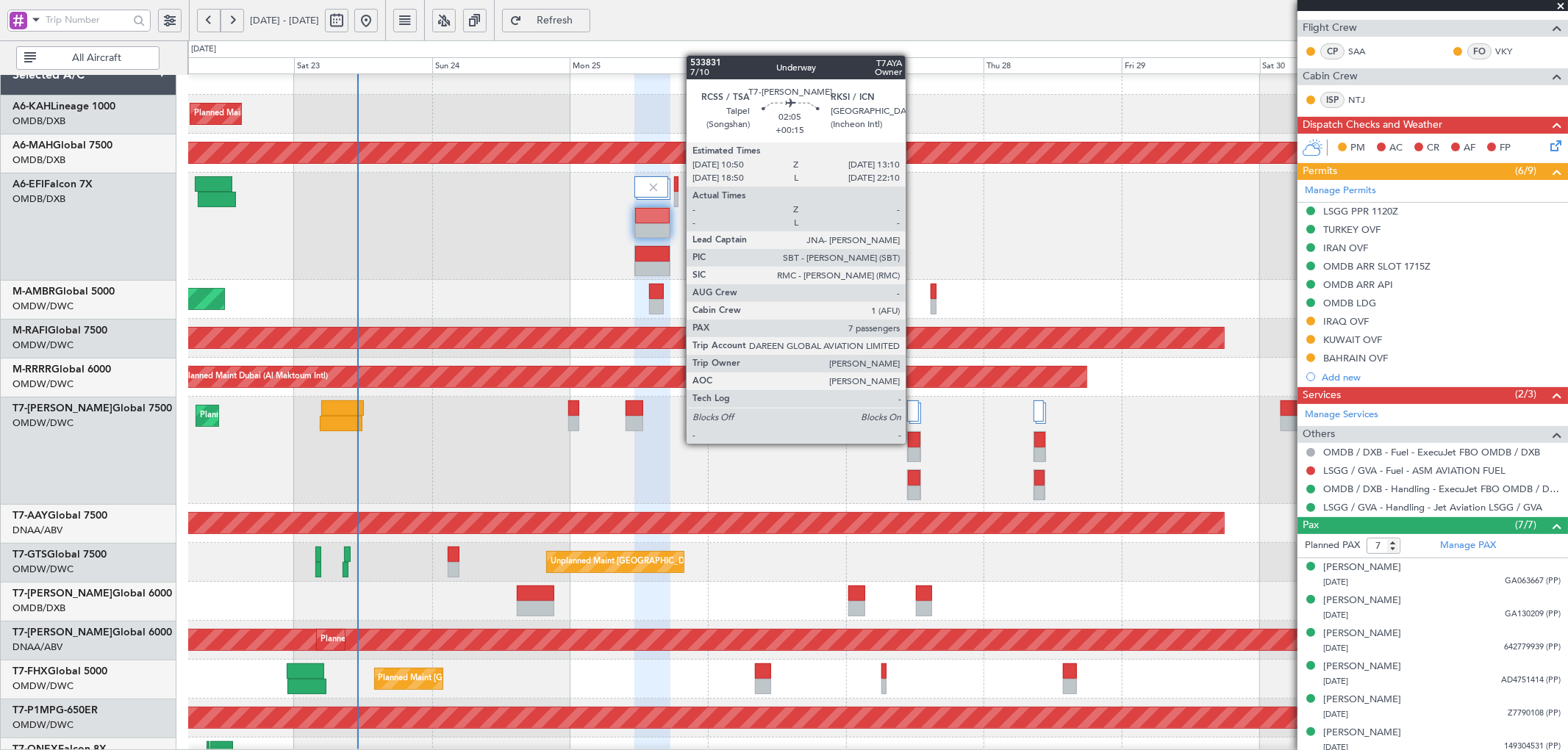
click at [913, 443] on div at bounding box center [914, 439] width 12 height 15
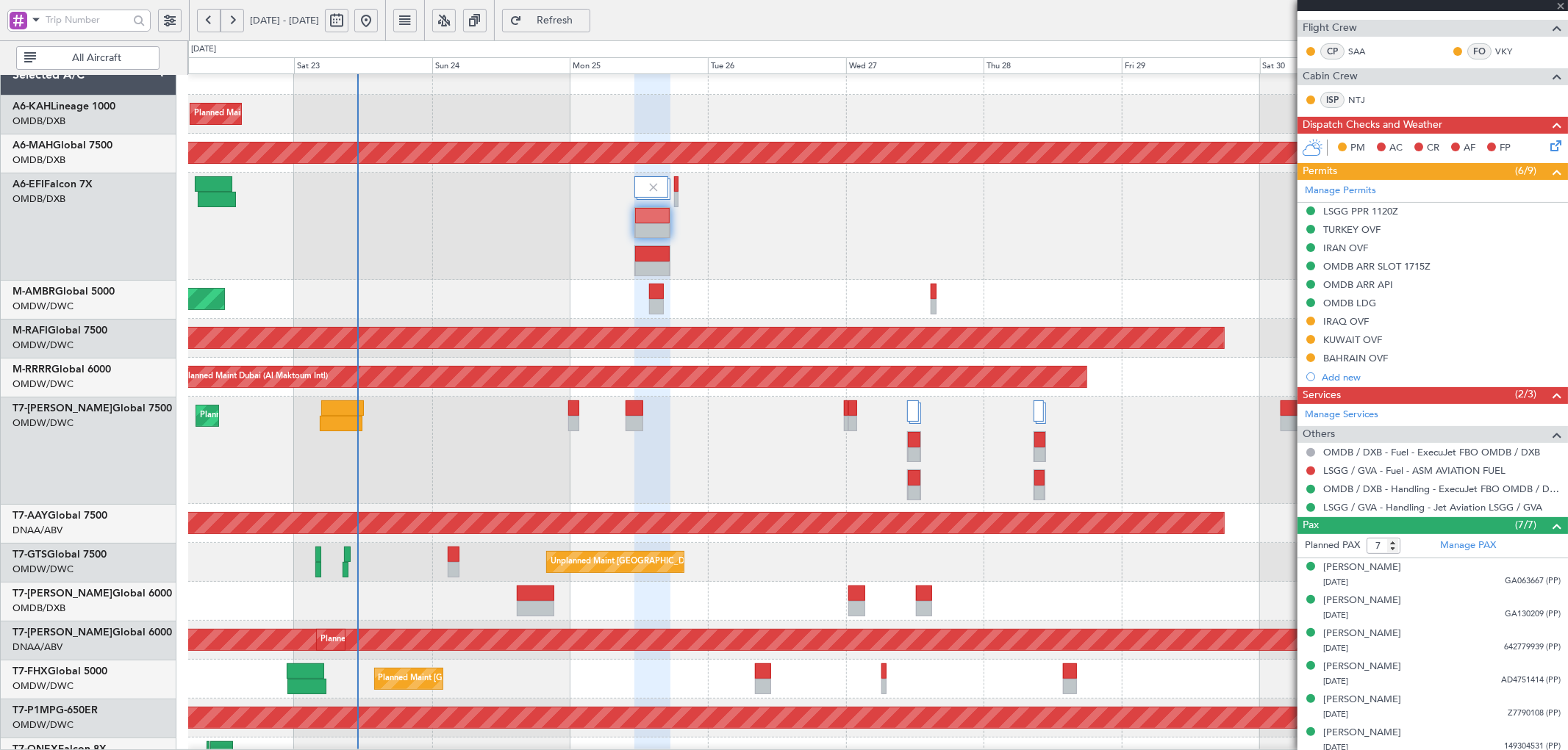
type input "+00:15"
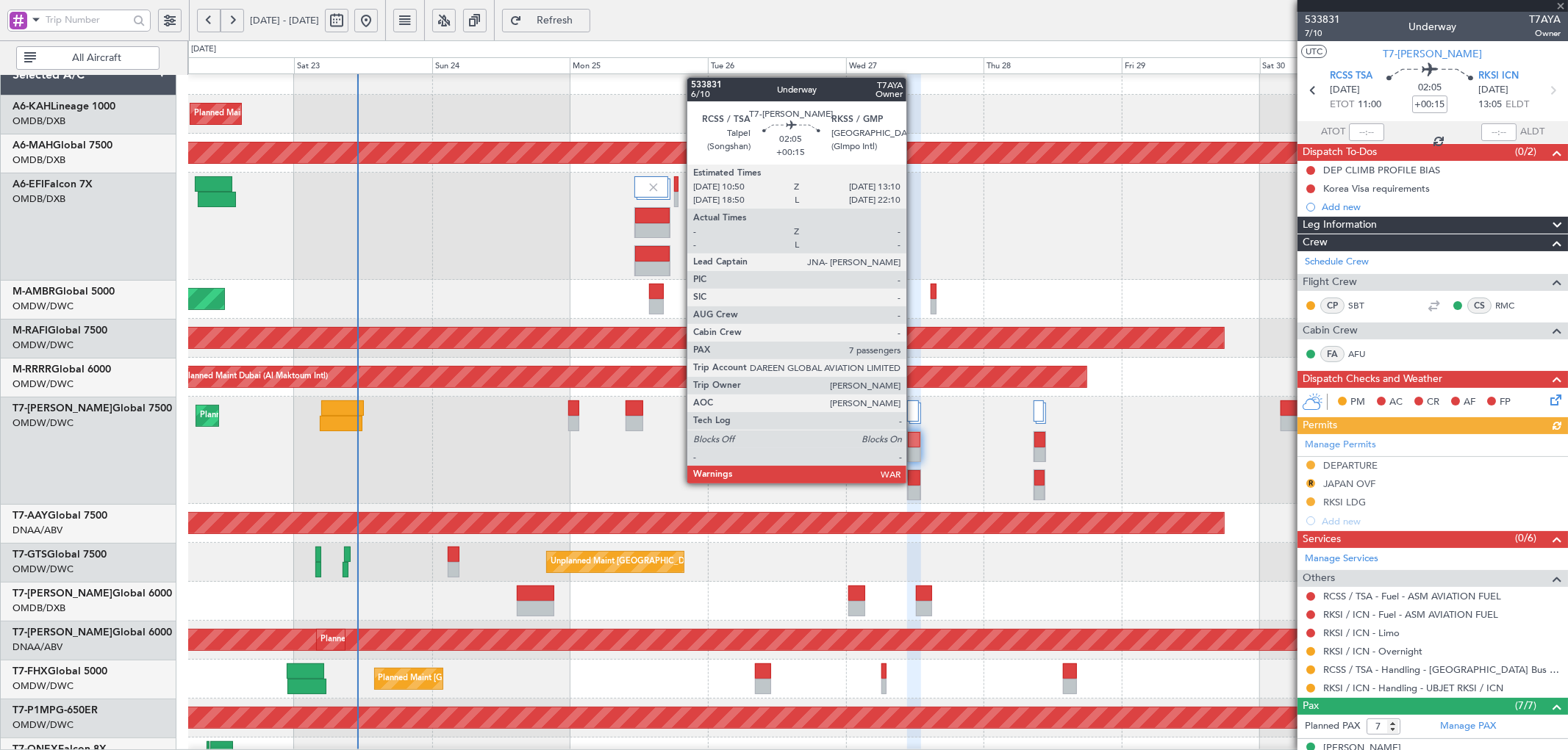
click at [914, 482] on div at bounding box center [914, 477] width 12 height 15
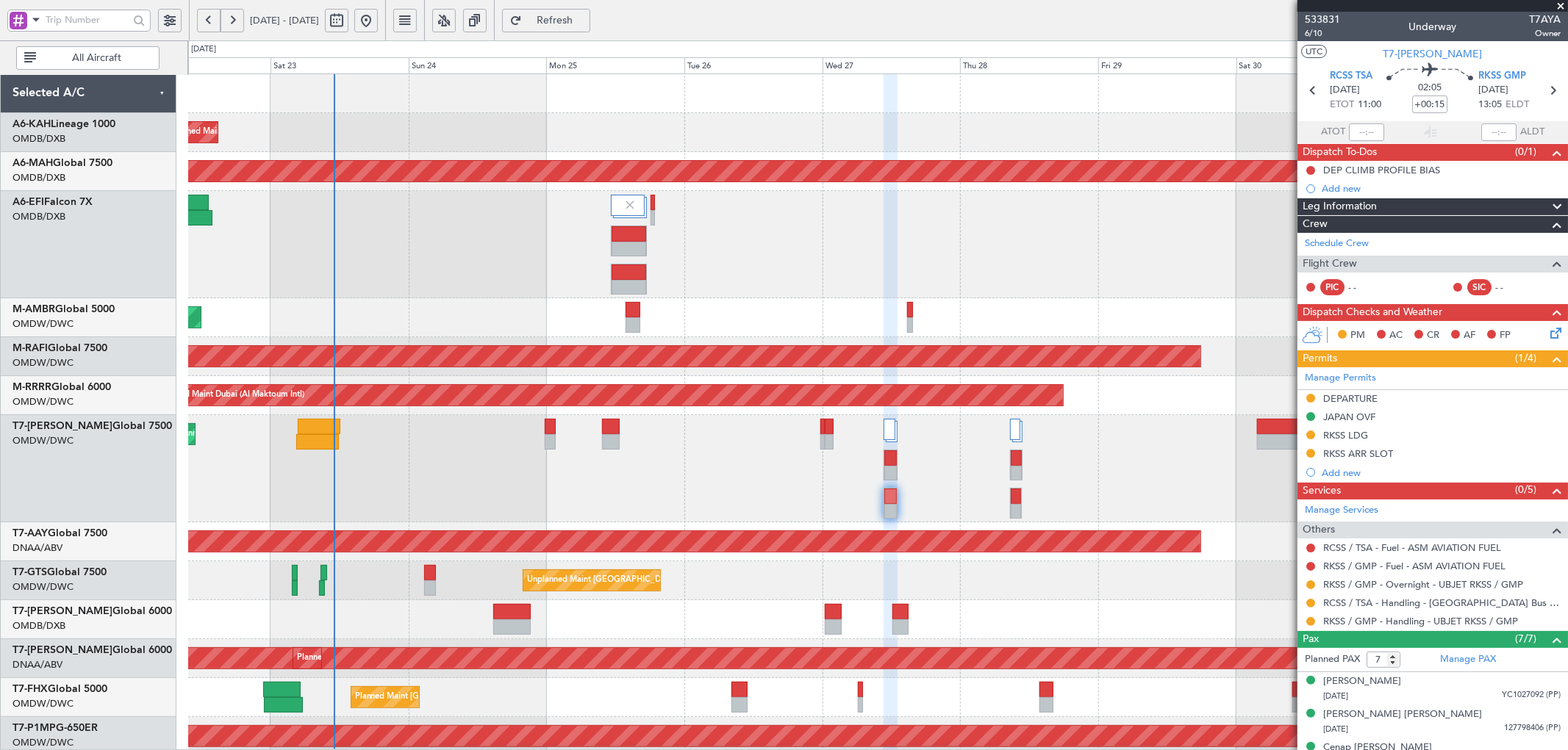
click at [441, 472] on div "Planned Maint Dubai (Al Maktoum Intl)" at bounding box center [878, 468] width 1379 height 108
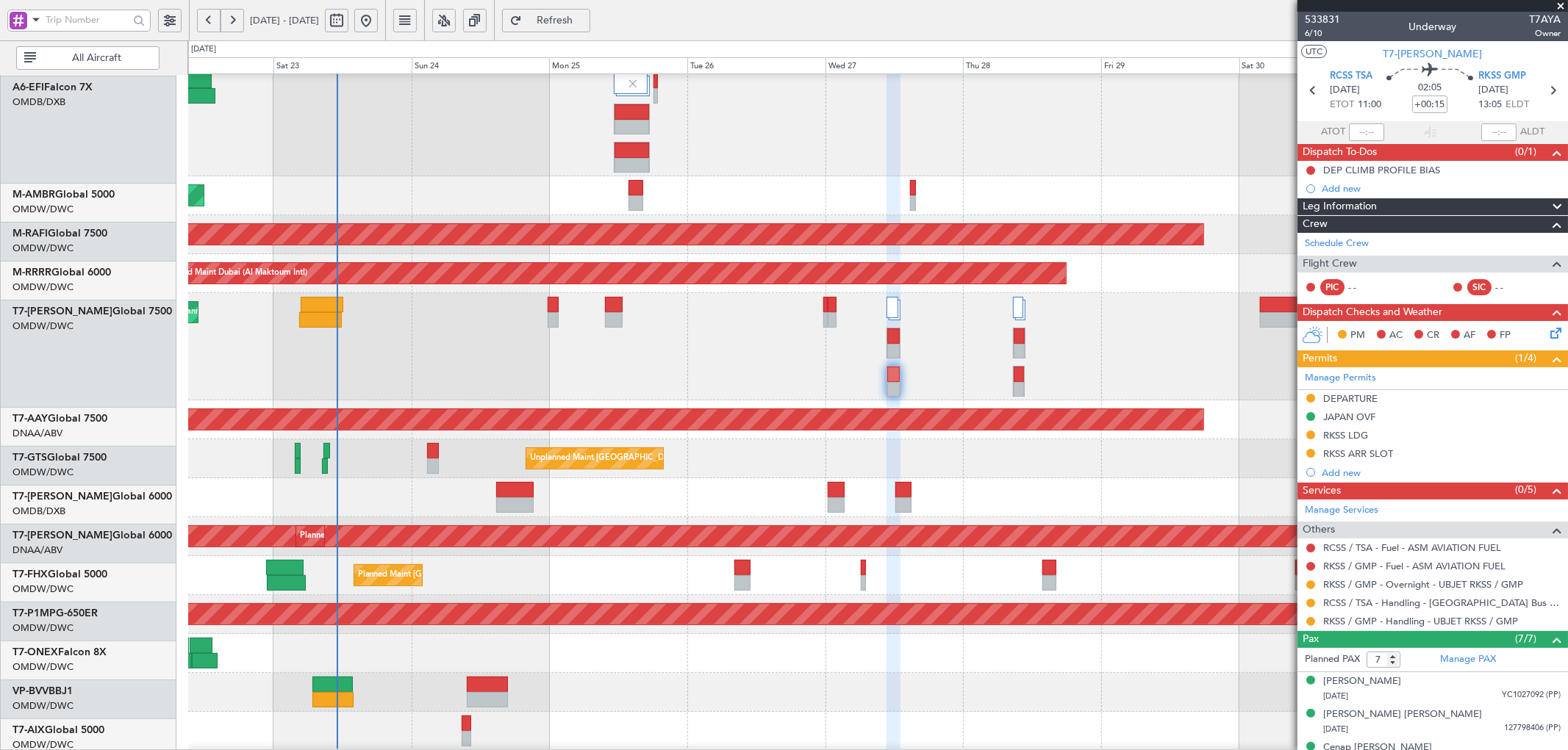
scroll to position [121, 0]
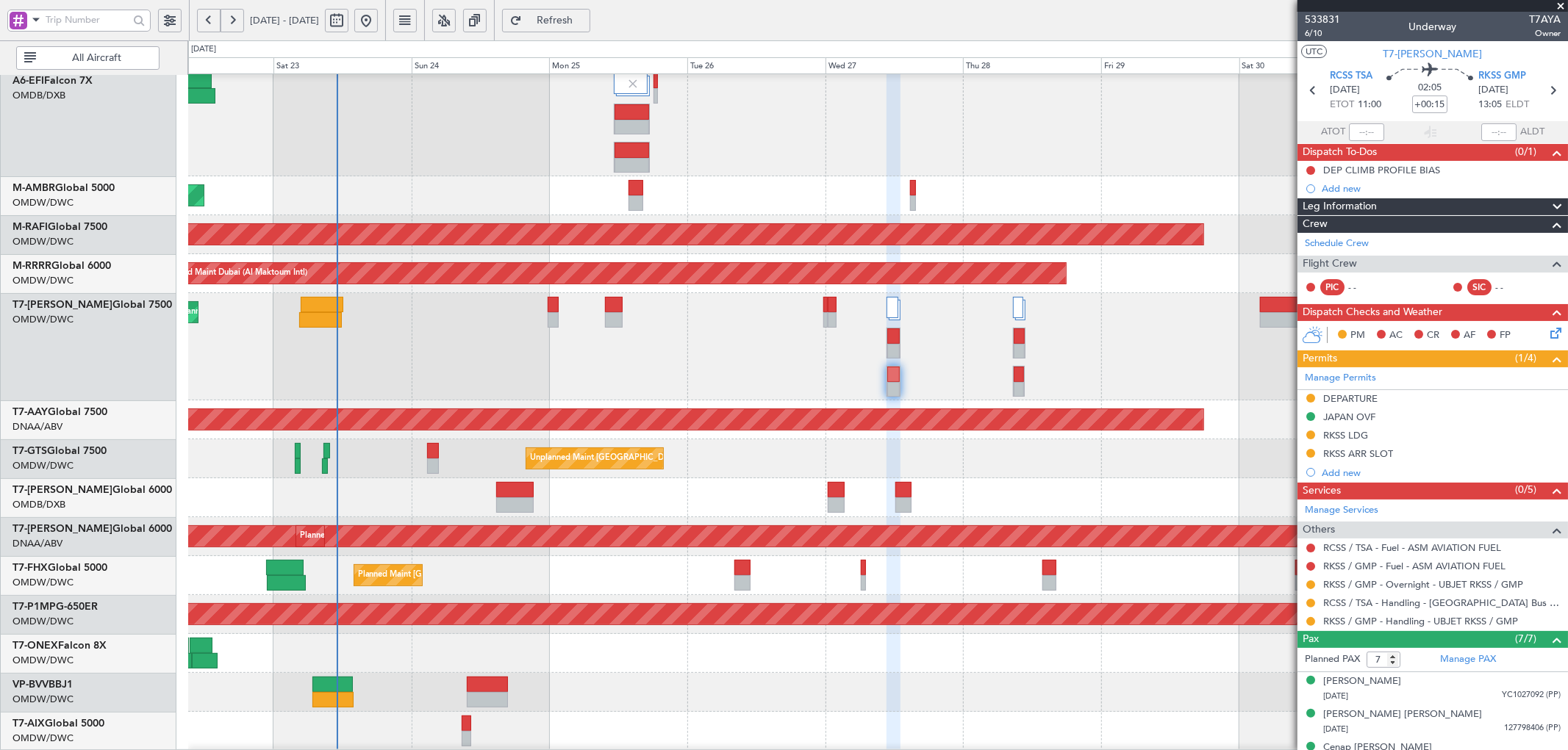
click at [431, 484] on div "Planned Maint [GEOGRAPHIC_DATA] ([GEOGRAPHIC_DATA] Intl)" at bounding box center [878, 498] width 1379 height 39
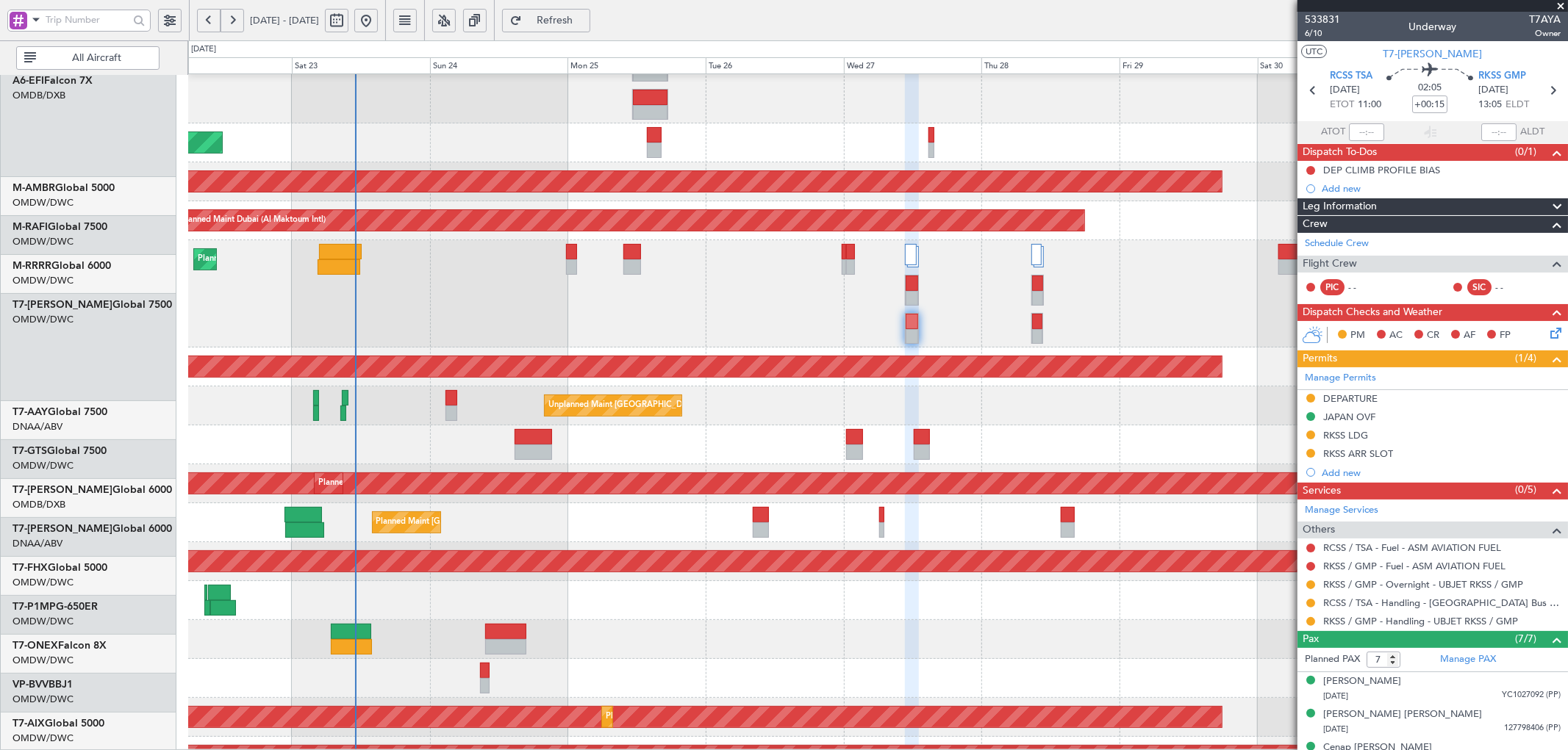
scroll to position [247, 0]
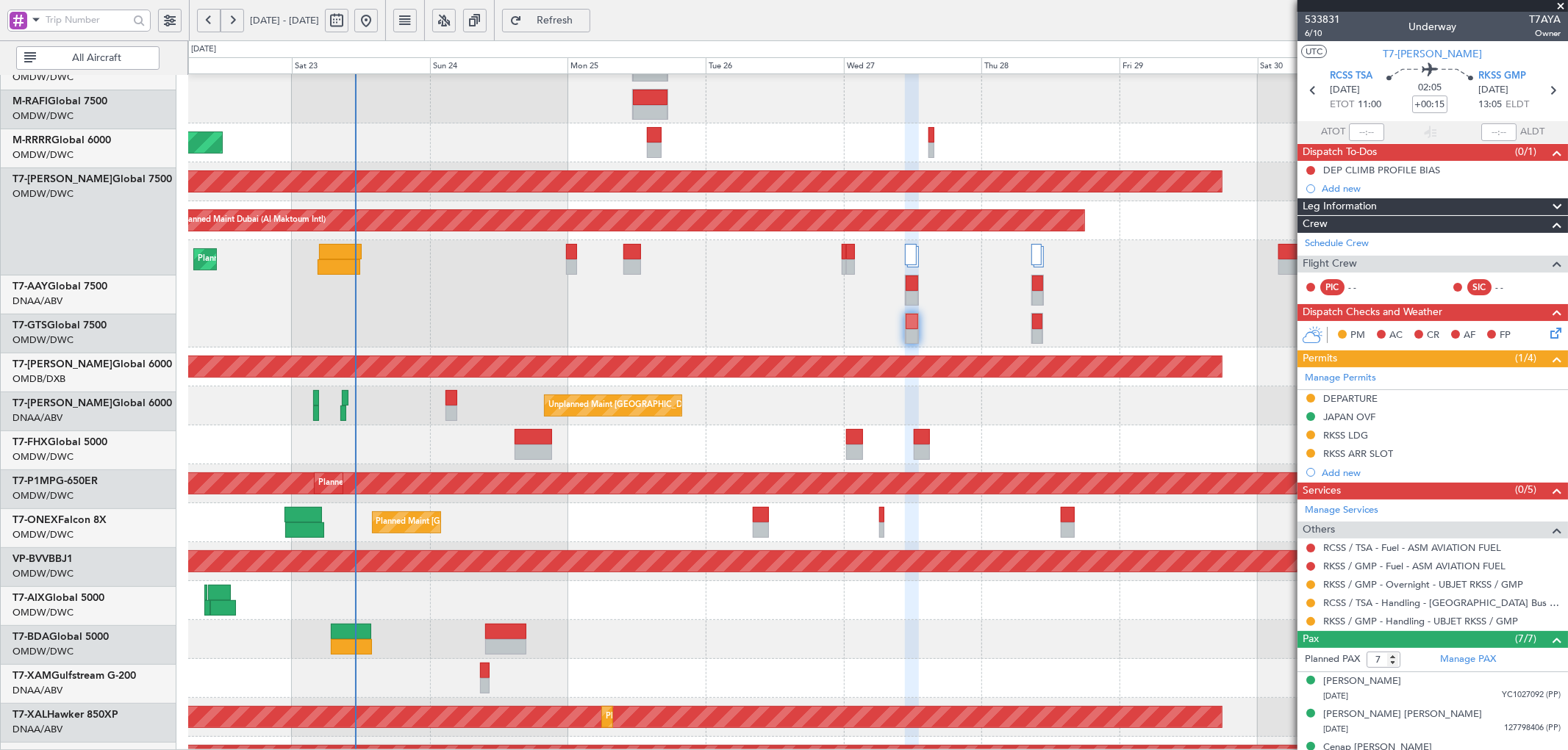
click at [395, 581] on div at bounding box center [878, 600] width 1379 height 39
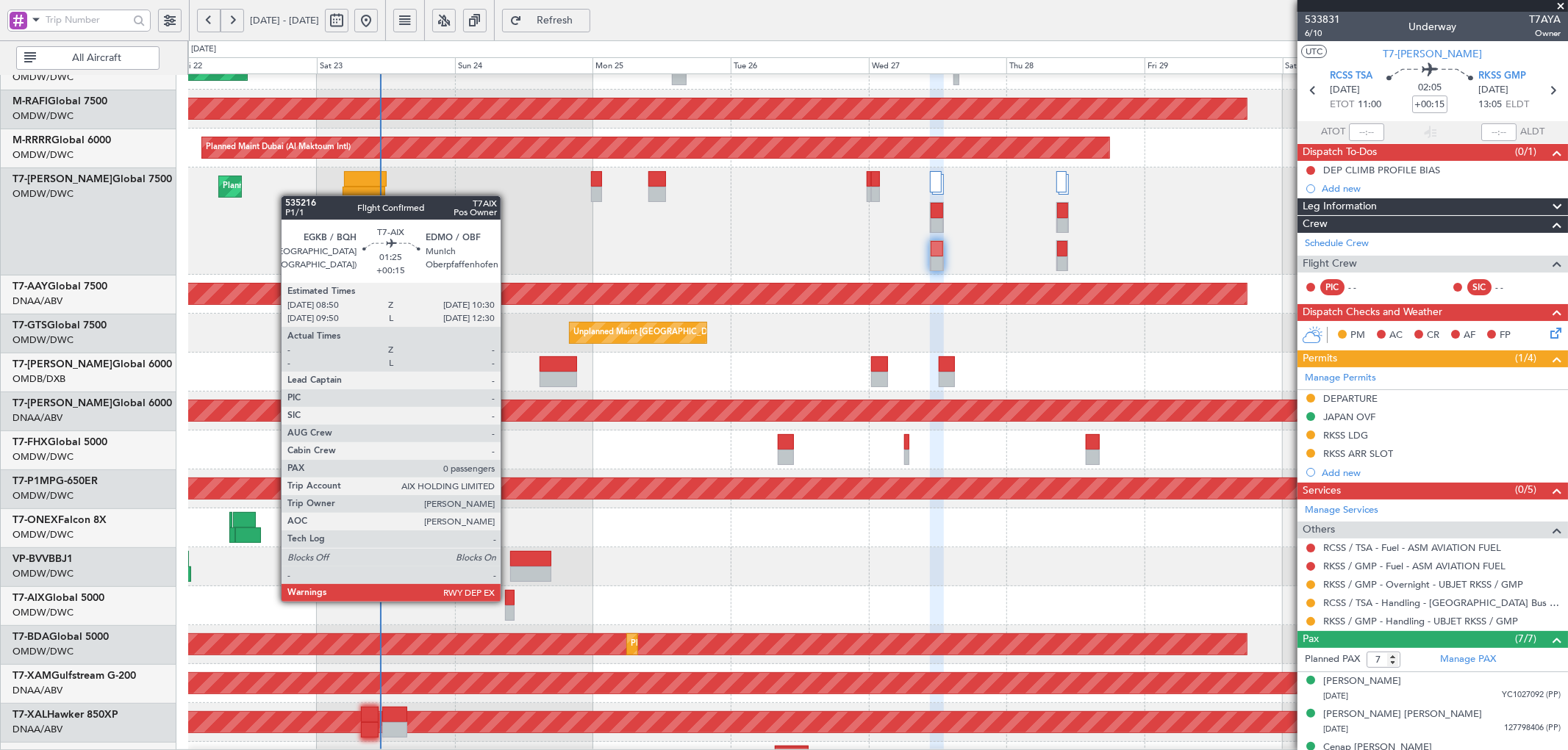
click at [508, 600] on div at bounding box center [510, 597] width 11 height 15
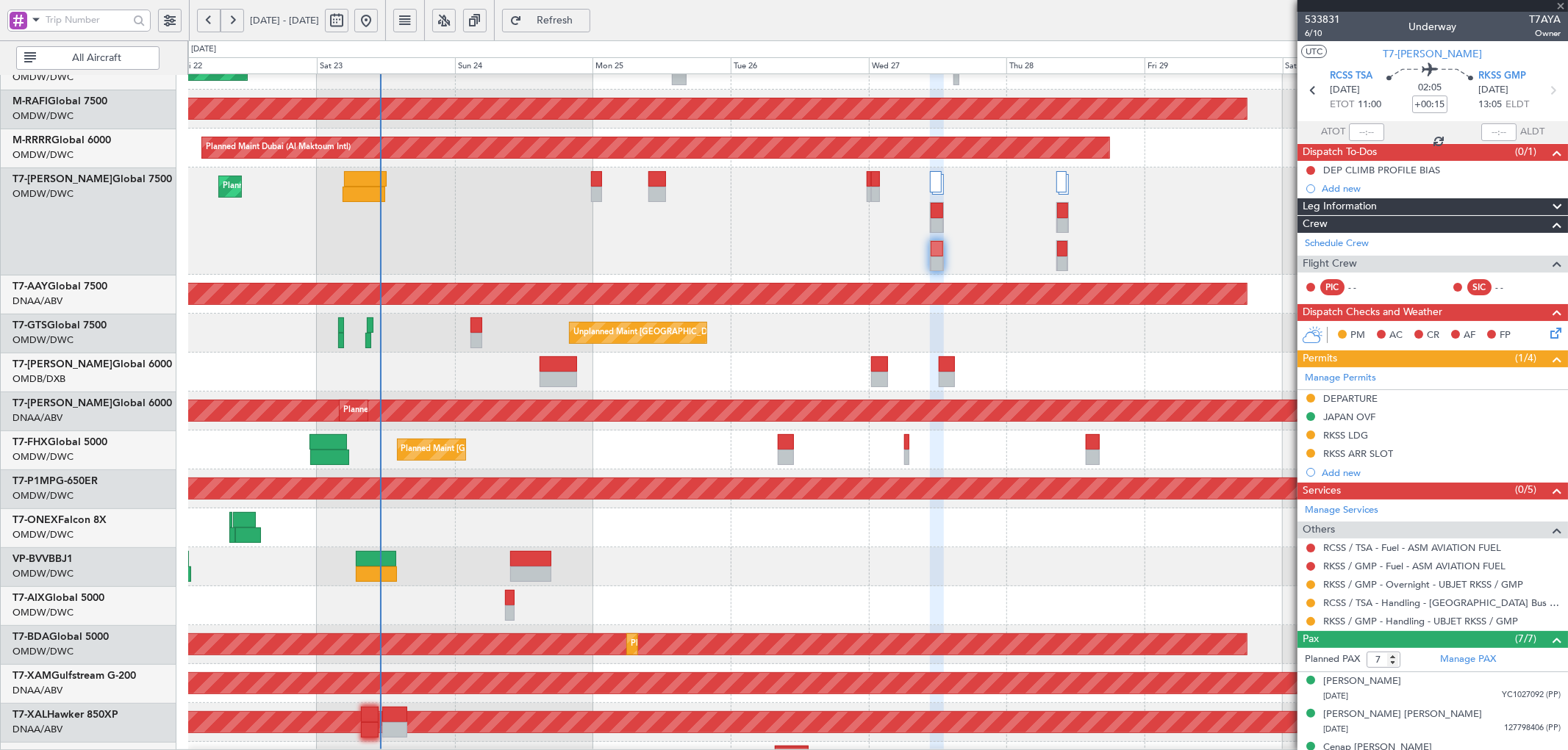
type input "0"
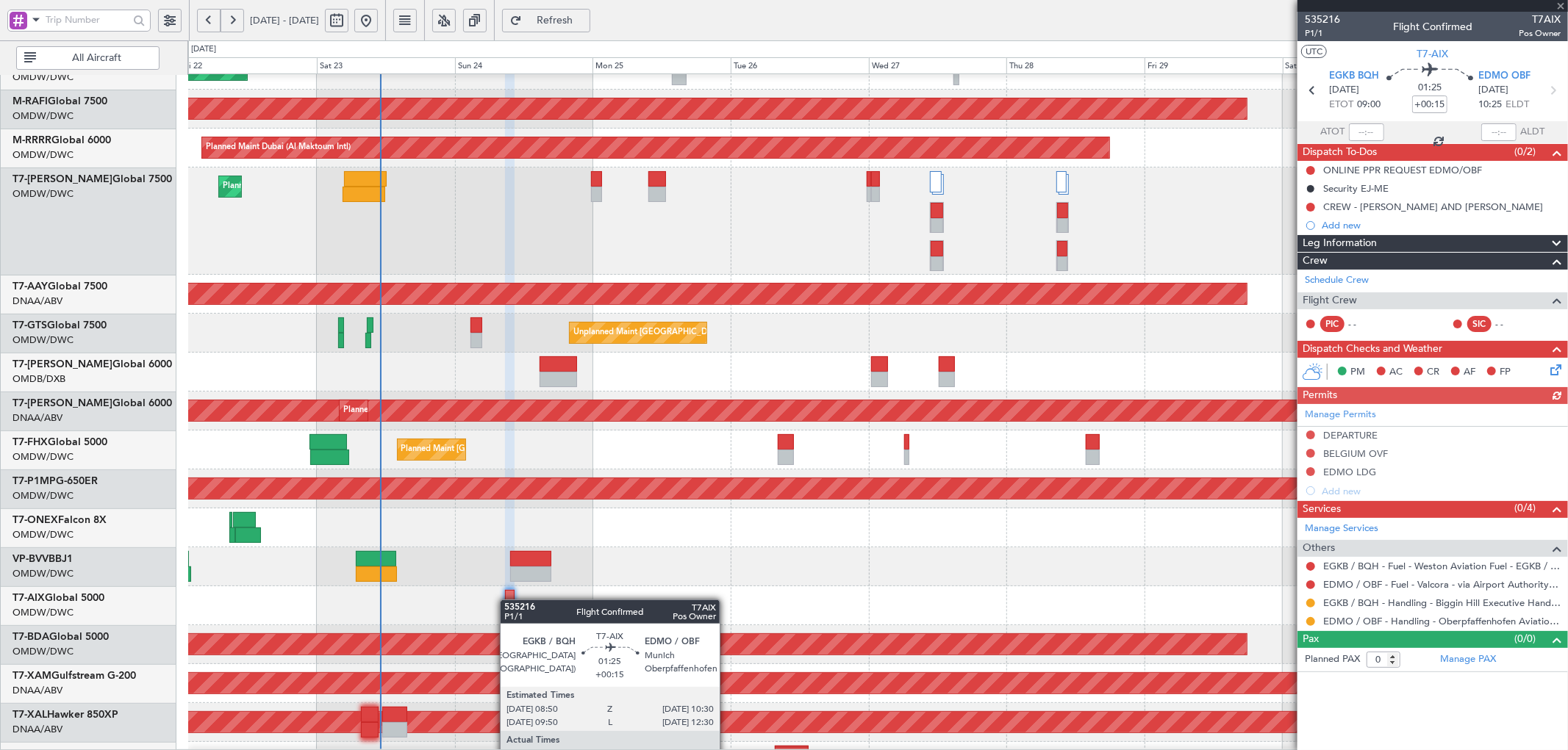
click at [508, 600] on div at bounding box center [510, 597] width 11 height 15
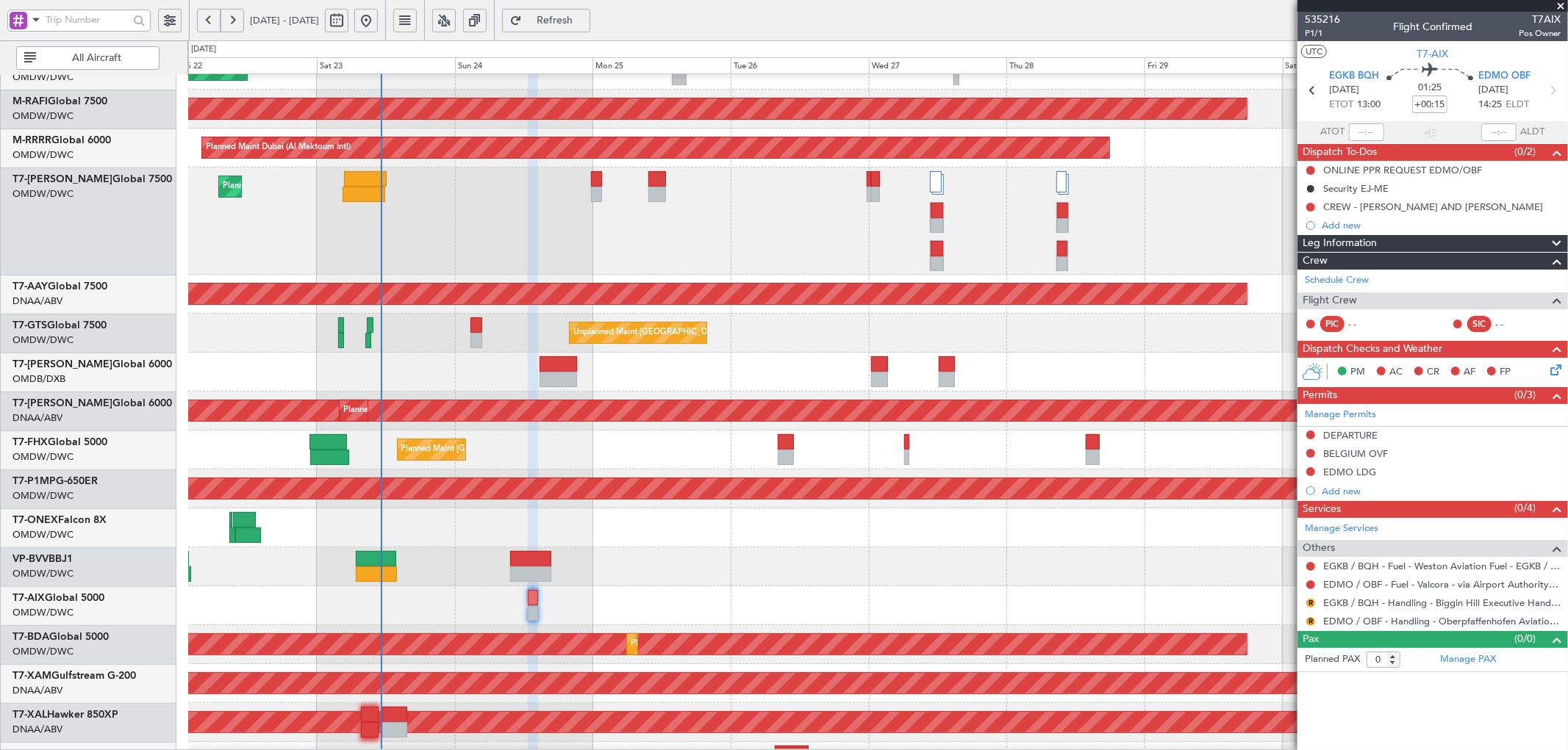
click at [585, 19] on span "Refresh" at bounding box center [555, 20] width 60 height 11
click at [1345, 281] on link "Schedule Crew" at bounding box center [1336, 281] width 64 height 15
click at [1353, 630] on div "Pax (0/0) Planned PAX 0 Manage PAX" at bounding box center [1433, 651] width 270 height 42
click at [1353, 625] on link "EDMO / OBF - Handling - Oberpfaffenhofen Aviation Service GmbH" at bounding box center [1442, 621] width 237 height 12
click at [1494, 71] on span "EDMO OBF" at bounding box center [1505, 76] width 52 height 15
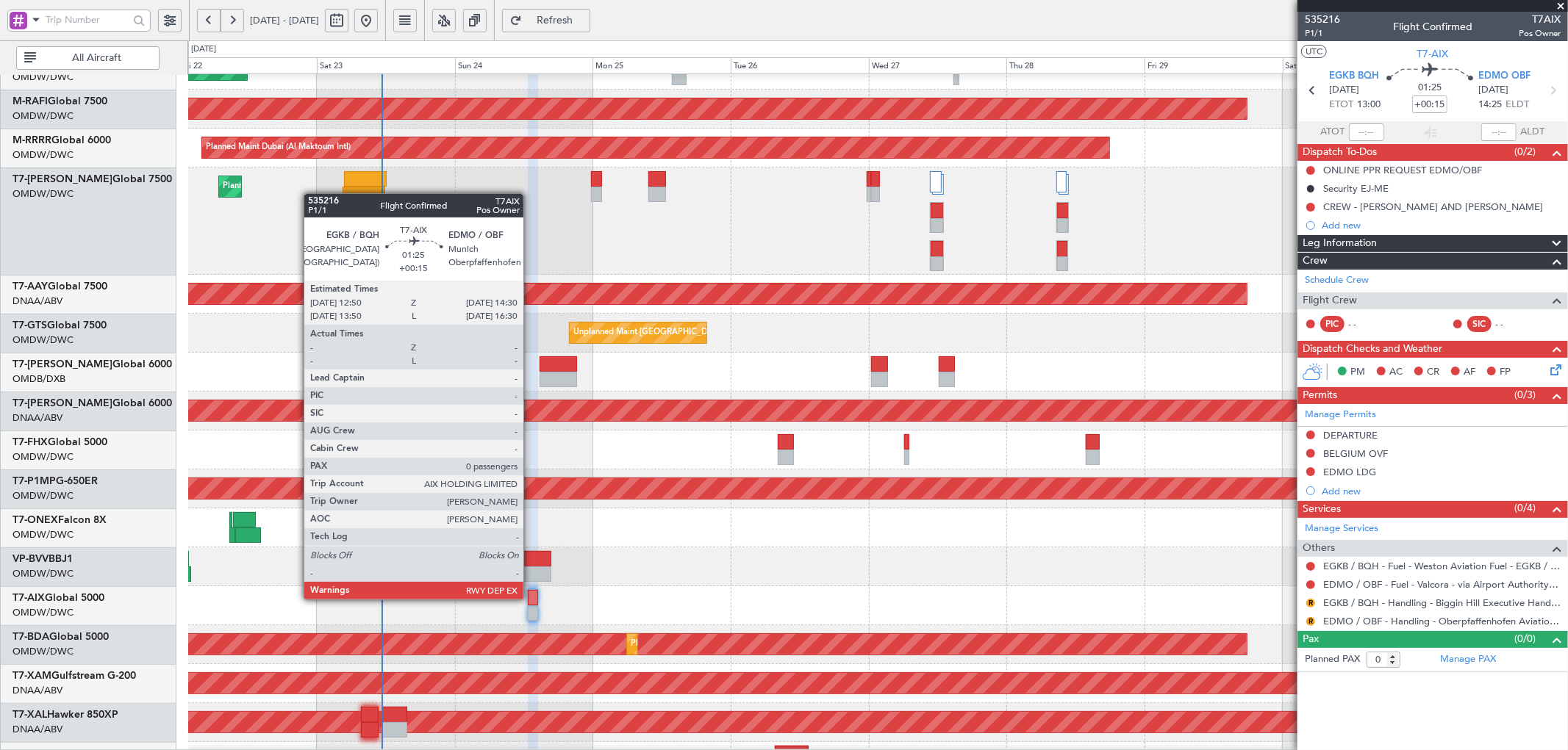
click at [531, 598] on div at bounding box center [533, 597] width 11 height 15
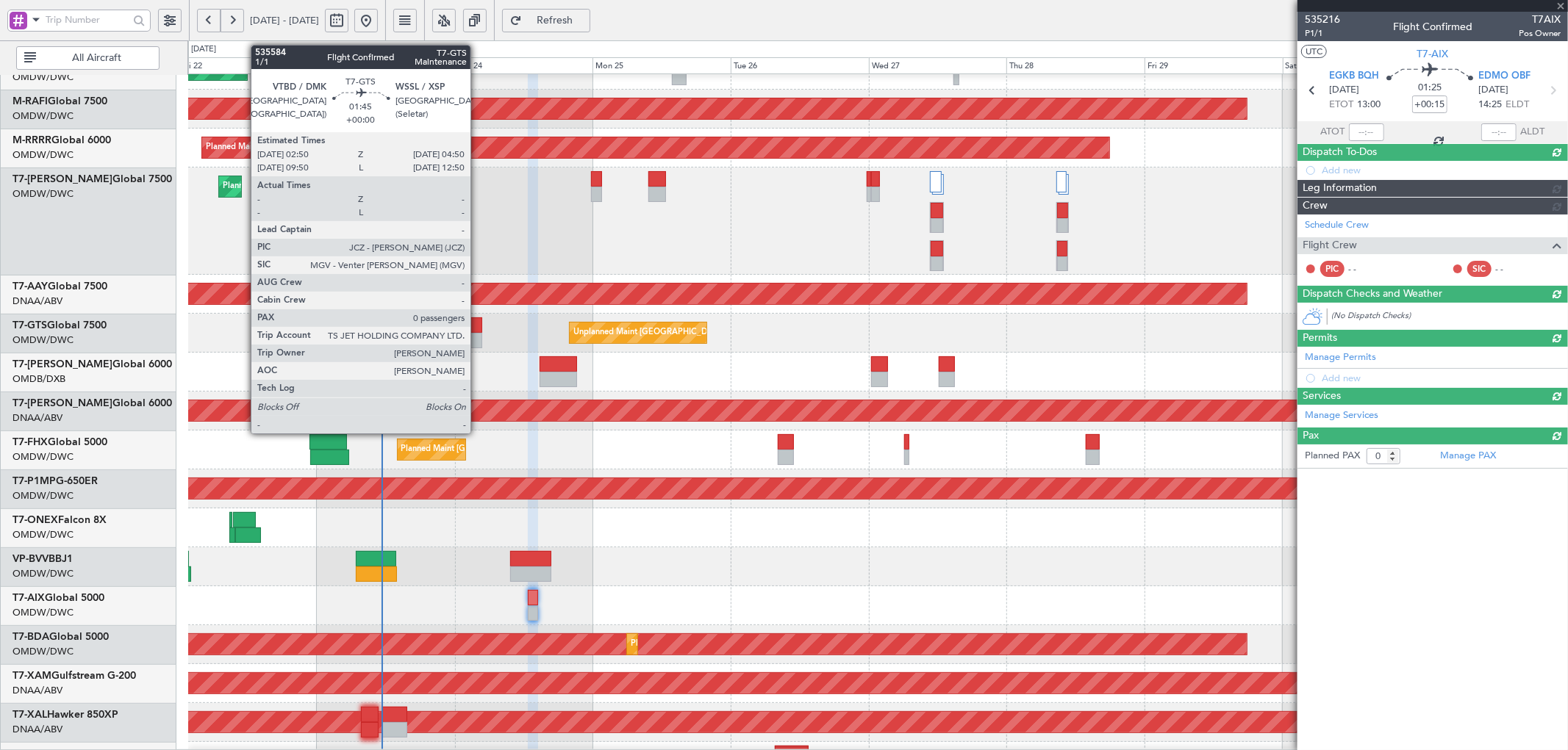
click at [478, 328] on div at bounding box center [476, 324] width 12 height 15
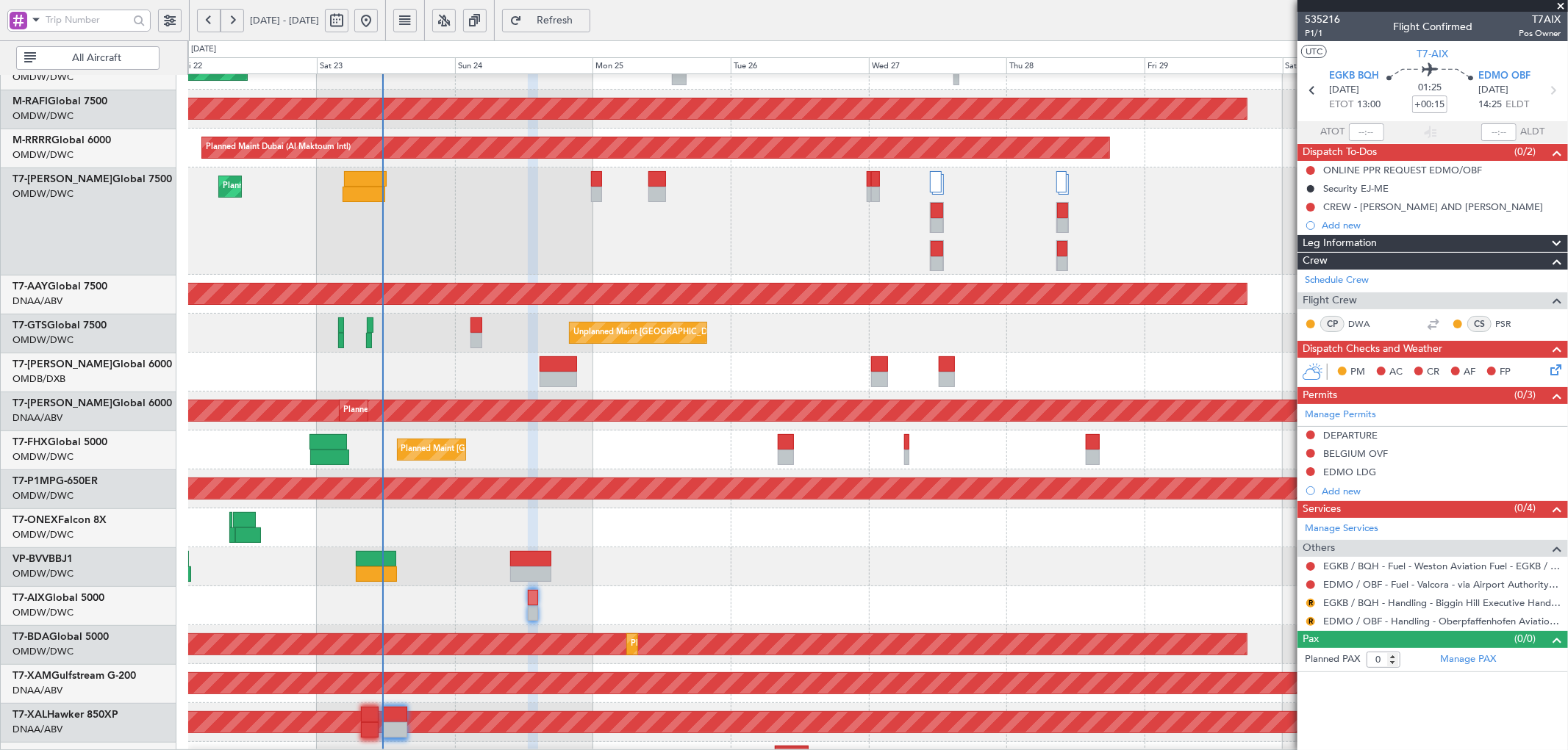
click at [585, 20] on span "Refresh" at bounding box center [555, 20] width 60 height 11
click at [1311, 605] on div "Not Requested" at bounding box center [1311, 608] width 62 height 19
click at [1166, 584] on div at bounding box center [878, 567] width 1379 height 39
click at [1310, 603] on button "R" at bounding box center [1311, 603] width 9 height 9
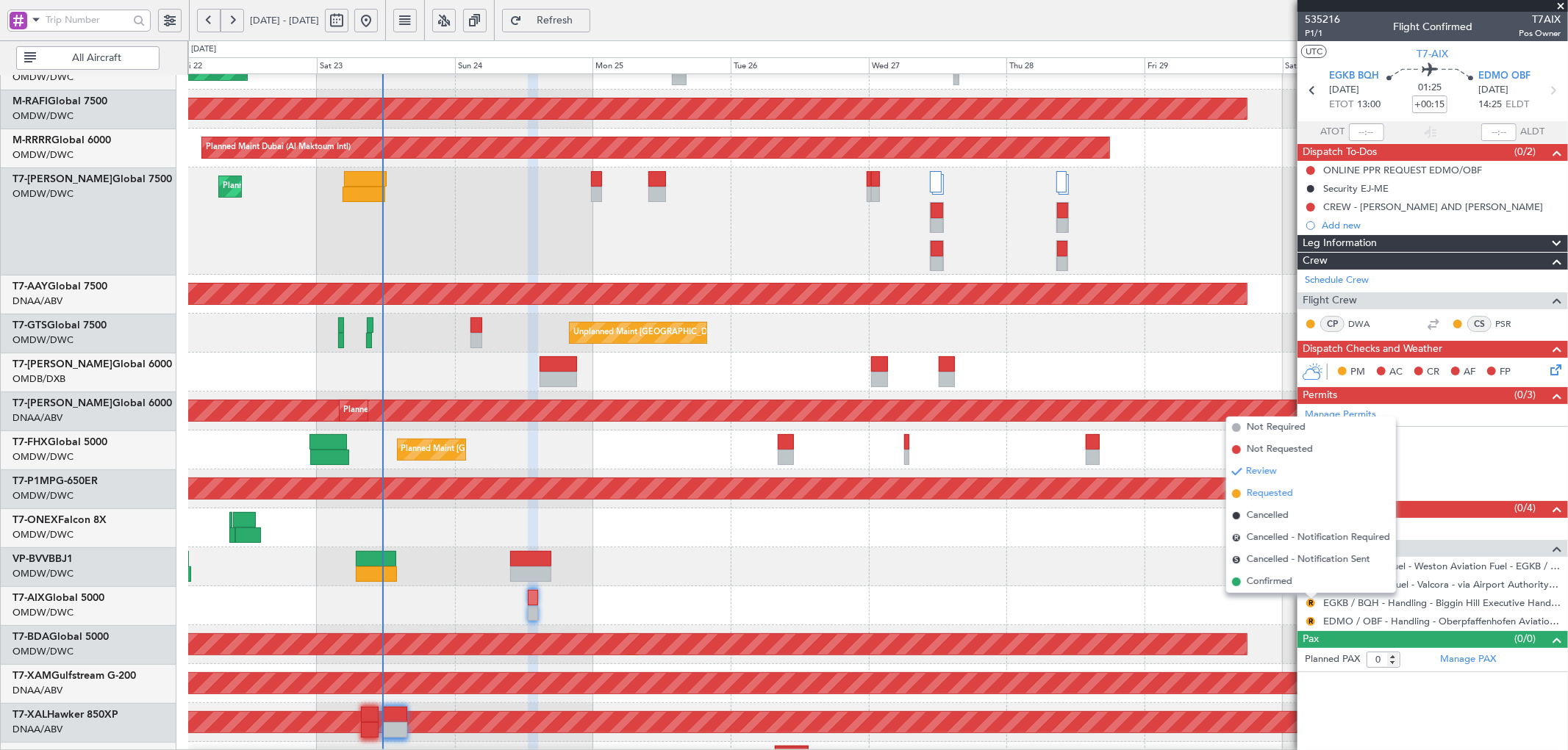
click at [1260, 498] on span "Requested" at bounding box center [1269, 494] width 46 height 15
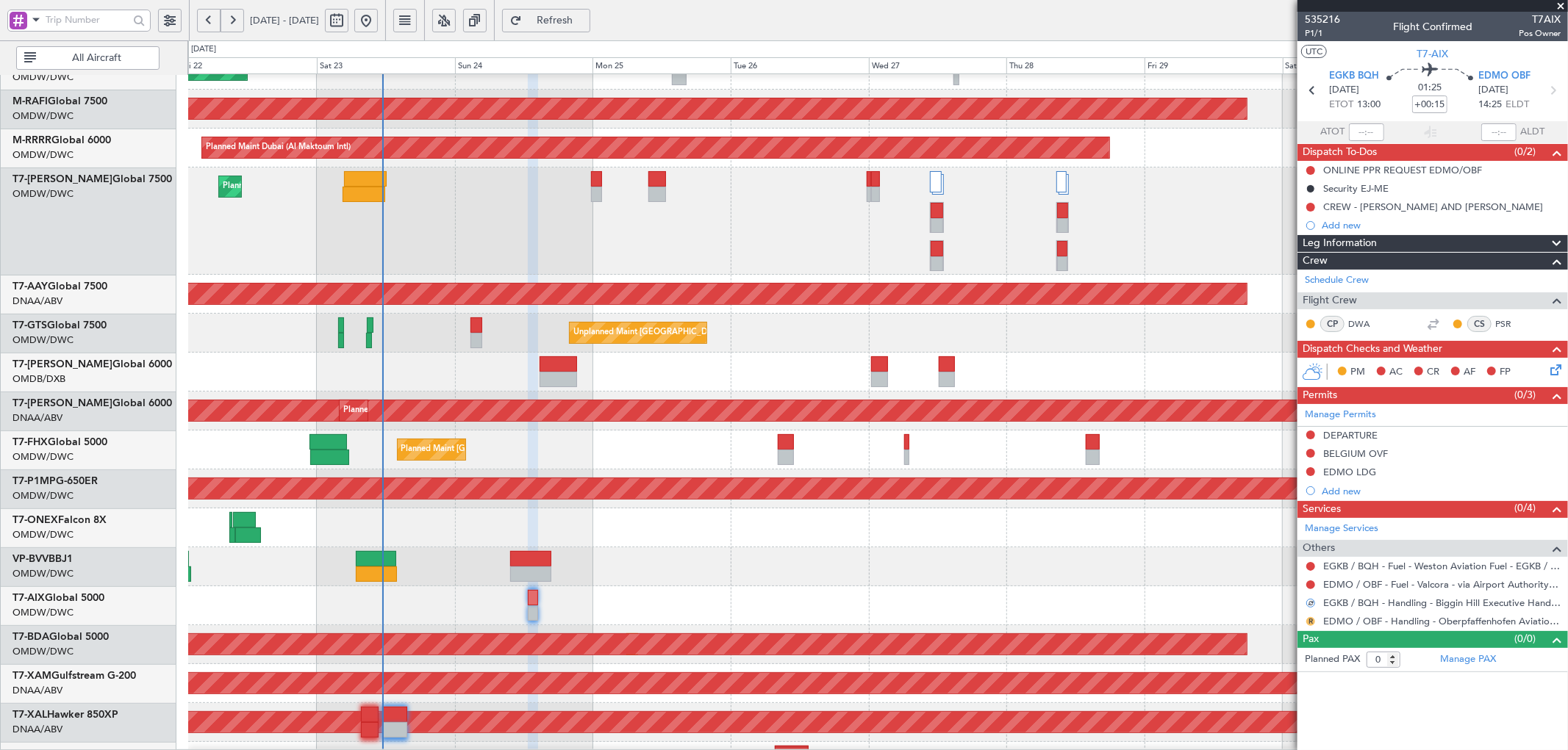
click at [1310, 622] on button "R" at bounding box center [1311, 621] width 9 height 9
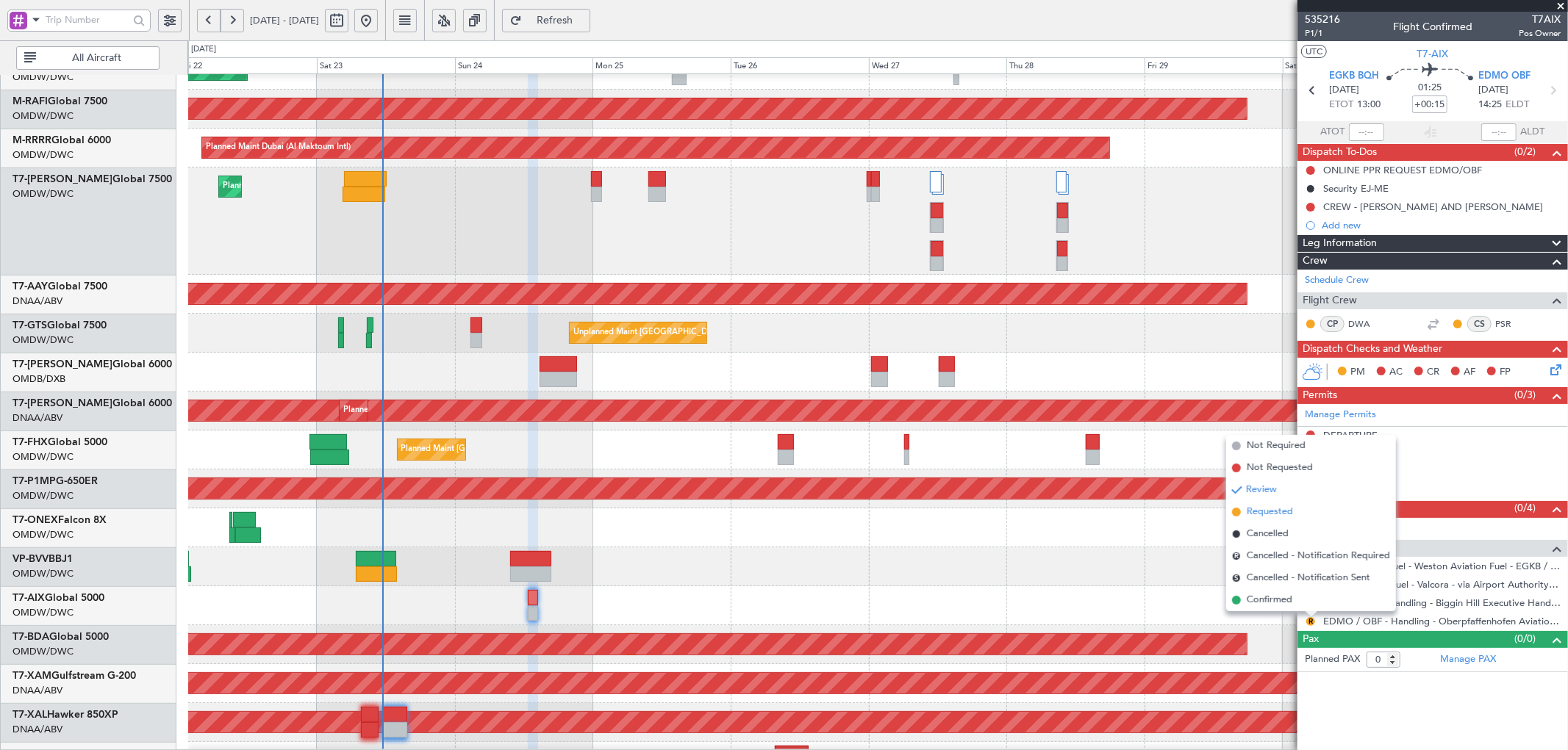
click at [1276, 515] on span "Requested" at bounding box center [1269, 512] width 46 height 15
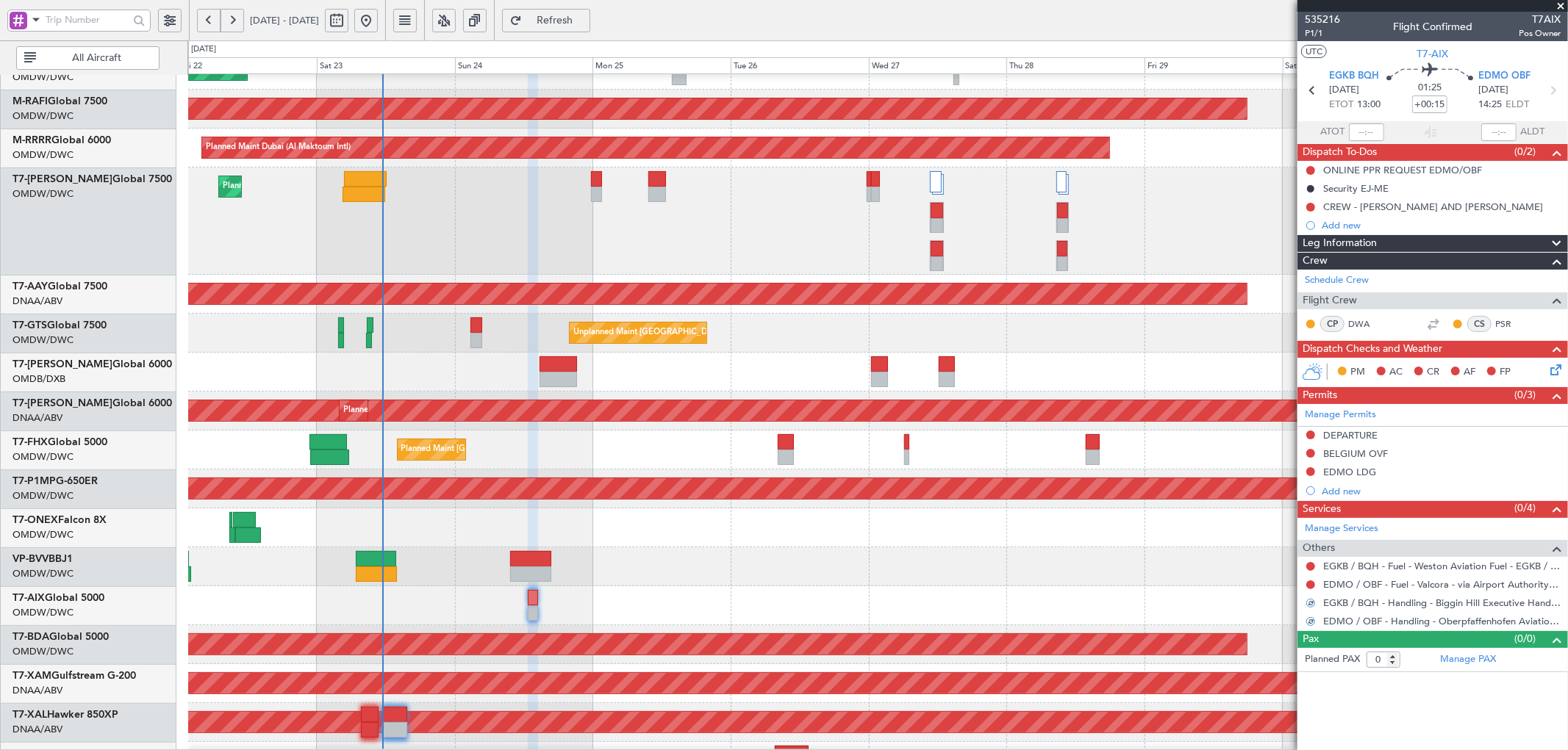
click at [1069, 548] on div at bounding box center [878, 567] width 1379 height 39
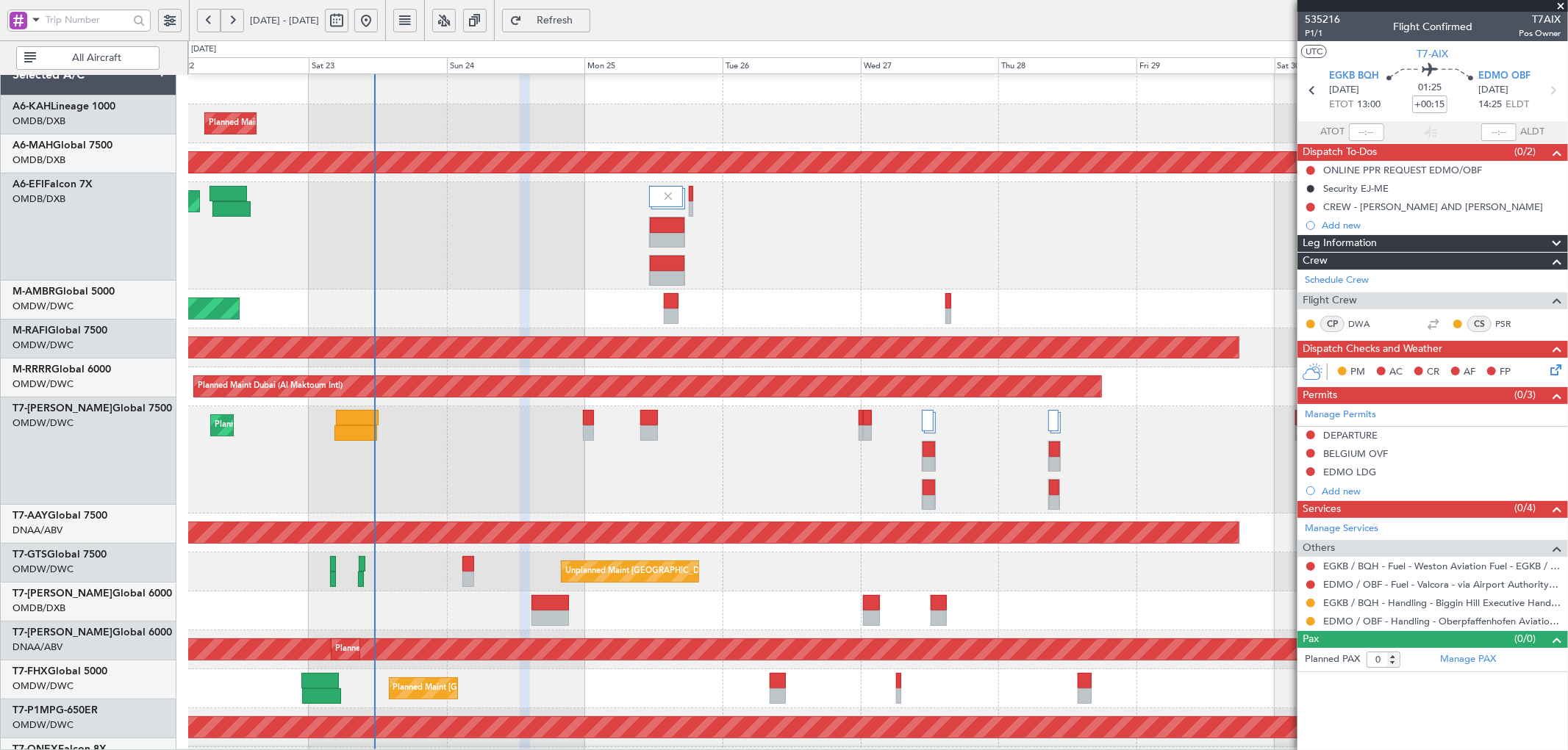
scroll to position [0, 0]
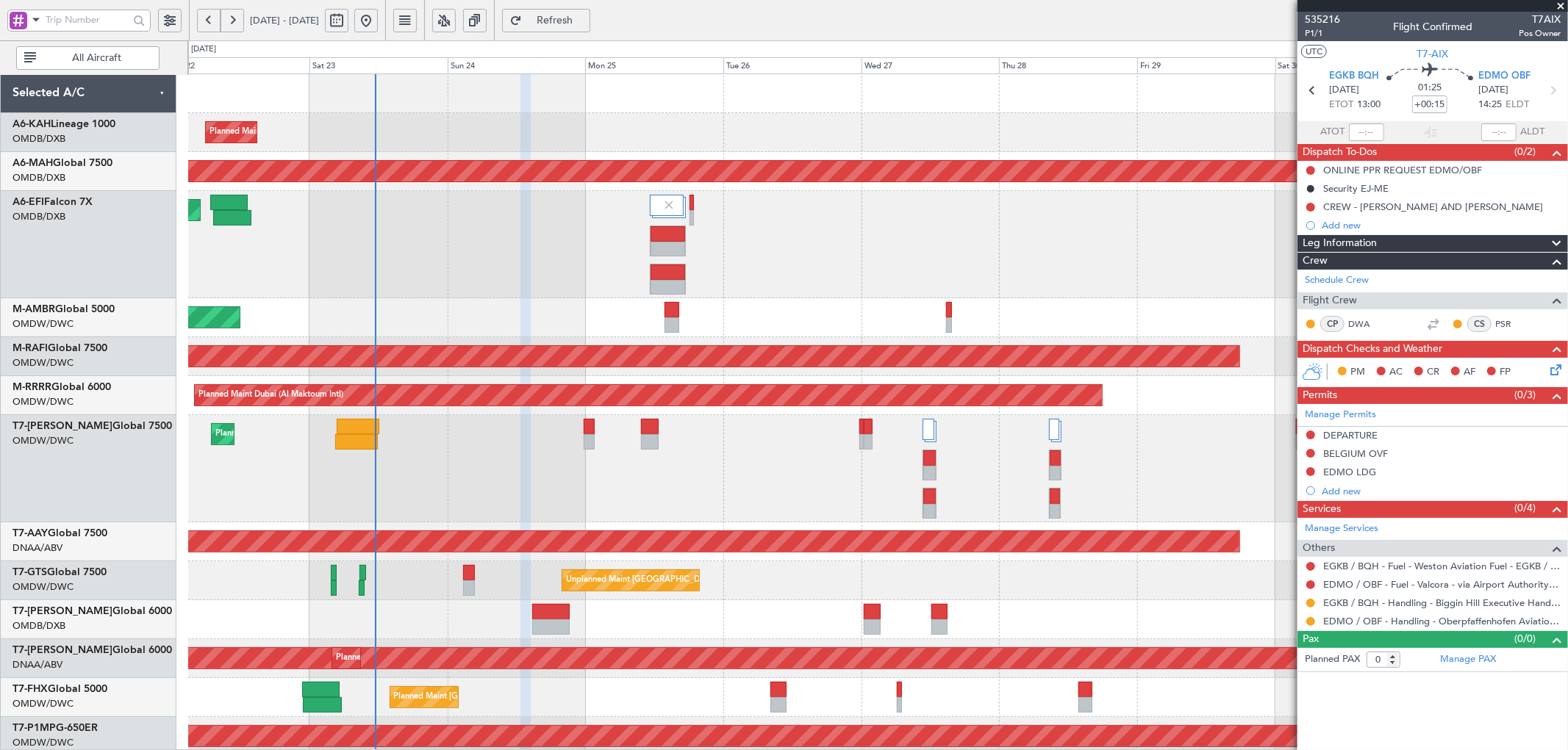
click at [597, 529] on div "Planned Maint Dubai (Al Maktoum Intl) Planned Maint [GEOGRAPHIC_DATA] ([GEOGRAP…" at bounding box center [878, 571] width 1379 height 994
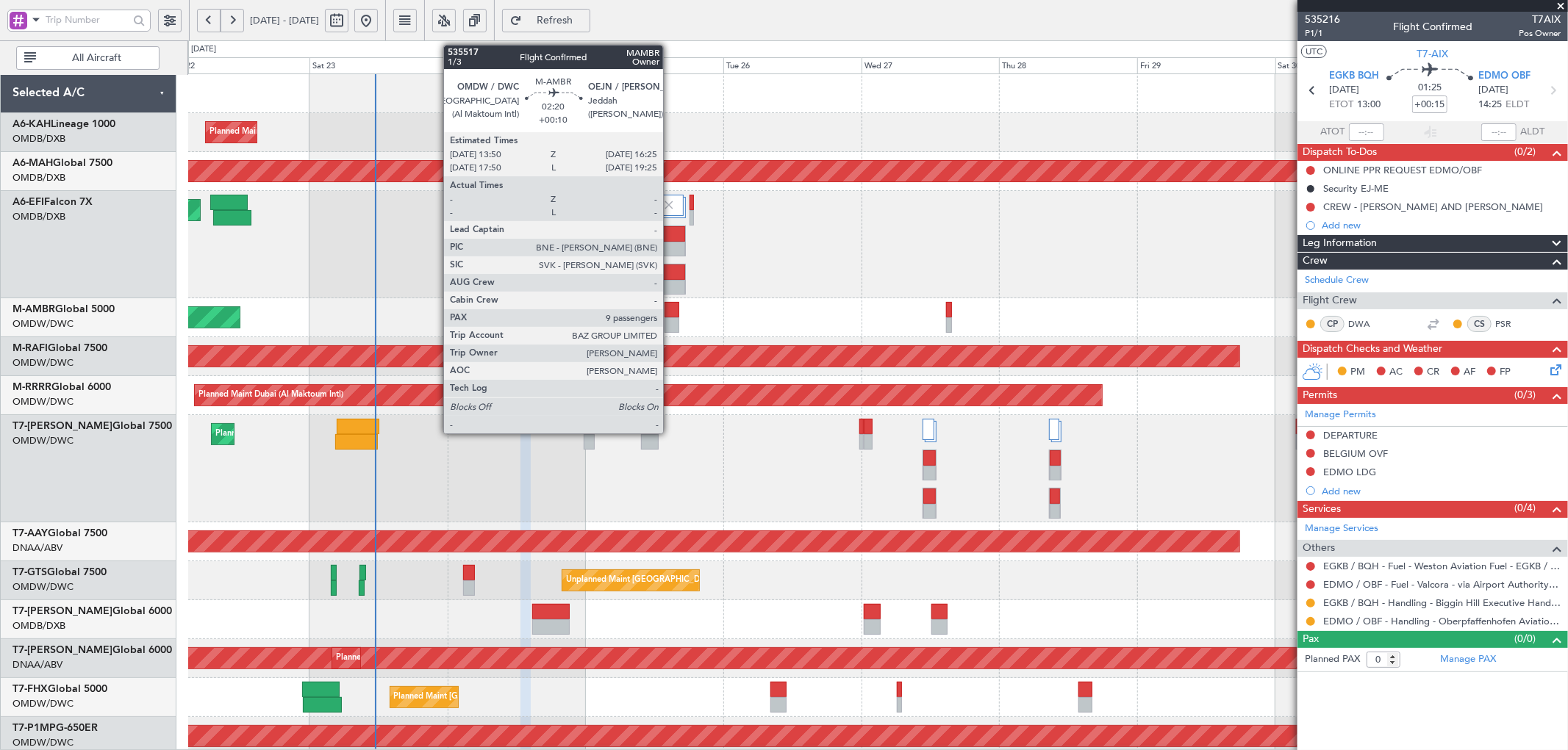
click at [670, 312] on div at bounding box center [672, 309] width 15 height 15
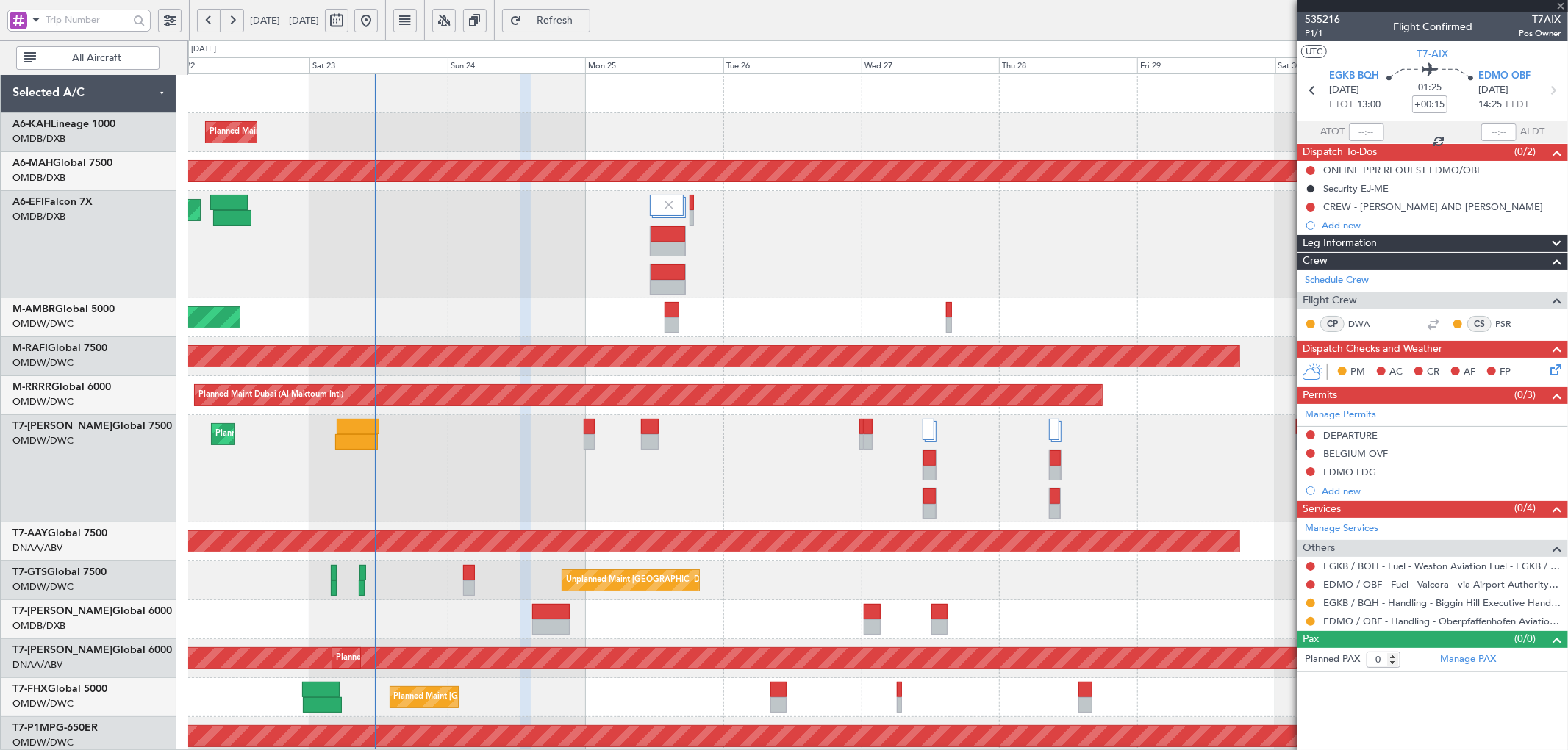
type input "+00:10"
type input "9"
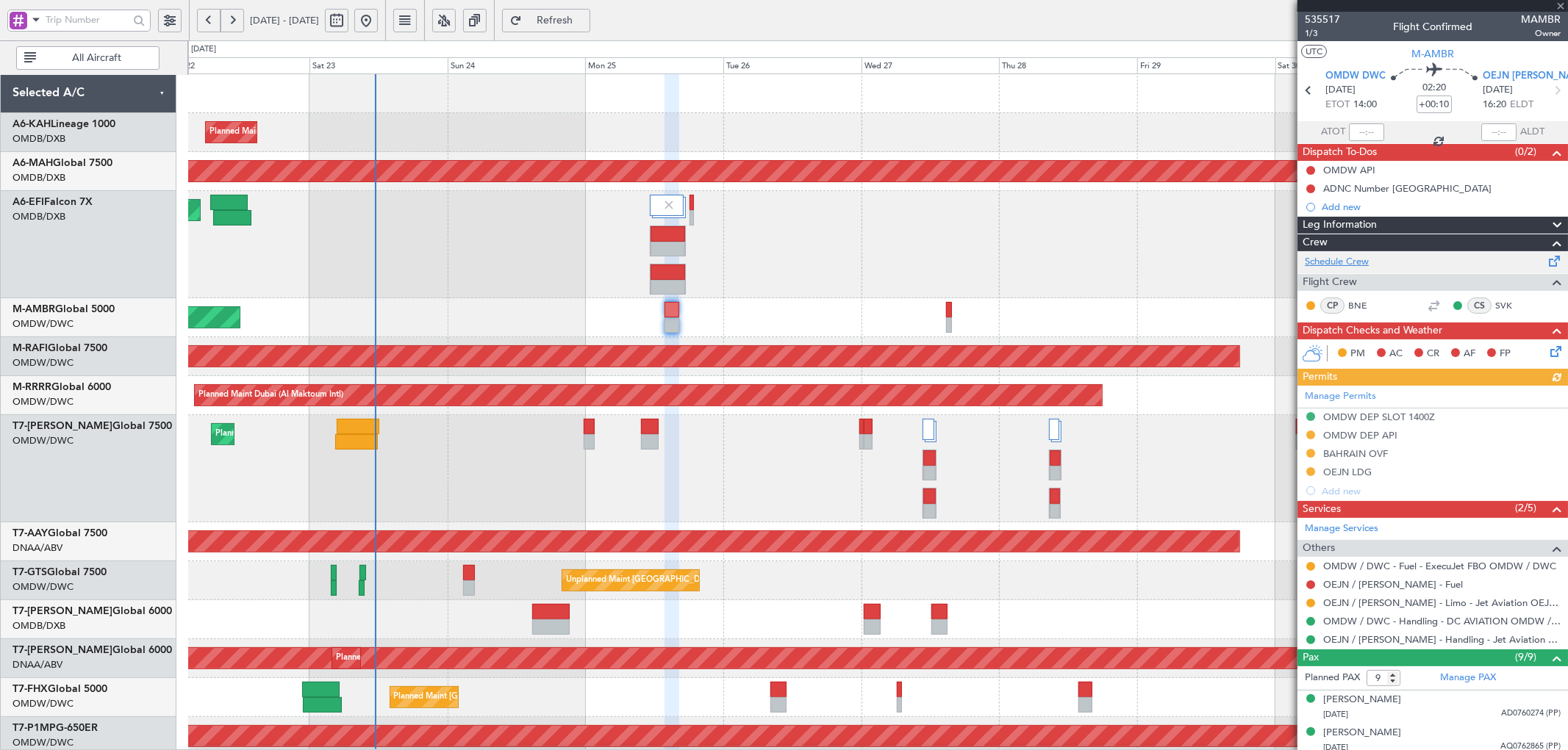
click at [1357, 265] on link "Schedule Crew" at bounding box center [1336, 262] width 64 height 15
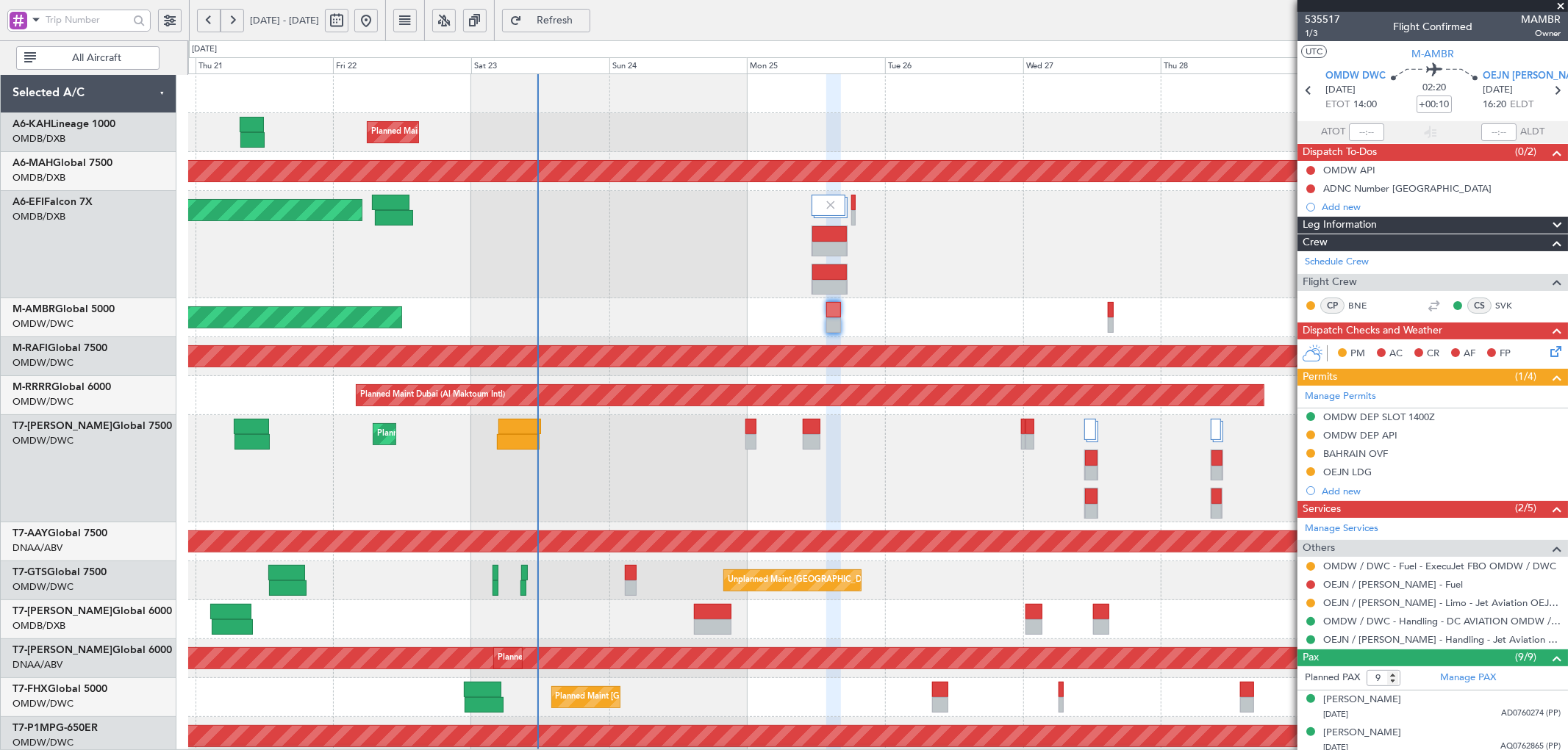
click at [545, 413] on div "Planned Maint Dubai (Al Maktoum Intl) Planned Maint [GEOGRAPHIC_DATA] ([GEOGRAP…" at bounding box center [878, 571] width 1379 height 994
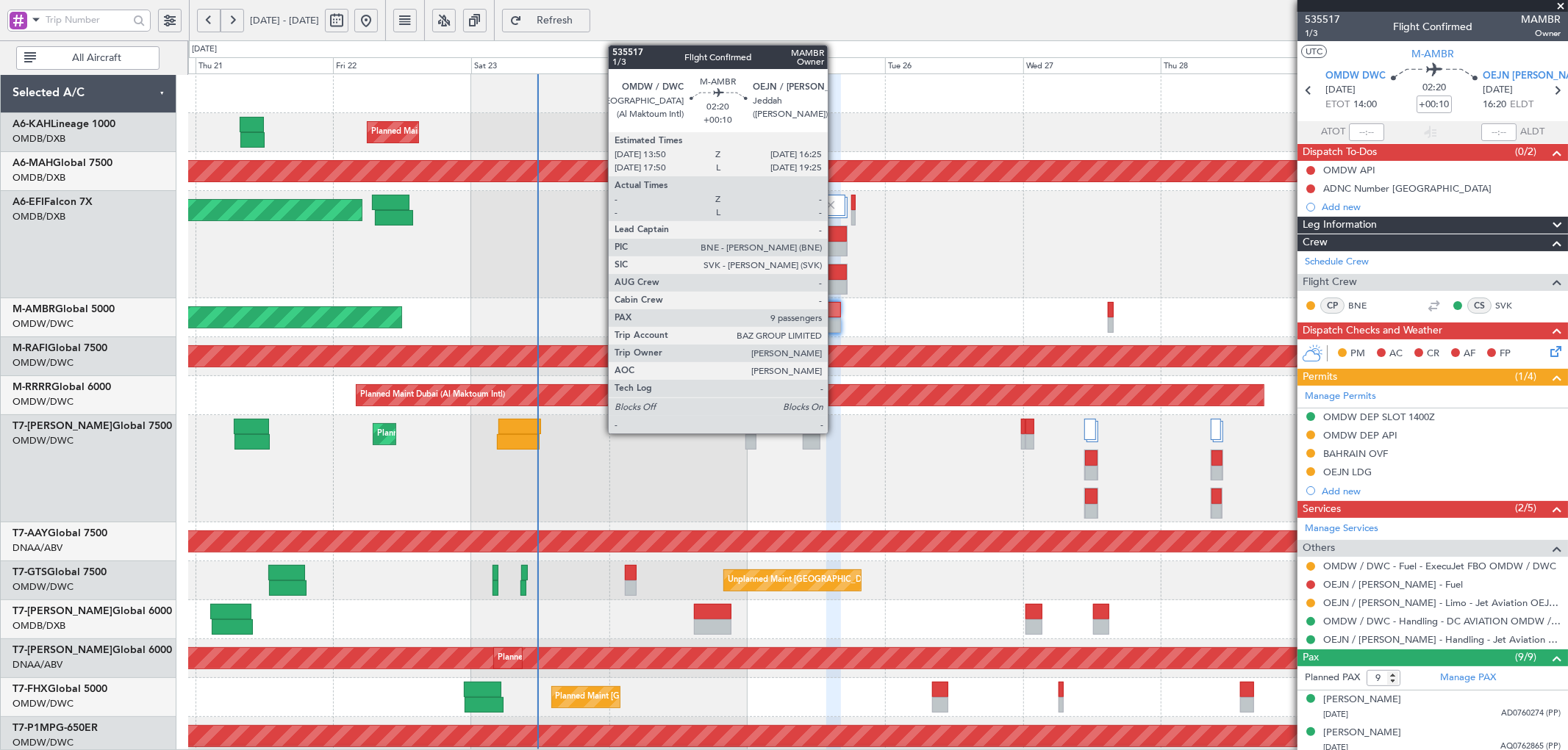
click at [835, 309] on div at bounding box center [834, 309] width 15 height 15
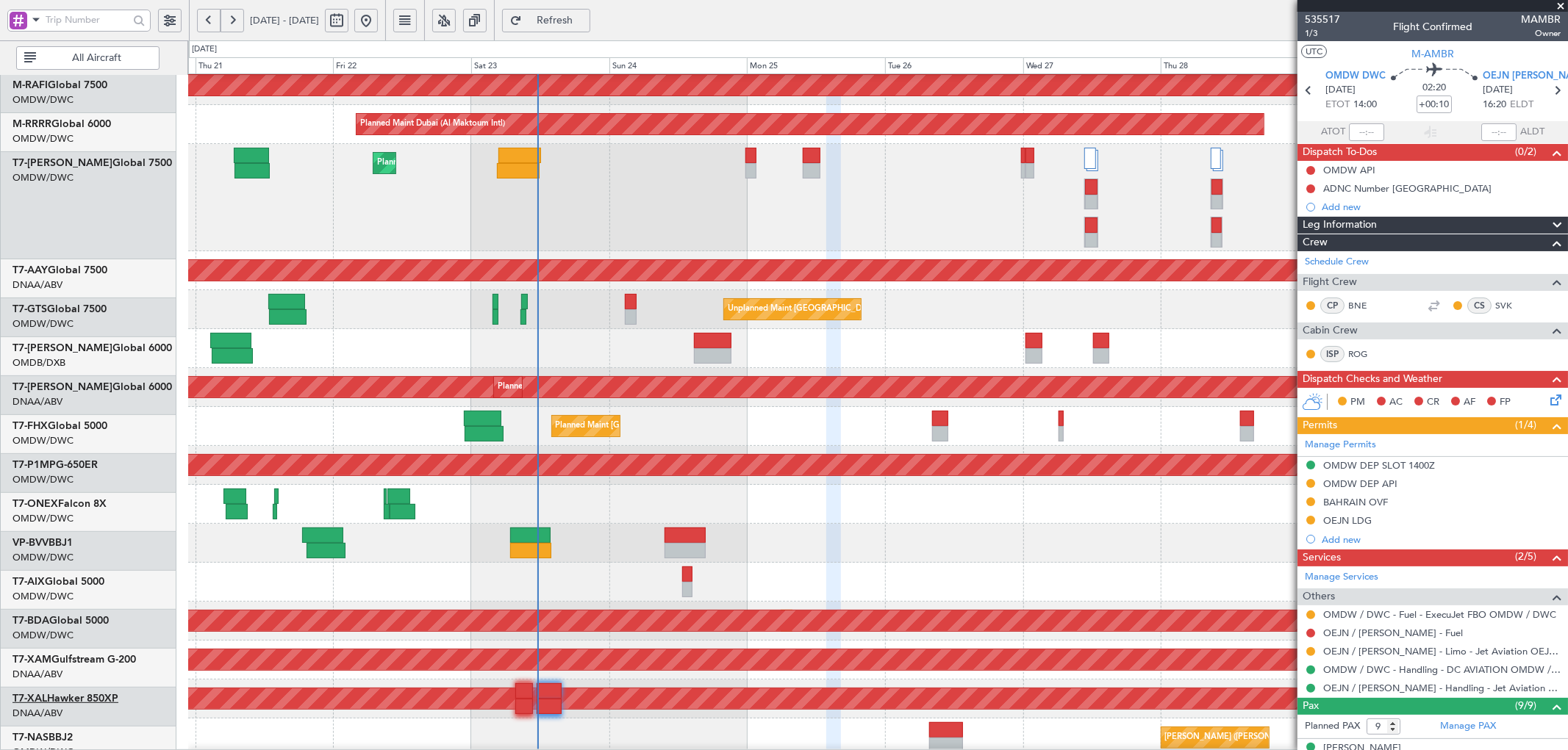
scroll to position [316, 0]
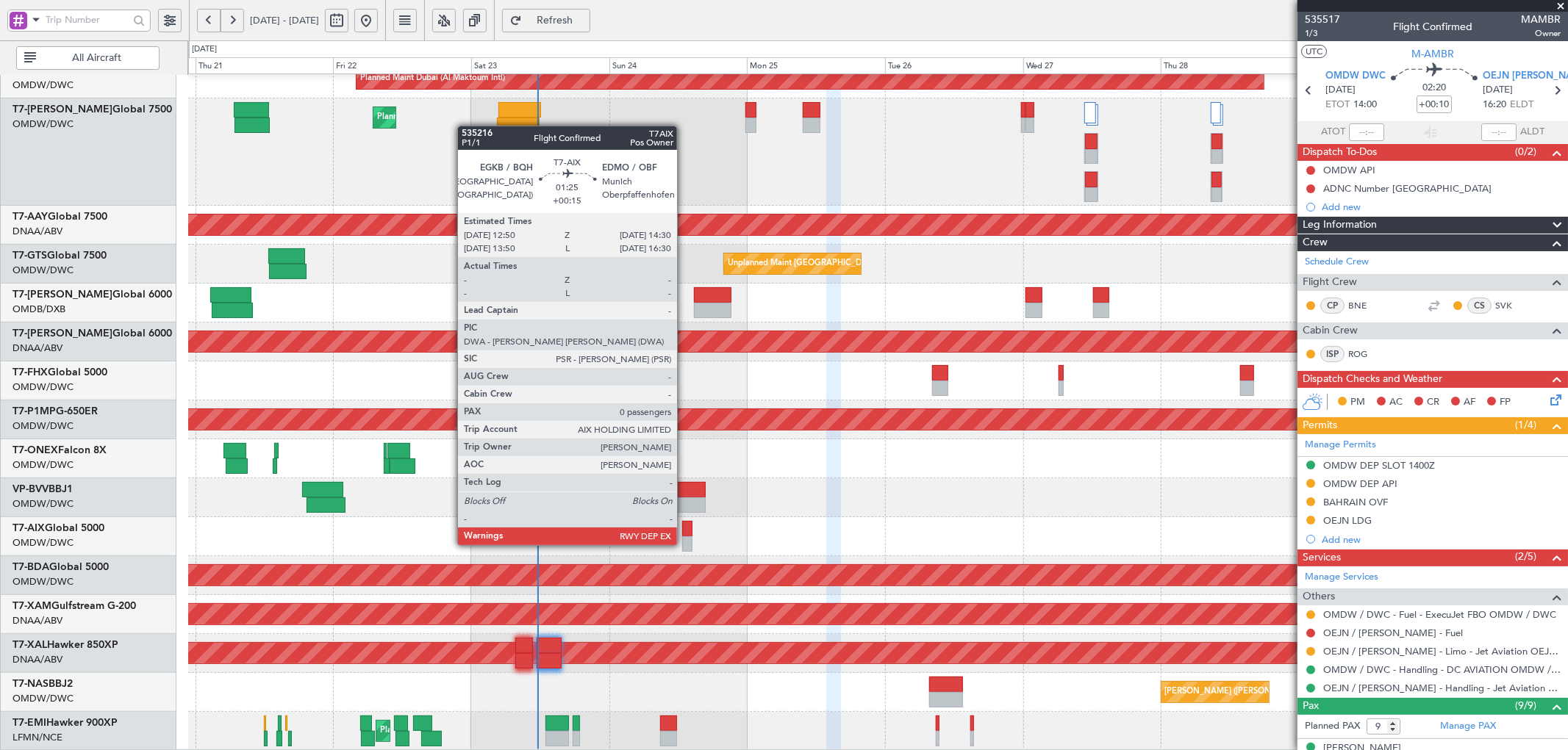
click at [685, 531] on div at bounding box center [687, 528] width 11 height 15
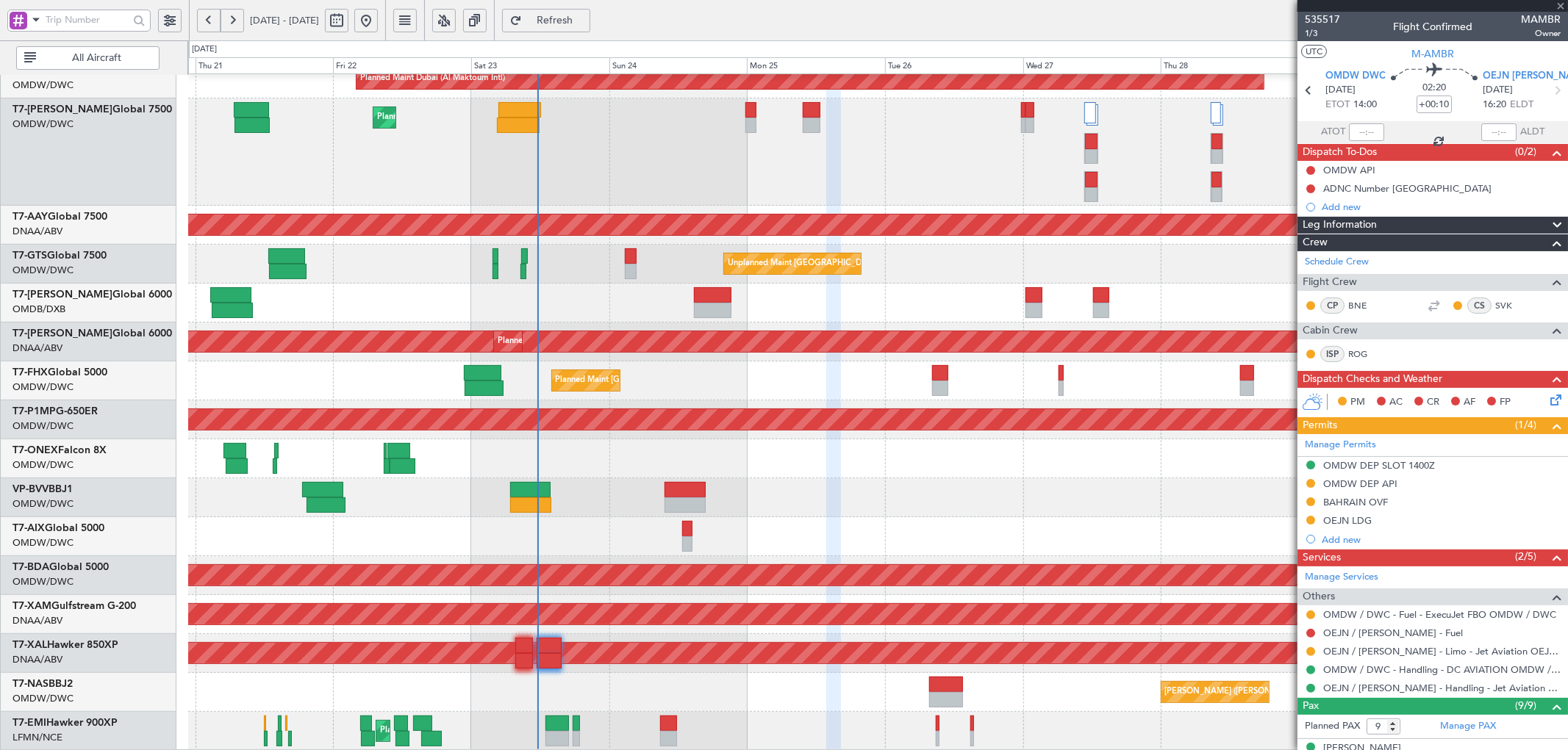
type input "+00:15"
type input "0"
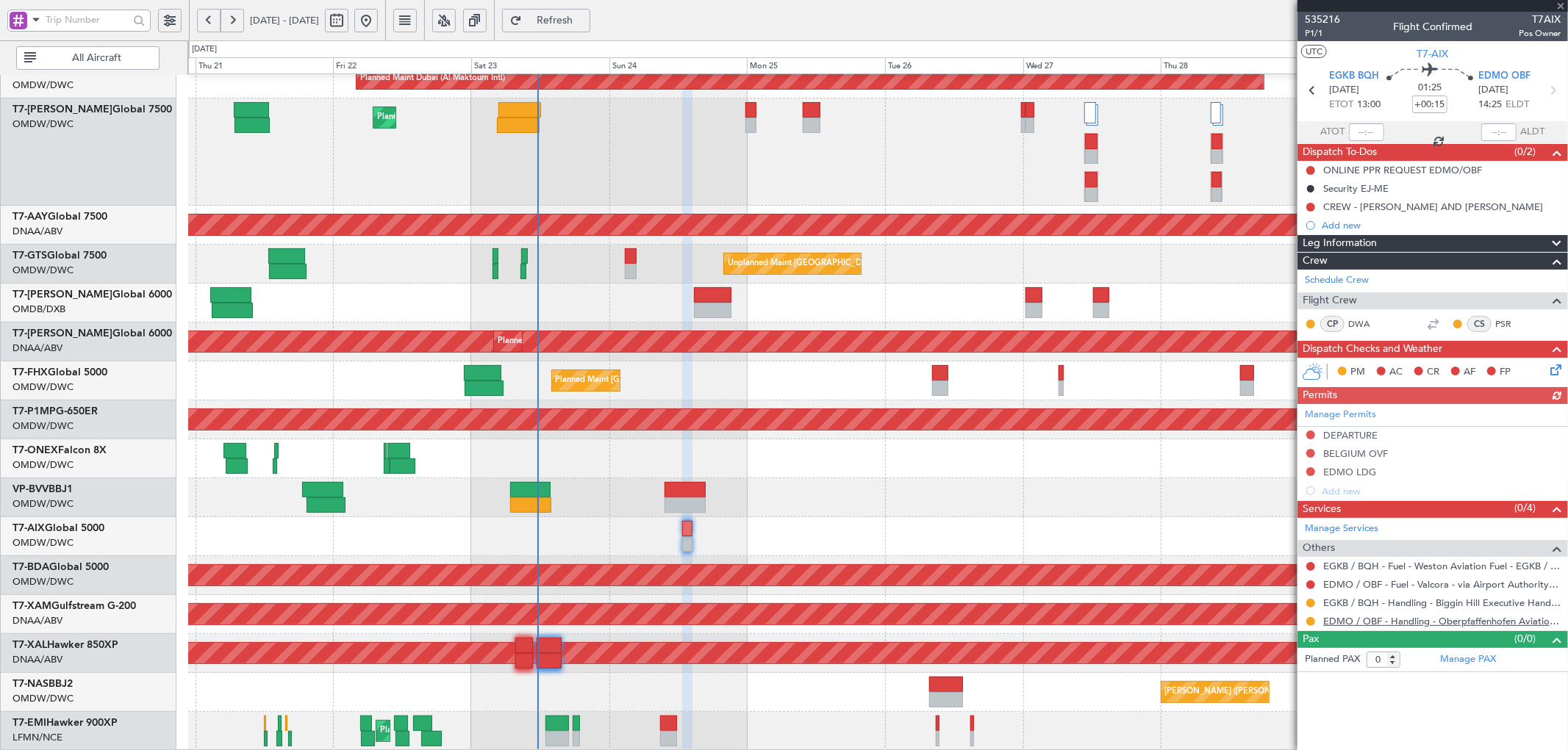
click at [1434, 626] on link "EDMO / OBF - Handling - Oberpfaffenhofen Aviation Service GmbH" at bounding box center [1442, 621] width 237 height 12
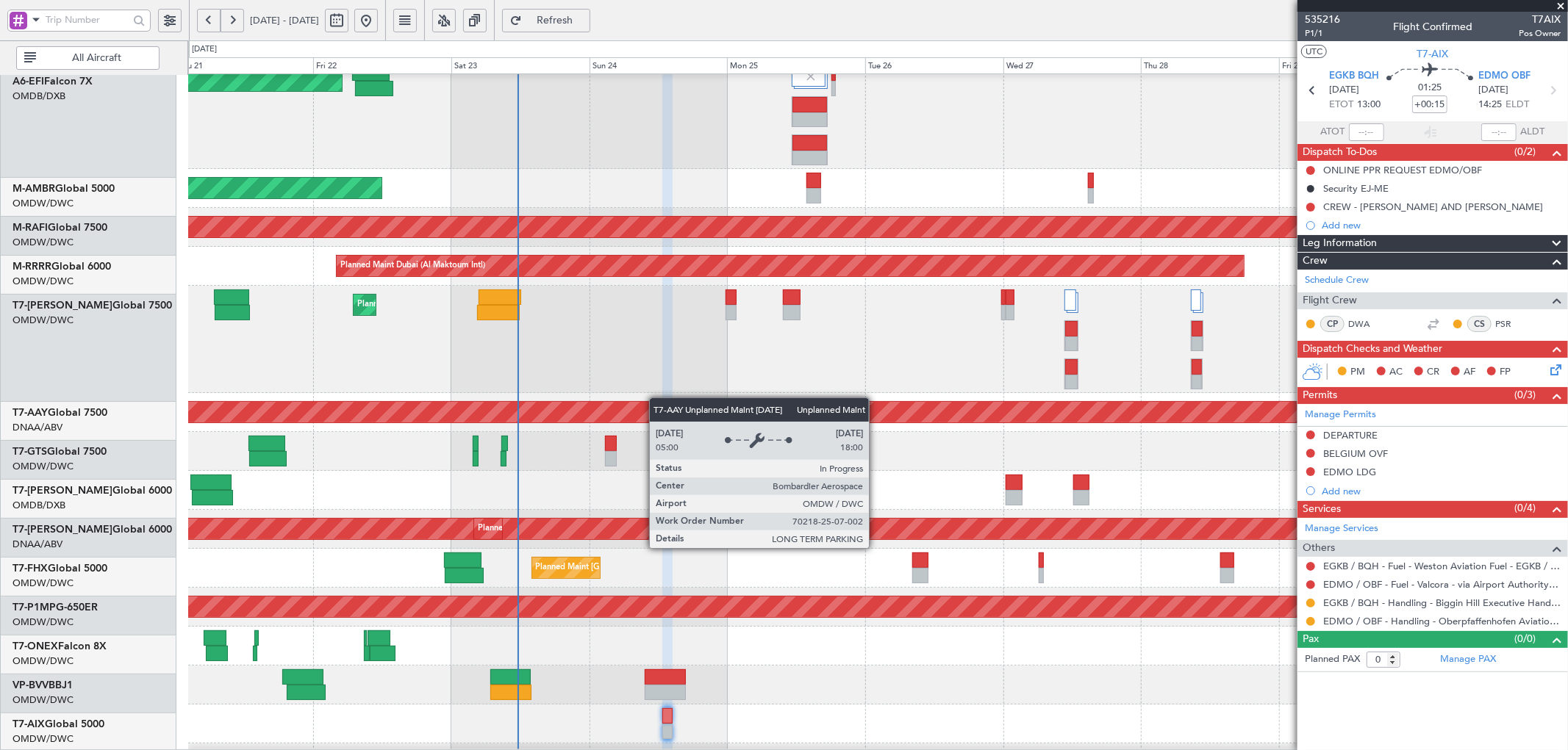
click at [651, 408] on div "Unplanned Maint [GEOGRAPHIC_DATA] (Al Maktoum Intl) Planned Maint [GEOGRAPHIC_D…" at bounding box center [878, 413] width 1379 height 39
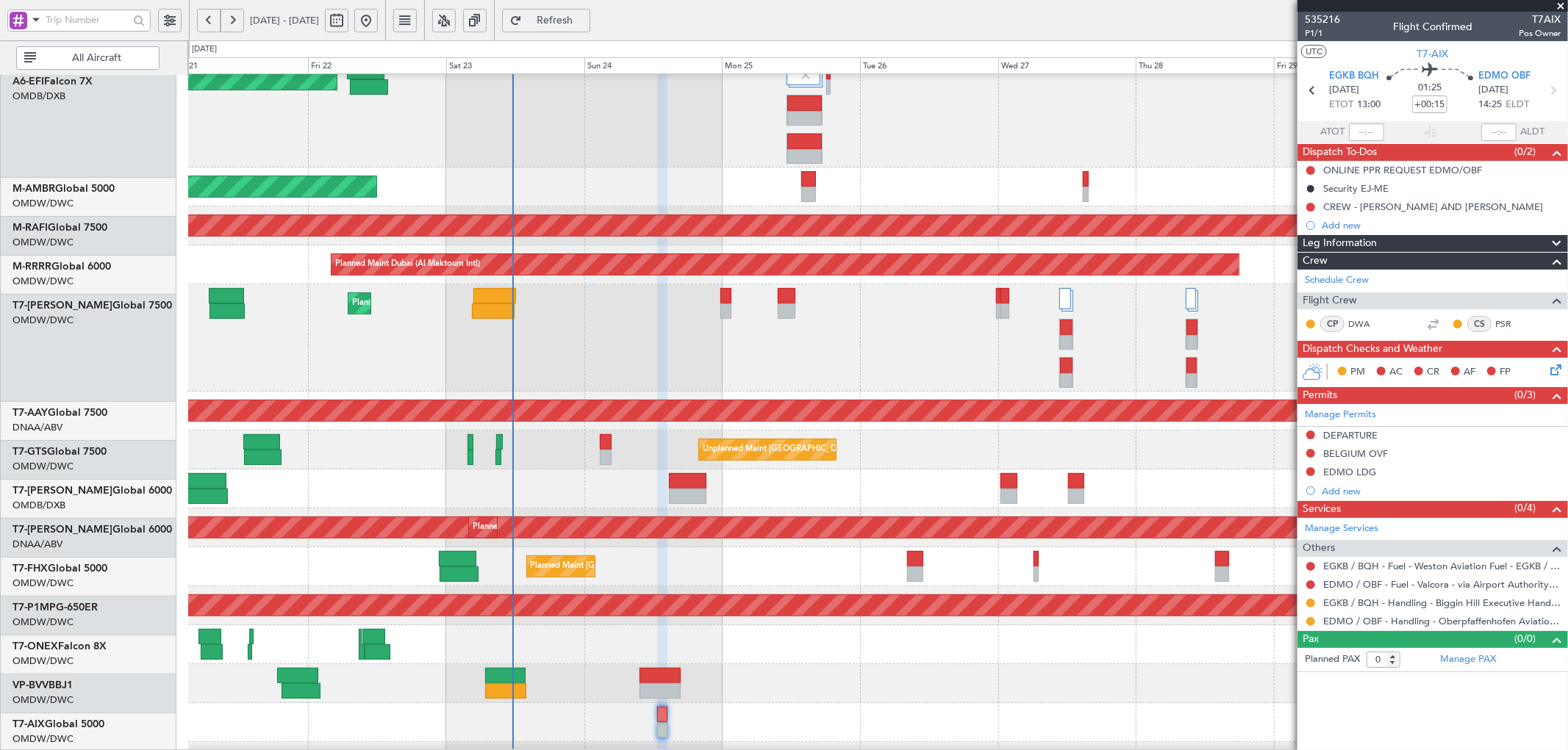
scroll to position [130, 0]
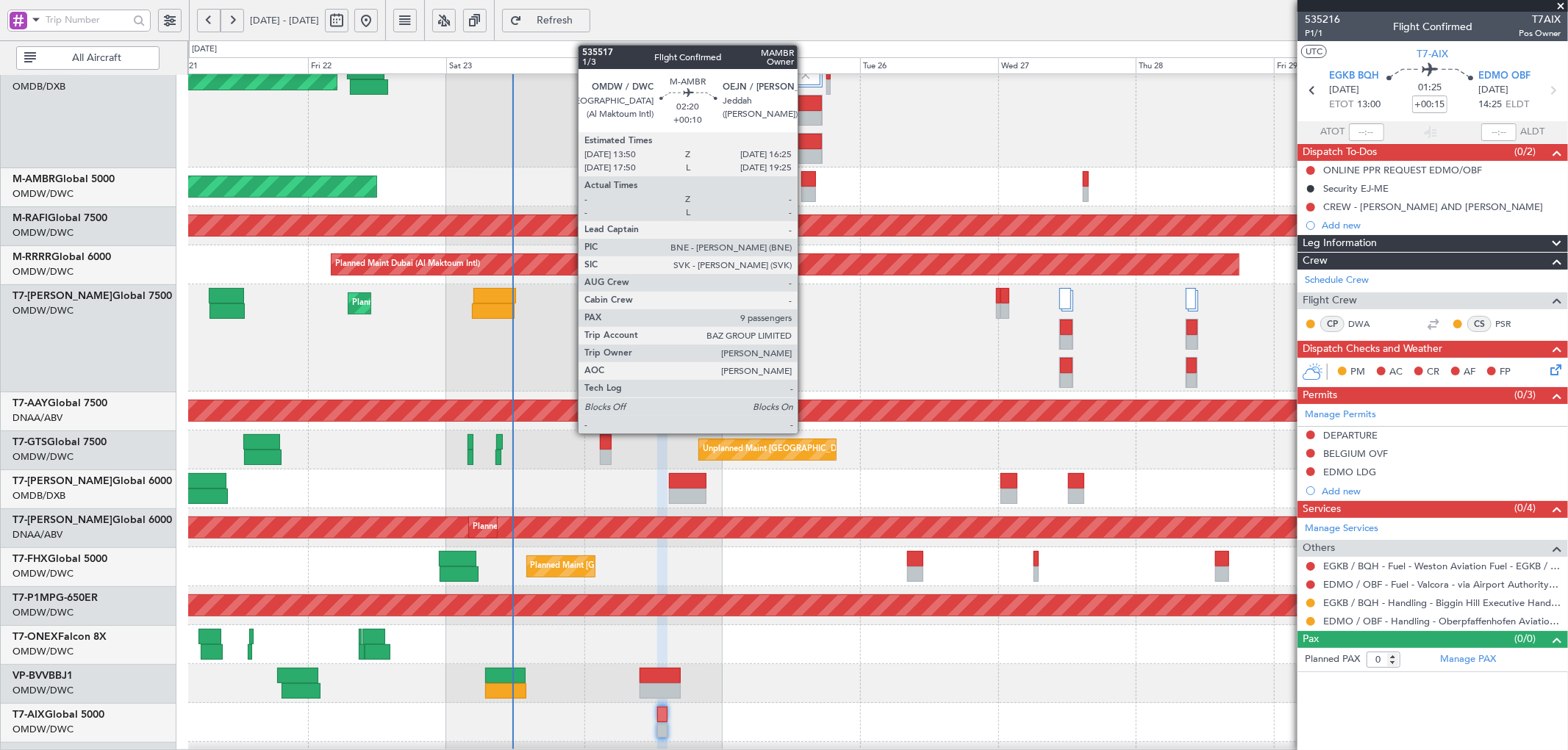
click at [805, 182] on div at bounding box center [809, 179] width 15 height 15
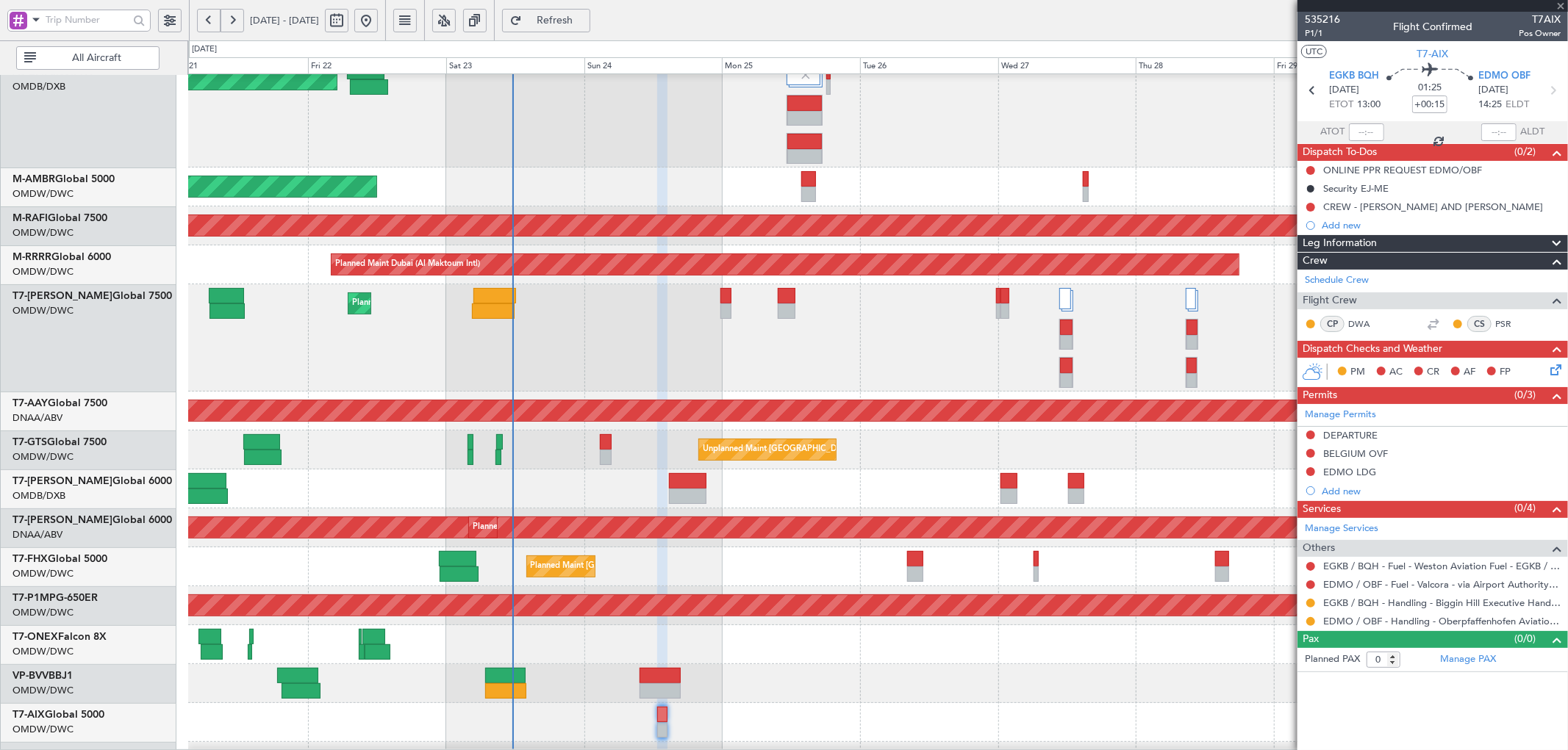
type input "+00:10"
type input "9"
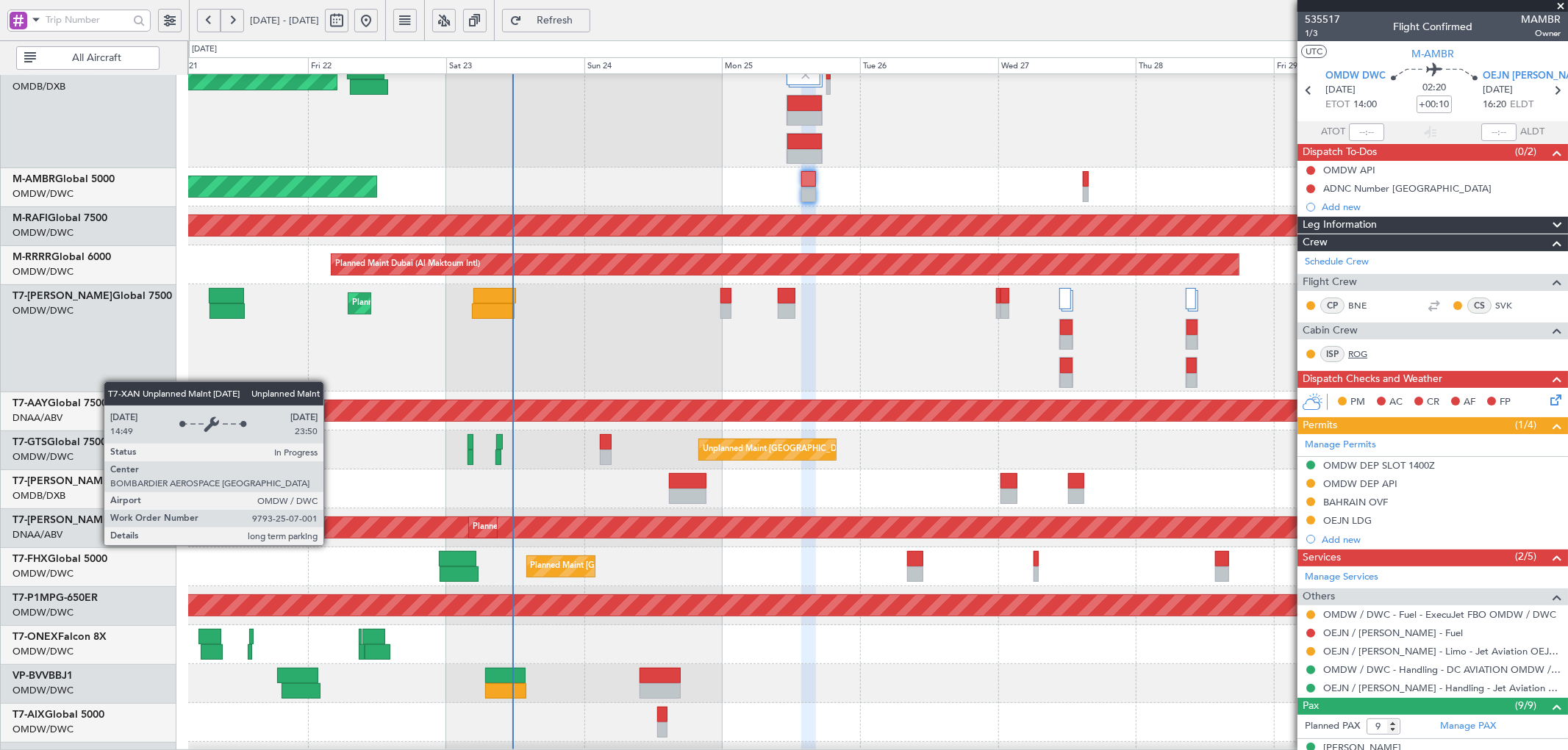
click at [1361, 350] on link "ROG" at bounding box center [1365, 354] width 33 height 13
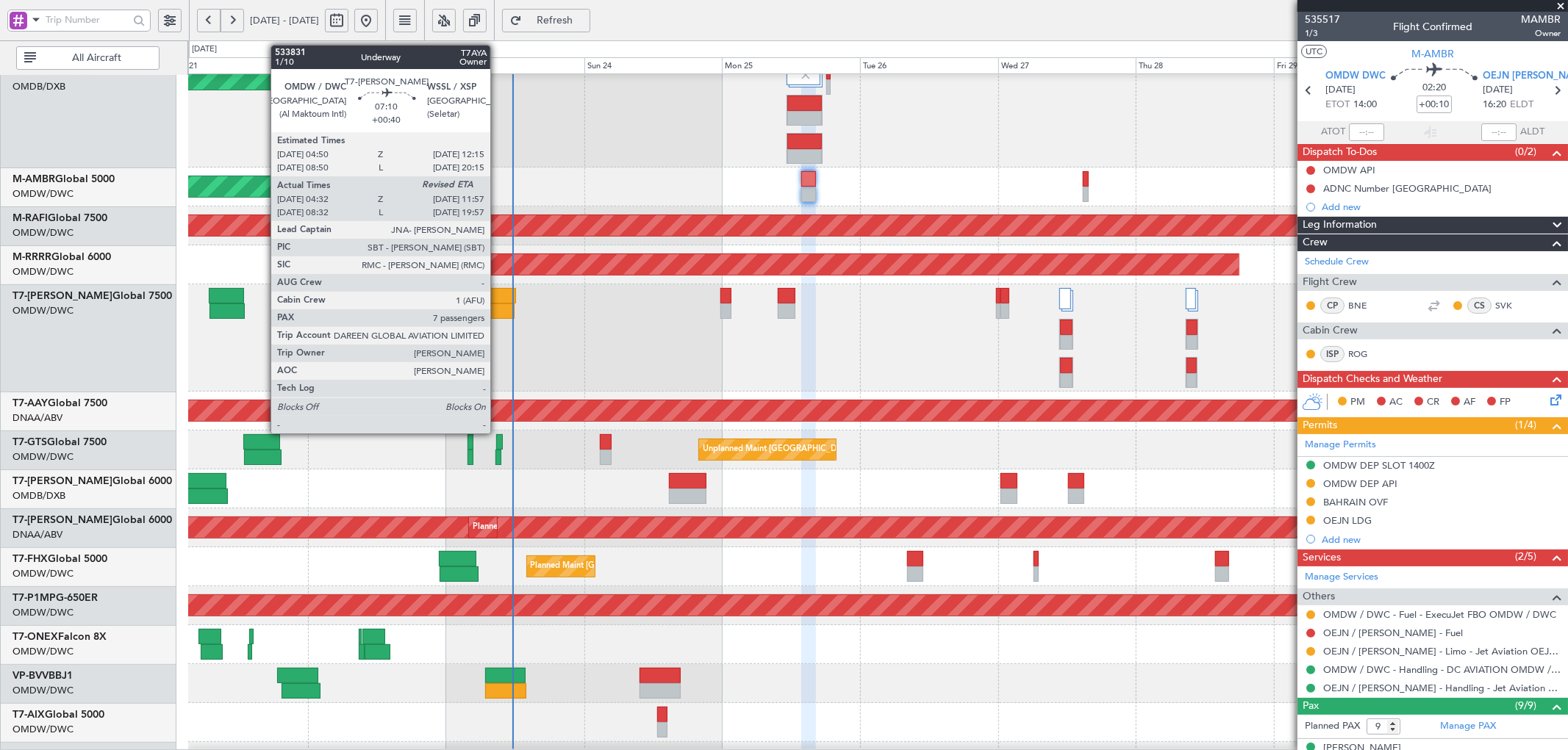
click at [498, 307] on div at bounding box center [493, 311] width 43 height 15
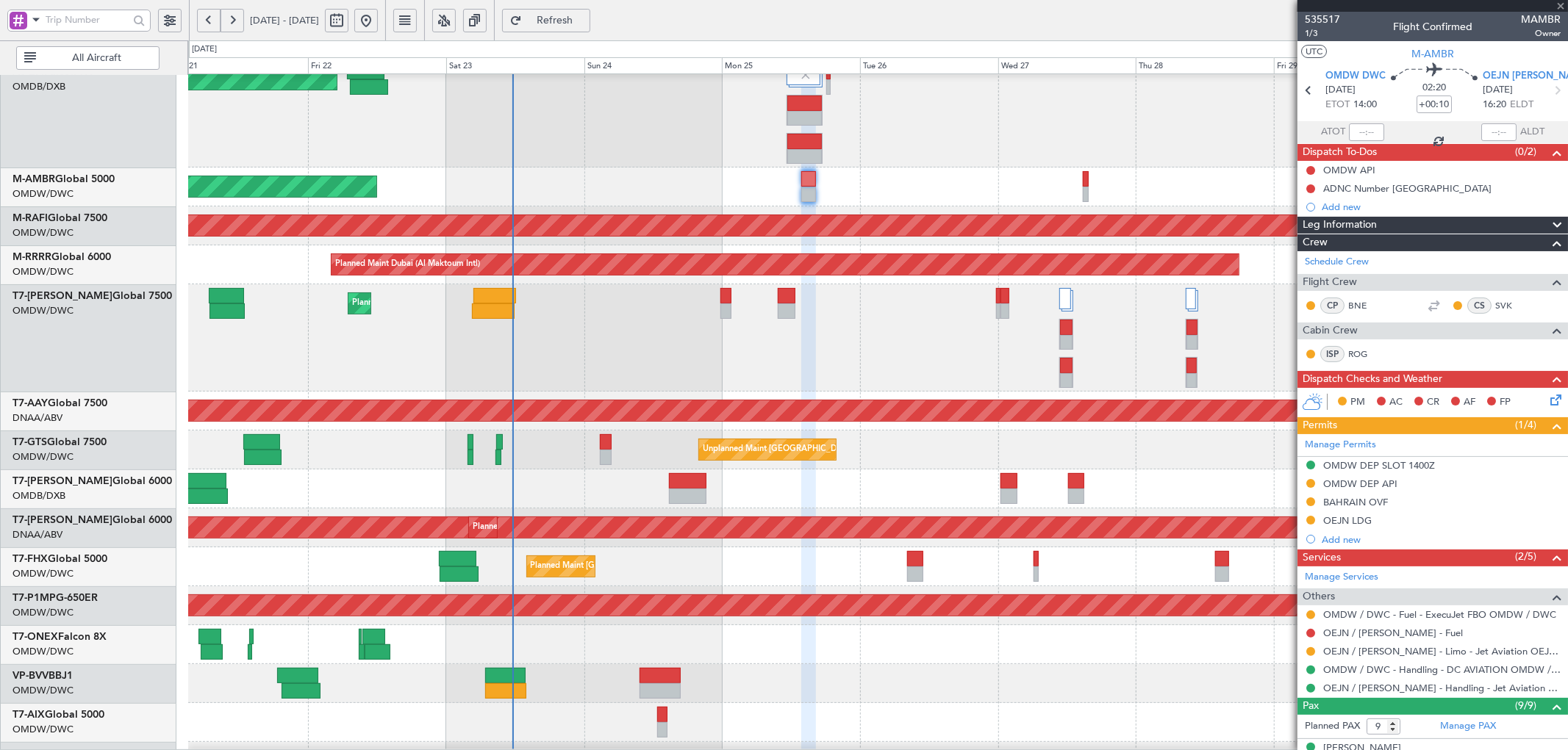
type input "+00:40"
type input "04:42"
type input "7"
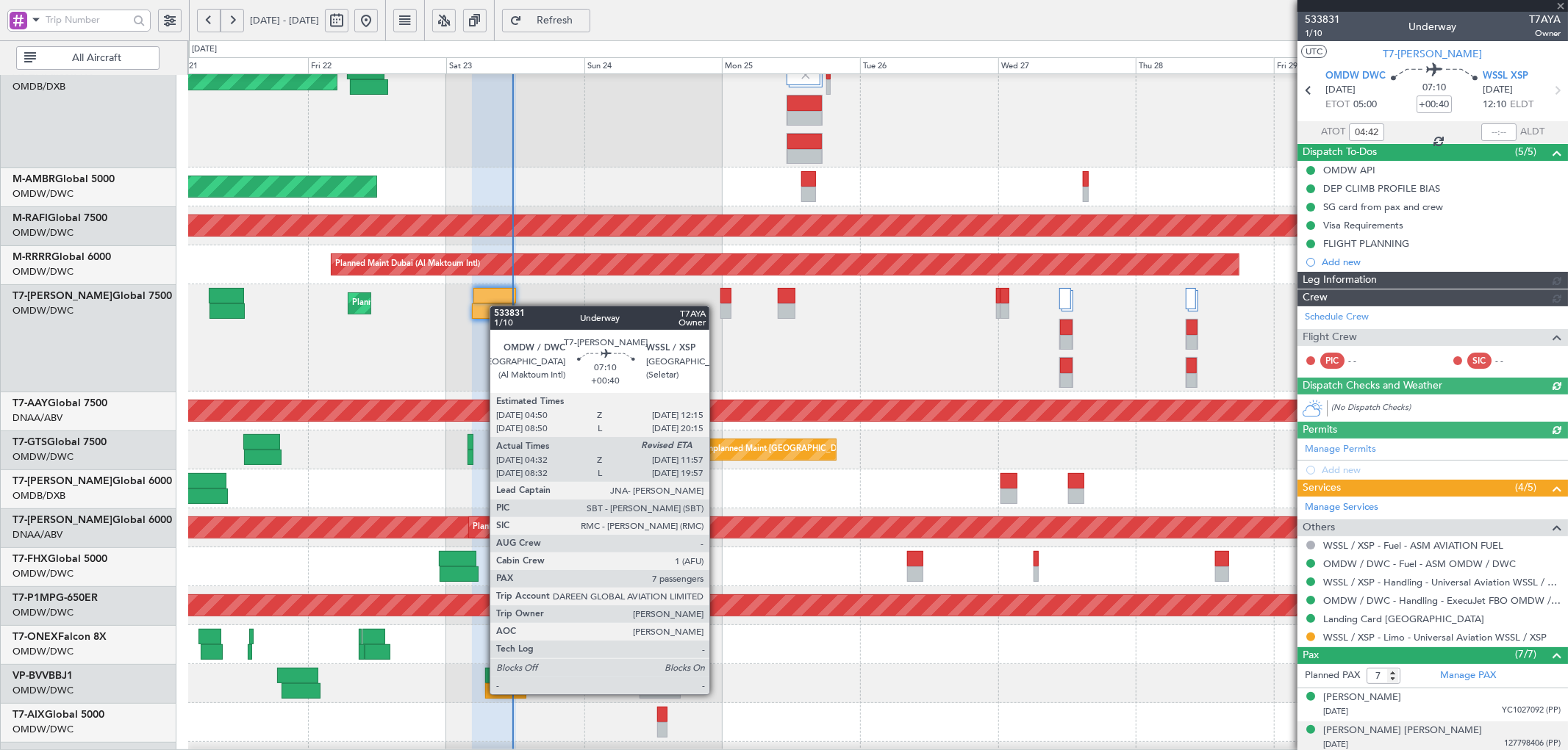
type input "[PERSON_NAME] ([PERSON_NAME])"
type input "6914"
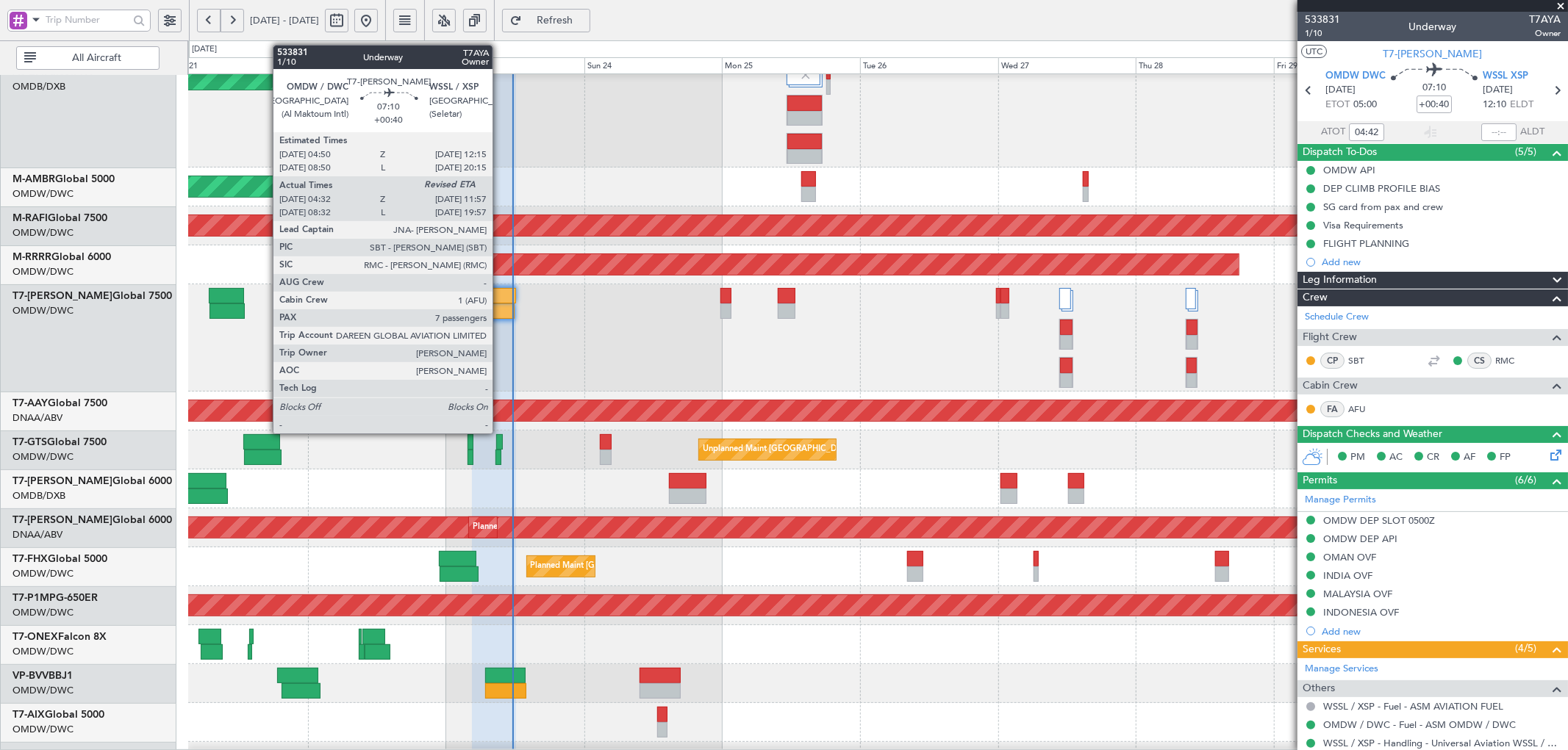
click at [500, 292] on div at bounding box center [495, 295] width 43 height 15
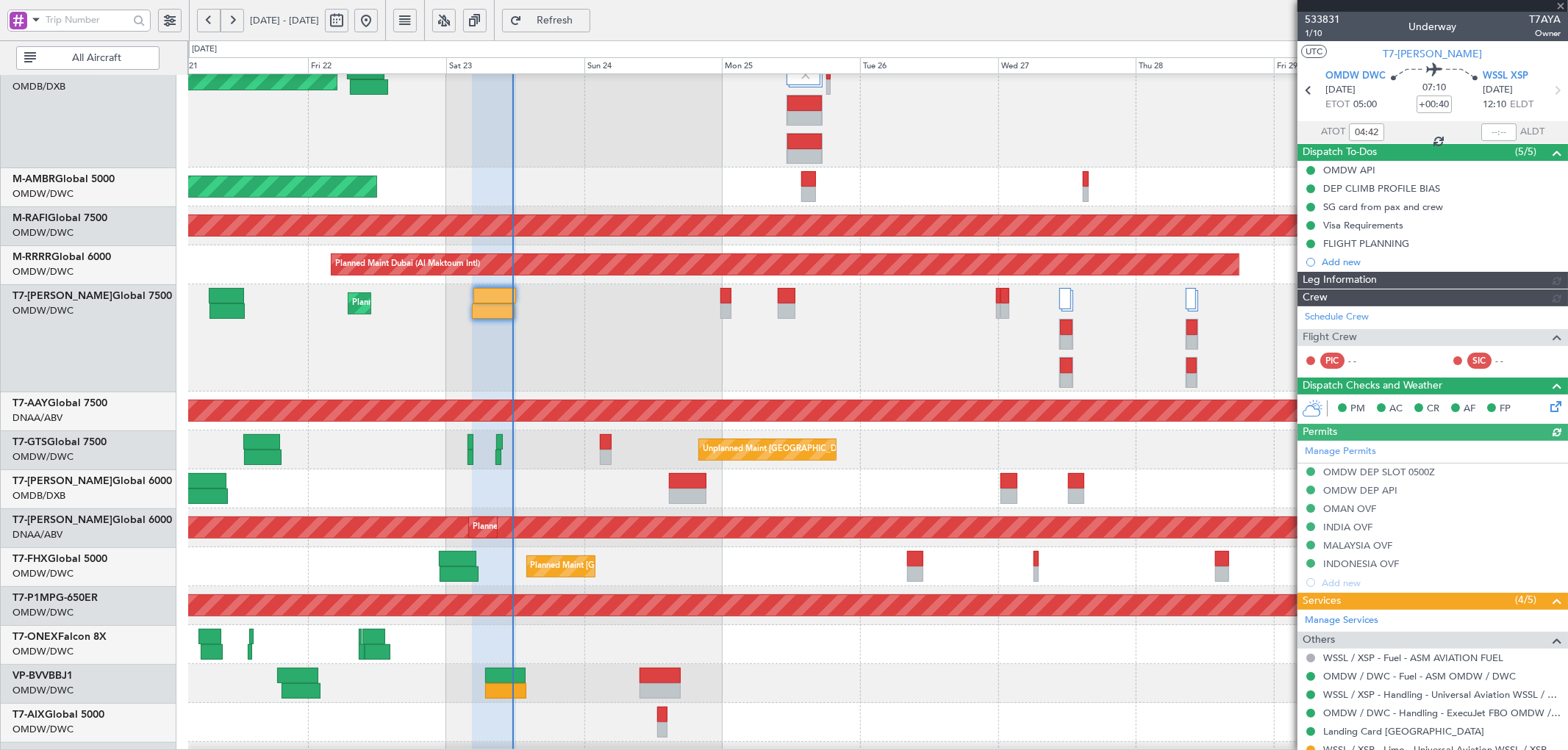
type input "[PERSON_NAME] ([PERSON_NAME])"
type input "6914"
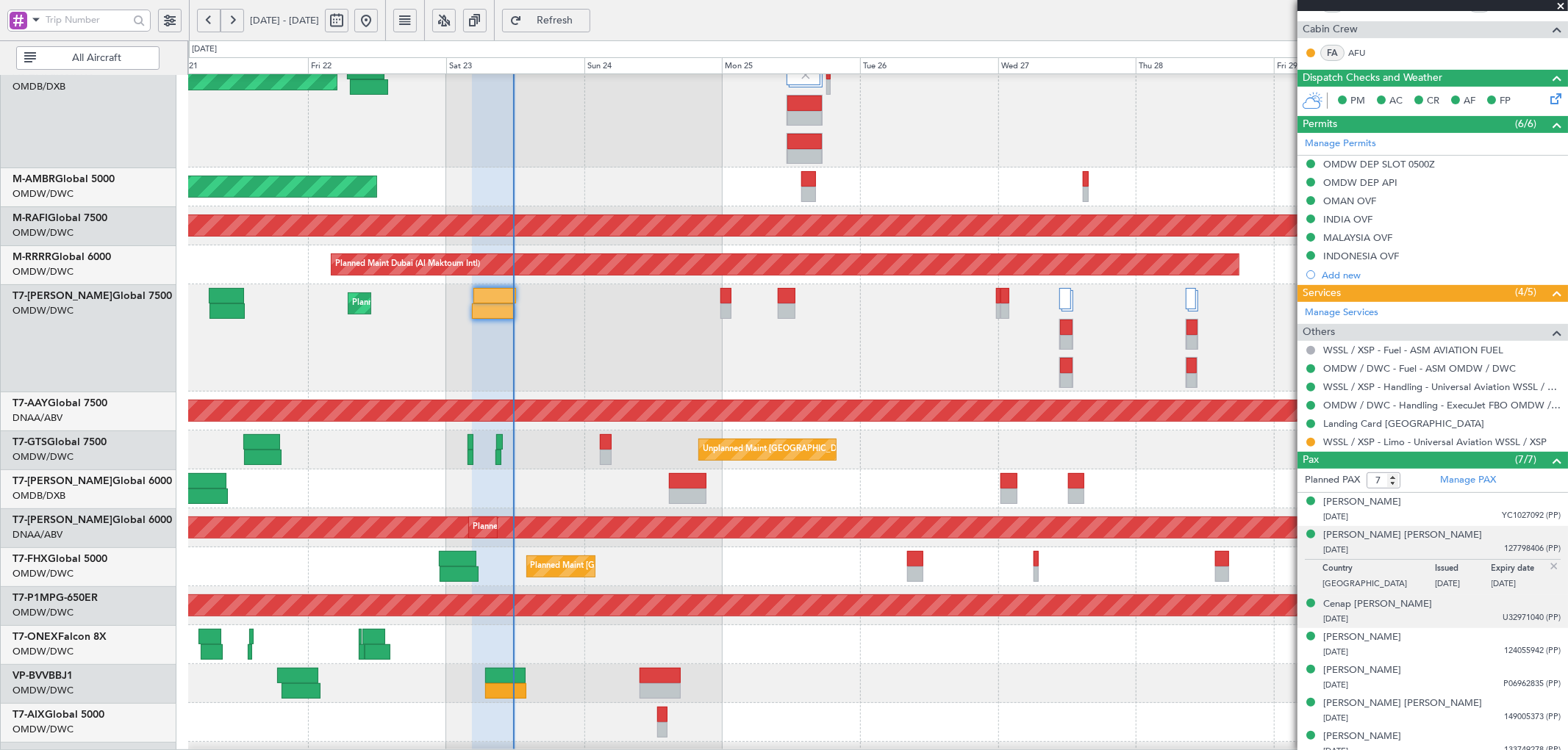
scroll to position [366, 0]
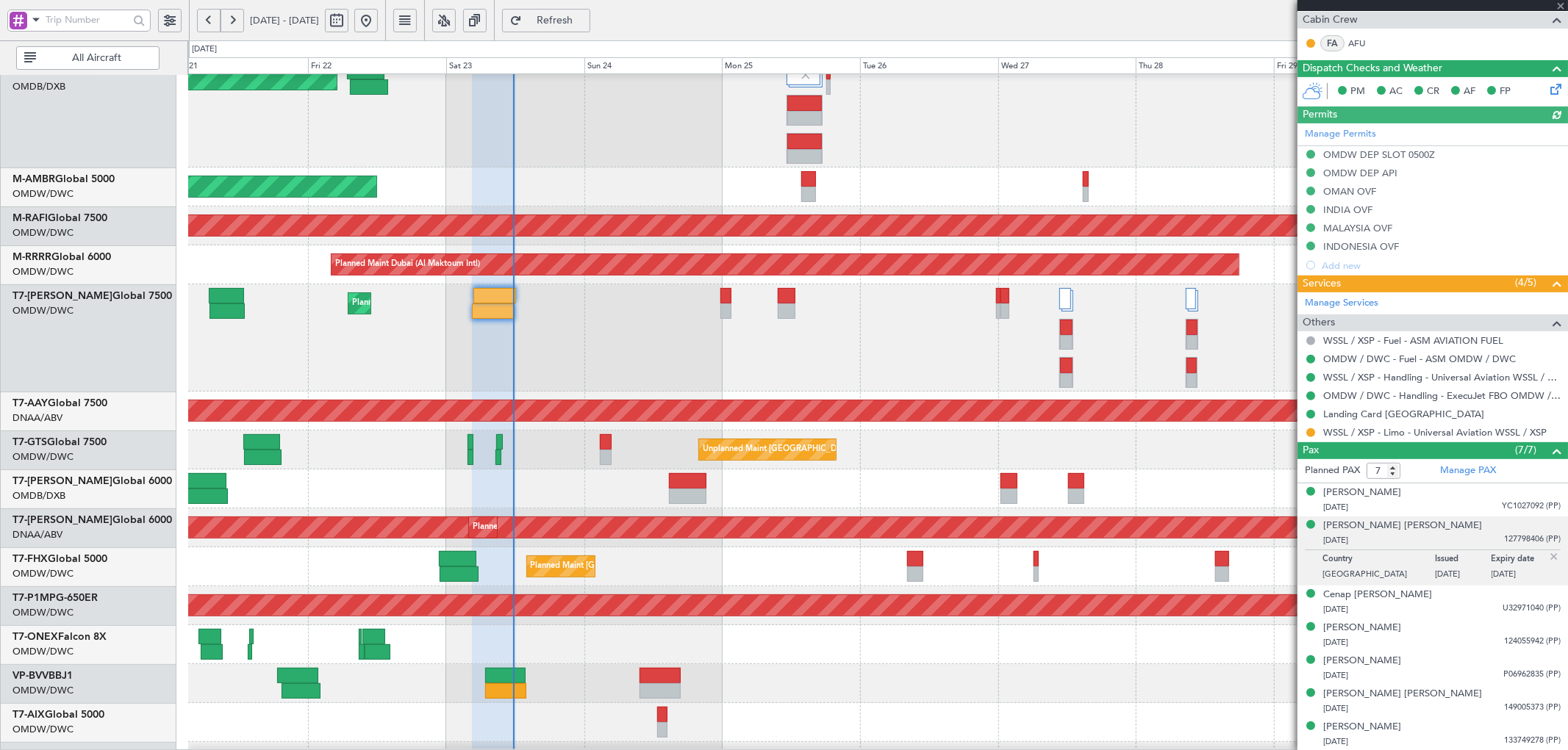
type input "[PERSON_NAME] ([PERSON_NAME])"
type input "6914"
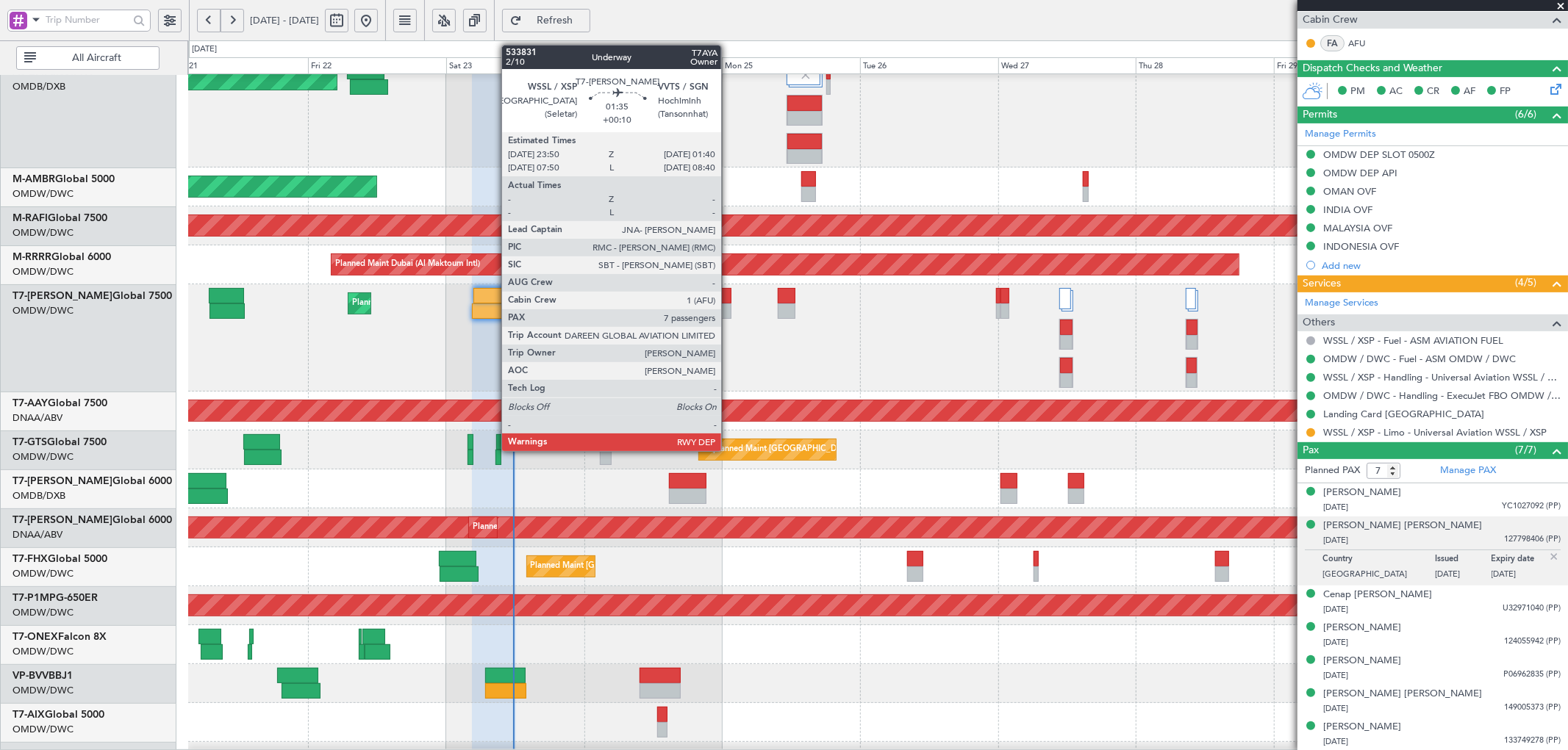
click at [729, 295] on div at bounding box center [726, 295] width 11 height 15
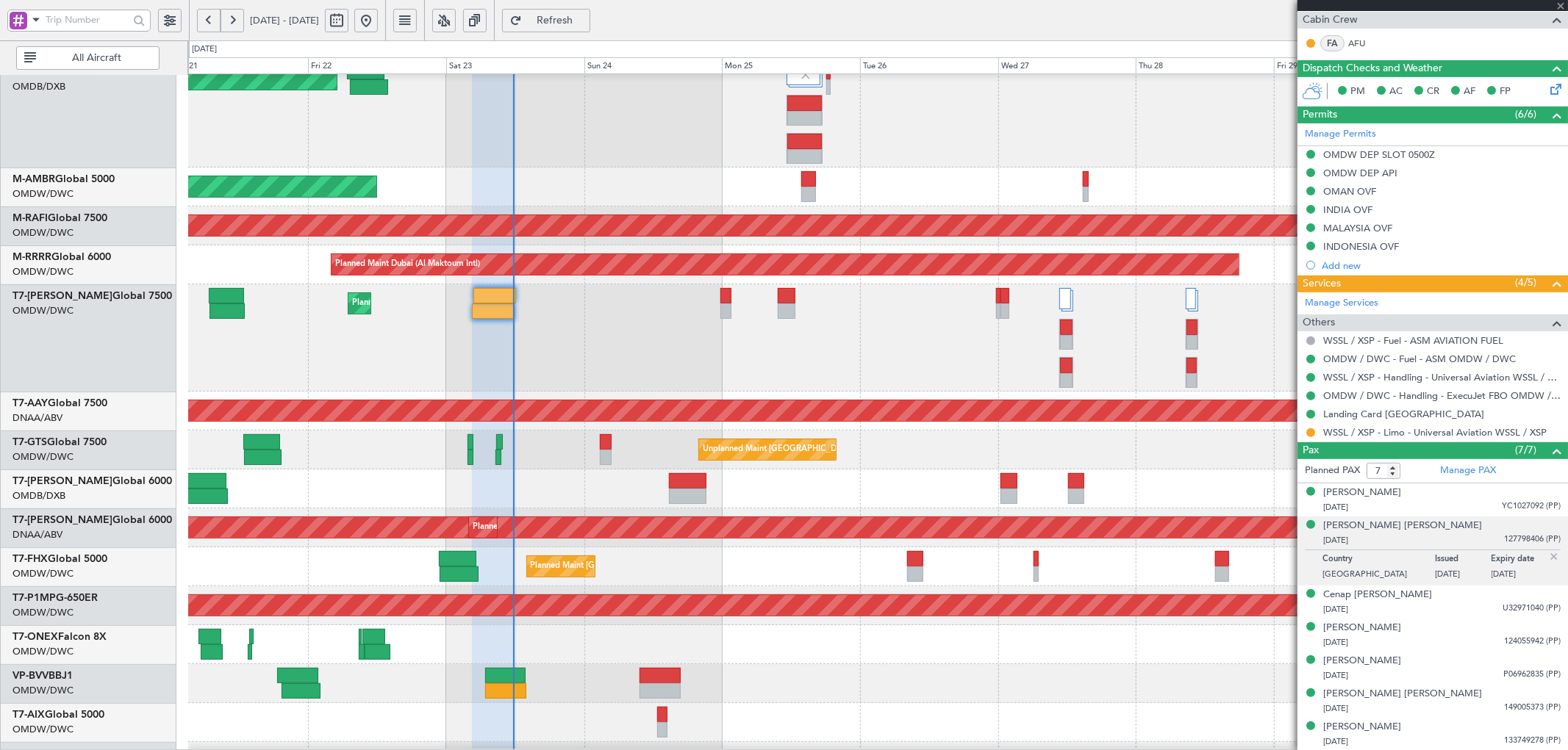
type input "+00:10"
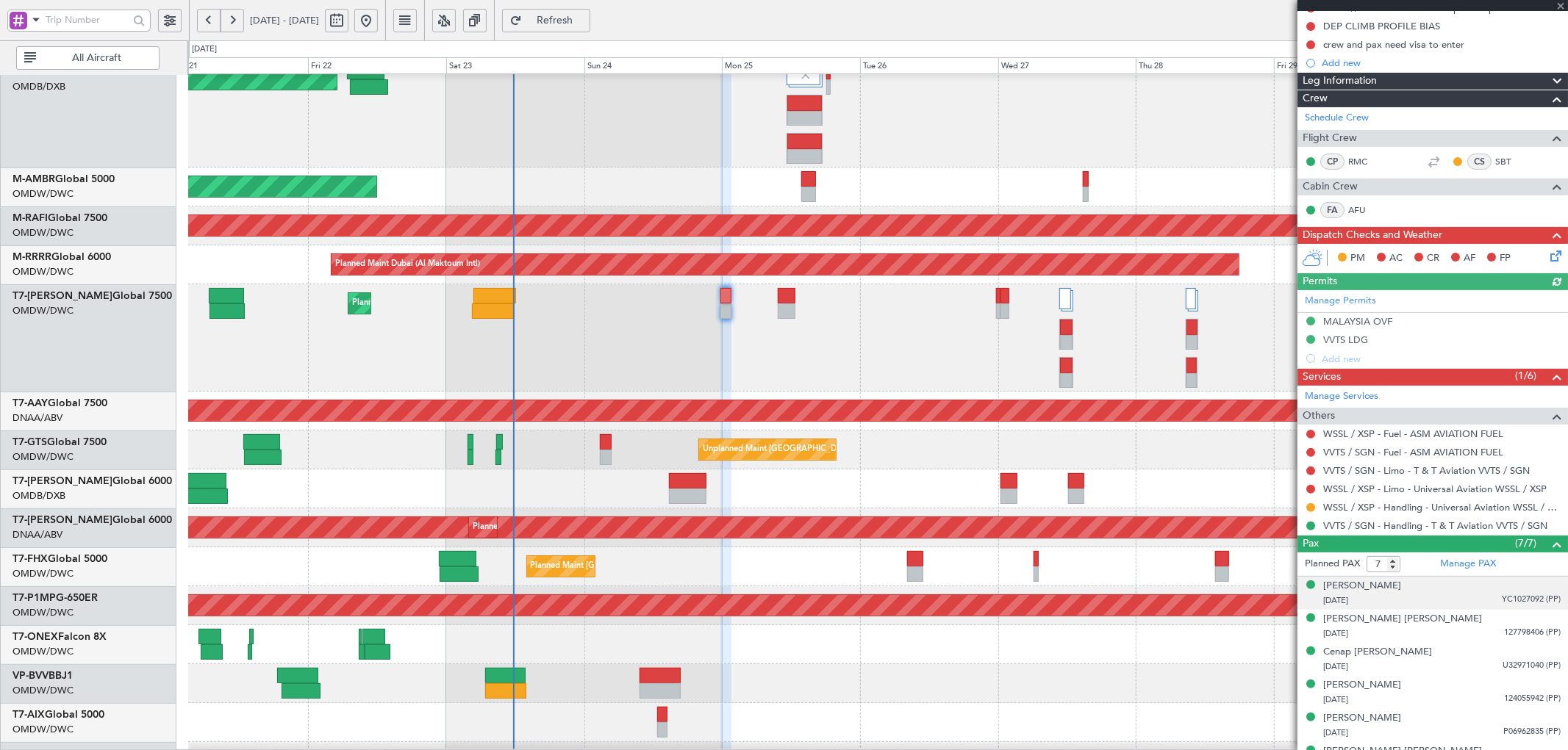
scroll to position [163, 0]
click at [1450, 562] on link "Manage PAX" at bounding box center [1468, 564] width 56 height 15
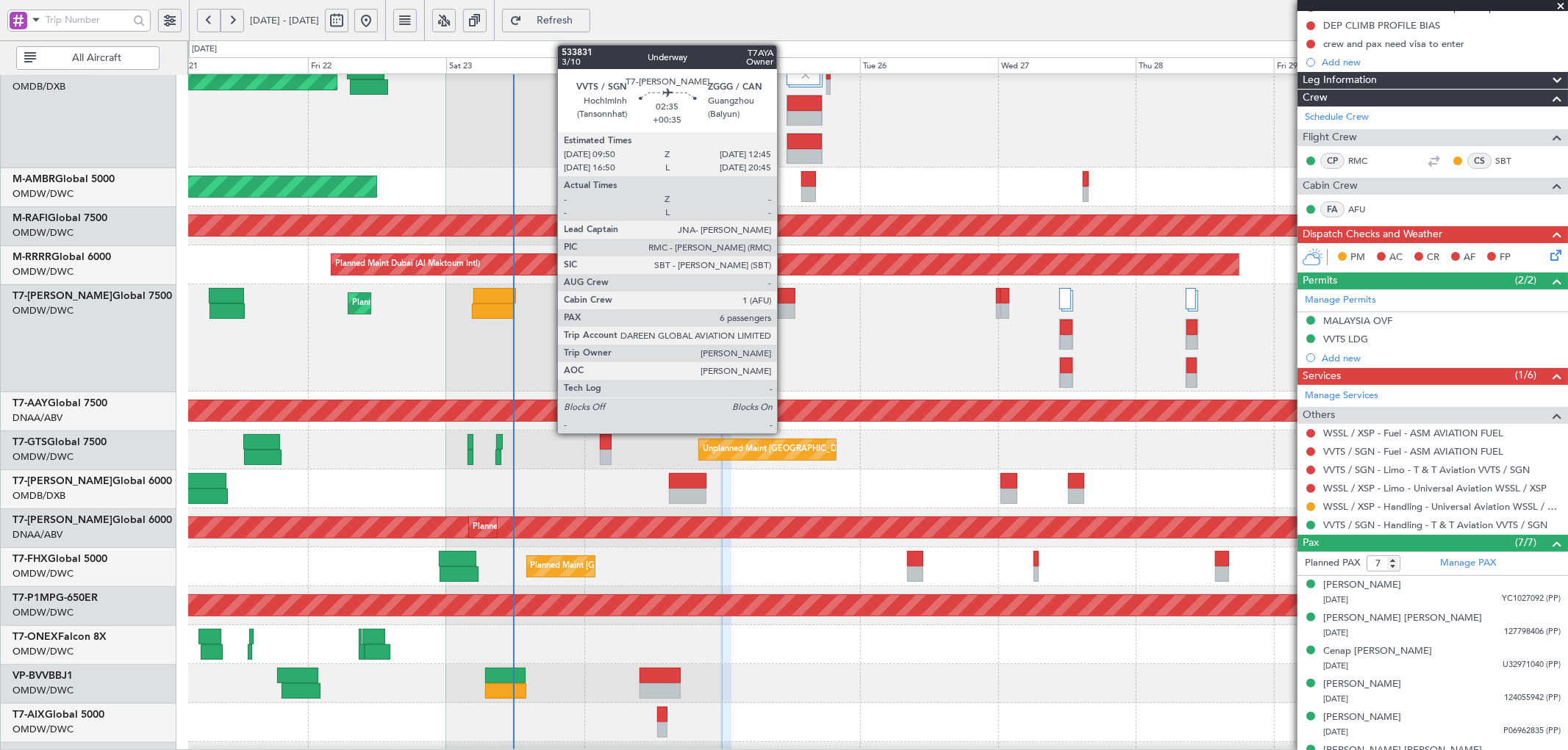
click at [784, 291] on div at bounding box center [786, 295] width 17 height 15
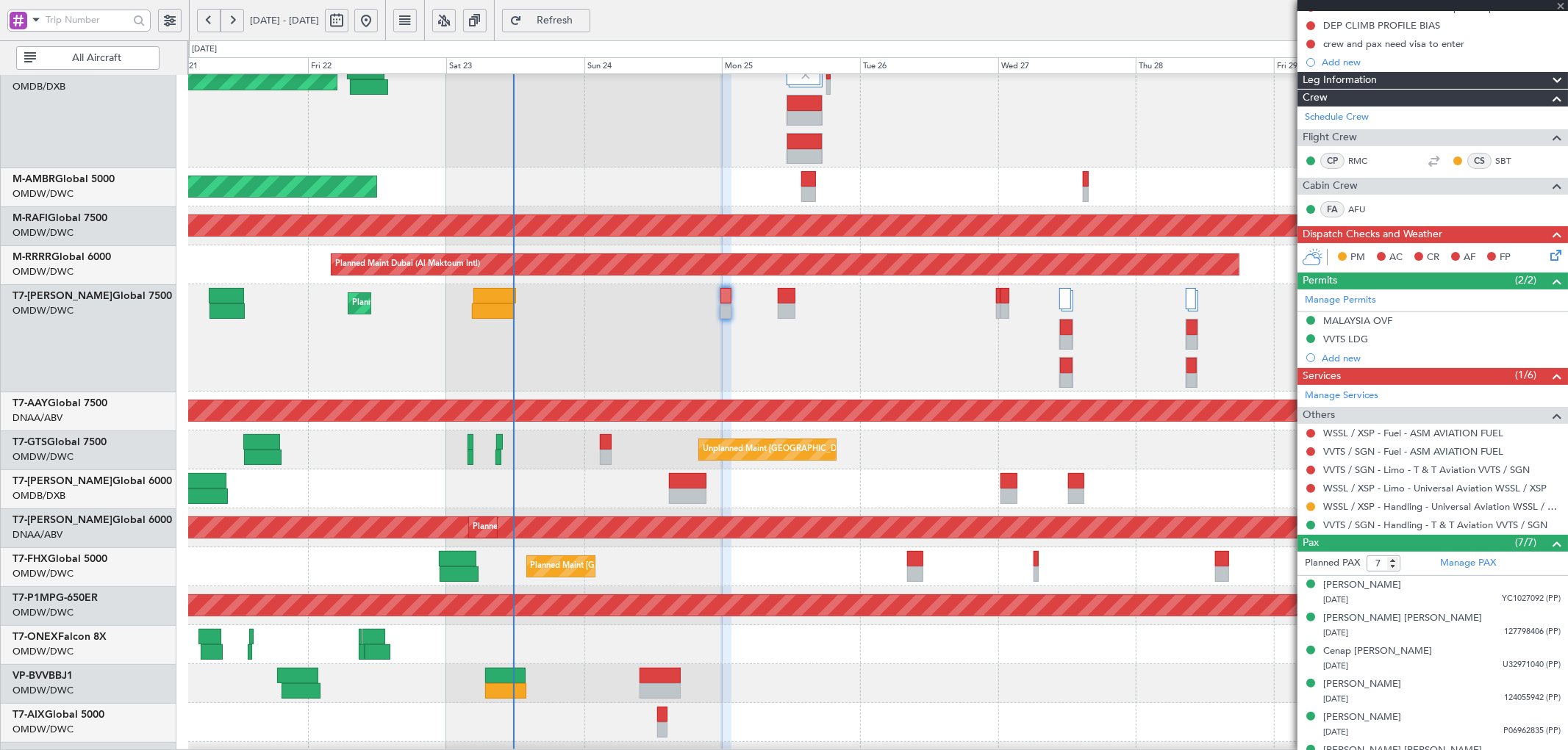
type input "+00:35"
type input "6"
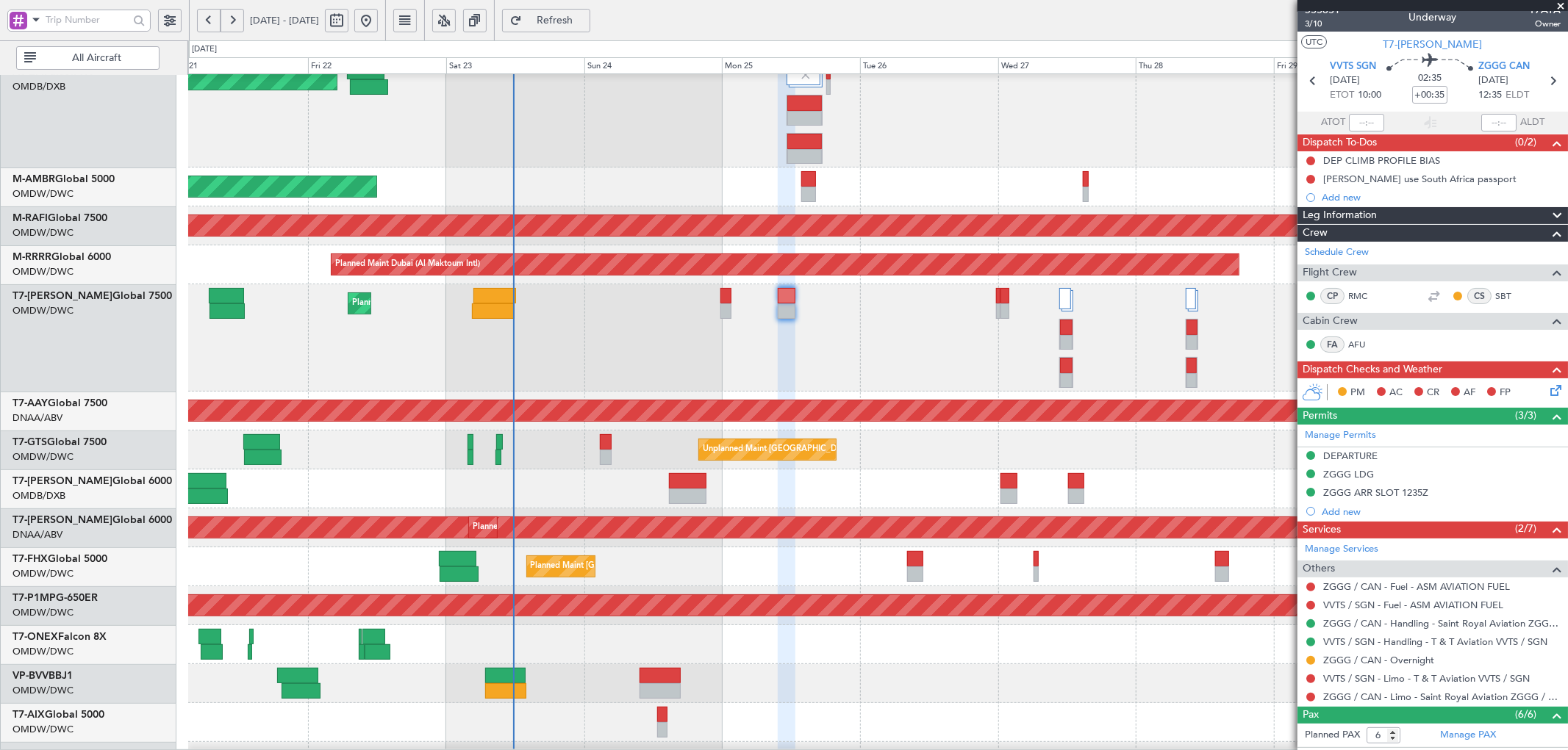
scroll to position [0, 0]
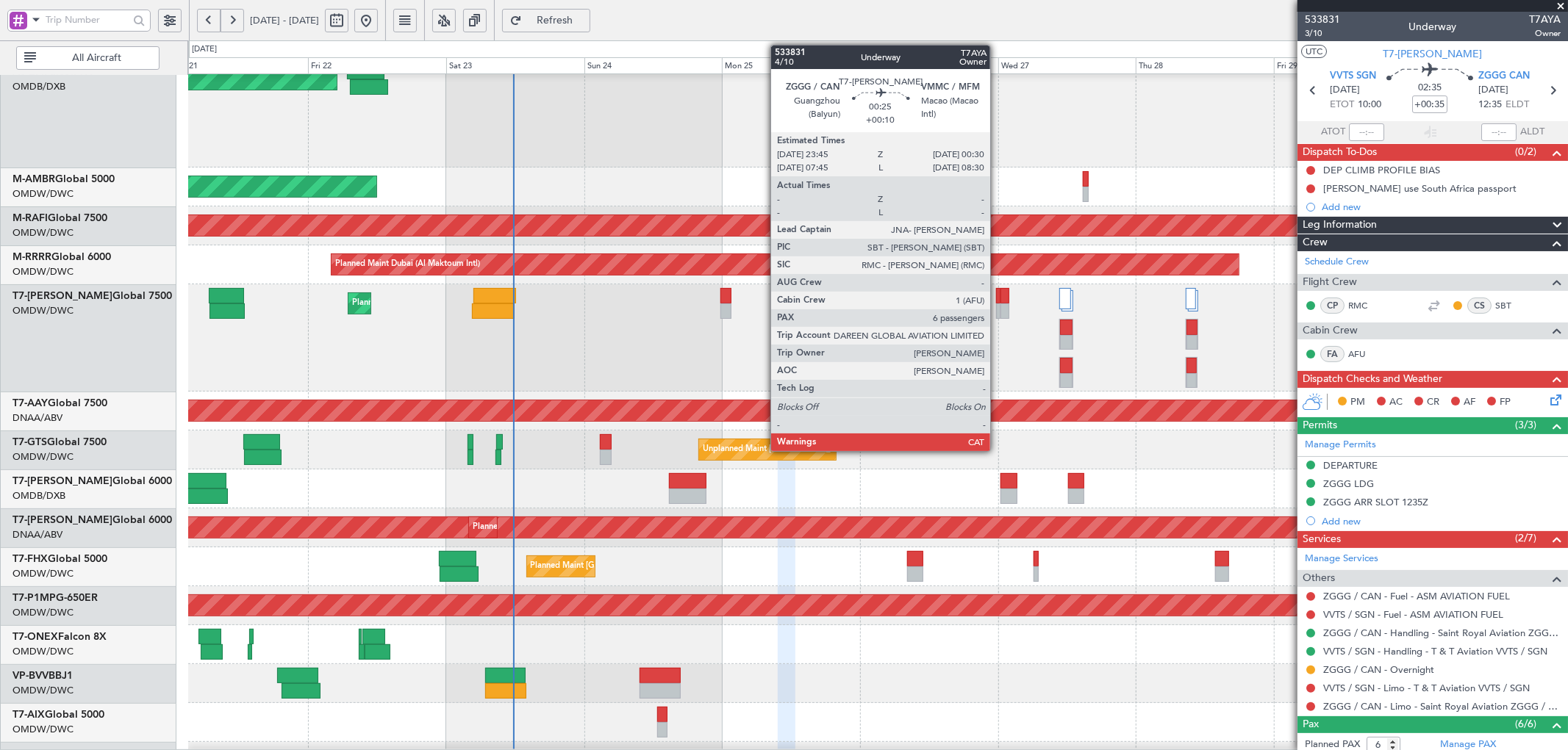
click at [998, 303] on div at bounding box center [998, 295] width 4 height 15
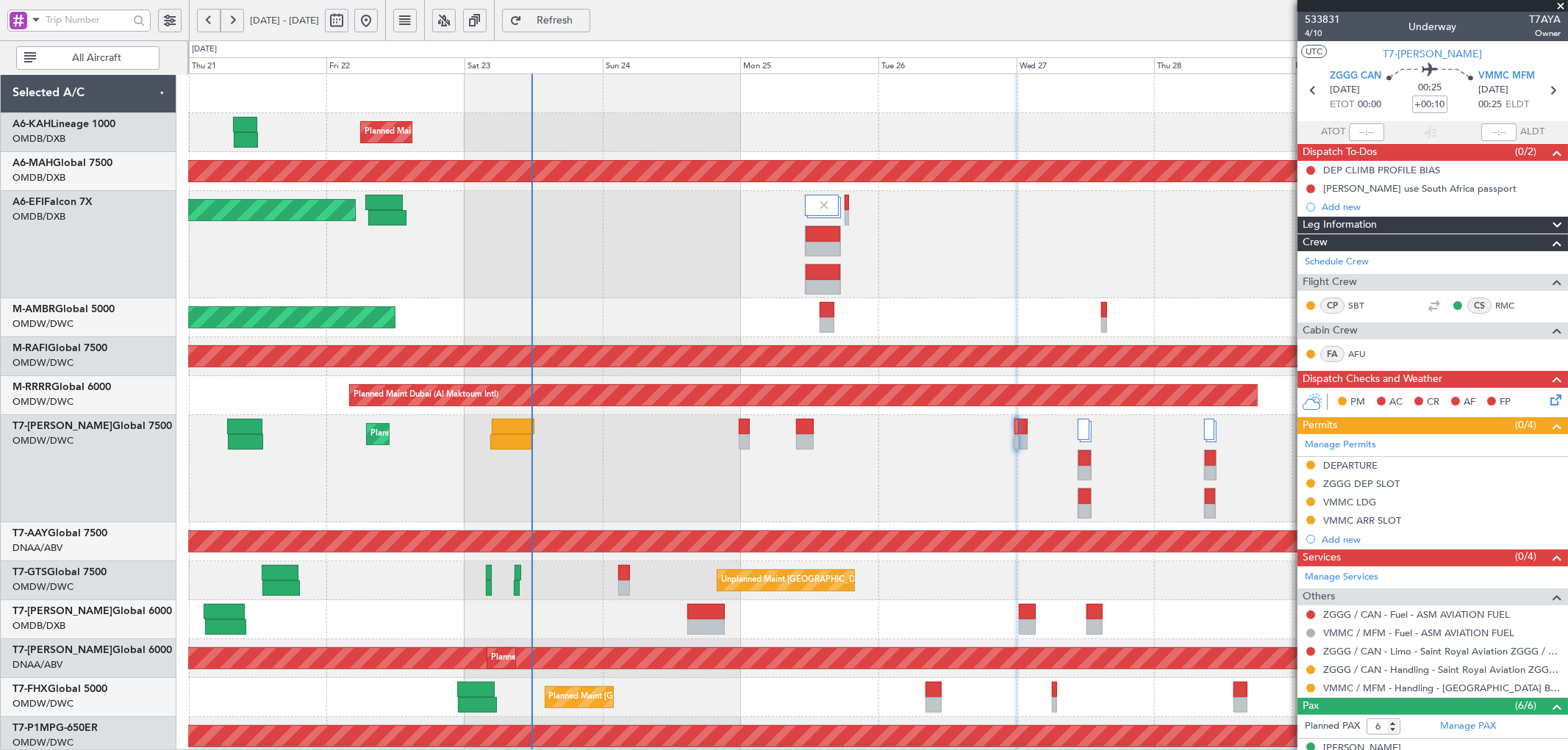
click at [724, 567] on div "Planned Maint Dubai (Al Maktoum Intl) Planned Maint [GEOGRAPHIC_DATA] ([GEOGRAP…" at bounding box center [878, 571] width 1379 height 994
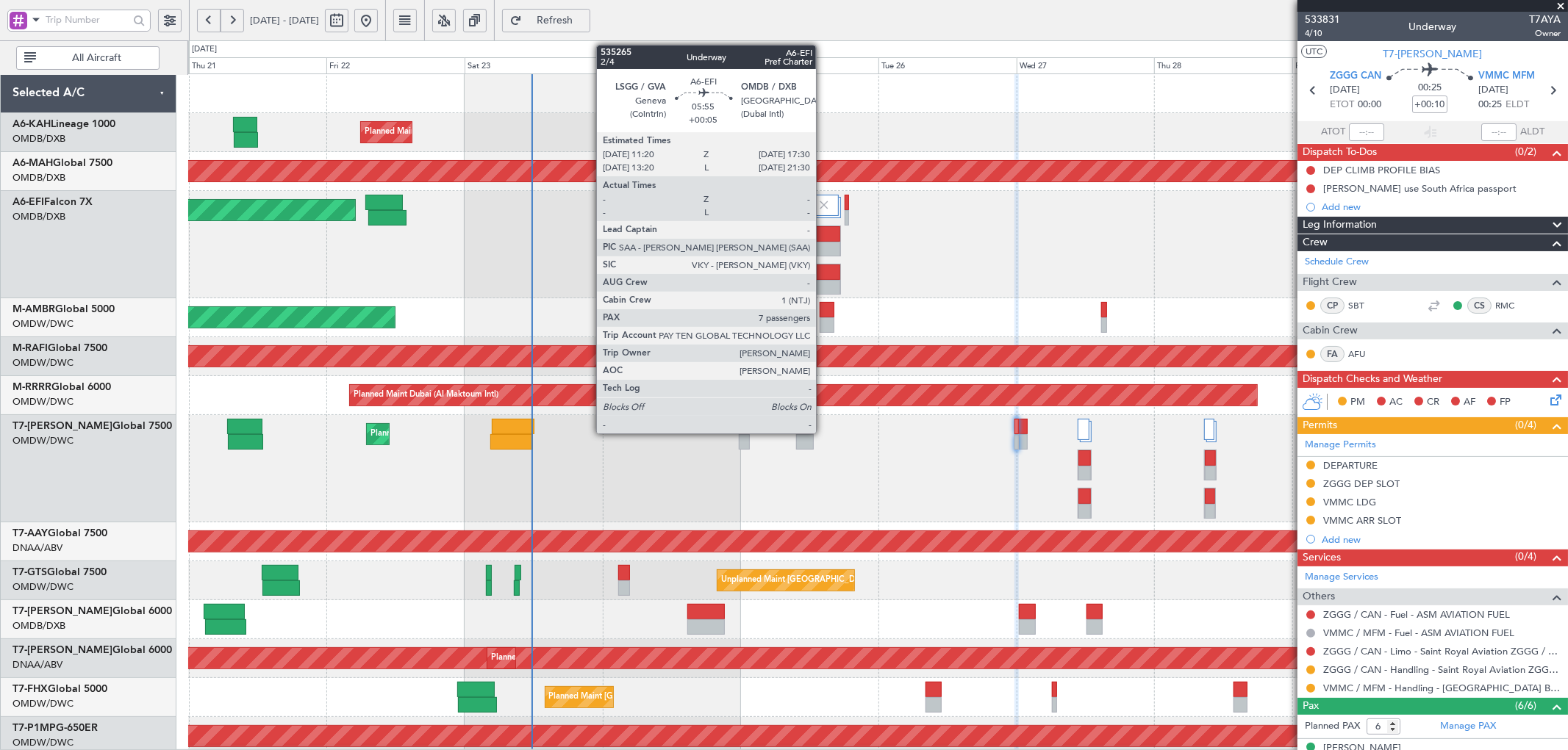
click at [823, 236] on div at bounding box center [822, 234] width 35 height 15
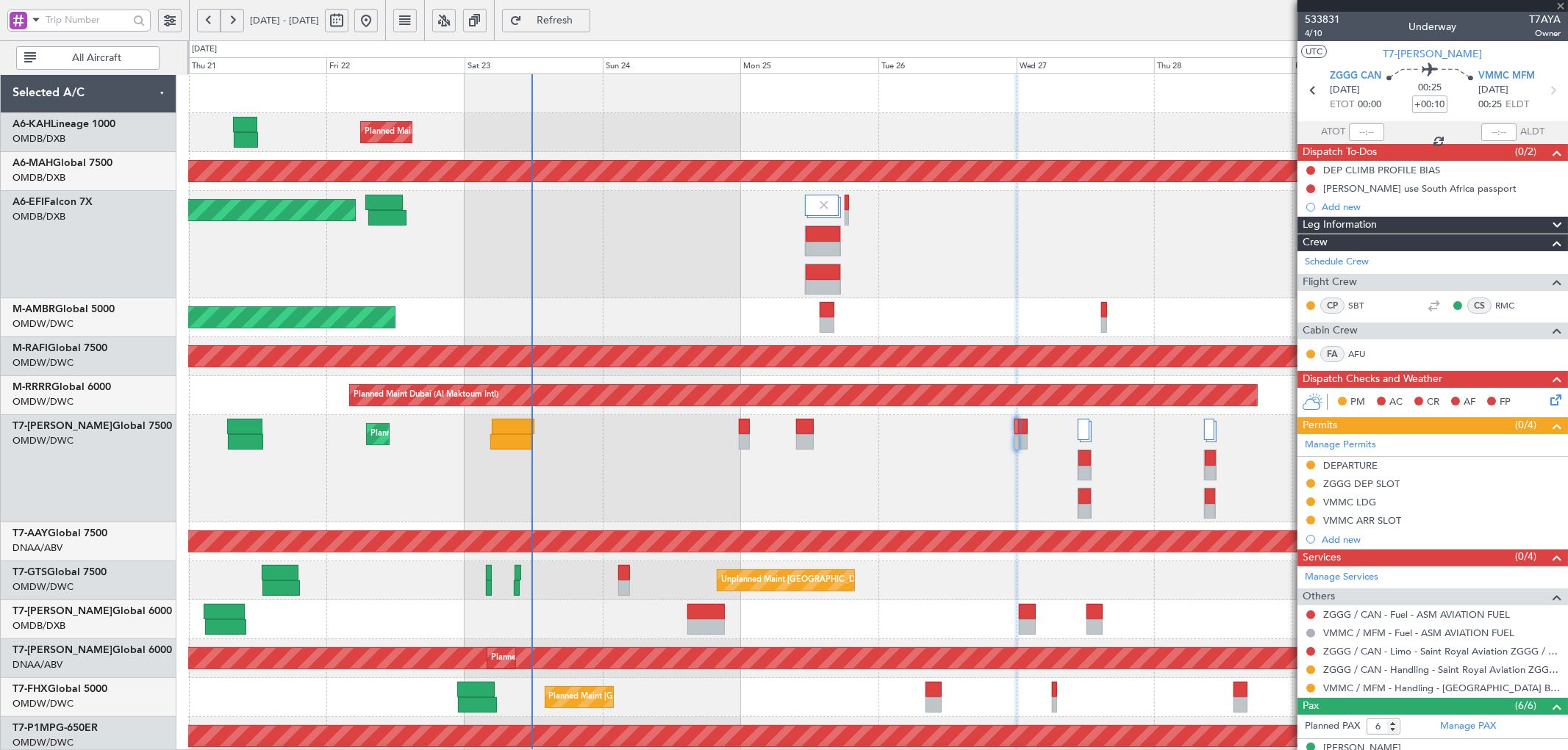
type input "+00:05"
type input "7"
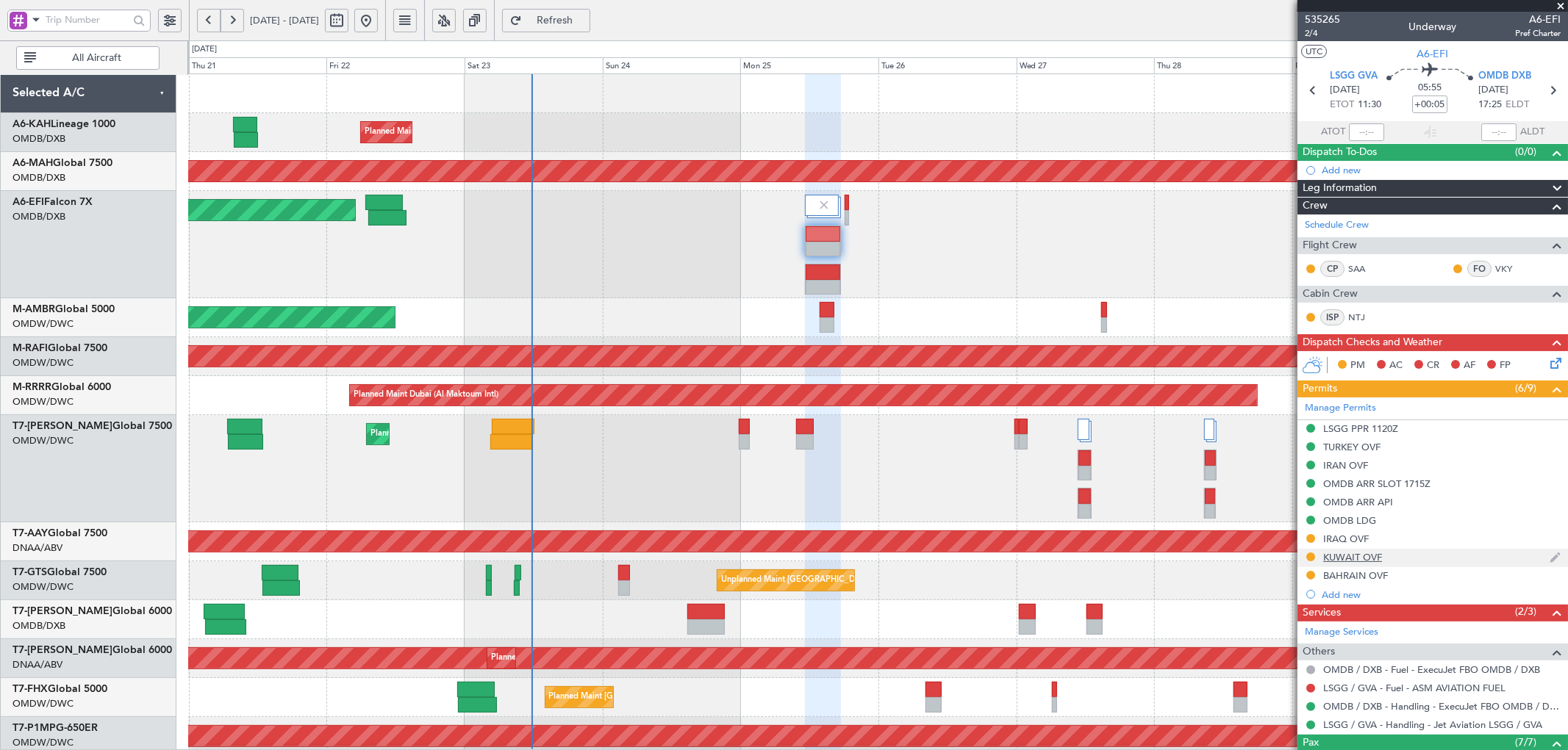
click at [1375, 562] on div "KUWAIT OVF" at bounding box center [1353, 557] width 59 height 12
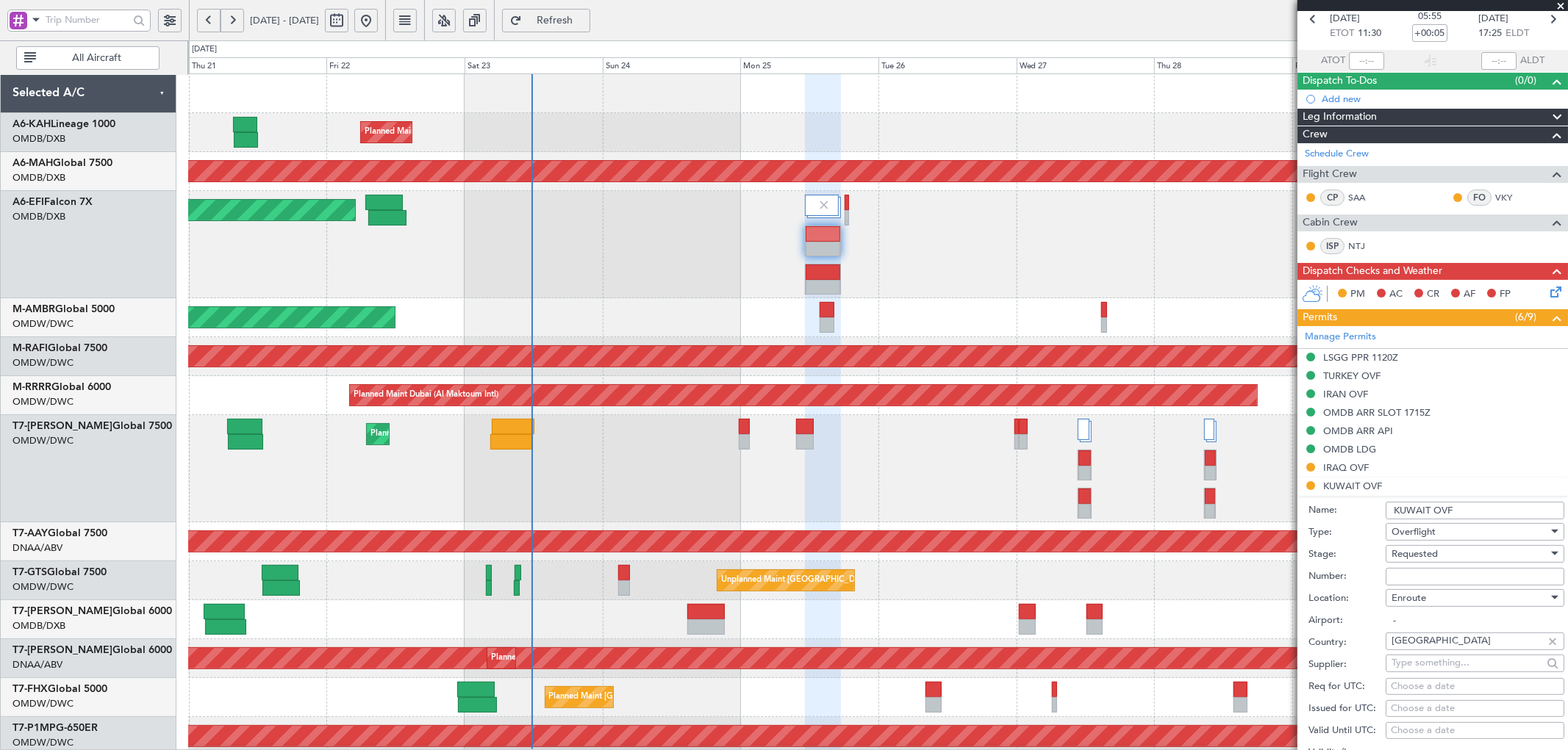
scroll to position [163, 0]
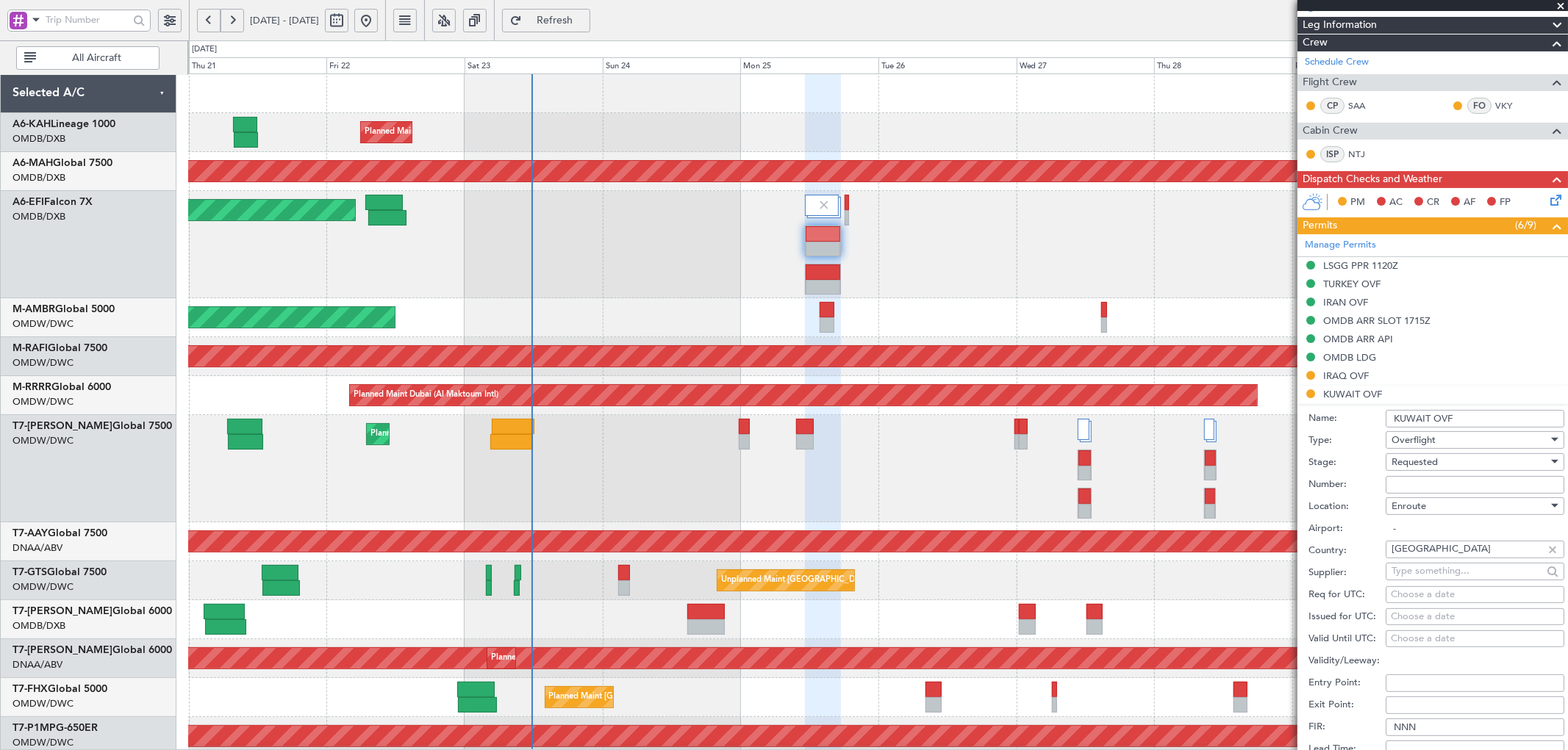
click at [1400, 493] on input "Number:" at bounding box center [1475, 485] width 179 height 18
paste input "7270-ATO/25"
type input "7270-ATO/25"
click at [1420, 467] on span "Requested" at bounding box center [1414, 462] width 46 height 13
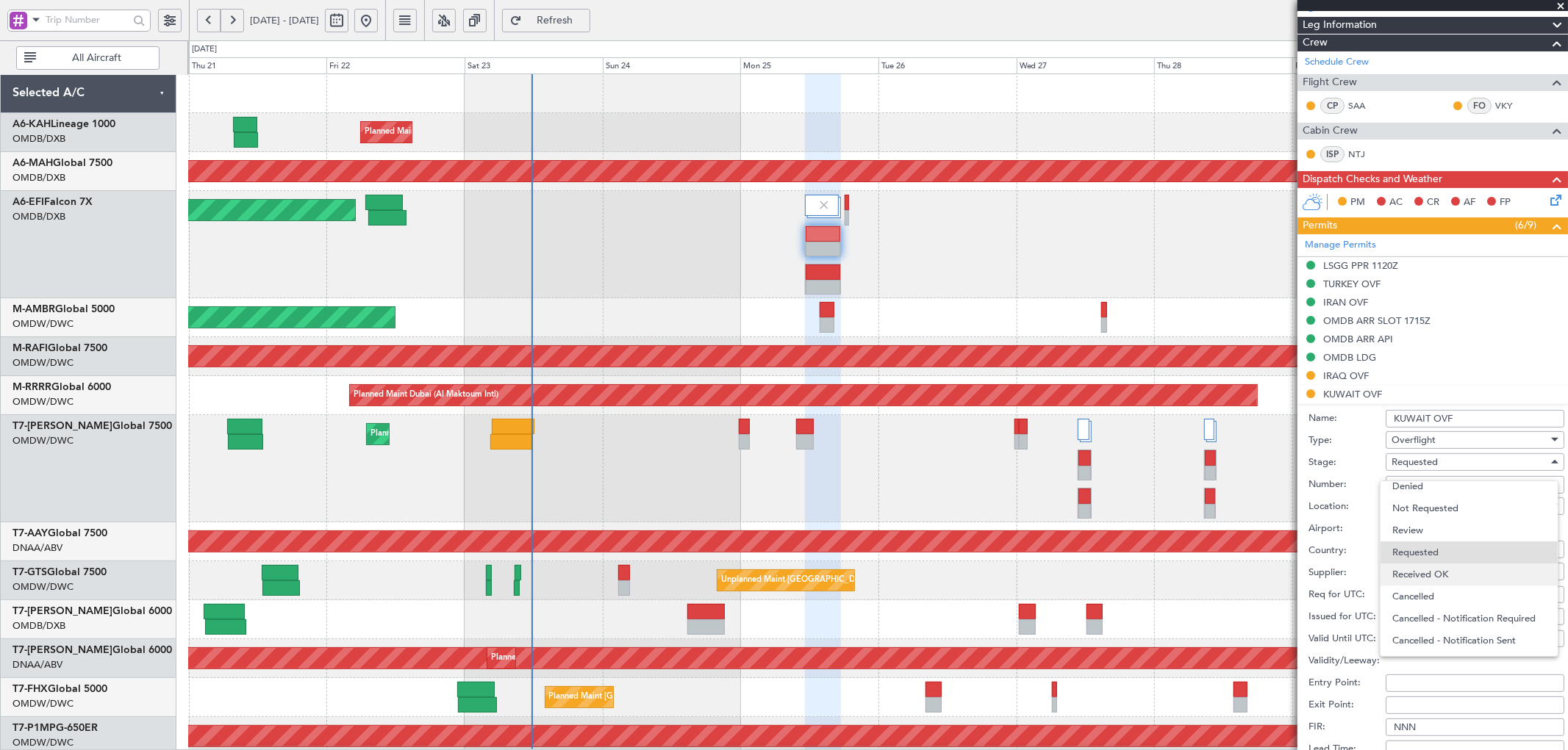
click at [1422, 578] on span "Received OK" at bounding box center [1468, 574] width 153 height 22
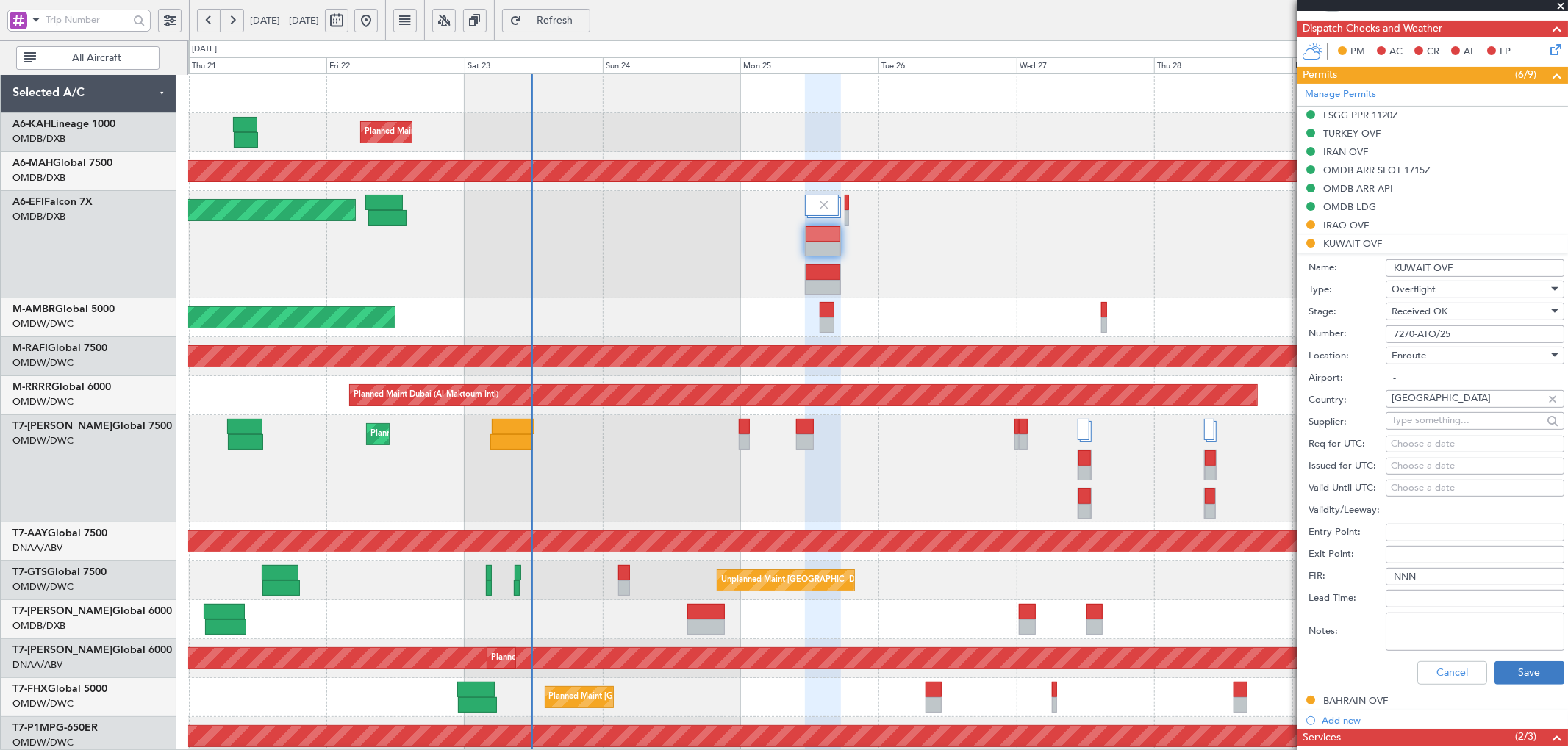
scroll to position [380, 0]
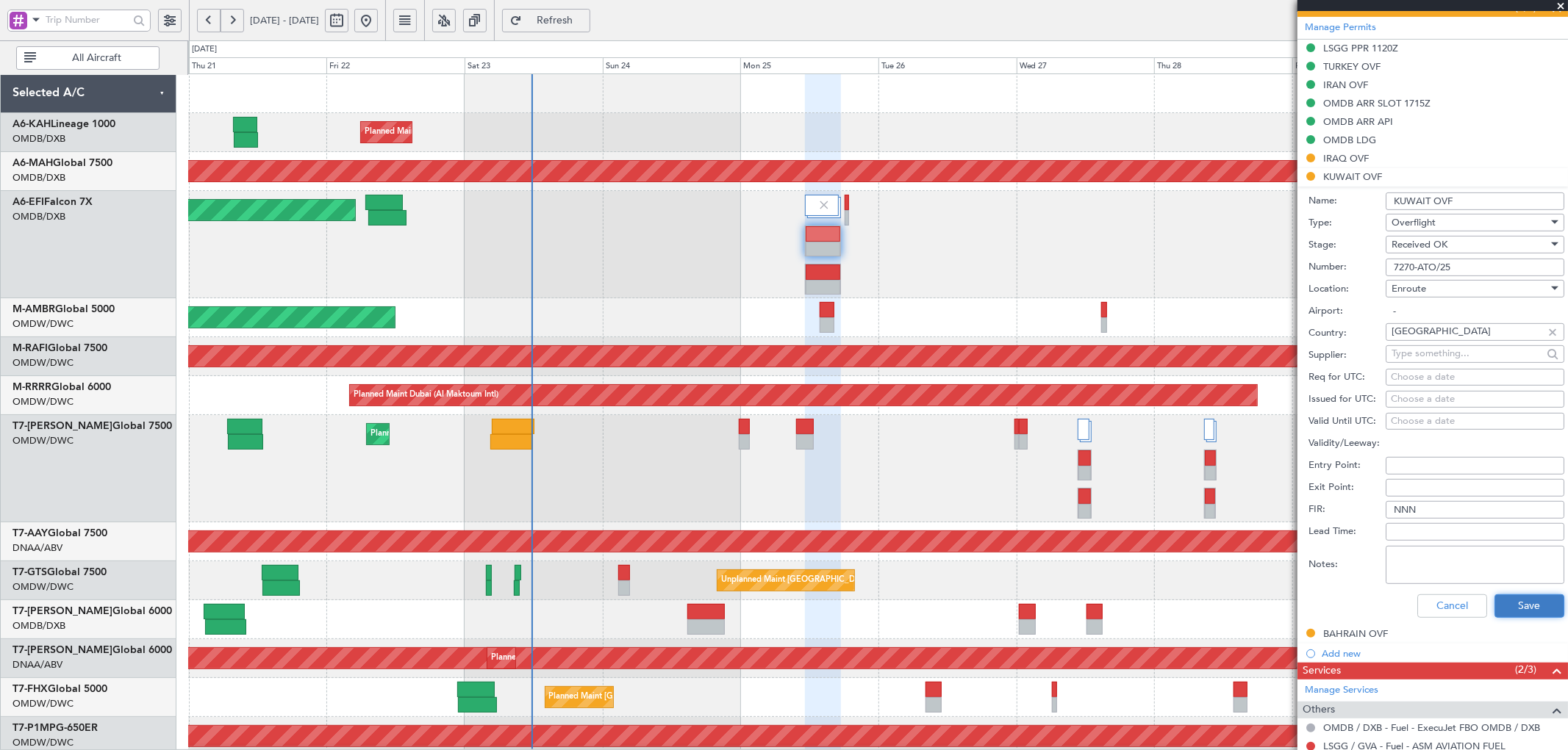
click at [1511, 600] on button "Save" at bounding box center [1530, 606] width 70 height 23
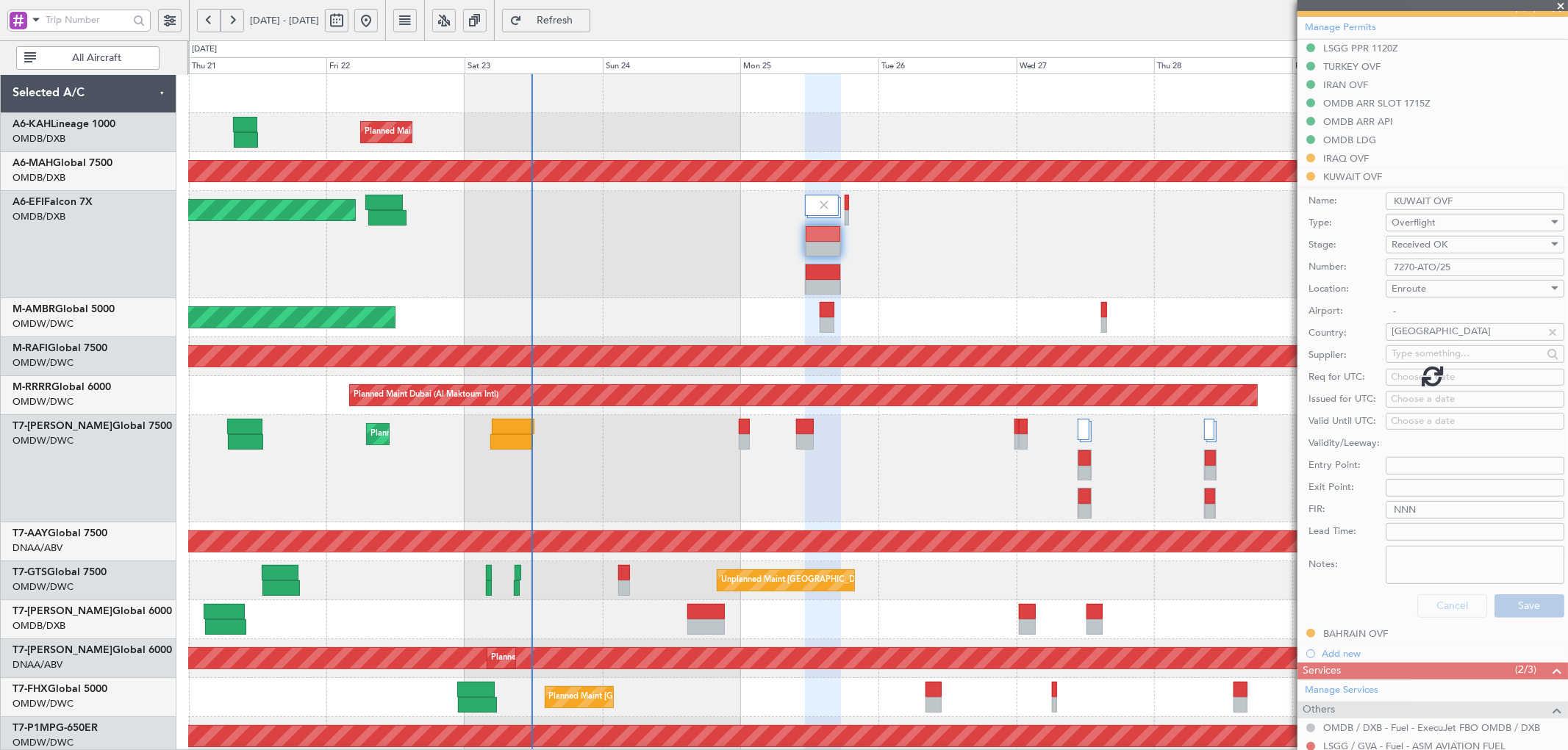
scroll to position [257, 0]
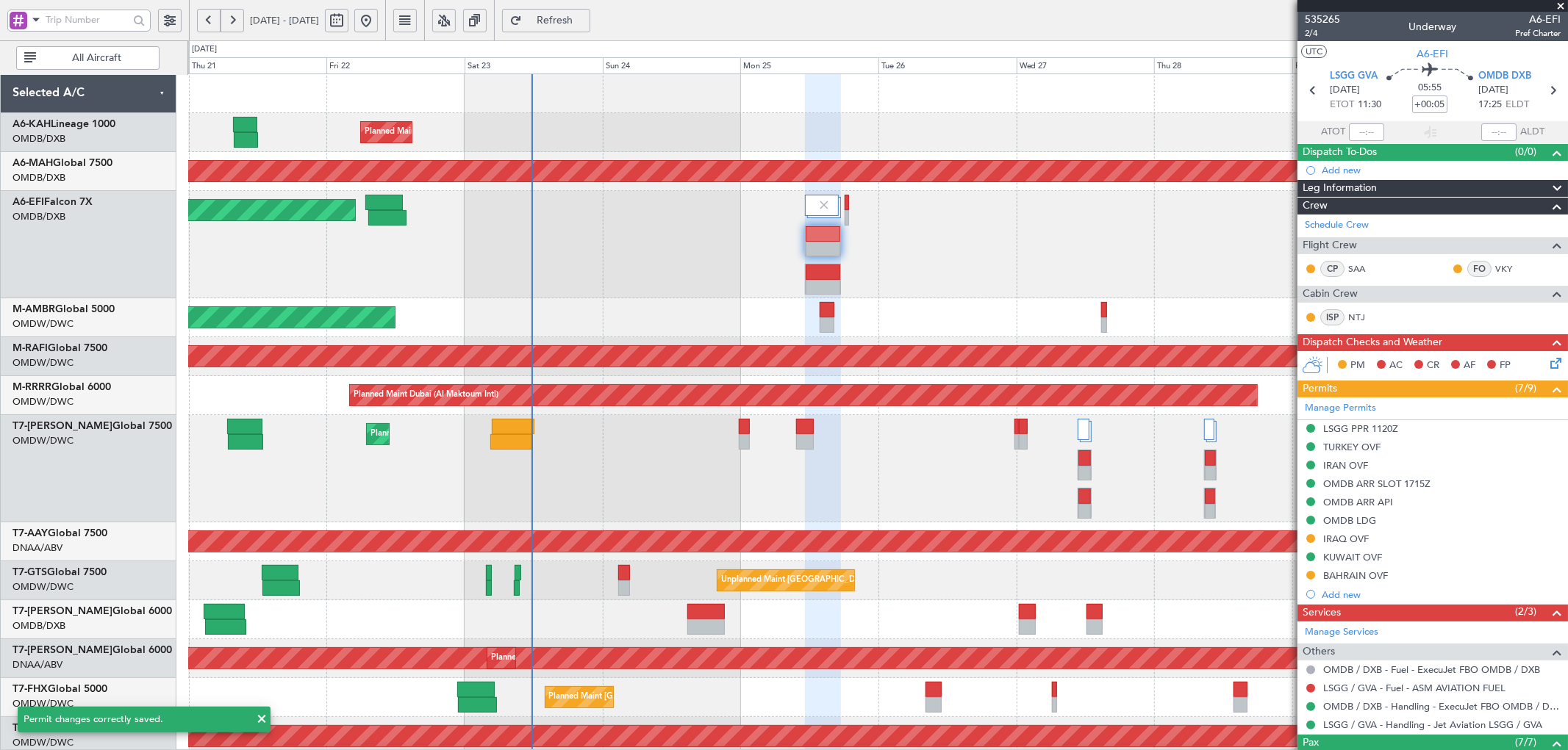
scroll to position [257, 0]
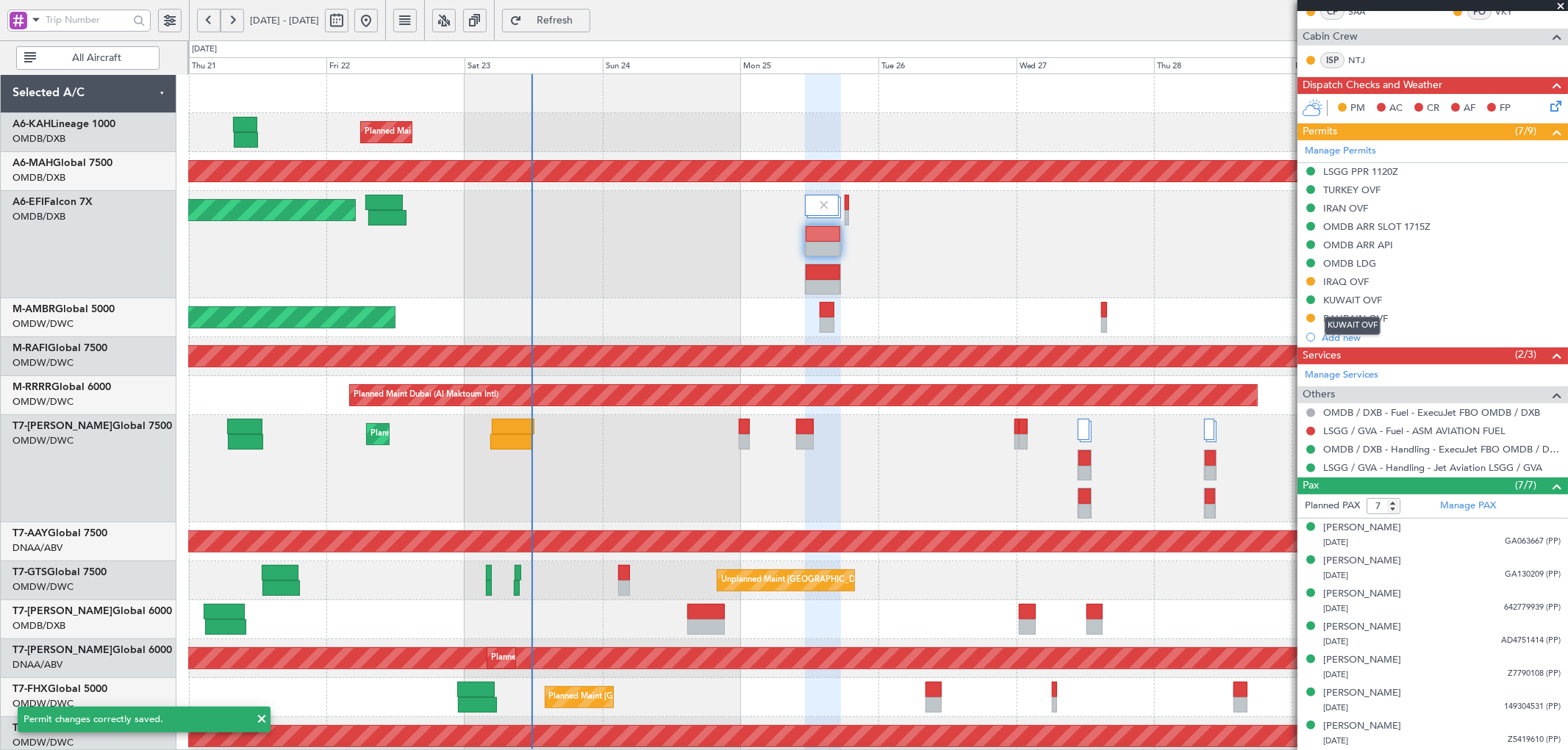
click at [1358, 319] on mat-tooltip-component "KUWAIT OVF" at bounding box center [1353, 326] width 76 height 39
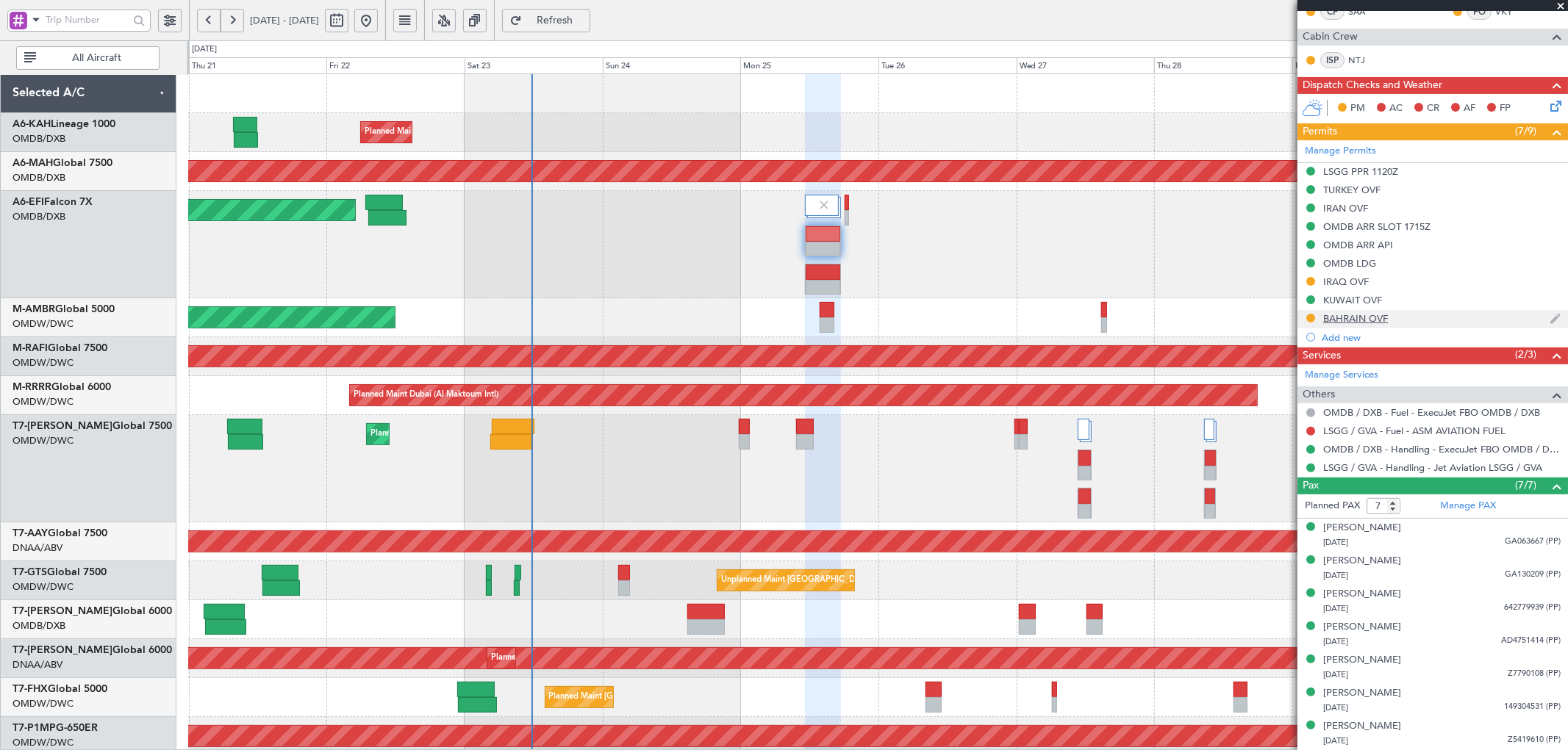
click at [1380, 314] on div "BAHRAIN OVF" at bounding box center [1356, 318] width 65 height 12
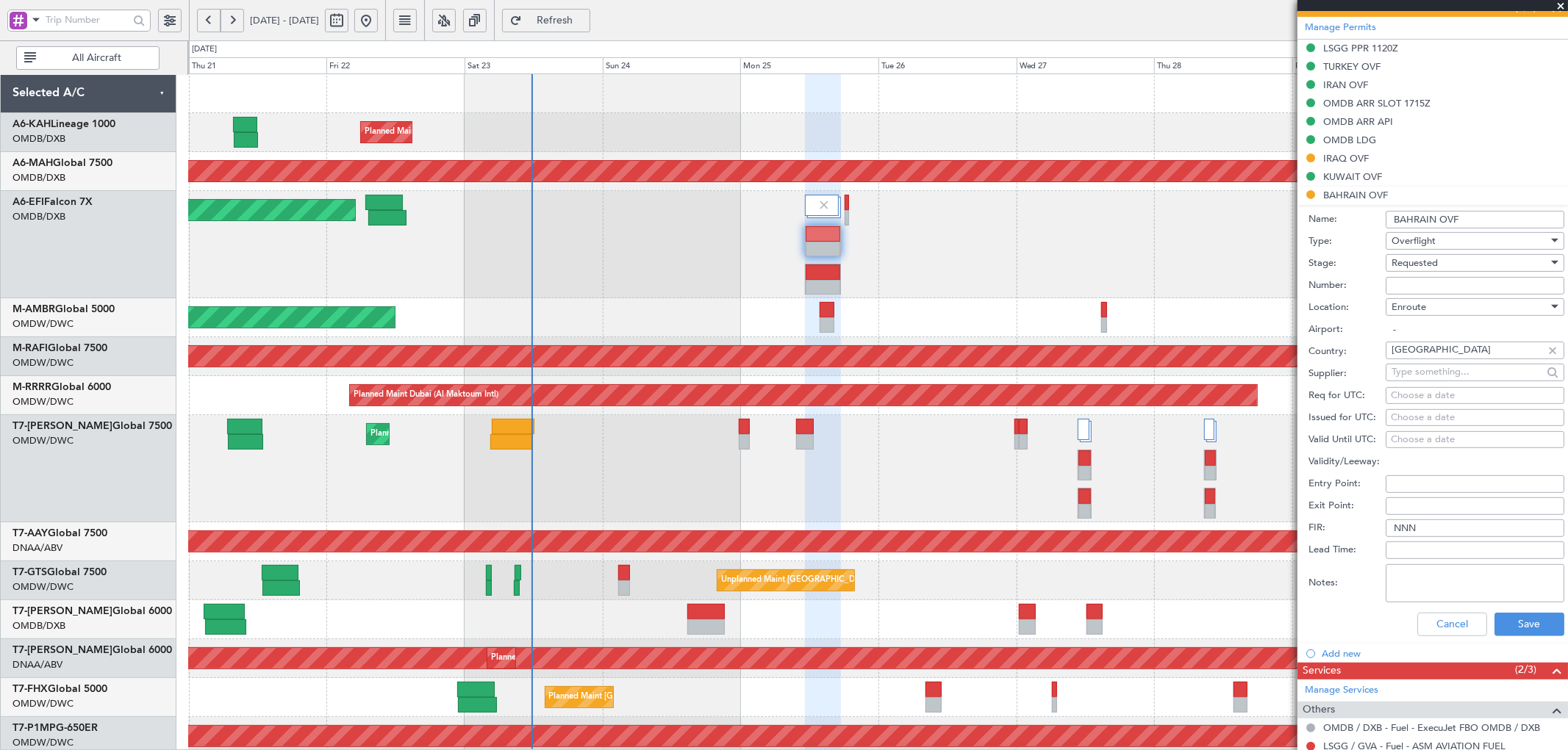
click at [1445, 284] on input "Number:" at bounding box center [1475, 286] width 179 height 18
paste input "AT/P/25-08/ON/001007"
type input "AT/P/25-08/ON/001007"
click at [1446, 262] on div "Requested" at bounding box center [1469, 263] width 156 height 22
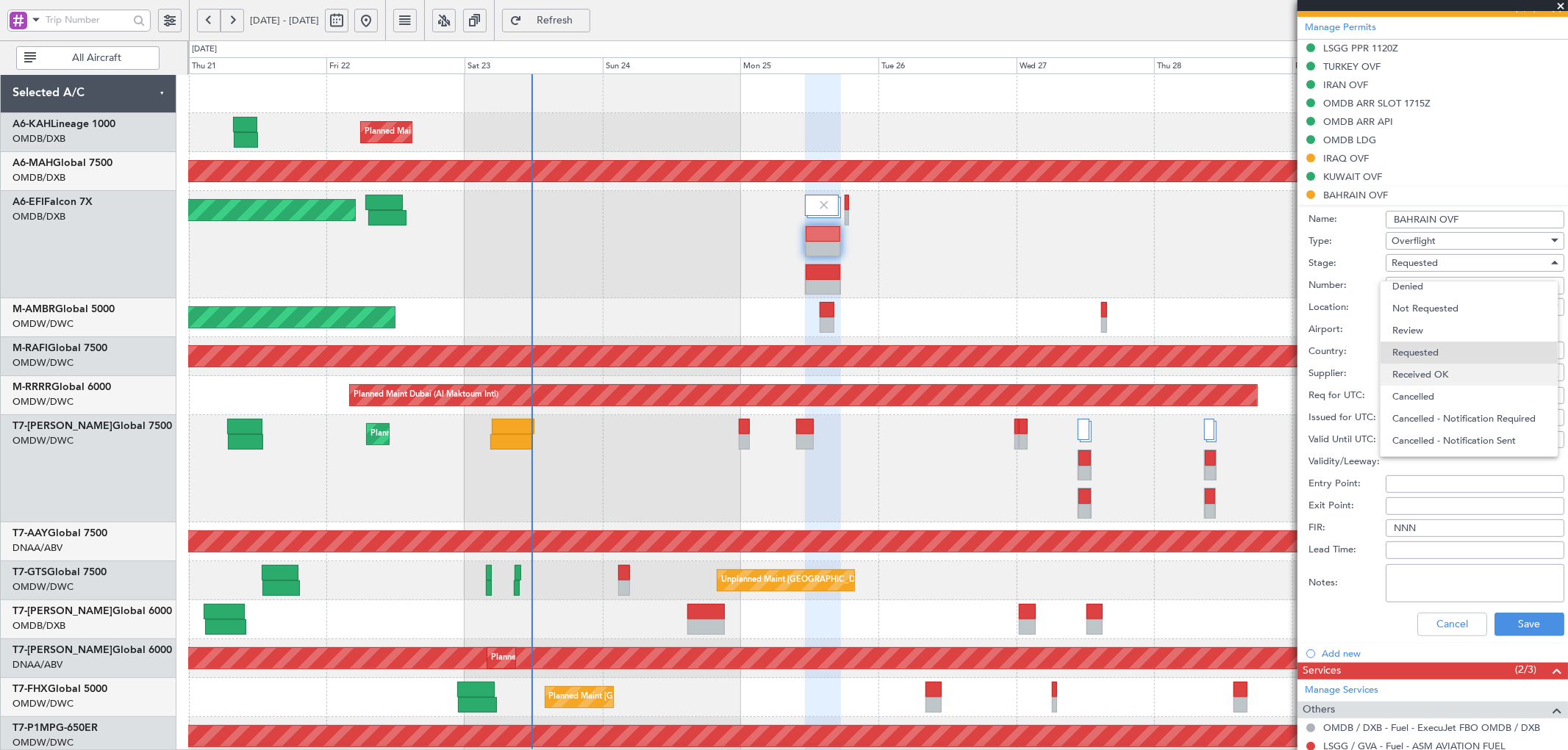
click at [1438, 370] on span "Received OK" at bounding box center [1468, 375] width 153 height 22
click at [1496, 635] on button "Save" at bounding box center [1530, 624] width 70 height 23
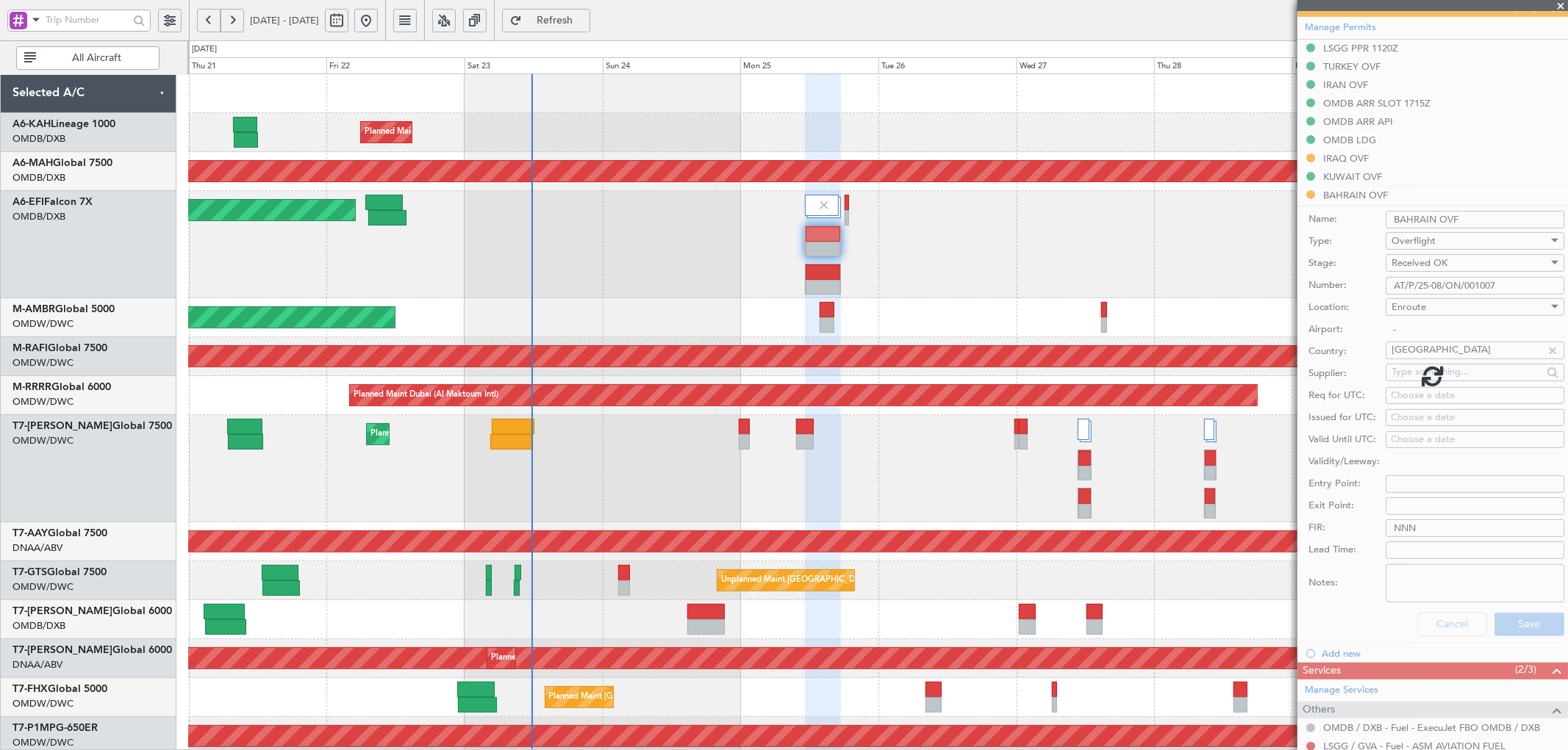
scroll to position [257, 0]
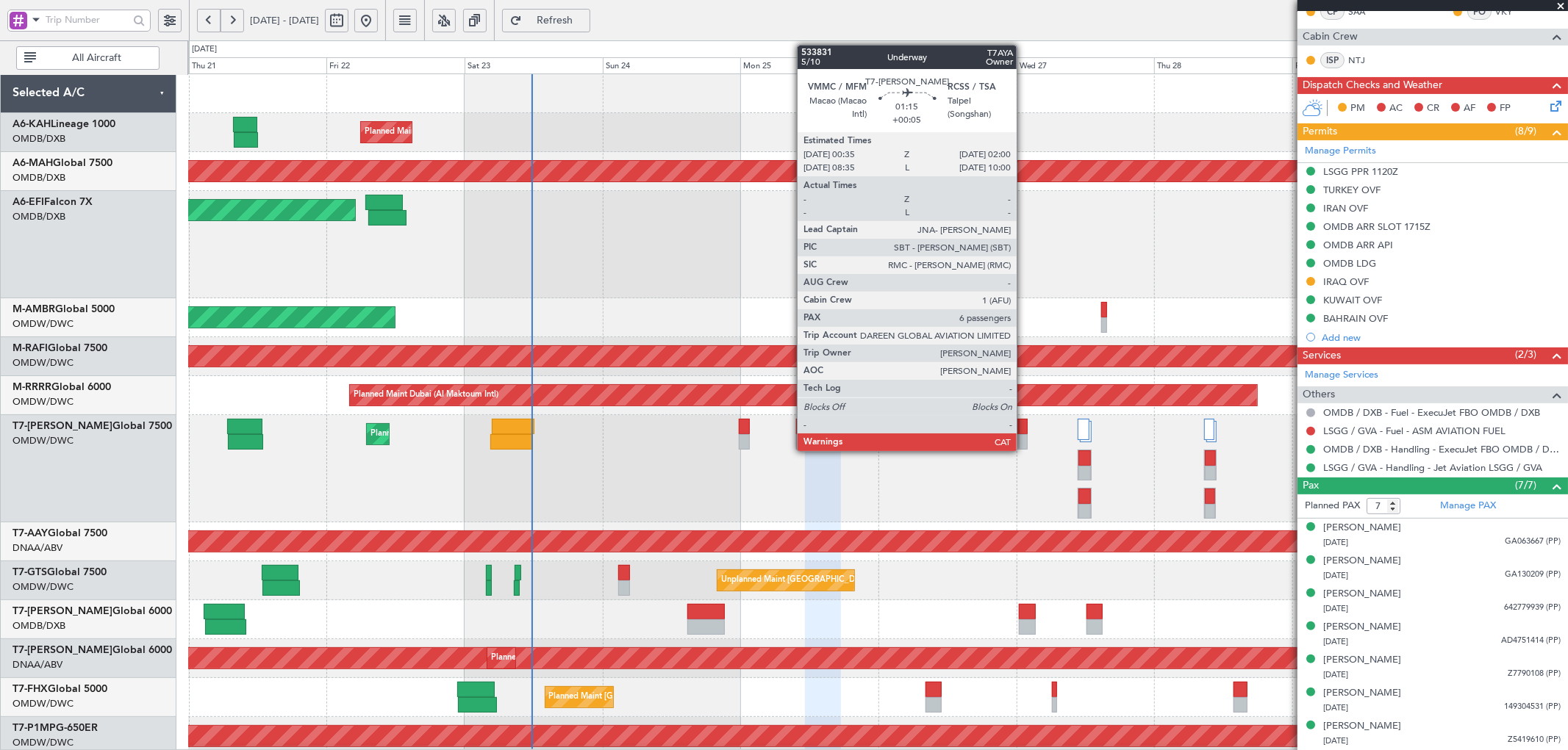
click at [1024, 422] on div at bounding box center [1023, 426] width 9 height 15
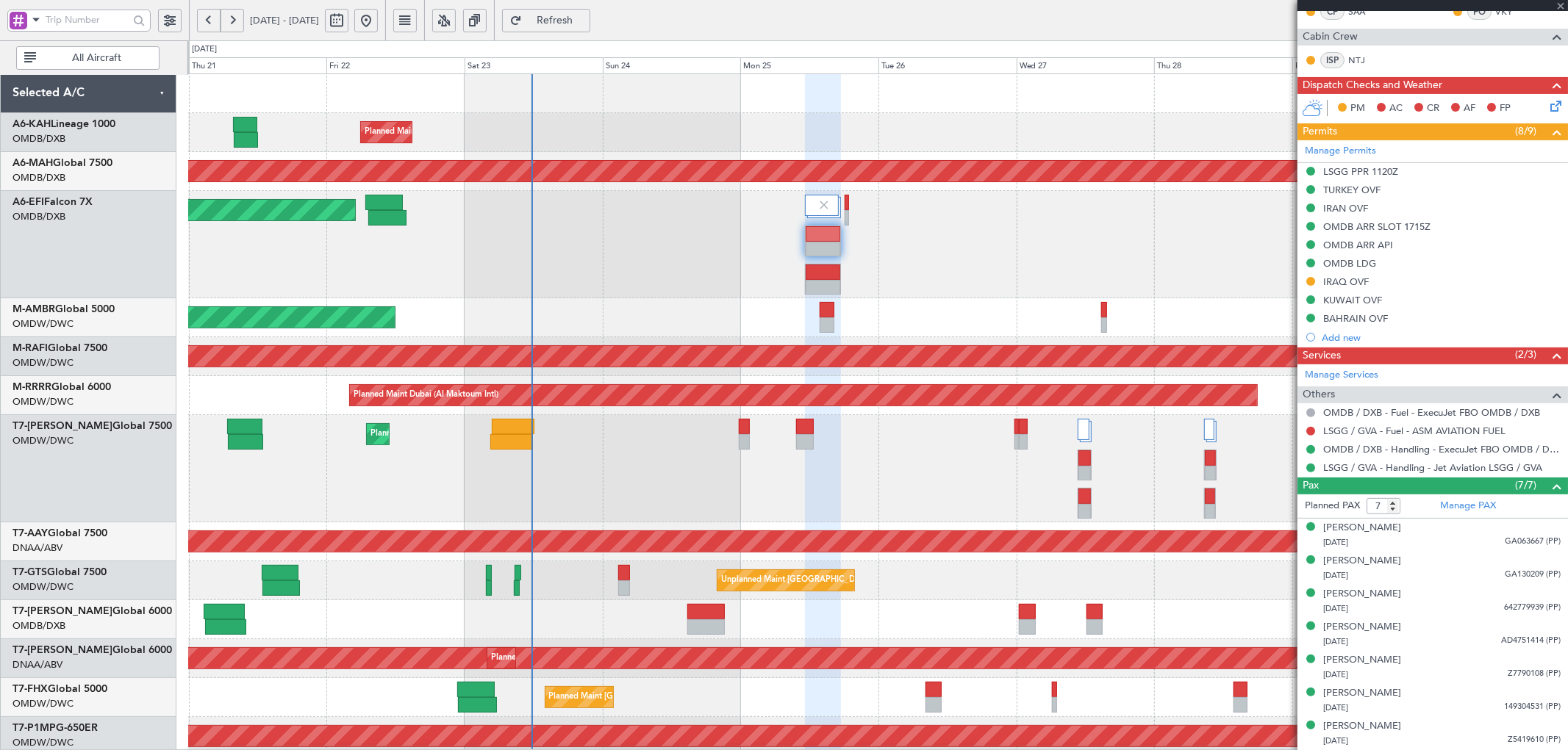
type input "6"
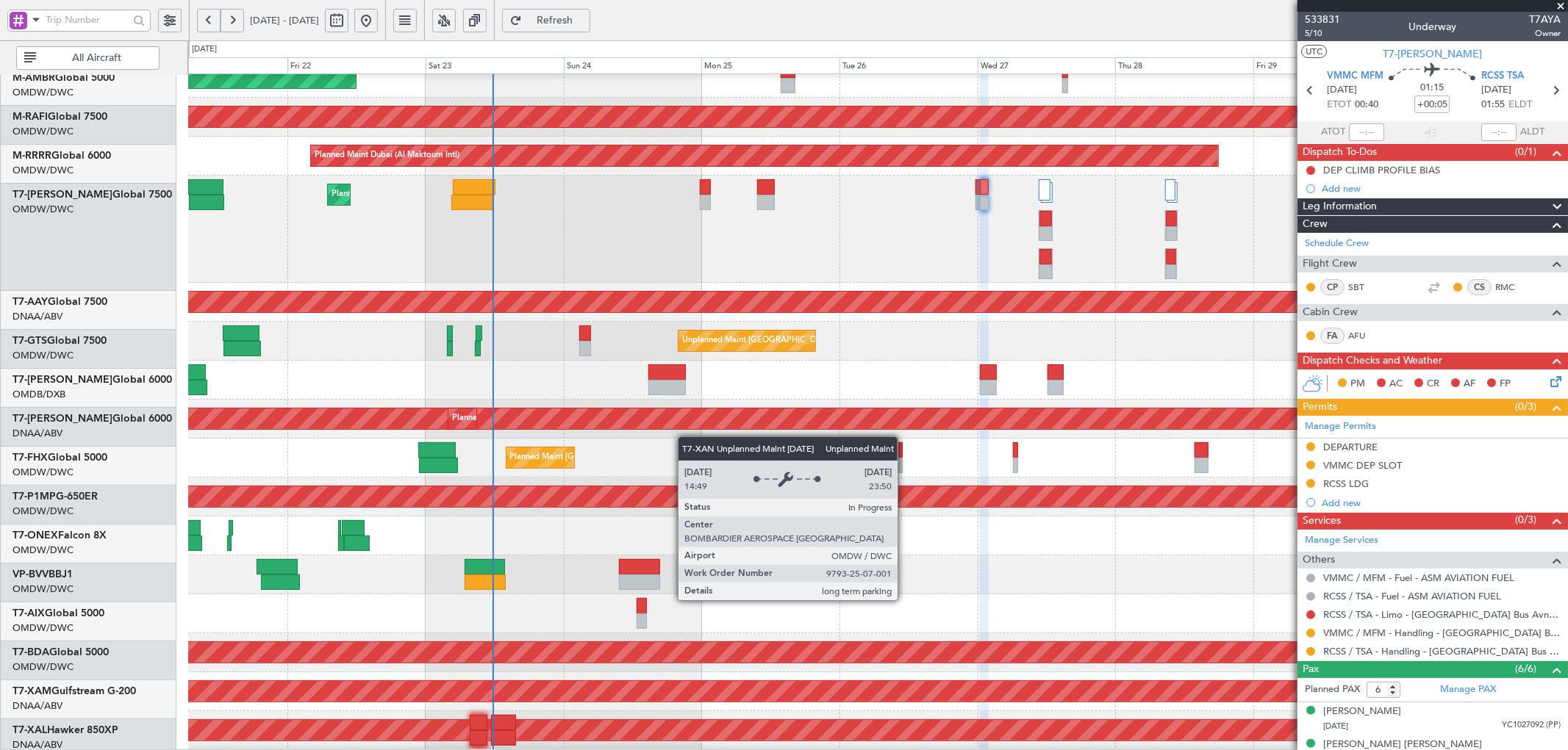
scroll to position [251, 0]
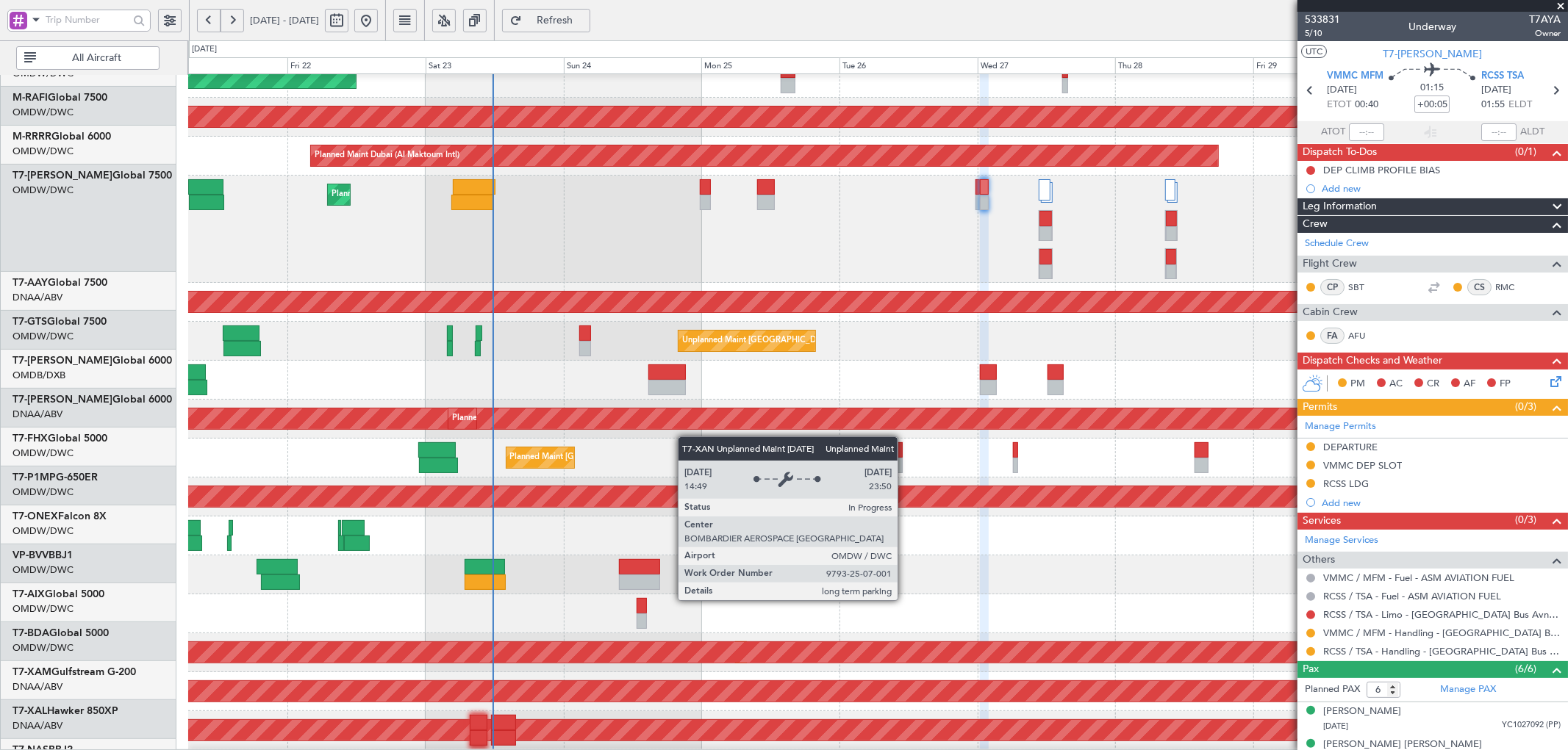
click at [686, 409] on div "Unplanned Maint [GEOGRAPHIC_DATA] (Al Maktoum Intl)" at bounding box center [168, 418] width 2717 height 20
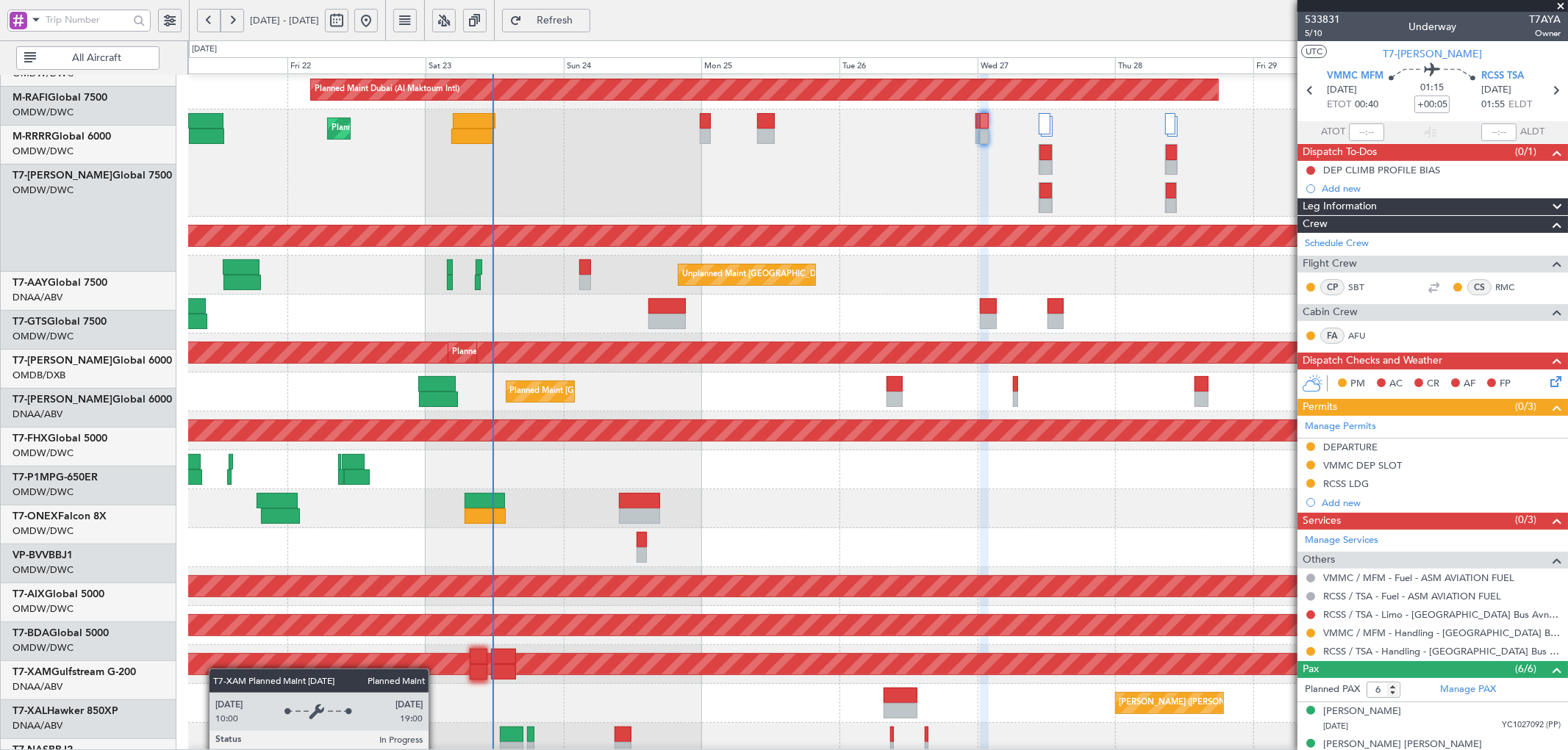
scroll to position [316, 0]
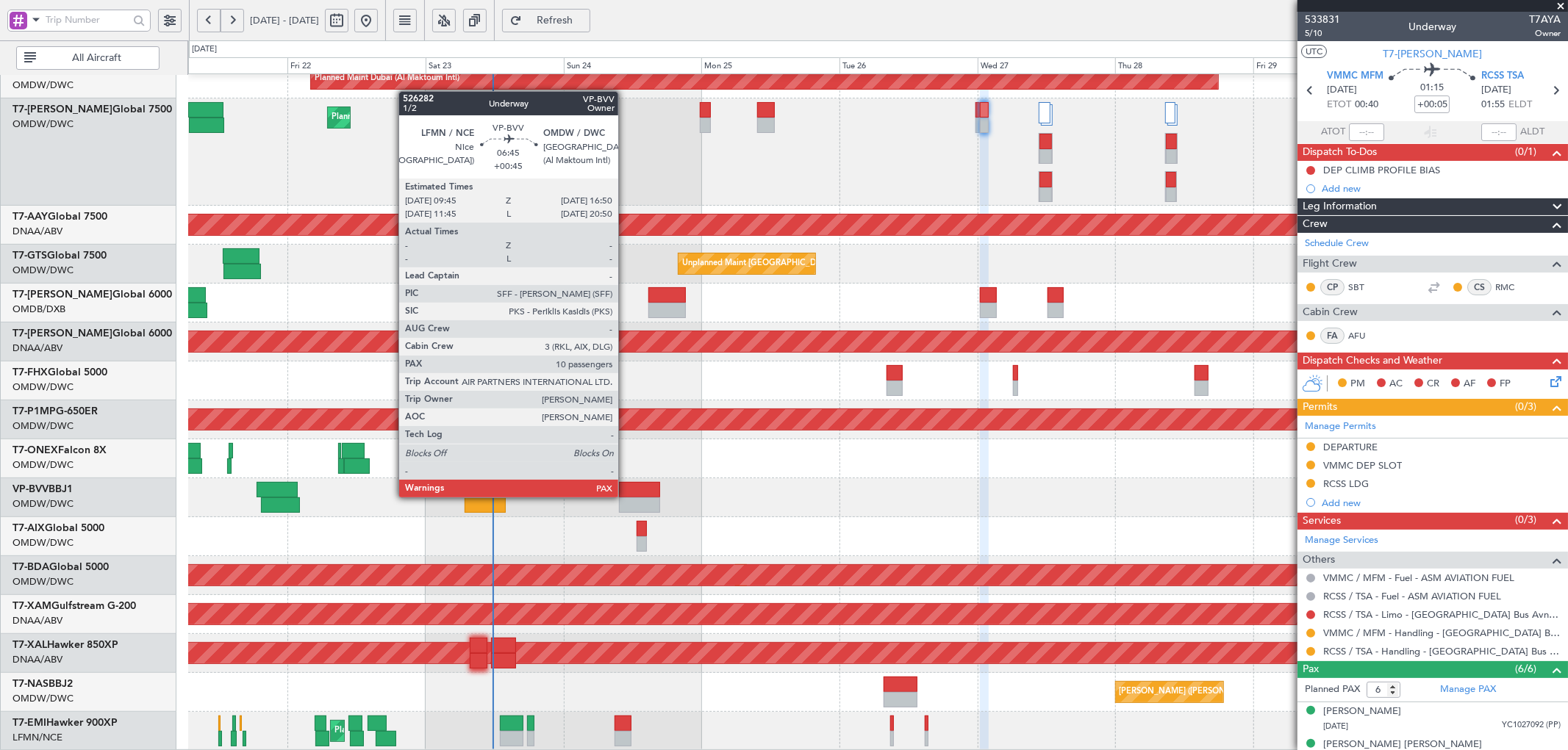
click at [626, 496] on div at bounding box center [640, 489] width 41 height 15
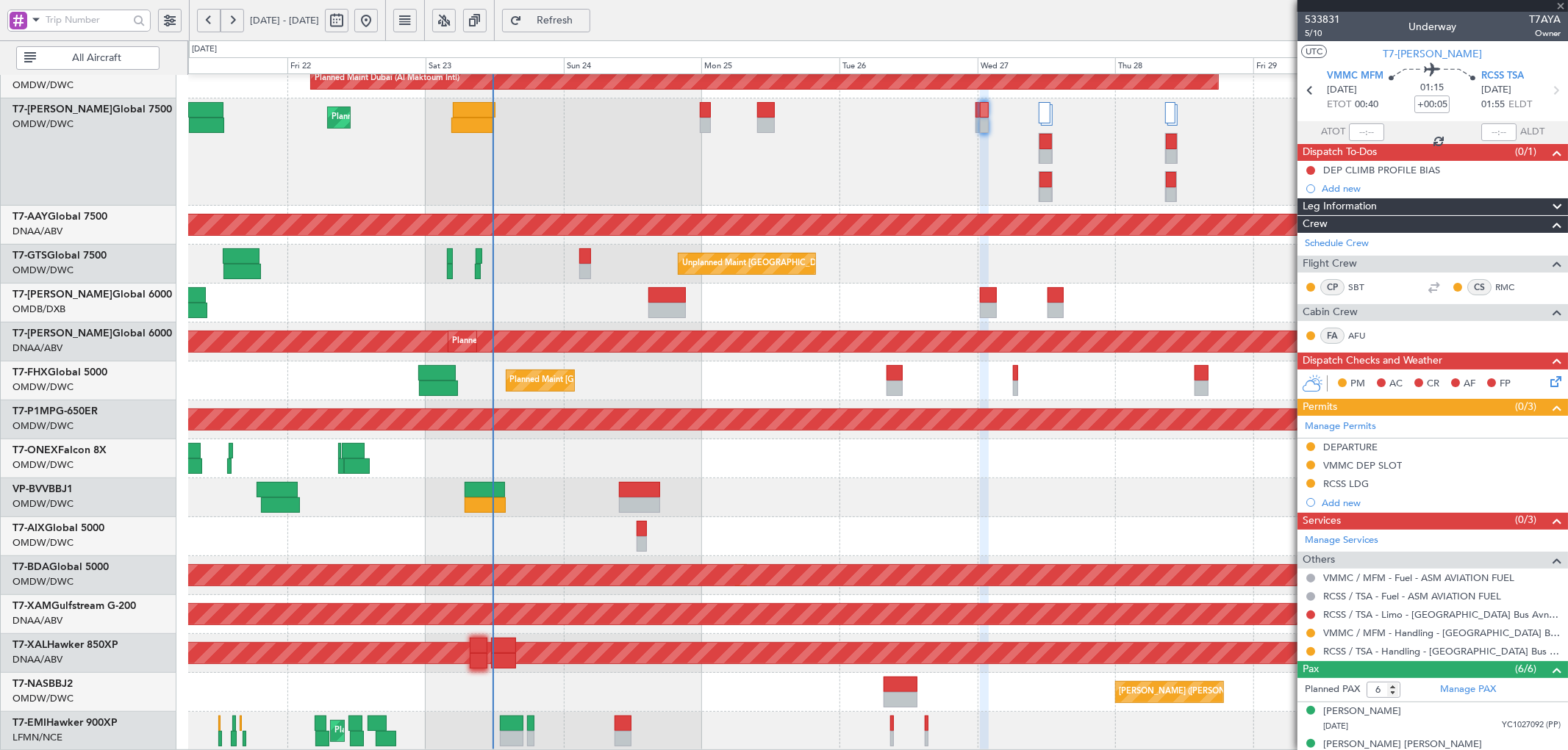
type input "+00:45"
type input "10"
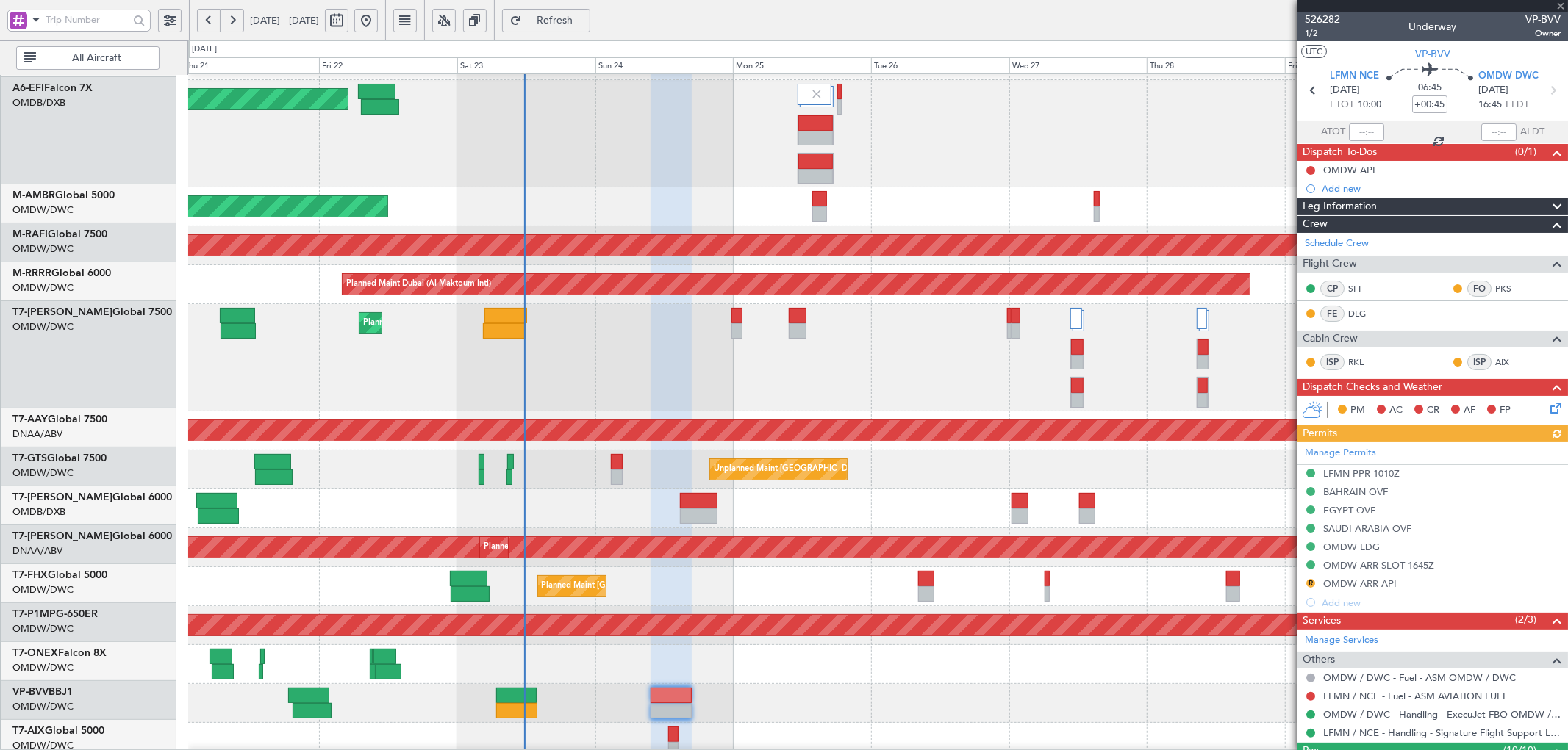
scroll to position [100, 0]
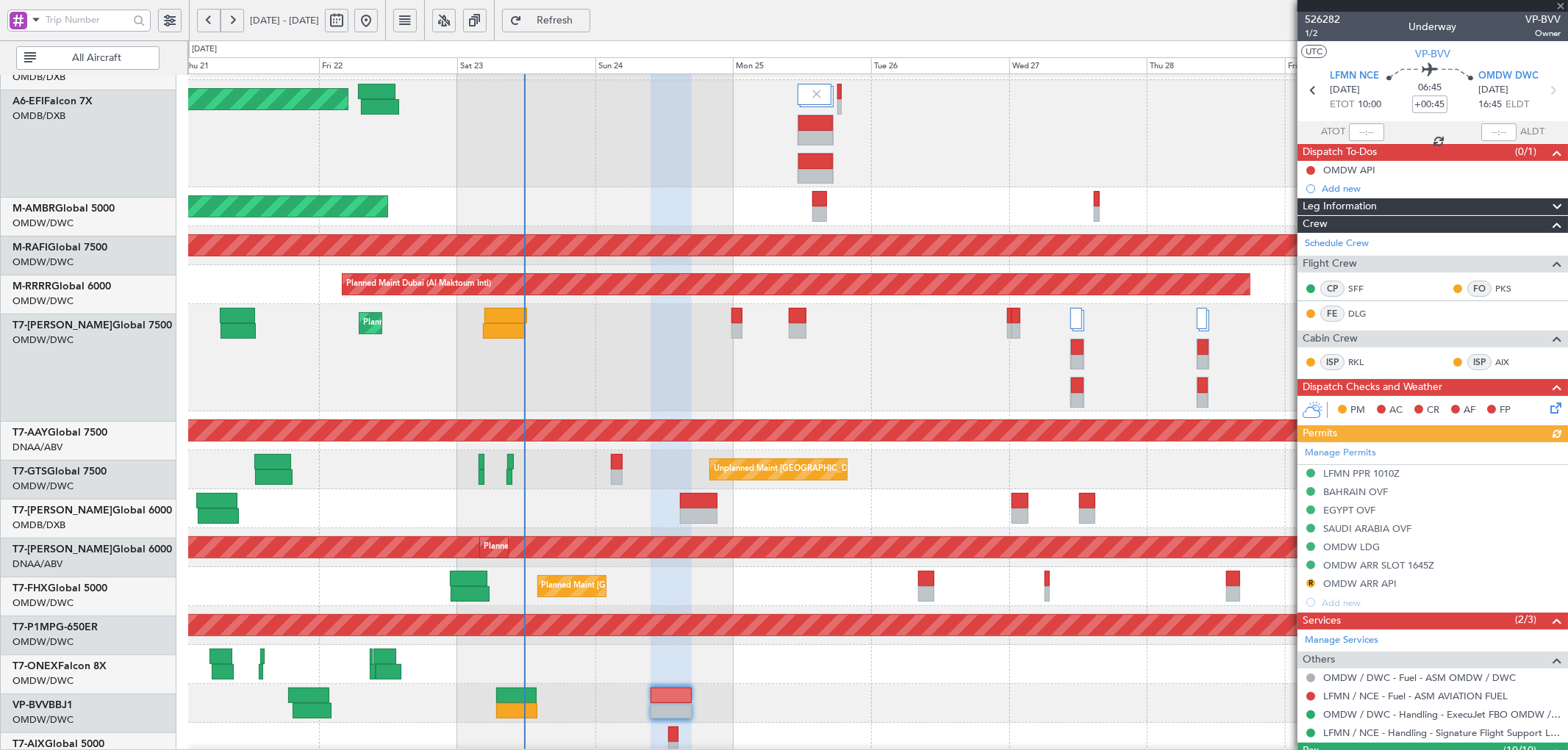
click at [629, 709] on div at bounding box center [878, 704] width 1379 height 39
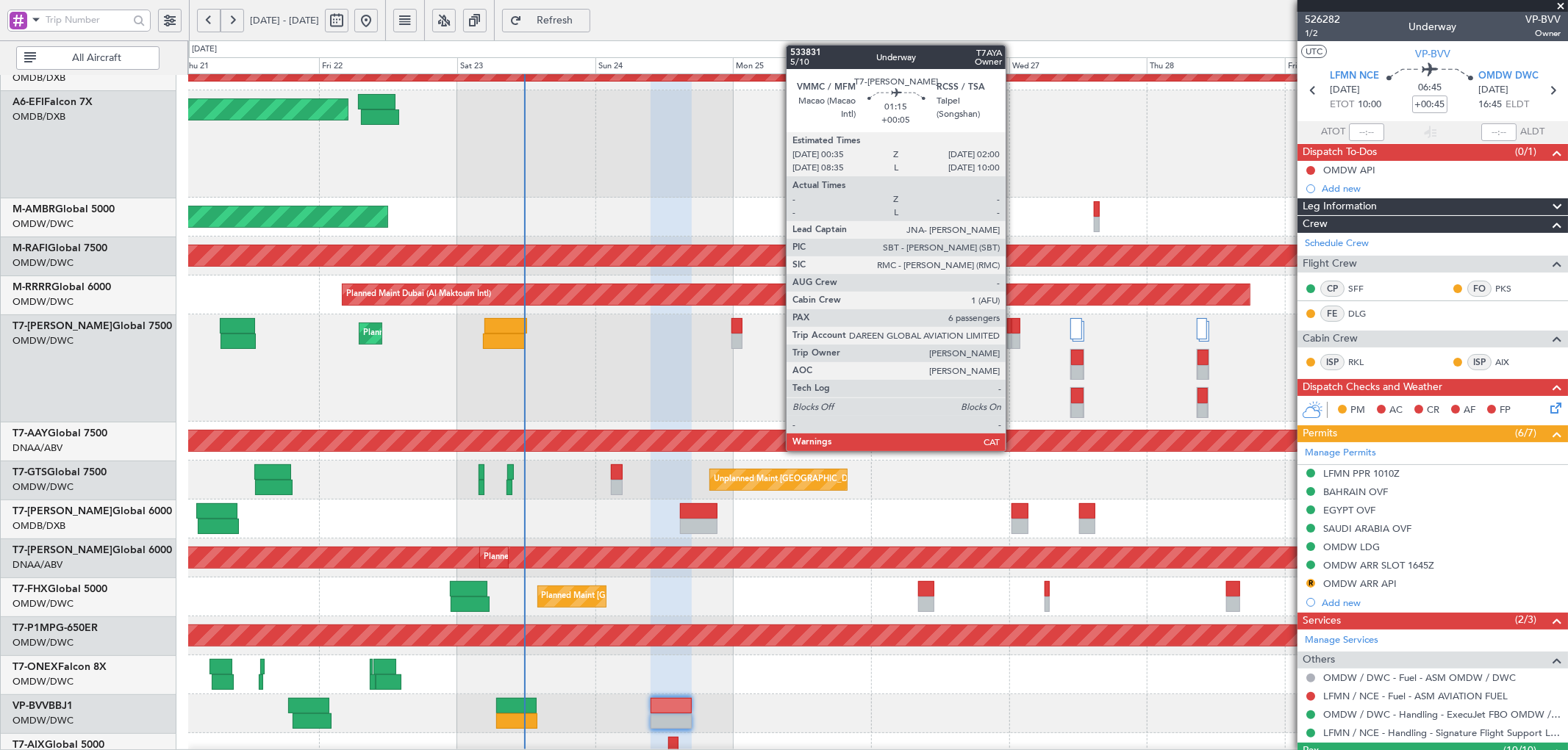
click at [1013, 326] on div at bounding box center [1016, 325] width 9 height 15
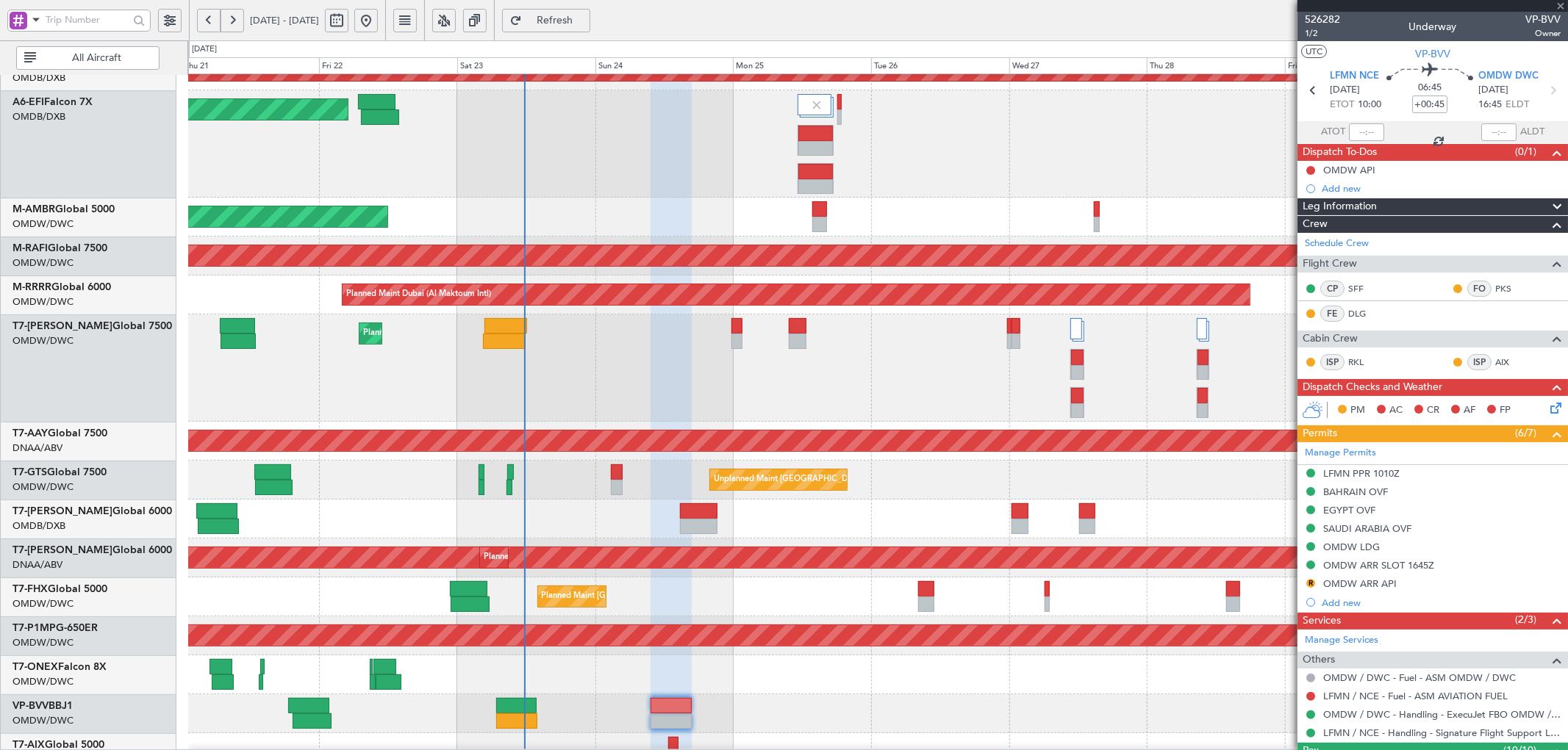
type input "+00:05"
type input "6"
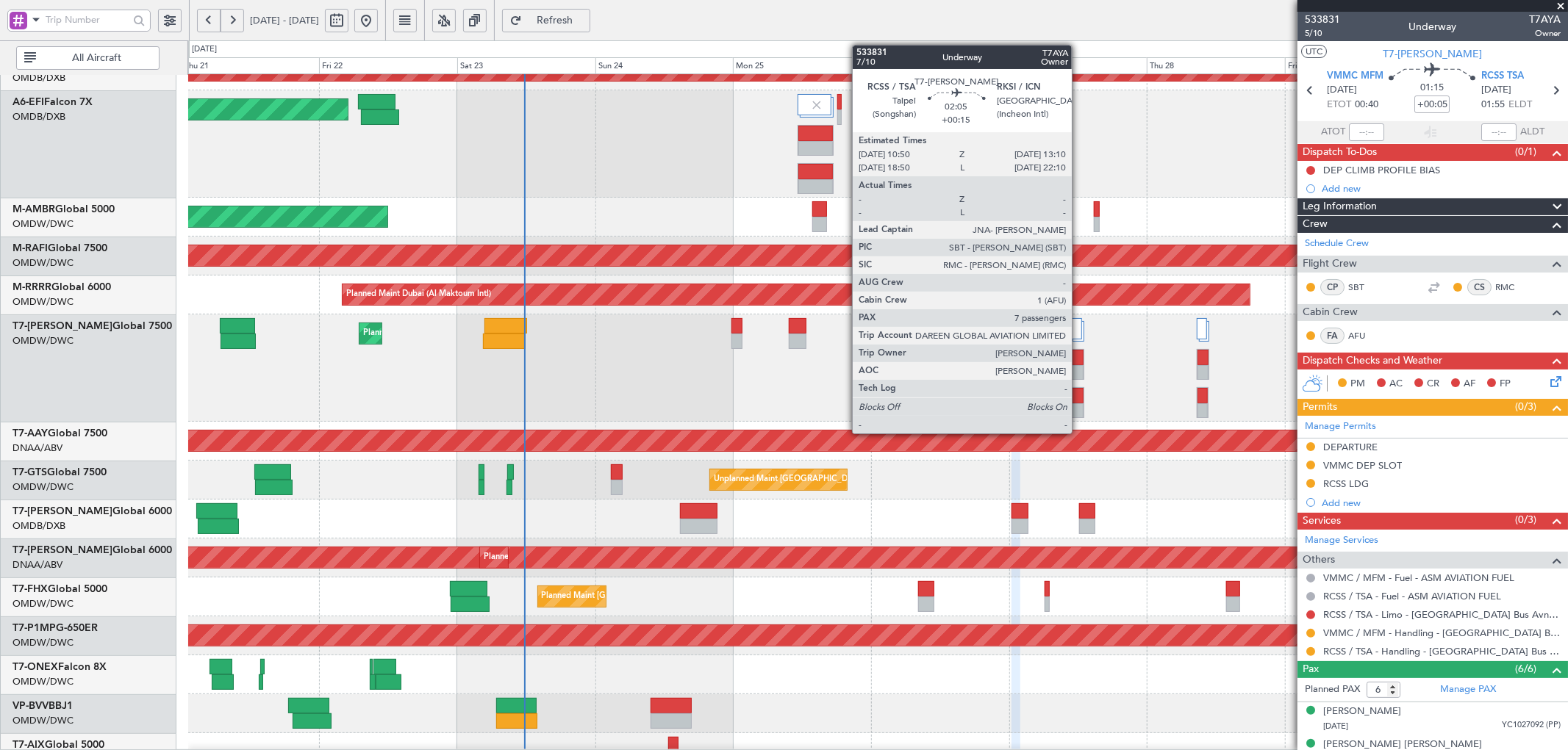
click at [1079, 363] on div at bounding box center [1077, 357] width 12 height 15
type input "+00:15"
type input "7"
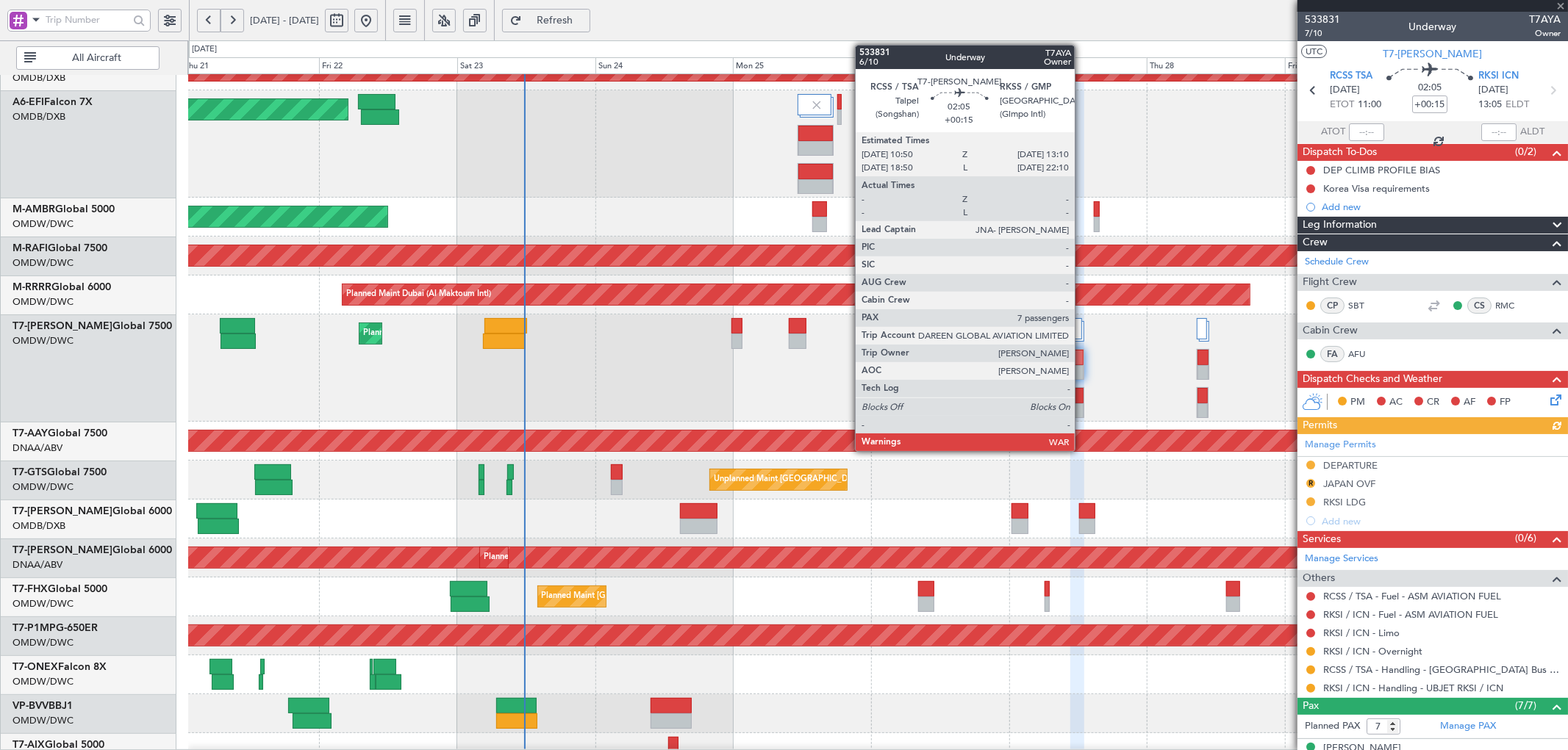
click at [1082, 406] on div at bounding box center [1077, 411] width 12 height 15
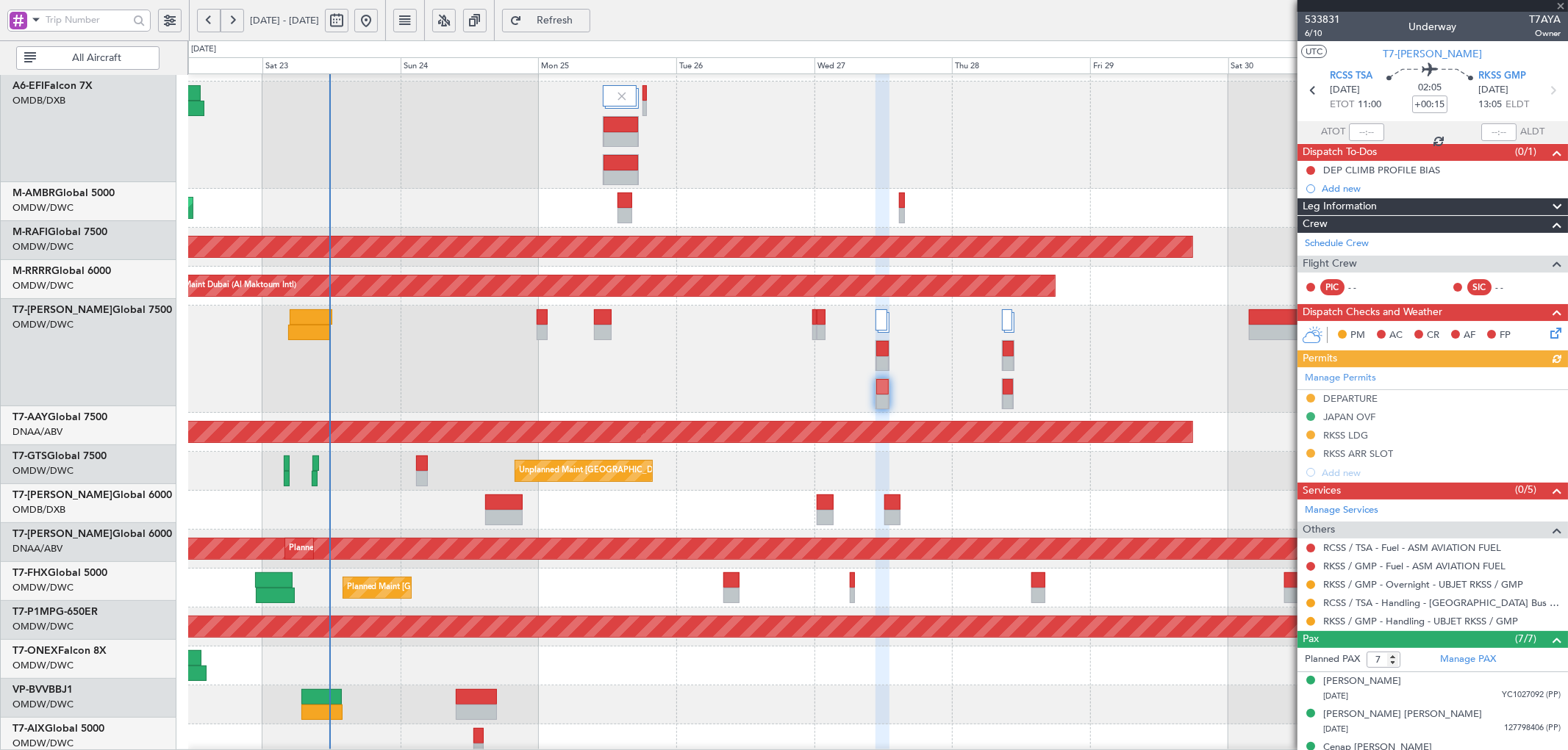
scroll to position [120, 0]
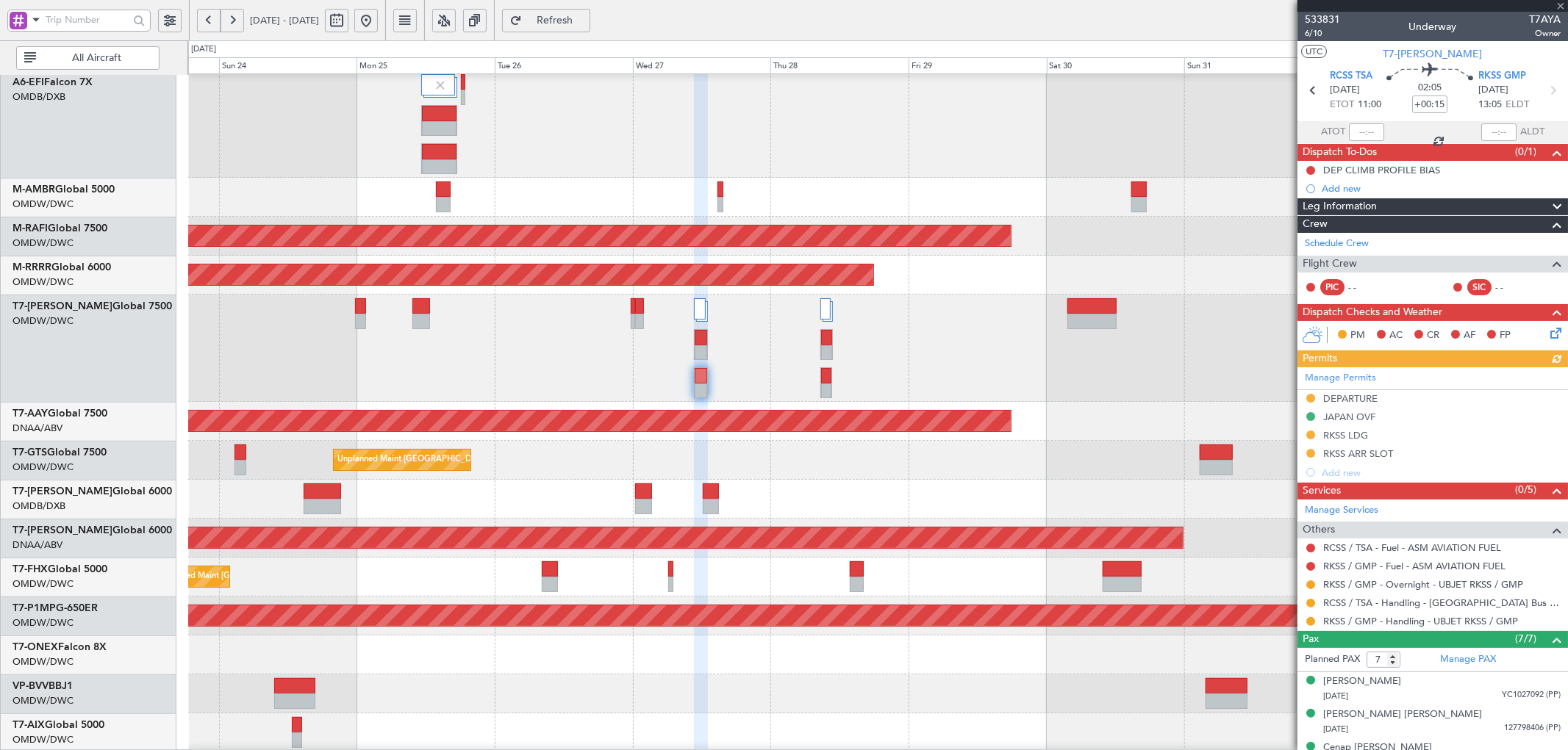
click at [556, 391] on div "Planned Maint Dubai (Al Maktoum Intl)" at bounding box center [878, 348] width 1379 height 108
click at [1345, 244] on link "Schedule Crew" at bounding box center [1336, 244] width 64 height 15
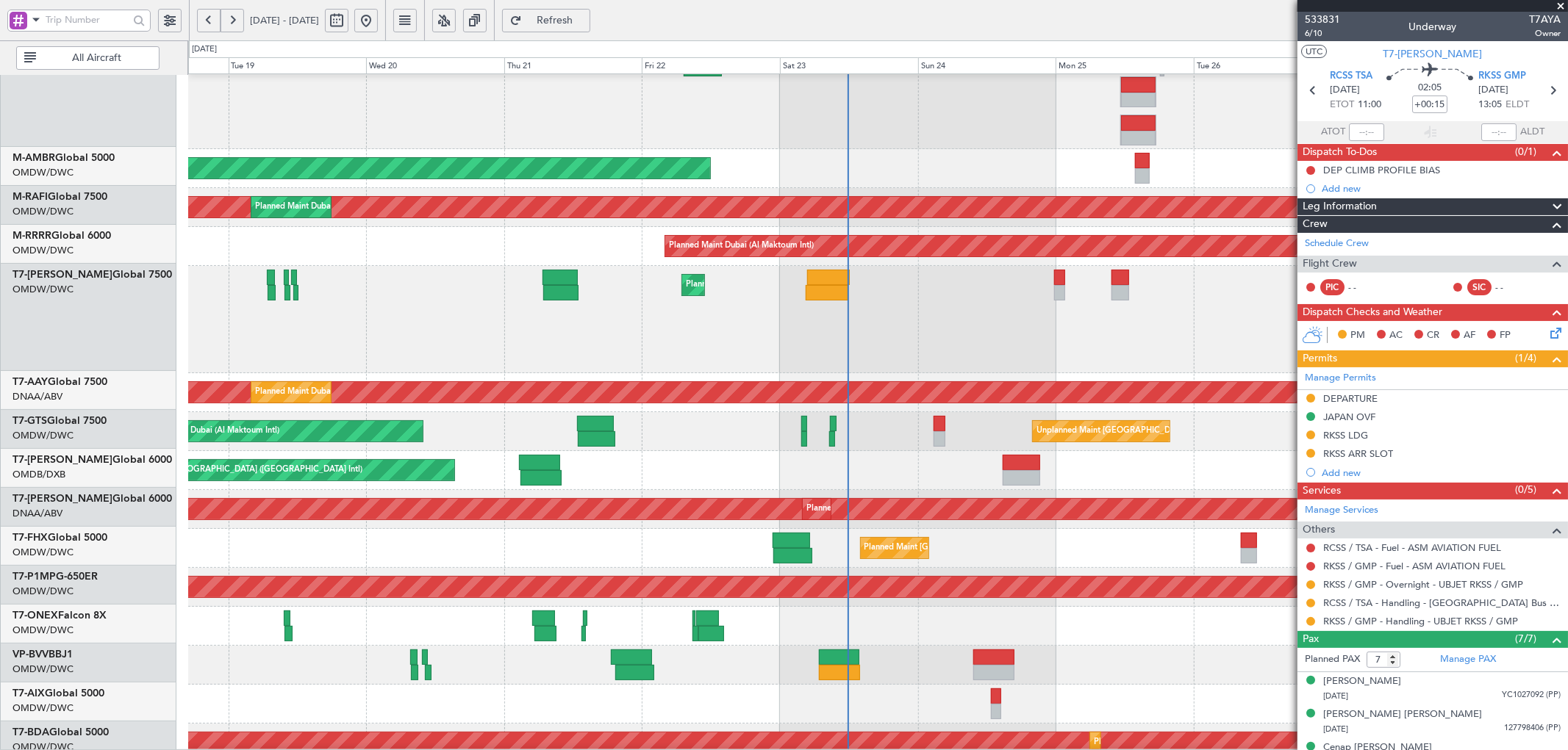
scroll to position [148, 0]
click at [1230, 422] on div "Unplanned Maint [GEOGRAPHIC_DATA] (Seletar) Planned Maint [GEOGRAPHIC_DATA] (Al…" at bounding box center [878, 432] width 1379 height 39
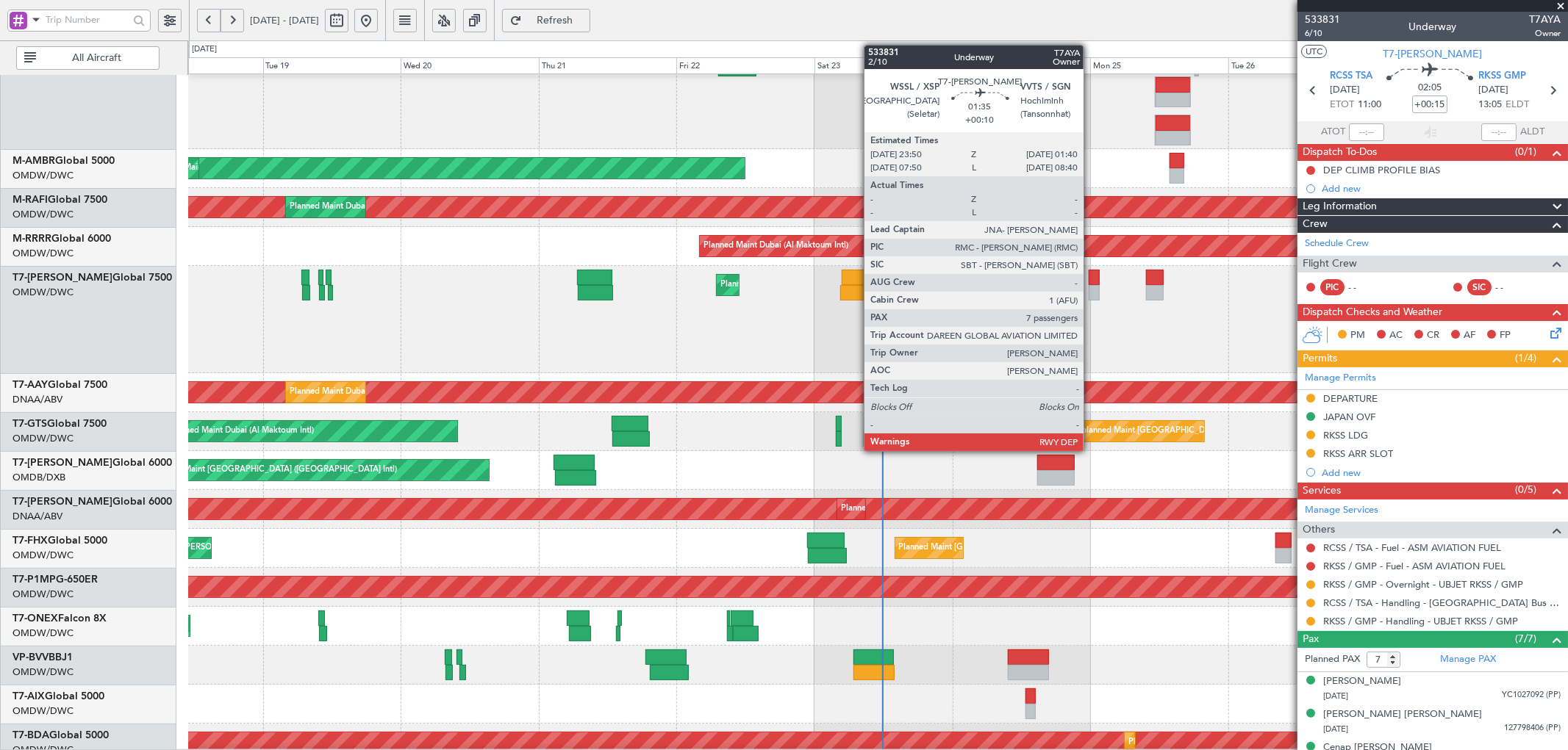
click at [1091, 274] on div at bounding box center [1094, 277] width 11 height 15
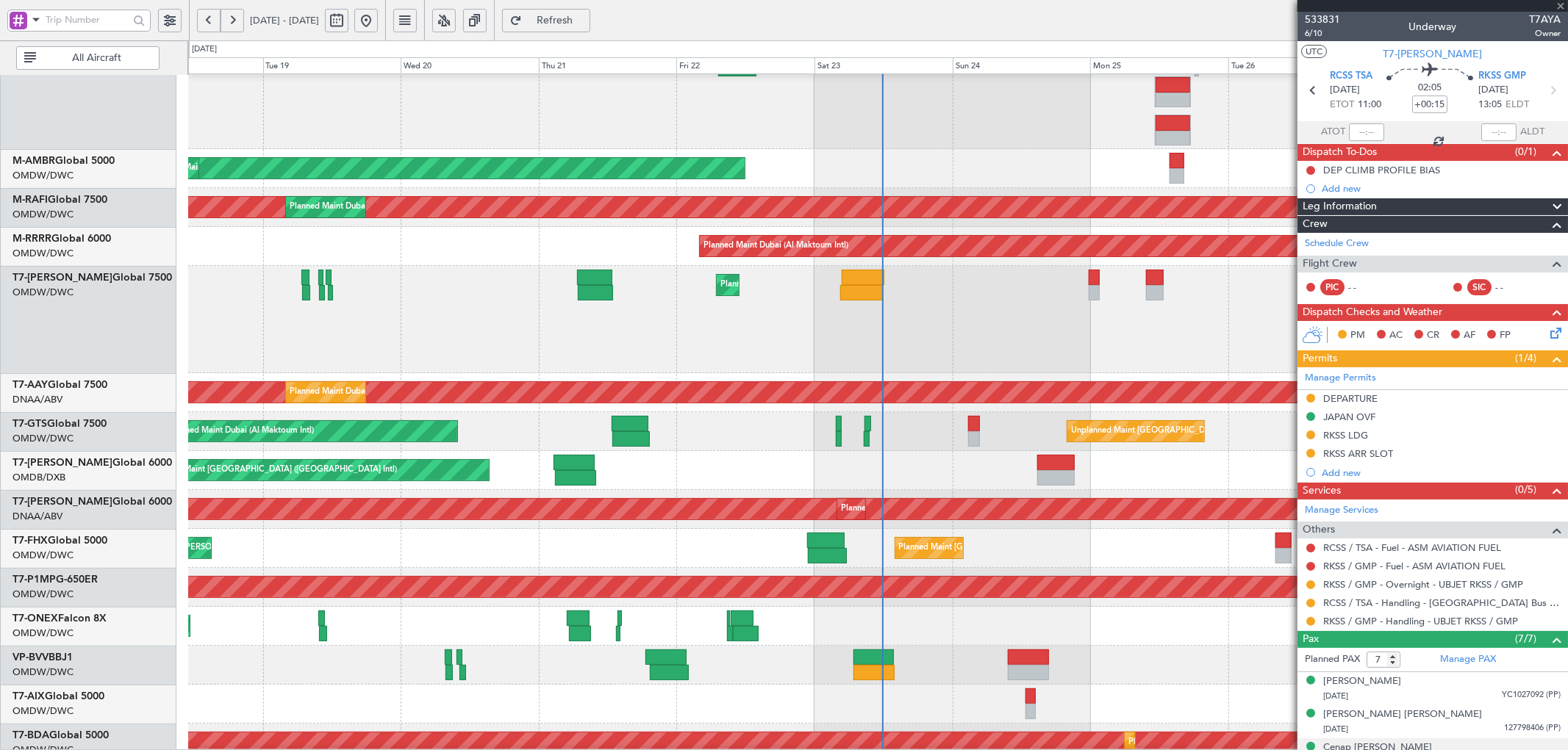
type input "+00:10"
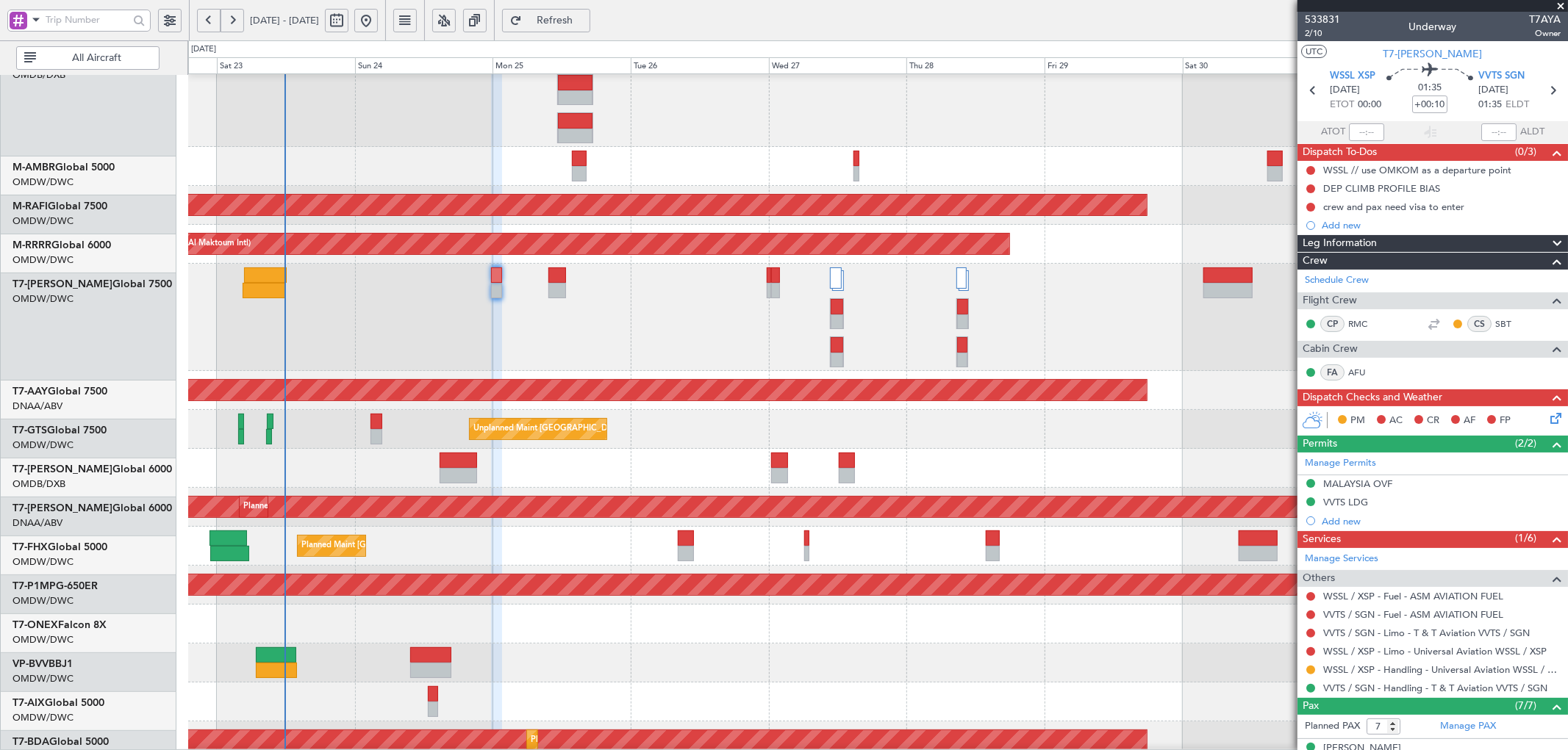
click at [549, 350] on div "Planned Maint Dubai (Al Maktoum Intl)" at bounding box center [878, 317] width 1379 height 108
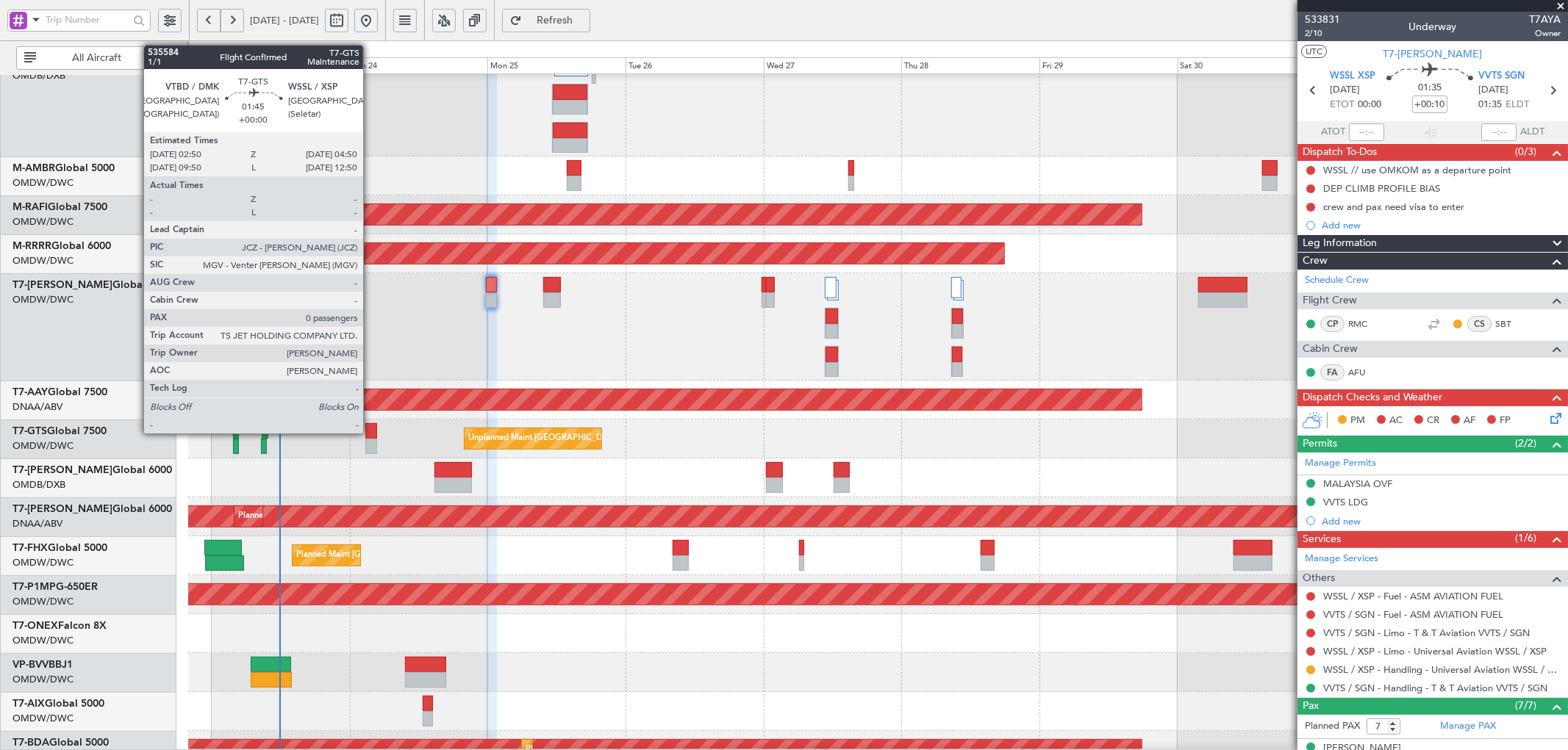
click at [371, 428] on div at bounding box center [371, 430] width 12 height 15
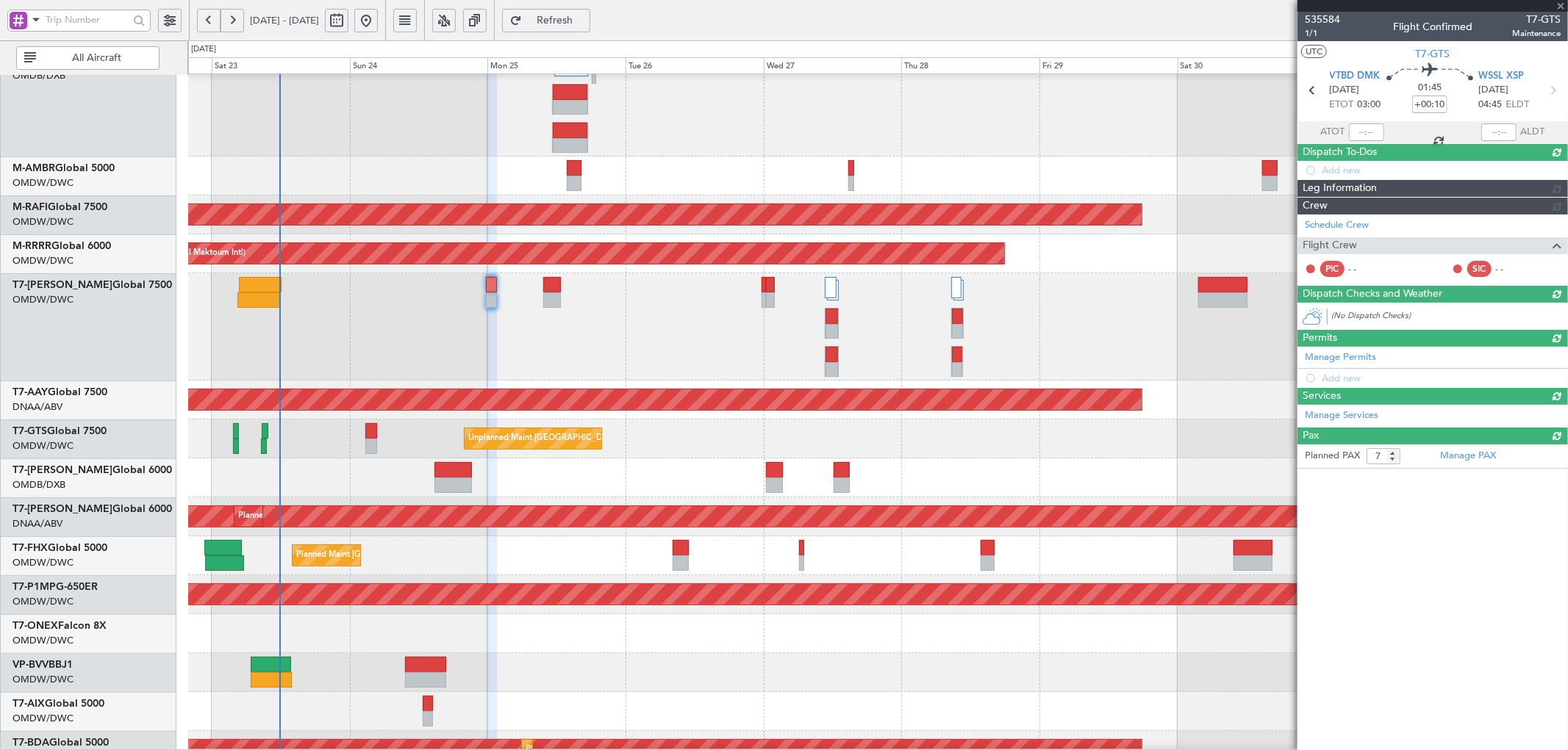
type input "0"
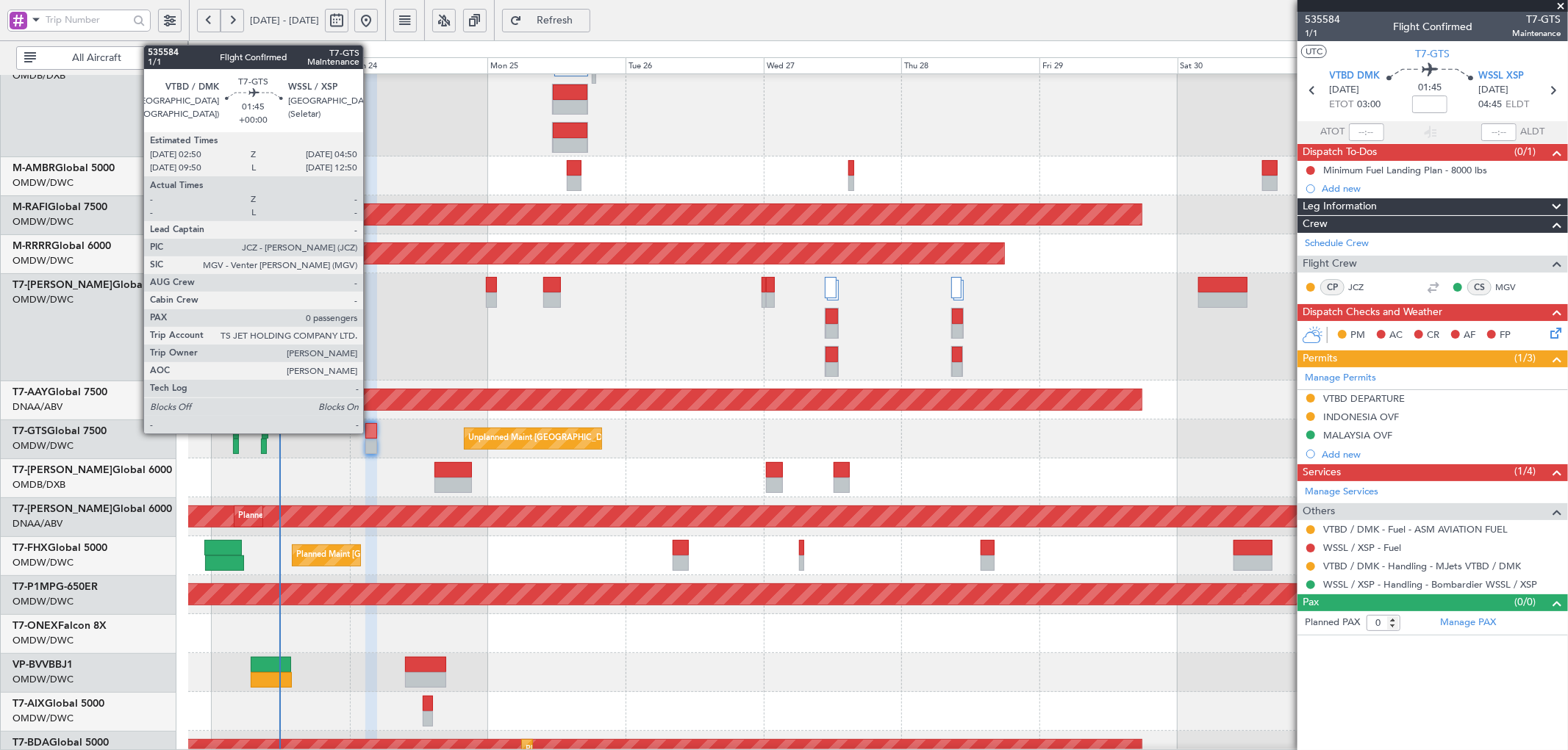
click at [371, 430] on div at bounding box center [371, 430] width 12 height 15
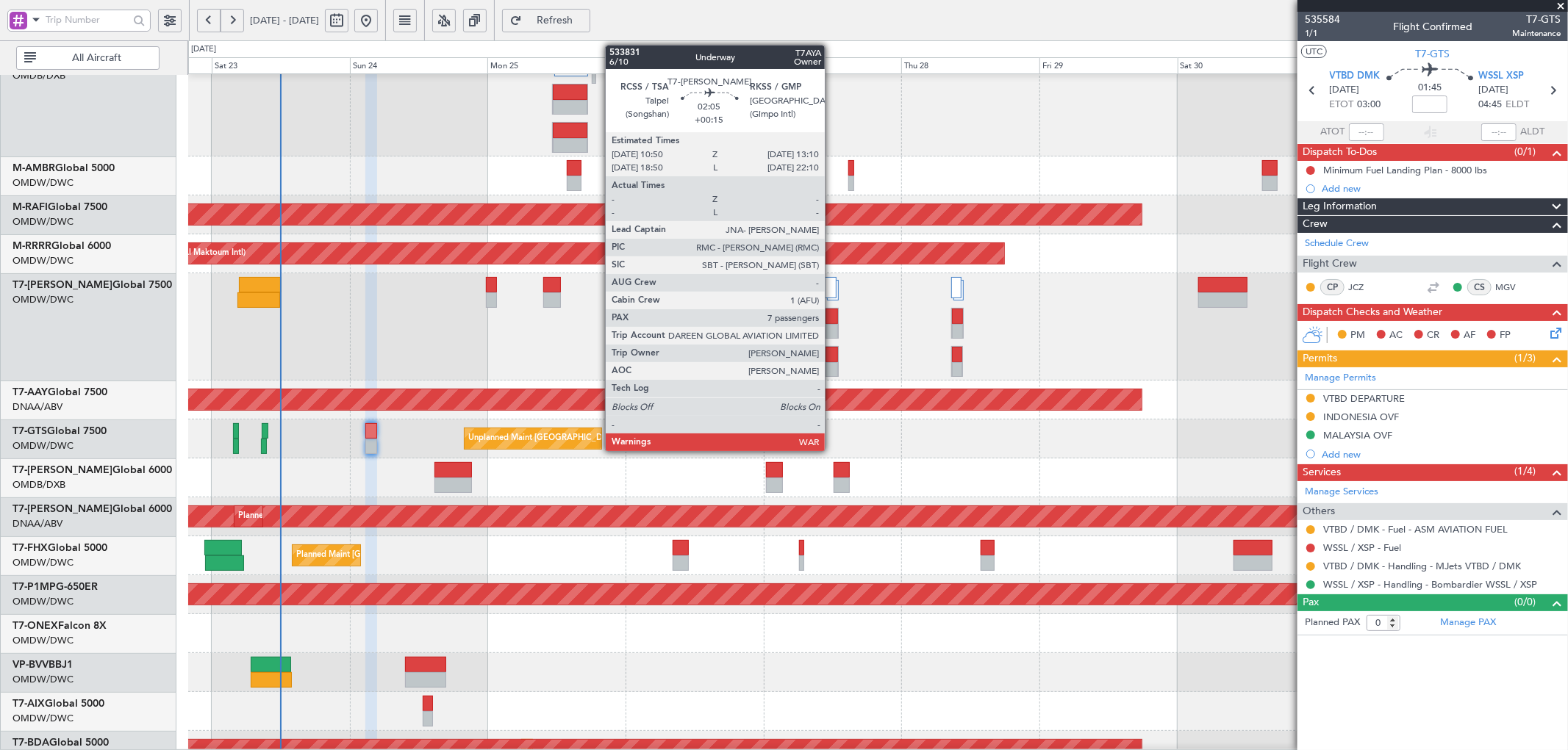
click at [832, 348] on div at bounding box center [831, 354] width 12 height 15
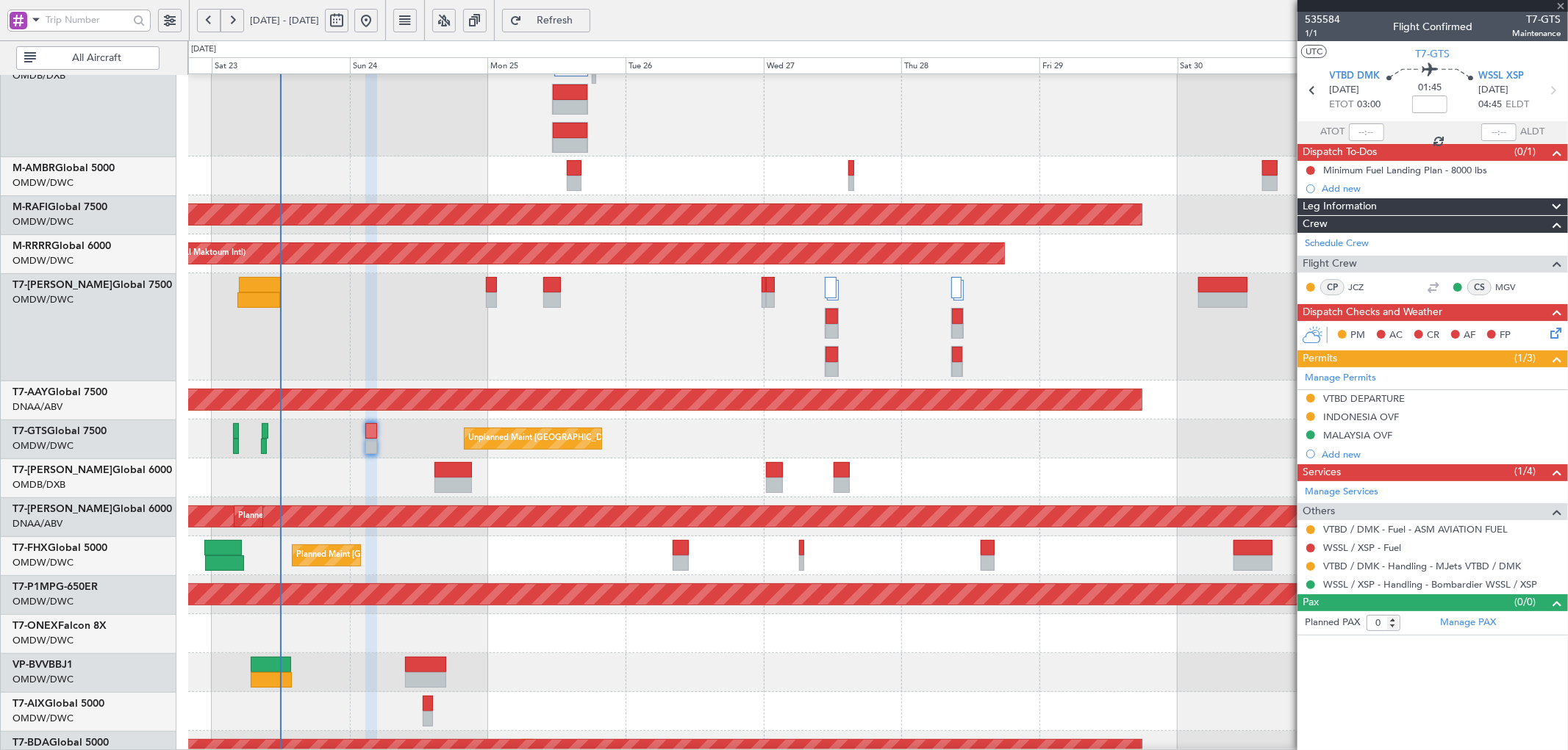
type input "+00:15"
type input "7"
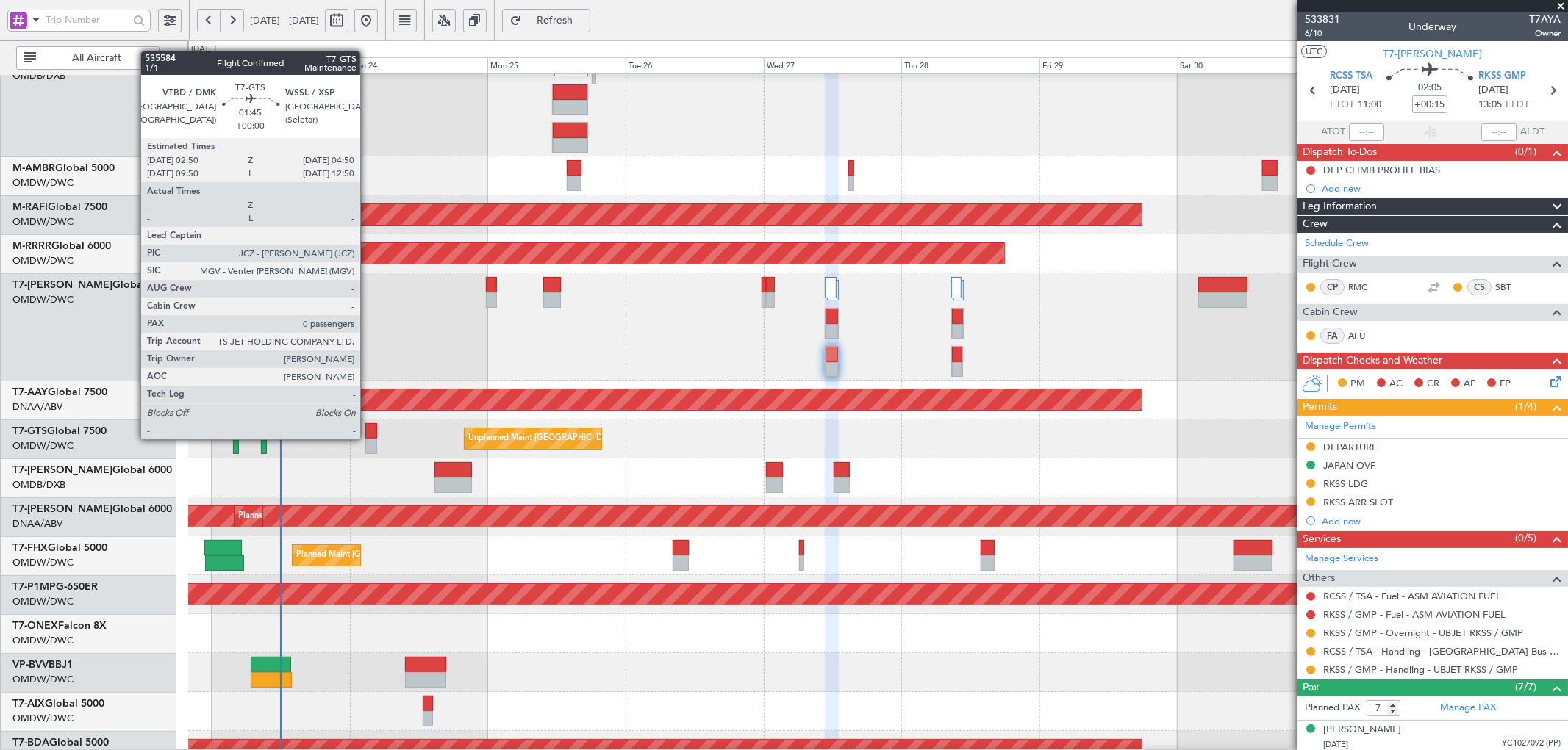
click at [368, 439] on div at bounding box center [371, 446] width 12 height 15
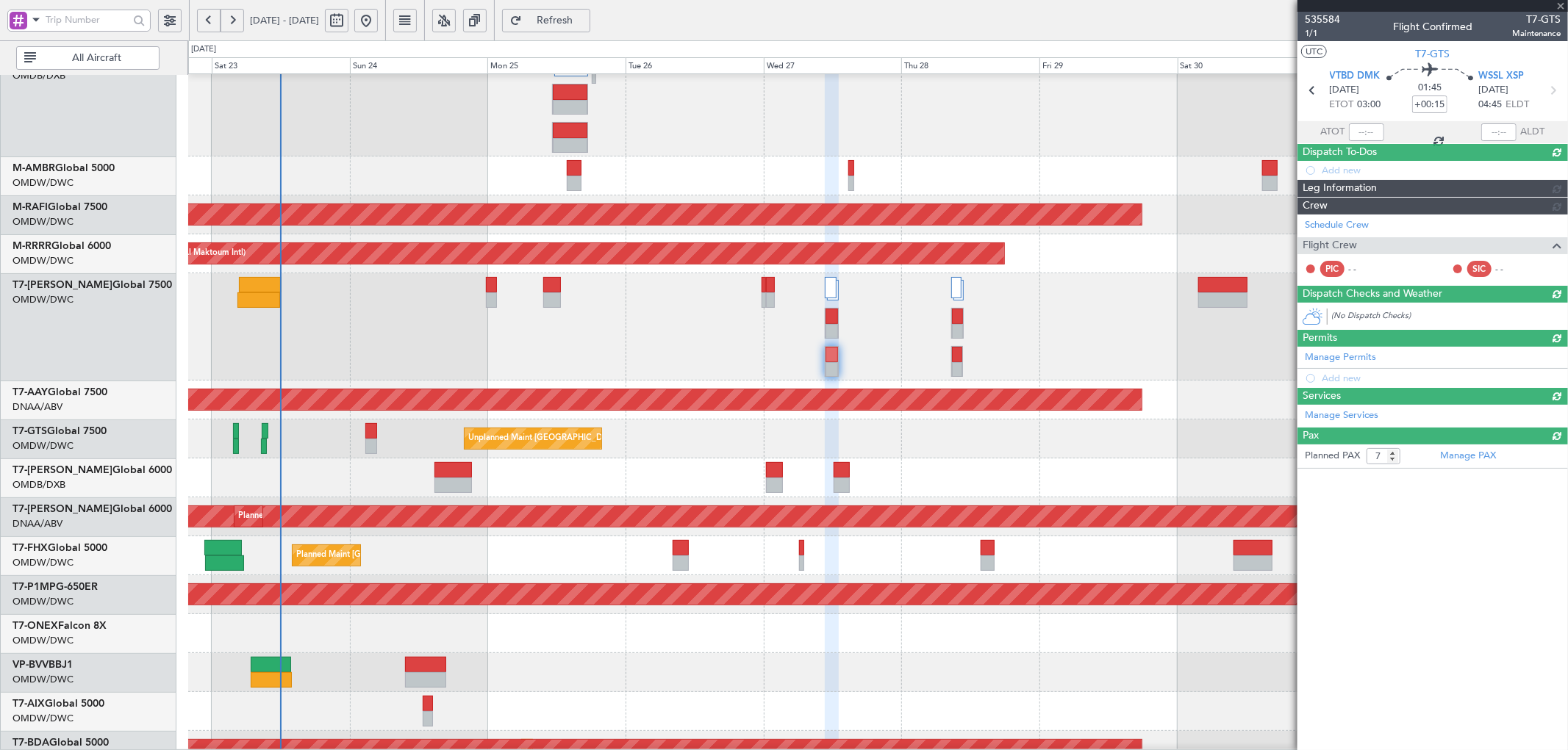
type input "0"
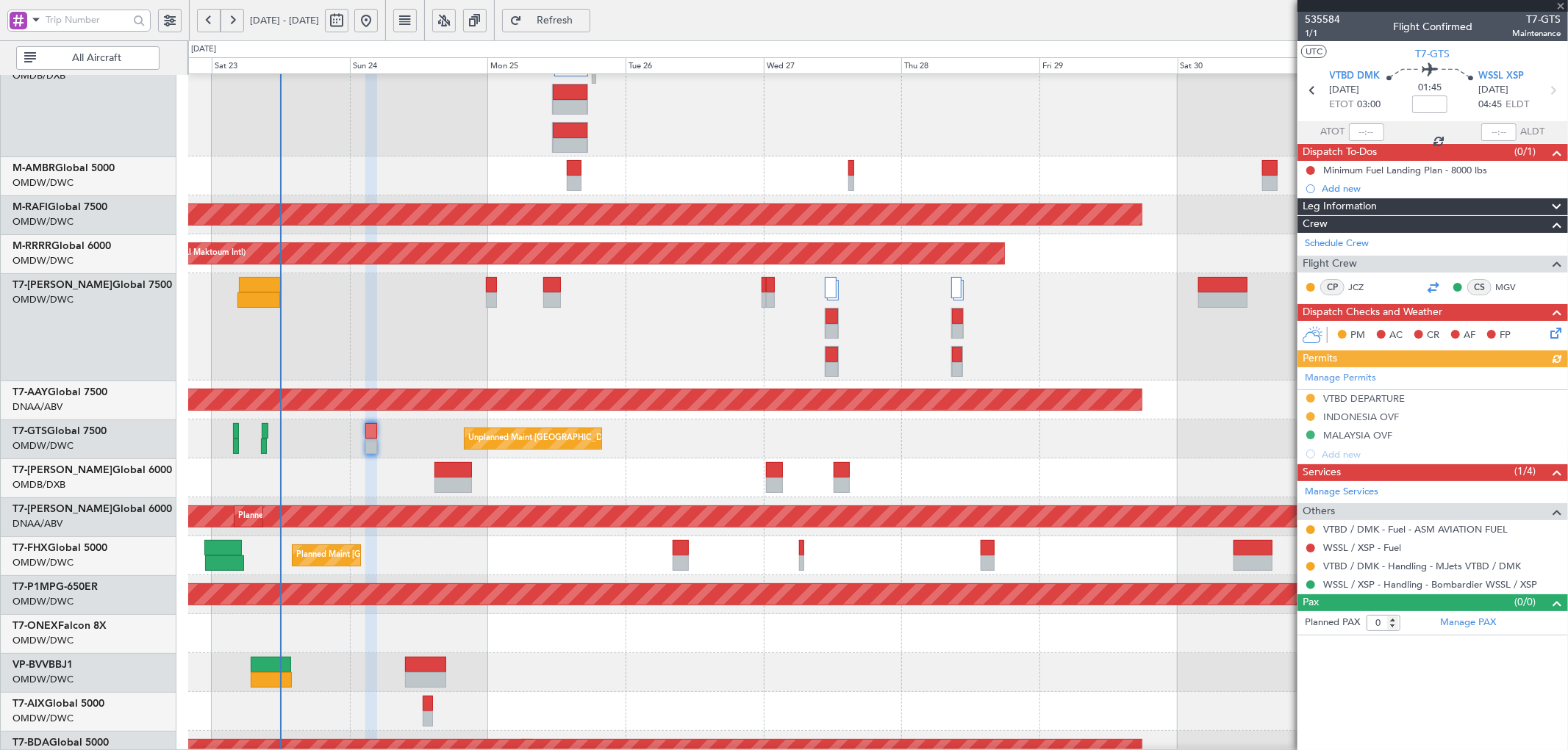
click at [1434, 285] on div at bounding box center [1434, 287] width 18 height 18
click at [585, 15] on span "Refresh" at bounding box center [555, 20] width 60 height 11
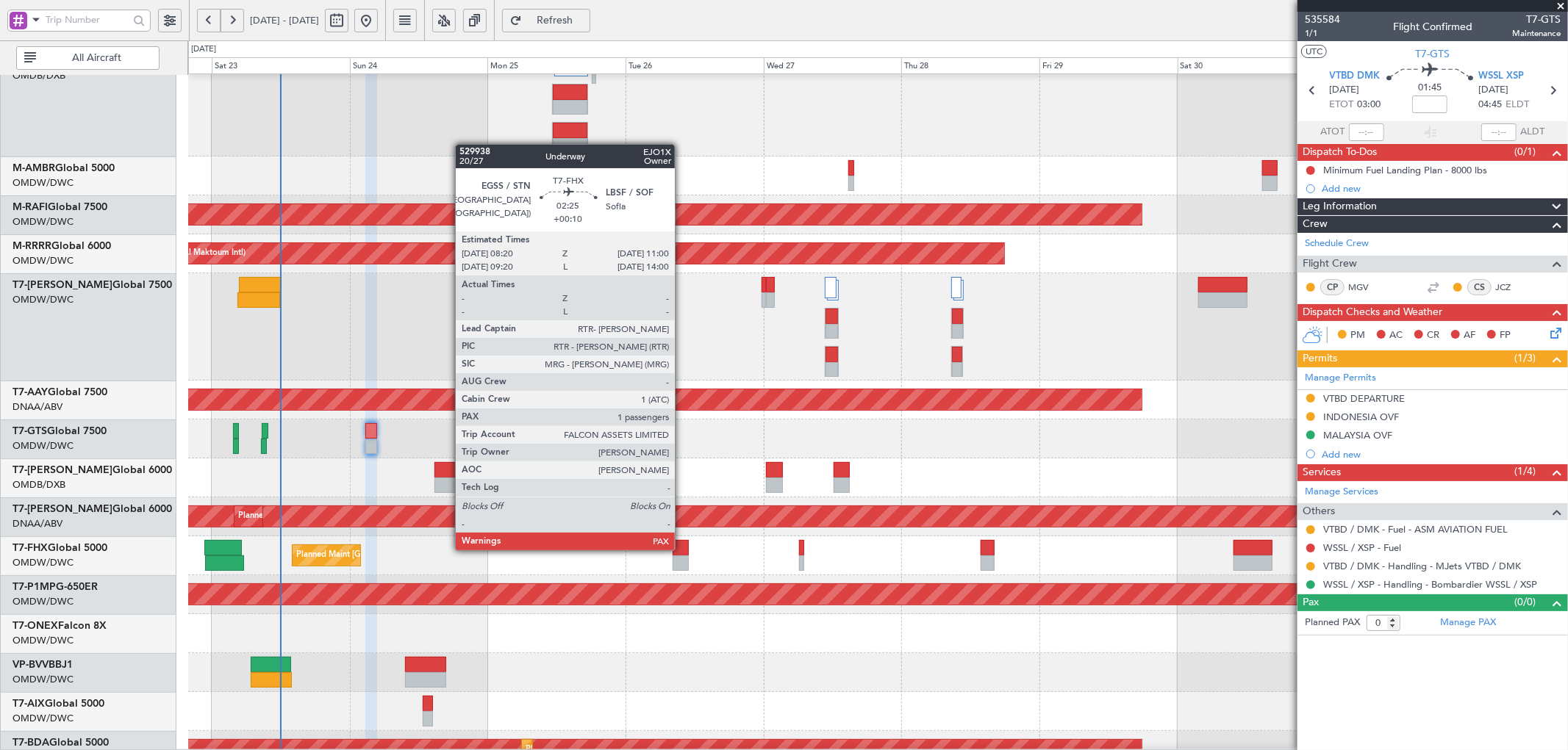
click at [682, 549] on div at bounding box center [680, 548] width 15 height 15
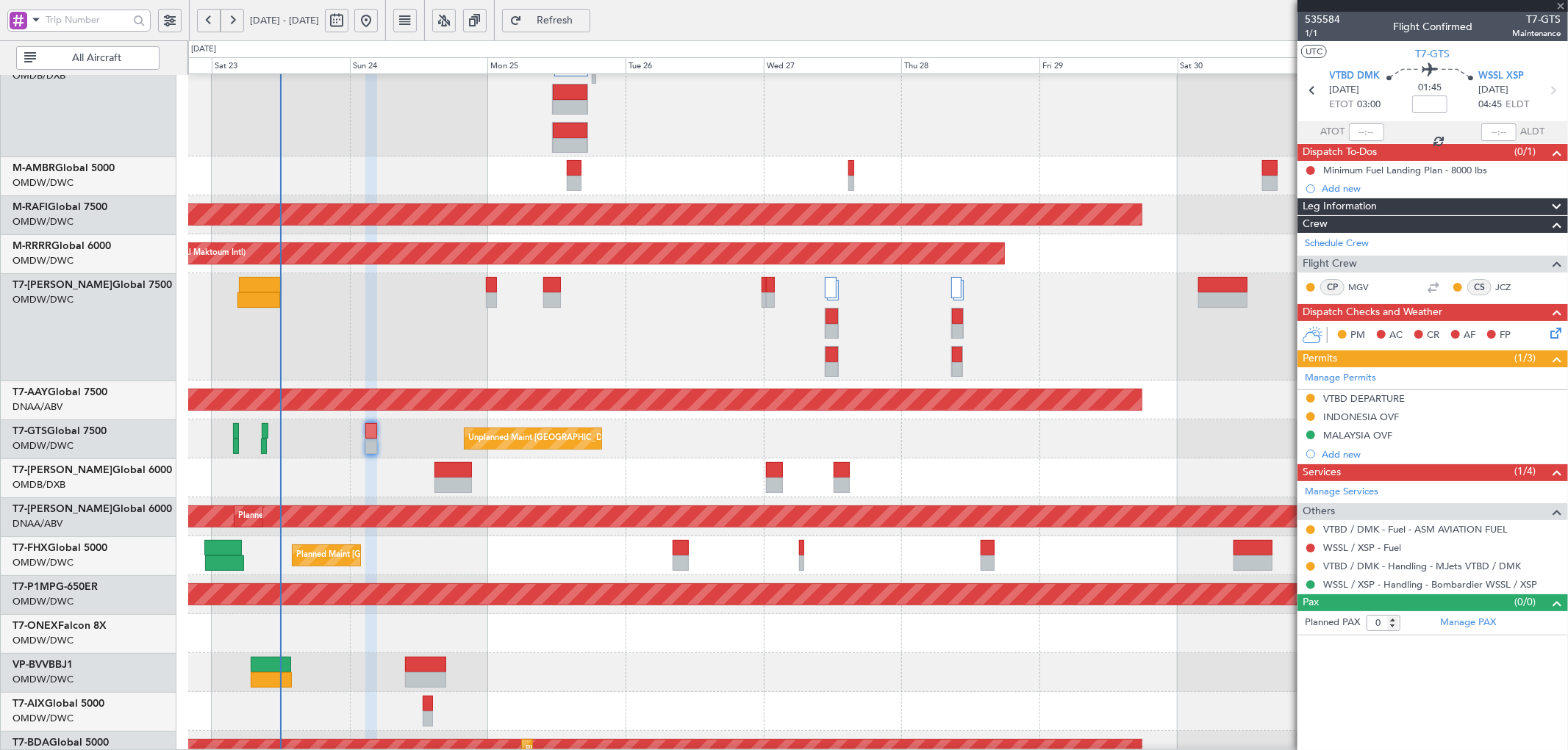
type input "+00:10"
type input "2"
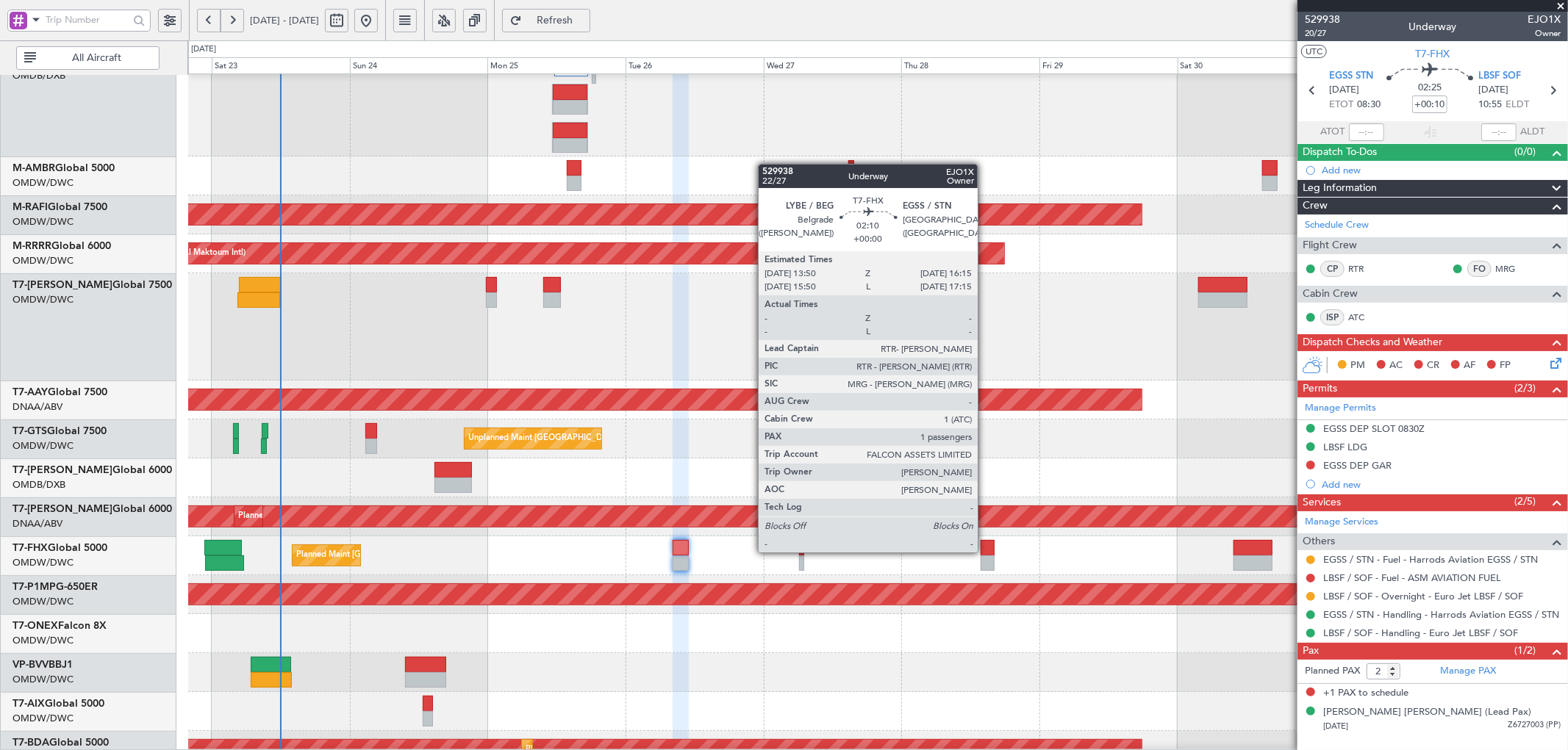
click at [985, 551] on div at bounding box center [988, 548] width 14 height 15
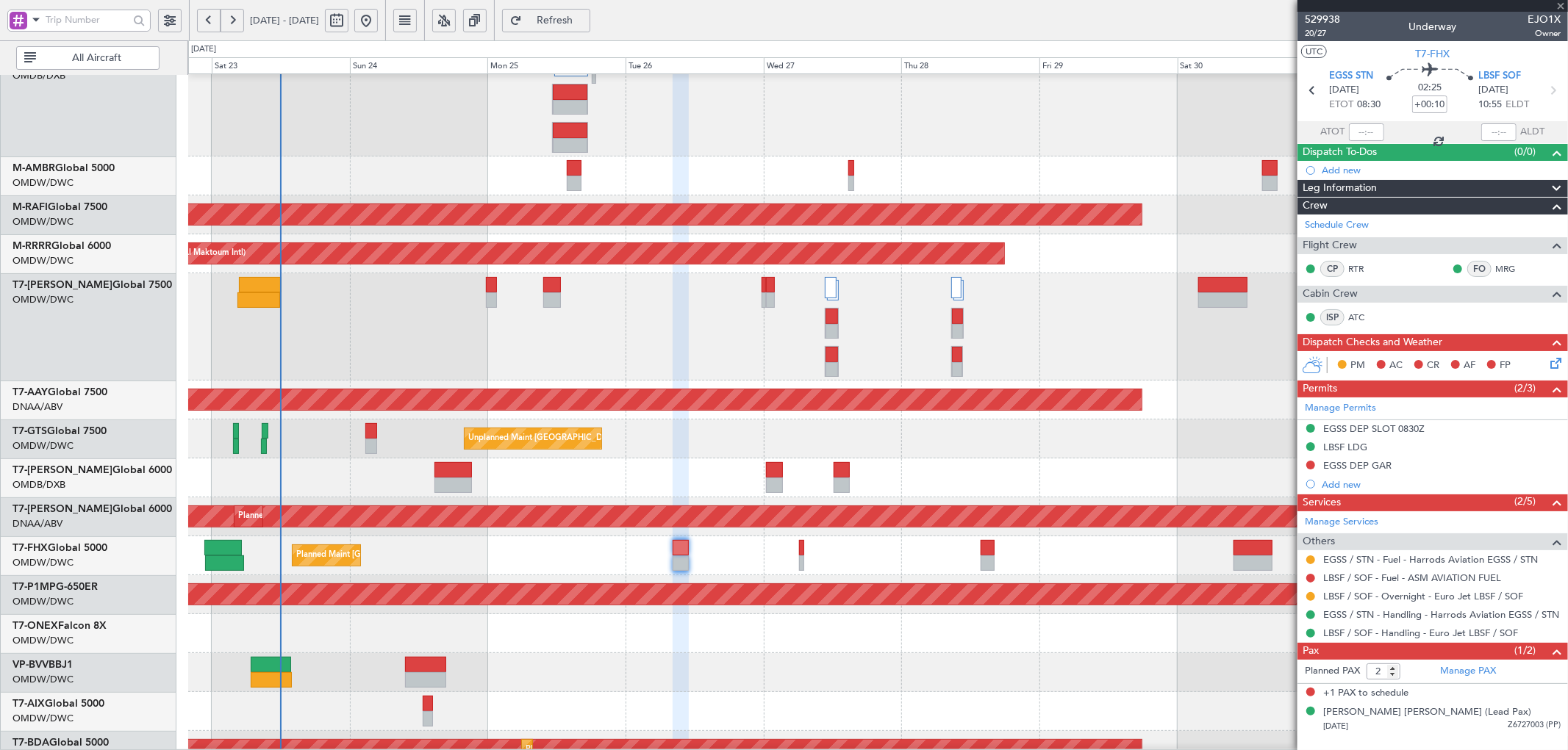
type input "1"
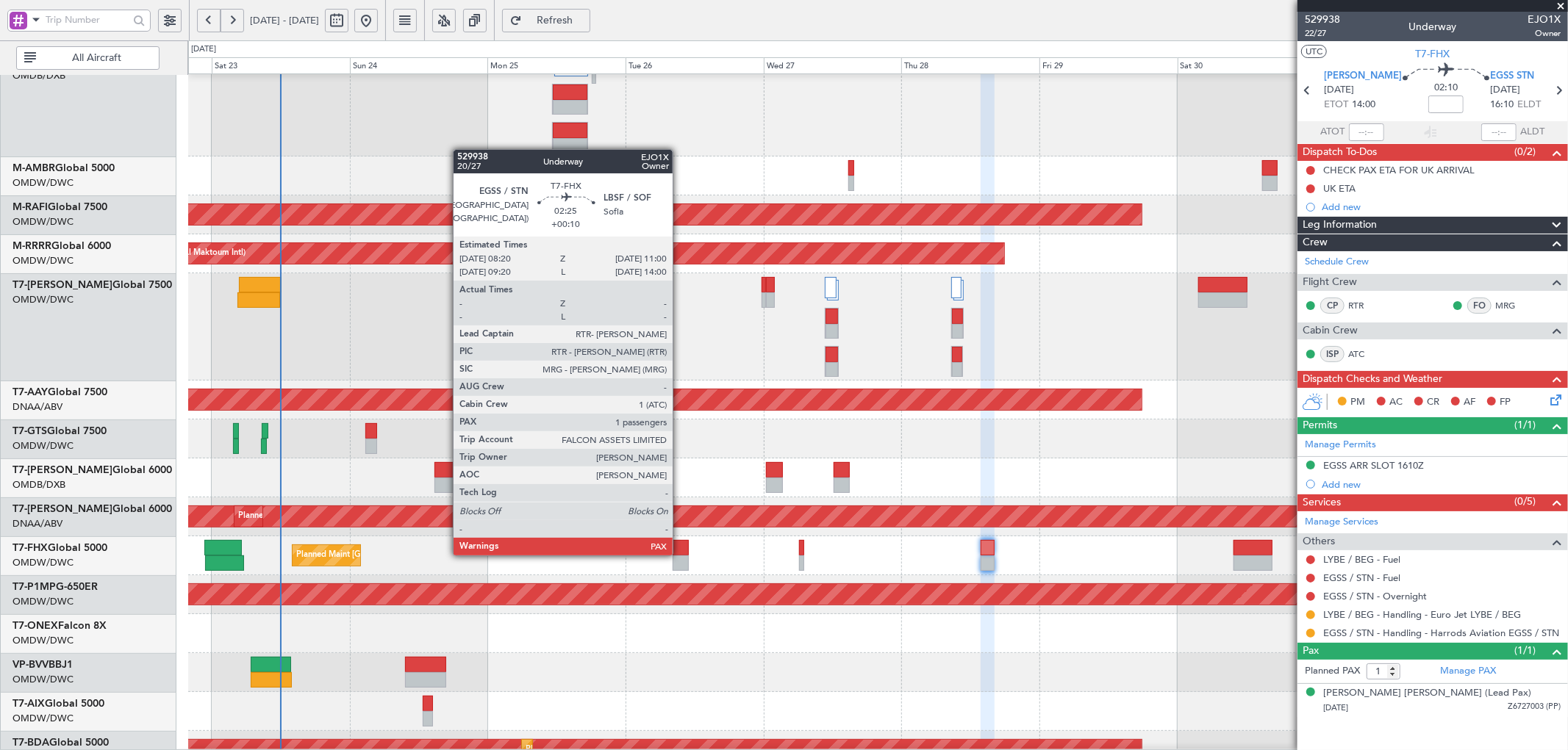
click at [680, 554] on div at bounding box center [680, 548] width 15 height 15
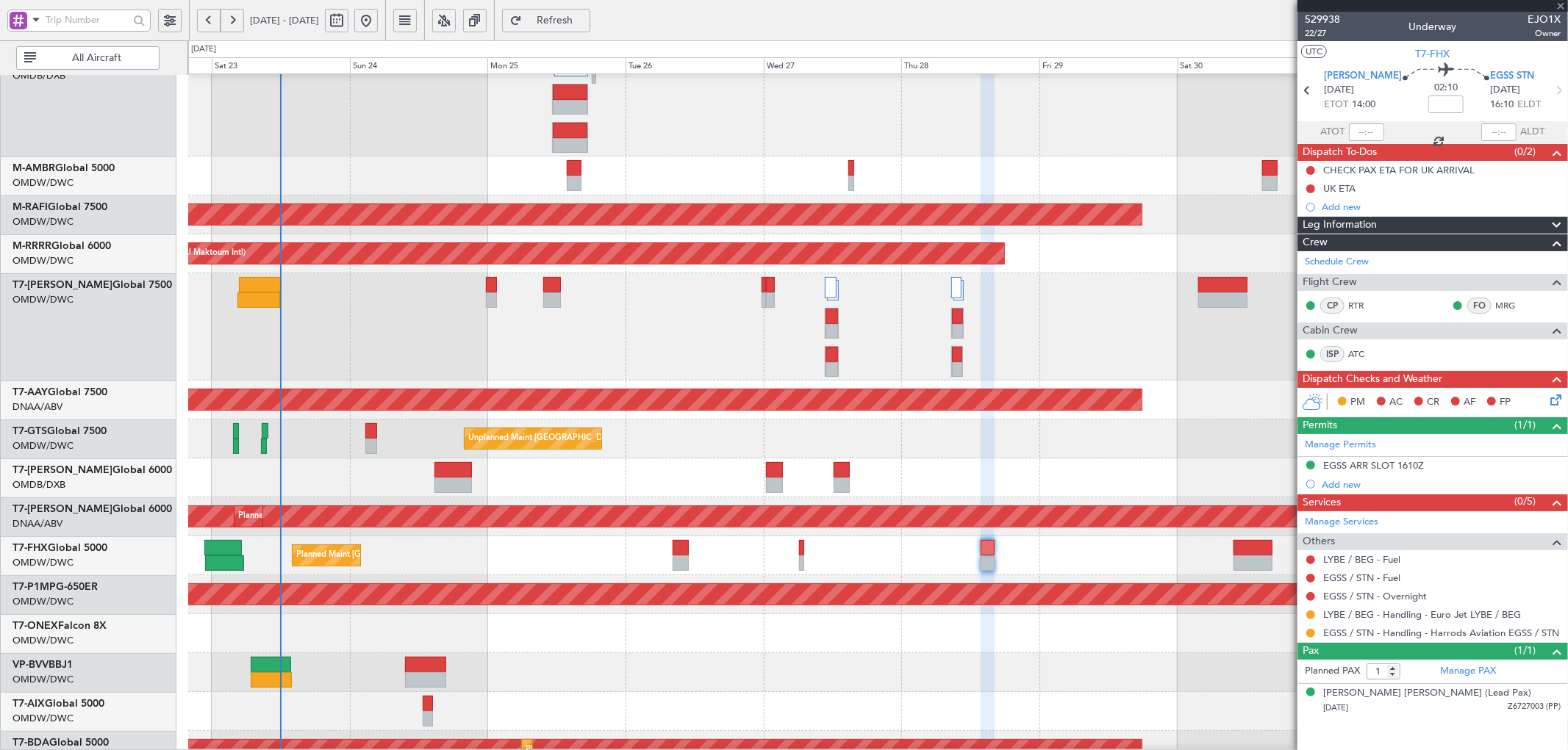
type input "+00:10"
type input "2"
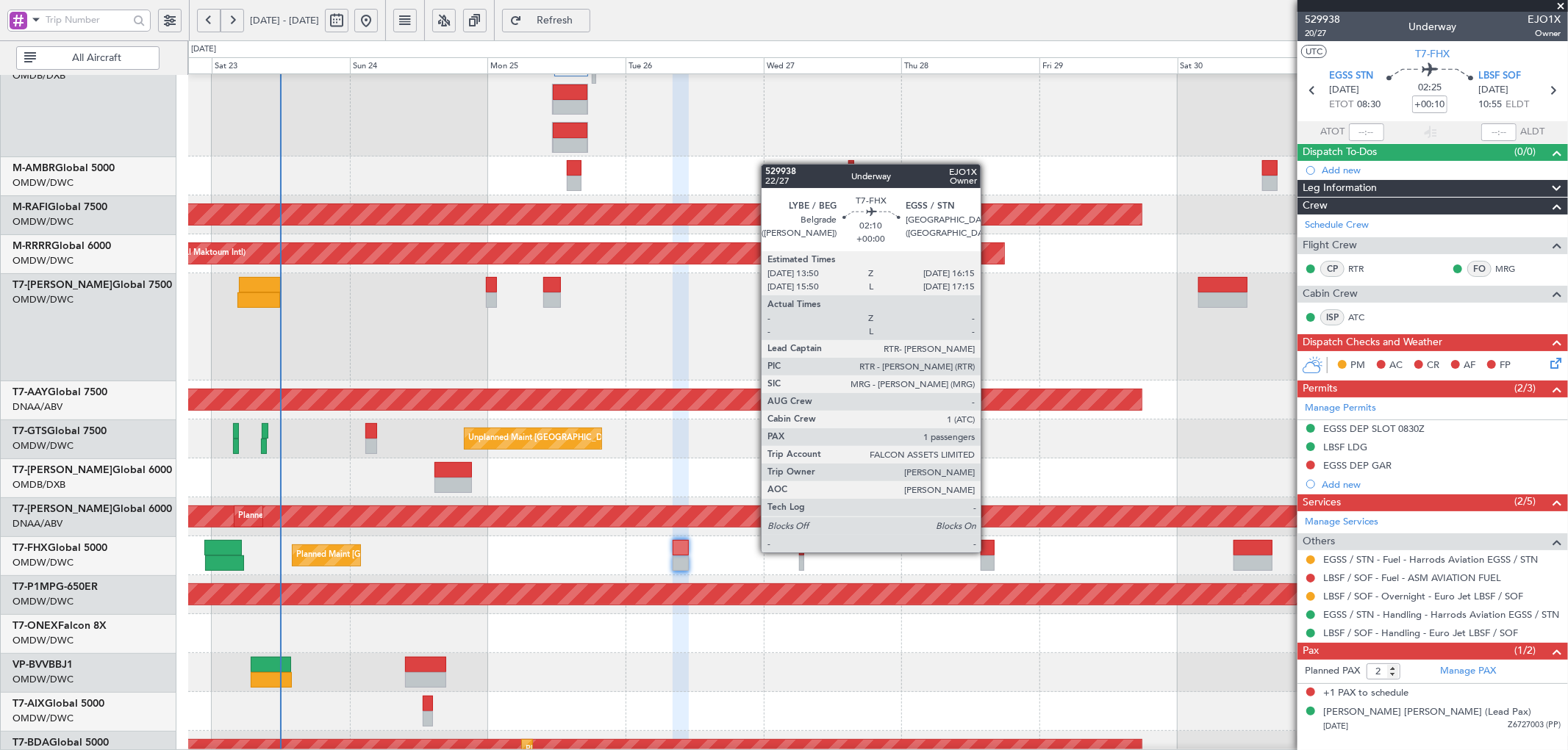
click at [988, 551] on div at bounding box center [988, 548] width 14 height 15
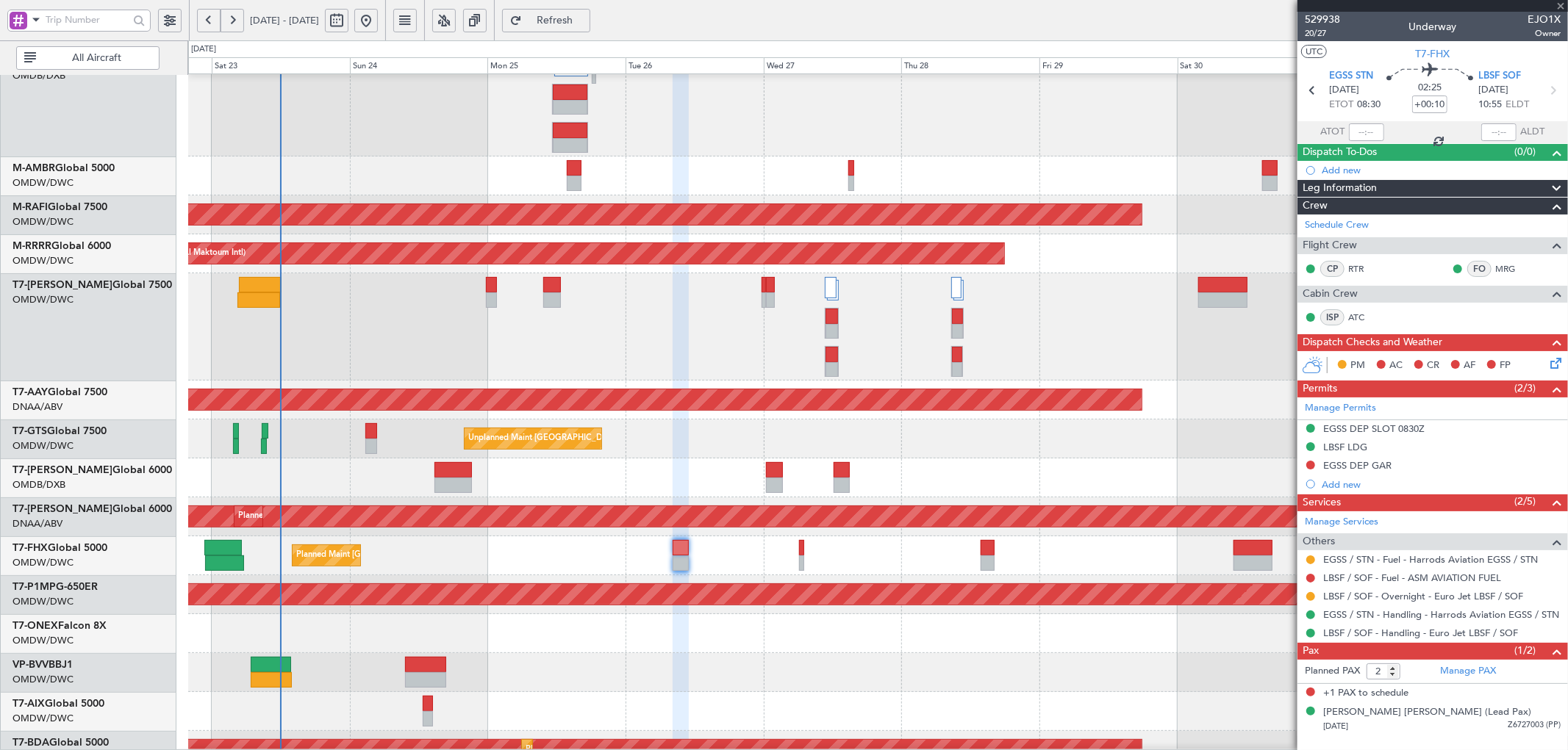
type input "1"
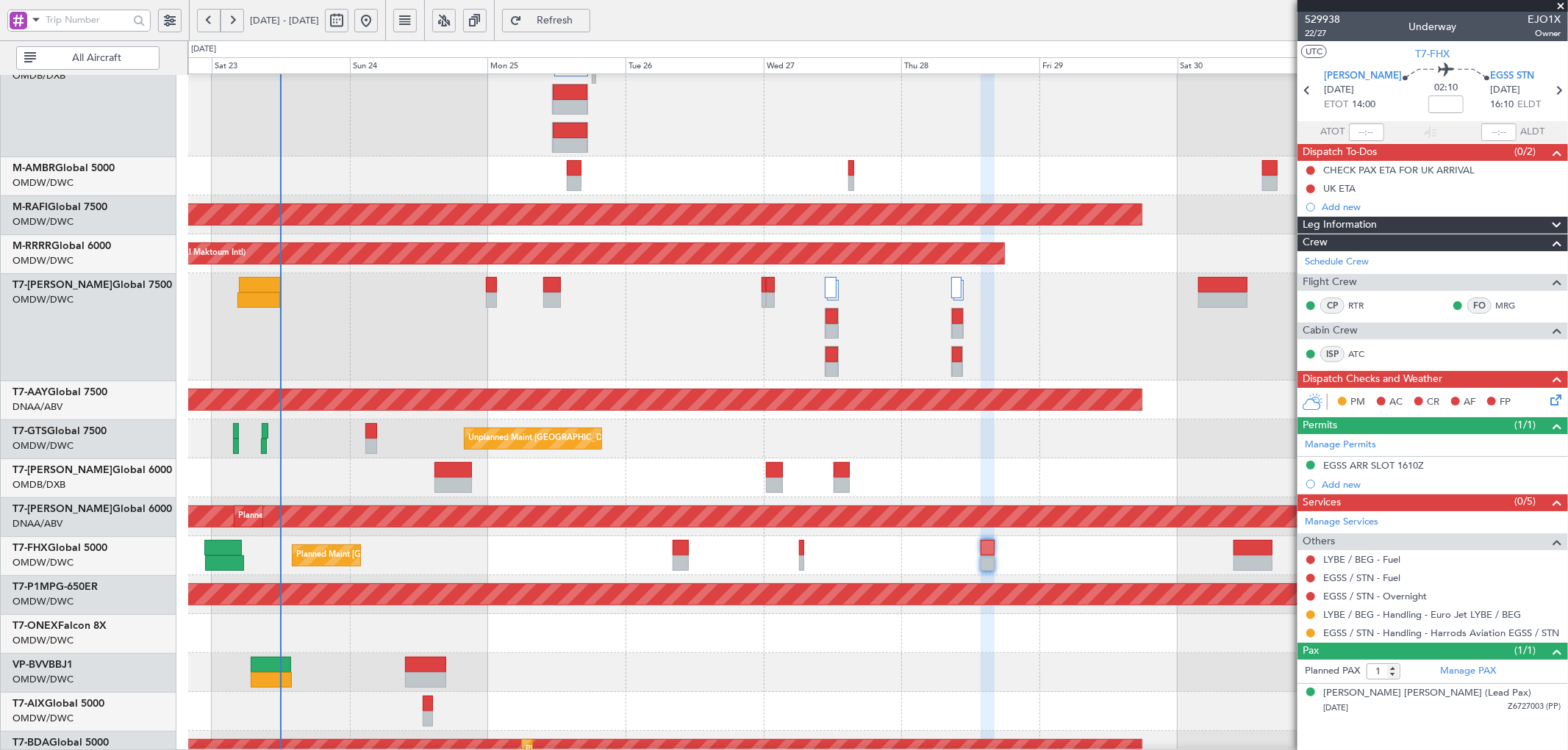
click at [414, 557] on div "Planned Maint [GEOGRAPHIC_DATA] ([GEOGRAPHIC_DATA])" at bounding box center [878, 556] width 1379 height 39
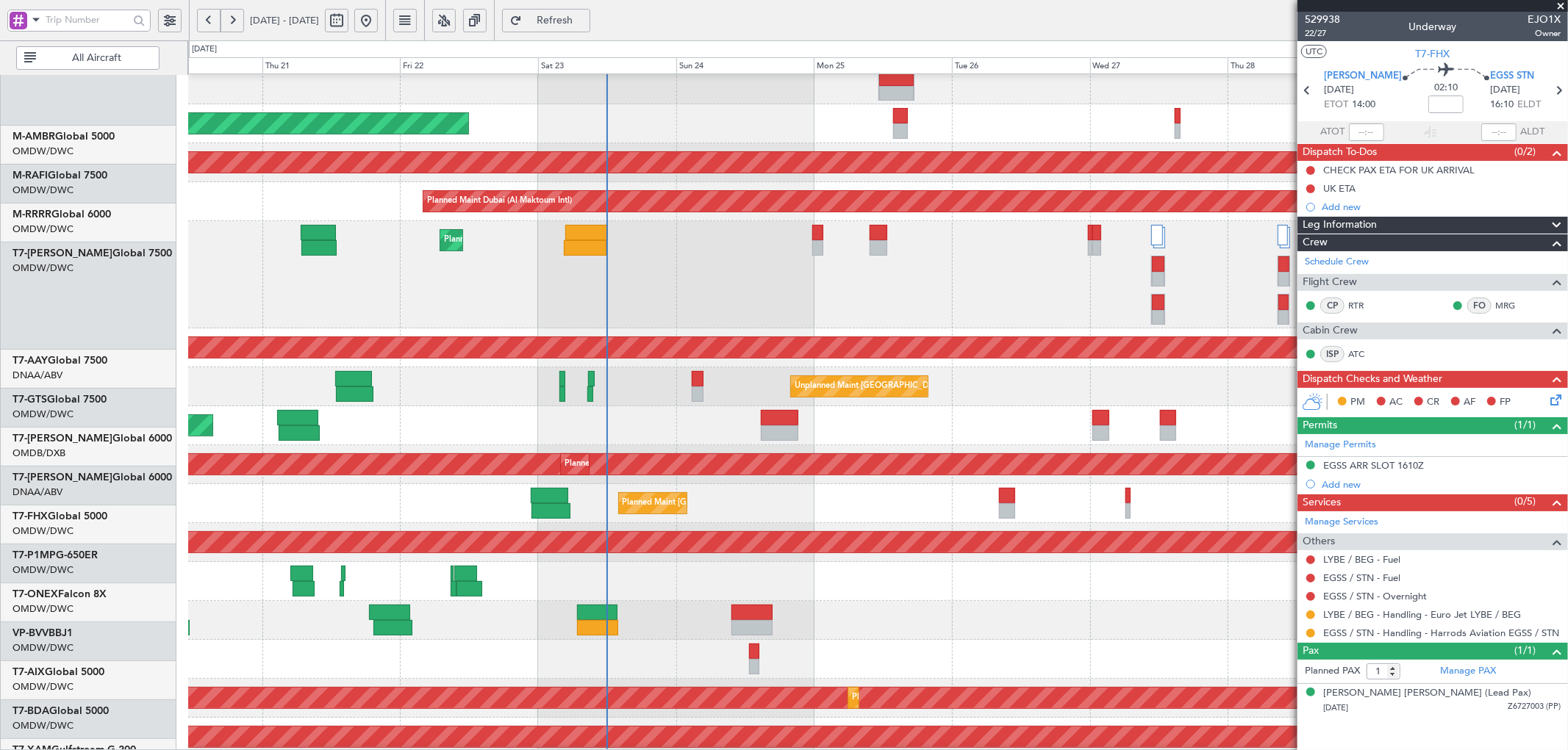
scroll to position [196, 0]
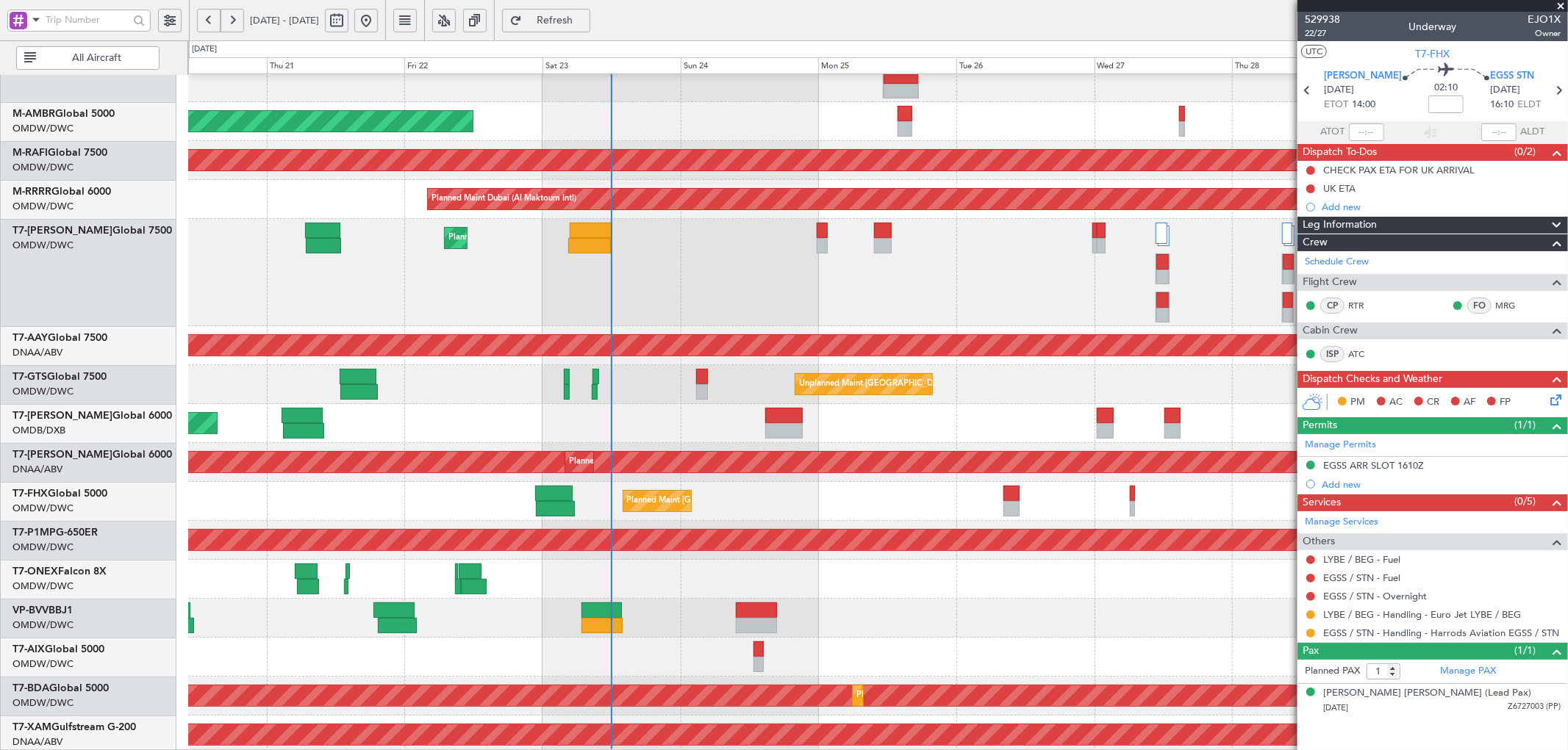
click at [831, 567] on div "Planned Maint Geneva (Cointrin)" at bounding box center [878, 579] width 1379 height 39
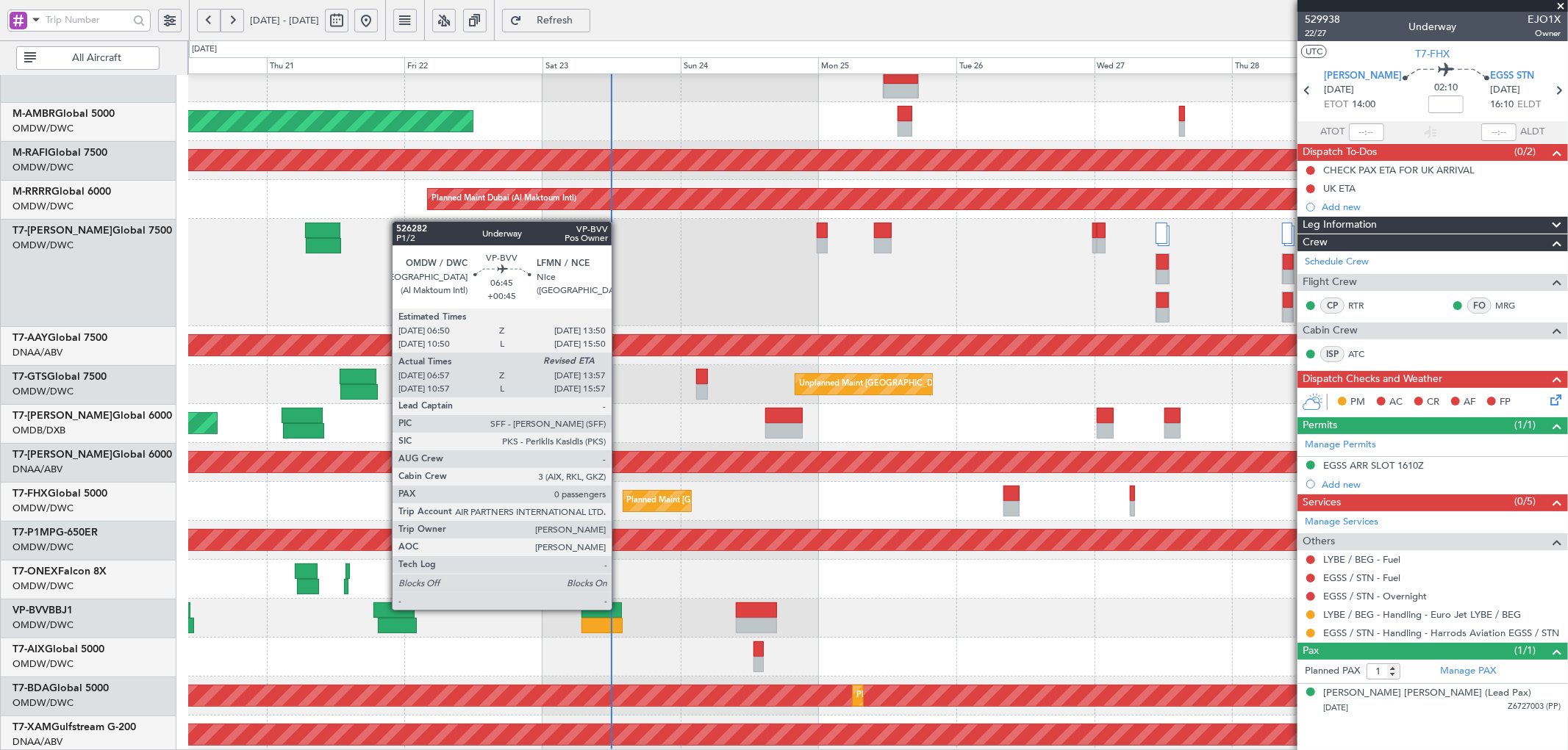
click at [619, 608] on div at bounding box center [601, 610] width 40 height 15
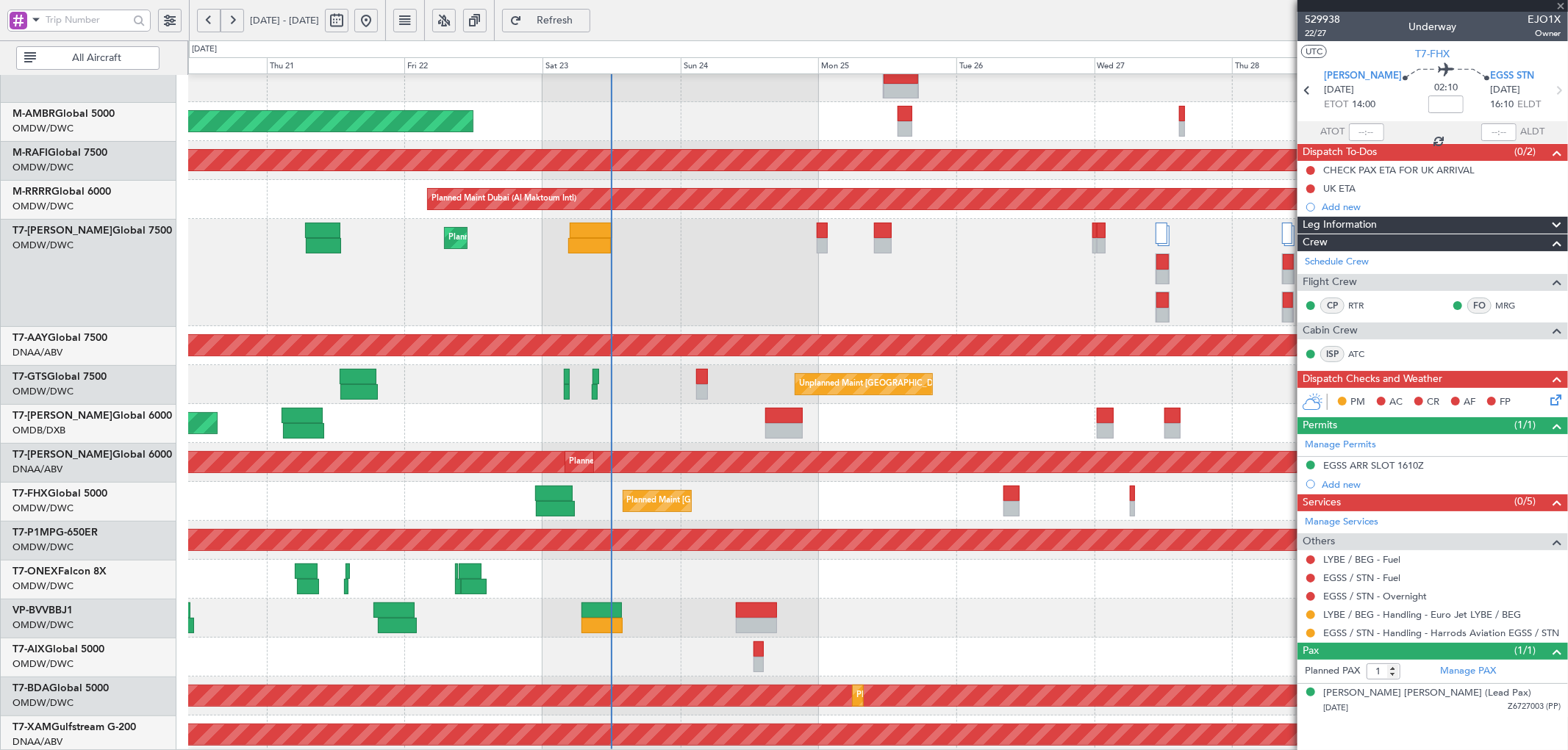
type input "+00:45"
type input "07:07"
type input "0"
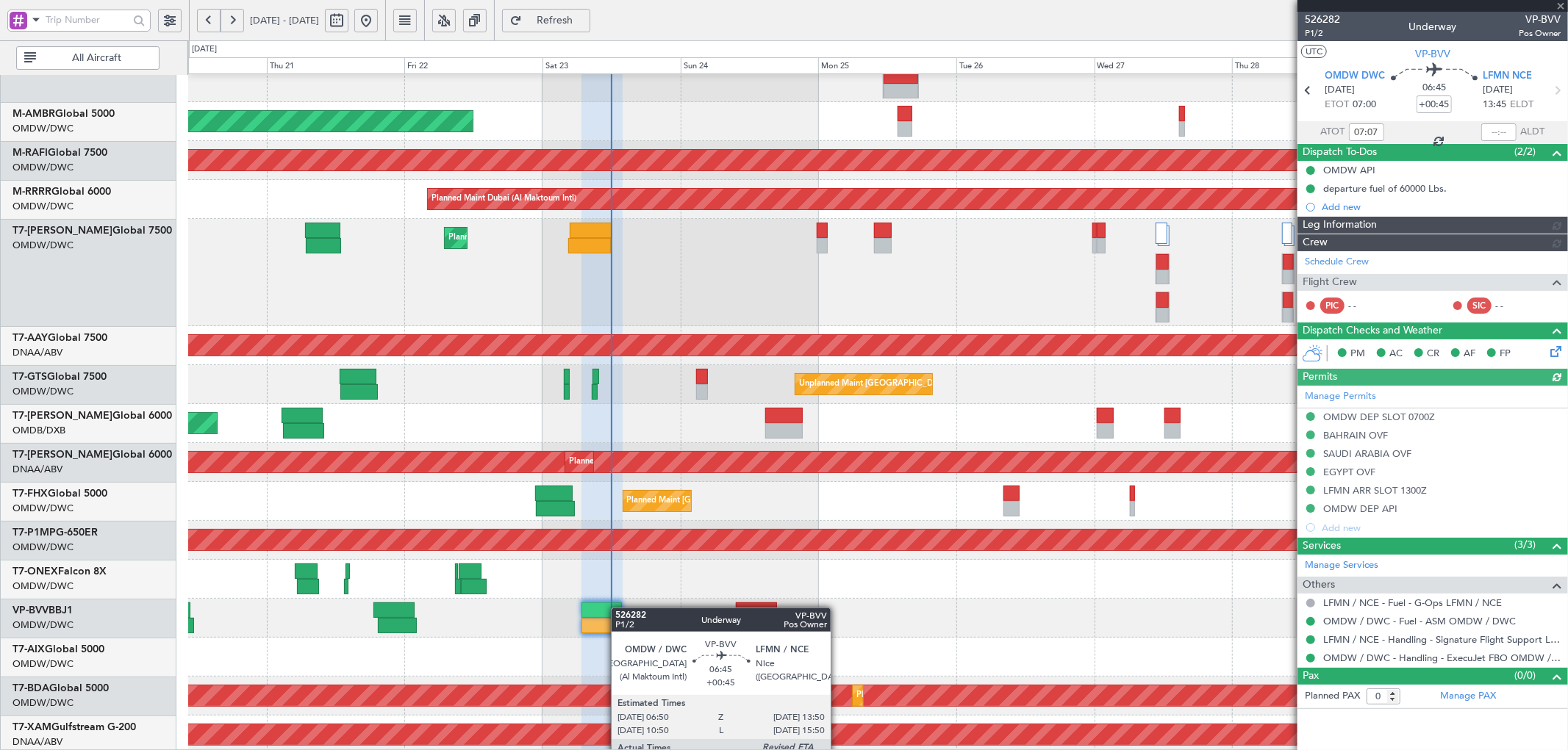
type input "[PERSON_NAME] ([PERSON_NAME])"
type input "7015"
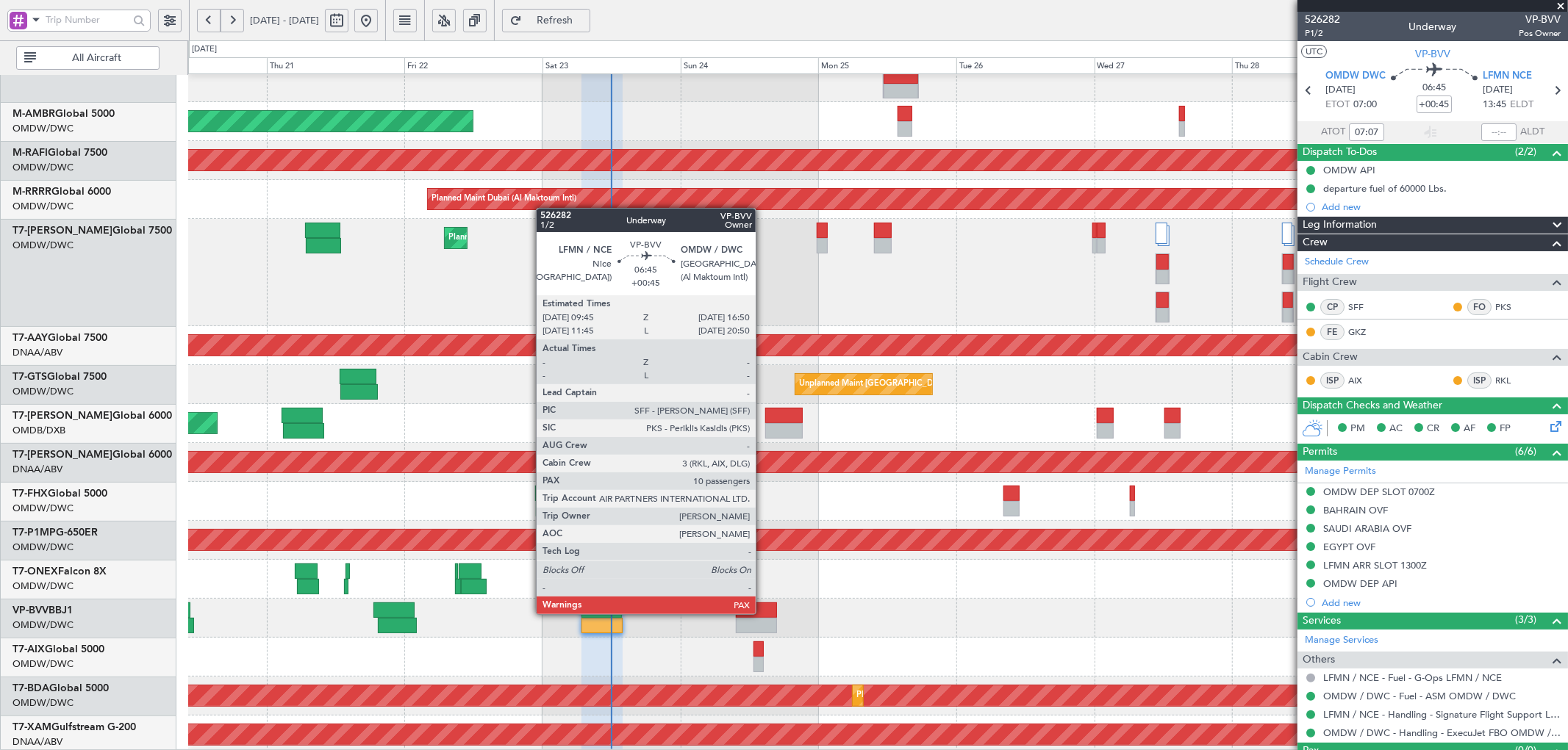
click at [763, 612] on div at bounding box center [756, 610] width 41 height 15
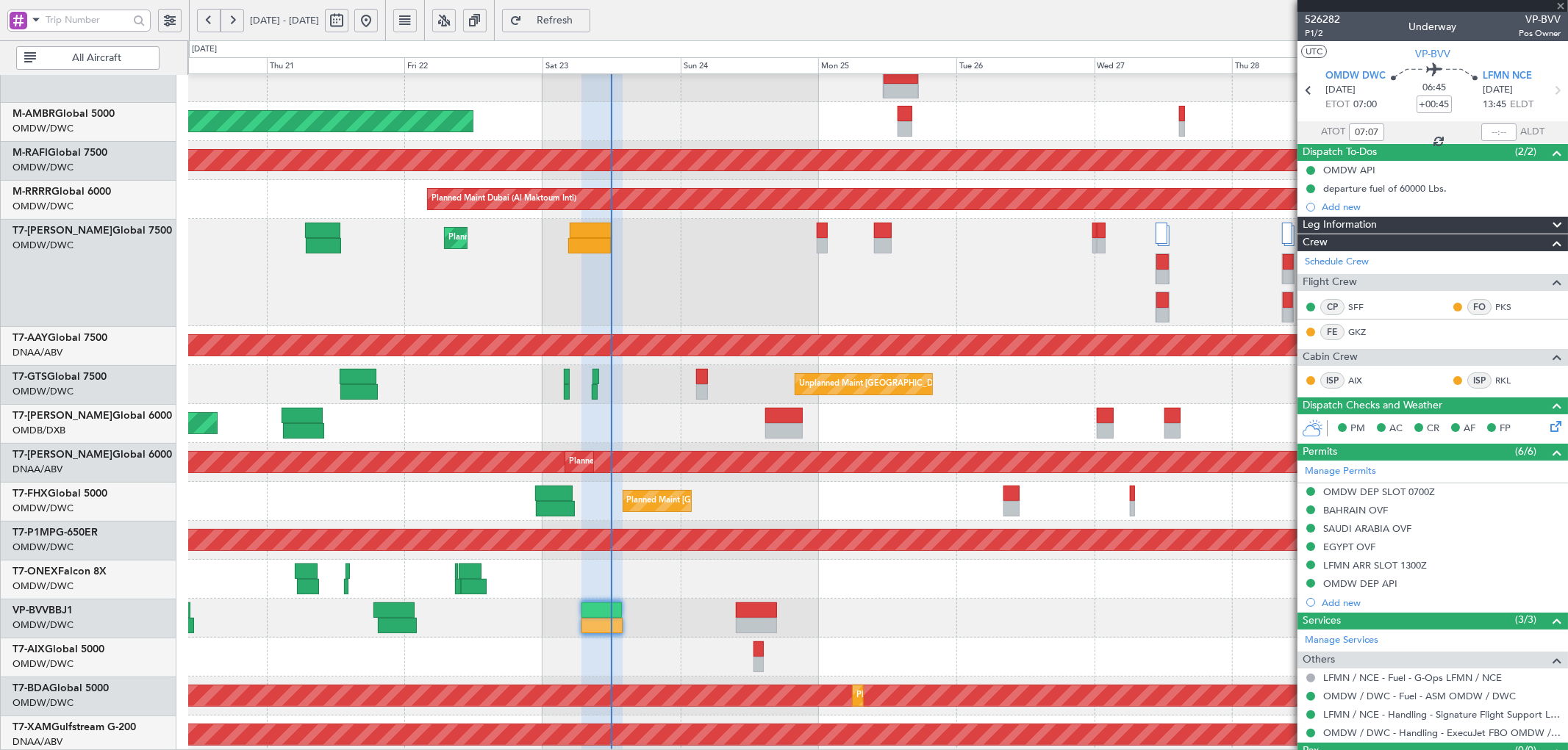
type input "10"
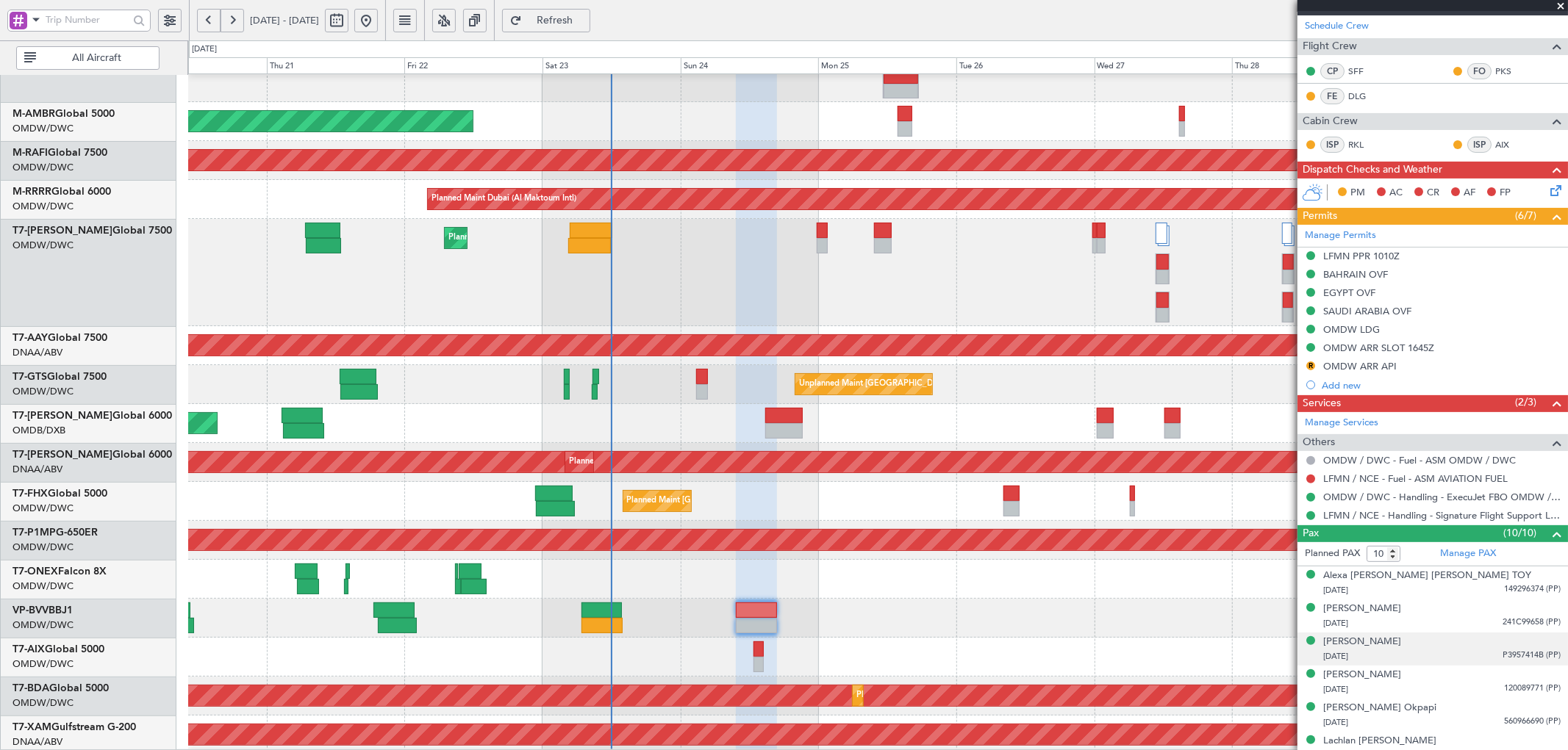
scroll to position [0, 0]
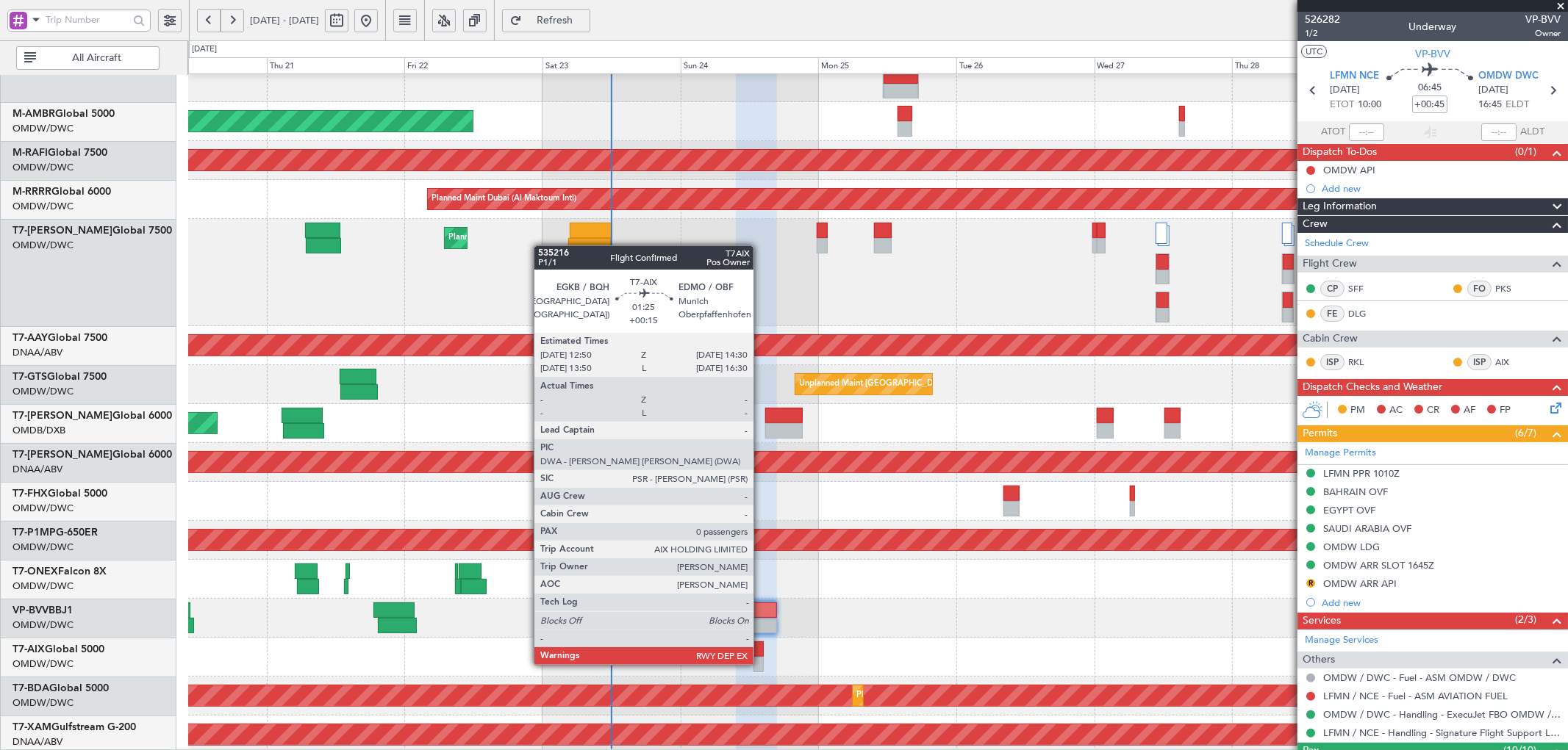
click at [761, 650] on div at bounding box center [759, 649] width 11 height 15
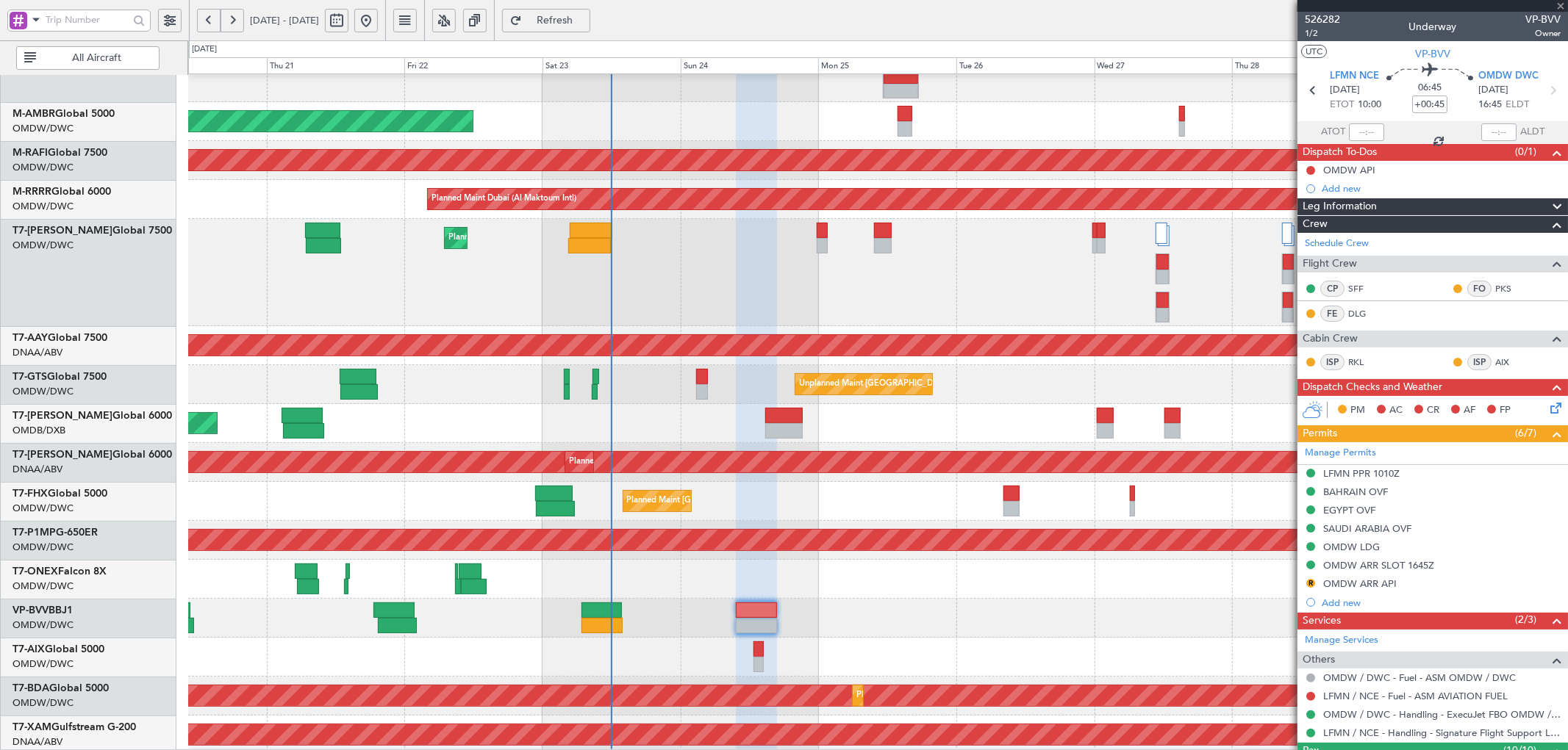
type input "+00:15"
type input "0"
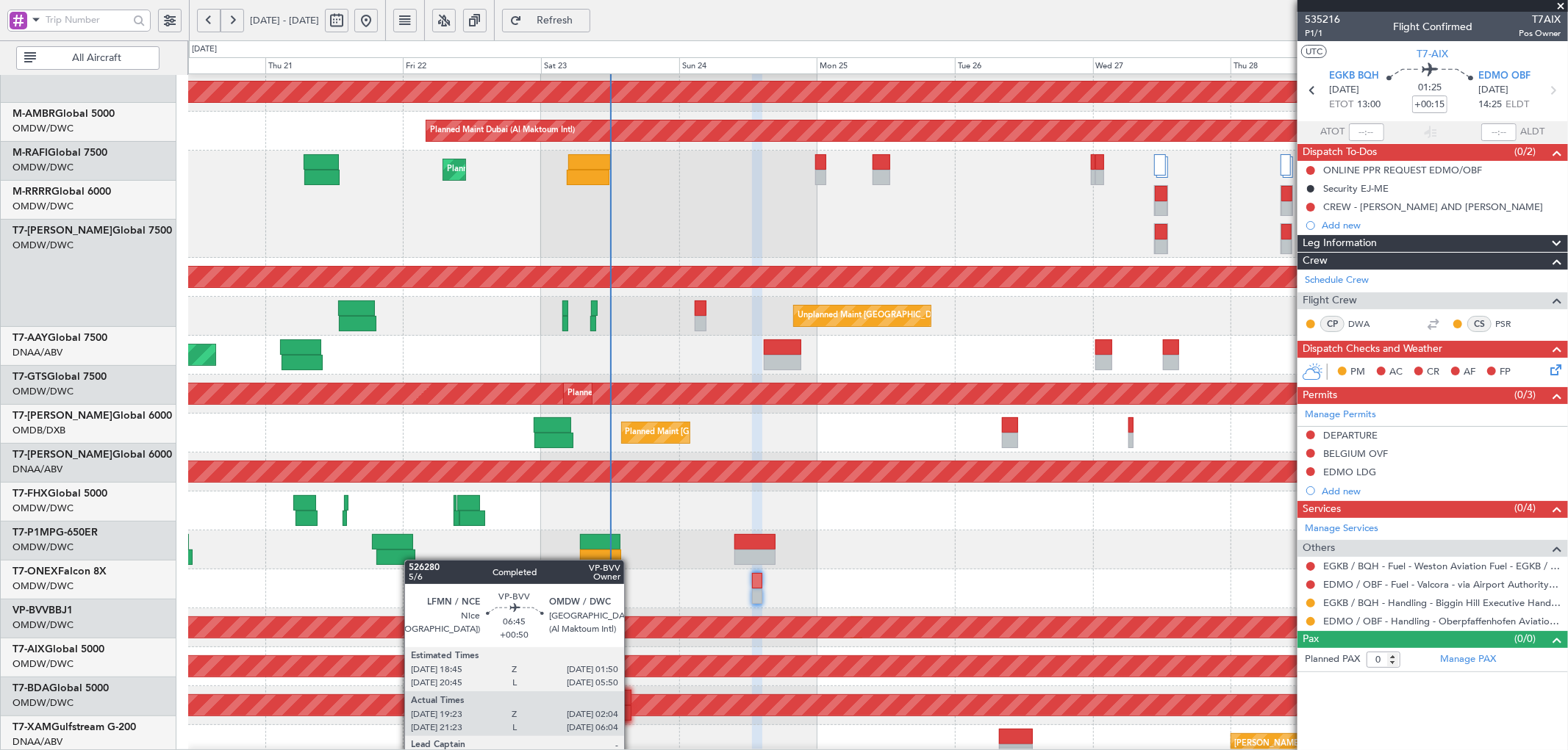
scroll to position [316, 0]
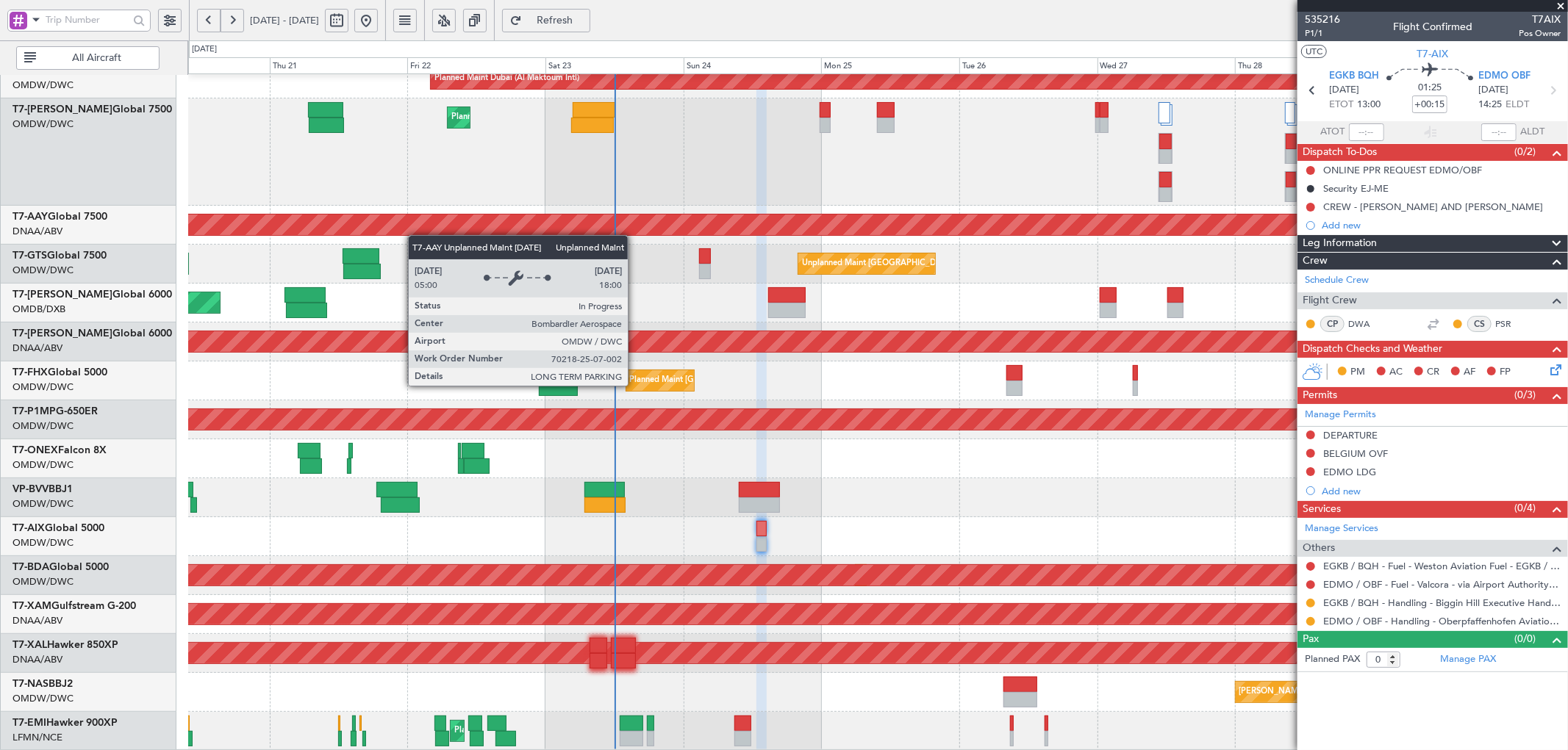
click at [416, 236] on div "Planned Maint Dubai (Al Maktoum Intl) Planned Maint Dubai (Al Maktoum Intl) Unp…" at bounding box center [878, 254] width 1379 height 994
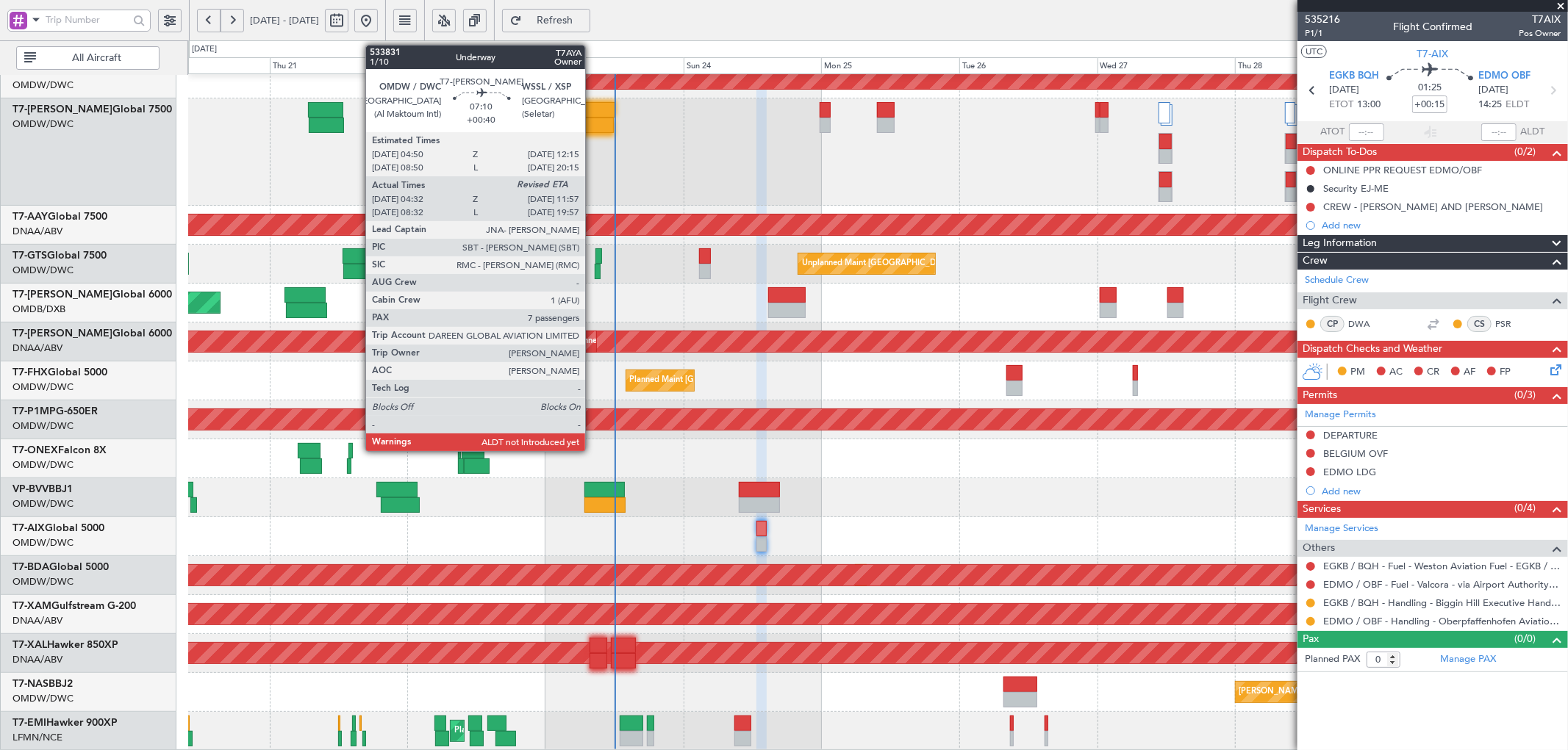
click at [593, 118] on div at bounding box center [593, 125] width 43 height 15
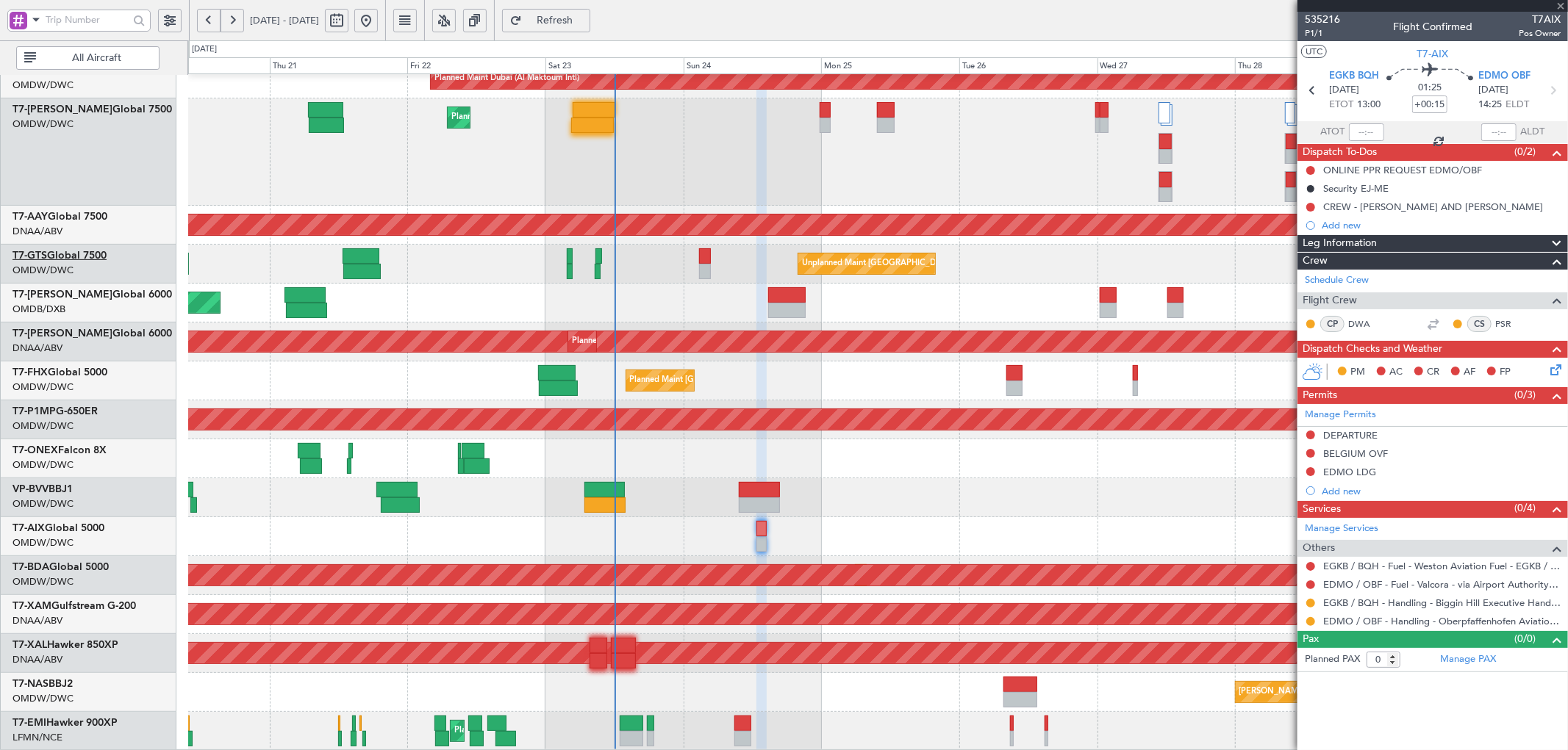
type input "+00:40"
type input "04:42"
type input "7"
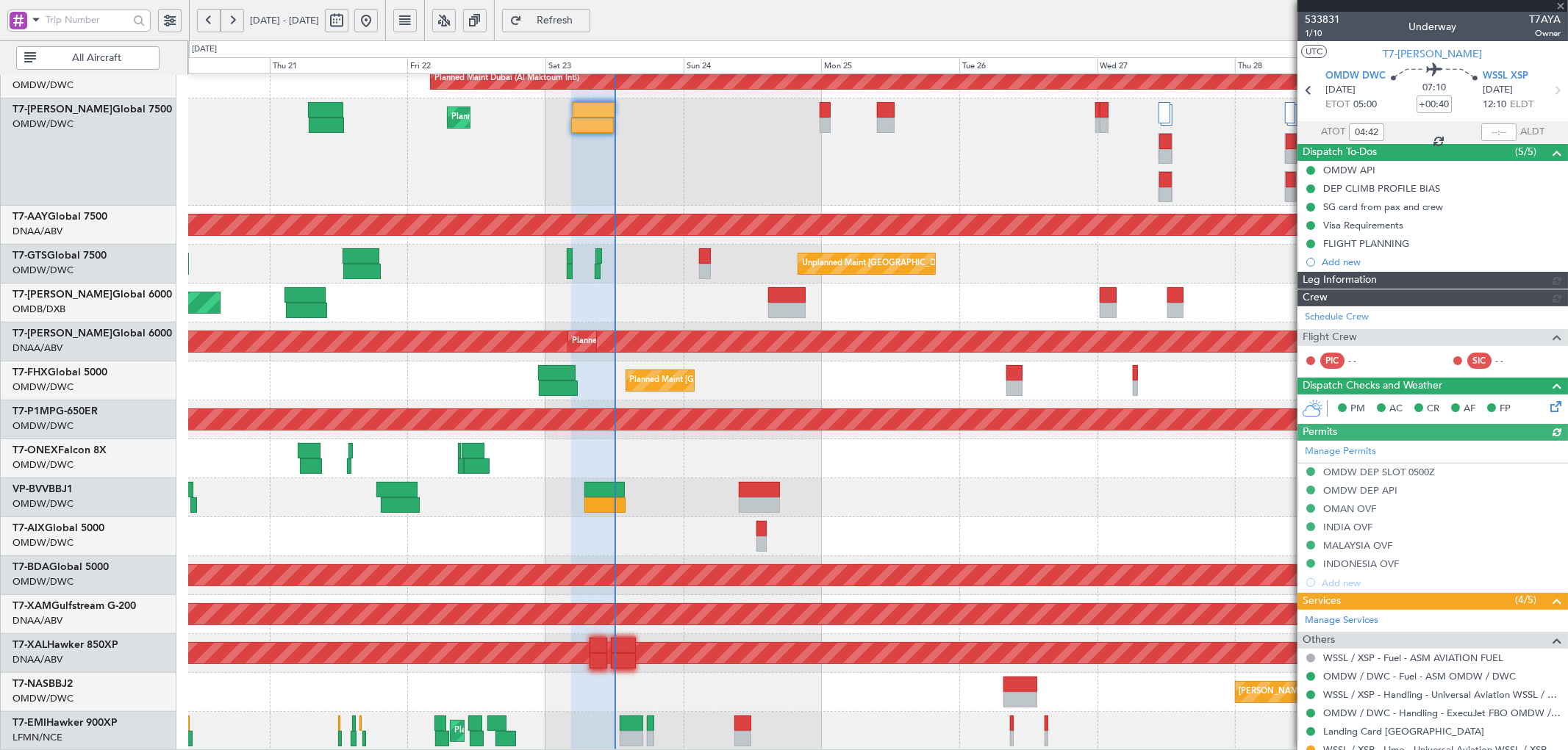
type input "[PERSON_NAME] ([PERSON_NAME])"
type input "6914"
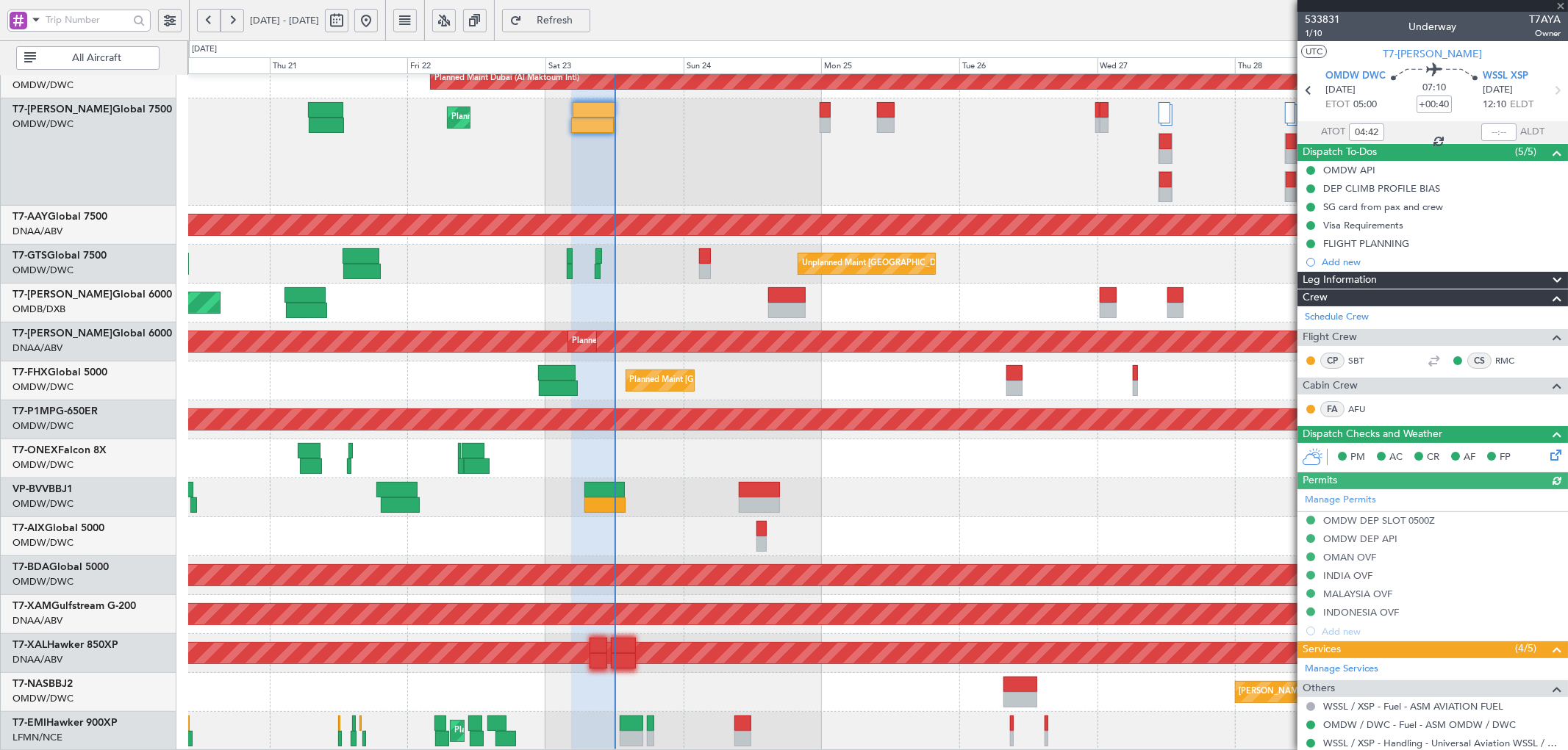
type input "[PERSON_NAME] ([PERSON_NAME])"
type input "6914"
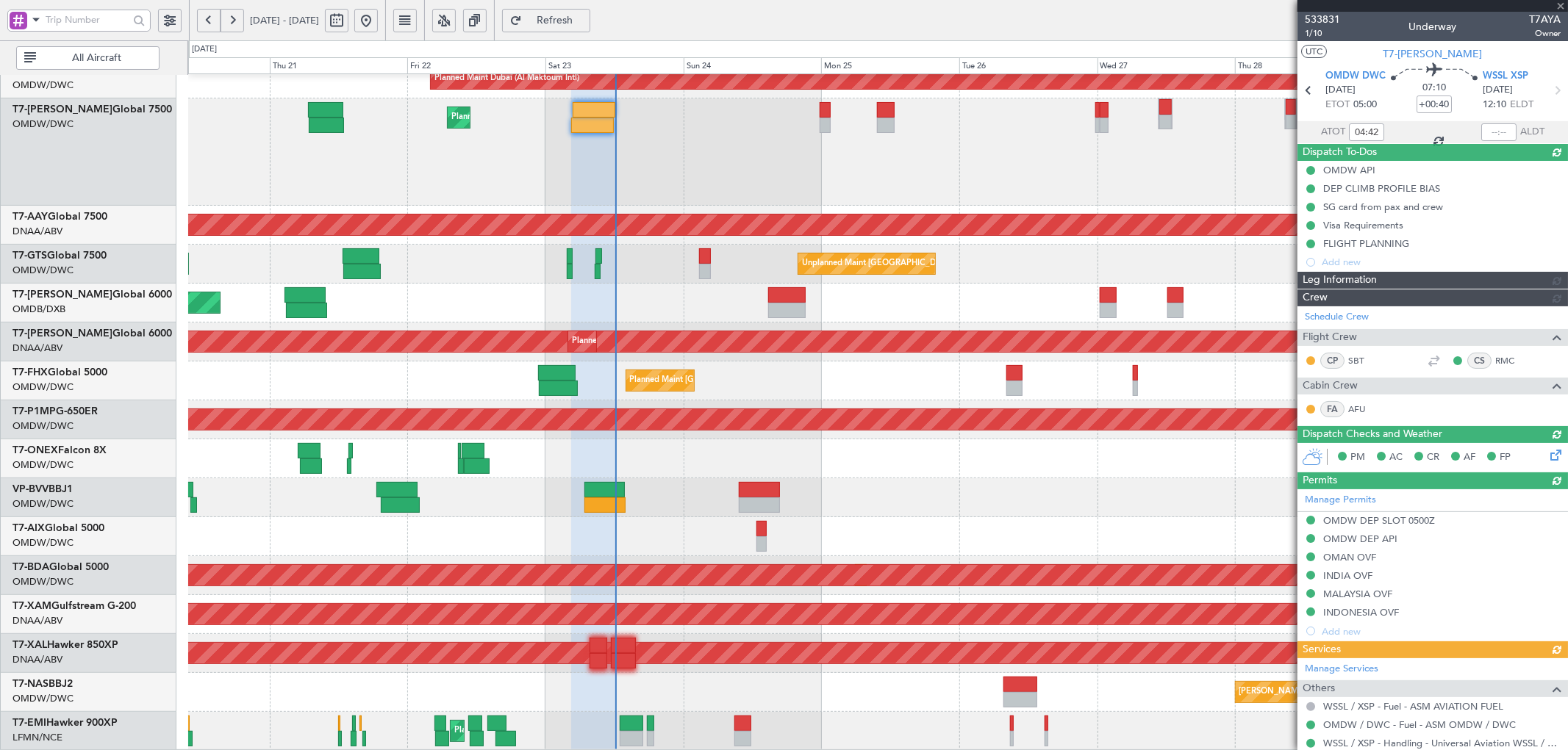
type input "12:05"
type input "[PERSON_NAME] ([PERSON_NAME])"
type input "6914"
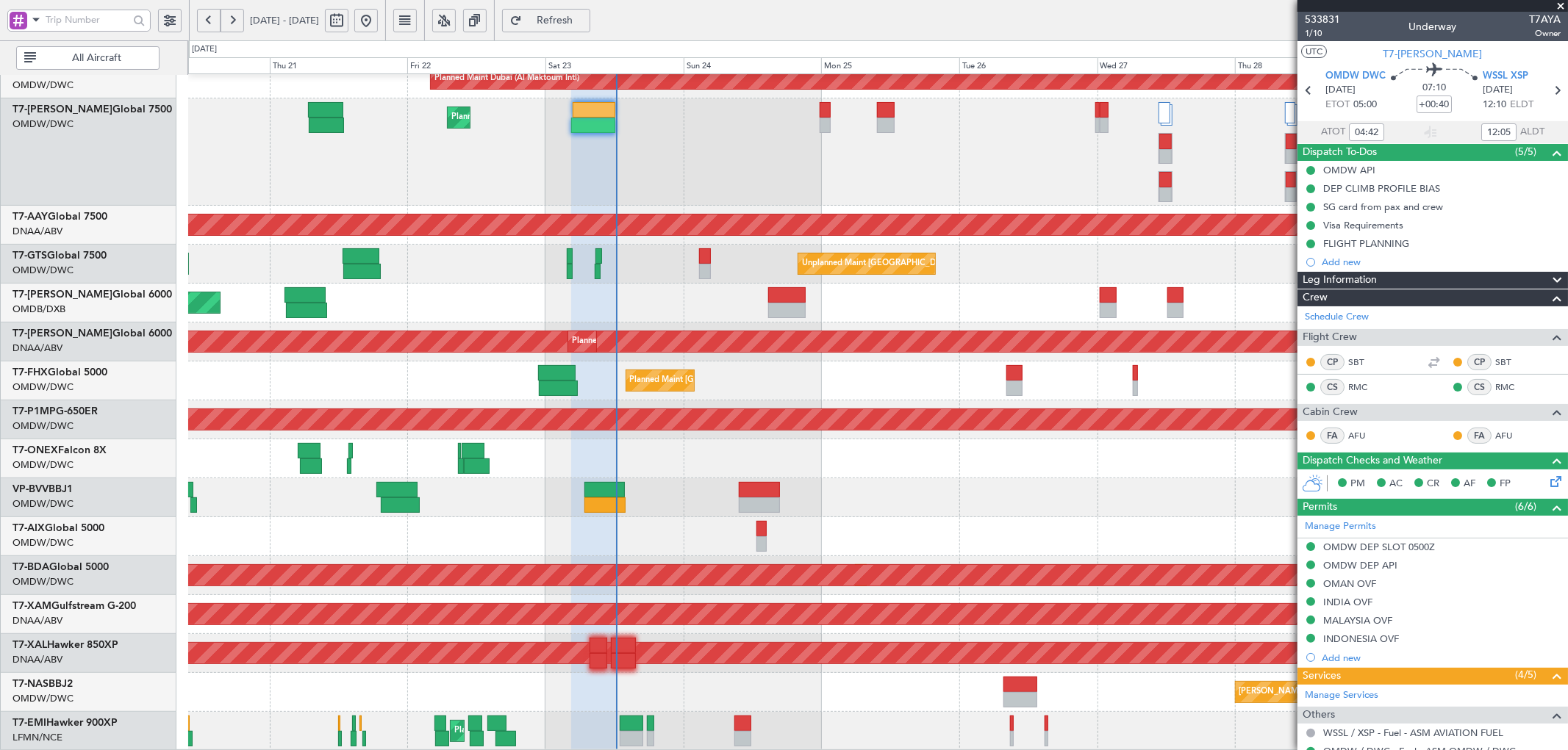
type input "[PERSON_NAME] ([PERSON_NAME])"
type input "6914"
type input "[PERSON_NAME] ([PERSON_NAME])"
type input "6914"
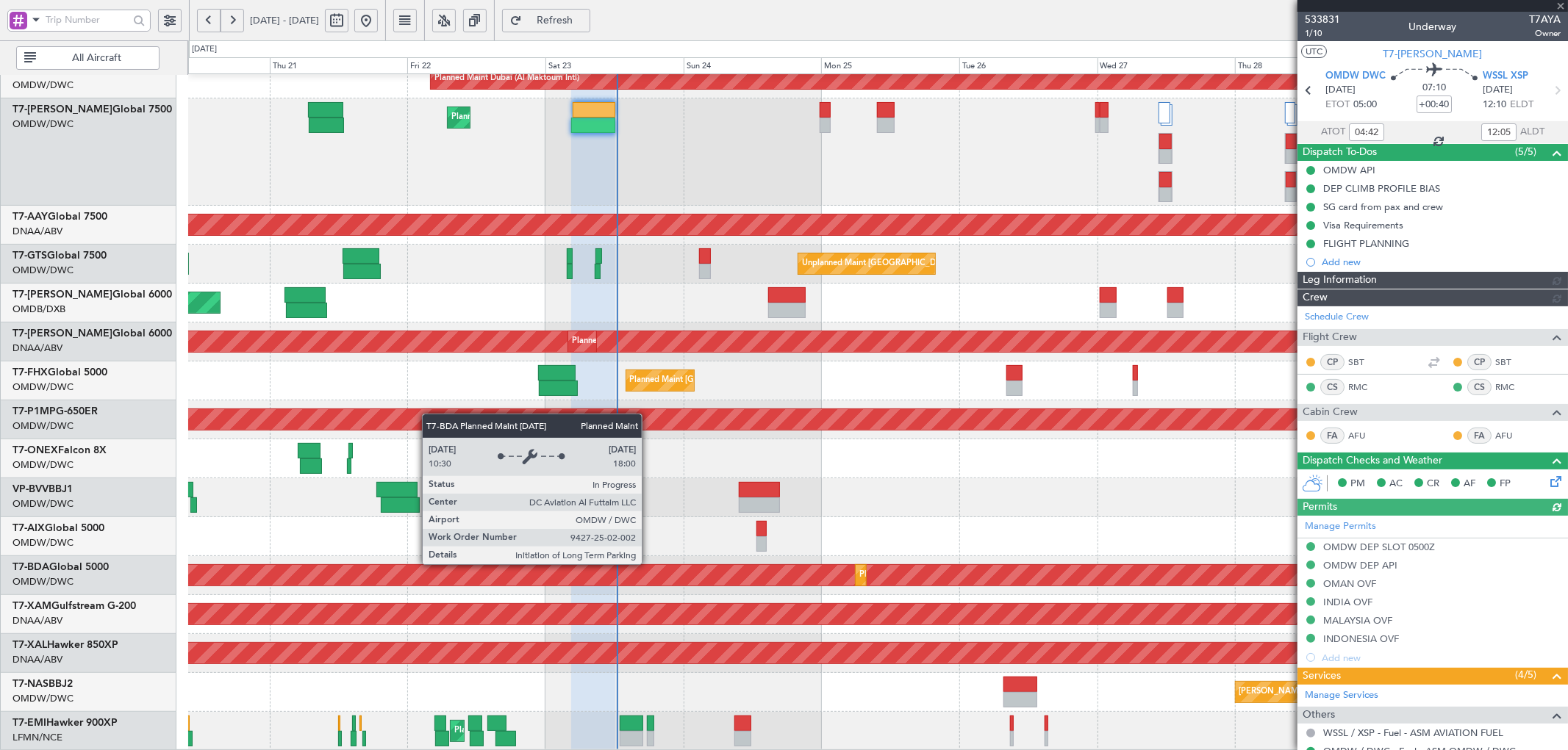
type input "[PERSON_NAME] ([PERSON_NAME])"
type input "6914"
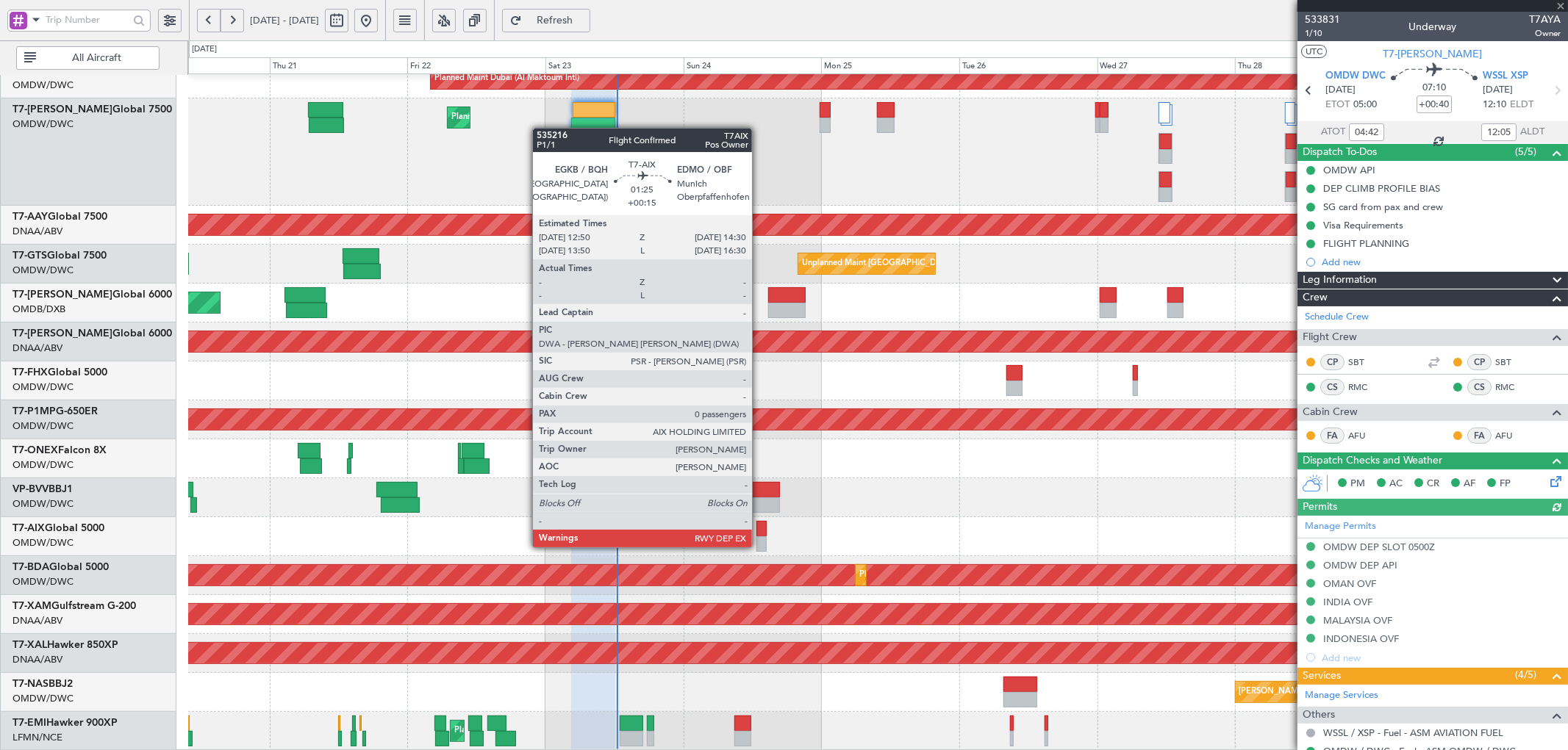
click at [759, 532] on div at bounding box center [762, 528] width 11 height 15
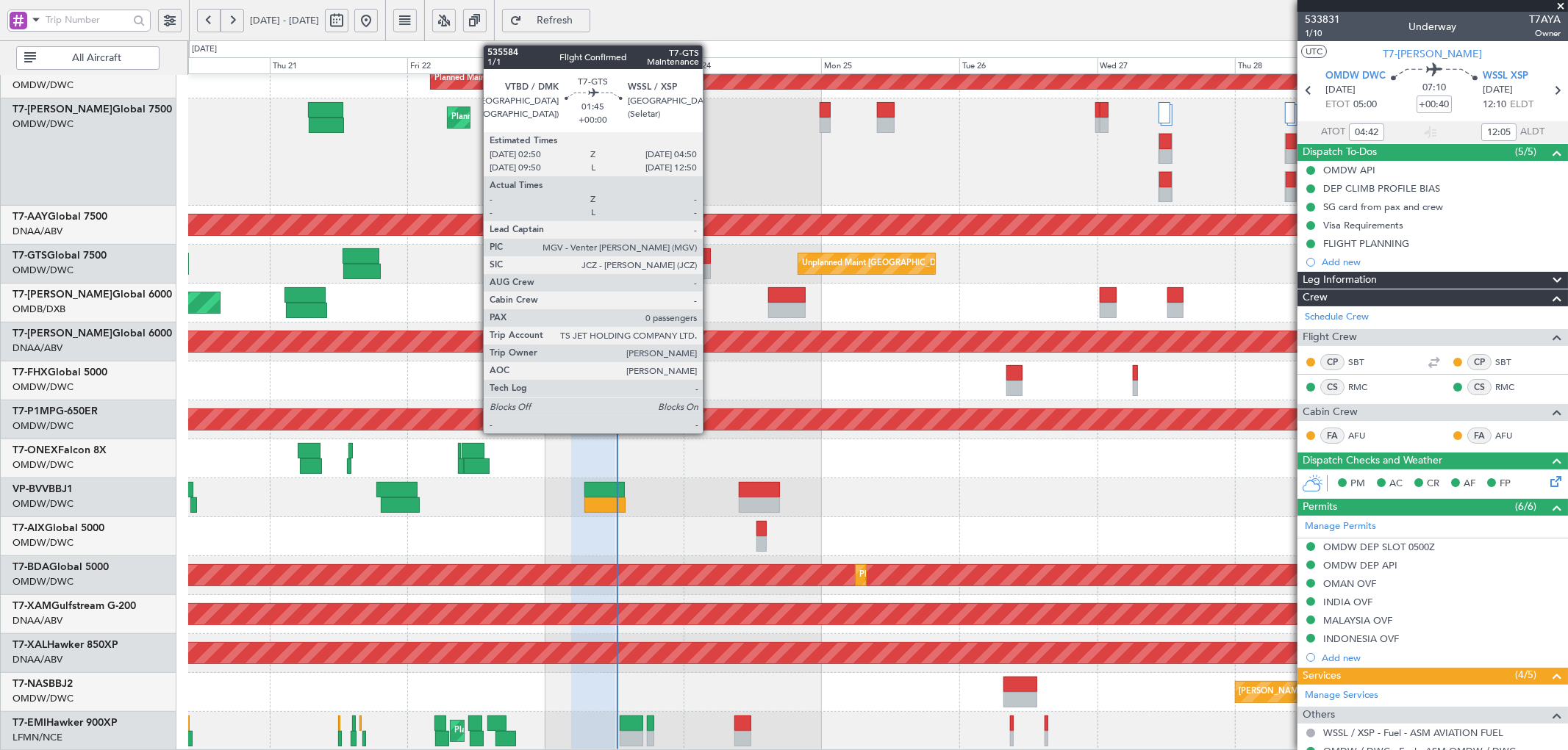
click at [710, 256] on div at bounding box center [705, 256] width 12 height 15
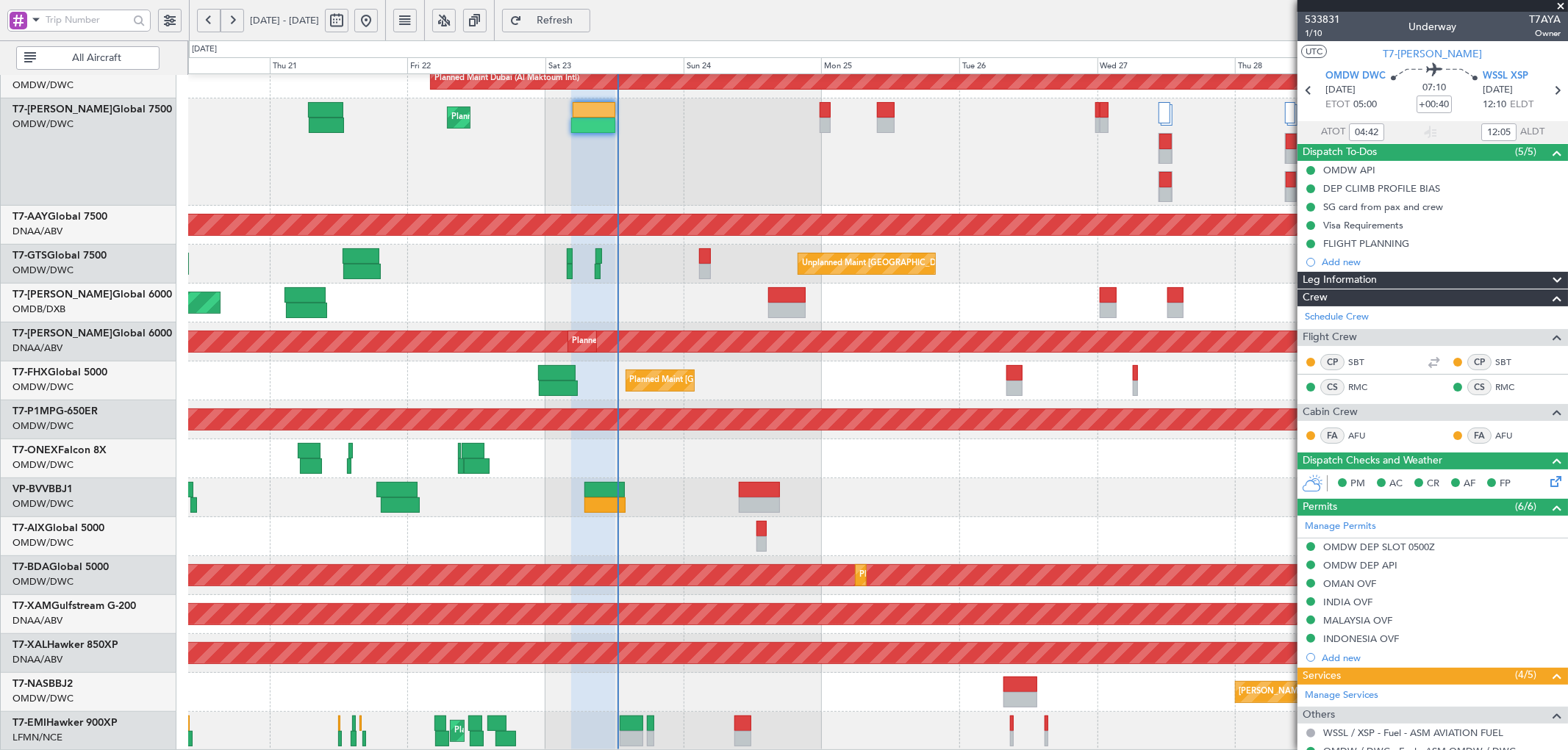
type input "[PERSON_NAME] ([PERSON_NAME])"
type input "6914"
